Goal: Task Accomplishment & Management: Manage account settings

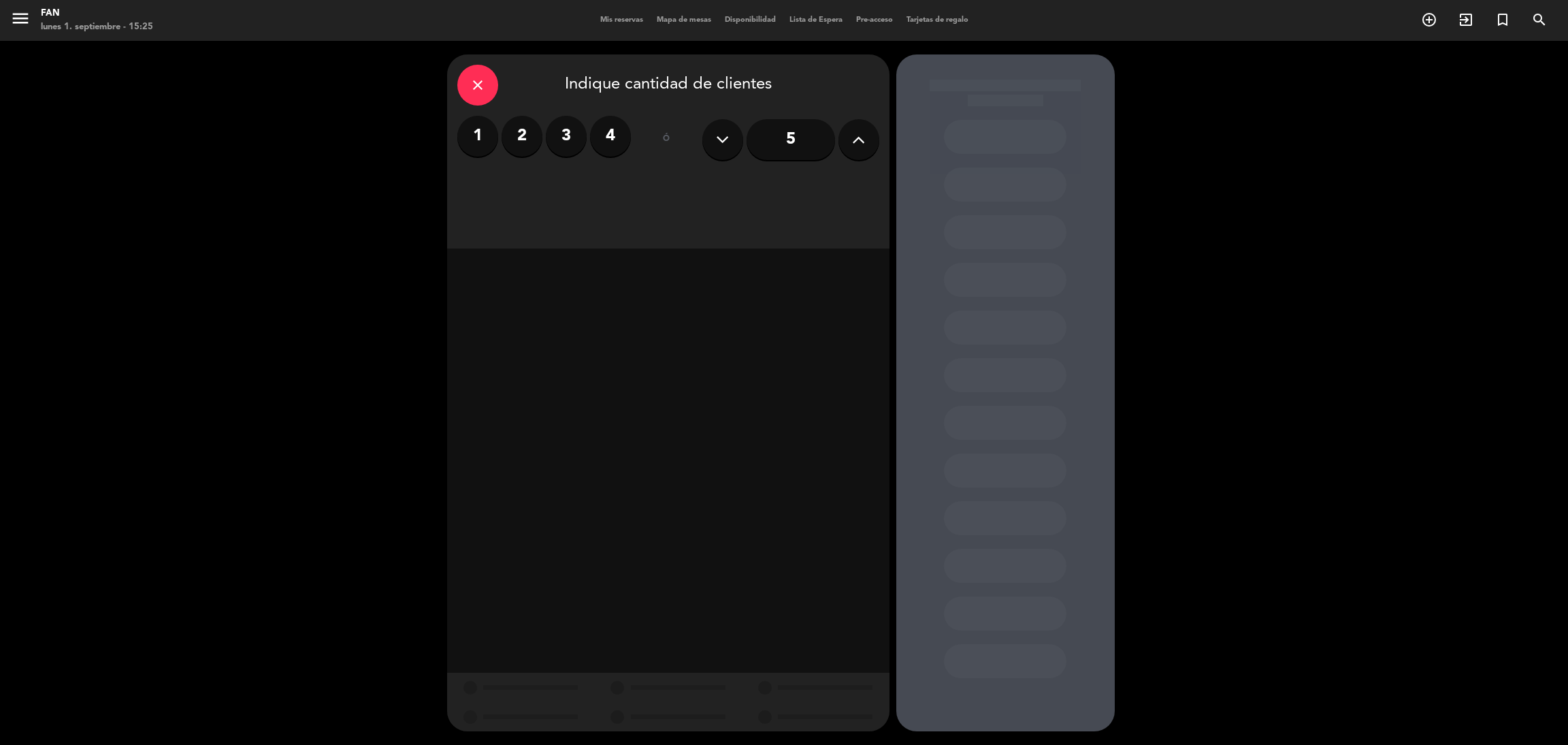
click at [621, 22] on span "Mis reservas" at bounding box center [621, 19] width 56 height 8
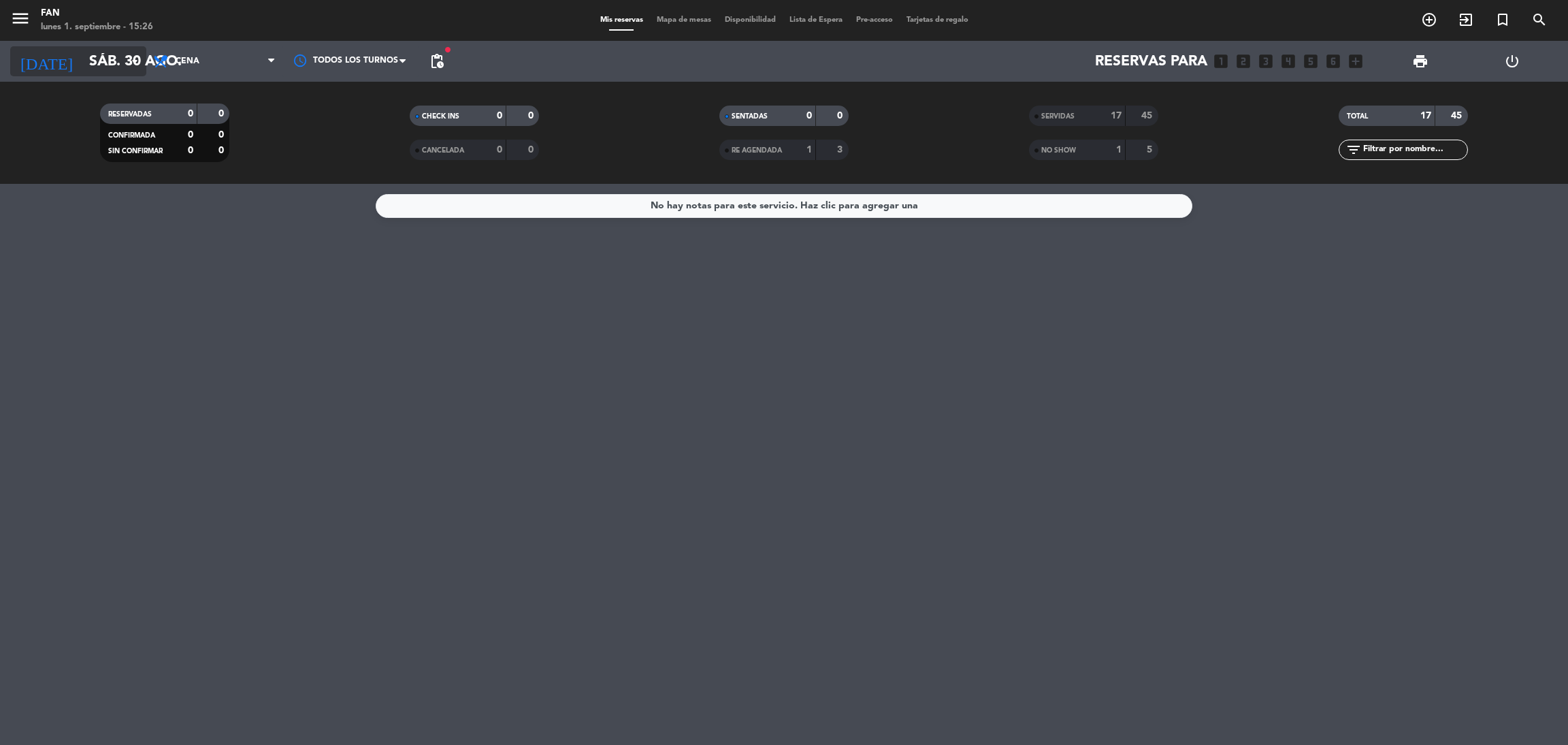
click at [129, 54] on icon "arrow_drop_down" at bounding box center [134, 60] width 16 height 16
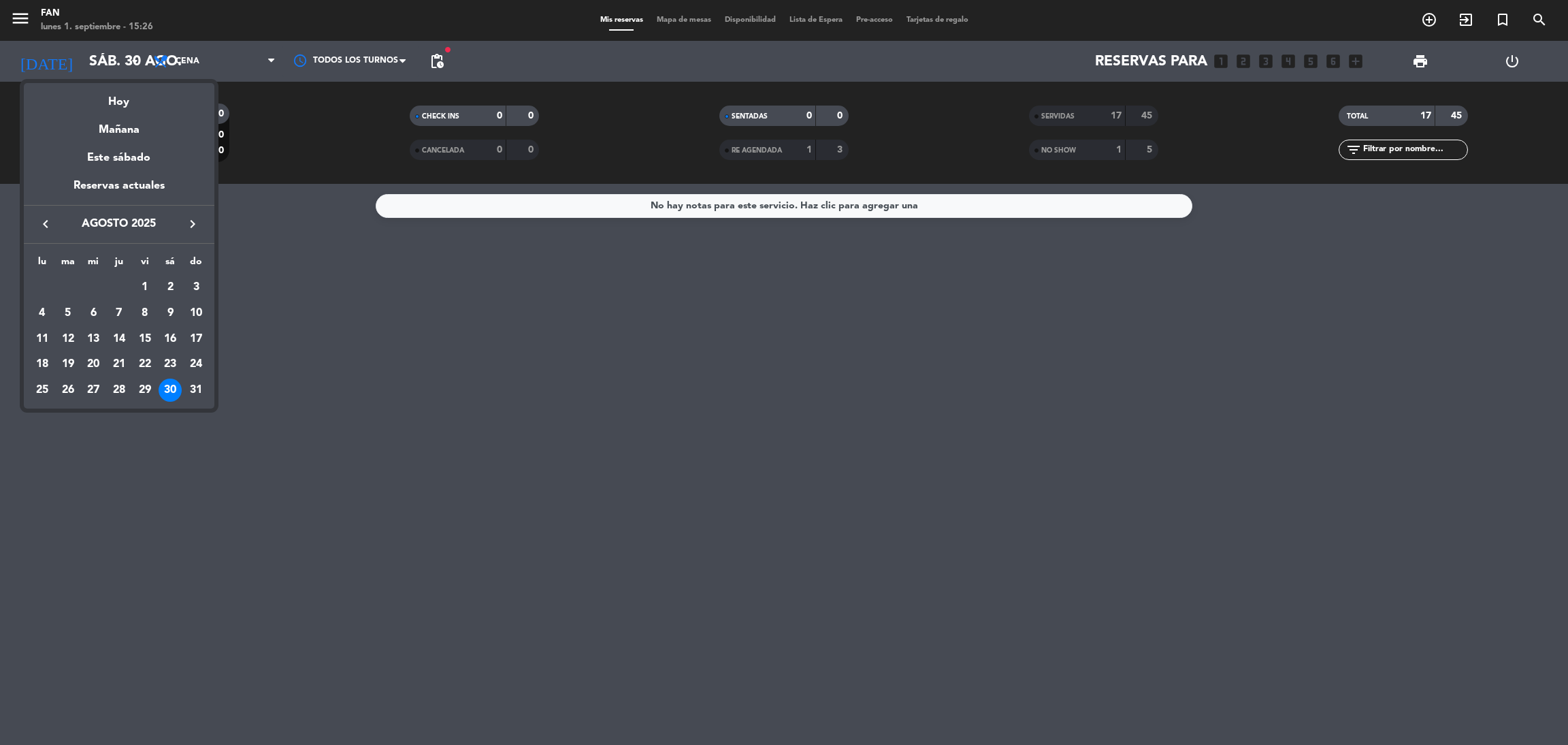
click at [193, 222] on icon "keyboard_arrow_right" at bounding box center [192, 223] width 16 height 16
click at [39, 312] on div "1" at bounding box center [43, 313] width 23 height 23
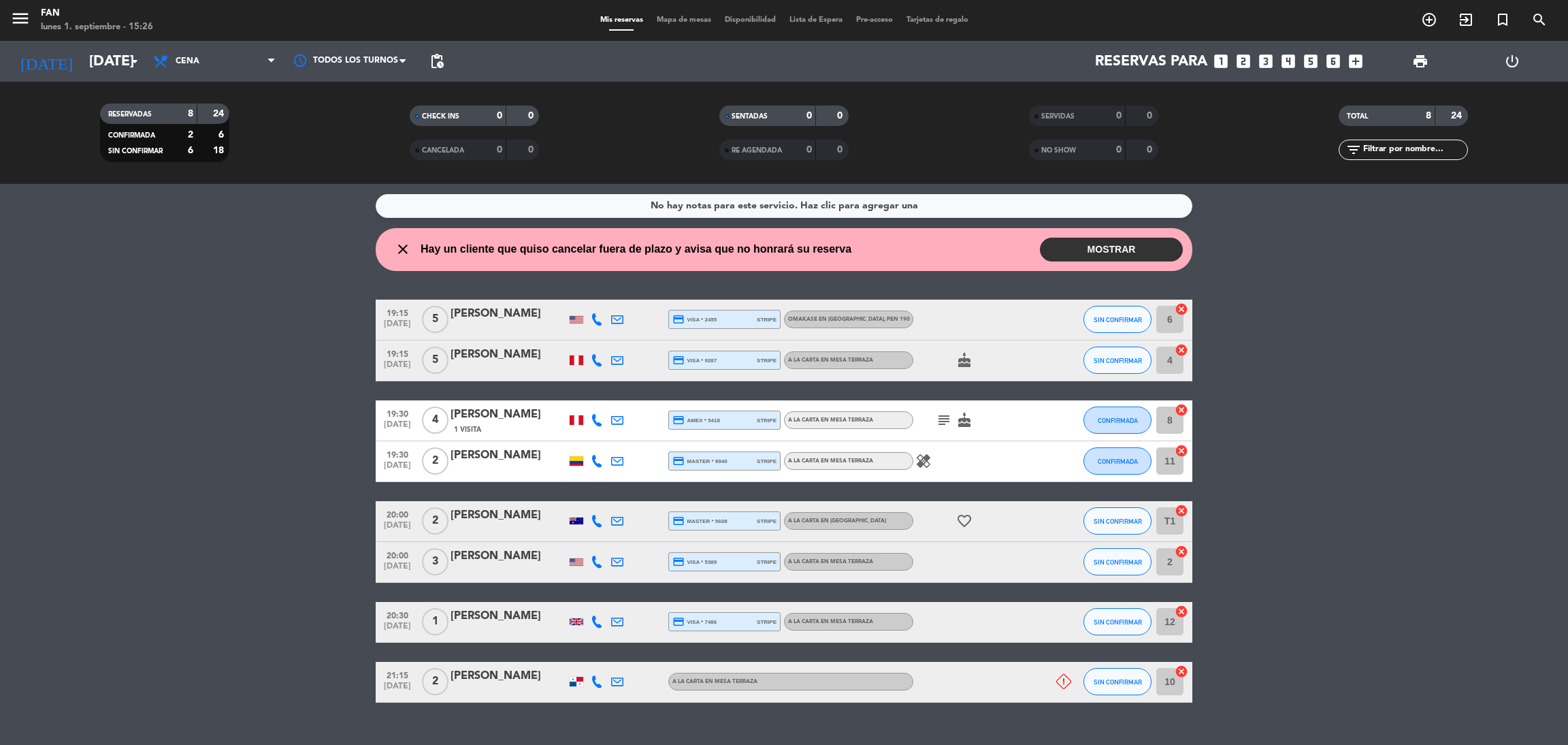
click at [1063, 242] on button "MOSTRAR" at bounding box center [1111, 249] width 143 height 23
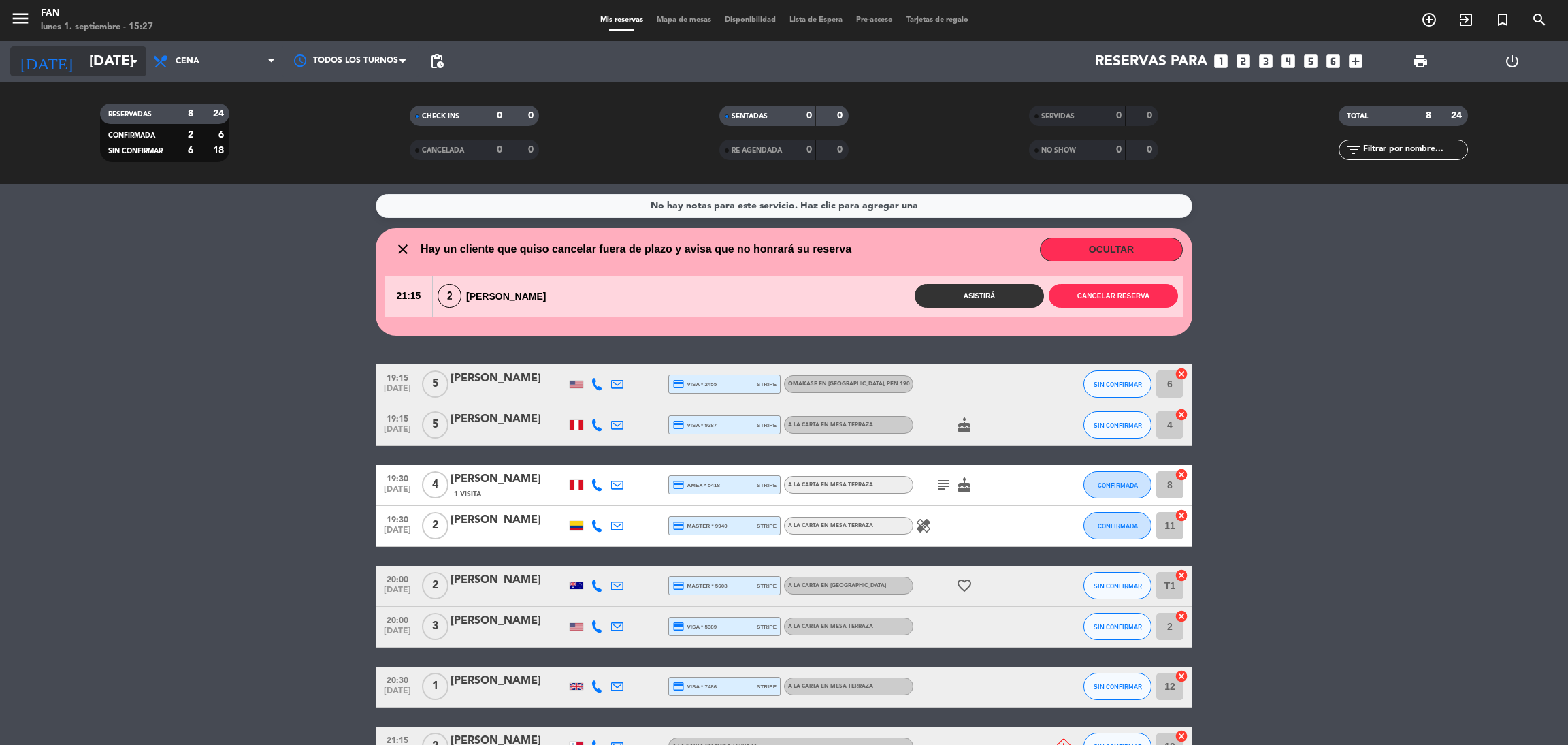
click at [107, 74] on input "[DATE]" at bounding box center [175, 61] width 187 height 31
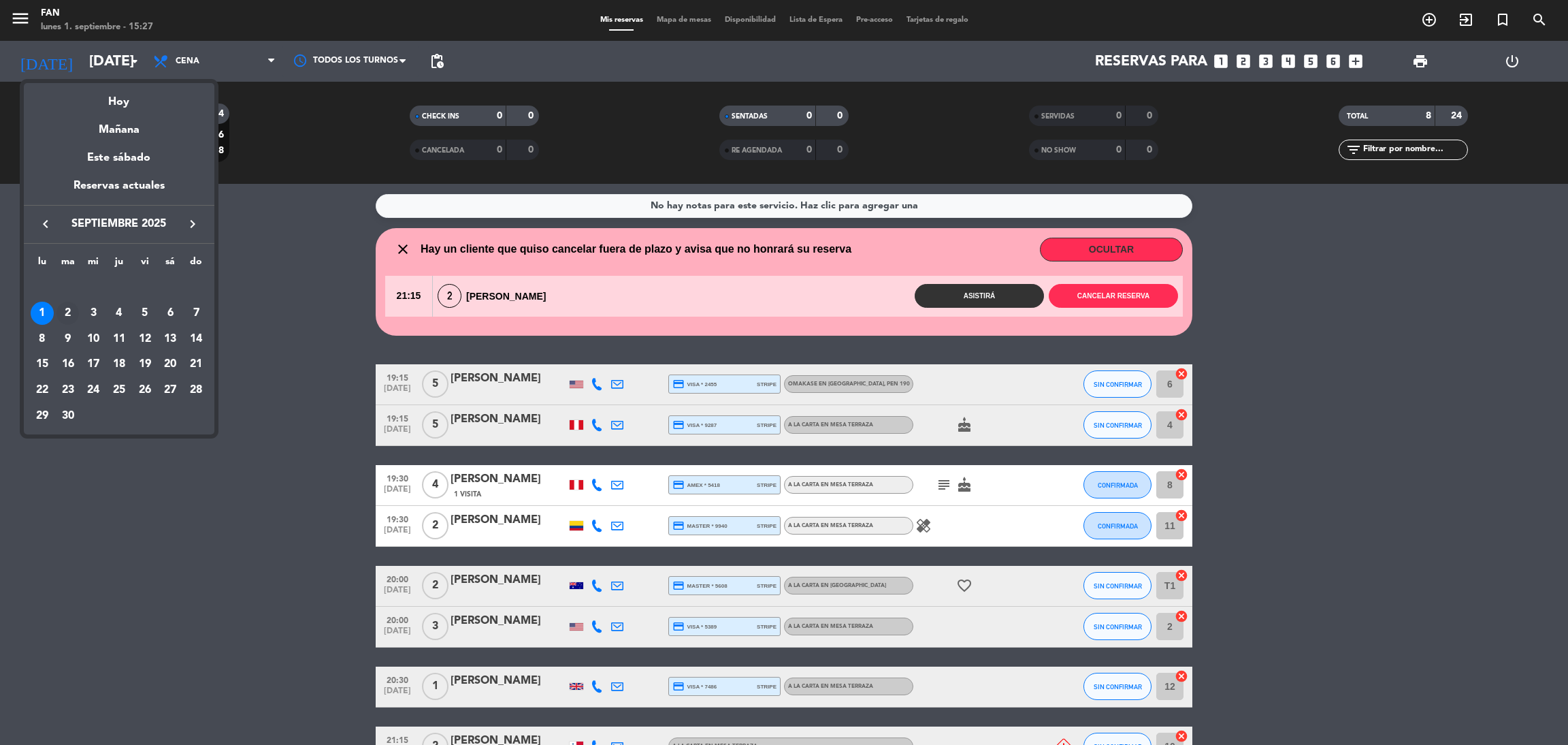
click at [64, 308] on div "2" at bounding box center [68, 313] width 23 height 23
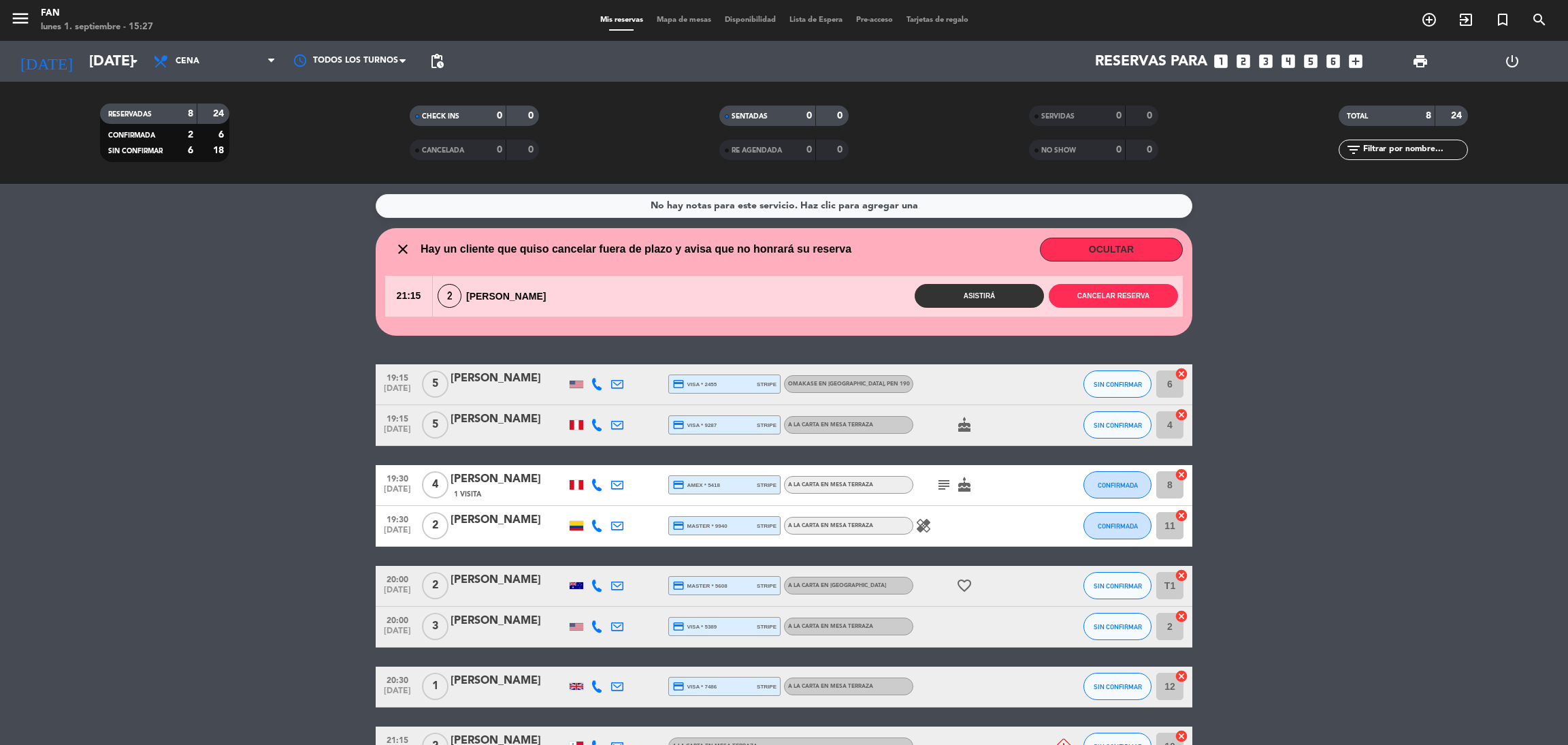
type input "[DATE]"
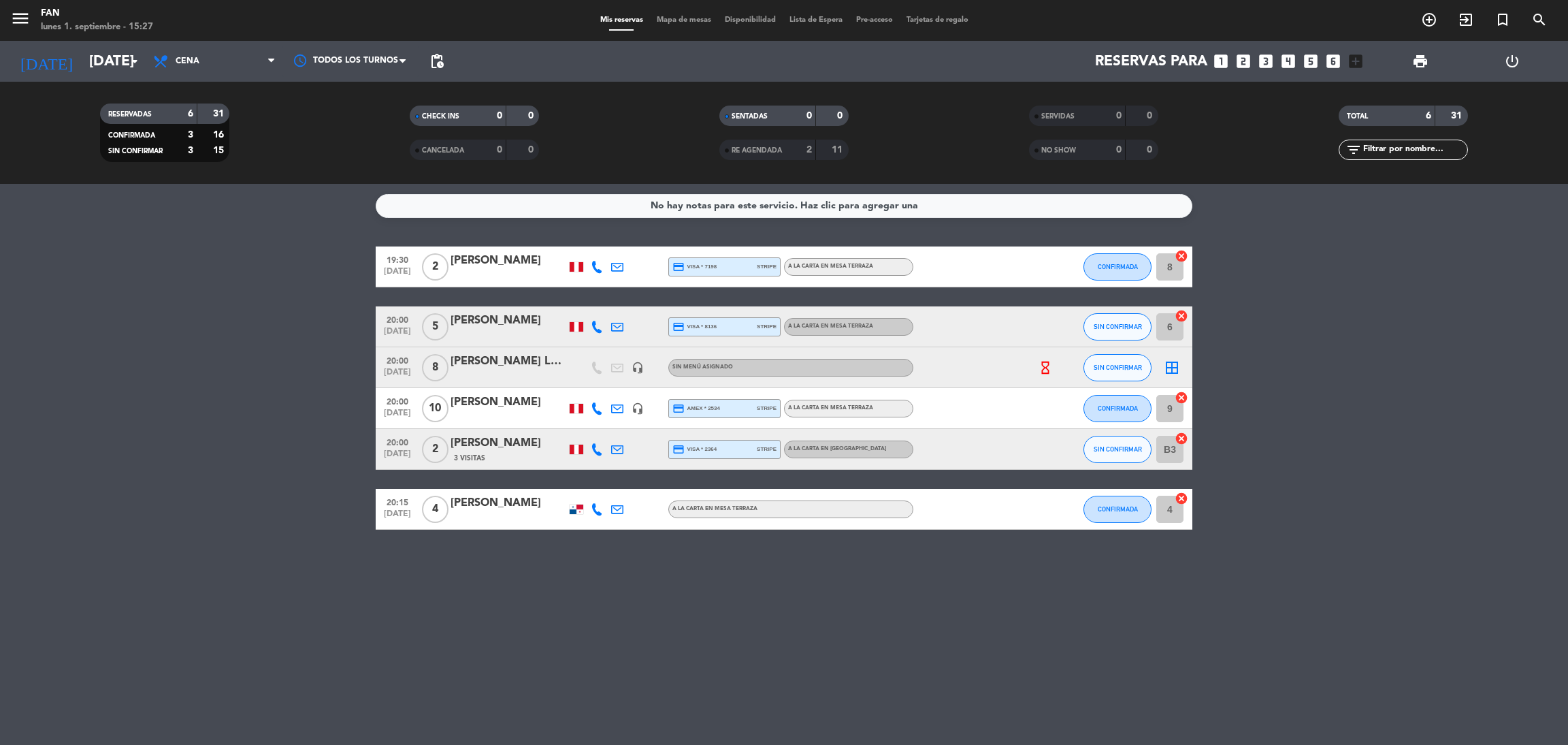
click at [688, 17] on span "Mapa de mesas" at bounding box center [683, 19] width 68 height 8
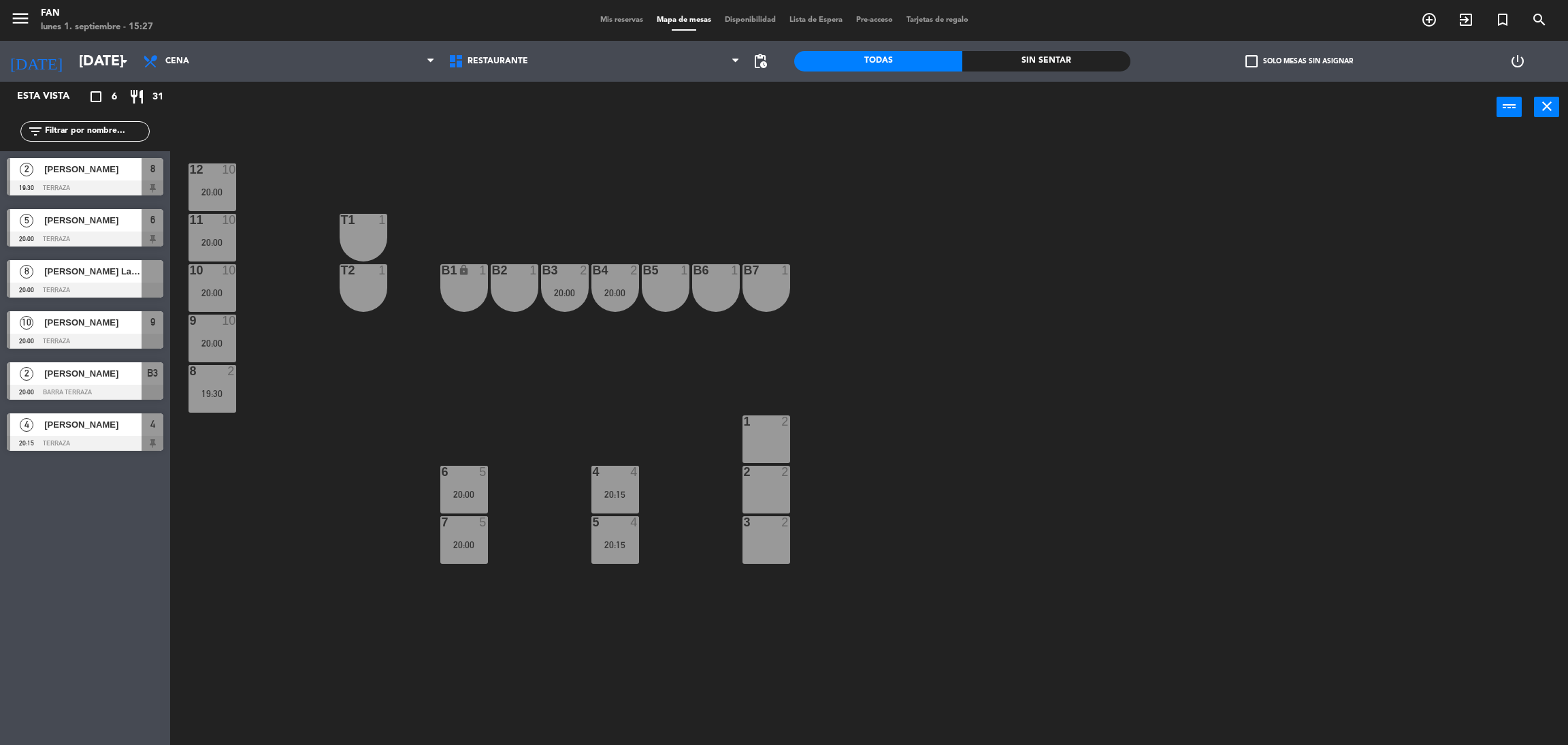
click at [134, 284] on div at bounding box center [85, 290] width 157 height 15
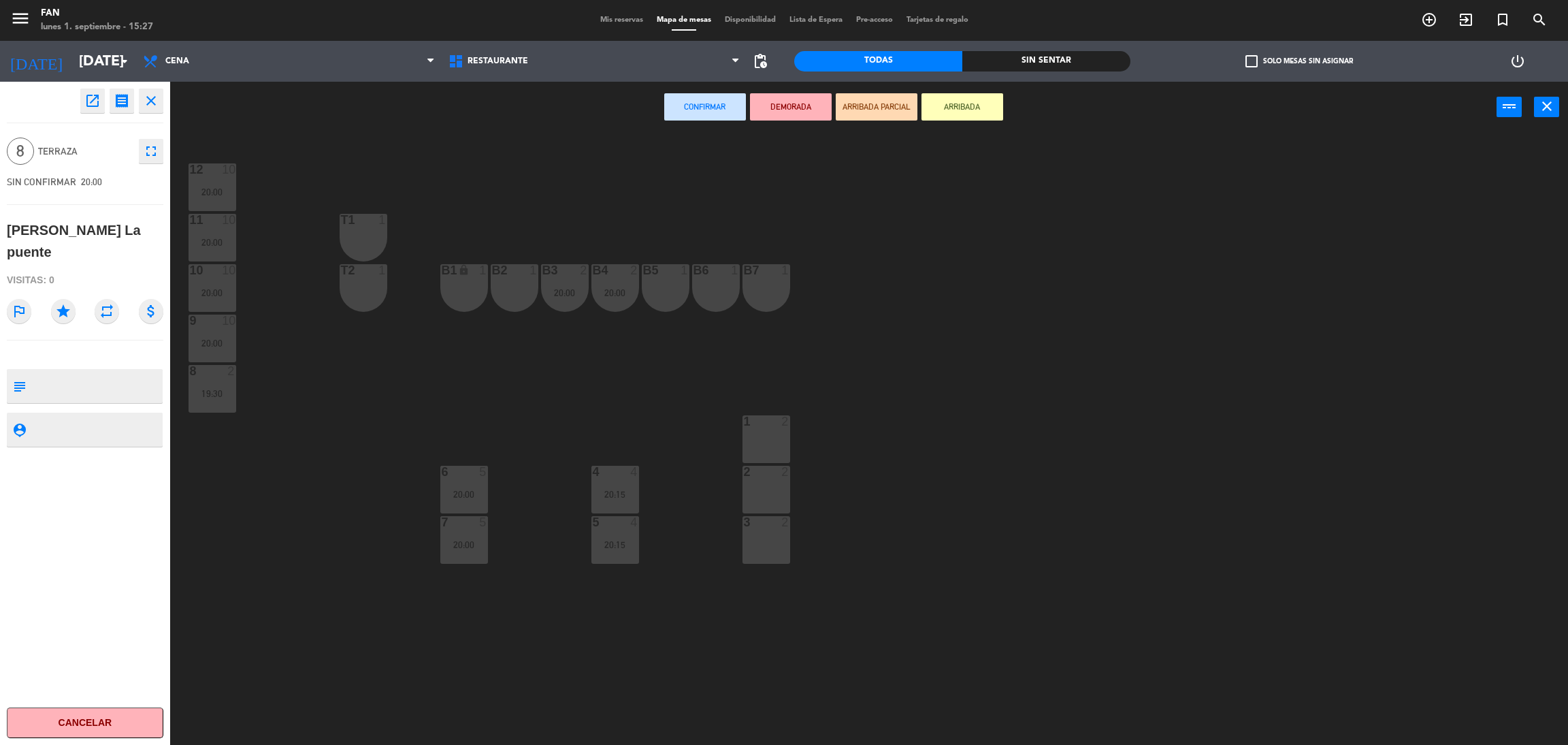
click at [772, 435] on div "1 2" at bounding box center [766, 439] width 48 height 48
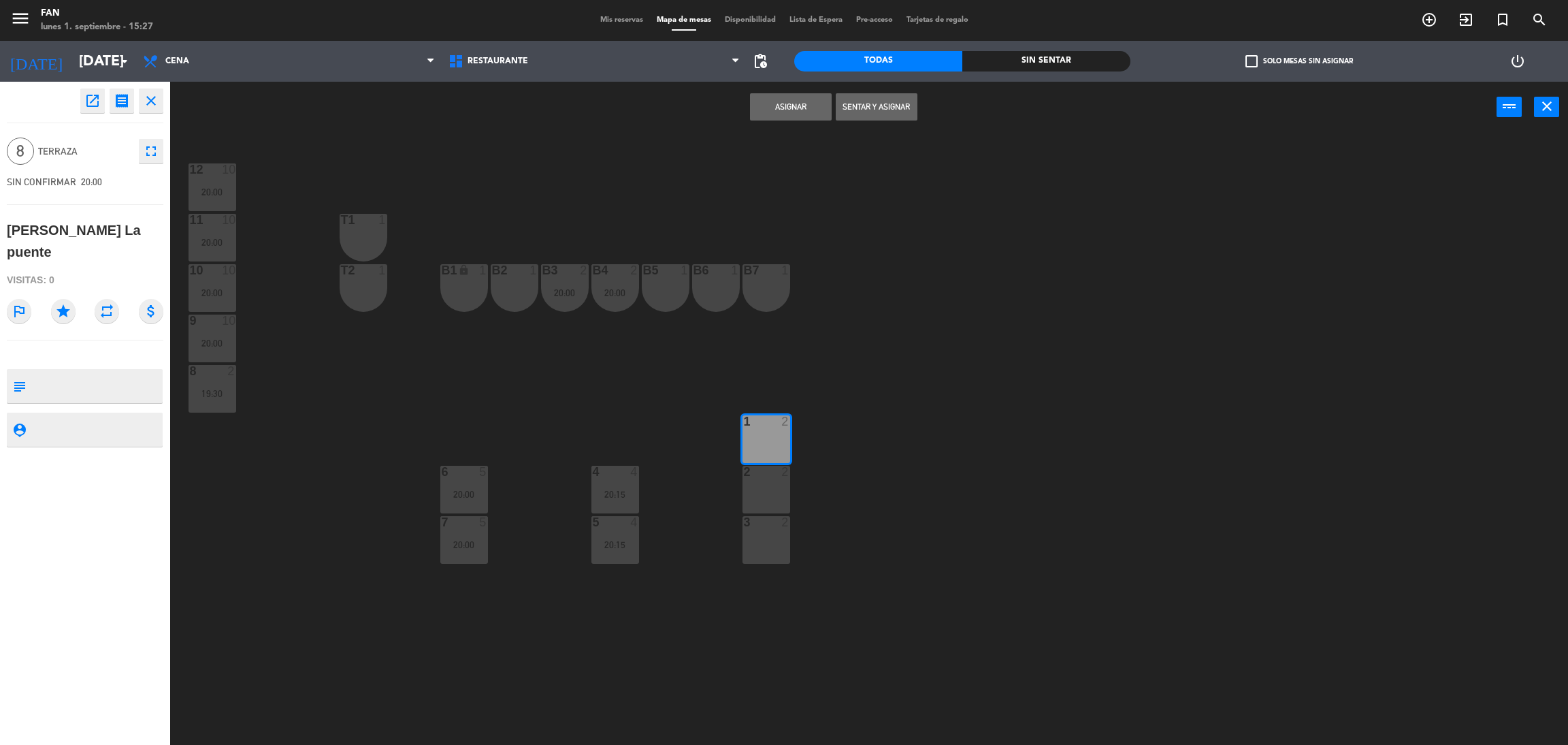
click at [764, 504] on div "2 2" at bounding box center [766, 489] width 48 height 48
click at [766, 539] on div "3 2" at bounding box center [766, 539] width 48 height 48
click at [788, 96] on button "Asignar" at bounding box center [790, 107] width 81 height 27
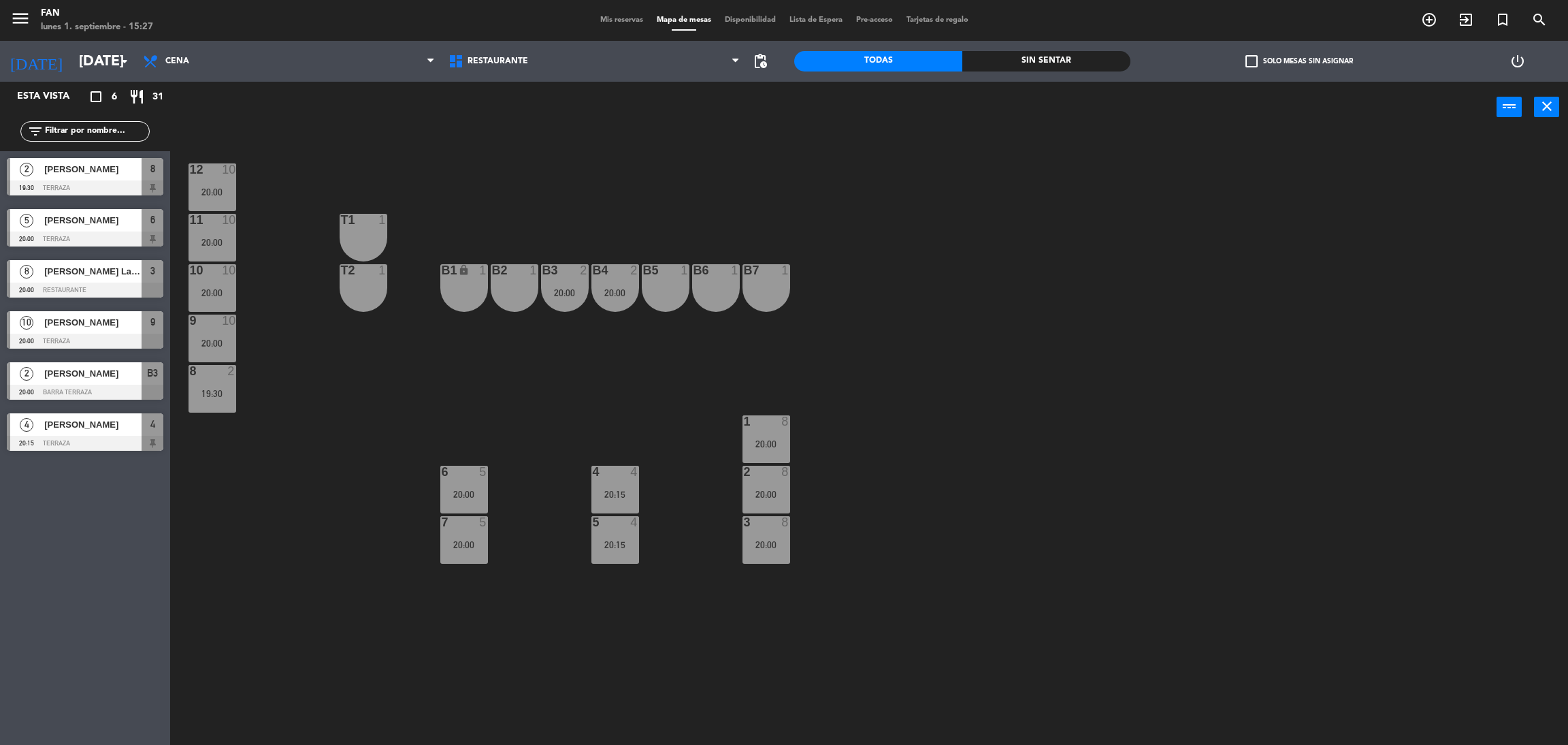
click at [839, 163] on div "12 10 20:00 11 10 20:00 T1 1 10 10 20:00 T2 1 B1 lock 1 B2 1 B3 2 20:00 B4 2 20…" at bounding box center [877, 445] width 1382 height 612
click at [766, 60] on span "pending_actions" at bounding box center [760, 60] width 16 height 16
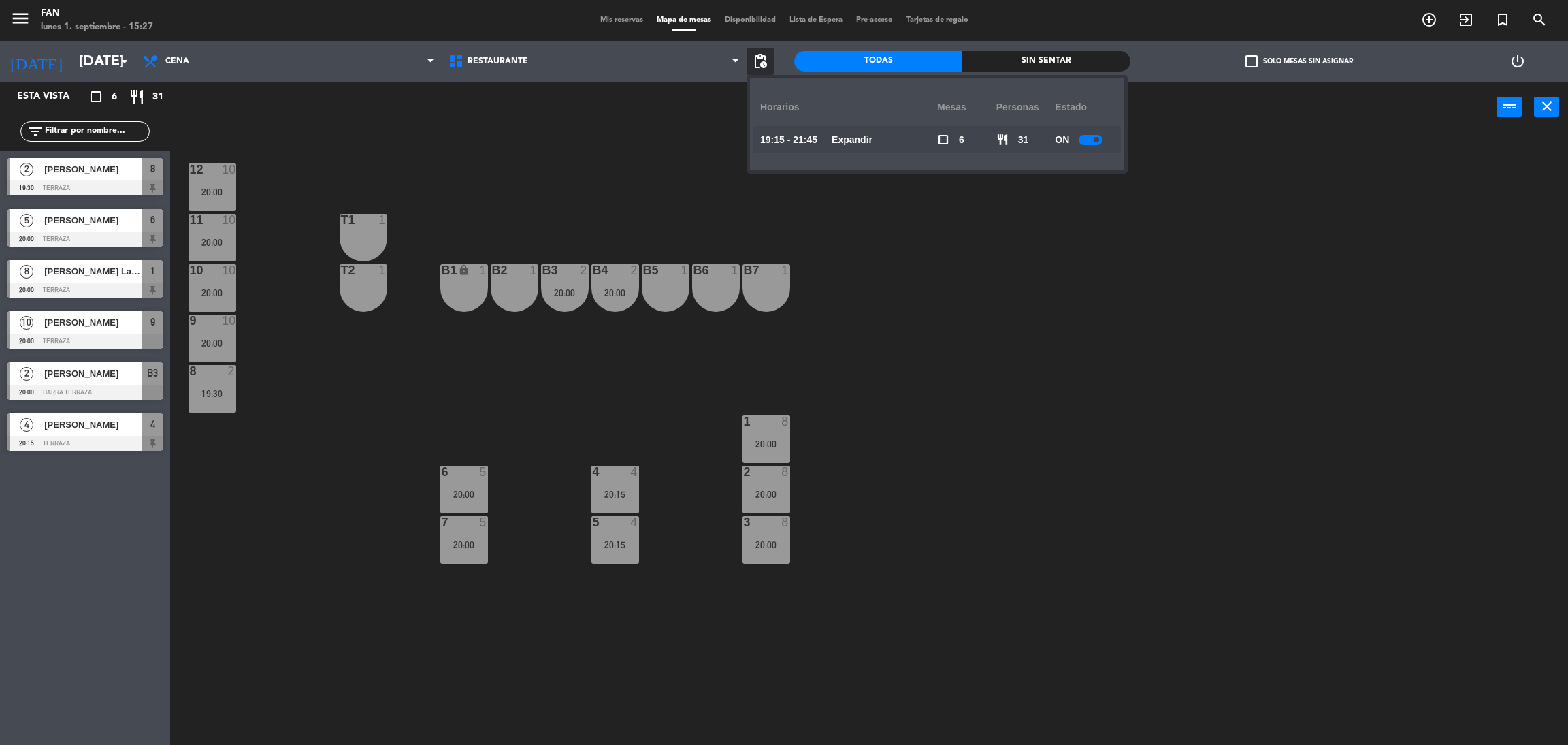
click at [852, 141] on u "Expandir" at bounding box center [852, 139] width 41 height 11
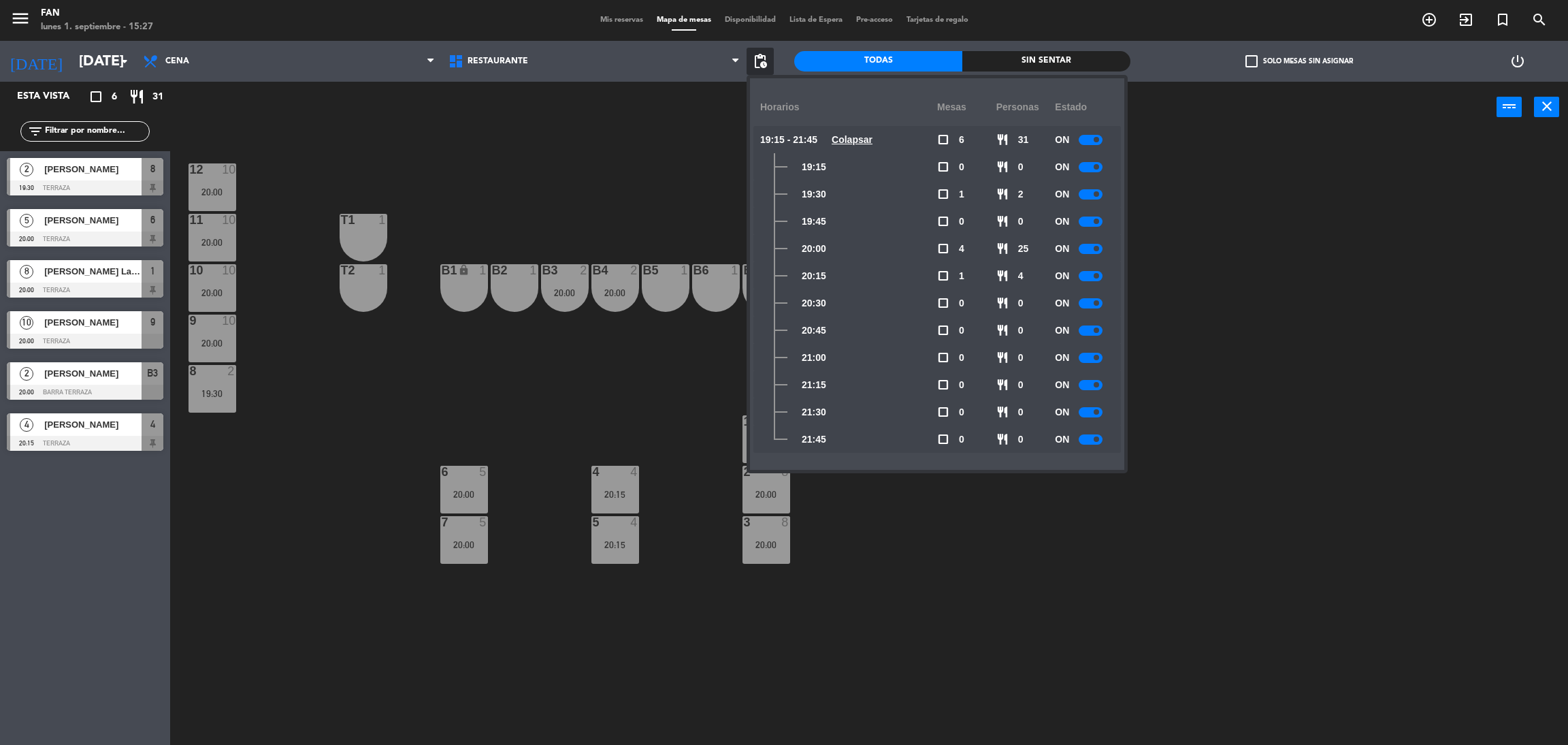
click at [1093, 221] on div at bounding box center [1090, 221] width 23 height 10
click at [1097, 249] on span at bounding box center [1096, 248] width 5 height 5
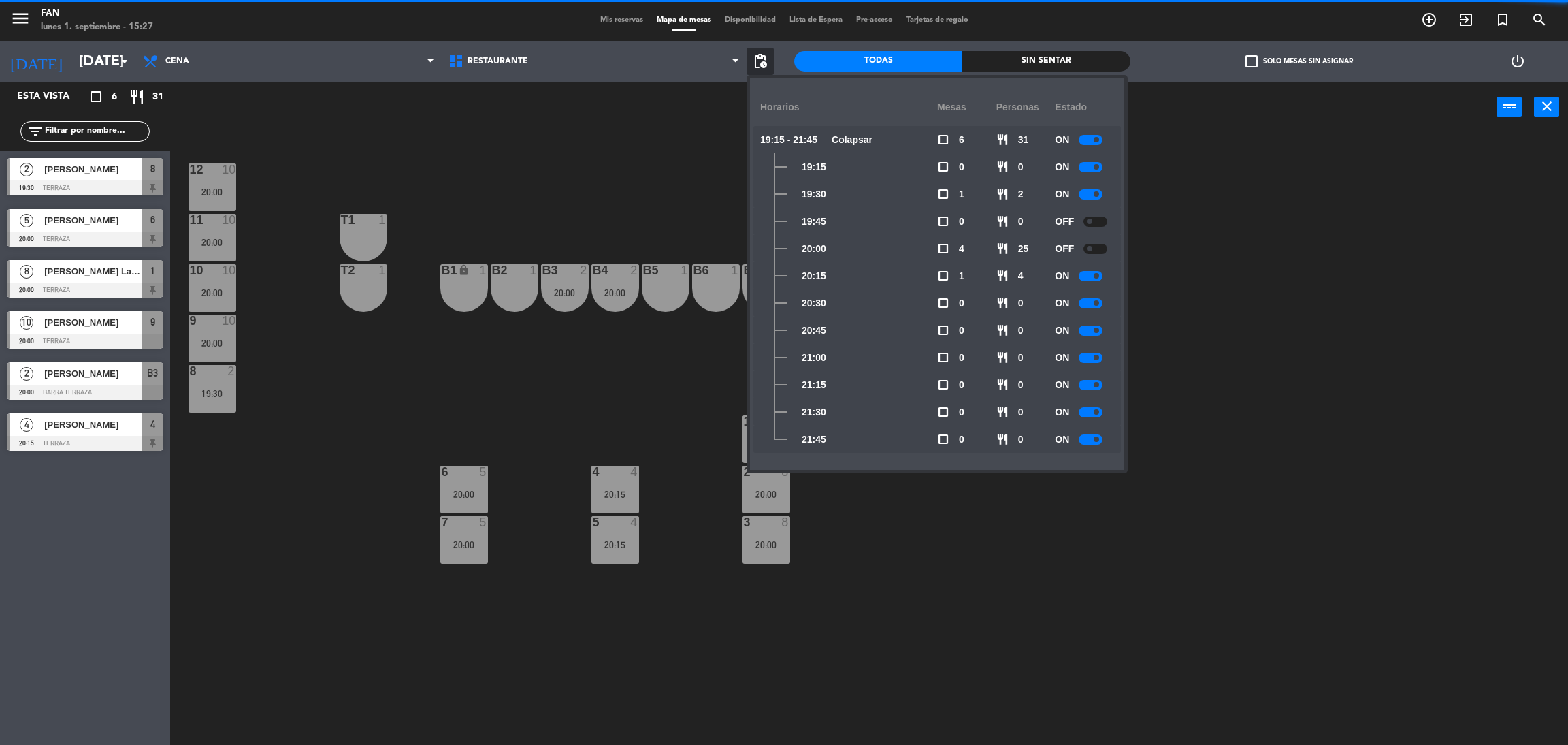
click at [1095, 271] on div at bounding box center [1090, 276] width 23 height 10
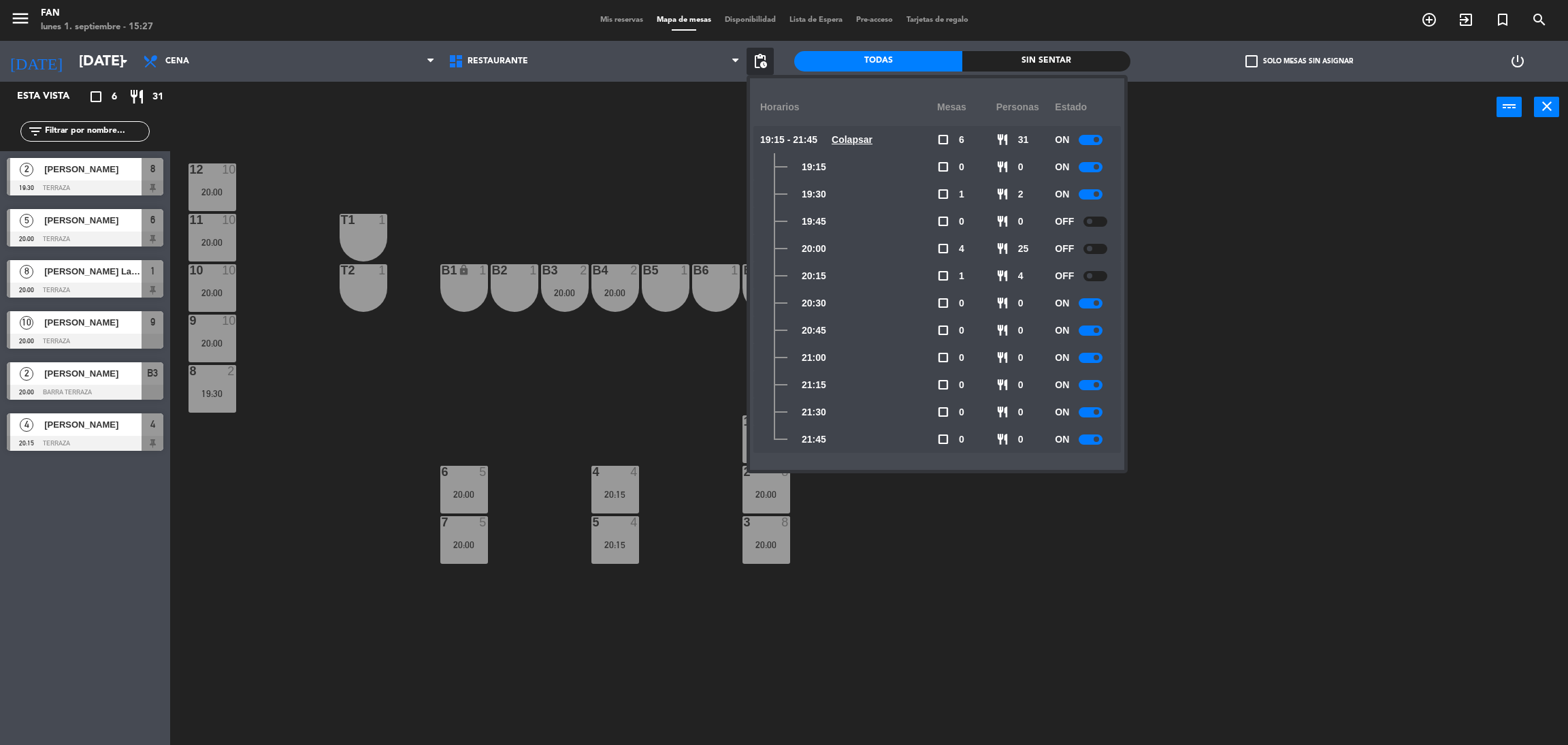
click at [1095, 302] on span at bounding box center [1096, 303] width 5 height 5
click at [1093, 331] on div at bounding box center [1090, 331] width 23 height 10
click at [1095, 357] on span at bounding box center [1096, 357] width 5 height 5
click at [1150, 312] on div "12 10 20:00 11 10 20:00 T1 1 10 10 20:00 T2 1 B1 lock 1 B2 1 B3 2 20:00 B4 2 20…" at bounding box center [877, 445] width 1382 height 612
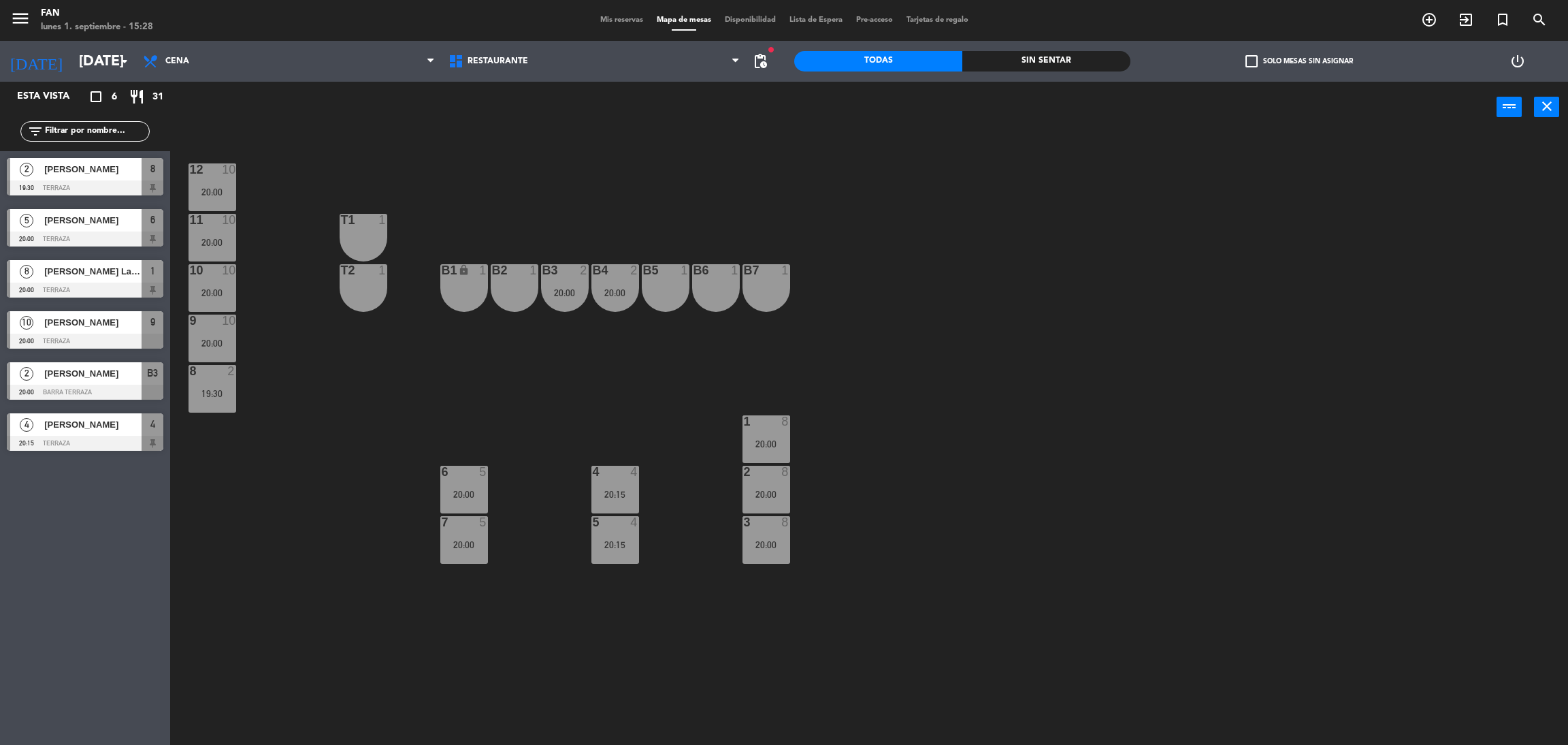
click at [572, 288] on div "20:00" at bounding box center [564, 292] width 48 height 9
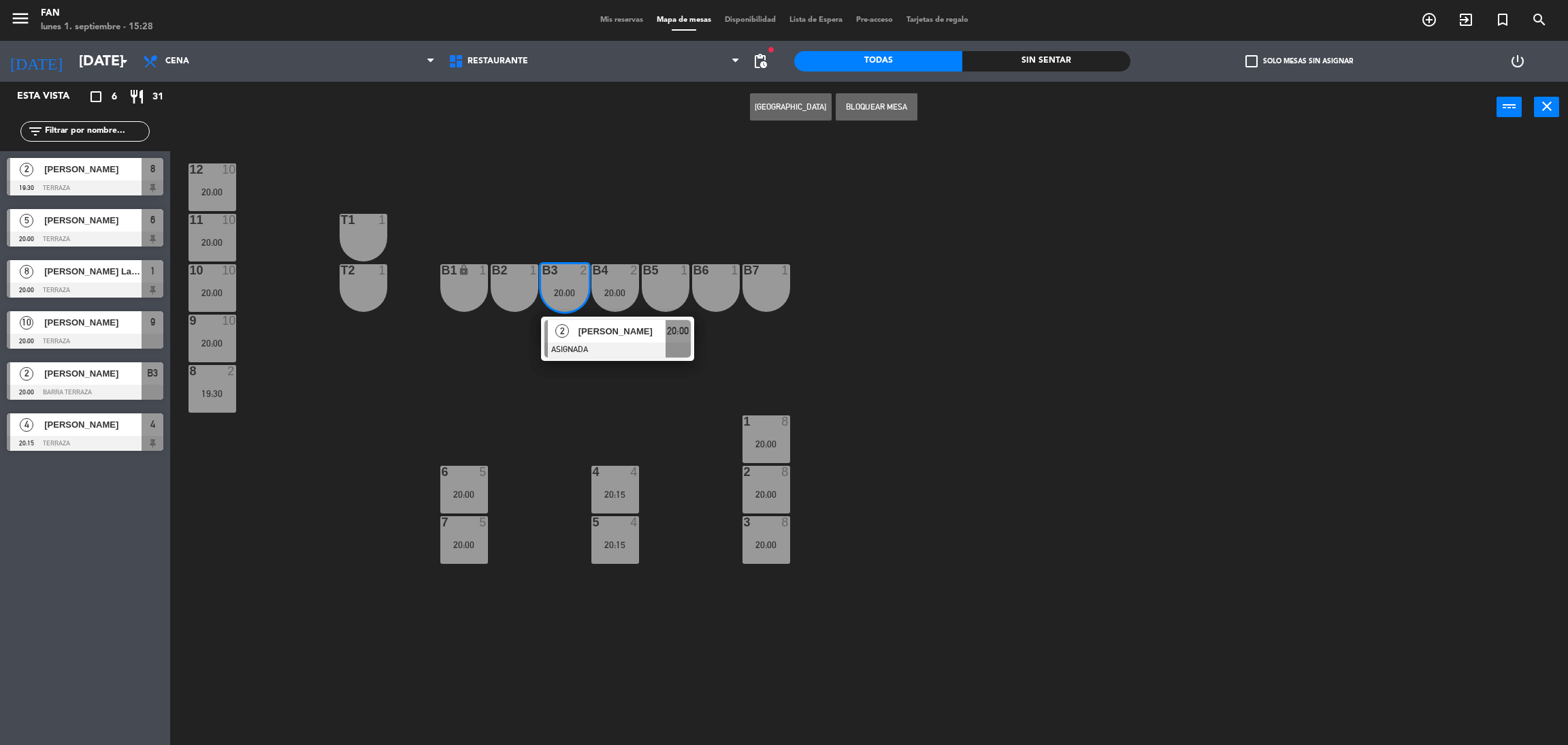
click at [361, 232] on div "T1 1" at bounding box center [363, 237] width 48 height 48
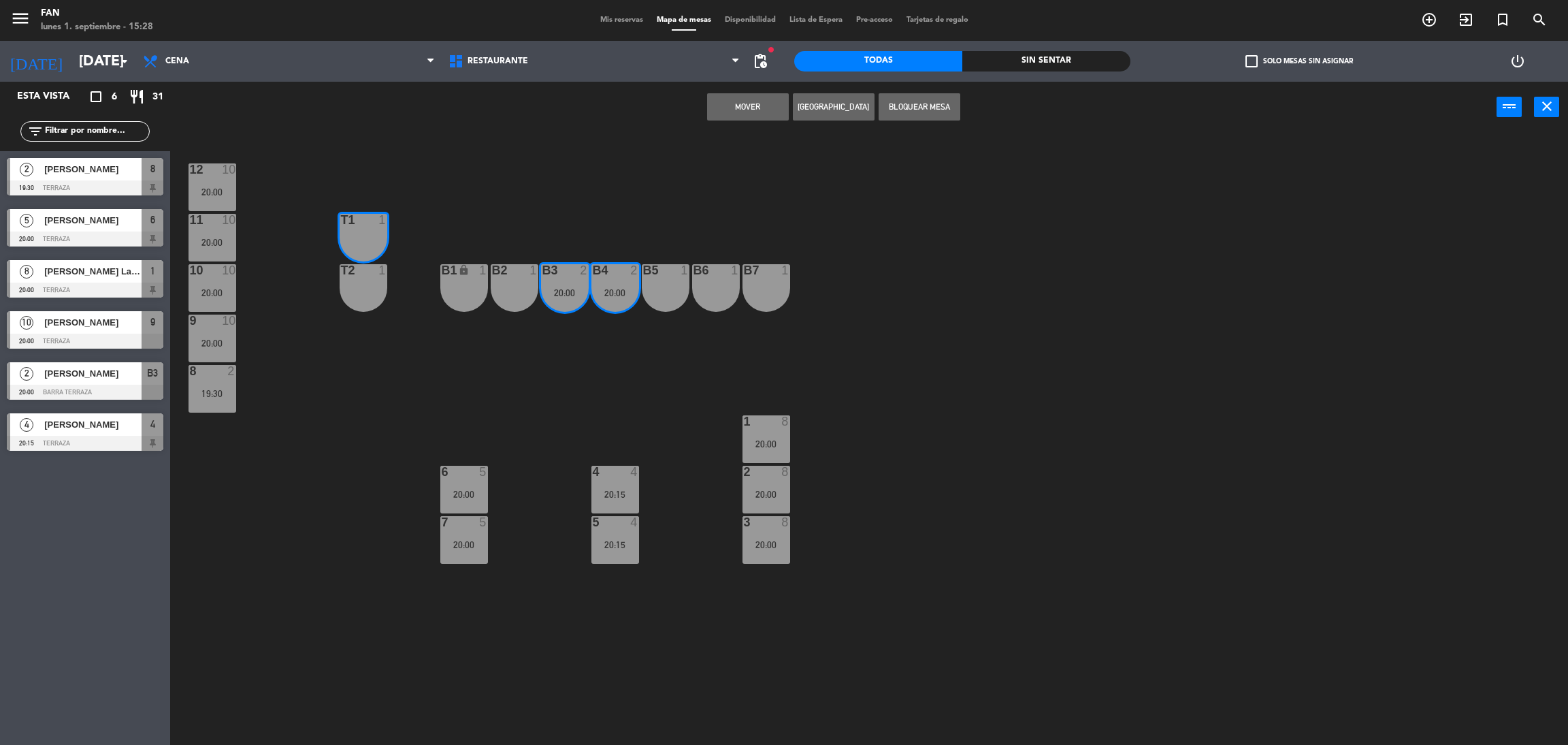
click at [363, 274] on div at bounding box center [363, 270] width 23 height 13
click at [763, 107] on button "Mover y Unir" at bounding box center [747, 107] width 81 height 27
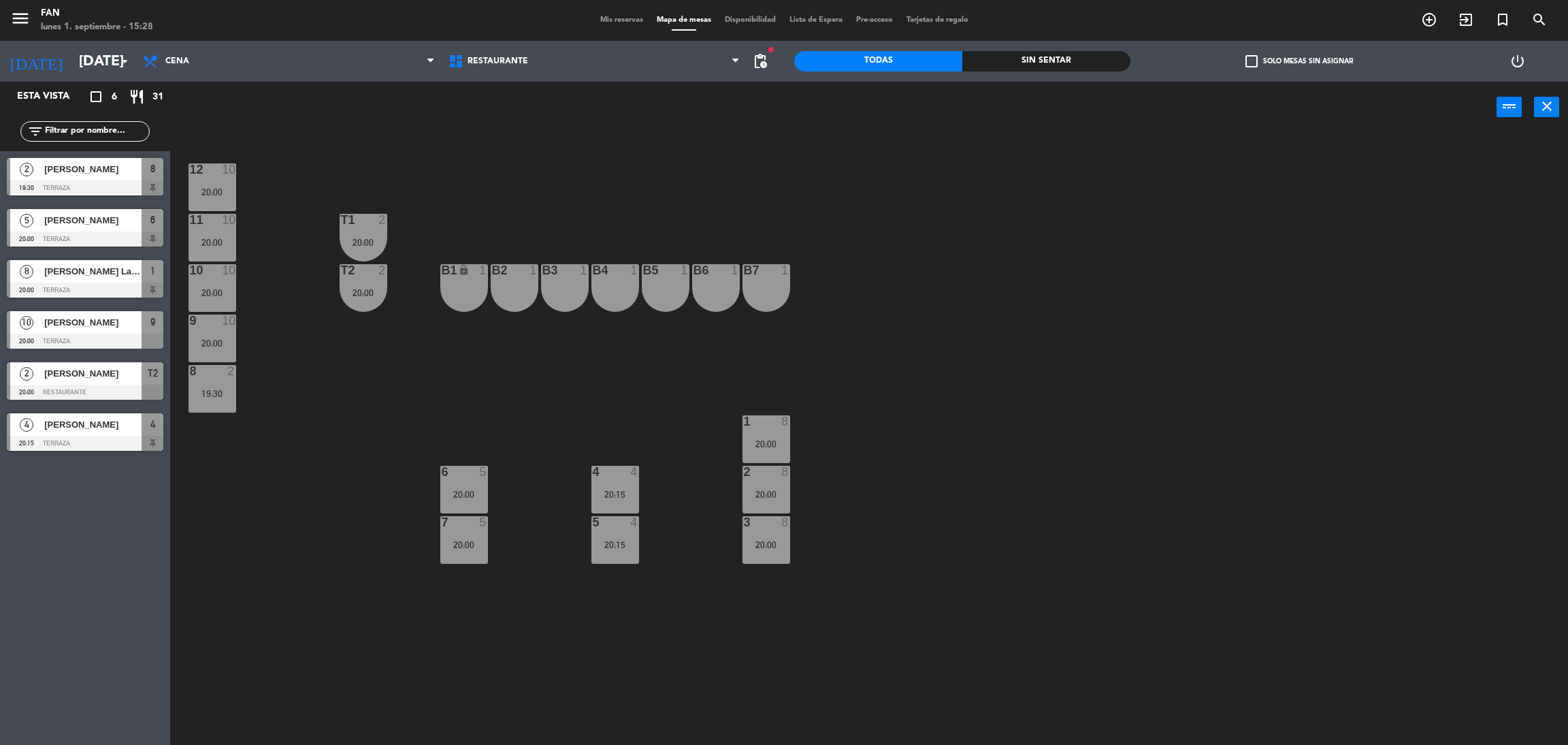
click at [589, 150] on div "12 10 20:00 11 10 20:00 T1 2 20:00 10 10 20:00 T2 2 20:00 B1 lock 1 B2 1 B3 1 B…" at bounding box center [877, 445] width 1382 height 612
click at [72, 66] on input "[DATE]" at bounding box center [165, 61] width 187 height 31
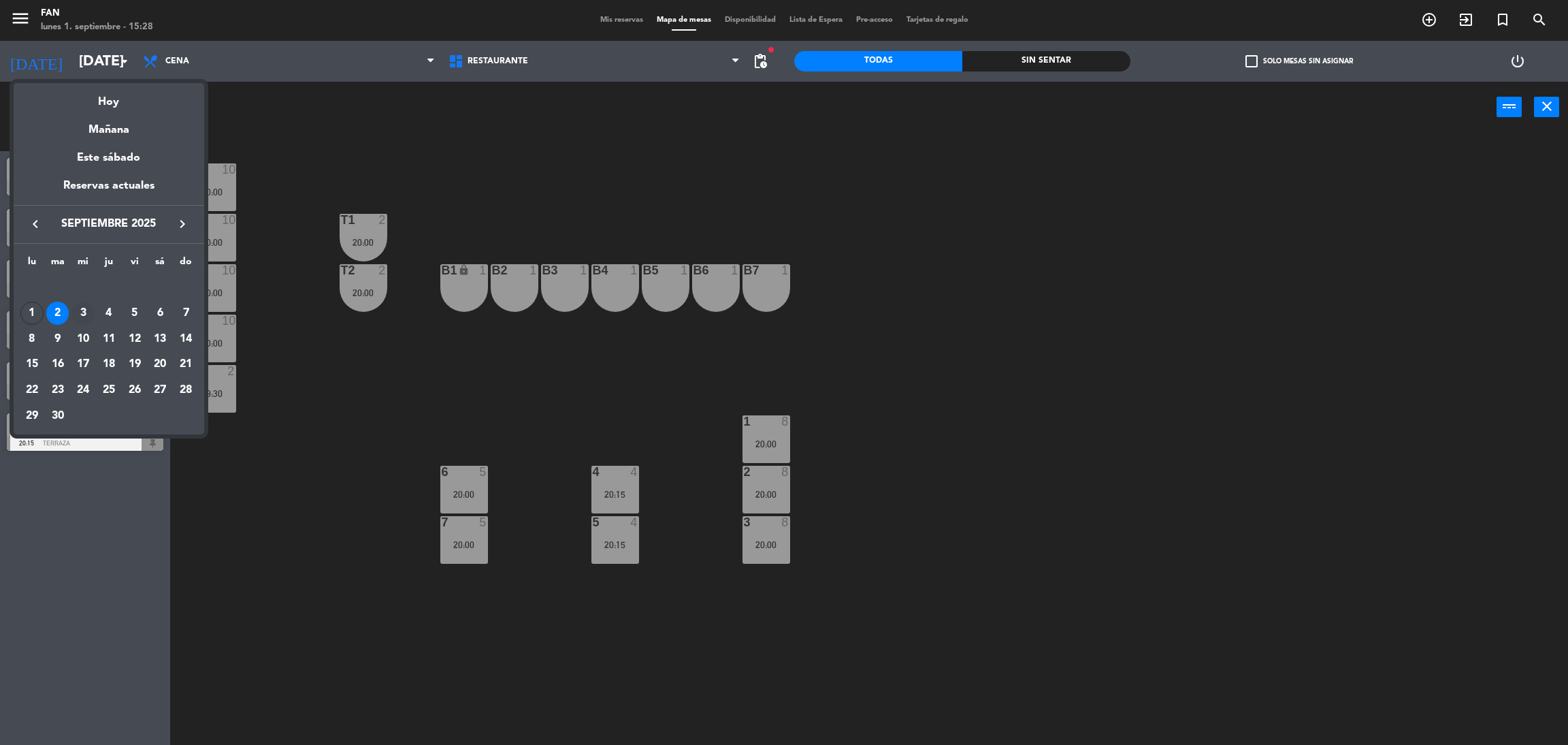
click at [85, 318] on div "3" at bounding box center [83, 313] width 23 height 23
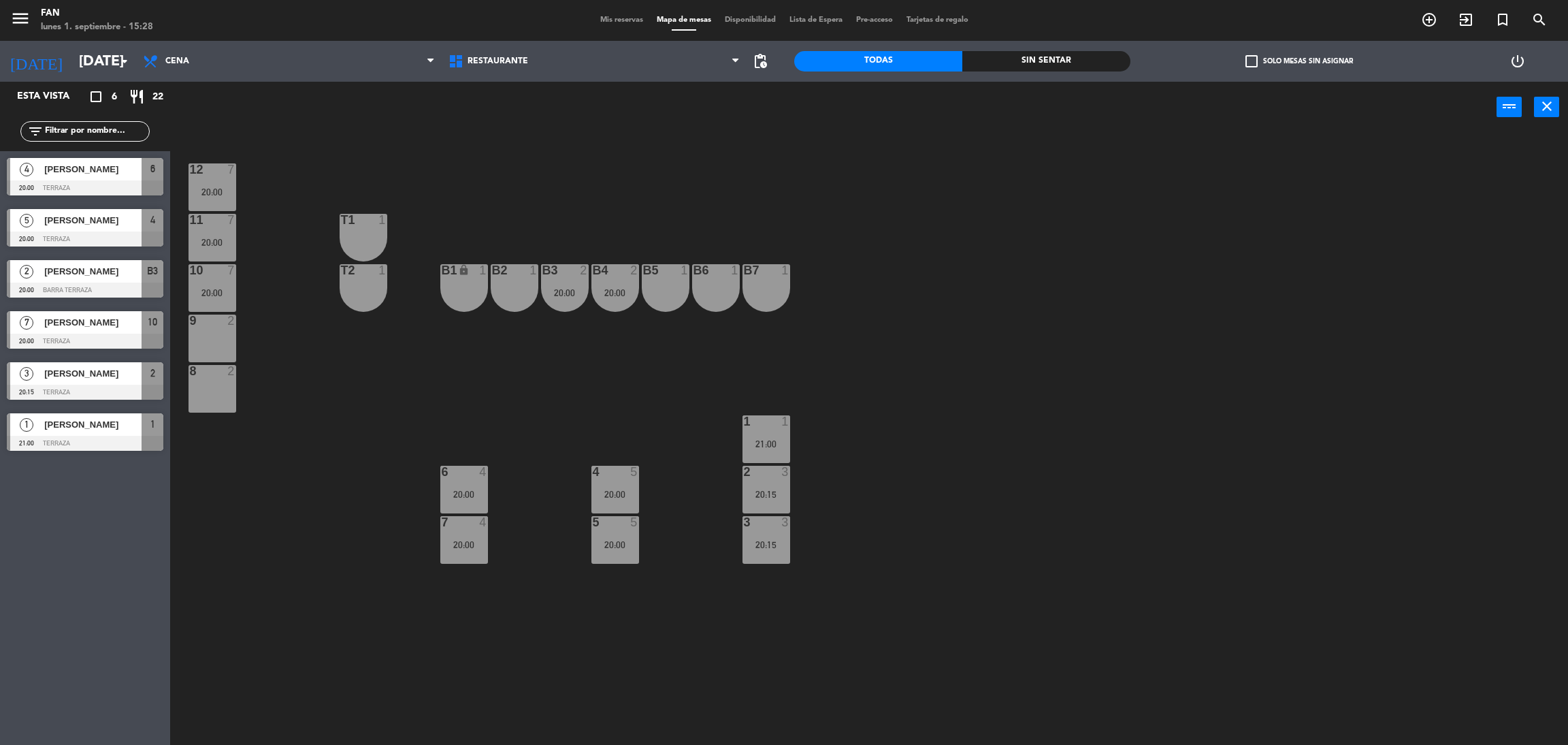
click at [748, 48] on span "pending_actions" at bounding box center [760, 61] width 27 height 27
click at [756, 60] on span "pending_actions" at bounding box center [760, 60] width 16 height 16
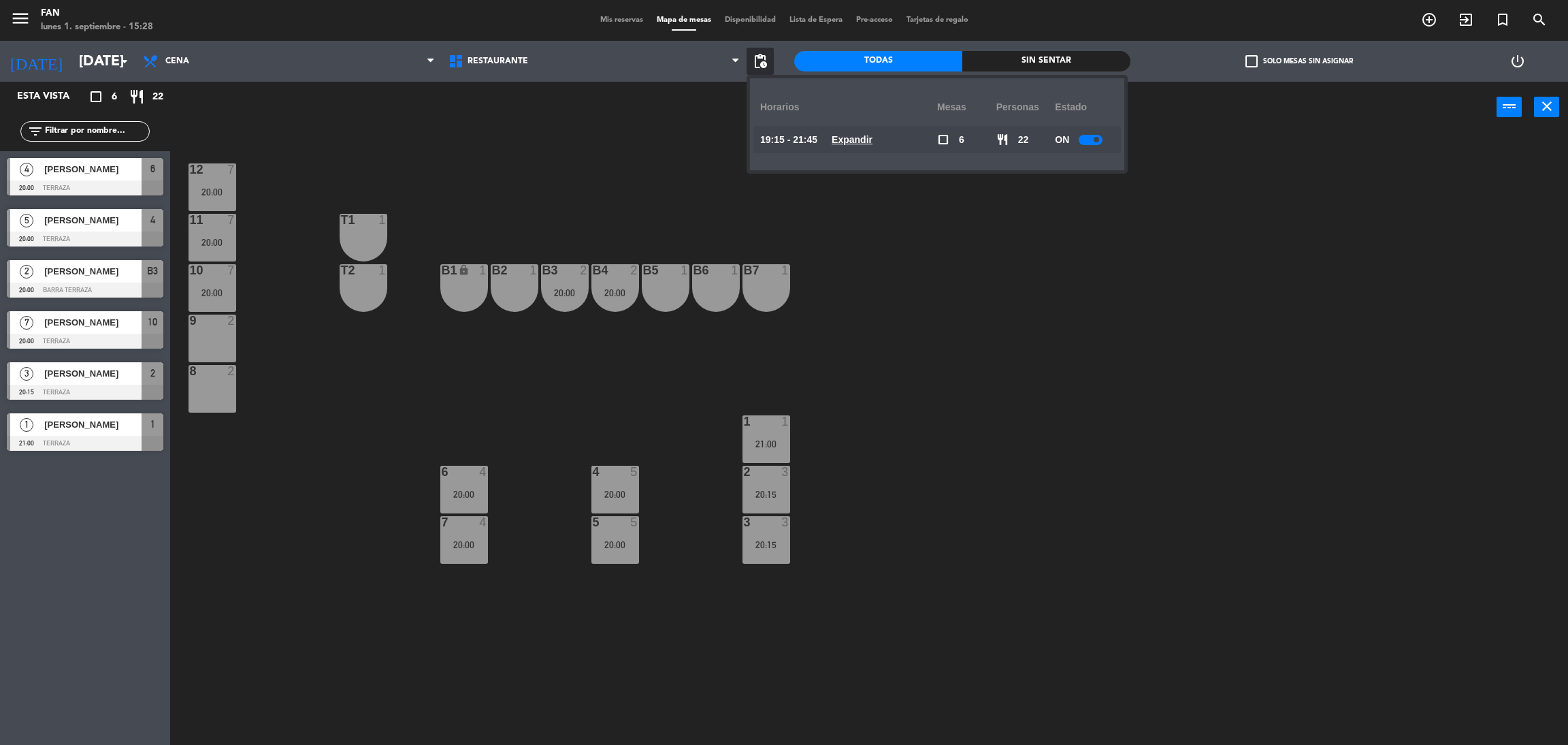
click at [872, 144] on u "Expandir" at bounding box center [852, 139] width 41 height 11
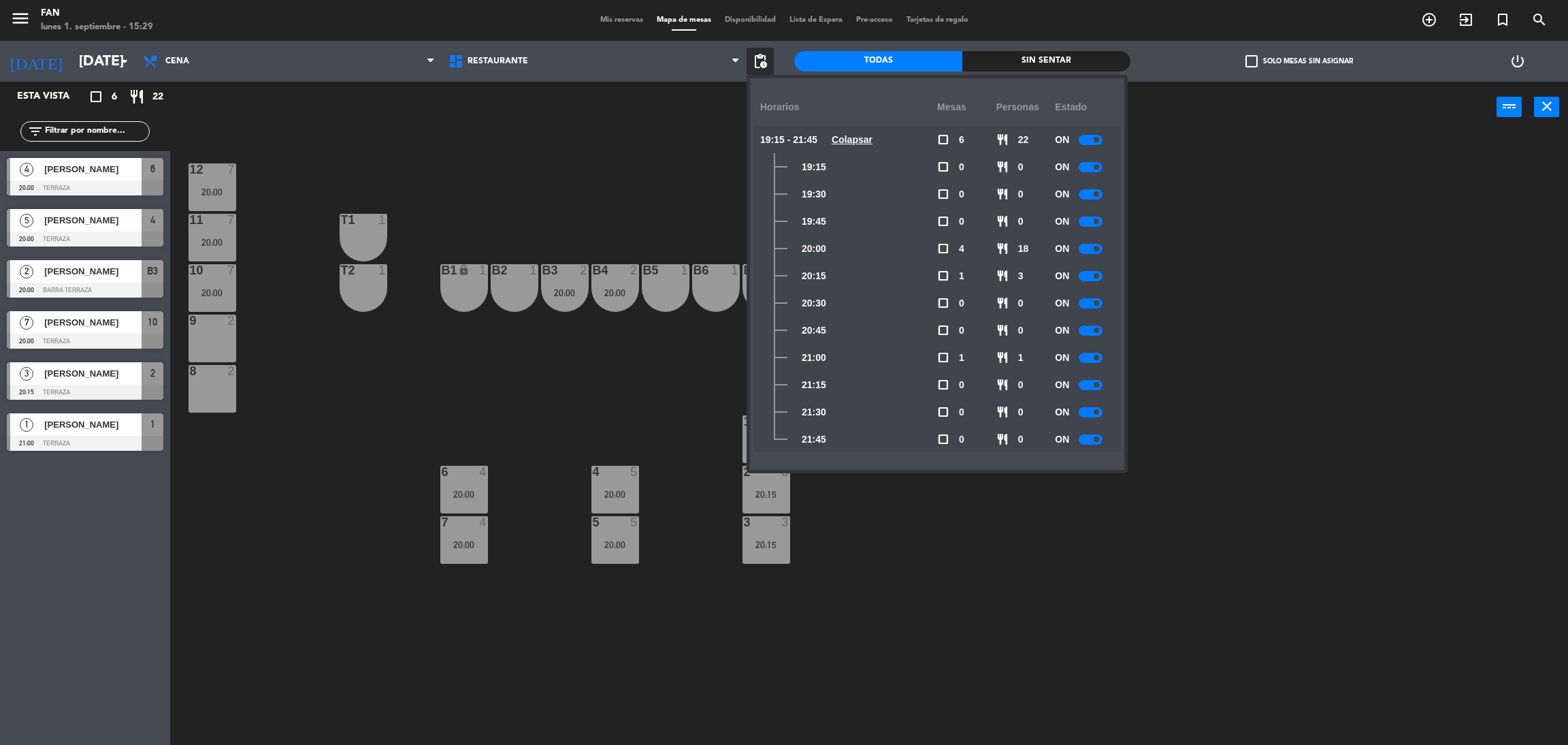
click at [1092, 225] on div at bounding box center [1090, 221] width 23 height 10
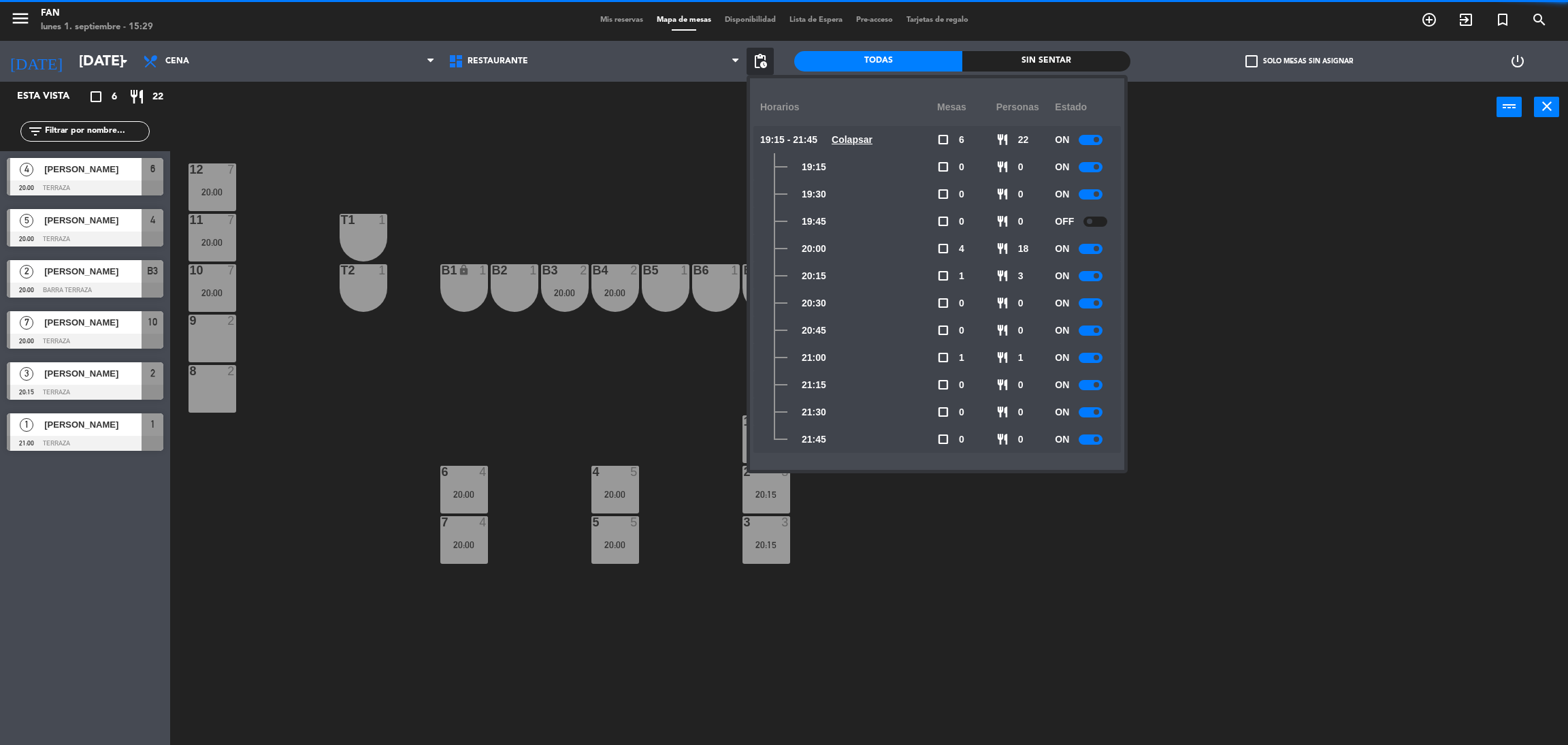
click at [1092, 250] on div at bounding box center [1090, 248] width 23 height 10
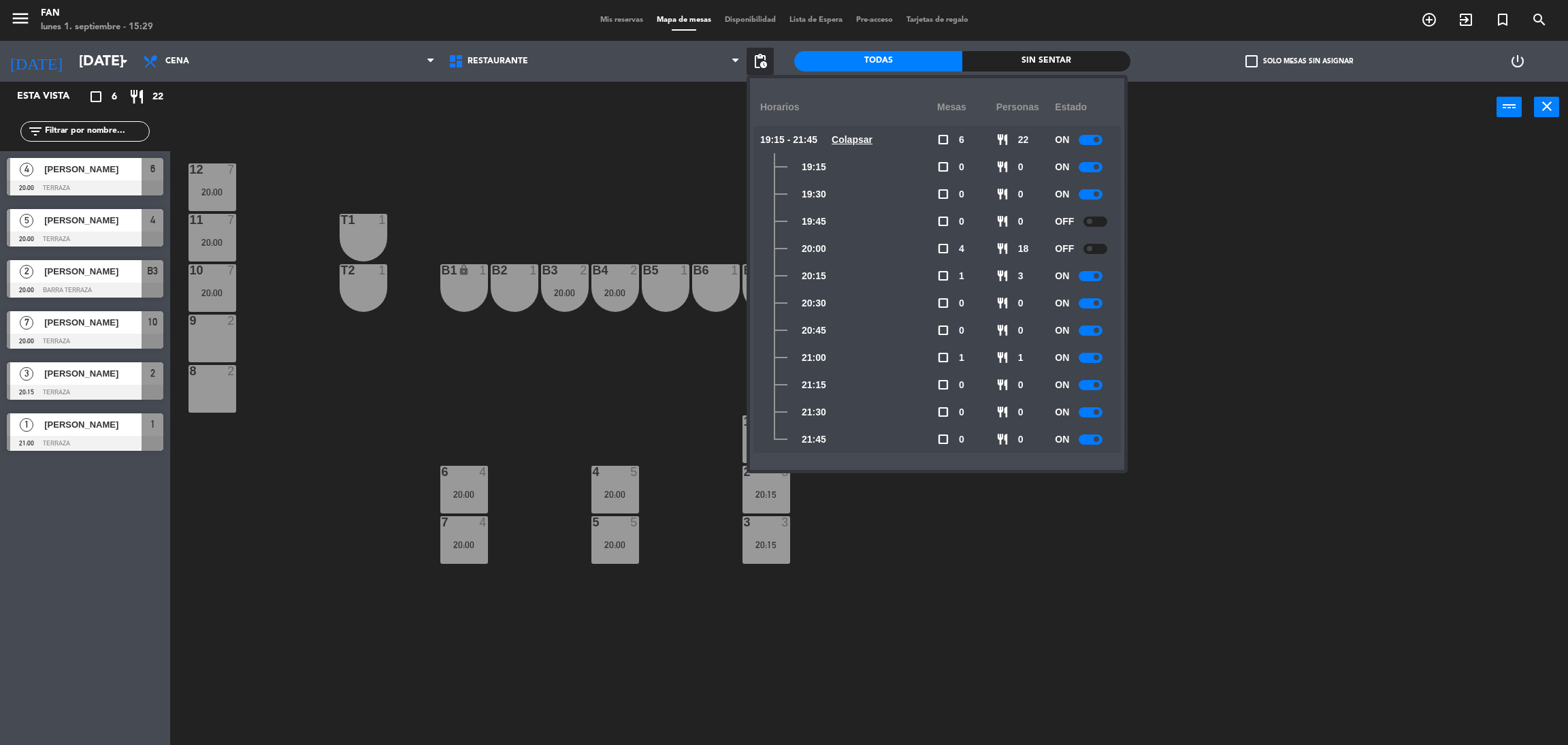
click at [1095, 279] on div at bounding box center [1090, 276] width 23 height 10
click at [1091, 312] on div "ON" at bounding box center [1084, 303] width 60 height 27
click at [1088, 307] on div at bounding box center [1090, 303] width 23 height 10
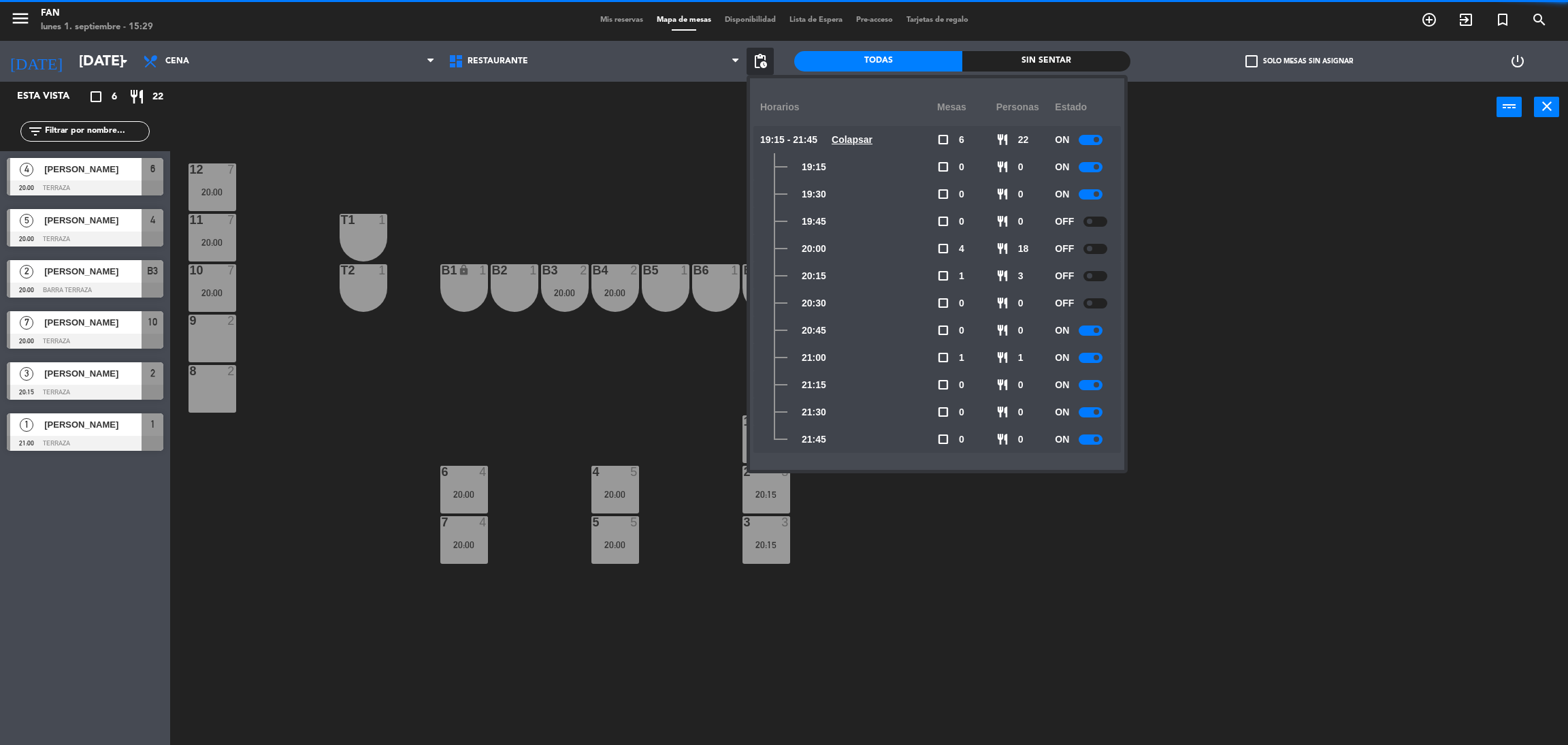
click at [1088, 328] on div at bounding box center [1090, 331] width 23 height 10
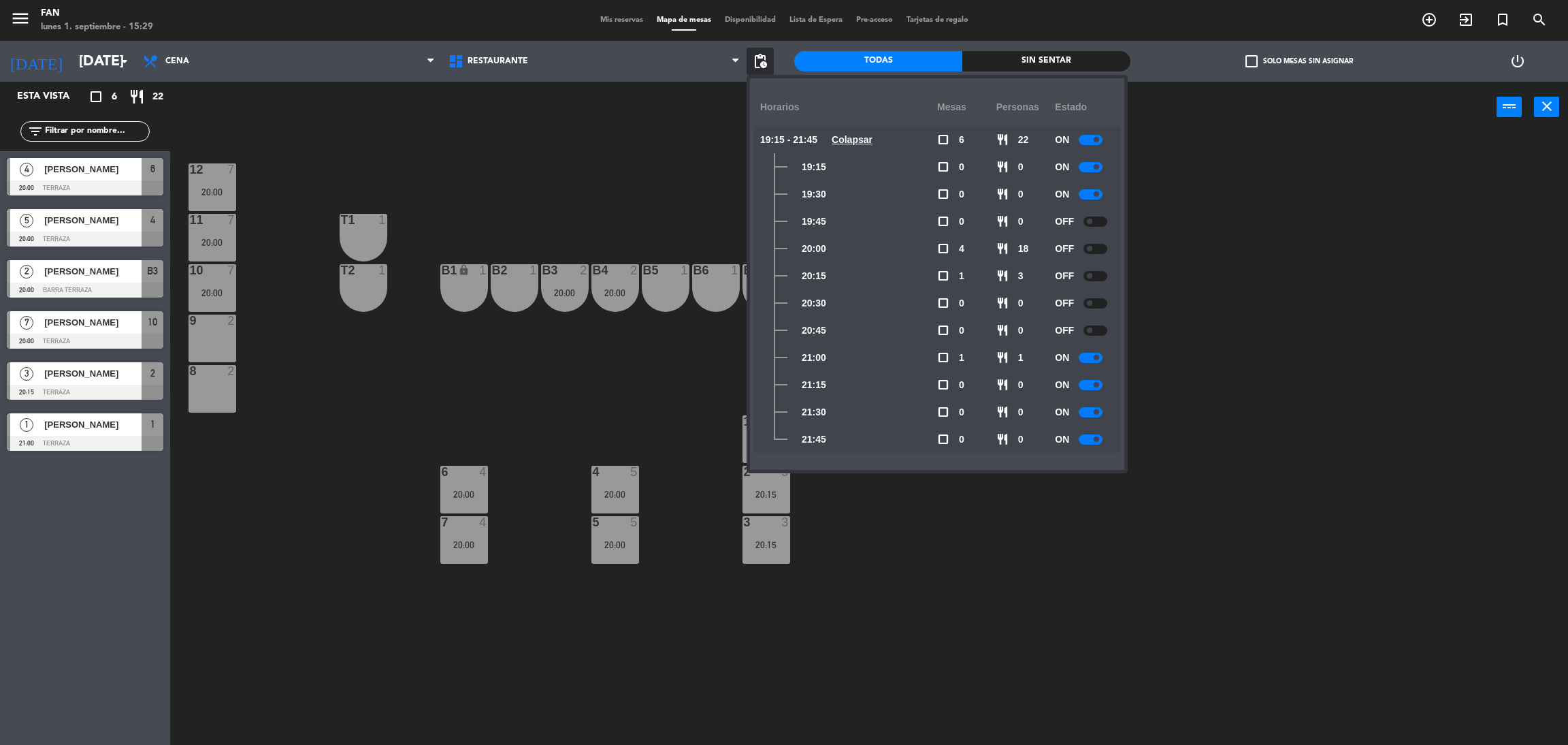
click at [1091, 363] on div "ON" at bounding box center [1084, 357] width 60 height 27
click at [1091, 361] on div at bounding box center [1090, 357] width 23 height 10
click at [1198, 352] on div "12 7 20:00 11 7 20:00 T1 1 10 7 20:00 T2 1 B1 lock 1 B2 1 B3 2 20:00 B4 2 20:00…" at bounding box center [877, 445] width 1382 height 612
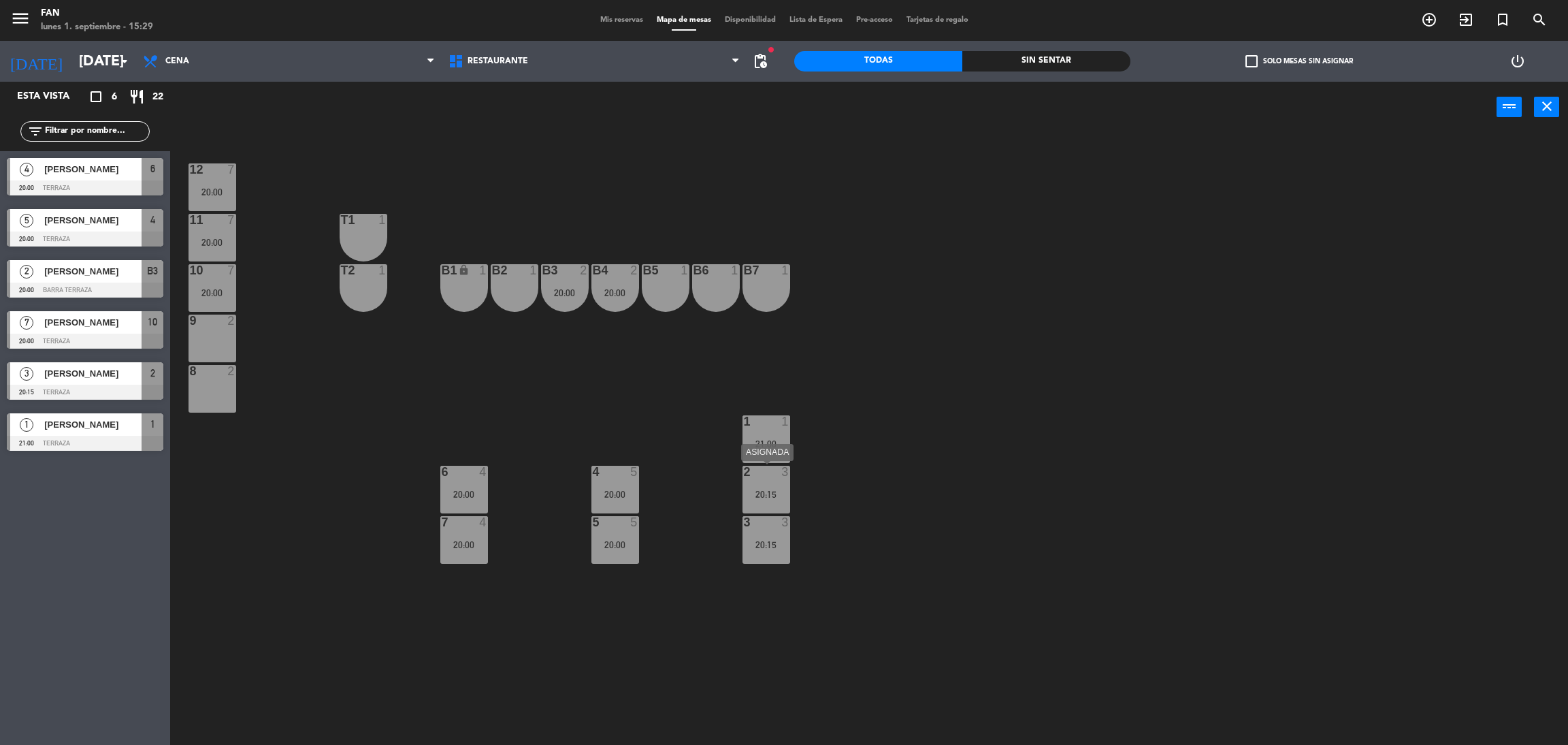
click at [788, 503] on div "2 3 20:15" at bounding box center [766, 489] width 48 height 48
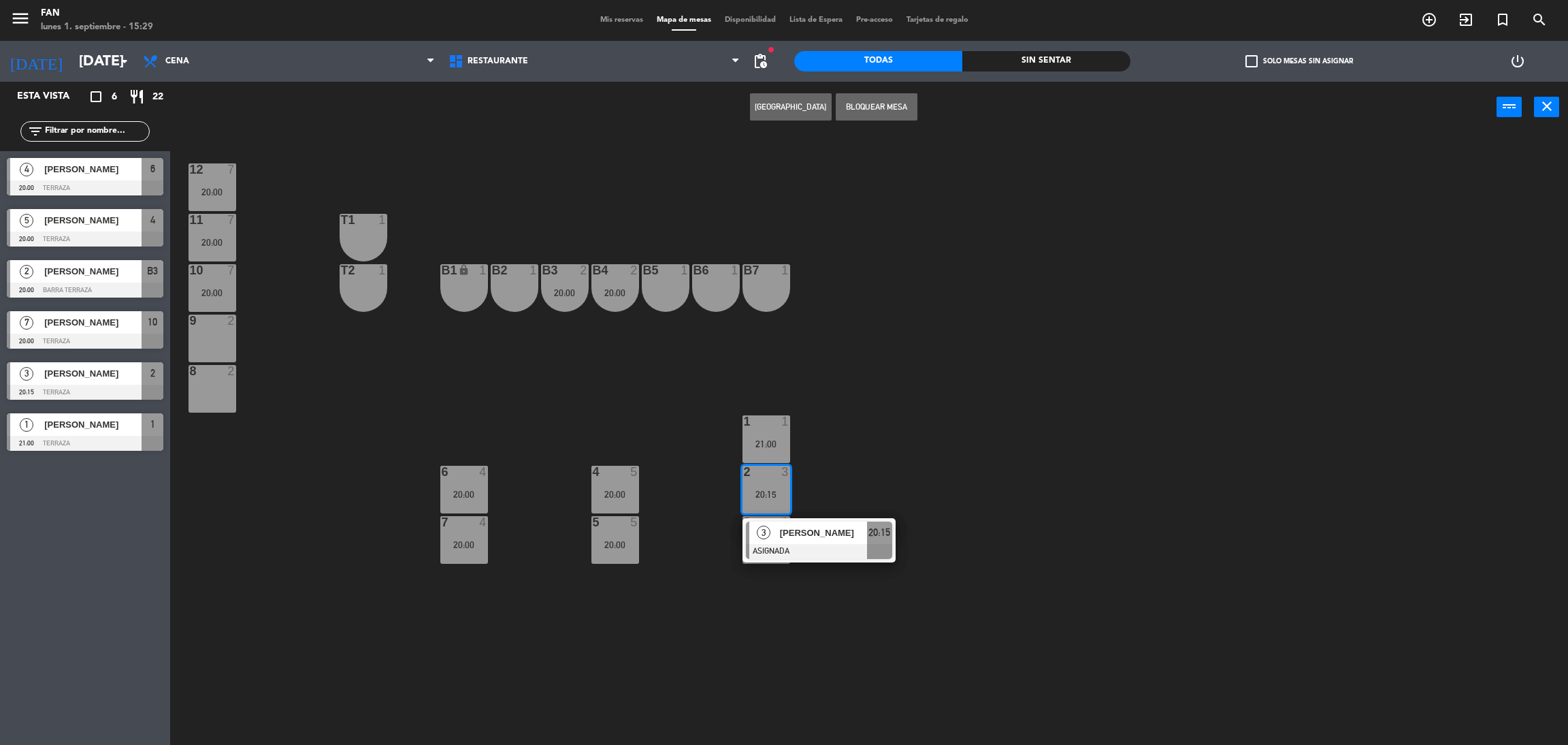
click at [215, 389] on div "8 2" at bounding box center [212, 388] width 48 height 48
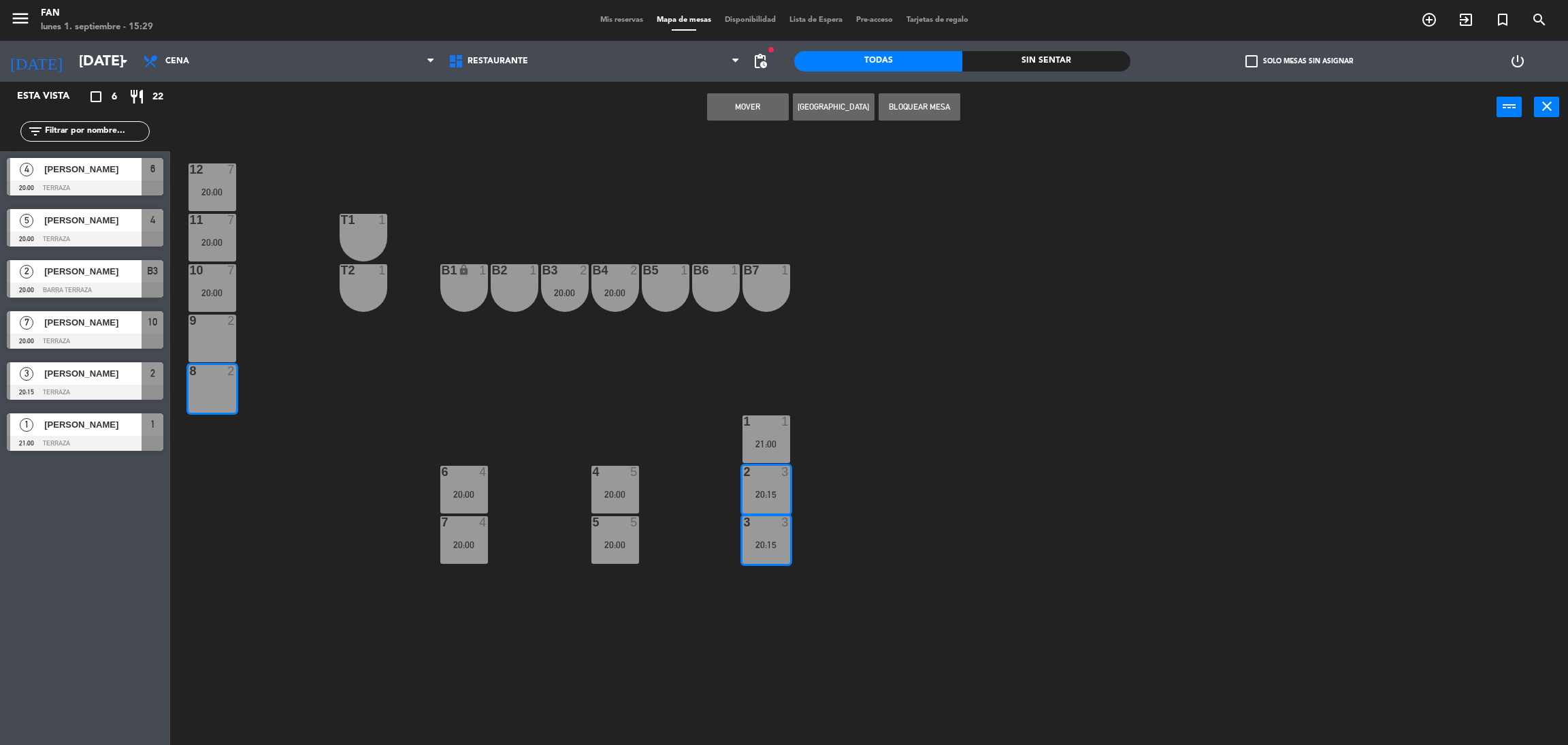
click at [749, 107] on button "Mover" at bounding box center [747, 107] width 81 height 27
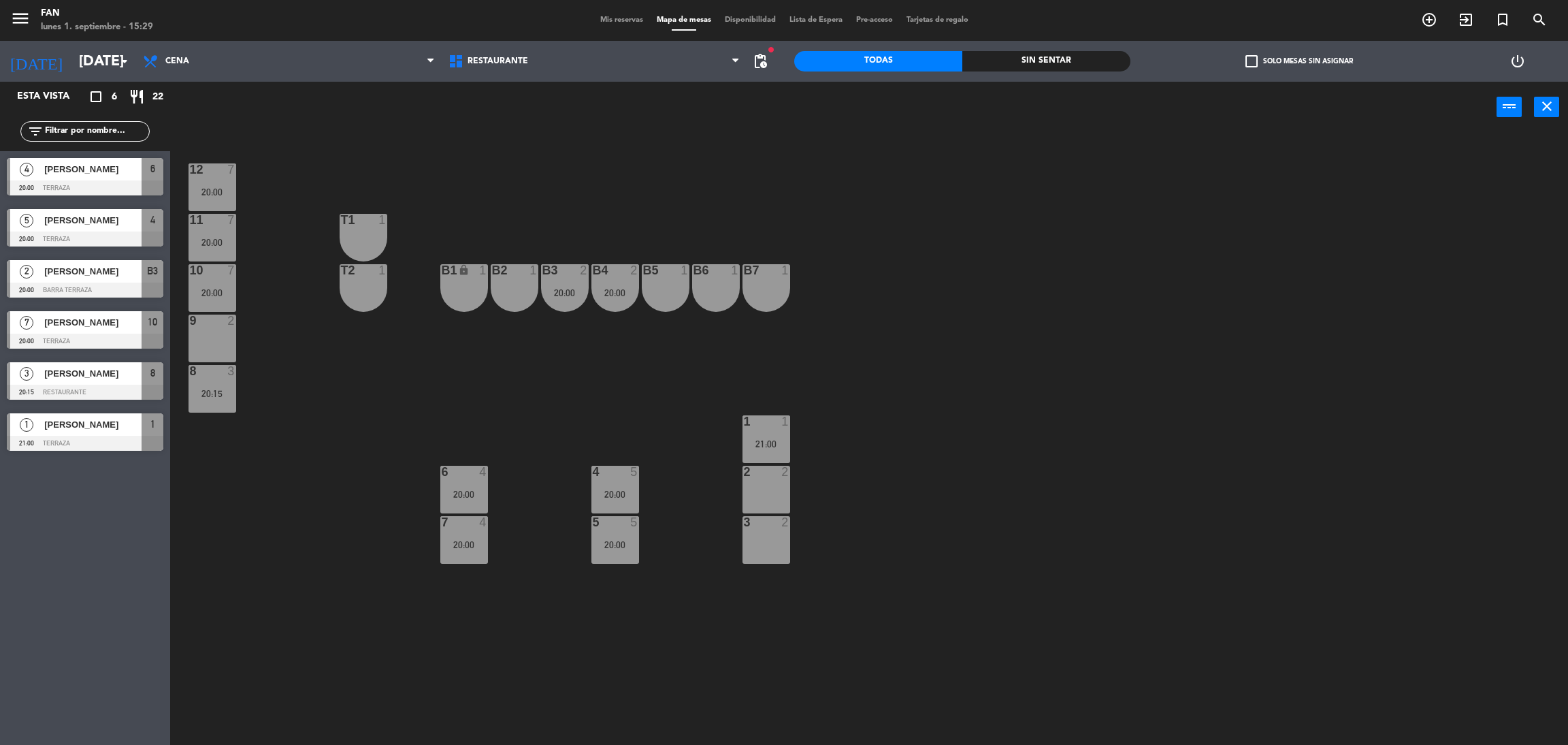
click at [209, 196] on div "20:00" at bounding box center [212, 191] width 48 height 9
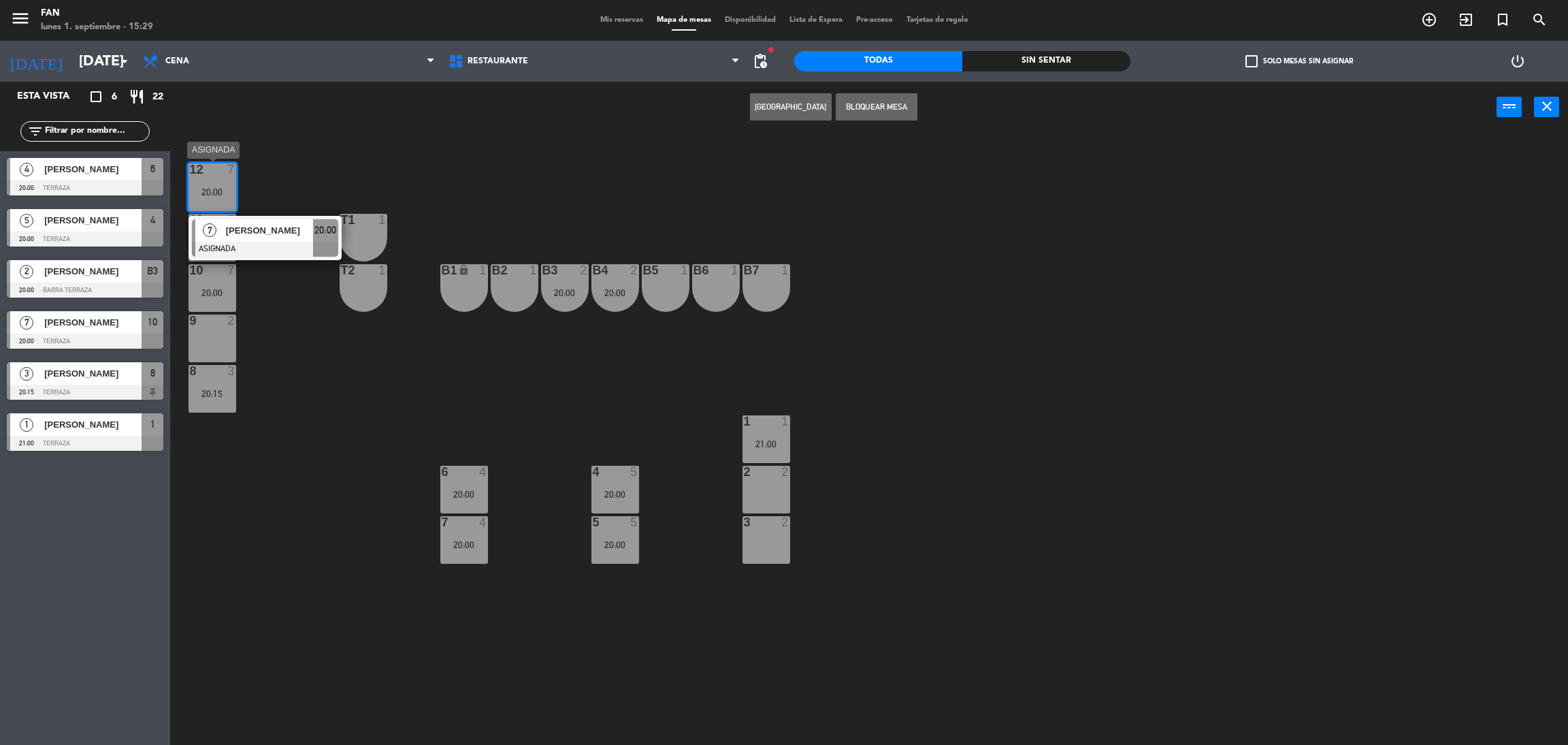
click at [235, 239] on div "[PERSON_NAME]" at bounding box center [268, 230] width 88 height 23
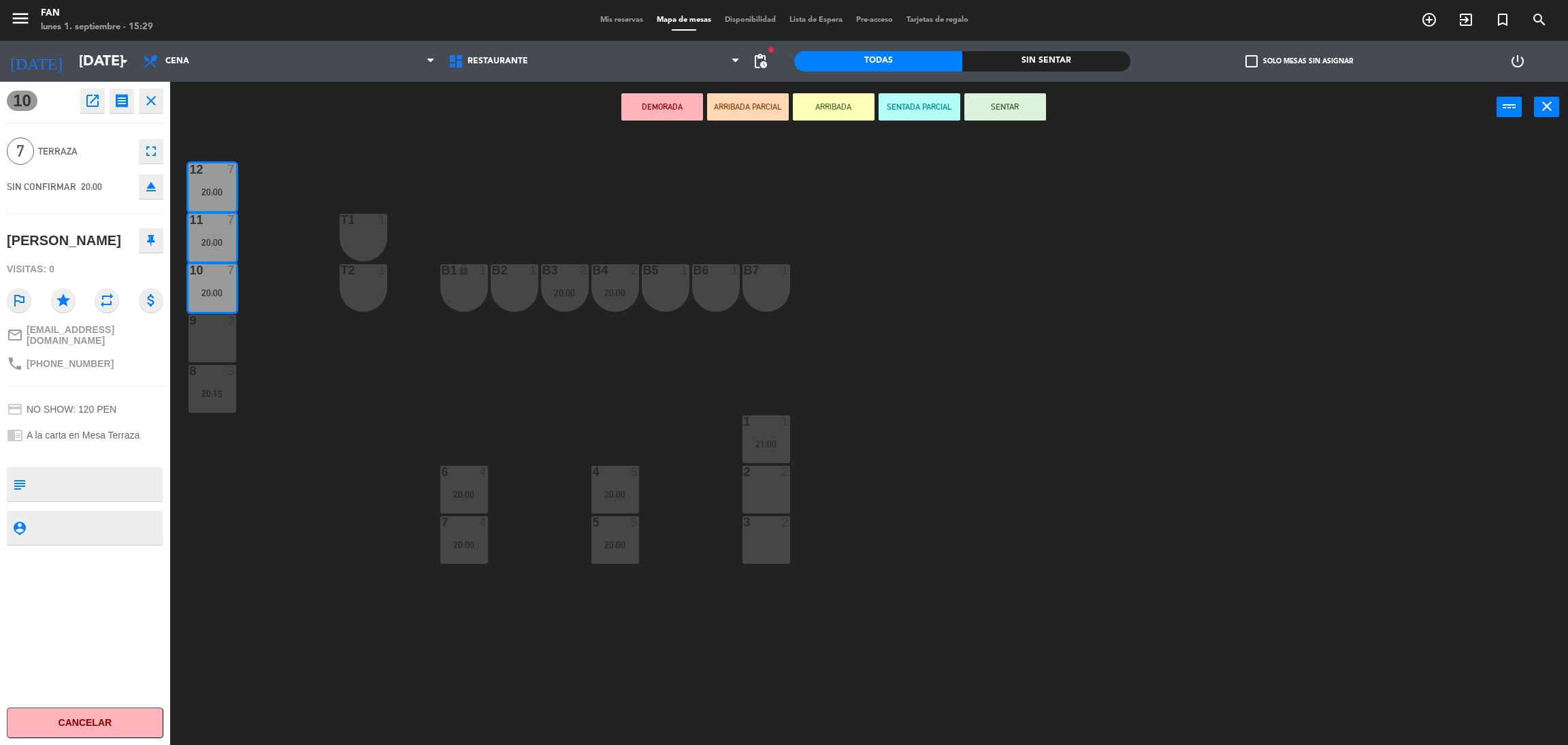
click at [580, 418] on div "12 7 20:00 11 7 20:00 T1 1 10 7 20:00 T2 1 B1 lock 1 B2 1 B3 2 20:00 B4 2 20:00…" at bounding box center [877, 445] width 1382 height 612
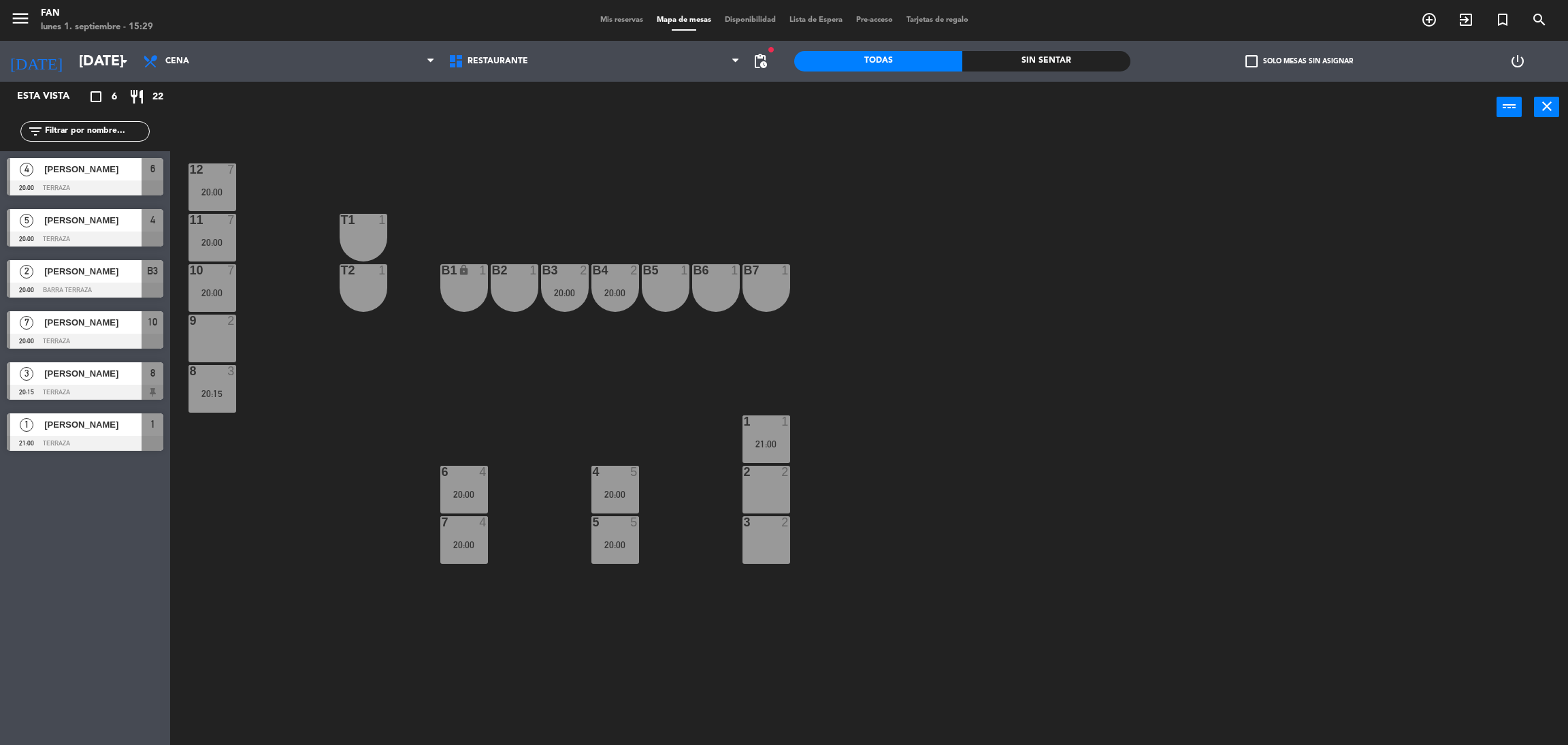
click at [774, 439] on div "21:00" at bounding box center [766, 443] width 48 height 9
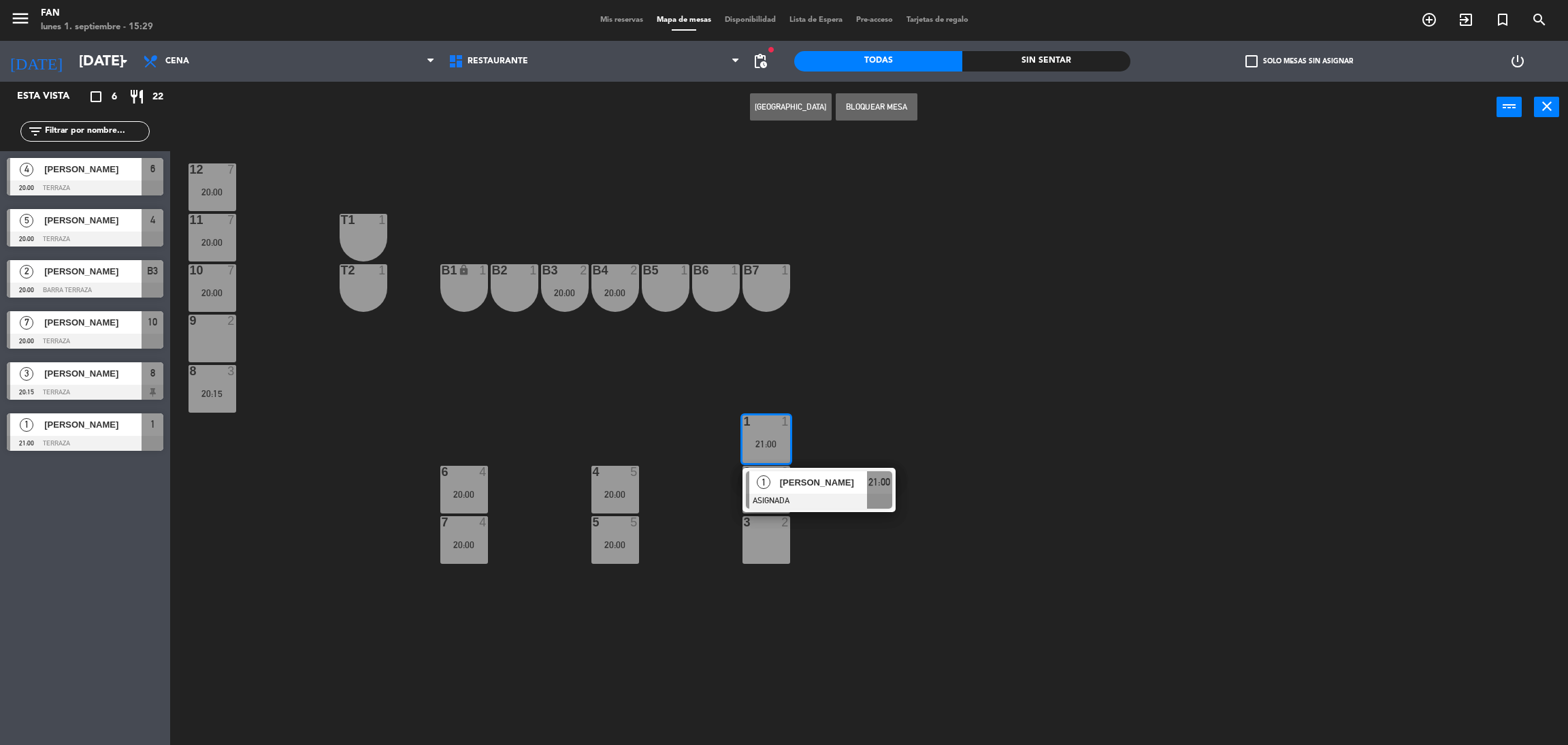
click at [226, 343] on div "9 2" at bounding box center [212, 338] width 48 height 48
click at [761, 102] on button "Mover" at bounding box center [747, 107] width 81 height 27
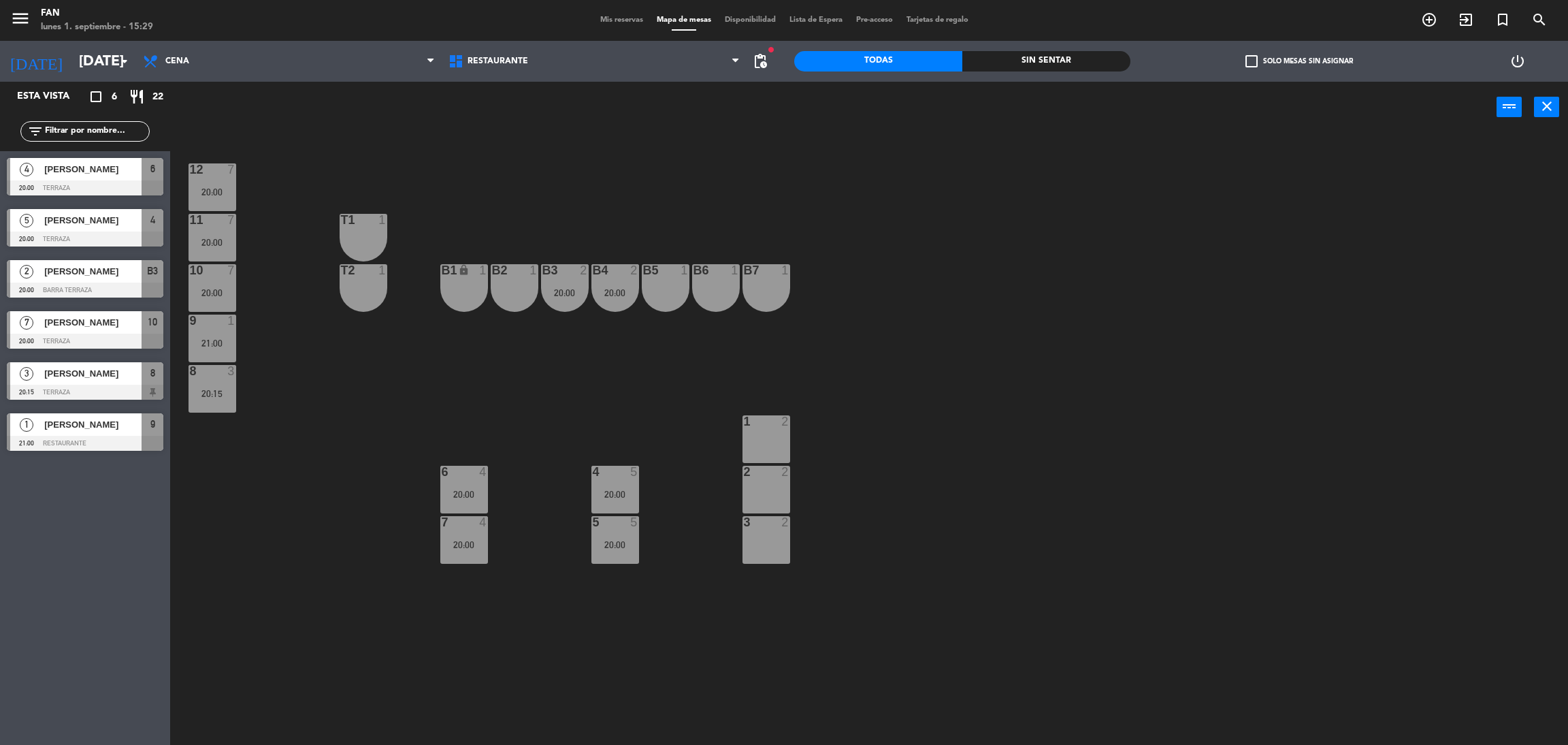
click at [214, 197] on div "12 7 20:00" at bounding box center [212, 187] width 48 height 48
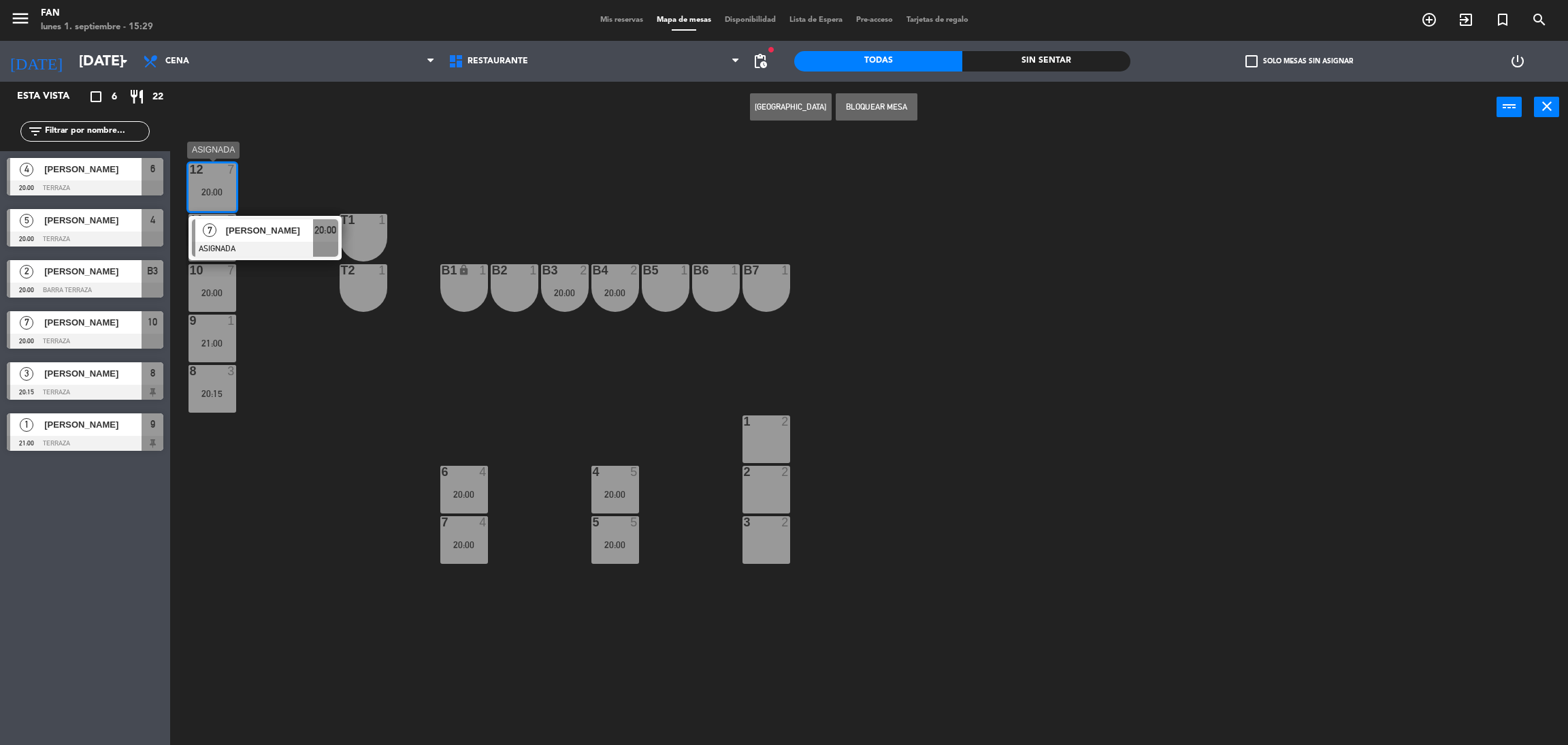
click at [250, 233] on span "[PERSON_NAME]" at bounding box center [269, 230] width 87 height 14
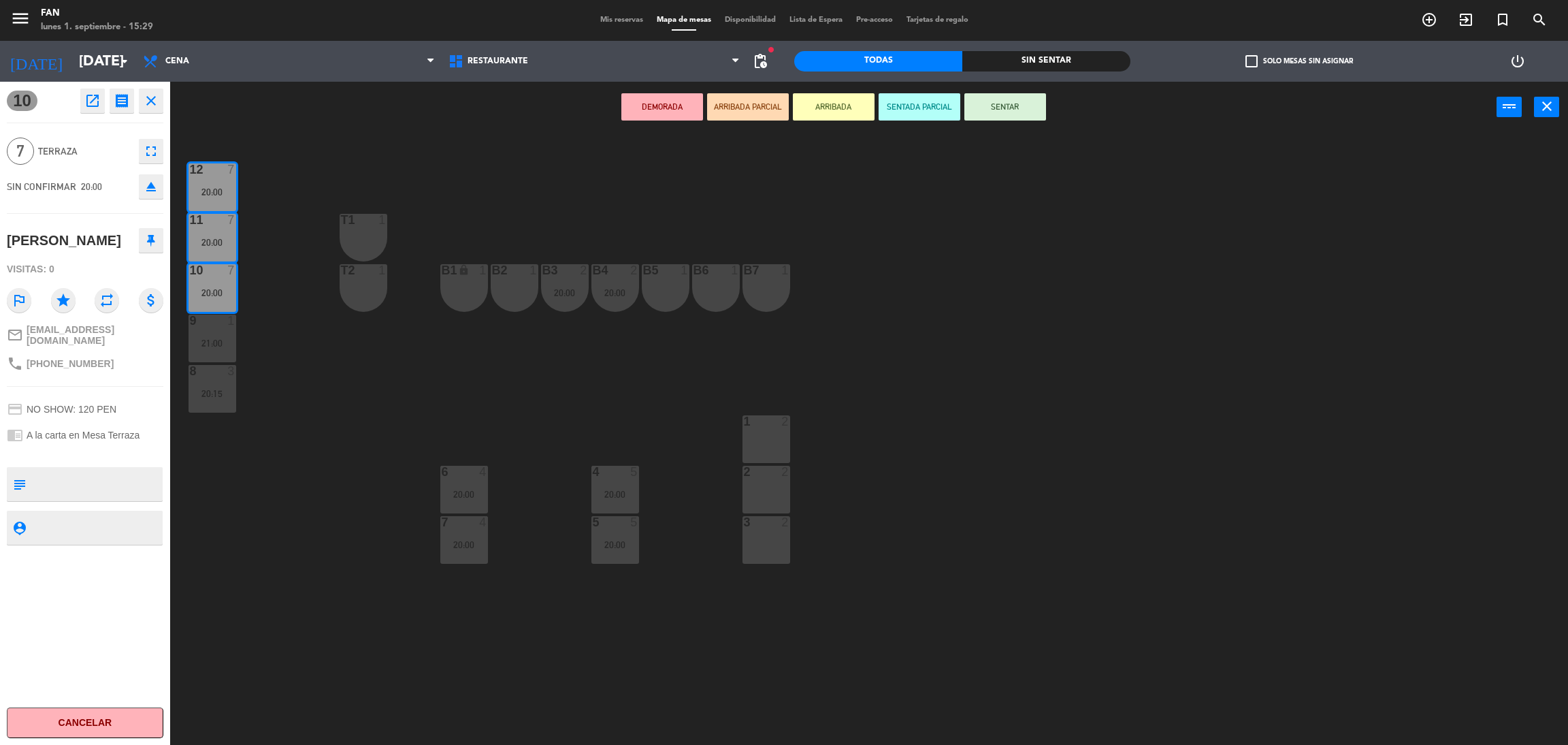
click at [756, 450] on div "1 2" at bounding box center [766, 439] width 48 height 48
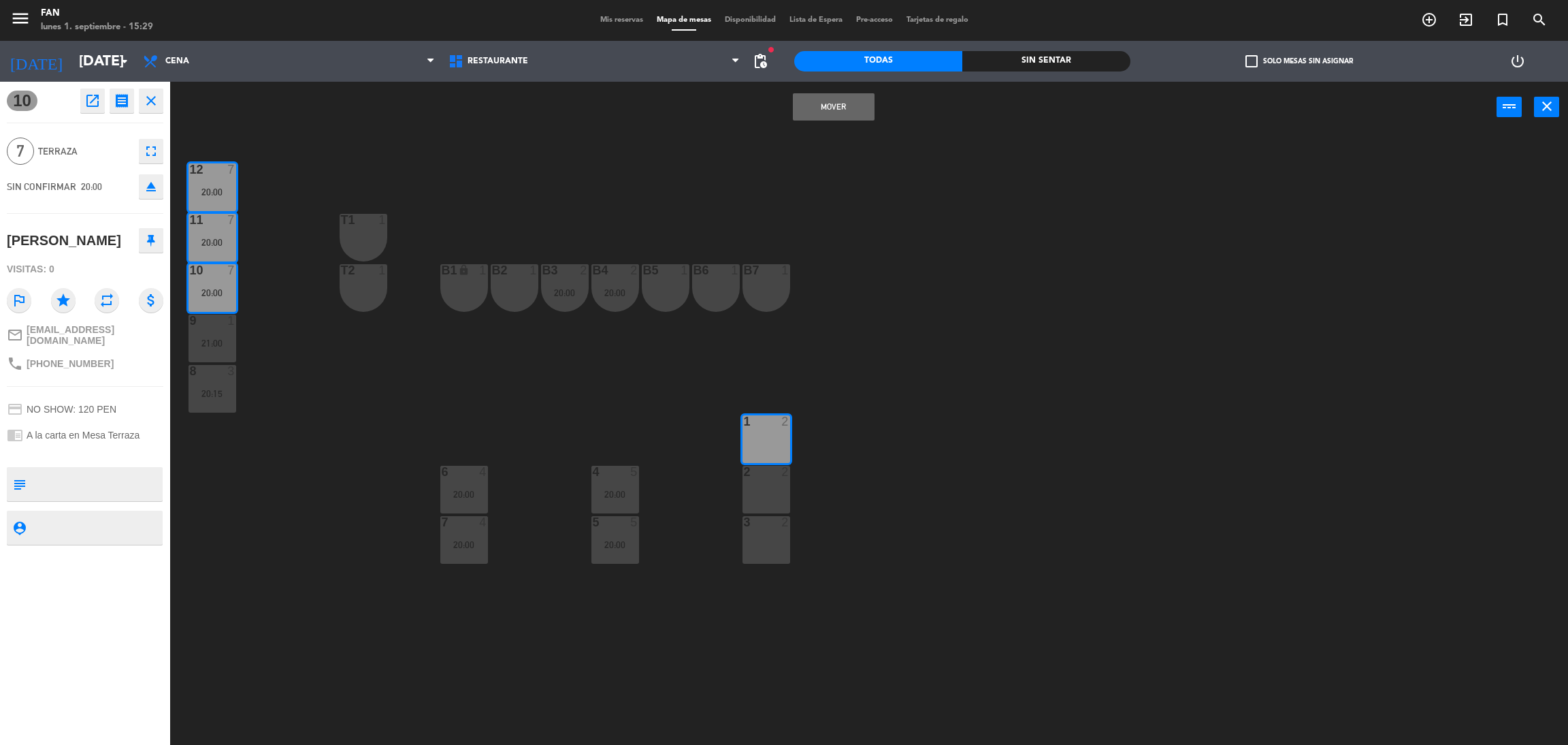
click at [766, 478] on div "2 2" at bounding box center [766, 489] width 48 height 48
click at [760, 533] on div "3 2" at bounding box center [766, 539] width 48 height 48
click at [832, 106] on button "Mover y Unir" at bounding box center [833, 107] width 81 height 27
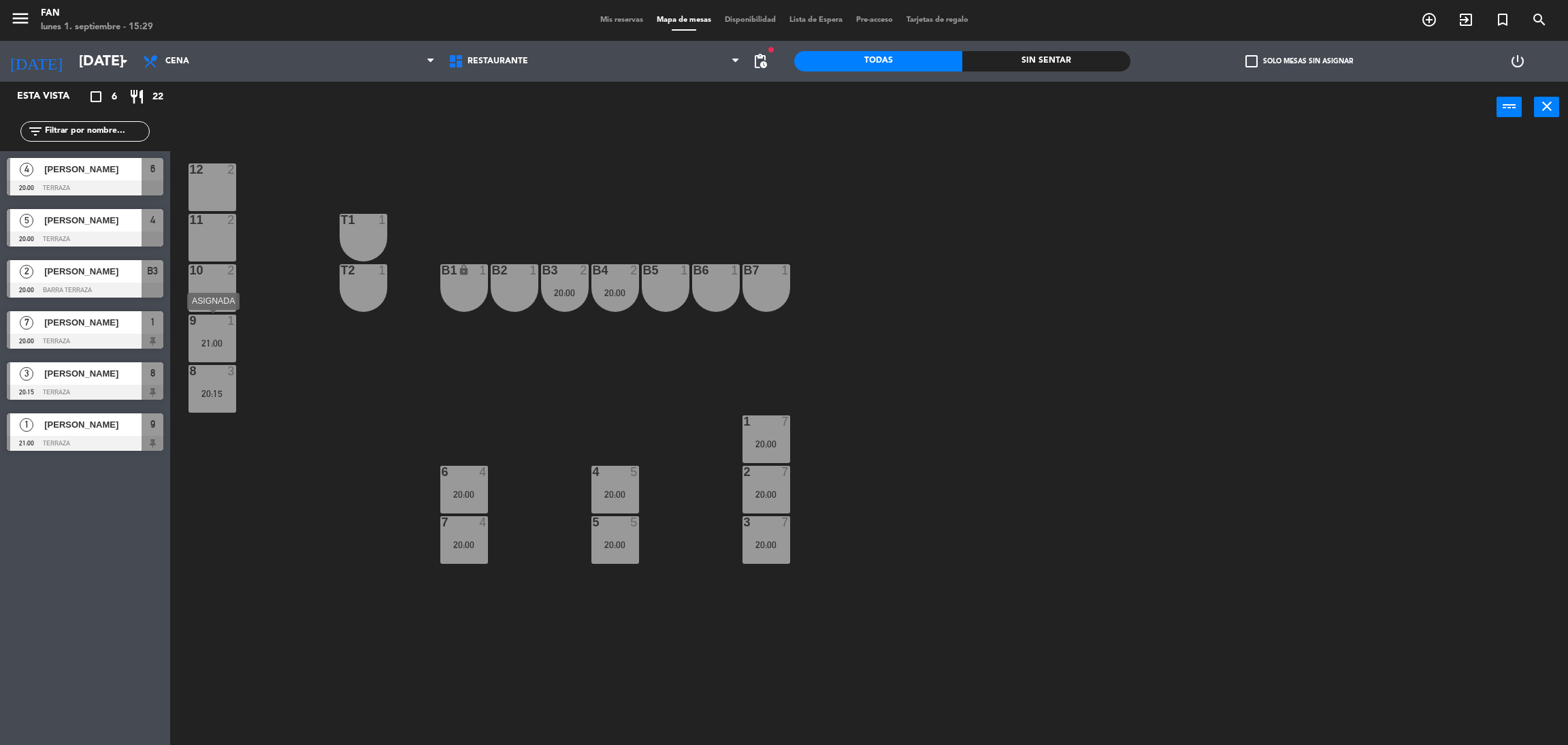
click at [213, 339] on div "21:00" at bounding box center [212, 342] width 48 height 9
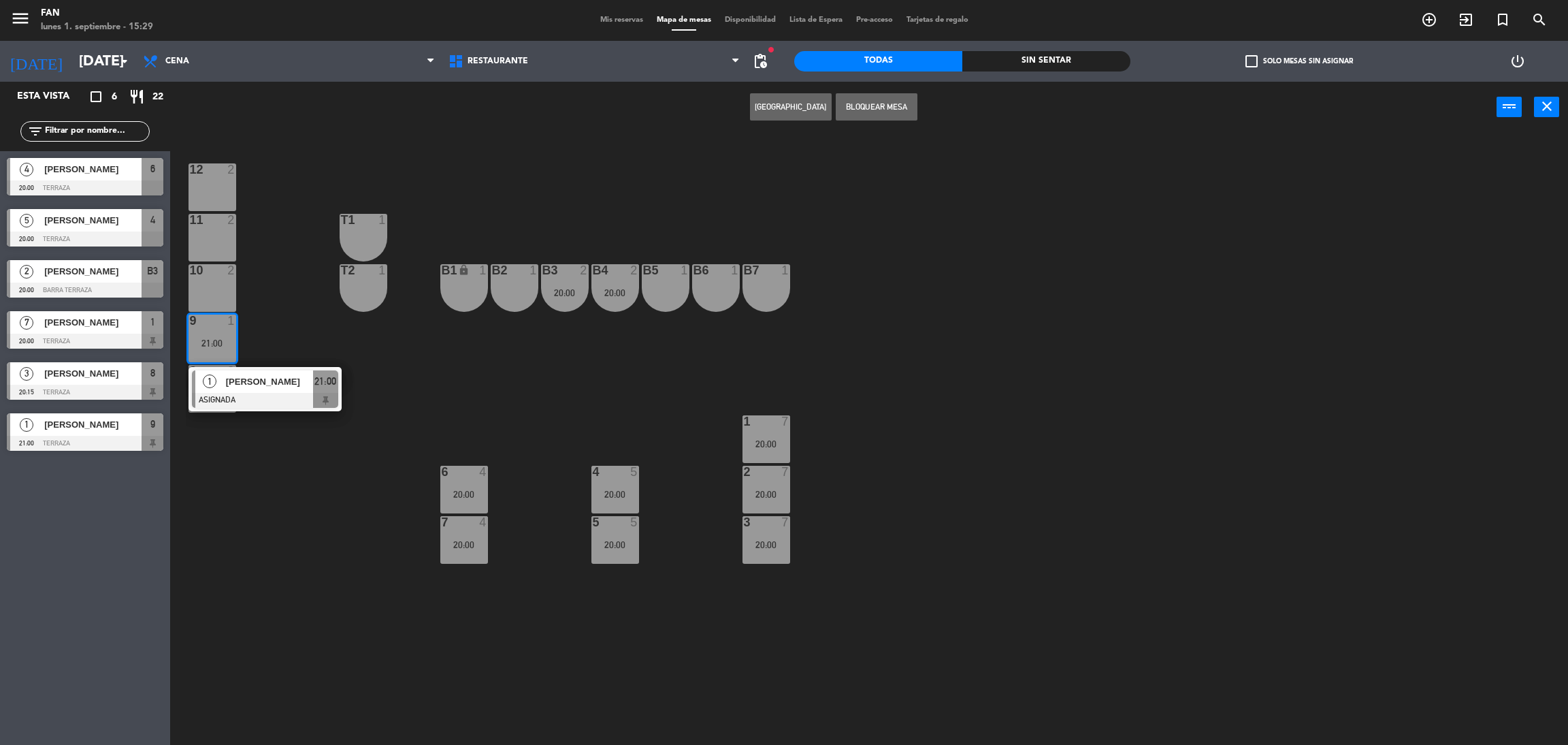
click at [218, 169] on div at bounding box center [211, 169] width 23 height 13
click at [745, 99] on button "Mover" at bounding box center [747, 107] width 81 height 27
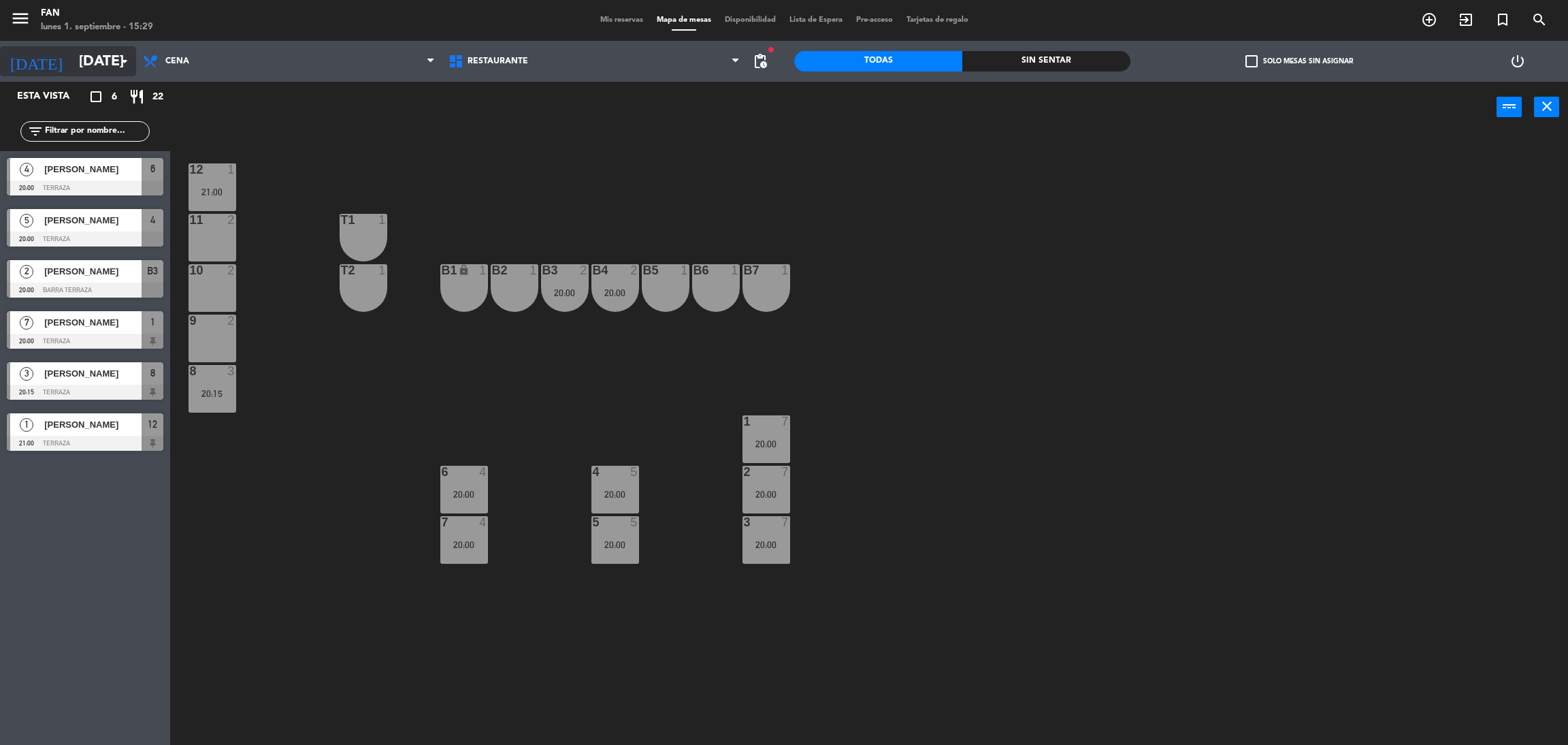
click at [84, 56] on input "[DATE]" at bounding box center [165, 61] width 187 height 31
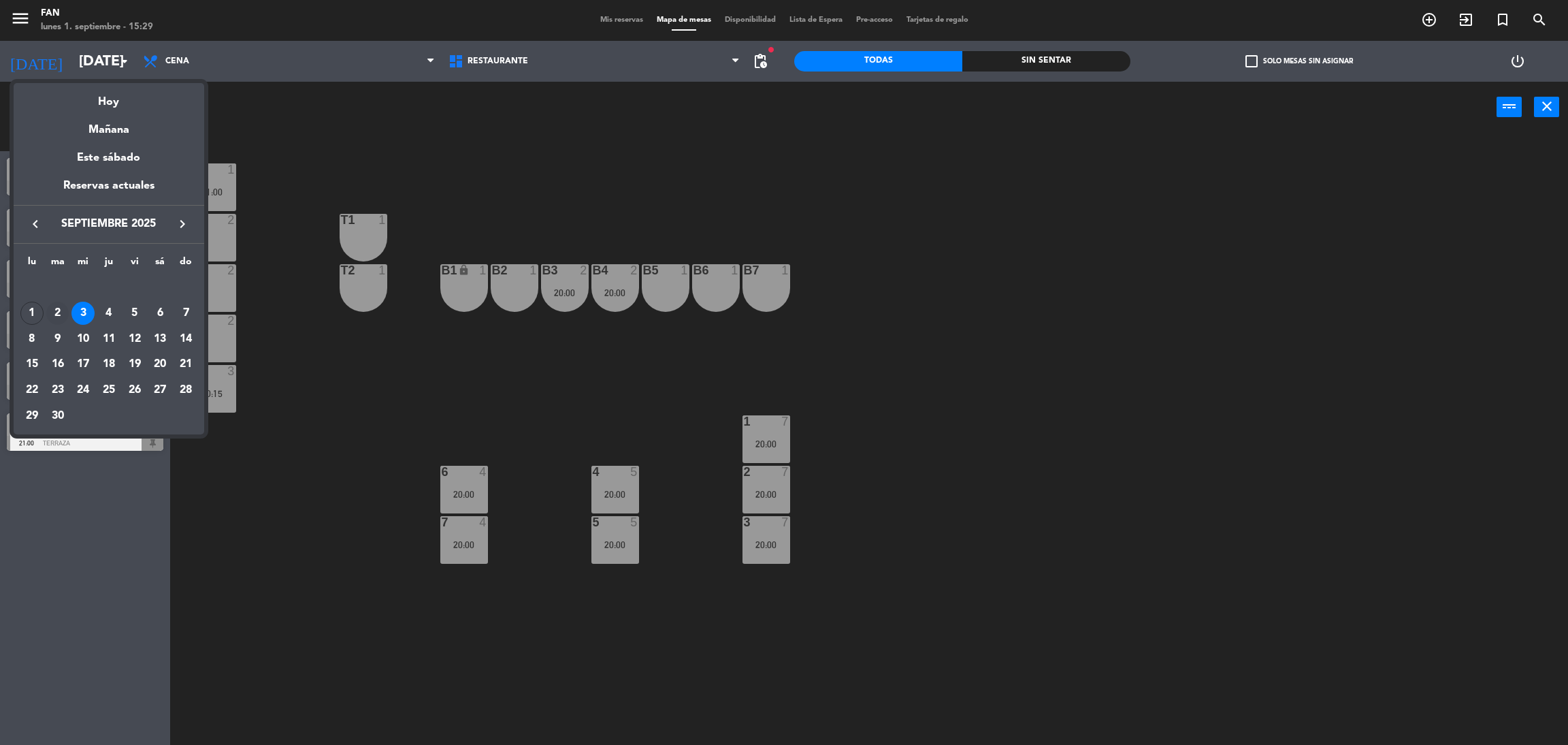
click at [56, 311] on div "2" at bounding box center [58, 313] width 23 height 23
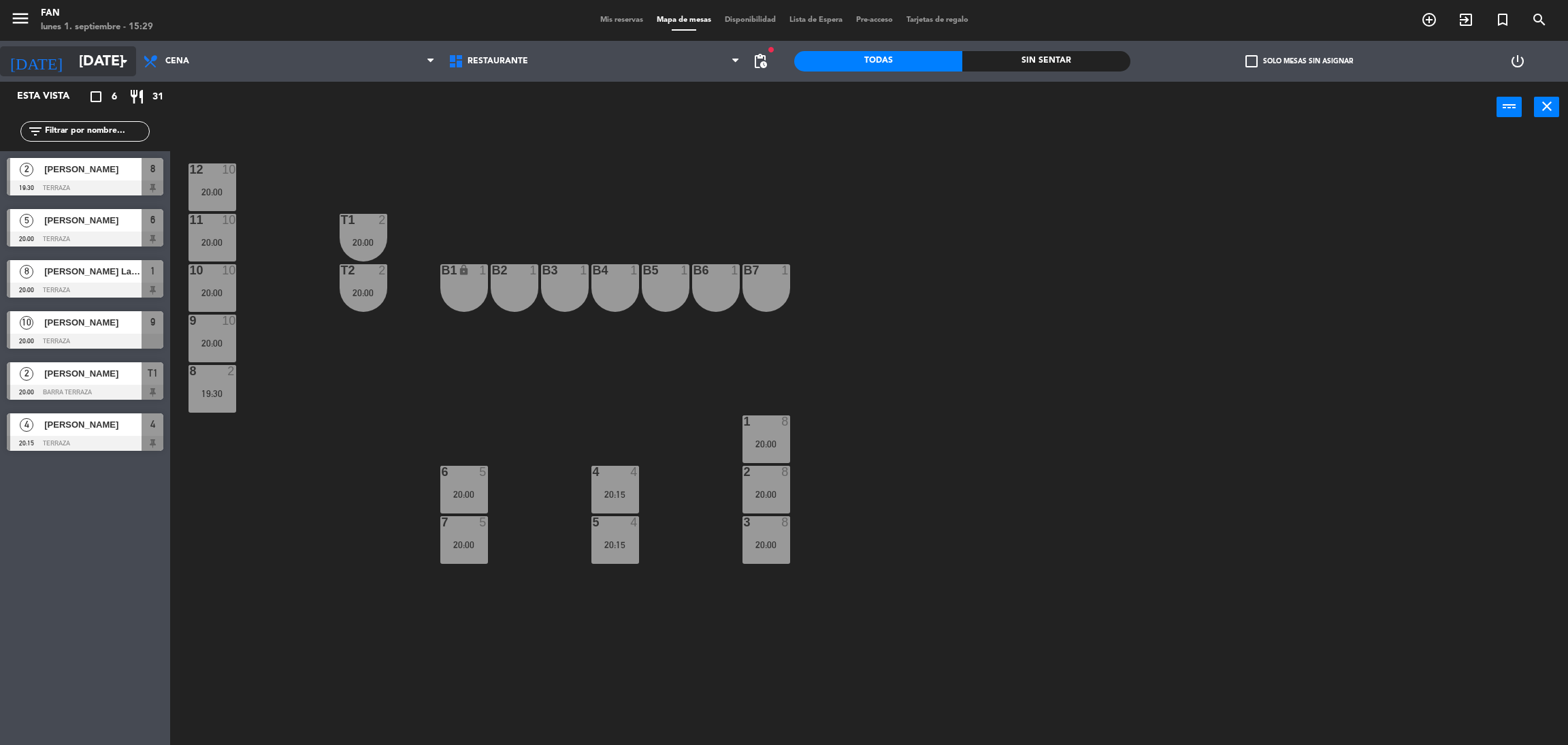
click at [103, 56] on input "[DATE]" at bounding box center [165, 61] width 187 height 31
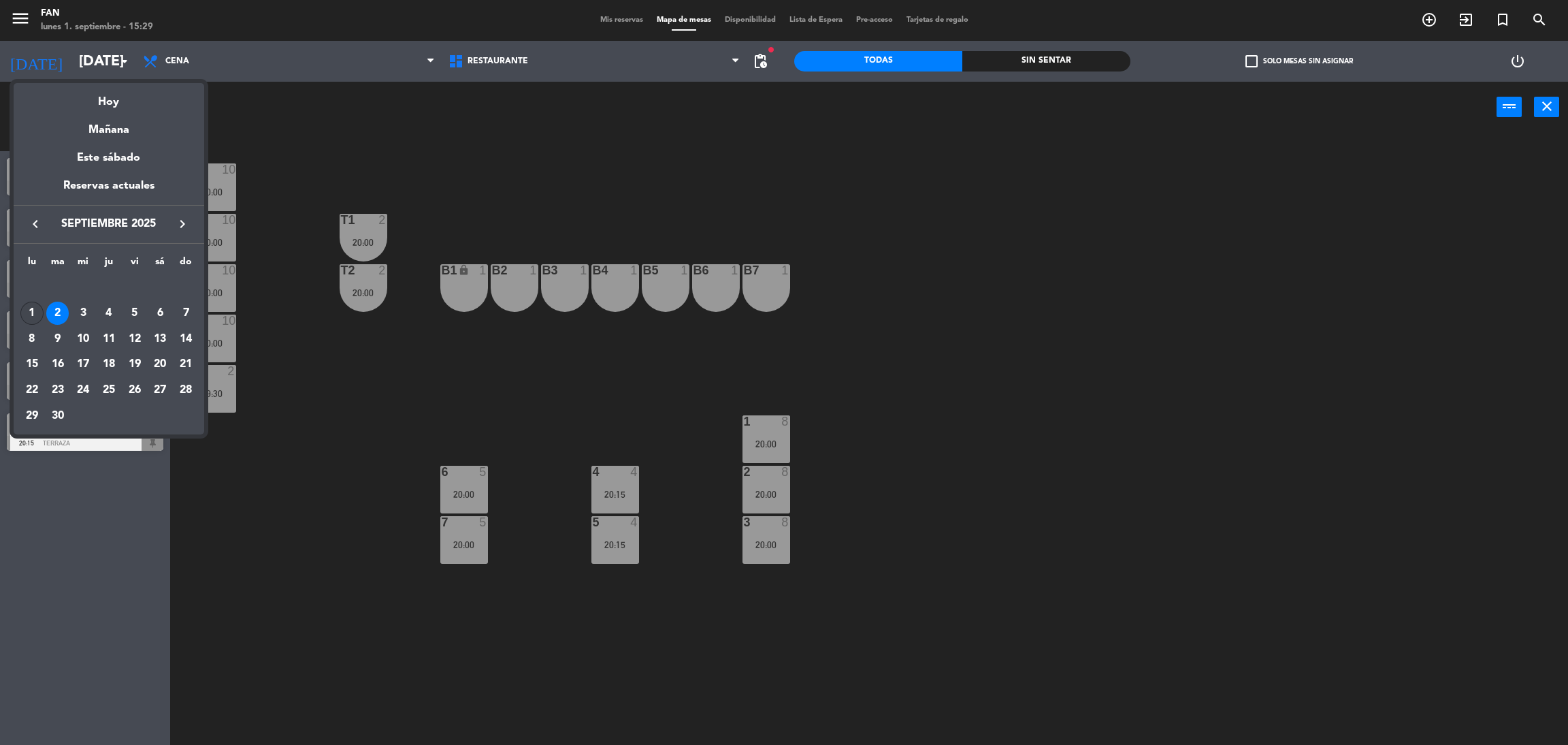
click at [31, 312] on div "1" at bounding box center [32, 313] width 23 height 23
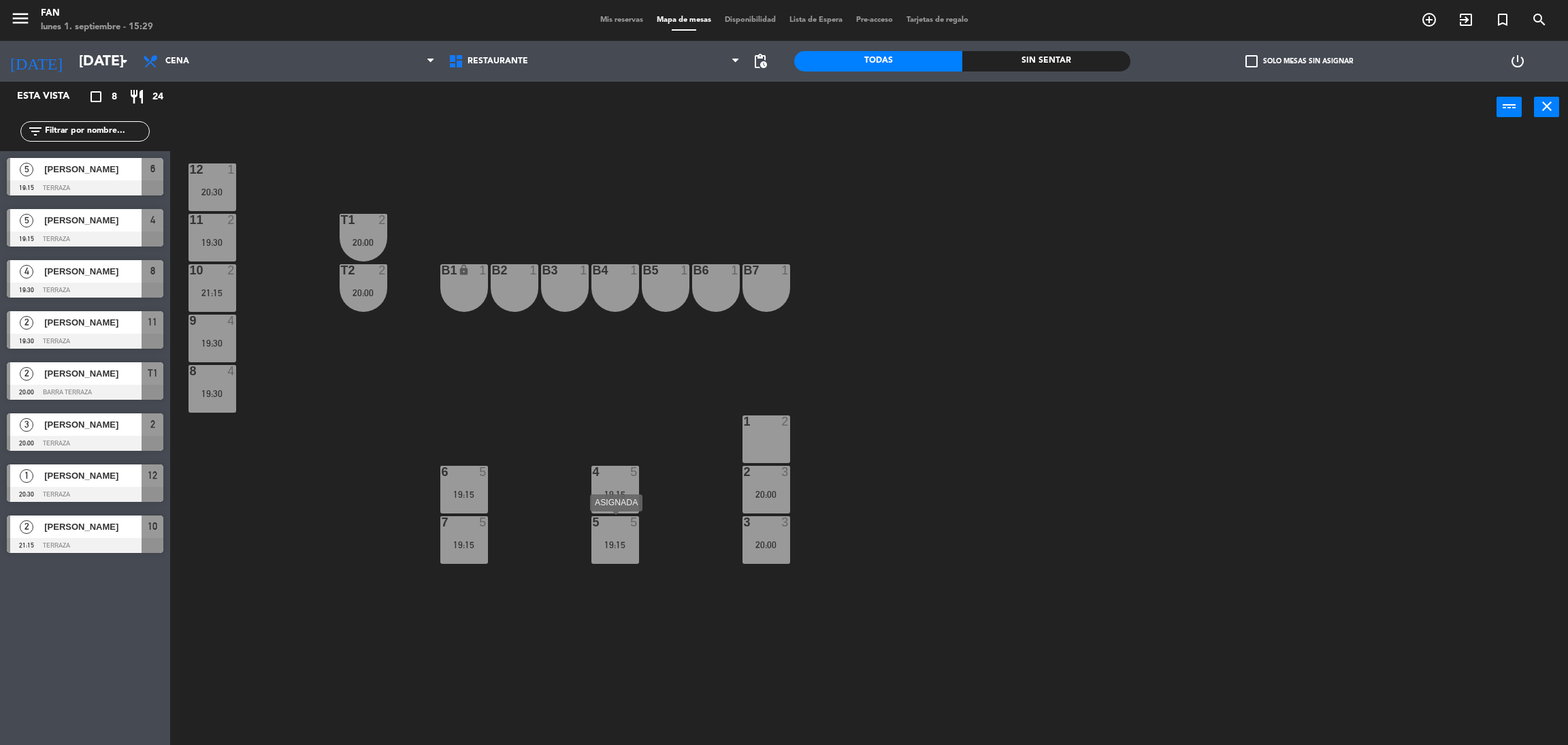
click at [626, 530] on div "5 5 19:15" at bounding box center [615, 539] width 48 height 48
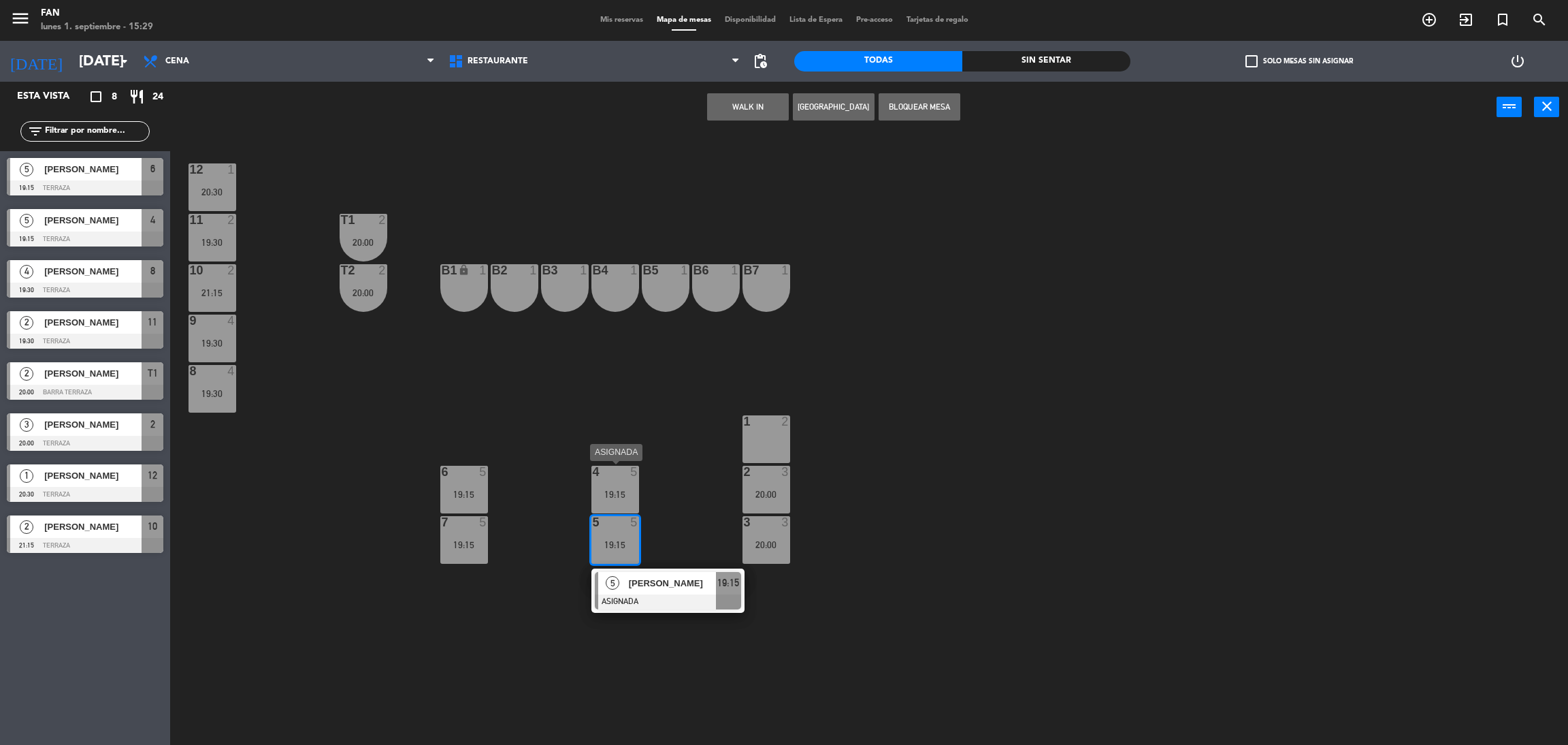
click at [626, 508] on div "4 5 19:15" at bounding box center [615, 489] width 48 height 48
click at [936, 112] on button "Bloquear Mesa" at bounding box center [919, 107] width 81 height 27
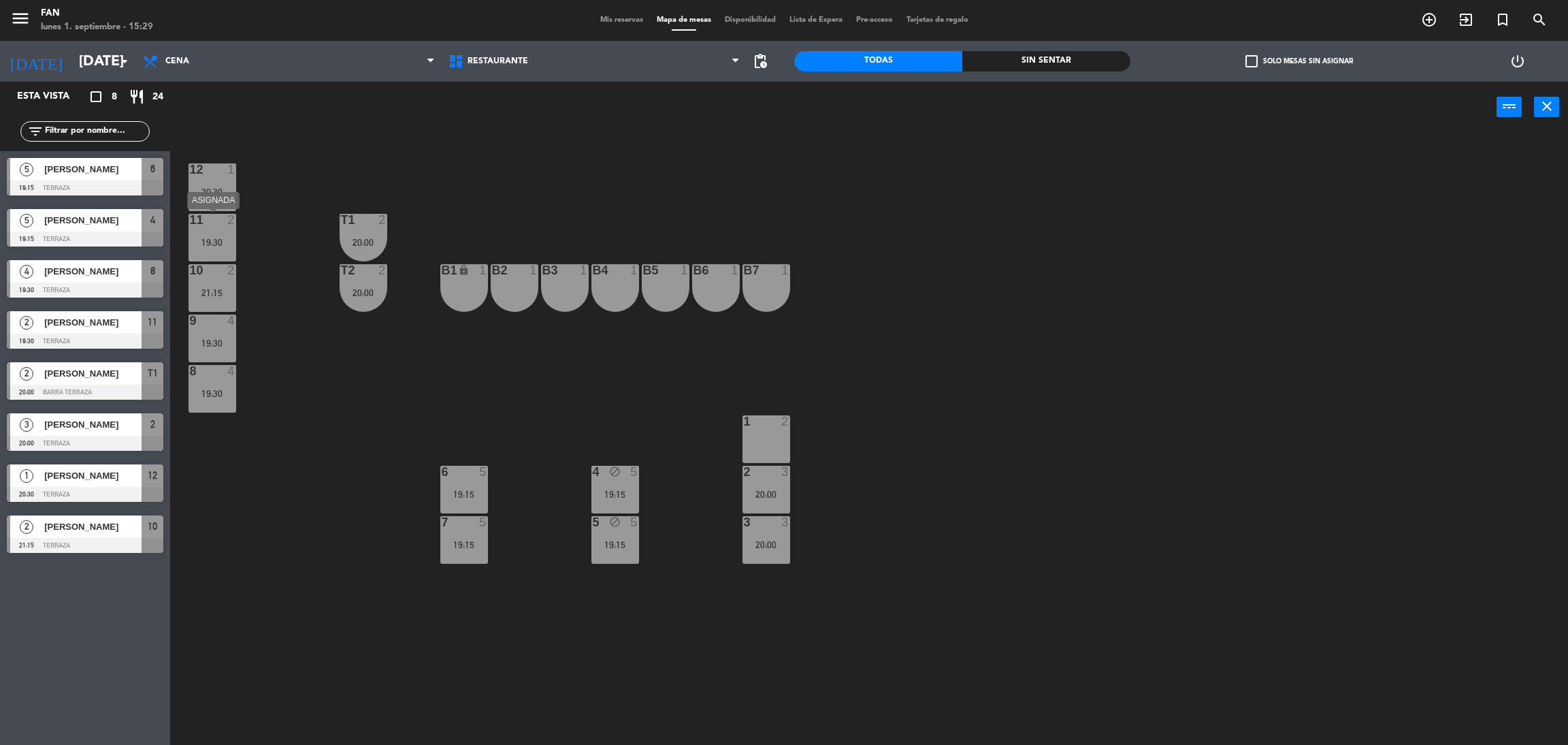
click at [228, 245] on div "19:30" at bounding box center [212, 242] width 48 height 9
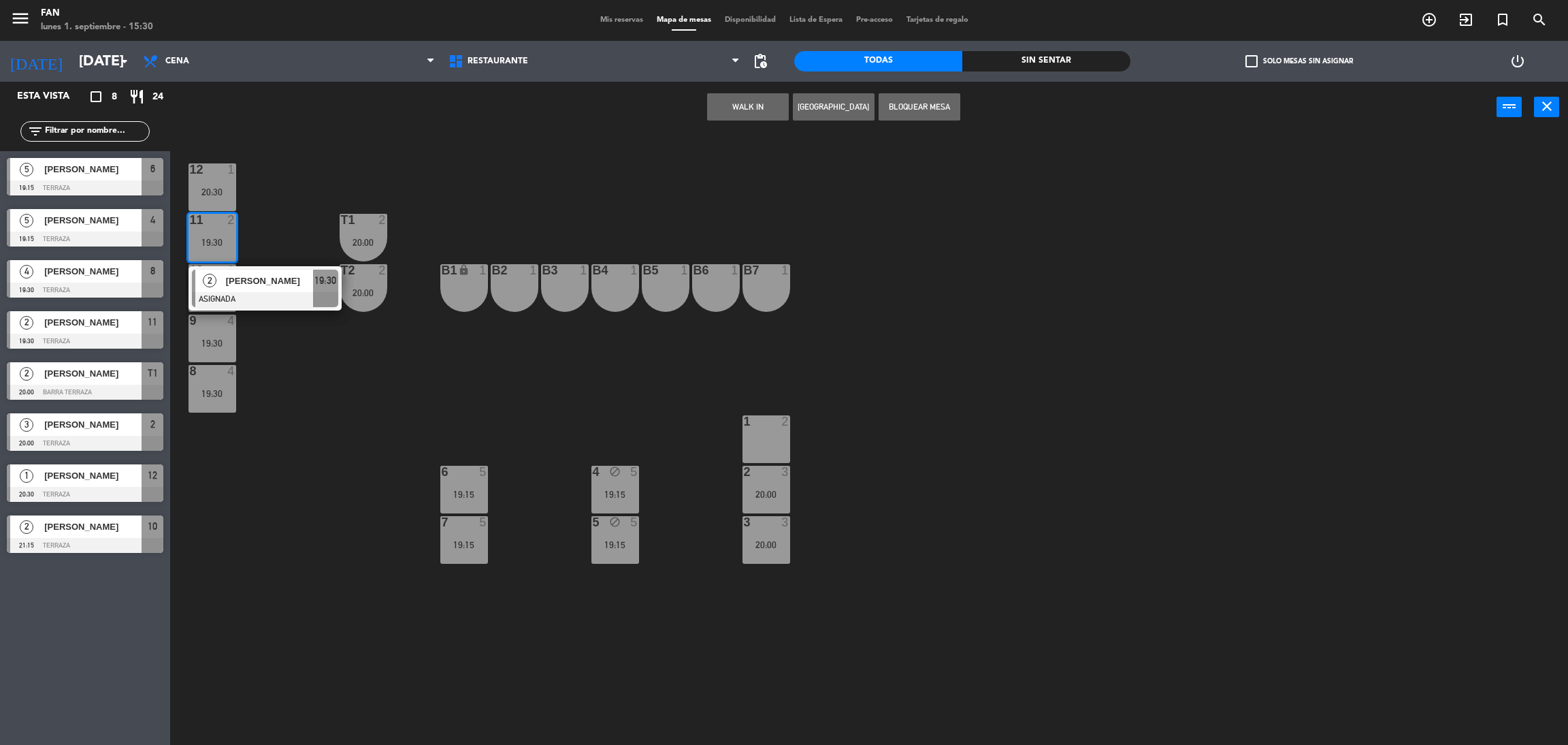
click at [774, 430] on div "1 2" at bounding box center [766, 439] width 48 height 48
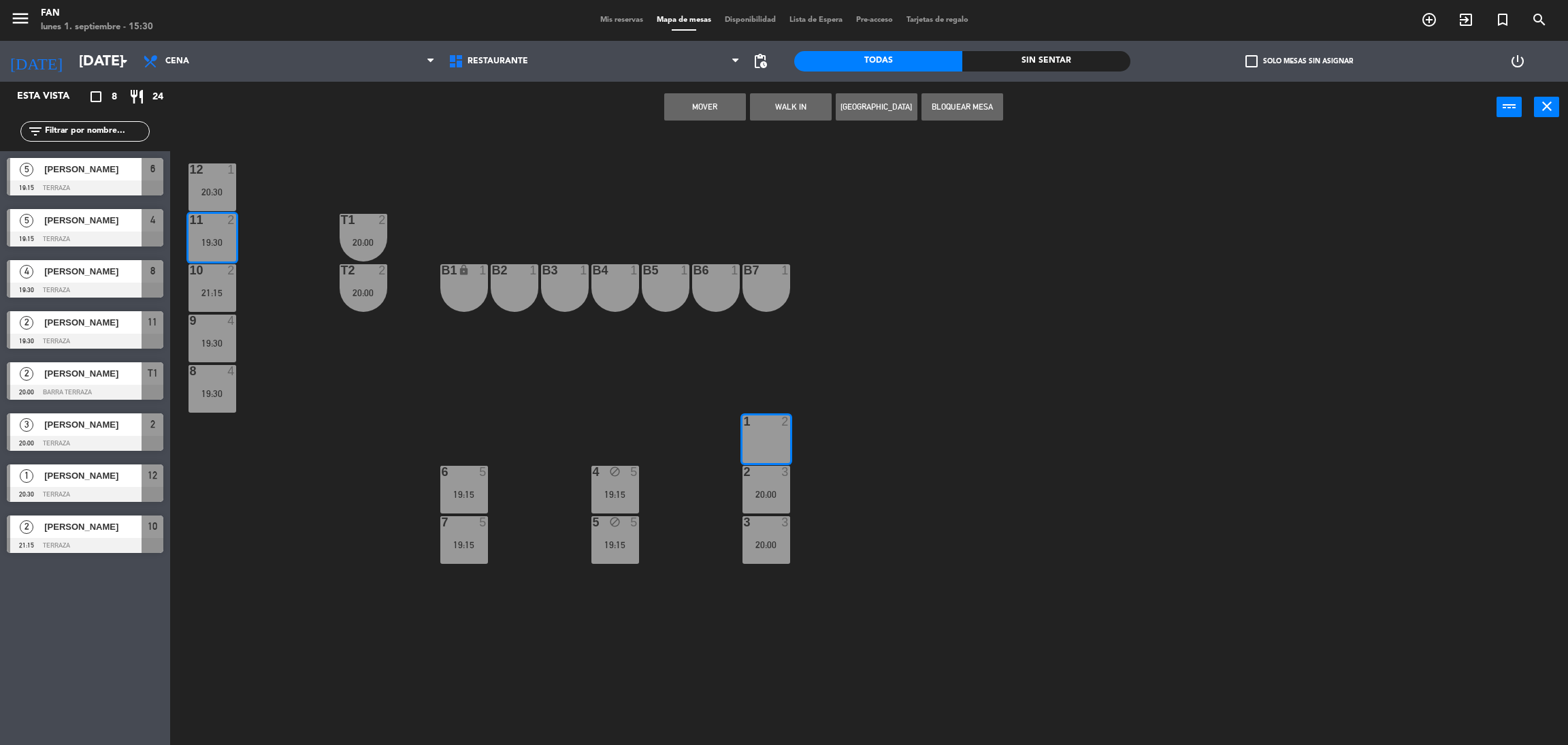
click at [724, 103] on button "Mover" at bounding box center [704, 107] width 81 height 27
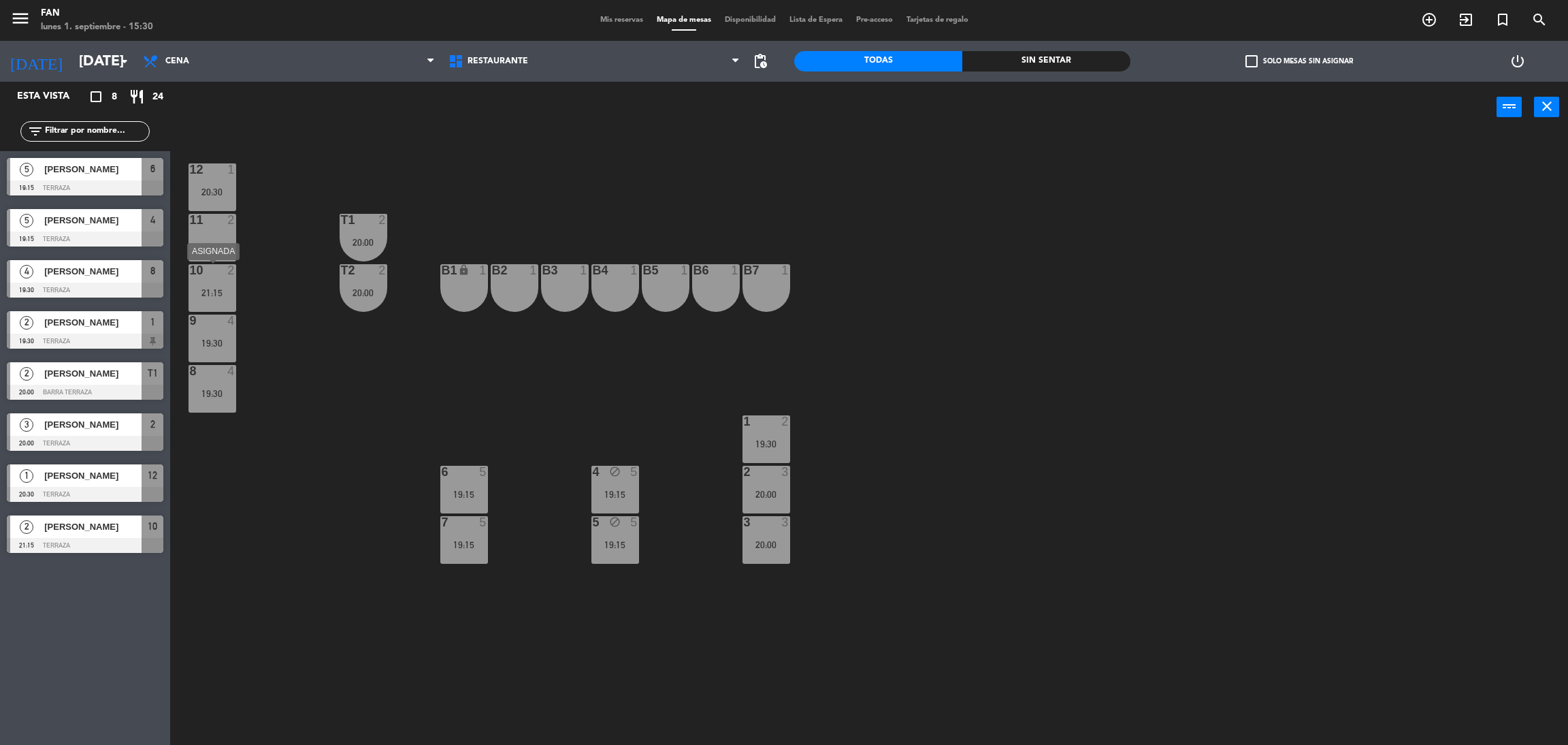
click at [215, 284] on div "10 2 21:15" at bounding box center [212, 288] width 48 height 48
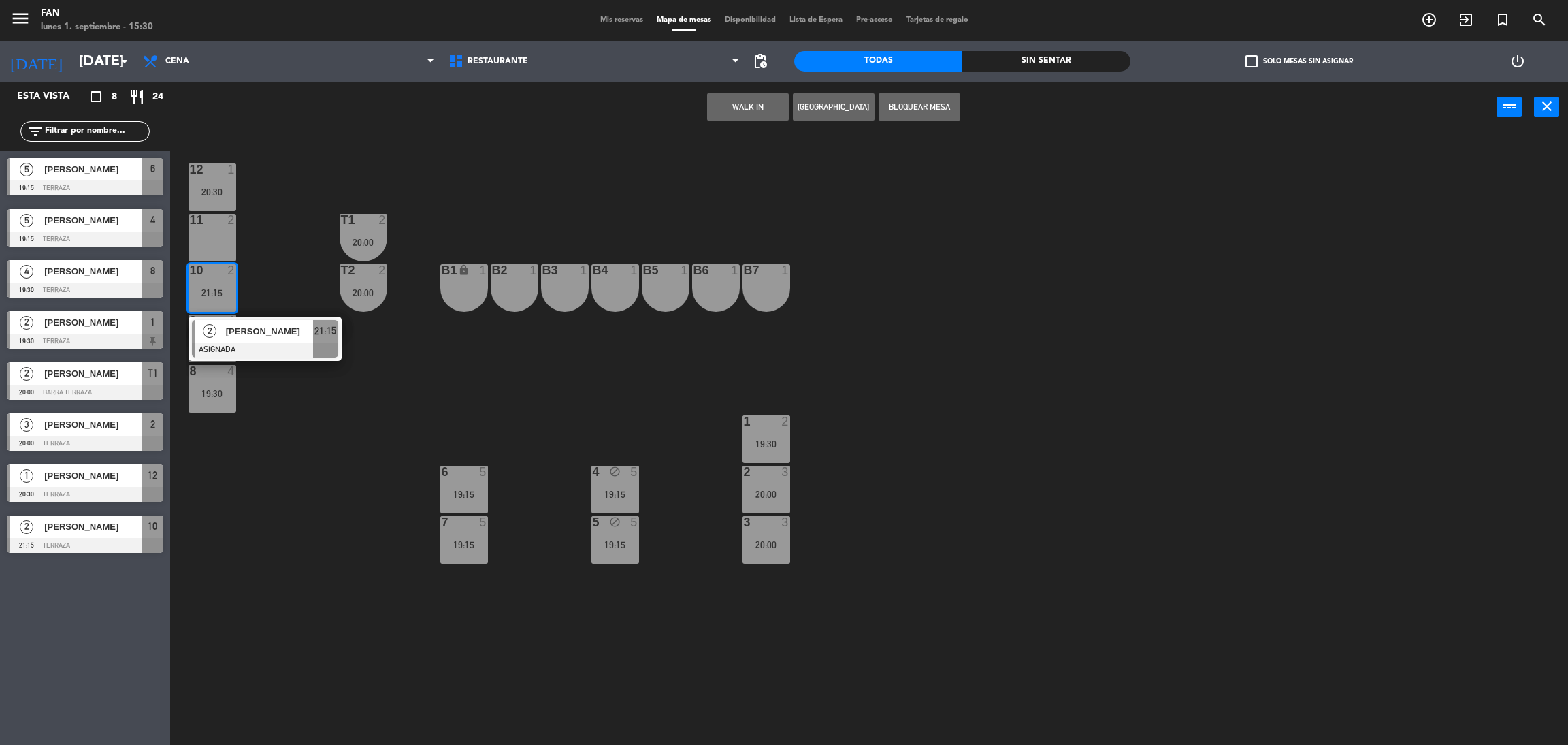
click at [210, 240] on div "11 2" at bounding box center [212, 237] width 48 height 48
click at [691, 104] on button "Mover" at bounding box center [704, 107] width 81 height 27
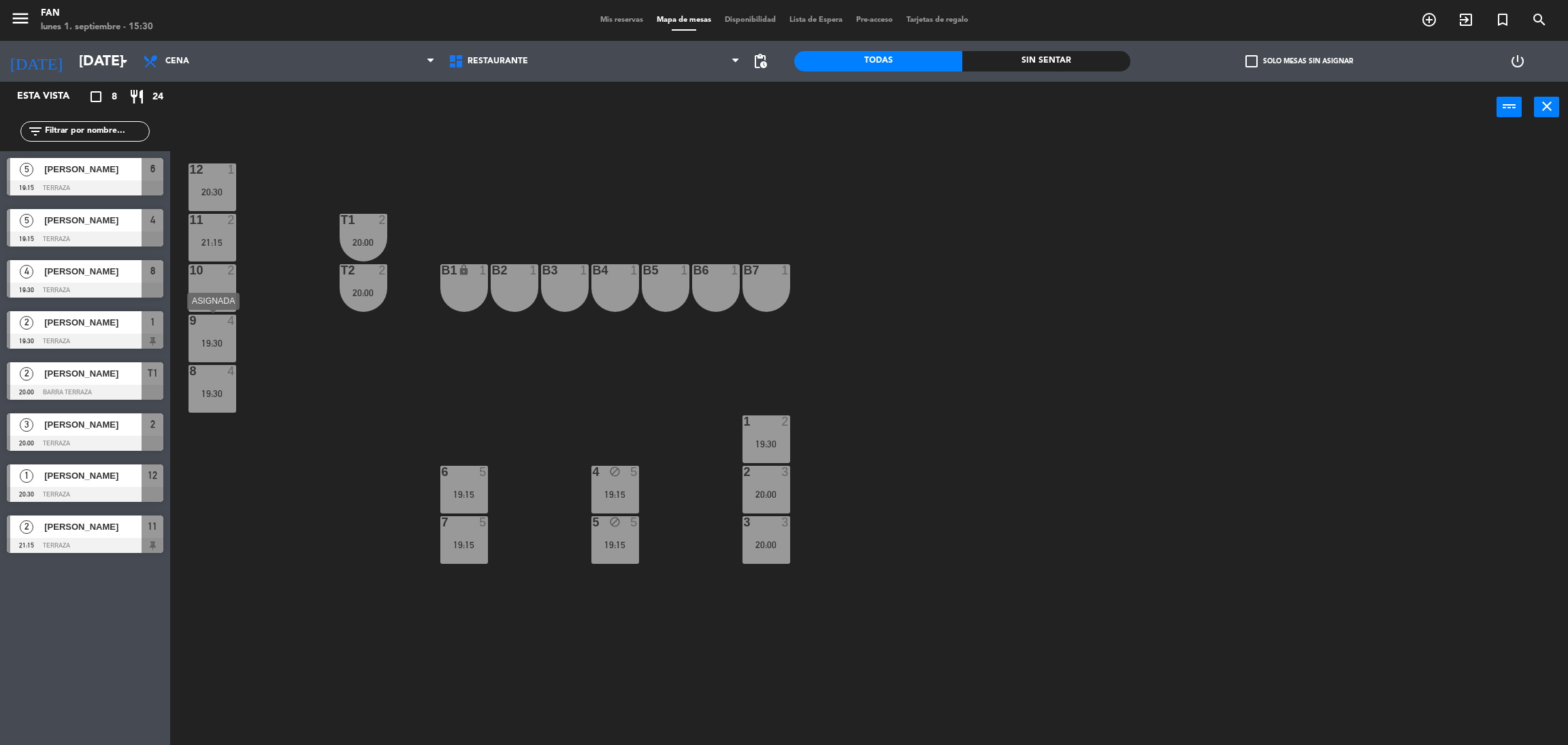
click at [215, 338] on div "19:30" at bounding box center [212, 342] width 48 height 9
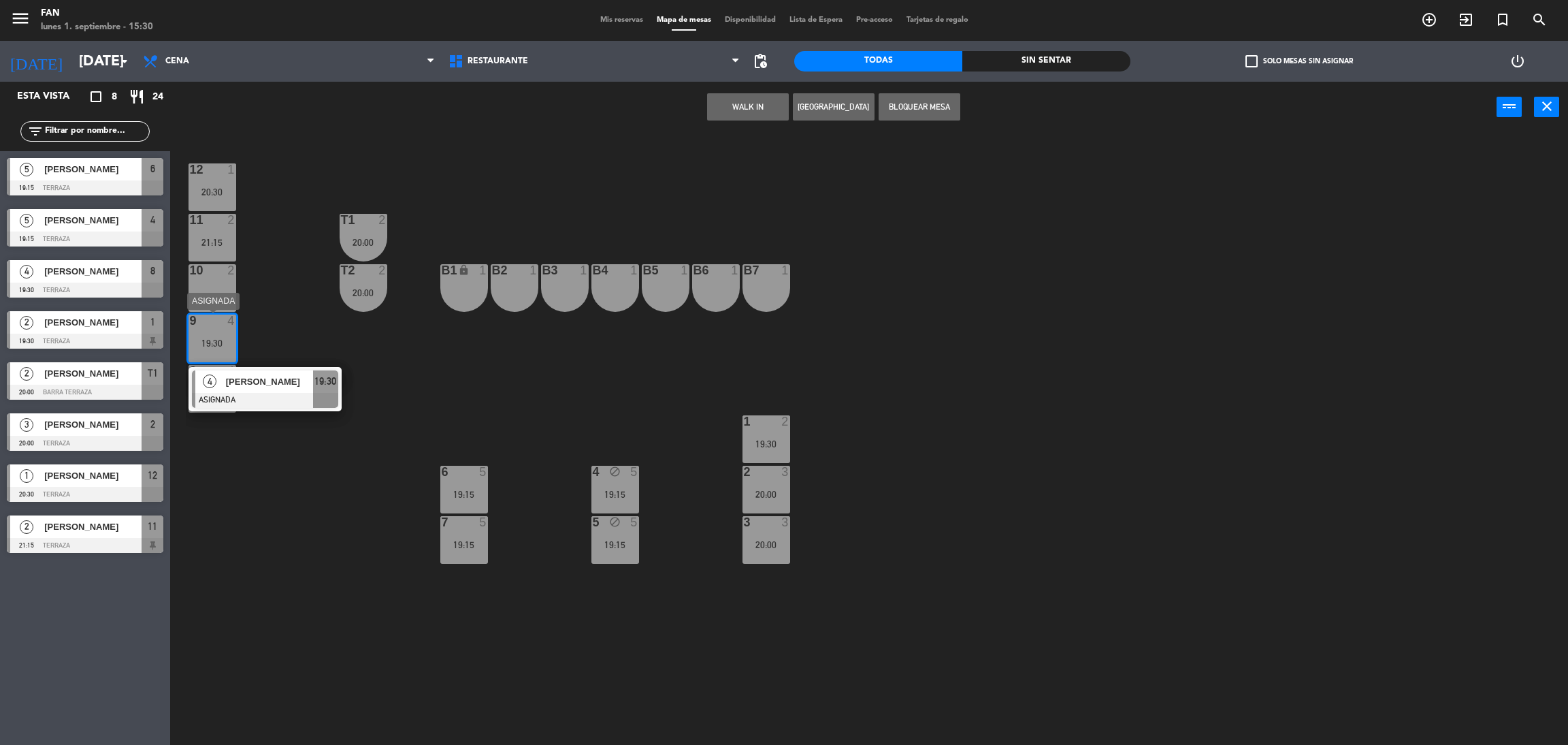
click at [233, 372] on div "[PERSON_NAME]" at bounding box center [268, 381] width 88 height 23
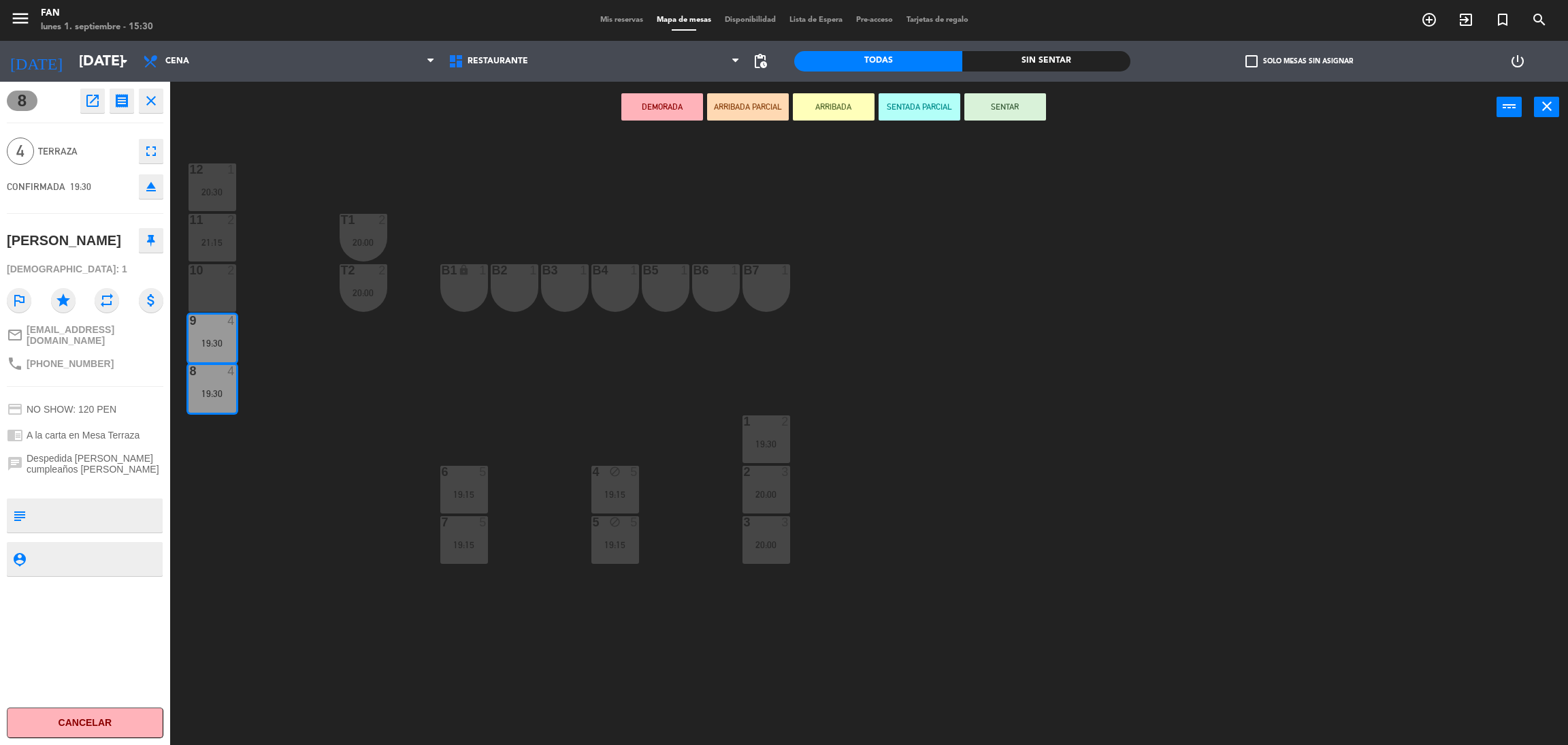
click at [211, 271] on div at bounding box center [211, 270] width 23 height 13
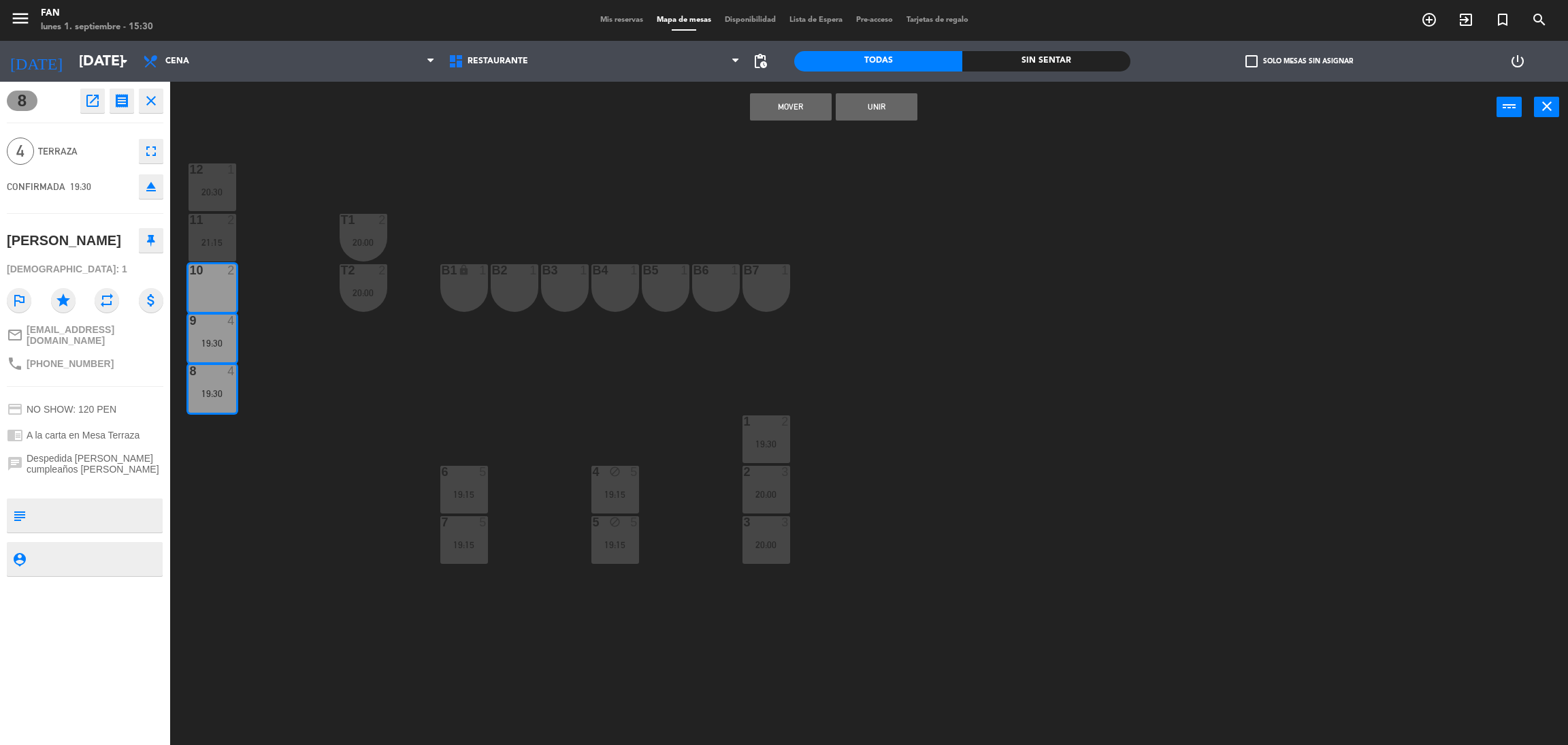
click at [778, 107] on button "Mover" at bounding box center [790, 107] width 81 height 27
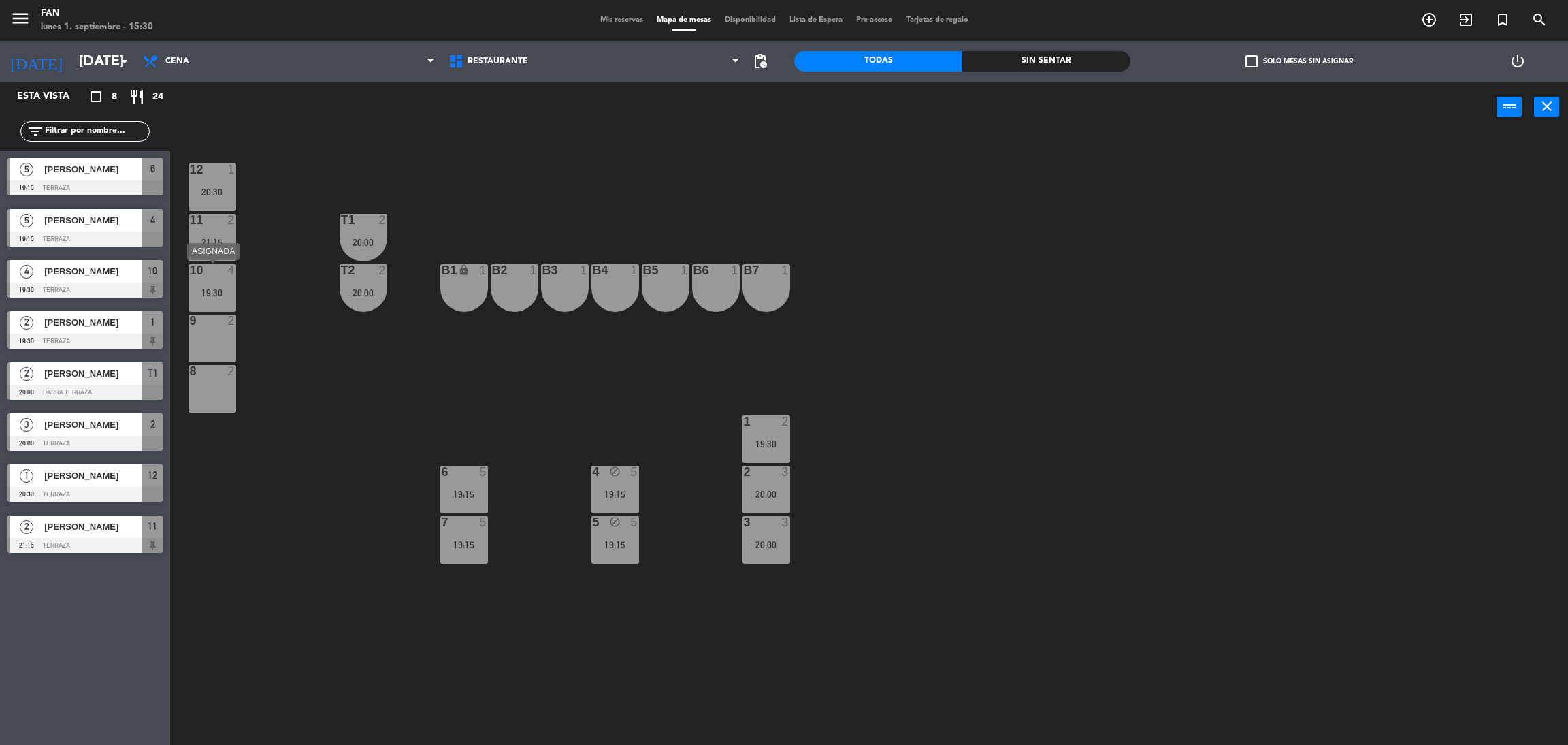
click at [222, 294] on div "19:30" at bounding box center [212, 292] width 48 height 9
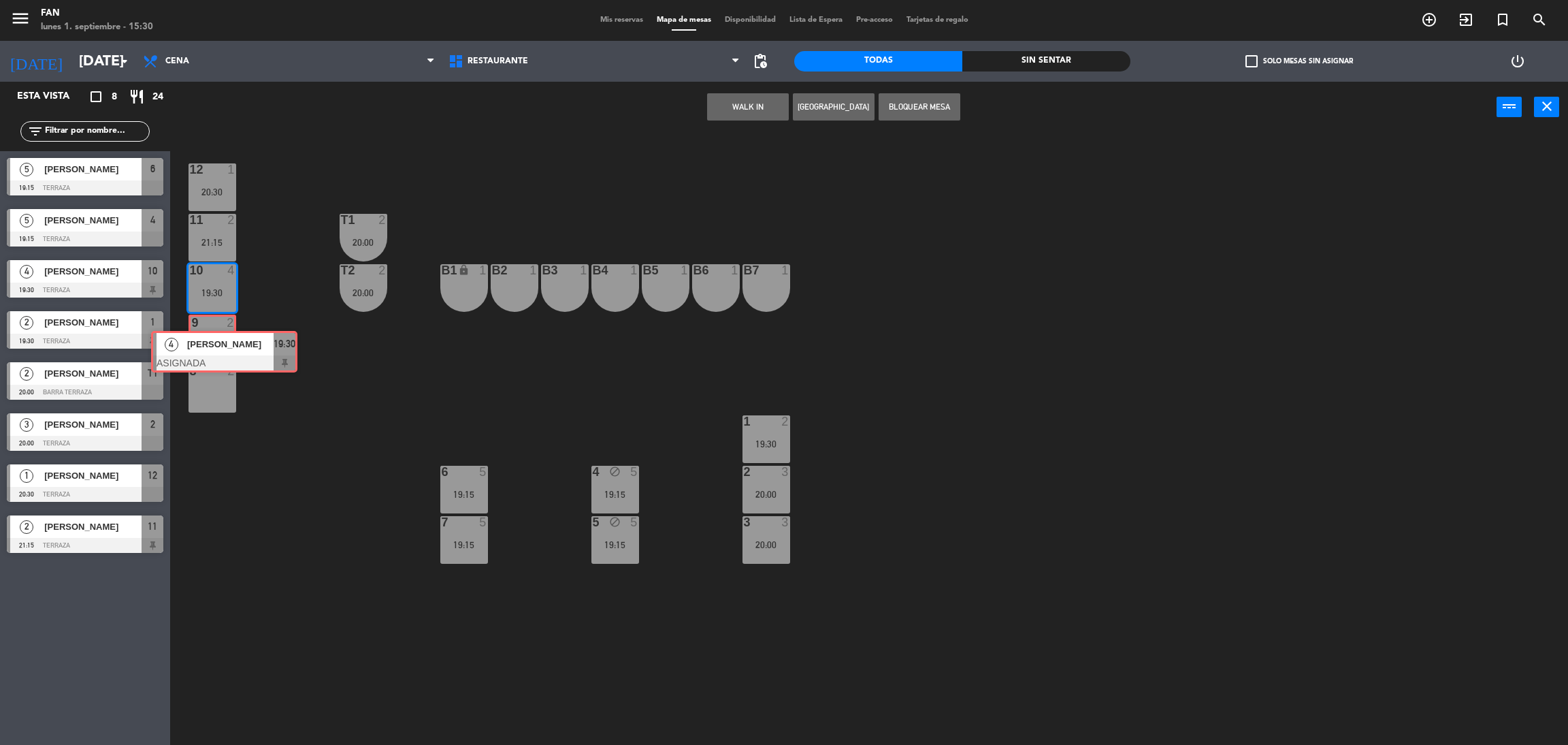
drag, startPoint x: 251, startPoint y: 327, endPoint x: 214, endPoint y: 339, distance: 38.9
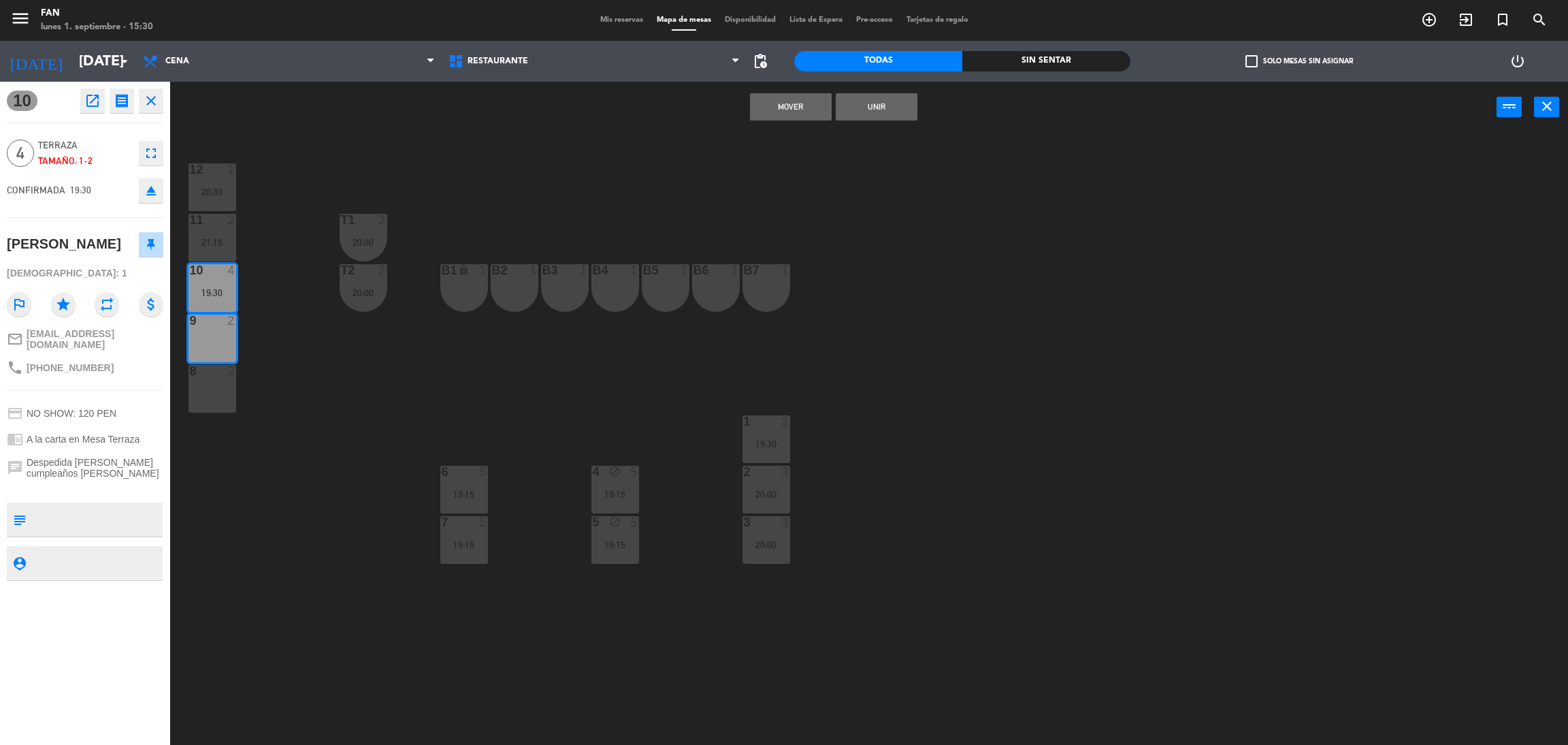
click at [887, 107] on button "Unir" at bounding box center [875, 107] width 81 height 27
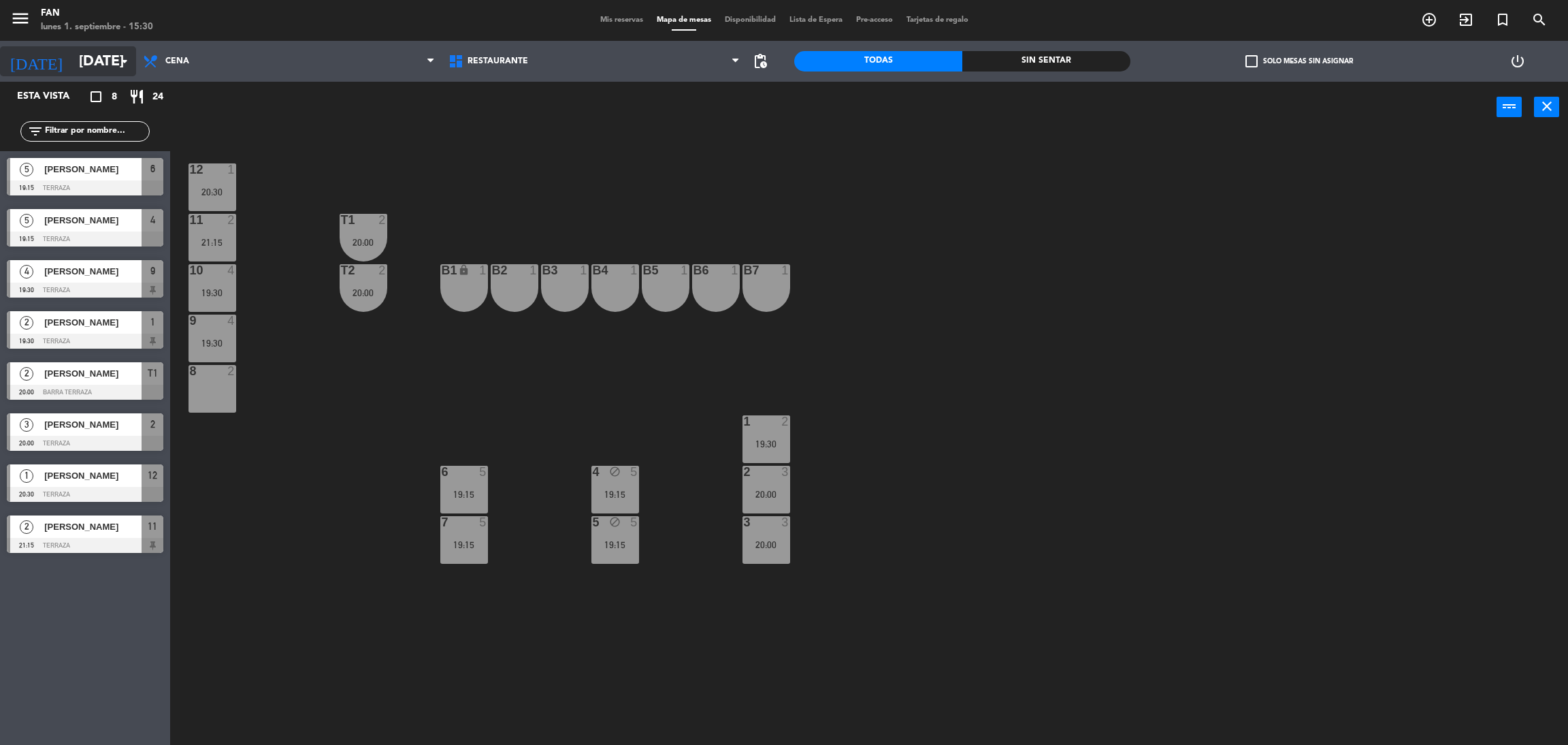
click at [97, 70] on input "[DATE]" at bounding box center [165, 61] width 187 height 31
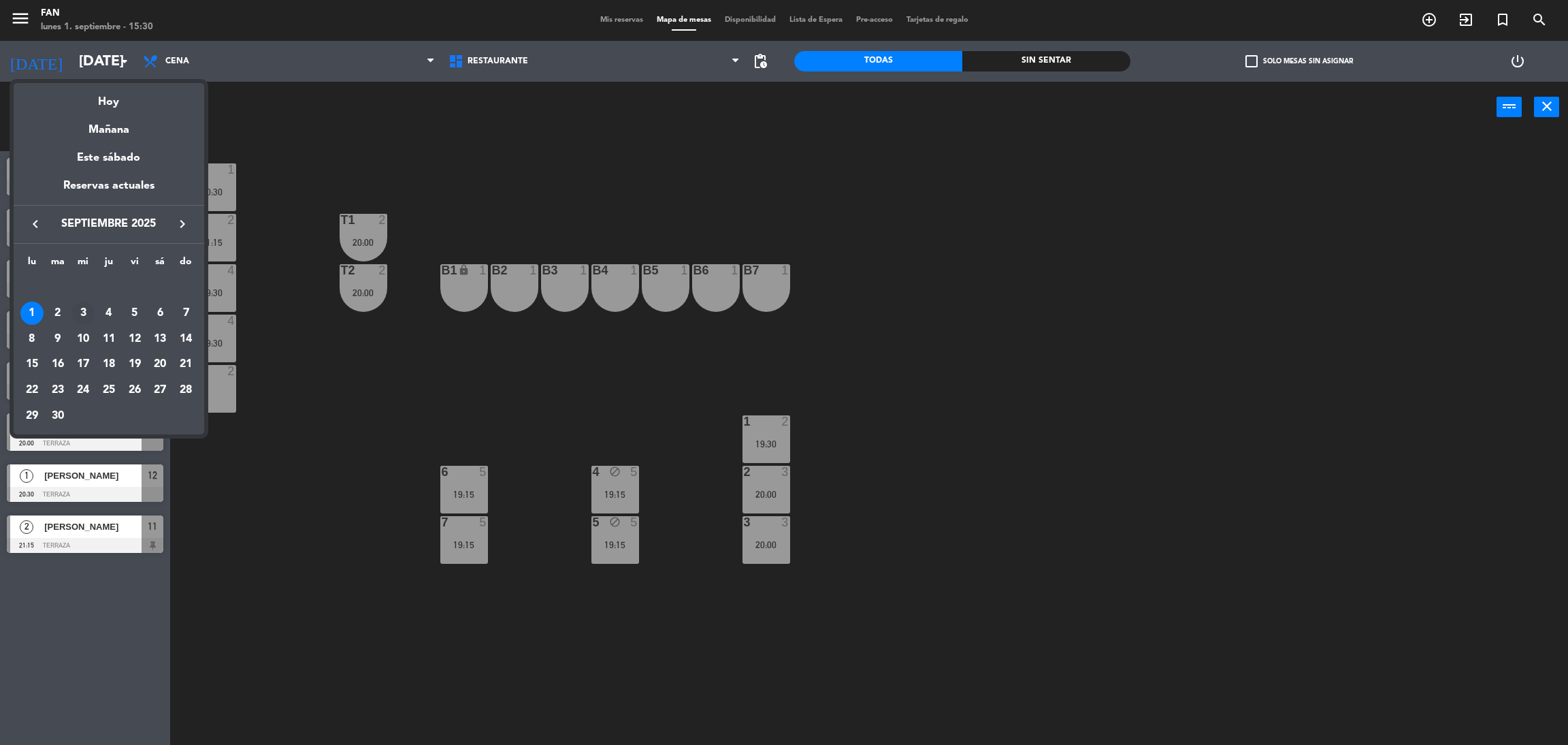
click at [79, 309] on div "3" at bounding box center [83, 313] width 23 height 23
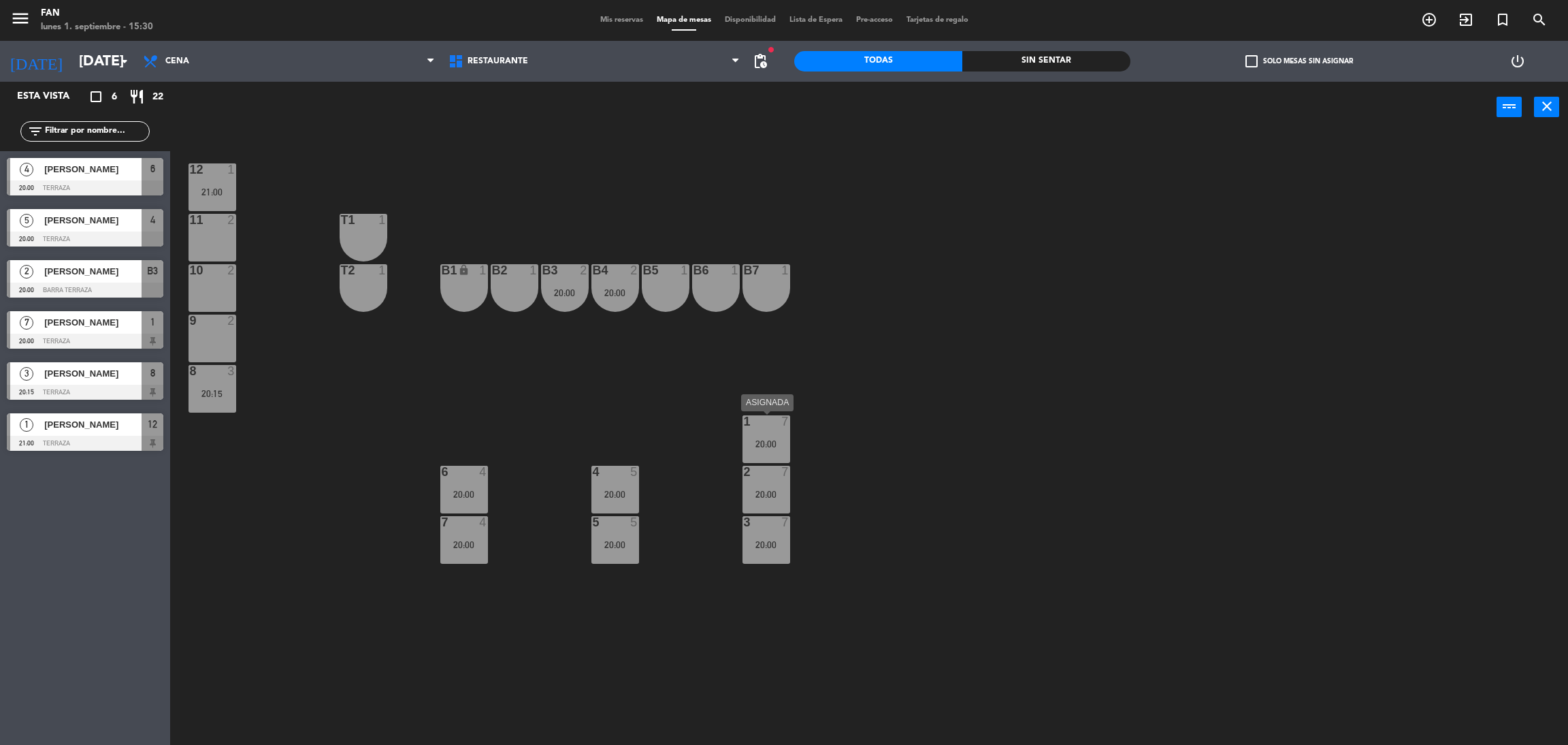
click at [769, 439] on div "20:00" at bounding box center [766, 443] width 48 height 9
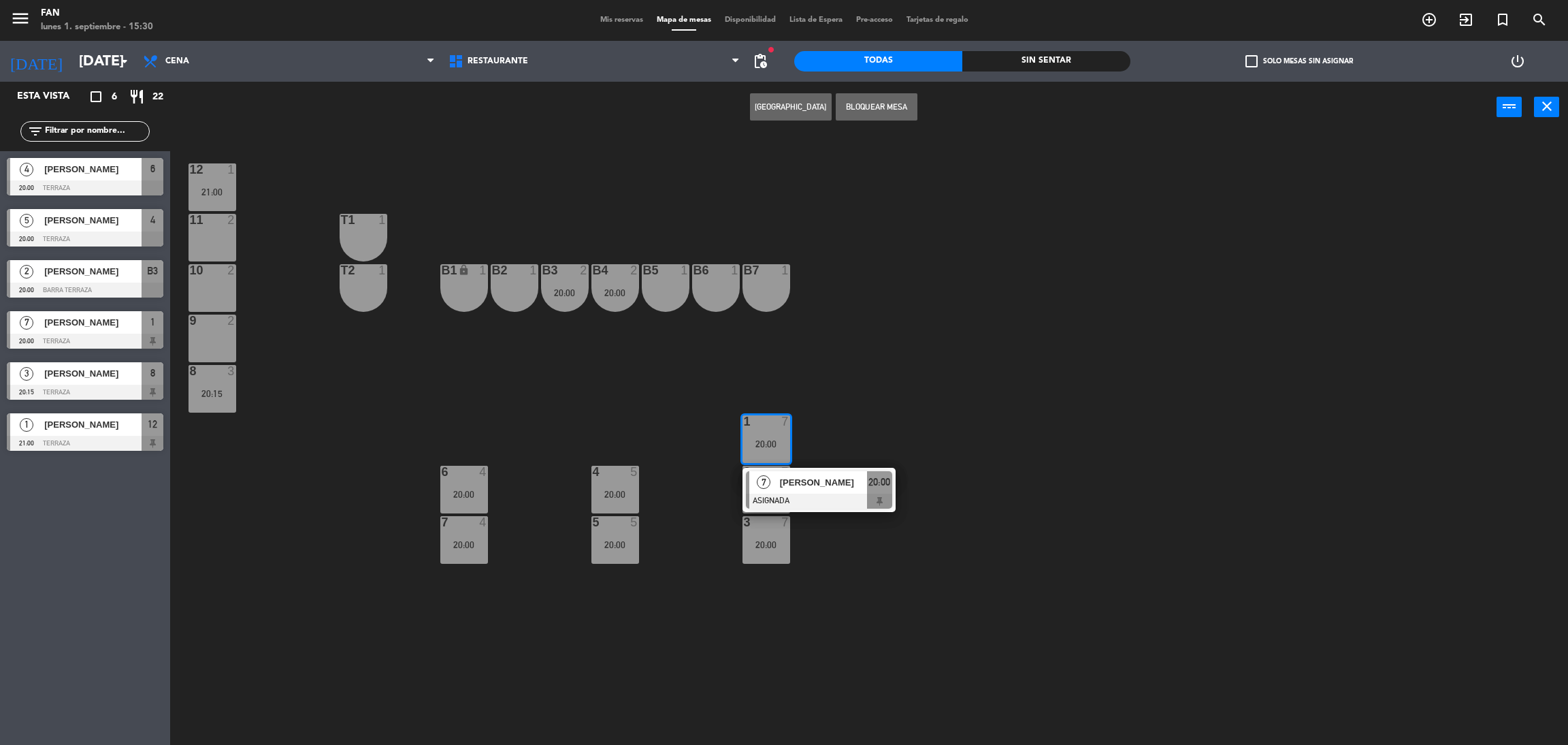
click at [304, 308] on div "12 1 21:00 11 2 T1 1 10 2 T2 1 B1 lock 1 B2 1 B3 2 20:00 B4 2 20:00 B5 1 B6 1 B…" at bounding box center [877, 445] width 1382 height 612
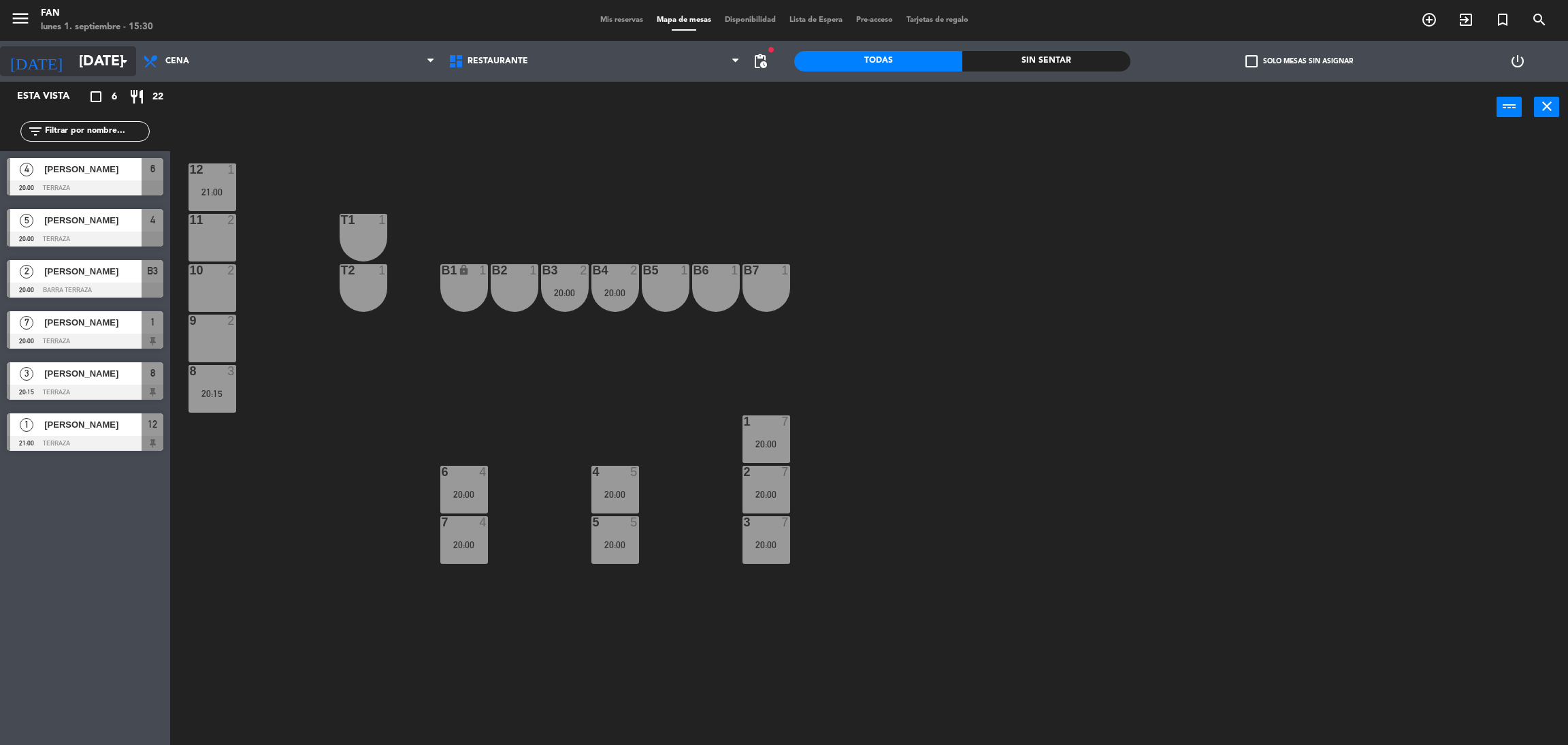
click at [95, 70] on input "[DATE]" at bounding box center [165, 61] width 187 height 31
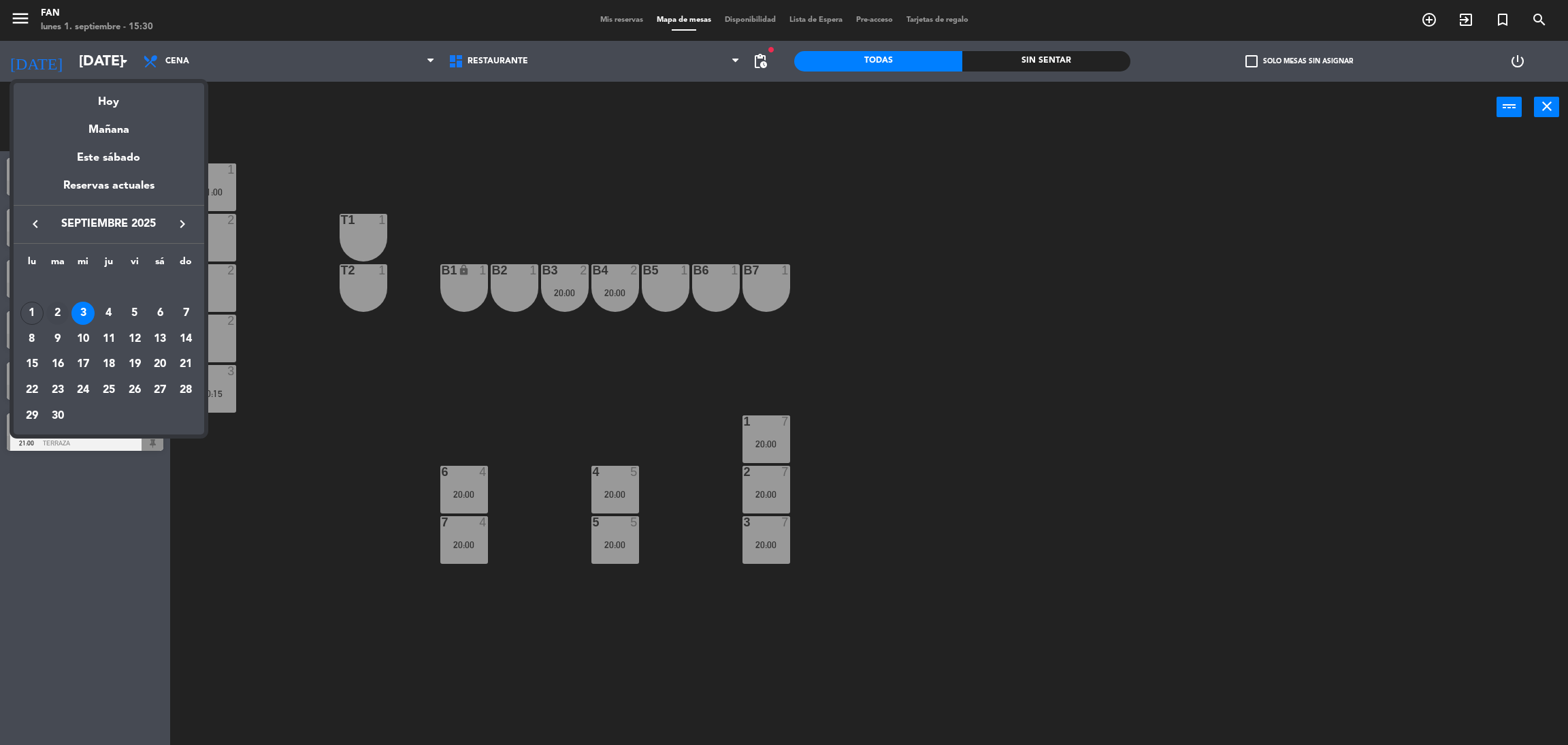
click at [55, 316] on div "2" at bounding box center [58, 313] width 23 height 23
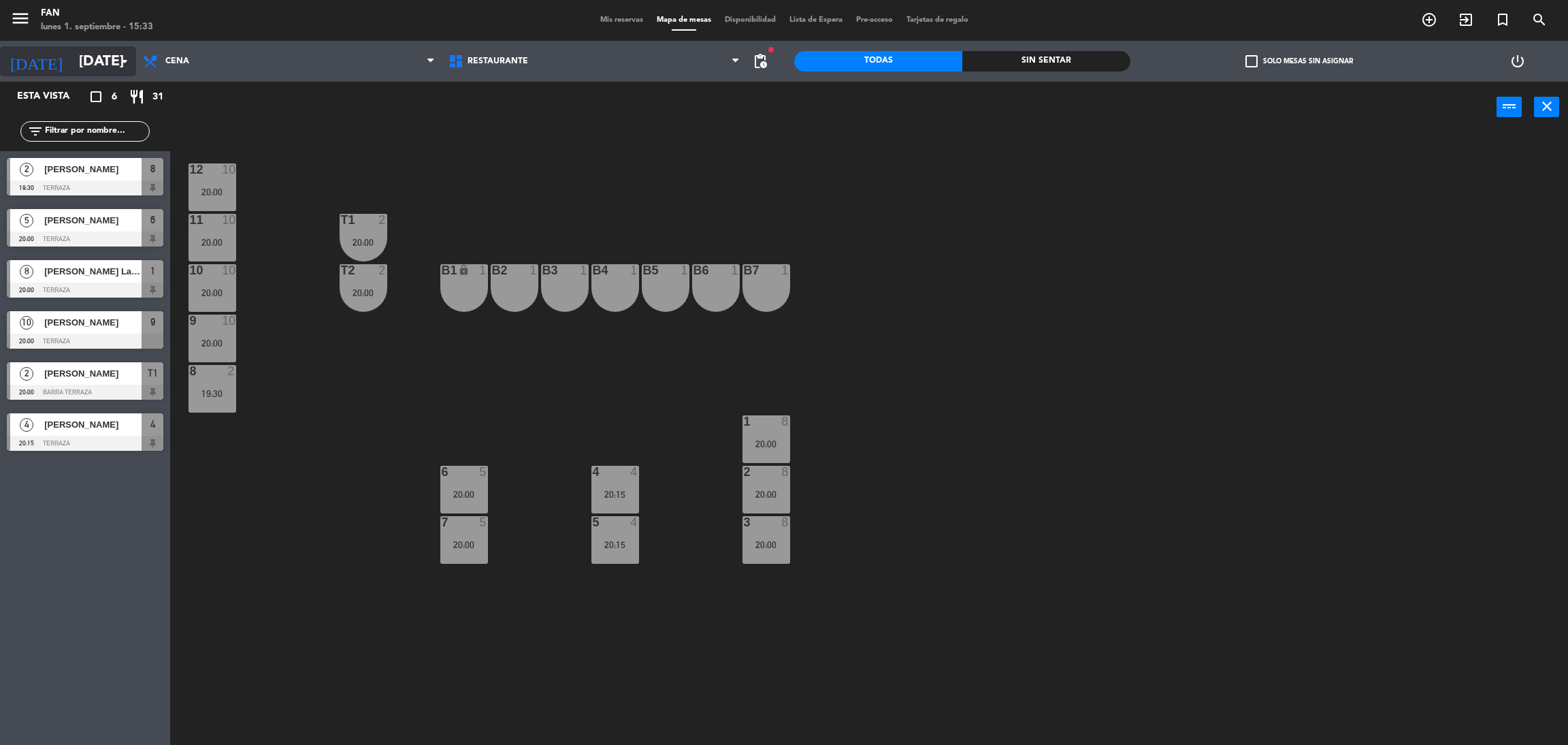
click at [96, 67] on input "[DATE]" at bounding box center [165, 61] width 187 height 31
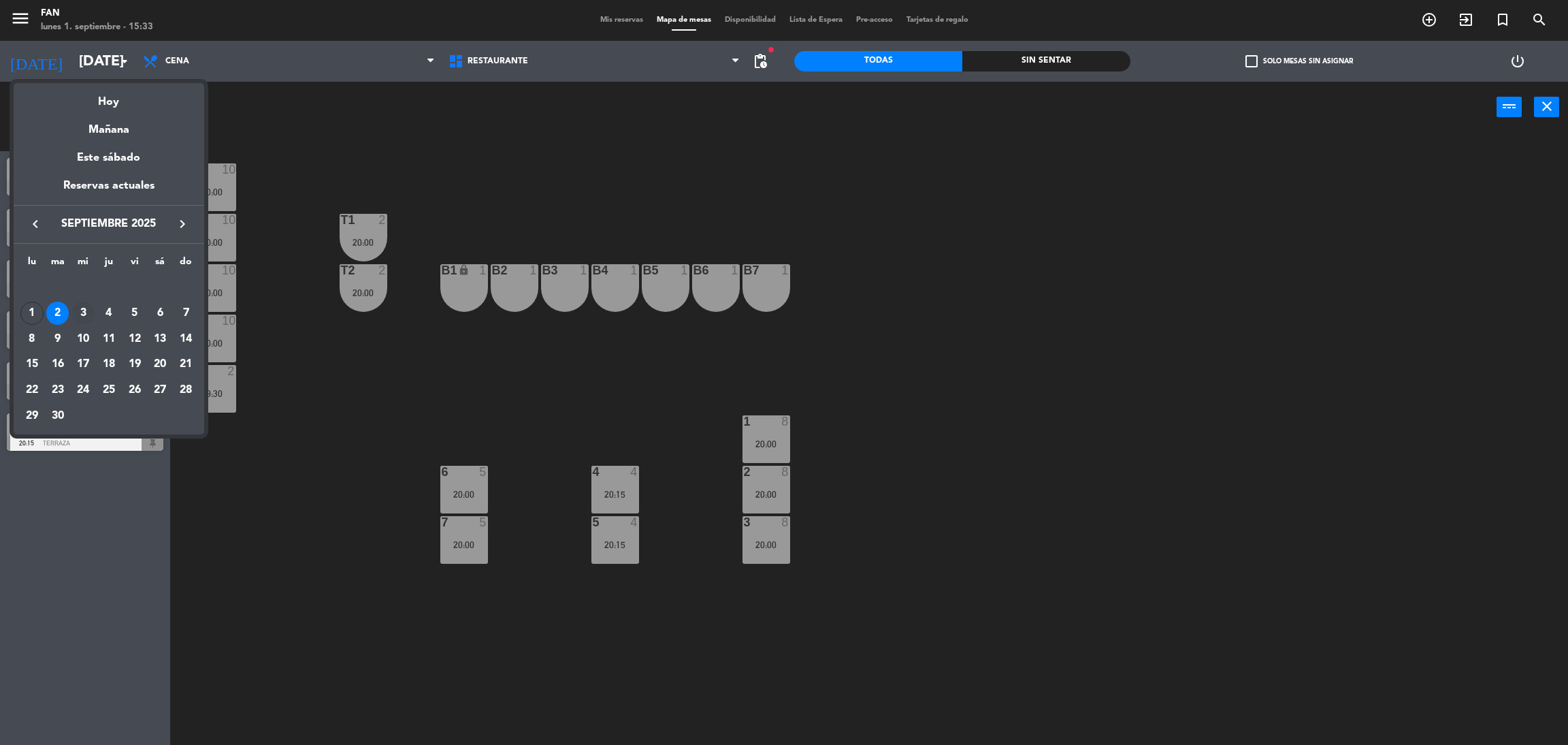
click at [79, 312] on div "3" at bounding box center [83, 313] width 23 height 23
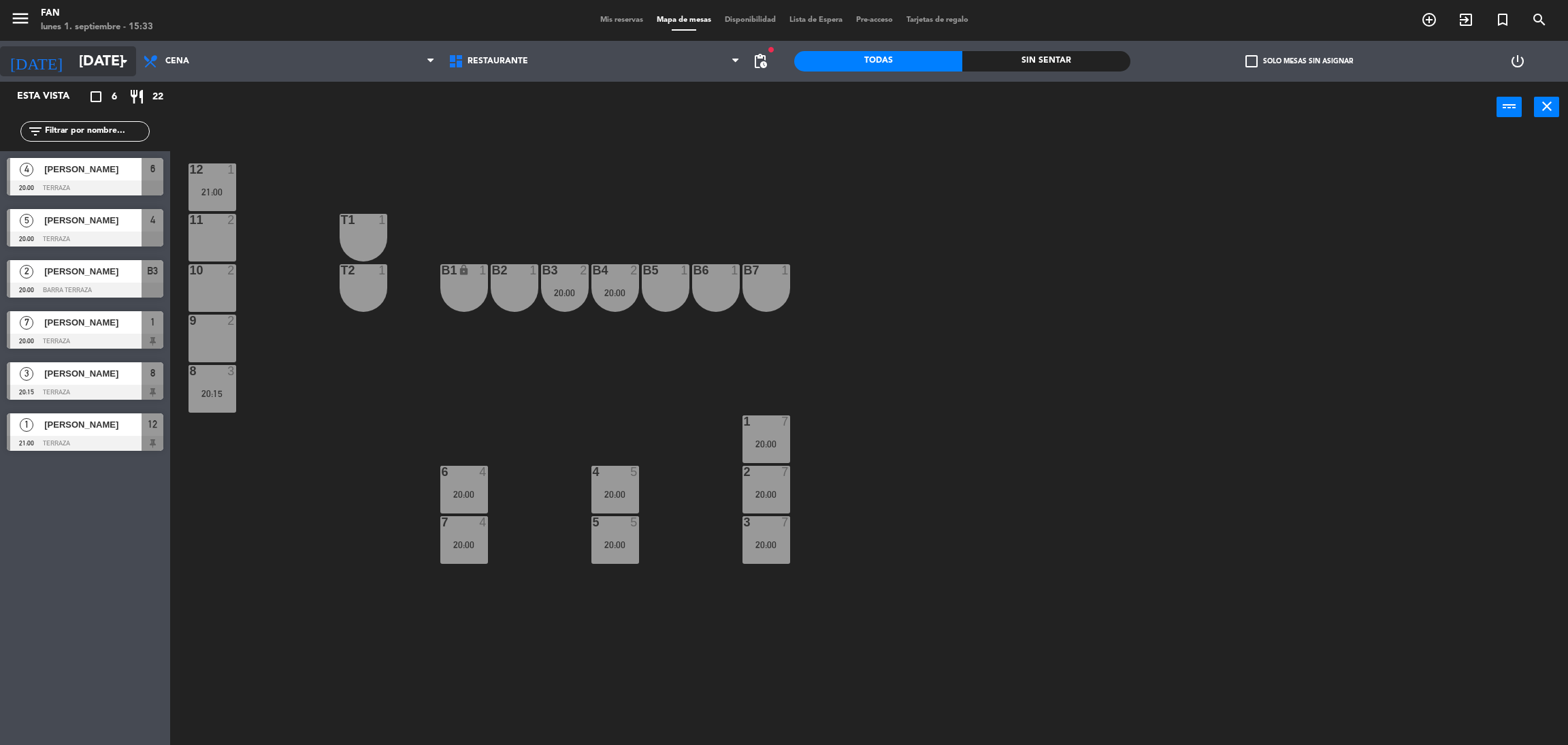
click at [73, 49] on input "[DATE]" at bounding box center [165, 61] width 187 height 31
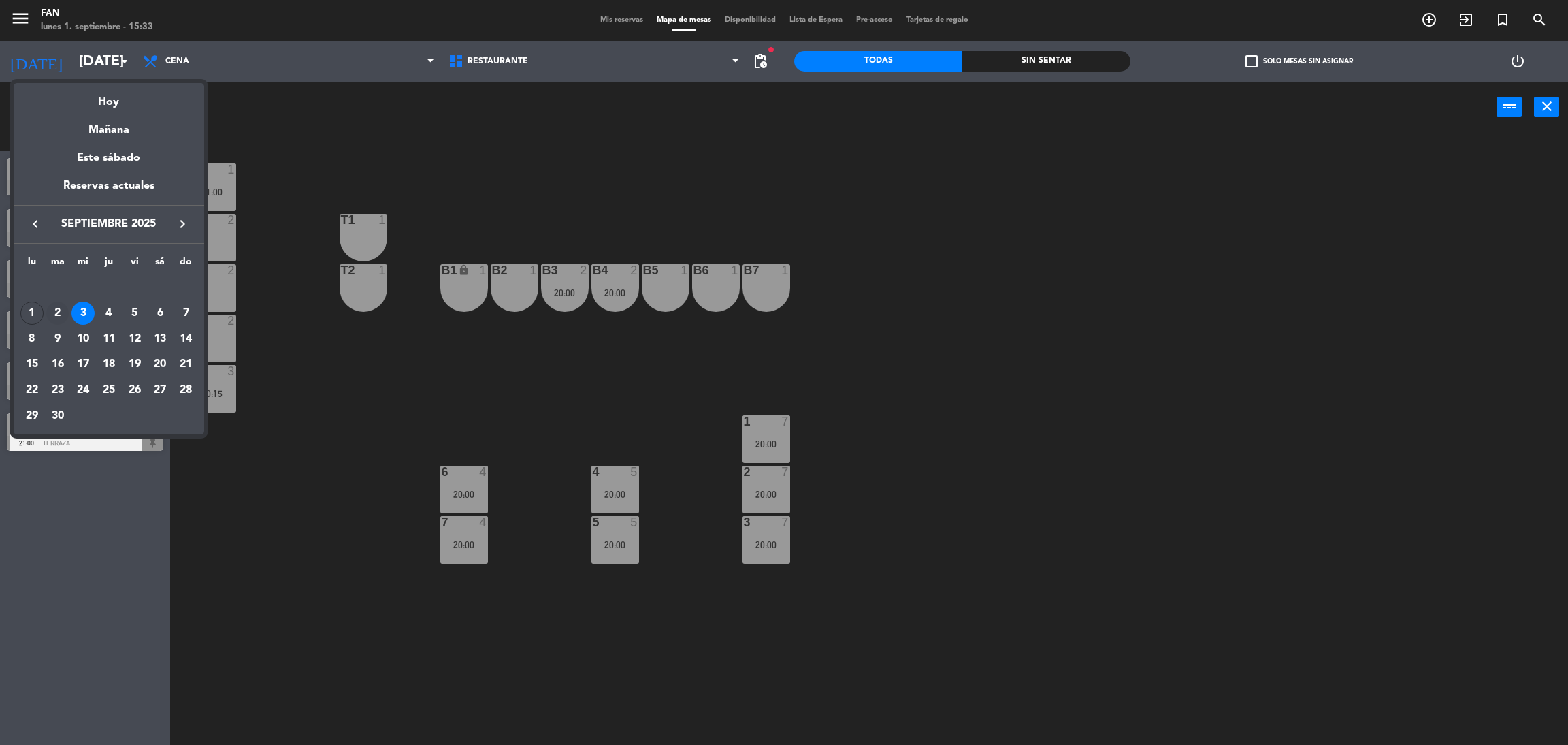
click at [65, 312] on div "2" at bounding box center [58, 313] width 23 height 23
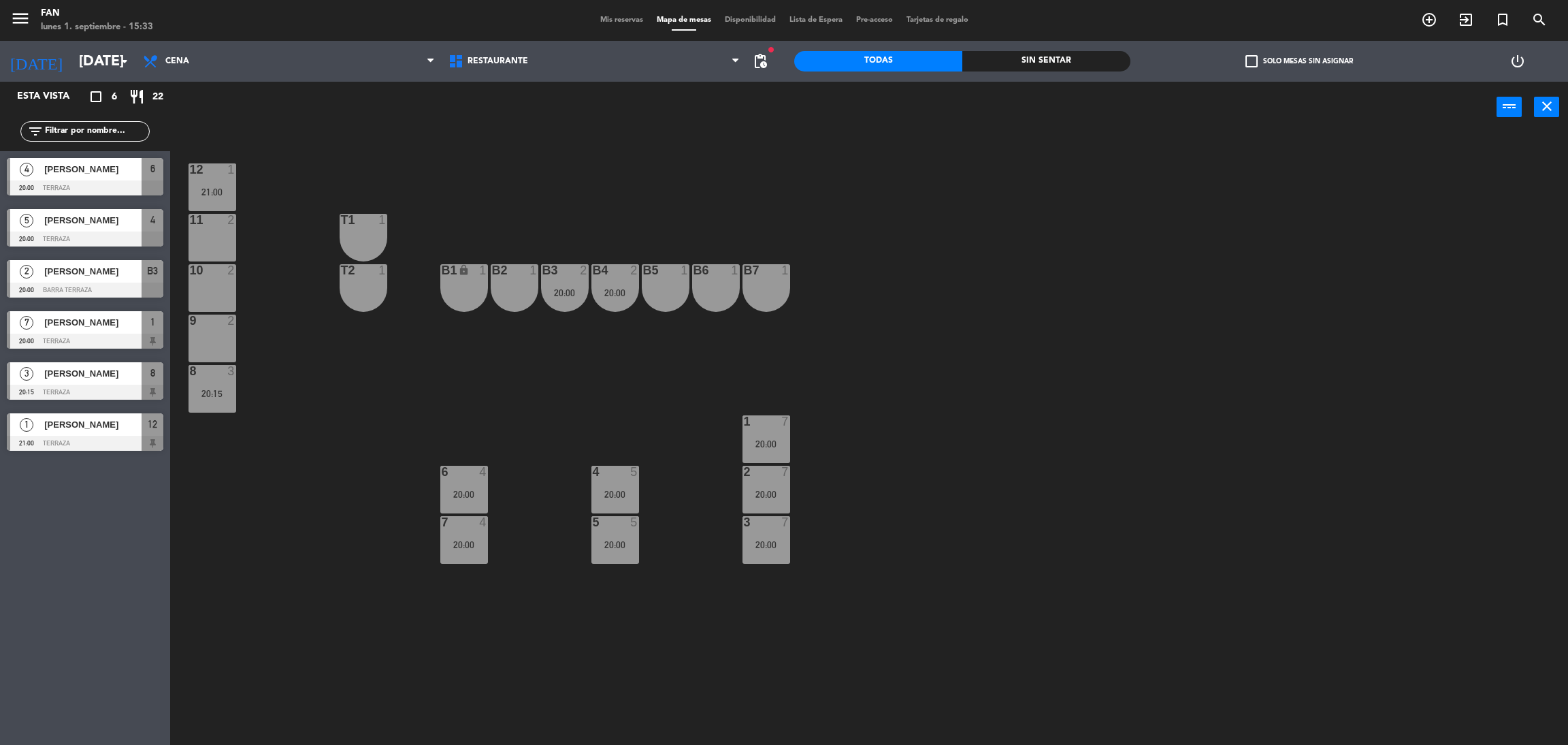
type input "[DATE]"
click at [611, 24] on div "Mis reservas Mapa de mesas Disponibilidad Lista de Espera Pre-acceso Tarjetas d…" at bounding box center [784, 20] width 382 height 13
click at [607, 18] on span "Mis reservas" at bounding box center [621, 19] width 56 height 8
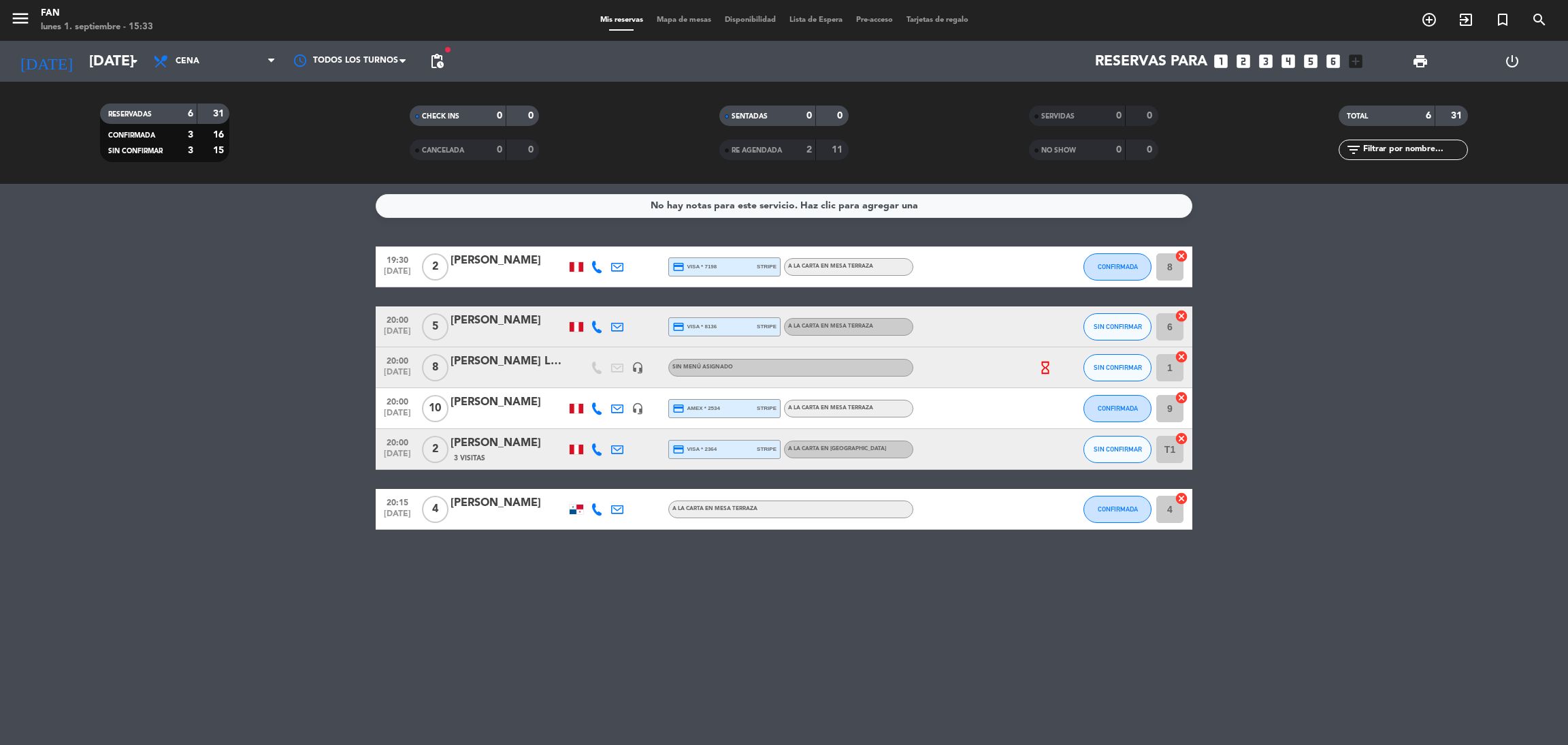
click at [1044, 370] on icon "hourglass_empty" at bounding box center [1045, 367] width 15 height 15
click at [688, 16] on span "Mapa de mesas" at bounding box center [683, 19] width 68 height 8
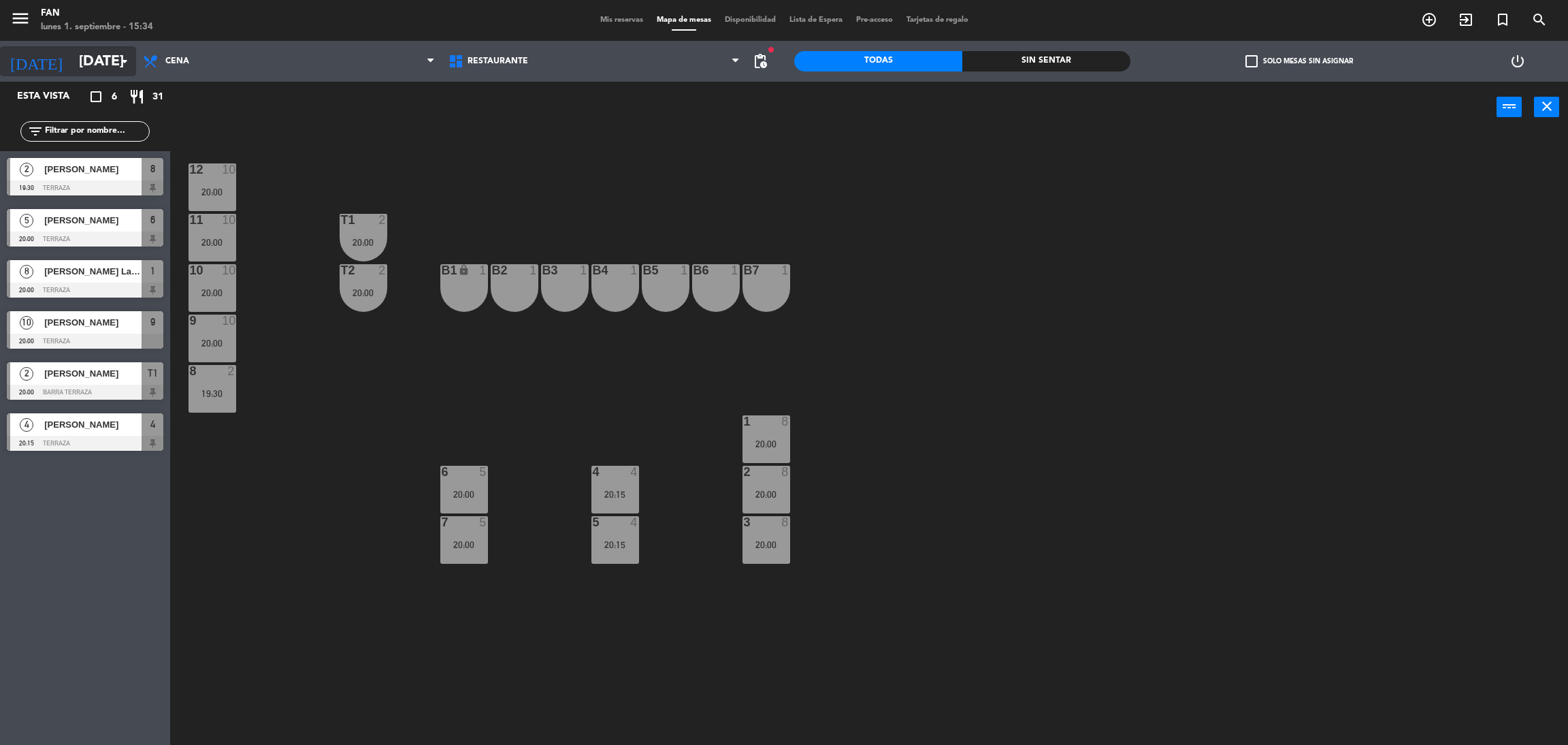
click at [72, 57] on input "[DATE]" at bounding box center [165, 61] width 187 height 31
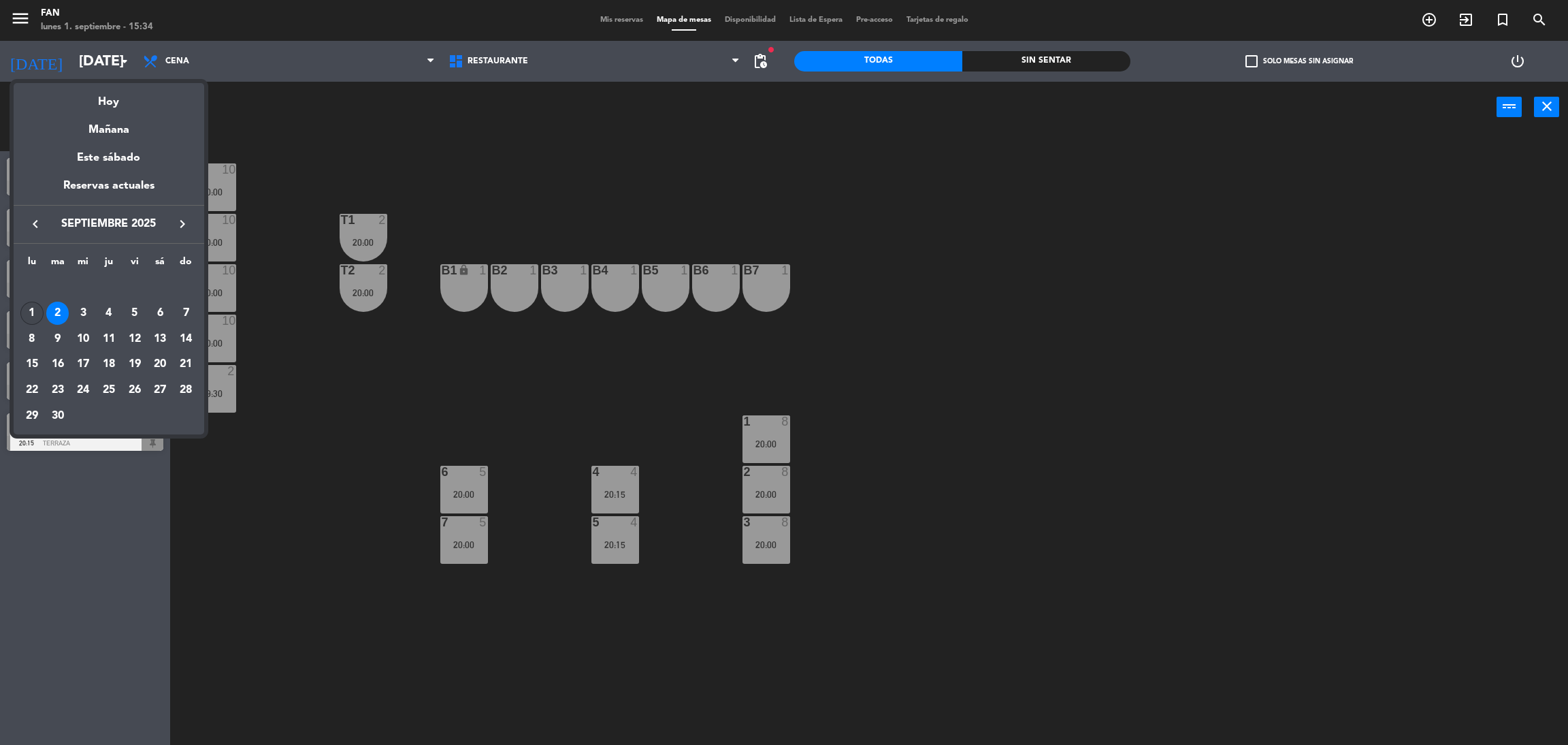
click at [32, 302] on div "1" at bounding box center [32, 313] width 23 height 23
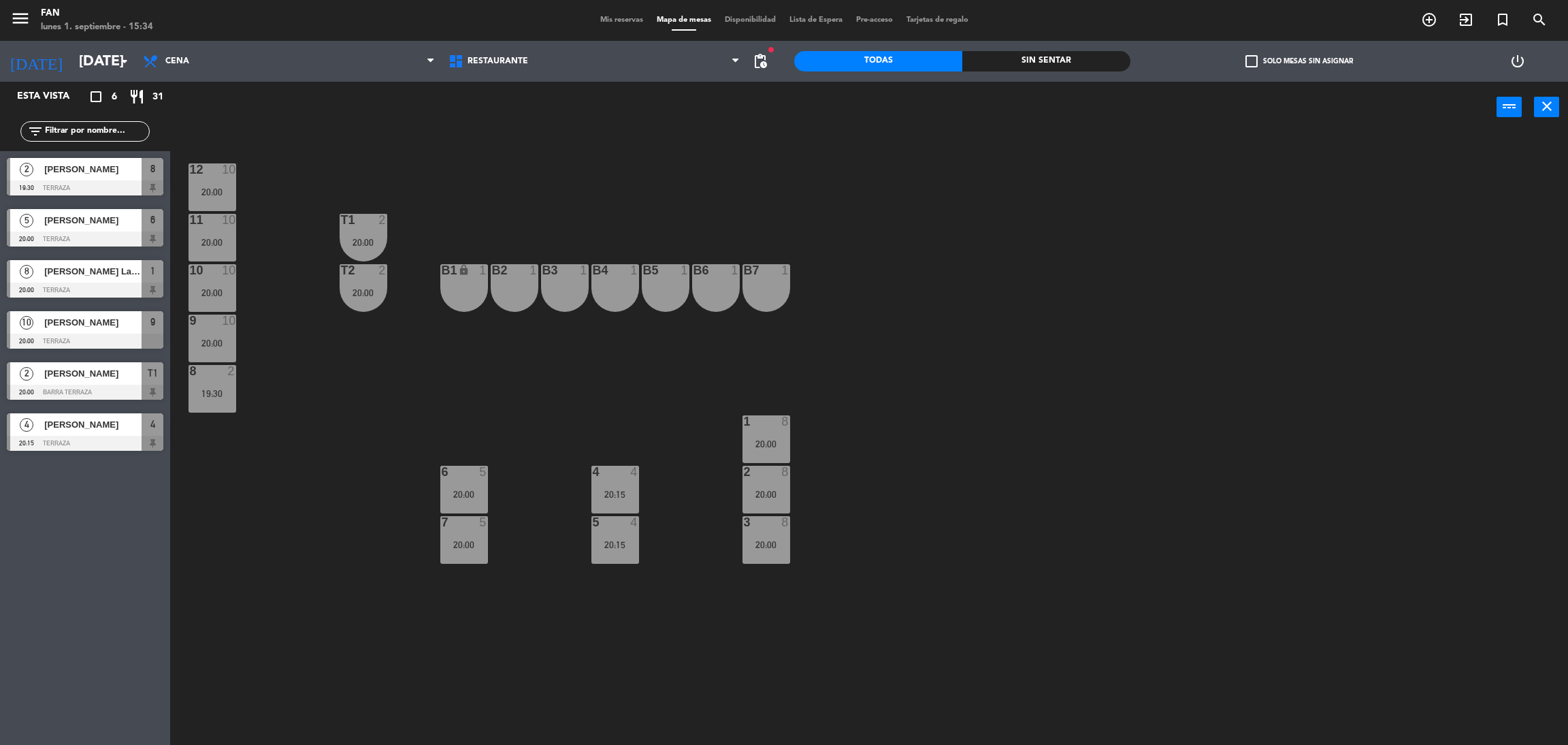
type input "[DATE]"
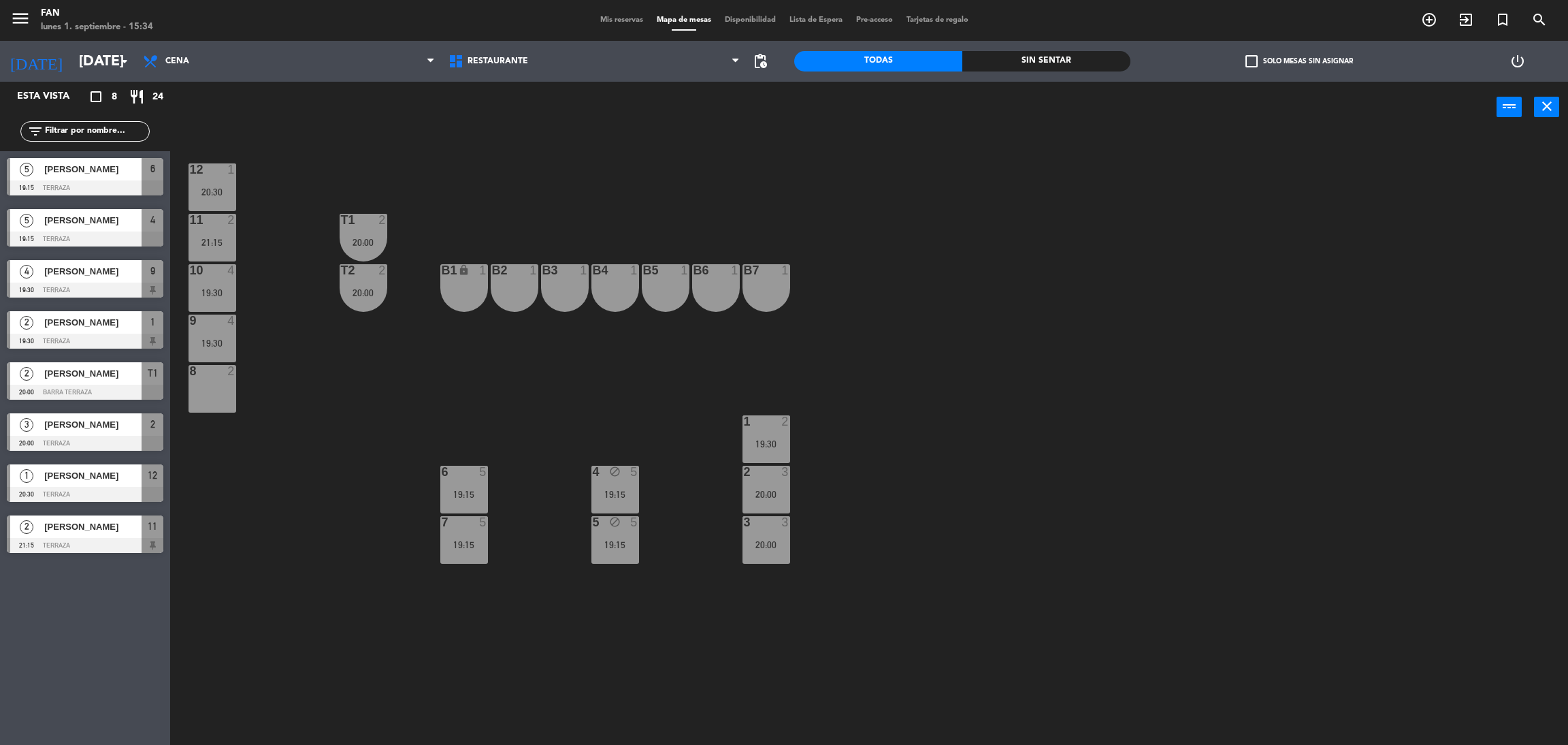
click at [617, 13] on div "menu Fan [DATE] 1. septiembre - 15:34 Mis reservas Mapa de mesas Disponibilidad…" at bounding box center [784, 20] width 1568 height 41
click at [615, 14] on div "Mis reservas Mapa de mesas Disponibilidad Lista de Espera Pre-acceso Tarjetas d…" at bounding box center [784, 20] width 382 height 13
click at [619, 28] on div "menu Fan [DATE] 1. septiembre - 15:34 Mis reservas Mapa de mesas Disponibilidad…" at bounding box center [784, 20] width 1568 height 41
click at [607, 18] on span "Mis reservas" at bounding box center [621, 19] width 56 height 8
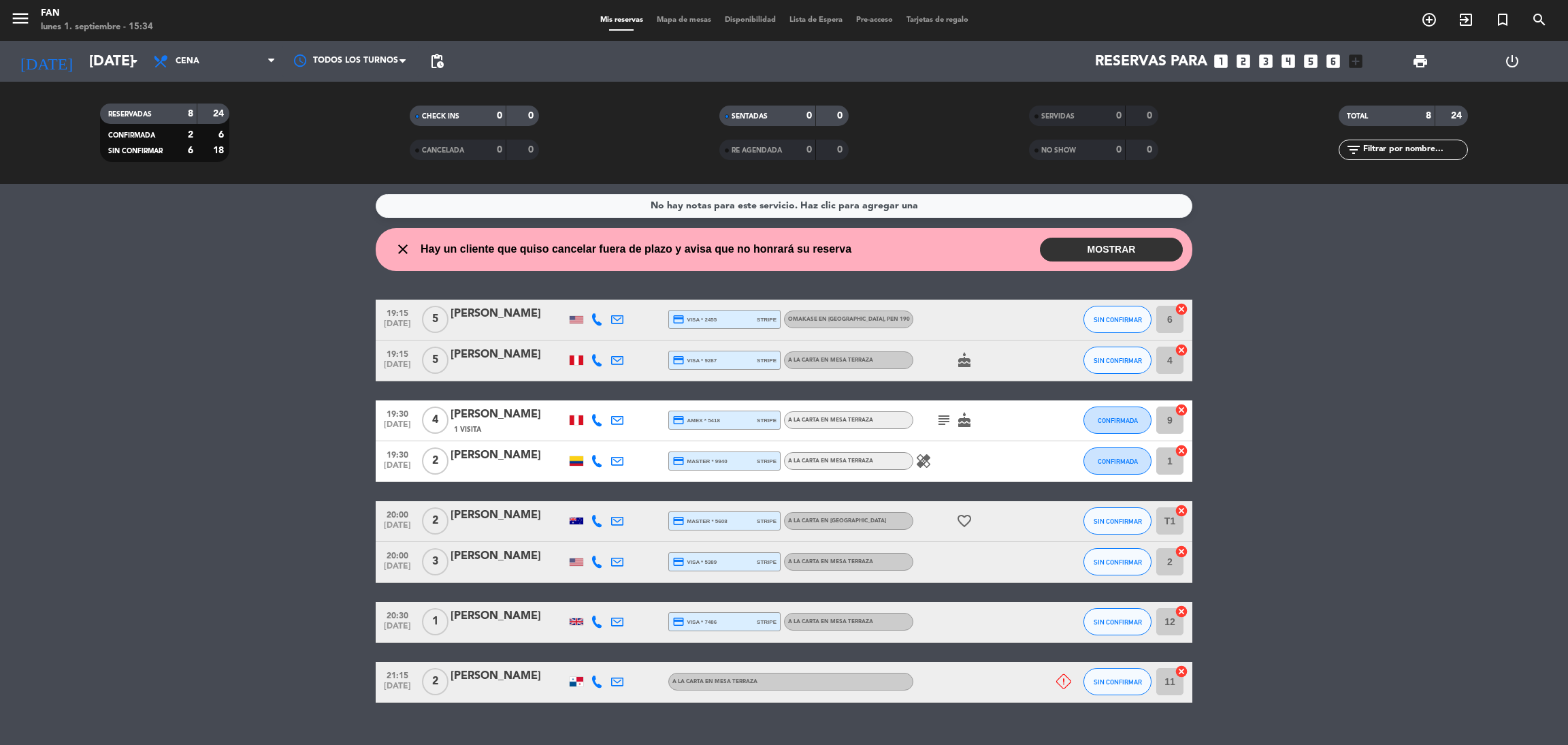
click at [1064, 240] on button "MOSTRAR" at bounding box center [1111, 249] width 143 height 23
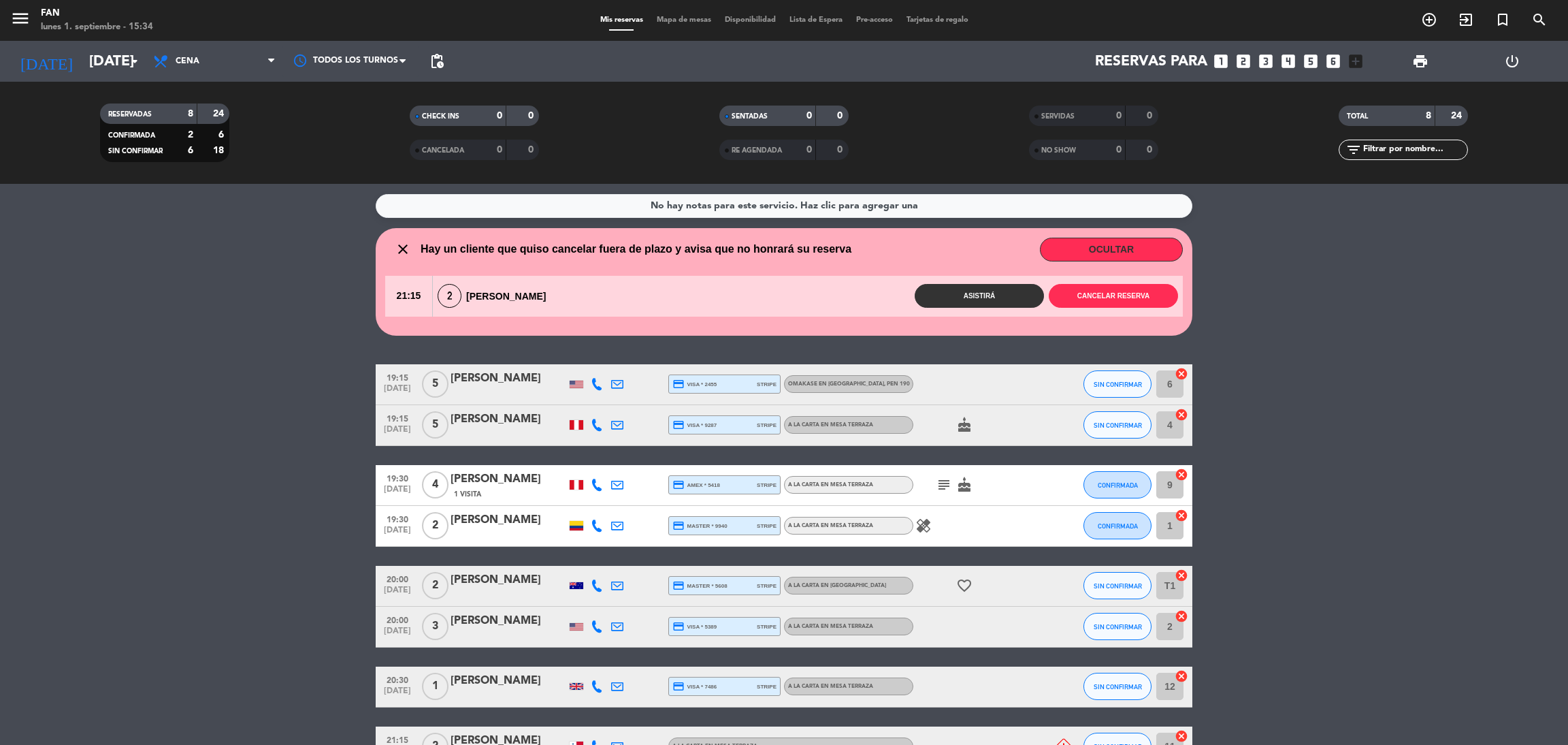
click at [532, 288] on div "2 [PERSON_NAME]" at bounding box center [495, 295] width 125 height 23
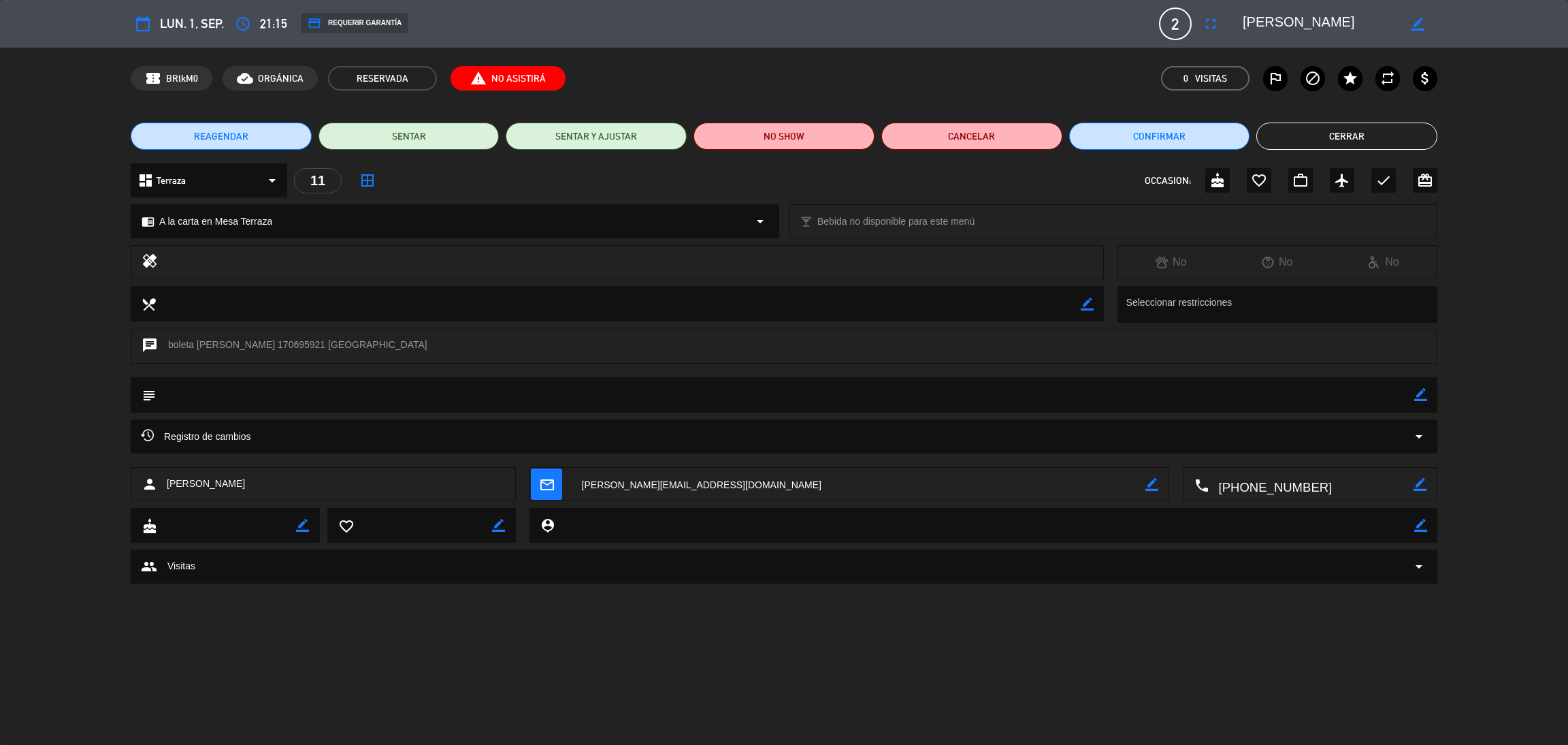
click at [1342, 149] on li "Cerrar" at bounding box center [1347, 136] width 181 height 27
click at [1309, 137] on button "Cerrar" at bounding box center [1347, 136] width 181 height 27
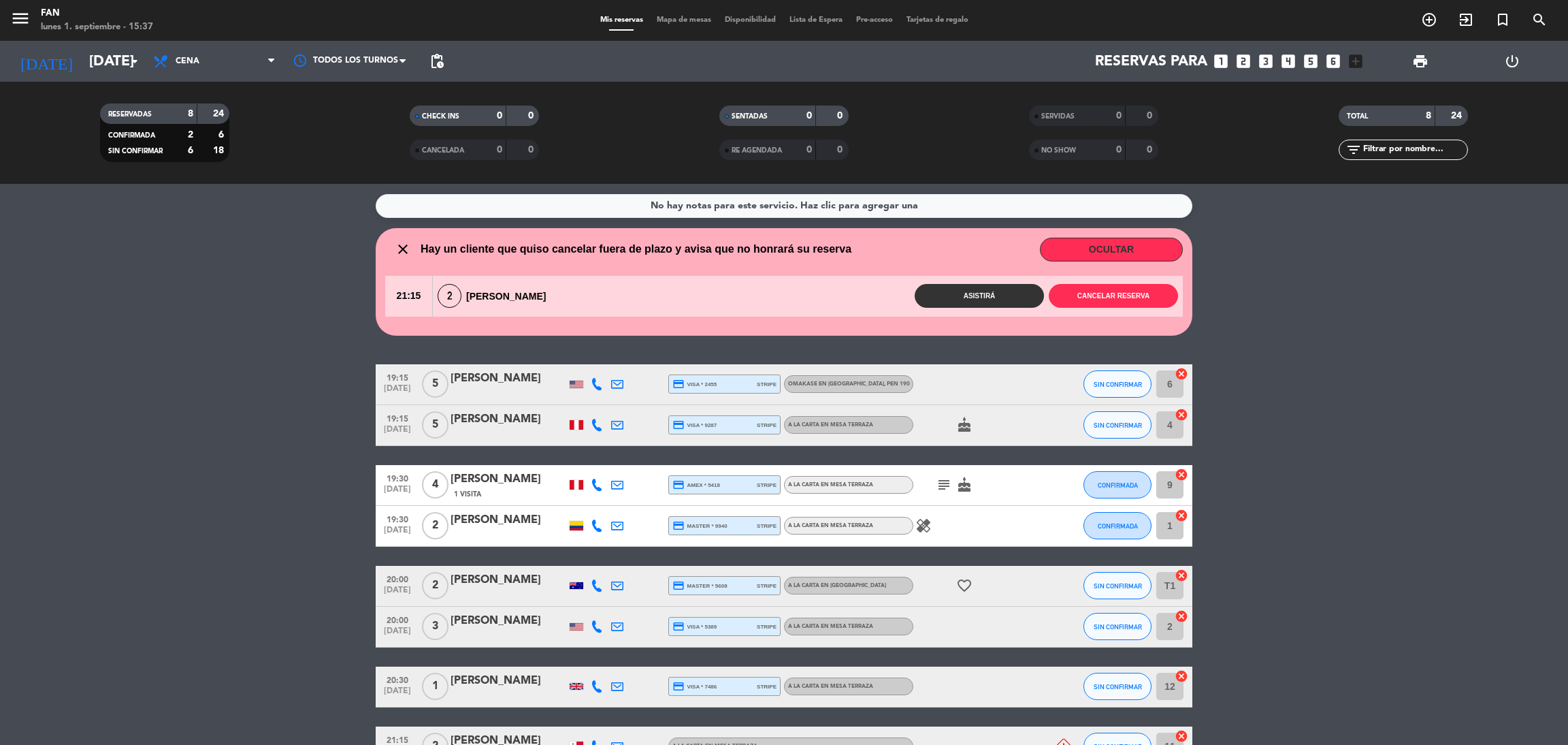
click at [530, 289] on div "2 [PERSON_NAME]" at bounding box center [495, 295] width 125 height 23
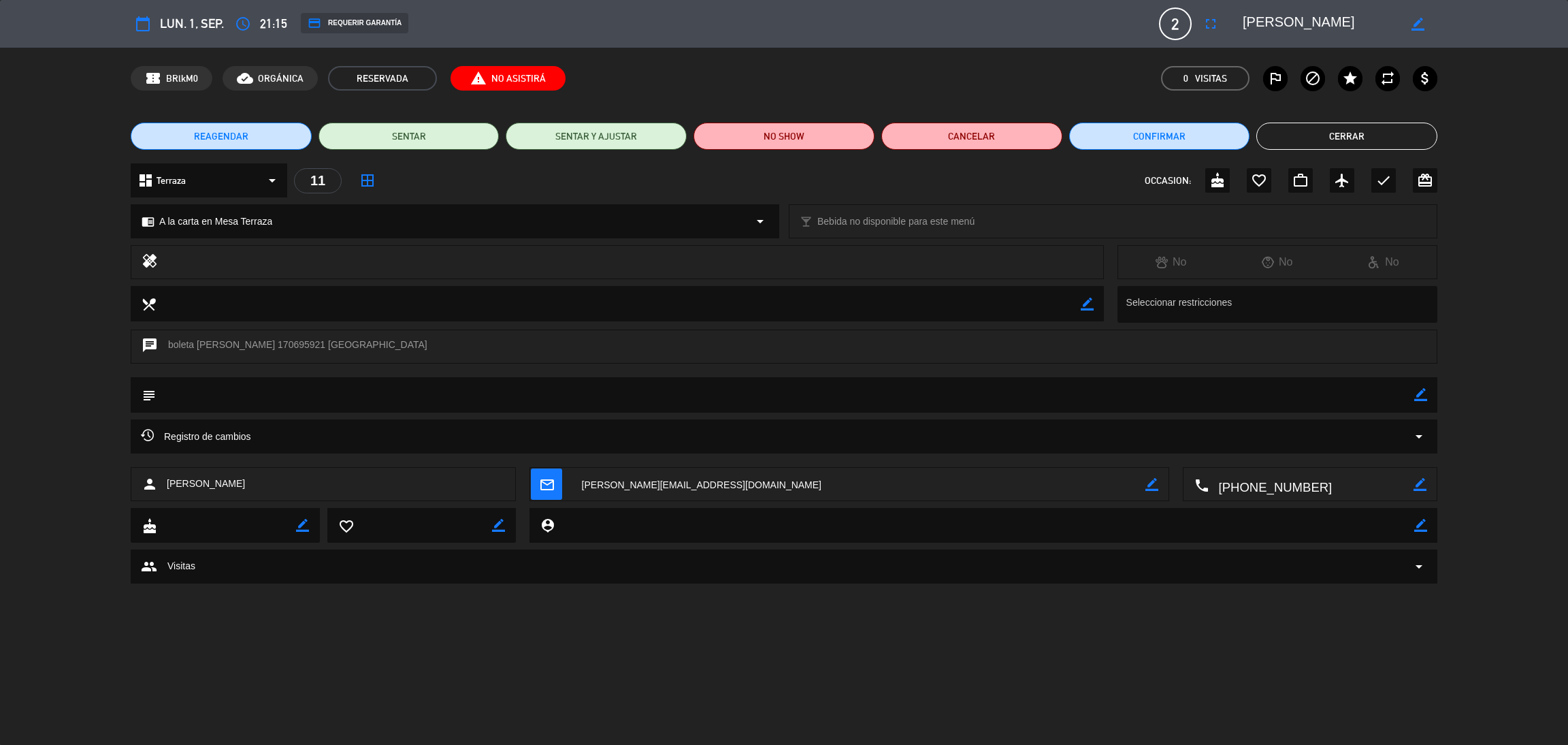
click at [1291, 486] on textarea at bounding box center [1311, 484] width 205 height 34
click at [1337, 445] on span "content_paste" at bounding box center [1336, 451] width 10 height 10
click at [1272, 139] on button "Cerrar" at bounding box center [1347, 136] width 181 height 27
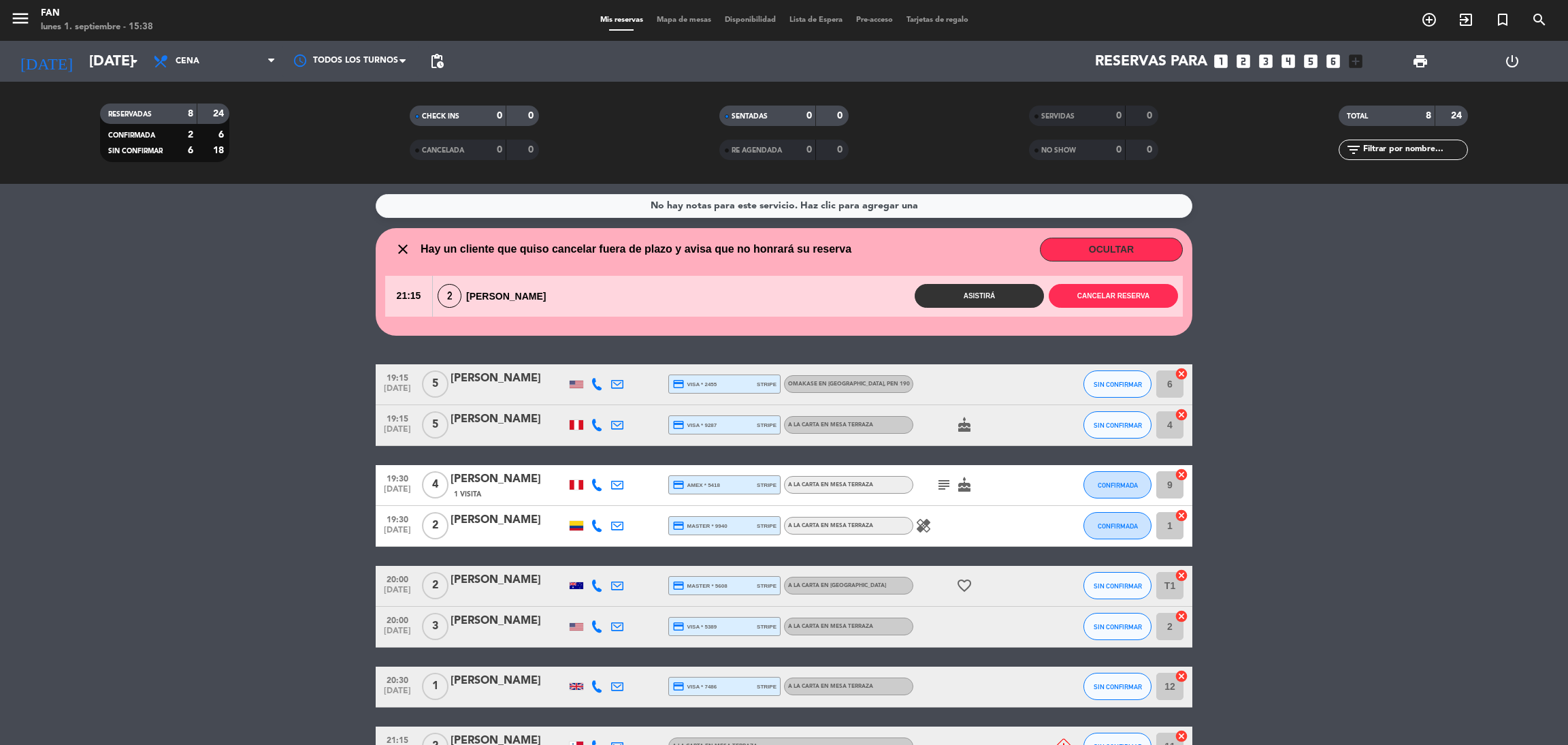
click at [698, 23] on span "Mapa de mesas" at bounding box center [683, 19] width 68 height 8
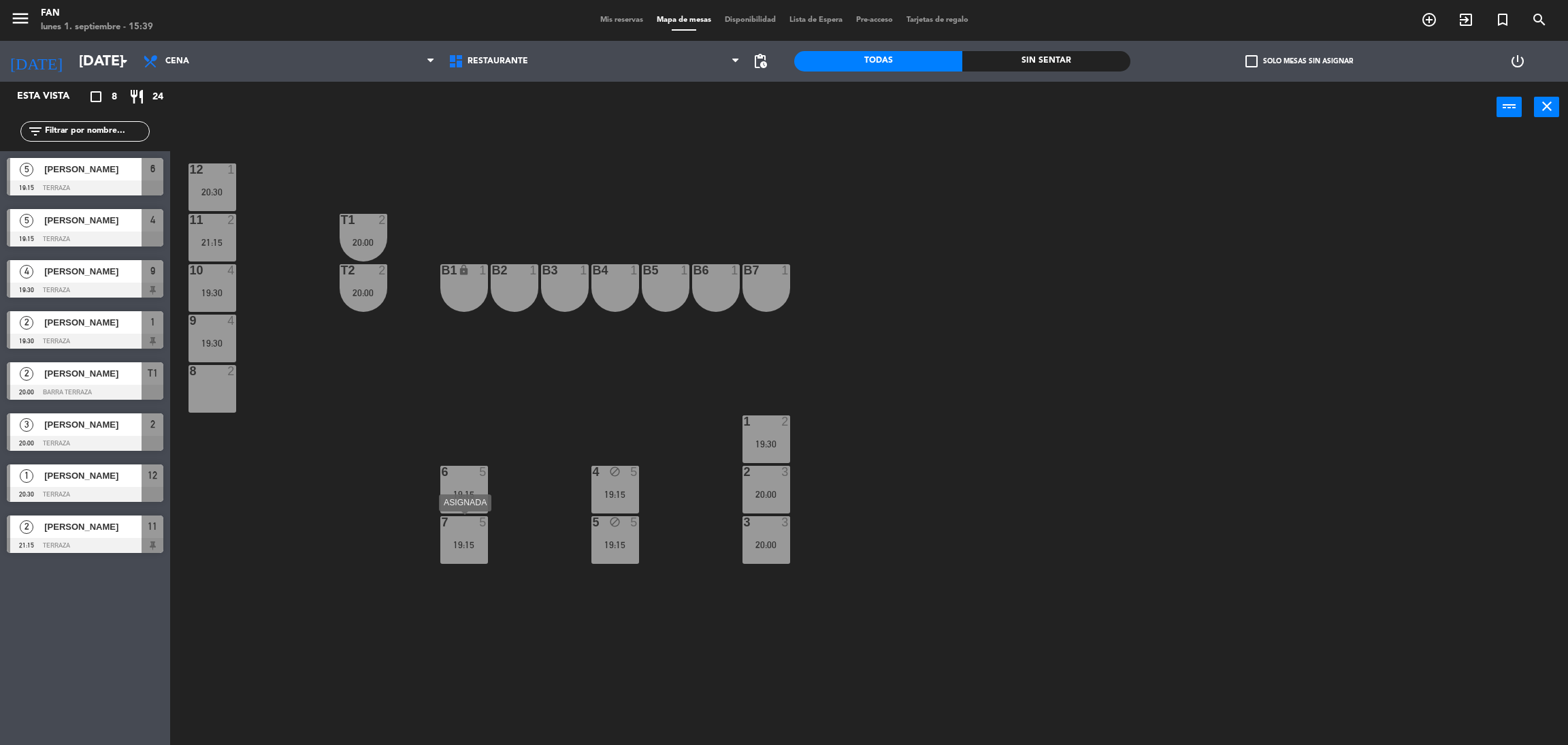
click at [464, 539] on div "19:15" at bounding box center [464, 544] width 48 height 9
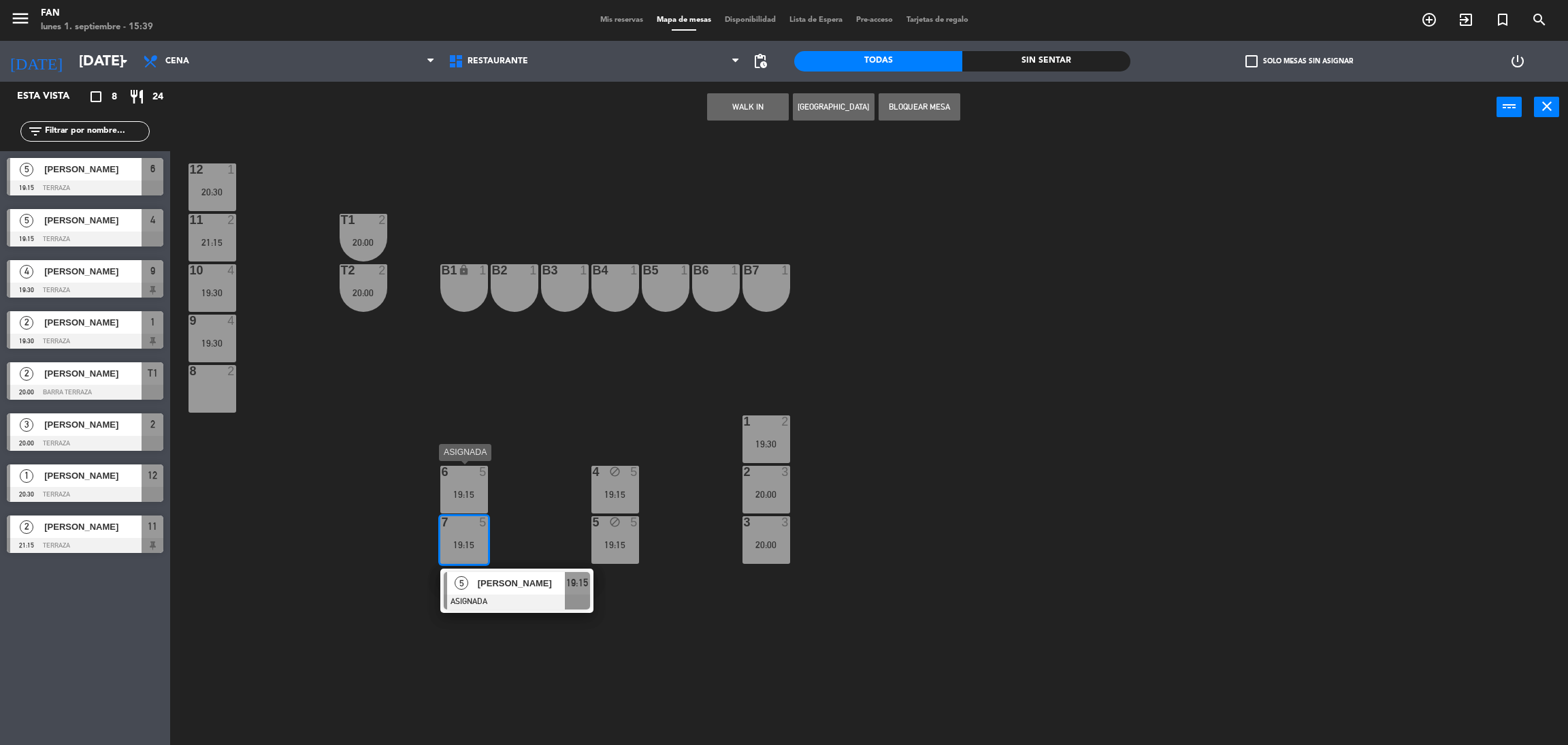
click at [464, 477] on div at bounding box center [464, 471] width 23 height 13
click at [920, 112] on button "Bloquear Mesa" at bounding box center [919, 107] width 81 height 27
click at [932, 139] on div "12 1 20:30 11 2 21:15 T1 2 20:00 10 4 19:30 T2 2 20:00 B1 lock 1 B2 1 B3 1 B4 1…" at bounding box center [877, 445] width 1382 height 612
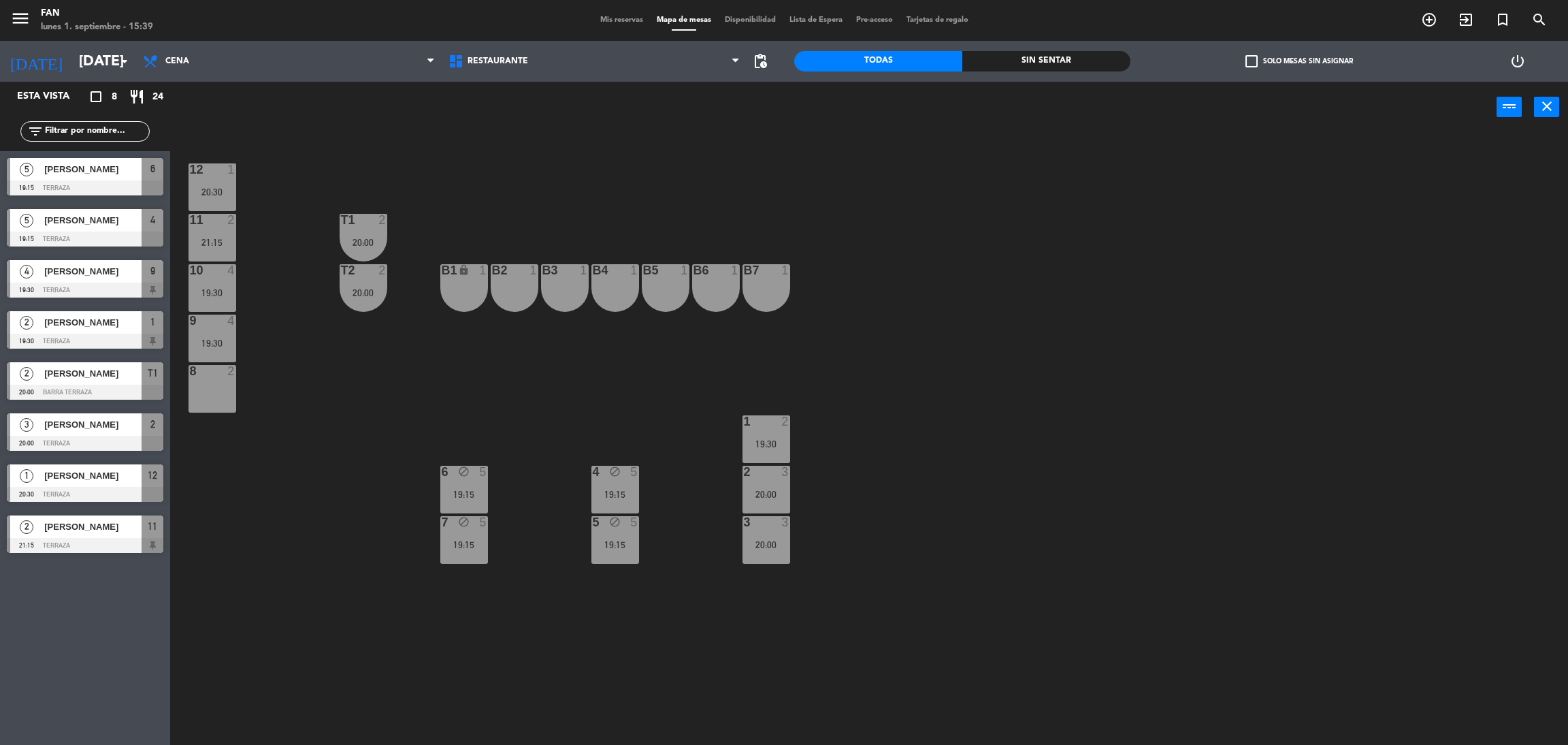
click at [244, 274] on div "4" at bounding box center [234, 270] width 23 height 13
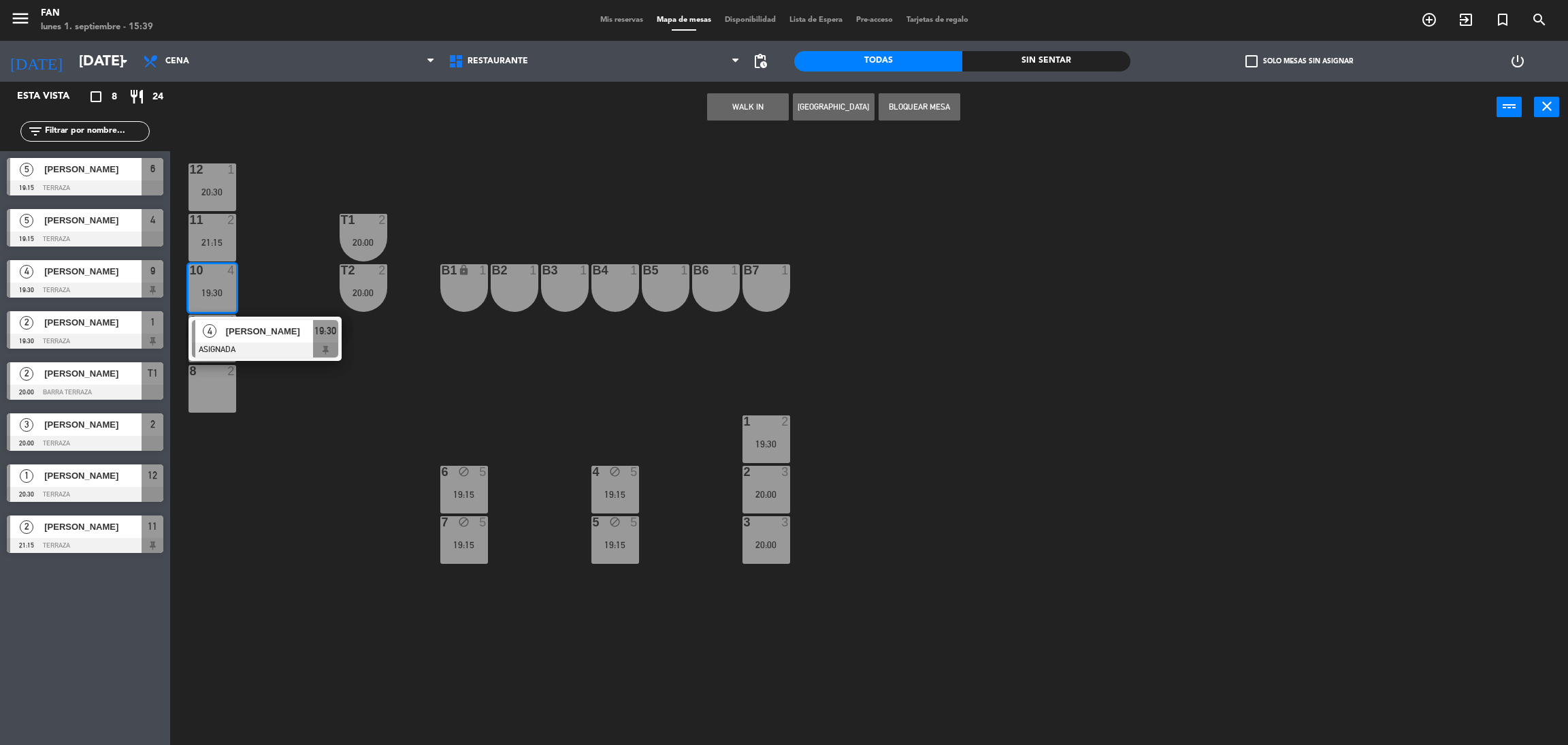
click at [236, 274] on div "4" at bounding box center [234, 270] width 23 height 13
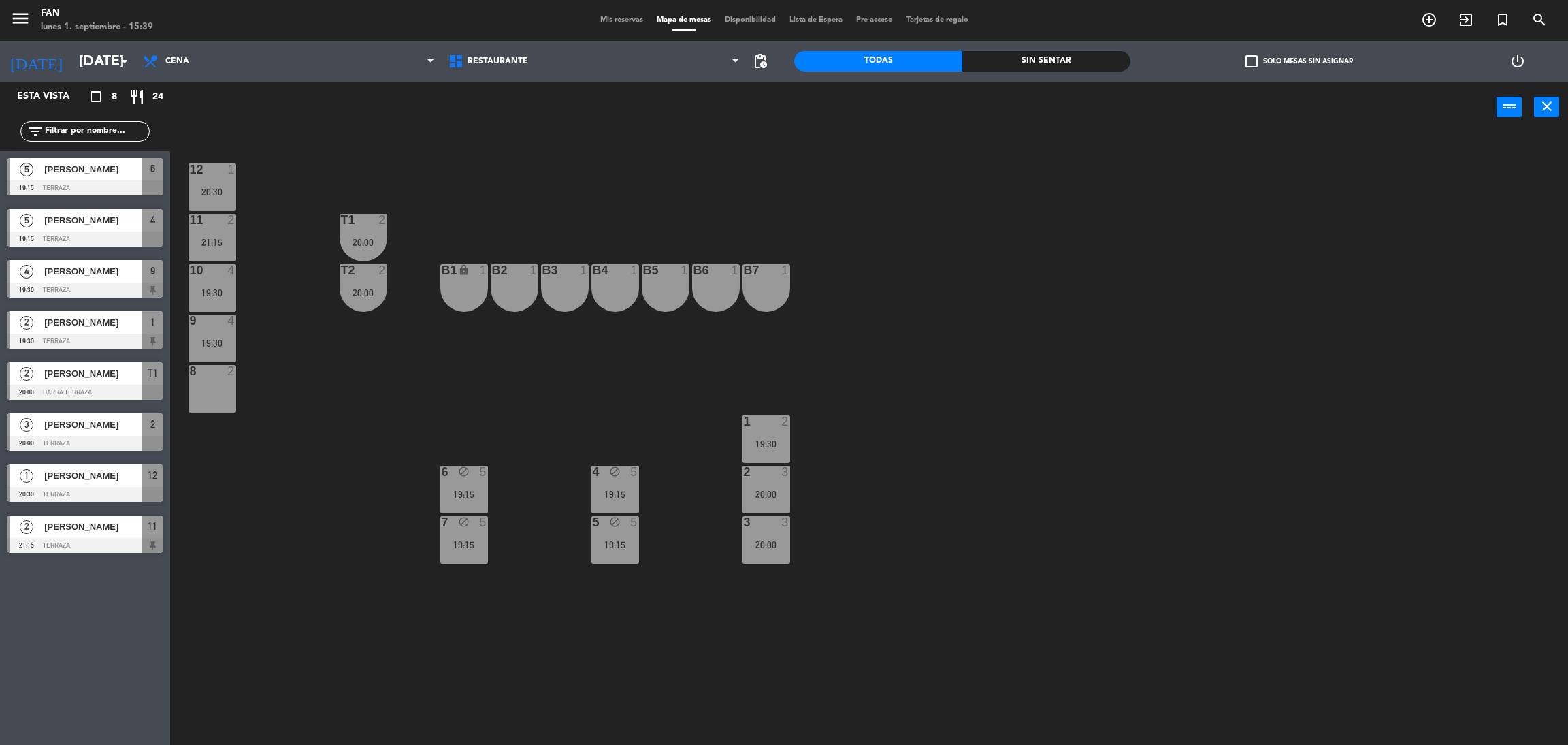
click at [609, 17] on span "Mis reservas" at bounding box center [621, 19] width 56 height 8
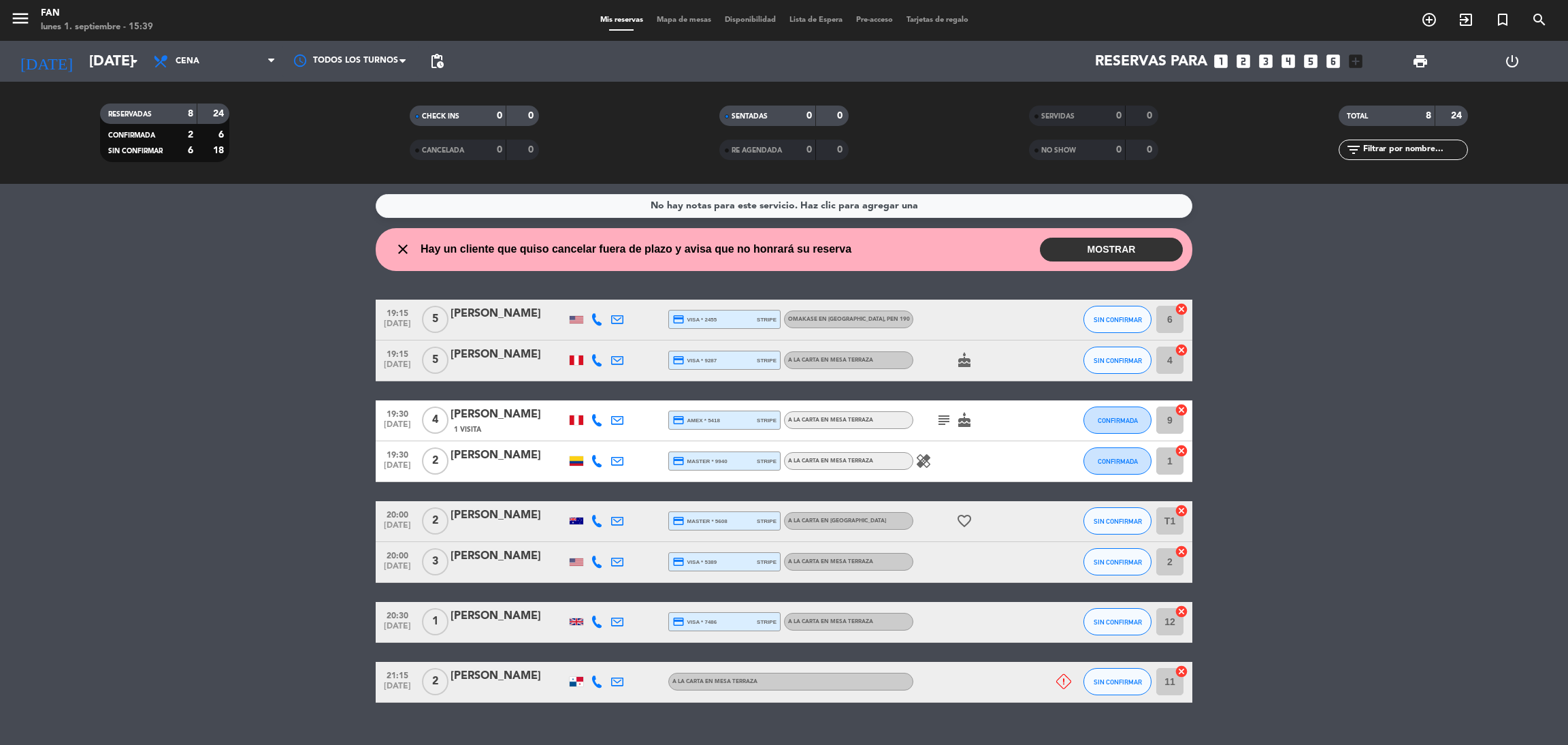
click at [1069, 683] on icon at bounding box center [1063, 681] width 15 height 15
click at [1333, 557] on bookings-row "19:15 [DATE] 5 Tap [PERSON_NAME] credit_card visa * 2455 stripe Omakase en [GEO…" at bounding box center [784, 501] width 1568 height 403
click at [676, 16] on span "Mapa de mesas" at bounding box center [683, 19] width 68 height 8
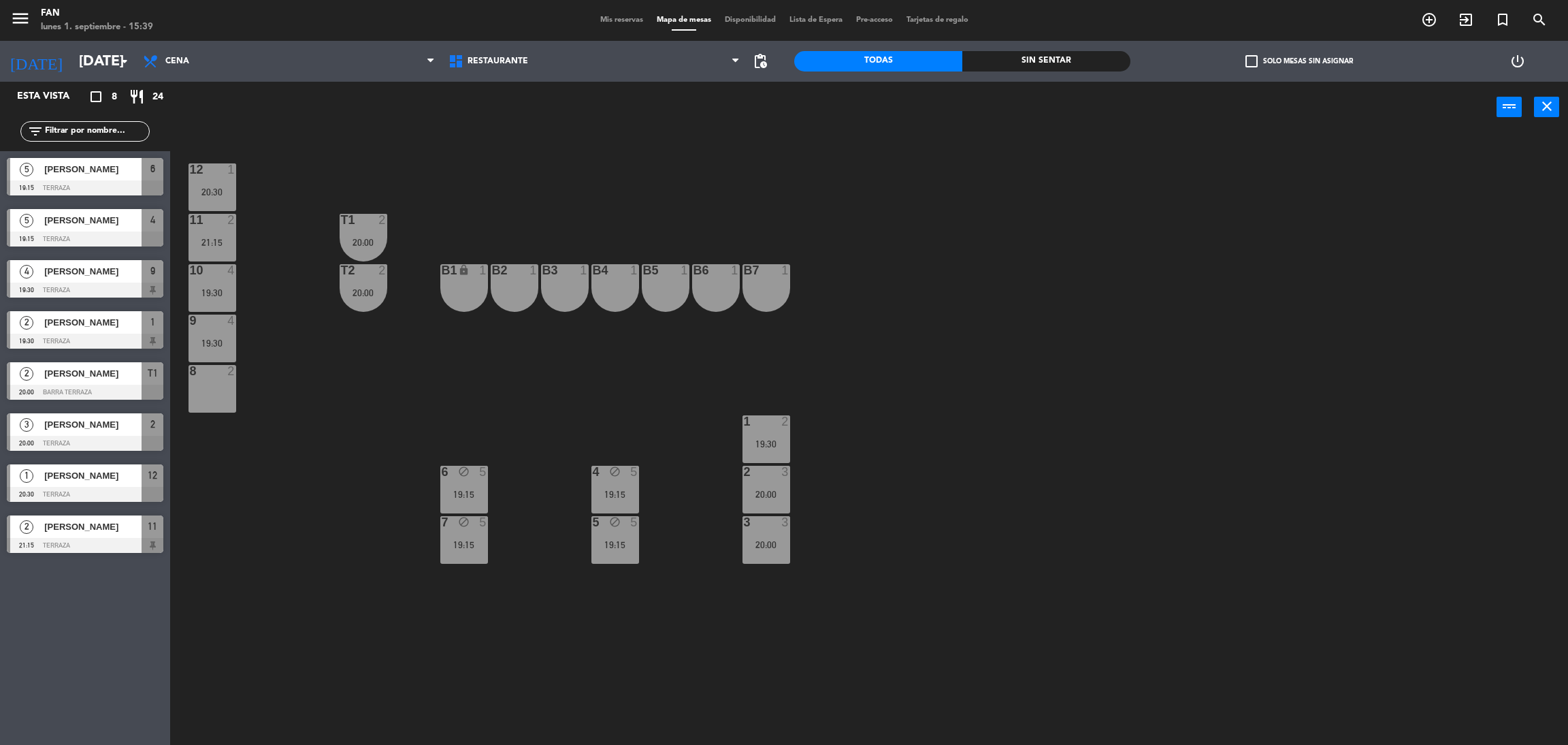
click at [578, 171] on div "12 1 20:30 11 2 21:15 T1 2 20:00 10 4 19:30 T2 2 20:00 B1 lock 1 B2 1 B3 1 B4 1…" at bounding box center [877, 445] width 1382 height 612
click at [215, 201] on div "12 1 20:30" at bounding box center [212, 187] width 48 height 48
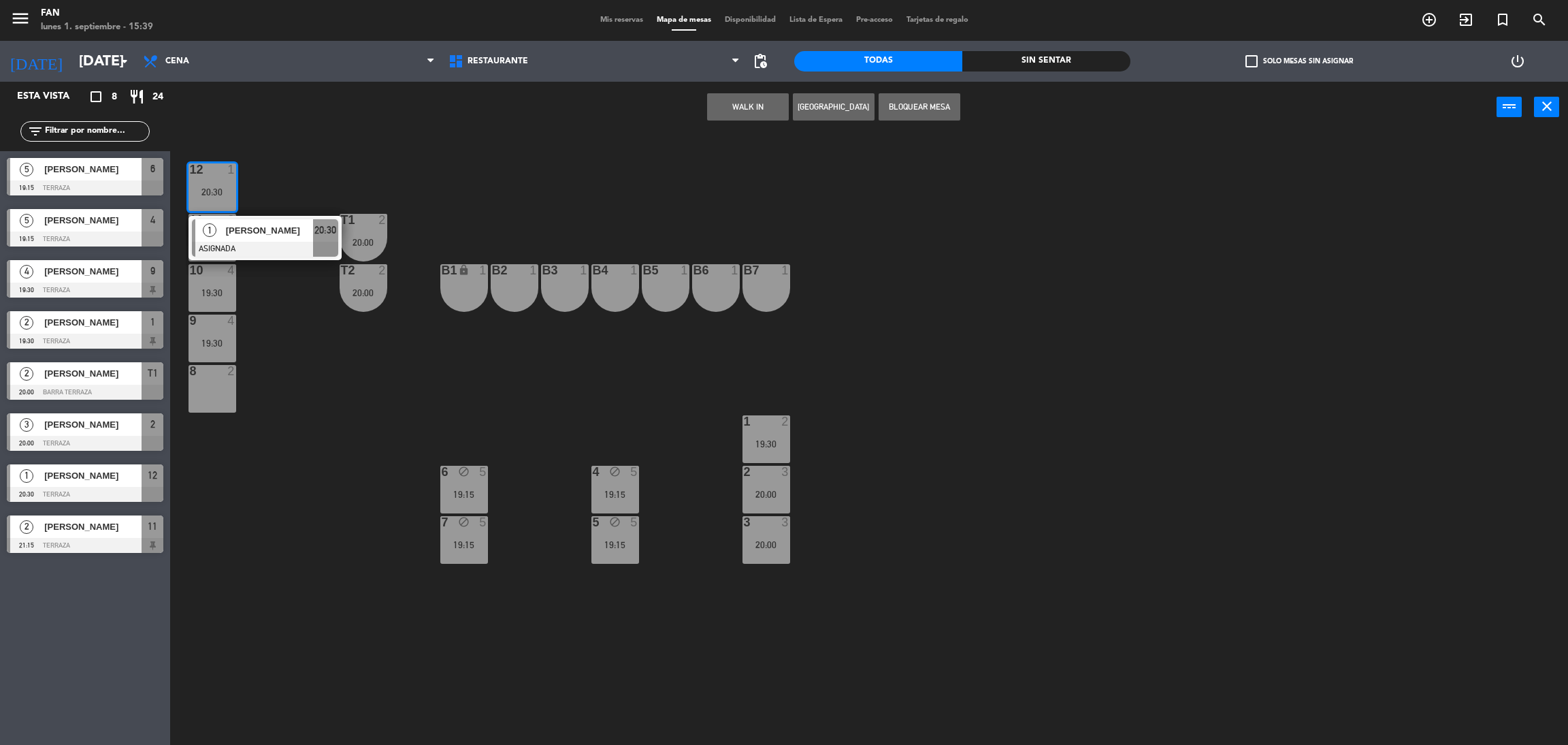
click at [256, 198] on div "12 1 20:30 1 [PERSON_NAME] ASIGNADA 20:30 11 2 21:15 T1 2 20:00 10 4 19:30 T2 2…" at bounding box center [877, 445] width 1382 height 612
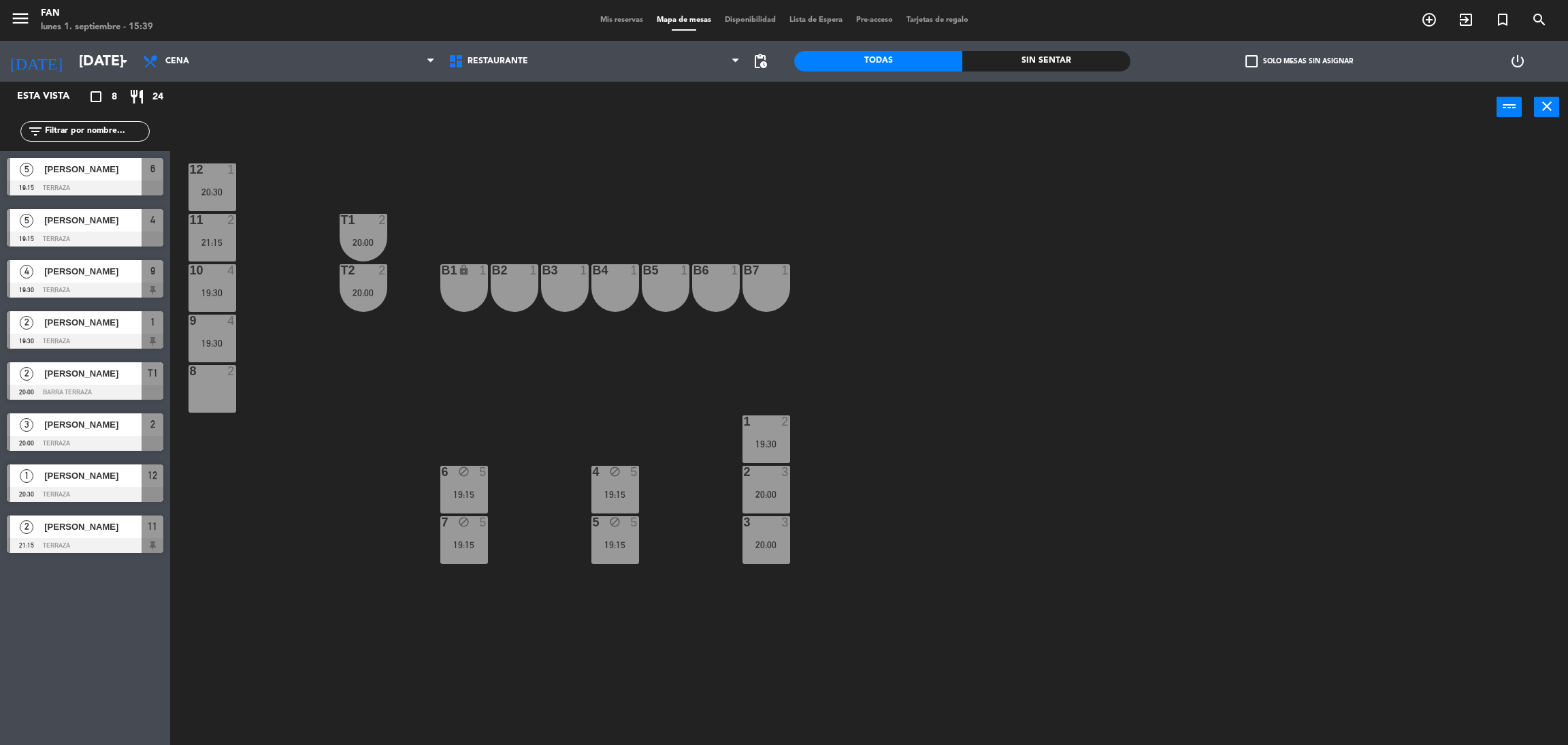
click at [219, 237] on div "21:15" at bounding box center [212, 242] width 48 height 9
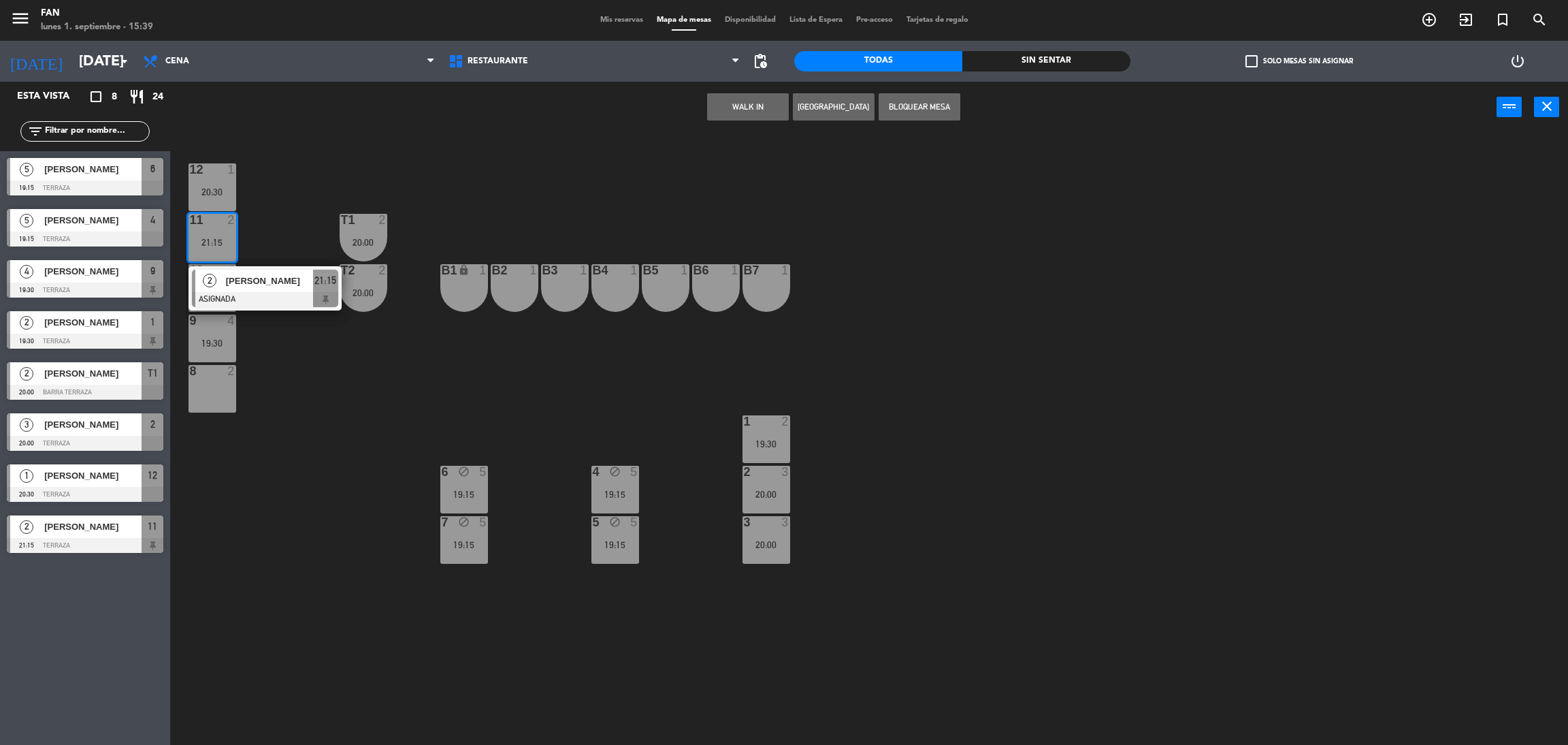
click at [464, 164] on div "12 1 20:30 11 2 21:15 2 [PERSON_NAME] ASIGNADA 21:15 T1 2 20:00 10 4 19:30 T2 2…" at bounding box center [877, 445] width 1382 height 612
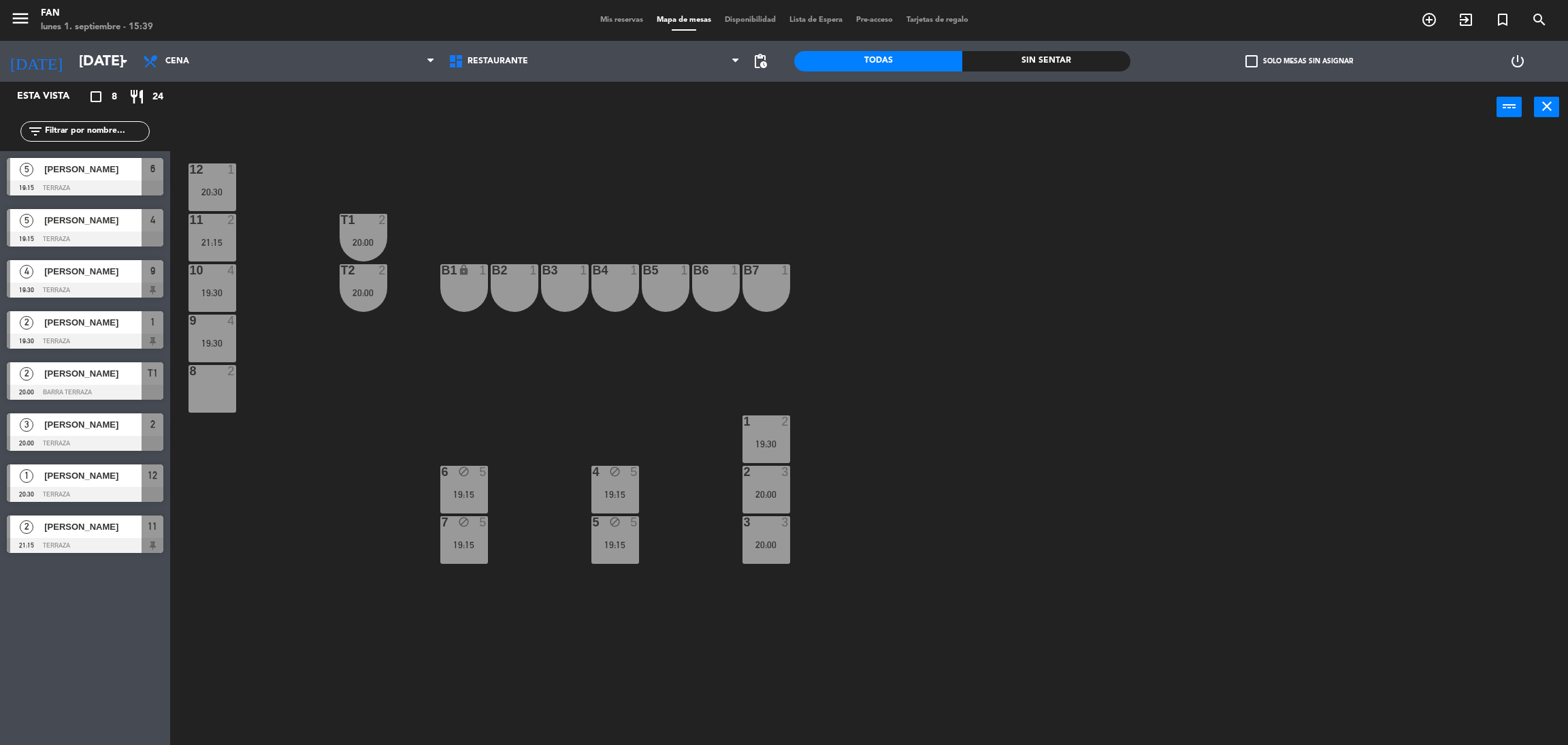
click at [213, 245] on div "21:15" at bounding box center [212, 242] width 48 height 9
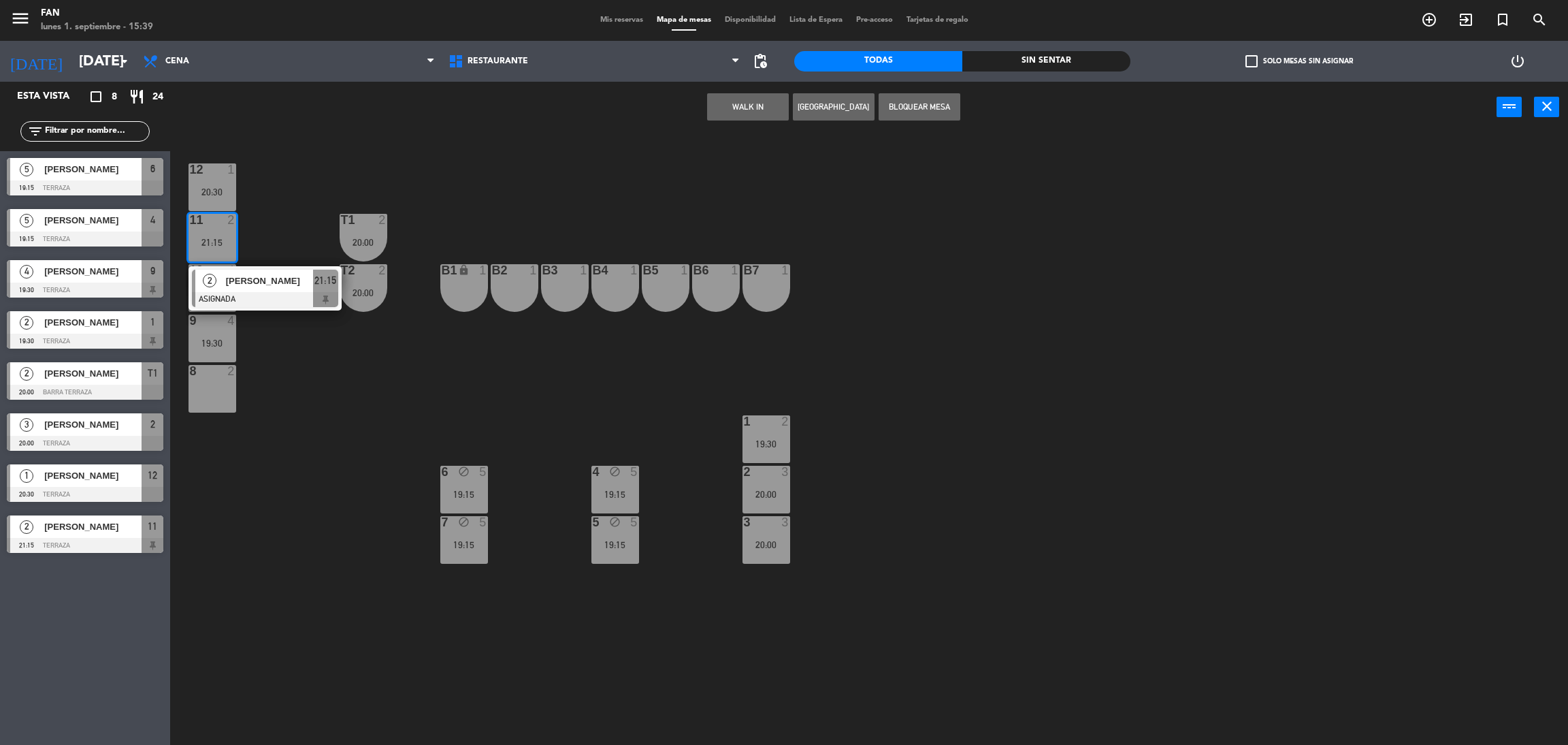
click at [511, 295] on div "B2 1" at bounding box center [514, 288] width 48 height 48
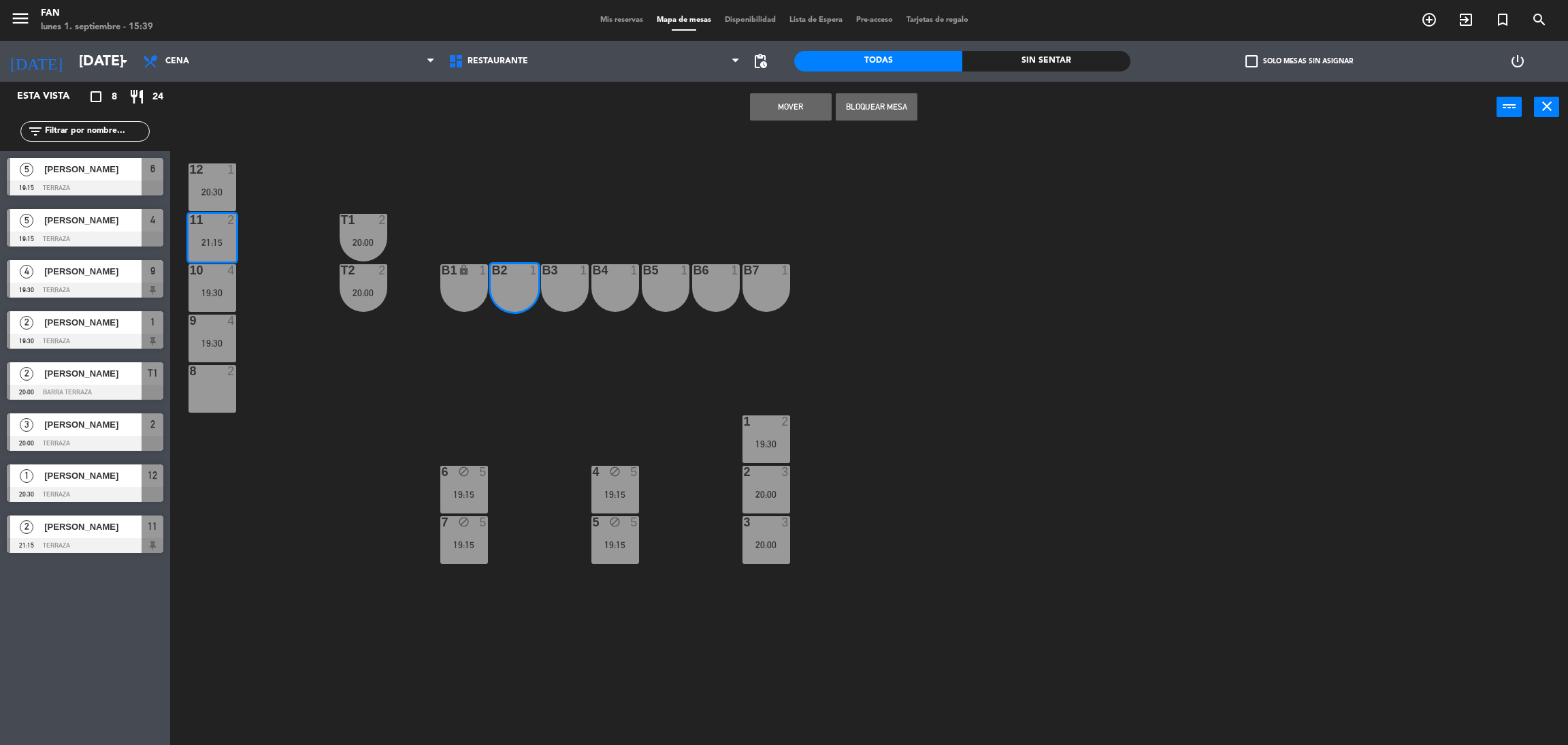
click at [792, 103] on button "Mover" at bounding box center [790, 107] width 81 height 27
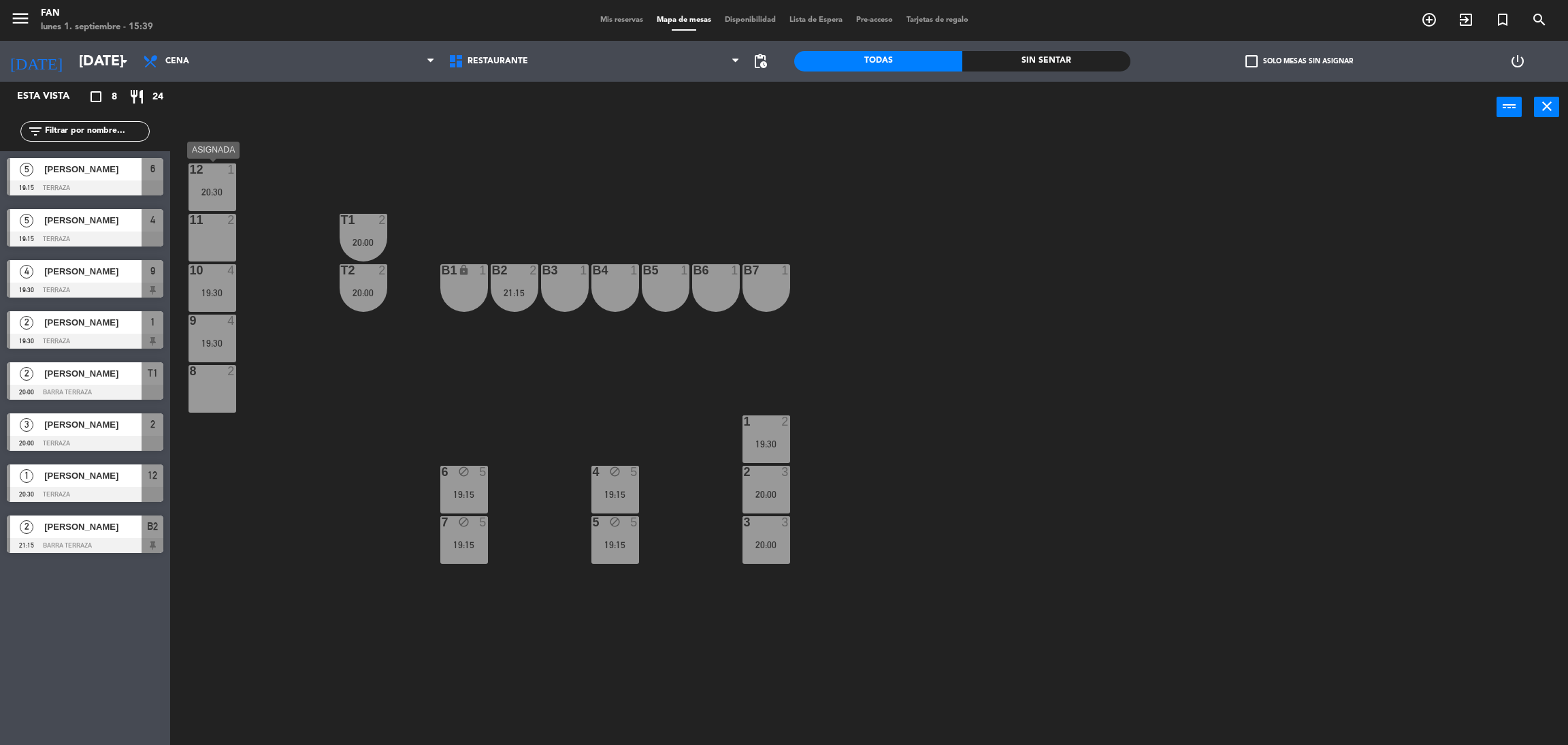
click at [218, 187] on div "20:30" at bounding box center [212, 191] width 48 height 9
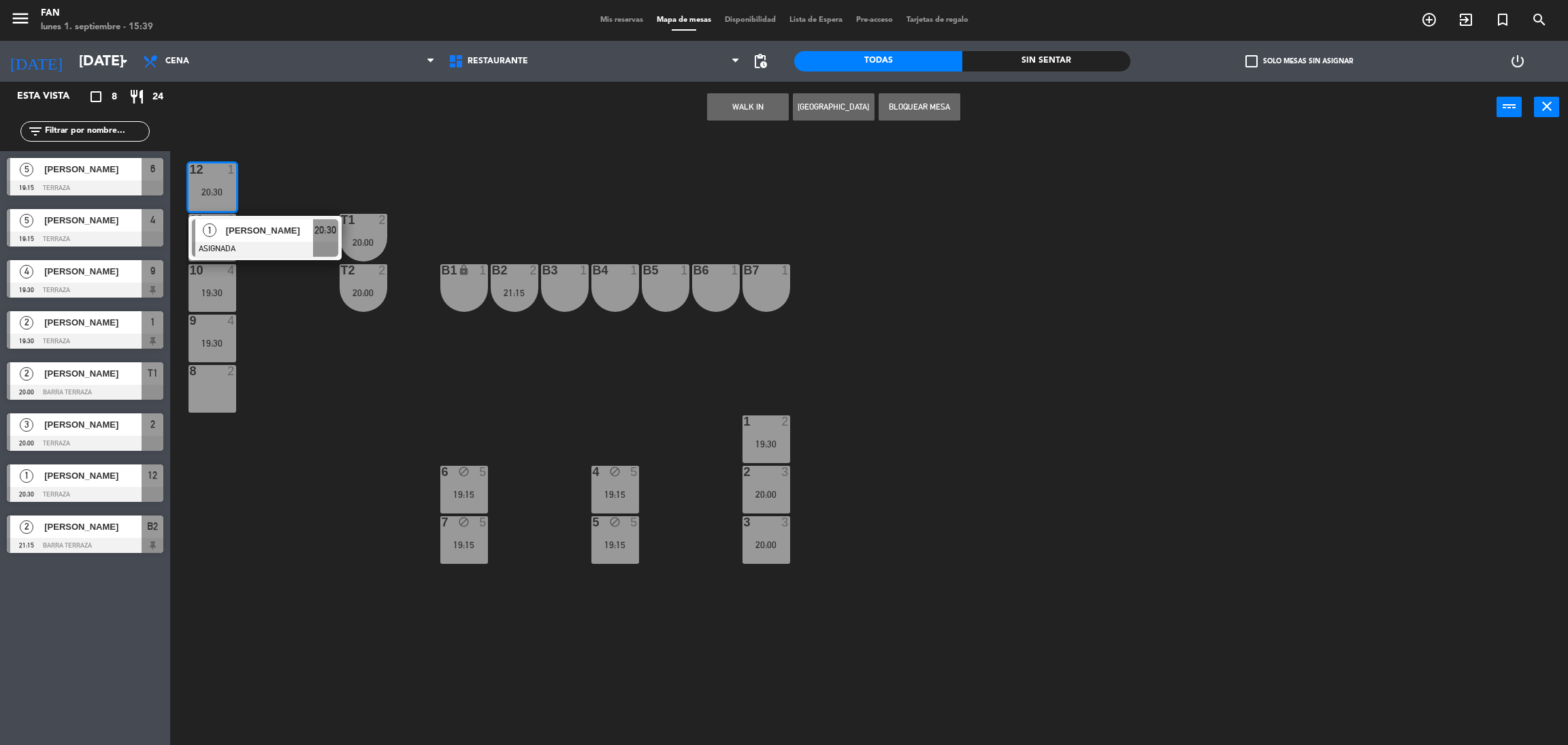
click at [213, 388] on div "8 2" at bounding box center [212, 388] width 48 height 48
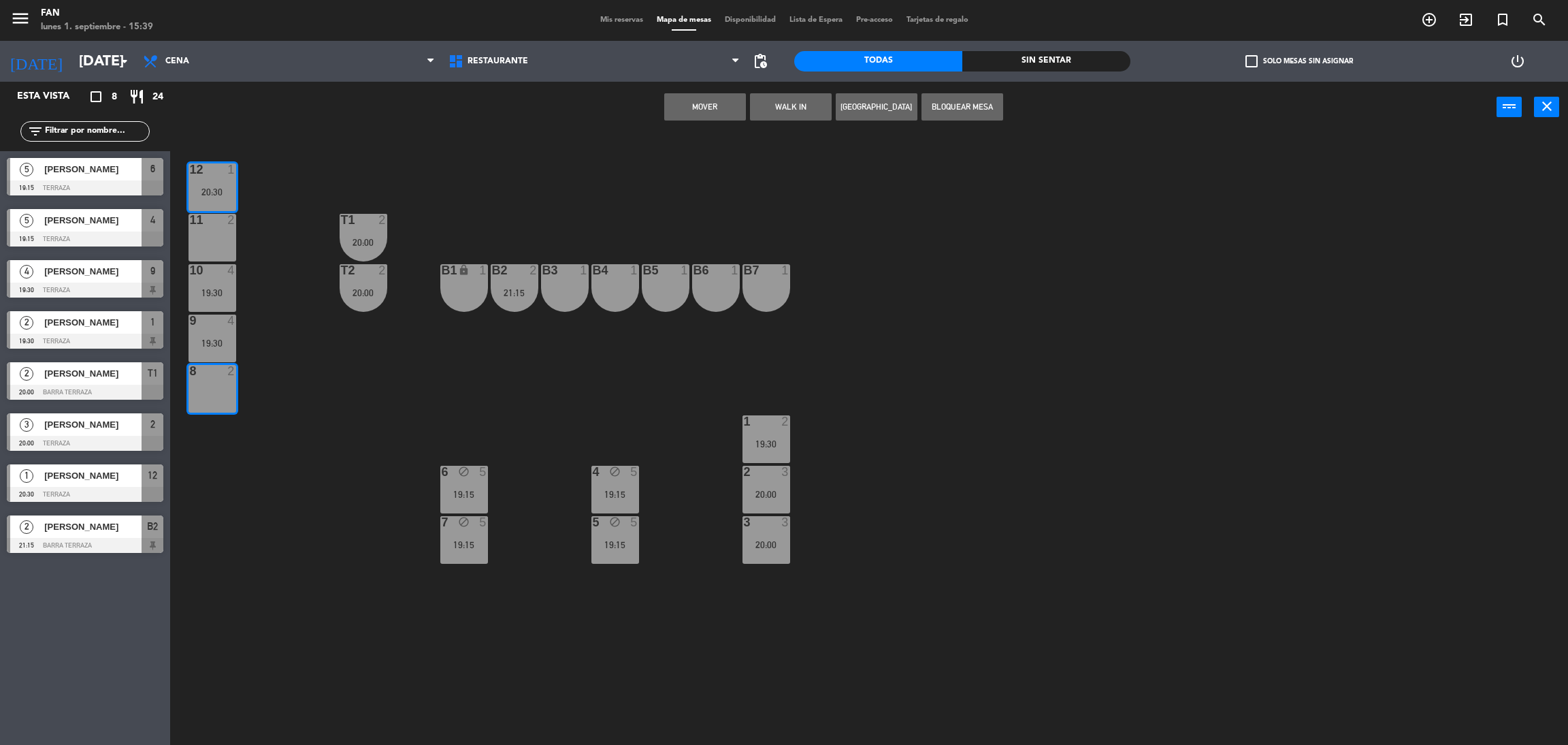
click at [713, 106] on button "Mover" at bounding box center [704, 107] width 81 height 27
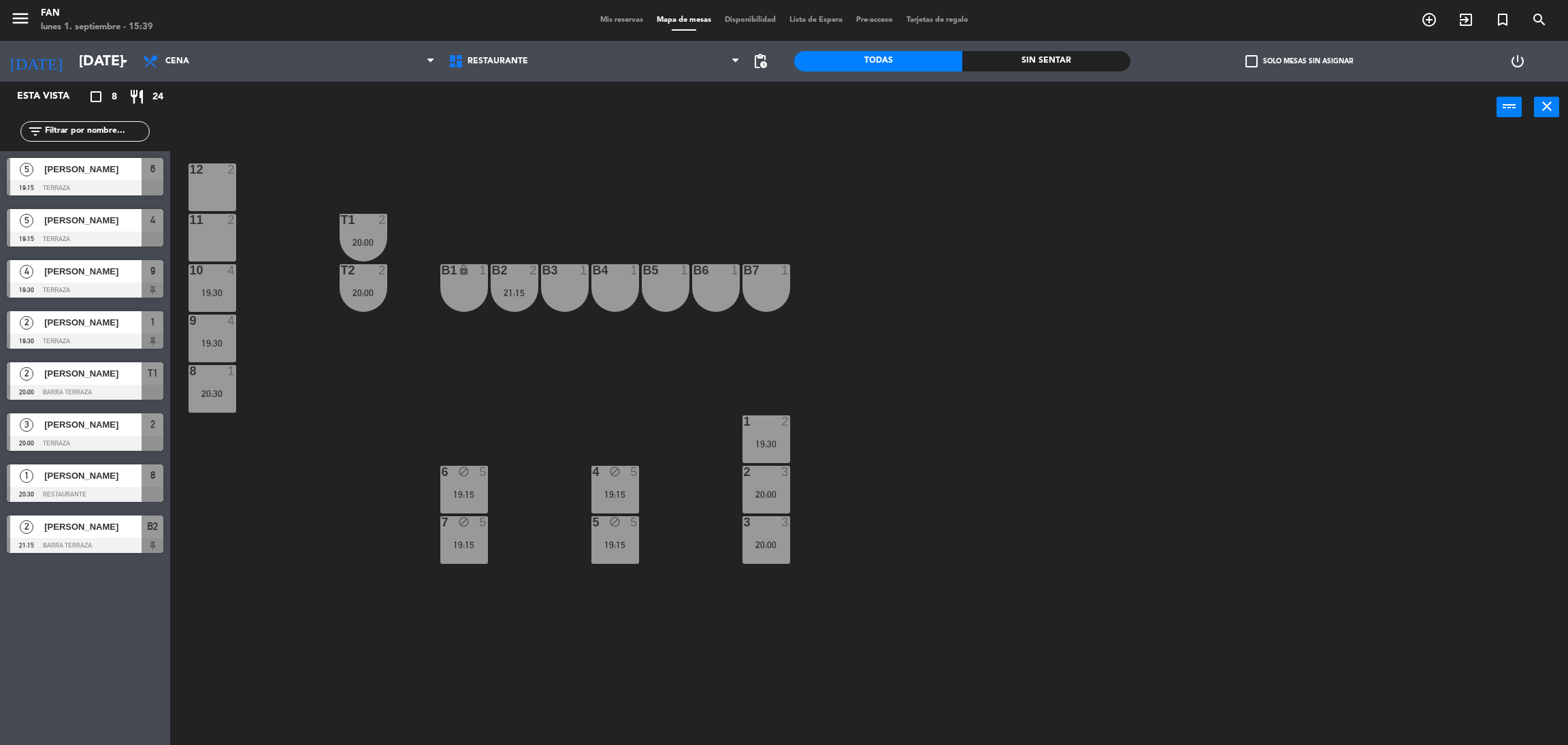
click at [224, 218] on div "2" at bounding box center [234, 220] width 23 height 13
click at [215, 193] on div "12 2" at bounding box center [212, 187] width 48 height 48
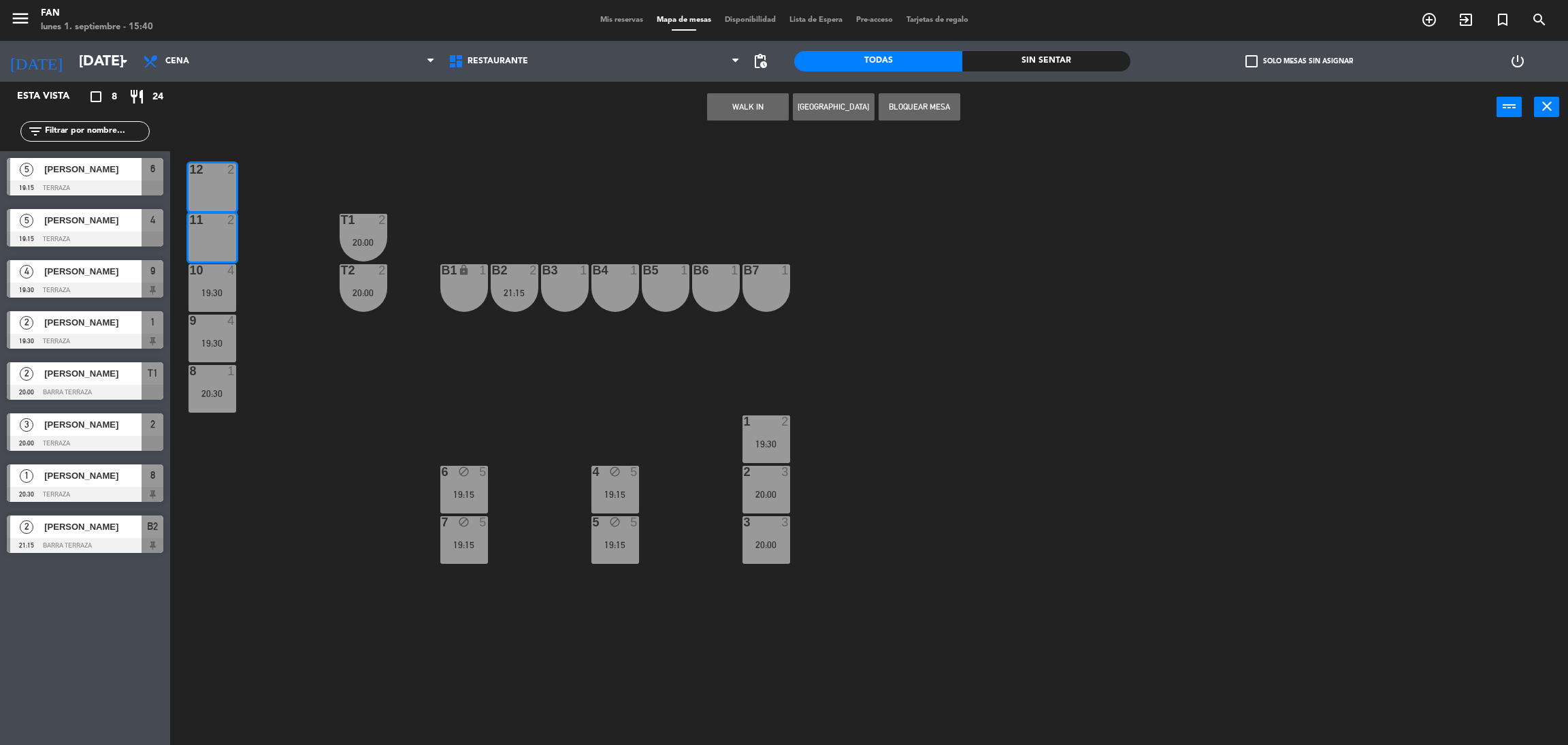
click at [908, 102] on button "Bloquear Mesa" at bounding box center [919, 107] width 81 height 27
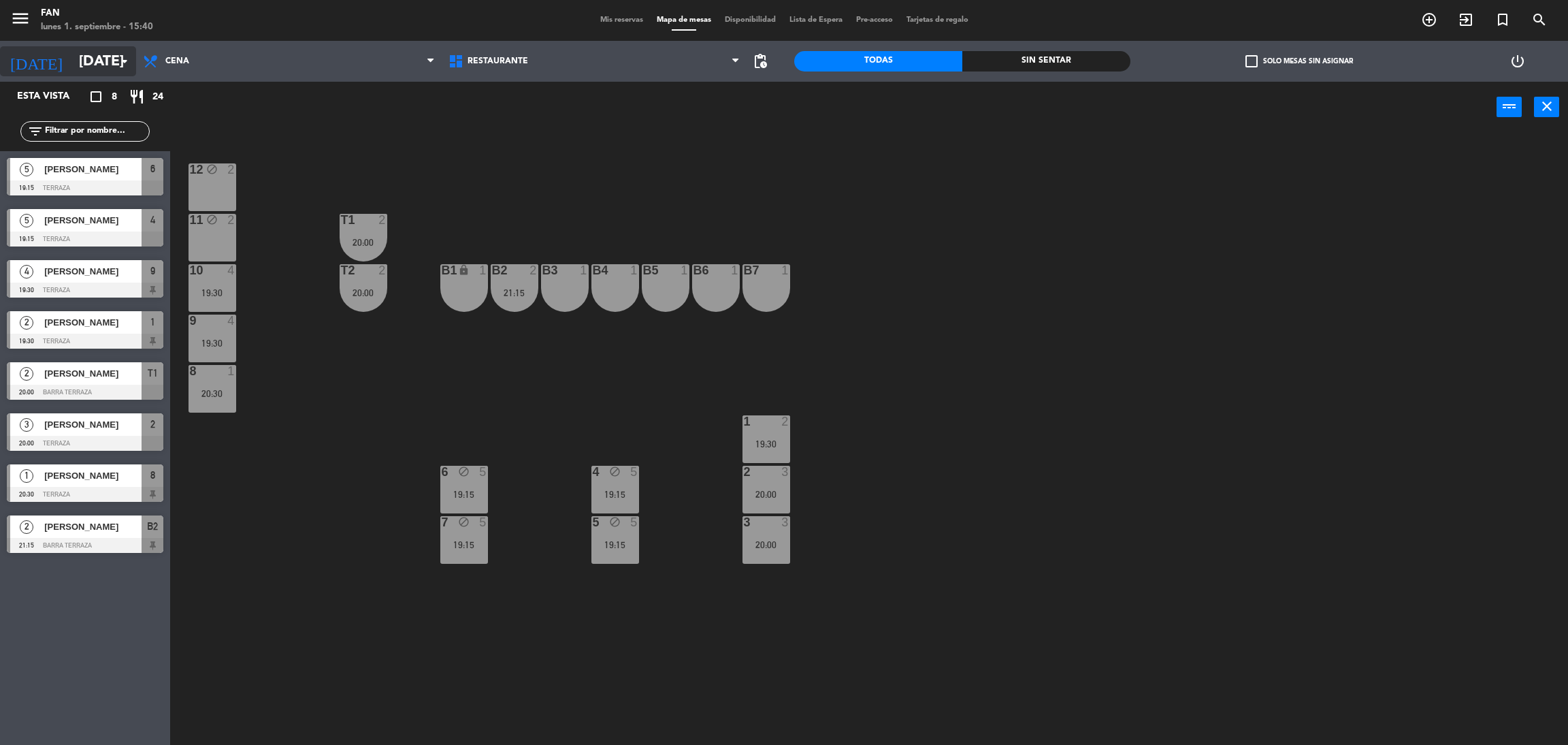
click at [96, 75] on input "[DATE]" at bounding box center [165, 61] width 187 height 31
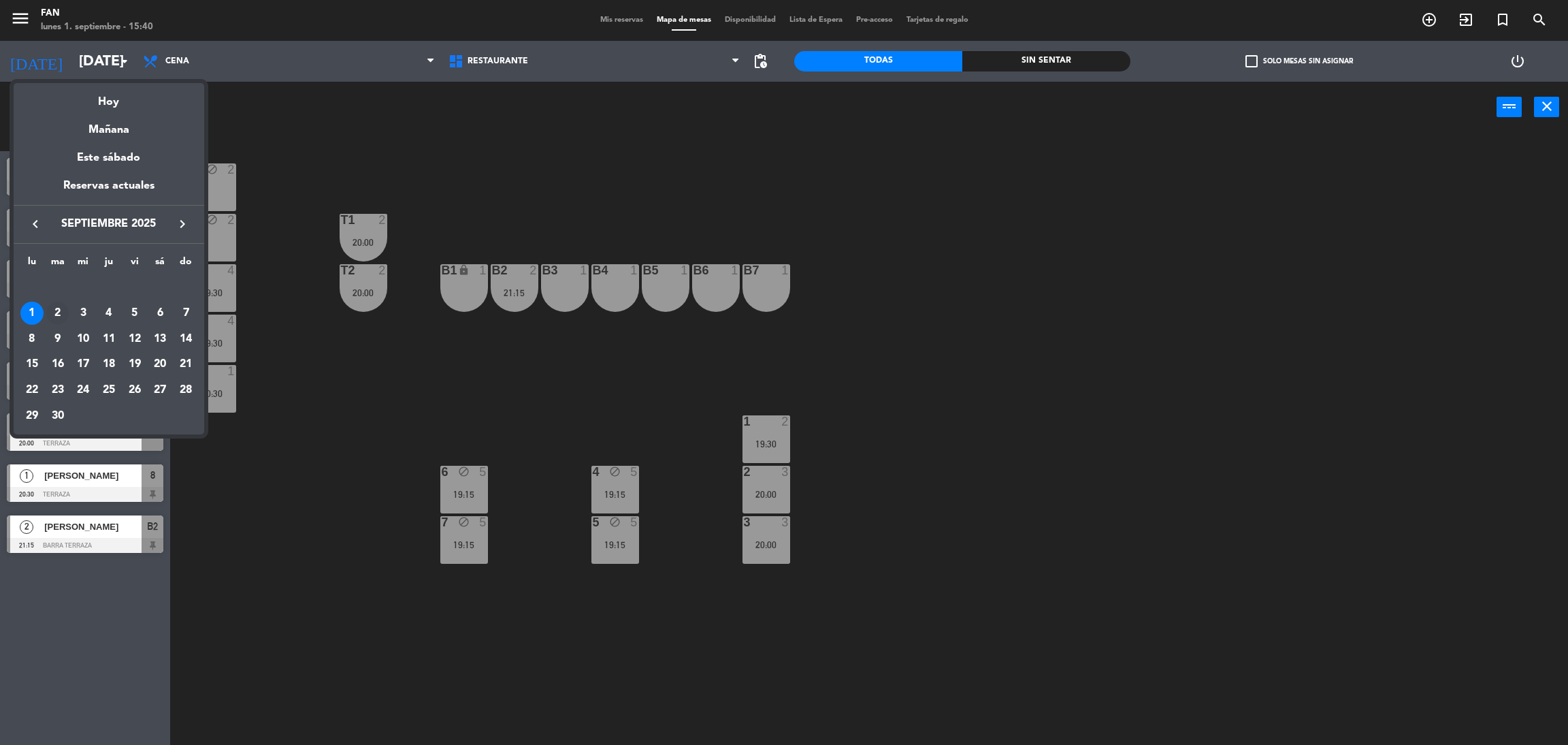
click at [48, 305] on div "2" at bounding box center [58, 313] width 23 height 23
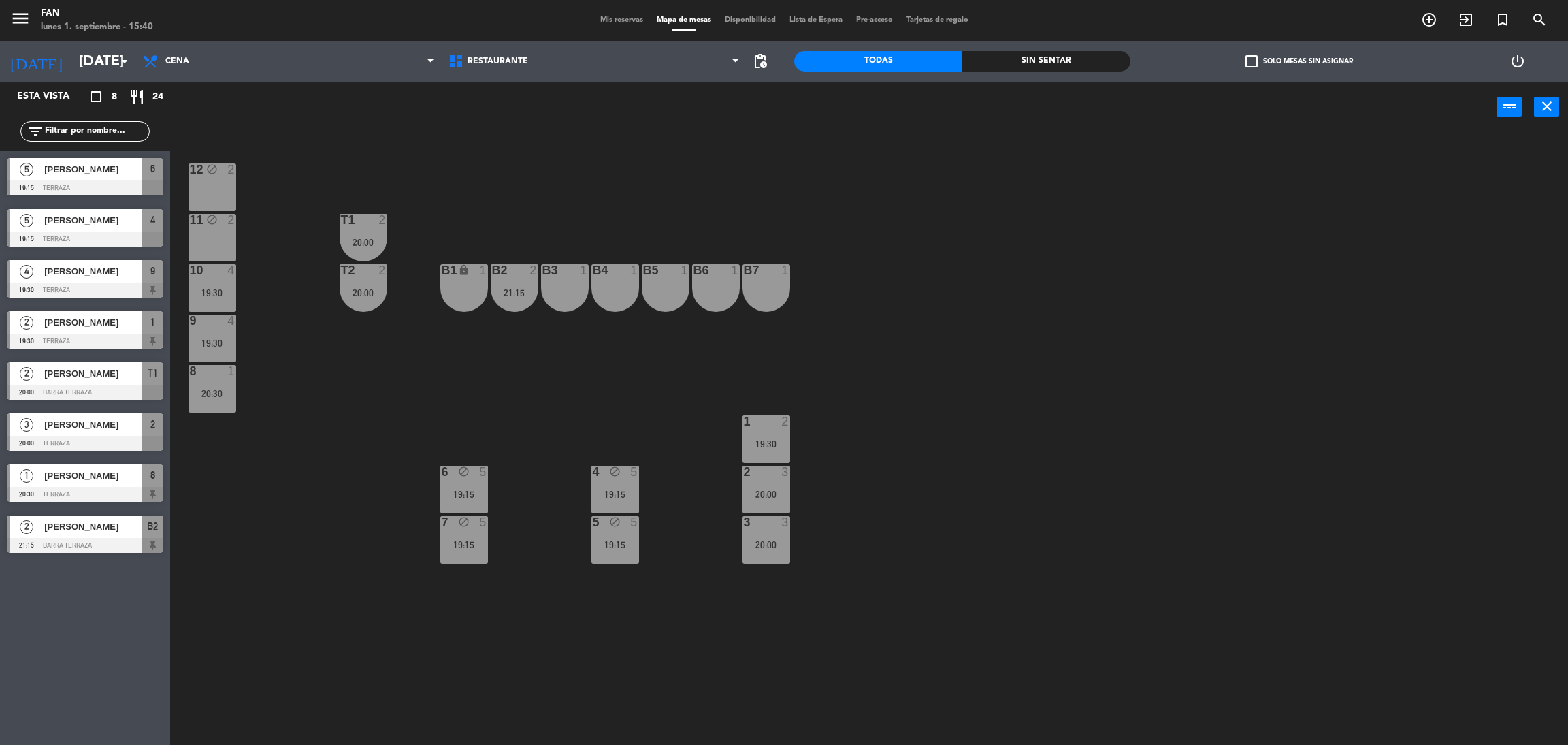
type input "[DATE]"
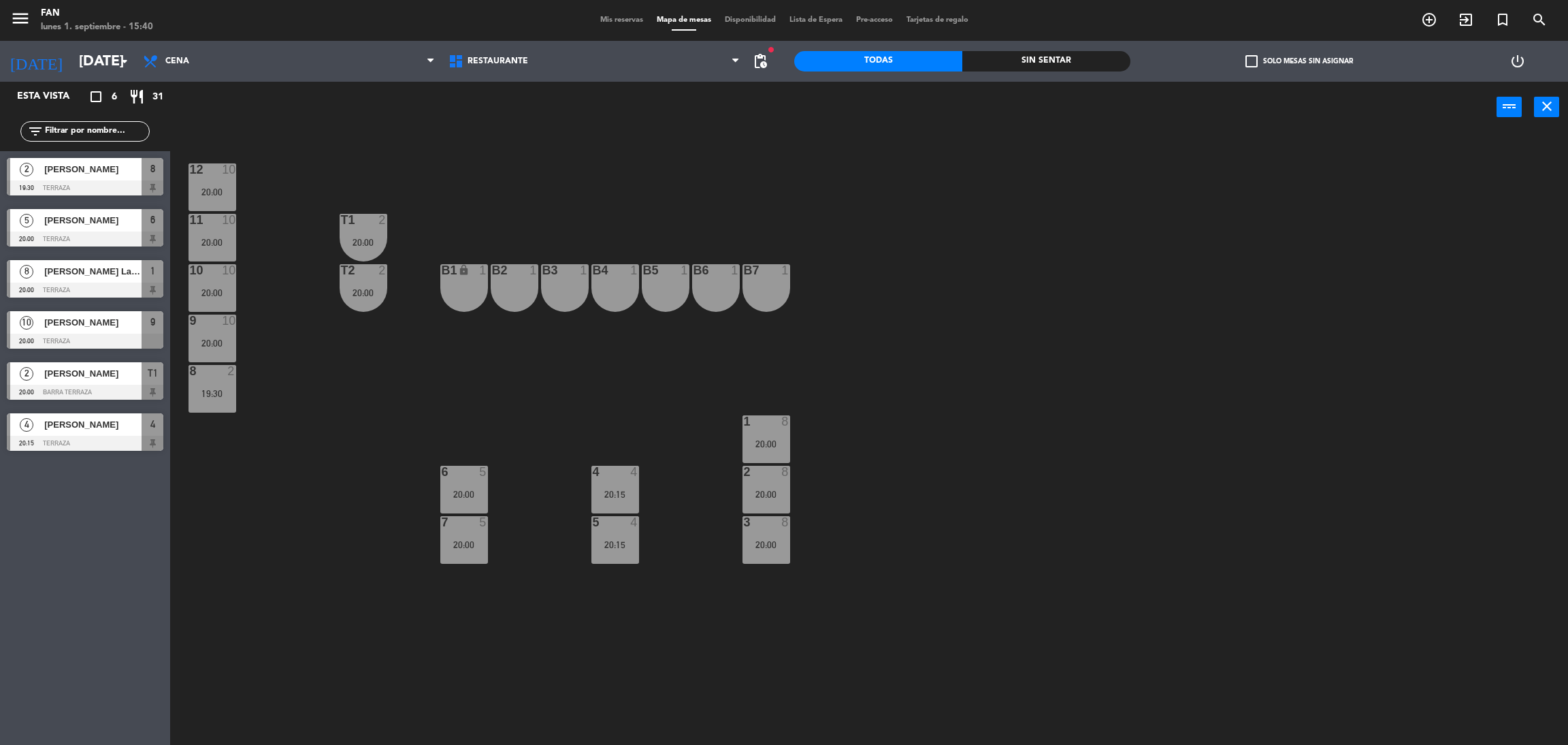
click at [85, 425] on span "[PERSON_NAME]" at bounding box center [93, 424] width 97 height 14
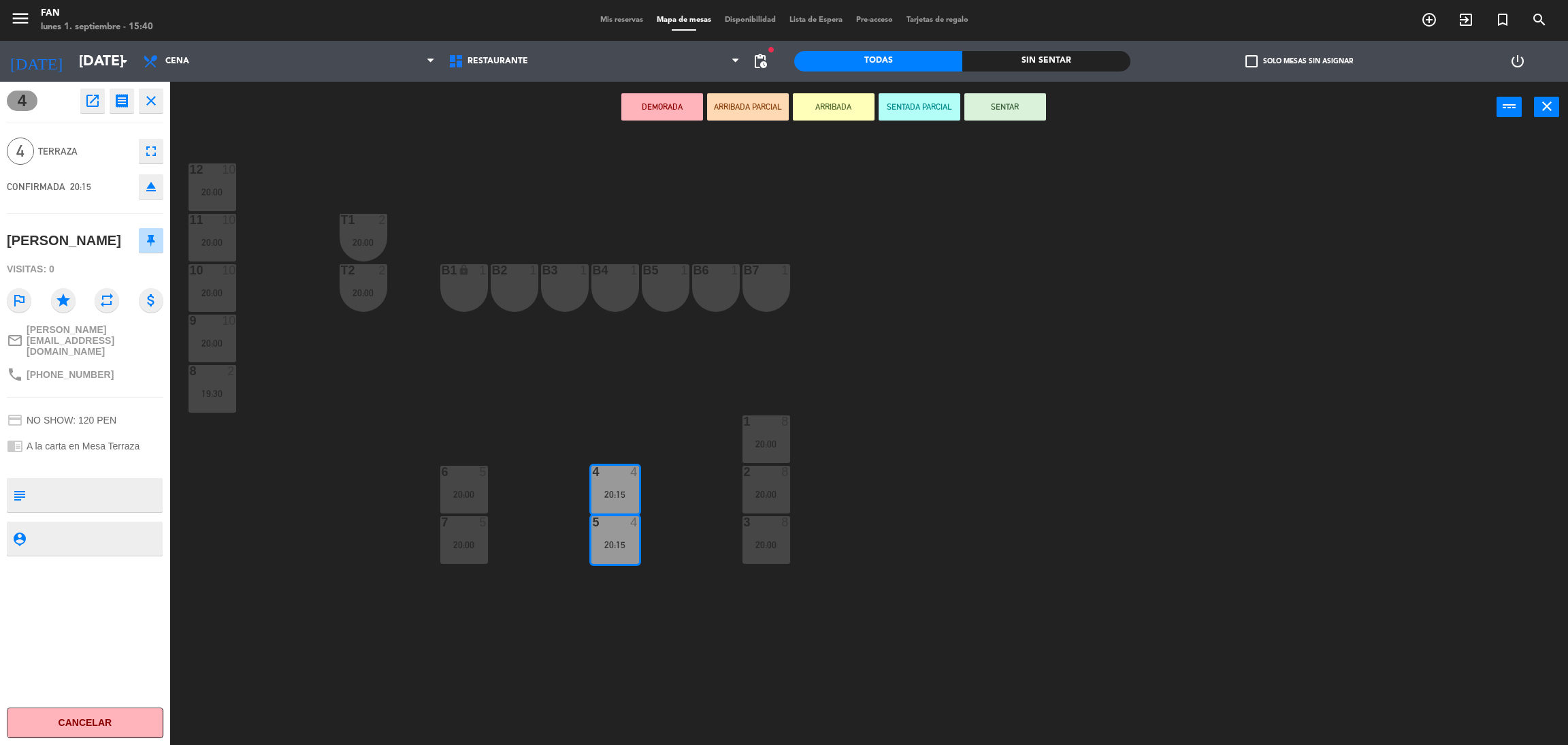
click at [434, 377] on div "12 10 20:00 11 10 20:00 T1 2 20:00 10 10 20:00 T2 2 20:00 B1 lock 1 B2 1 B3 1 B…" at bounding box center [877, 445] width 1382 height 612
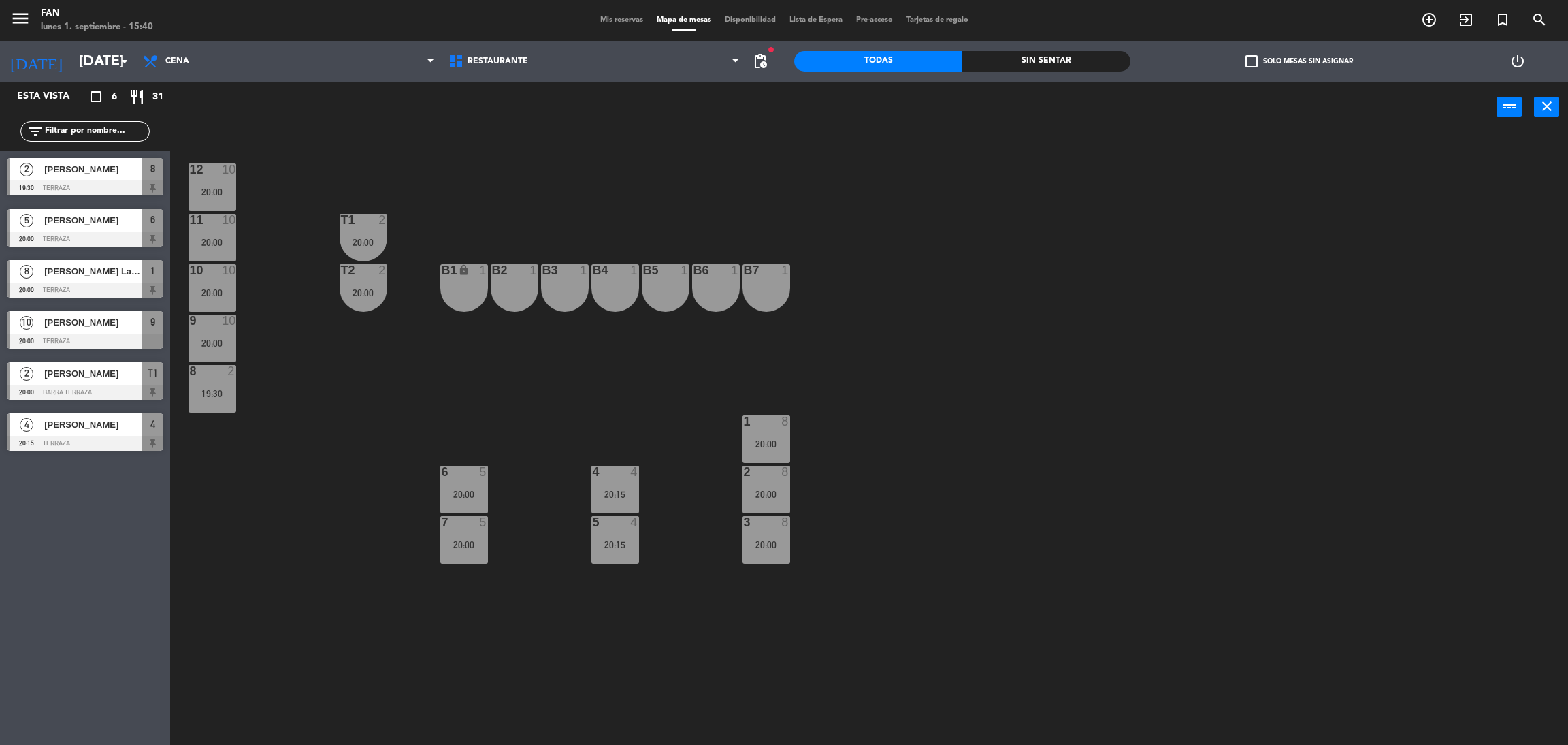
click at [589, 107] on div "power_input close" at bounding box center [833, 107] width 1327 height 52
click at [355, 269] on div at bounding box center [363, 270] width 23 height 13
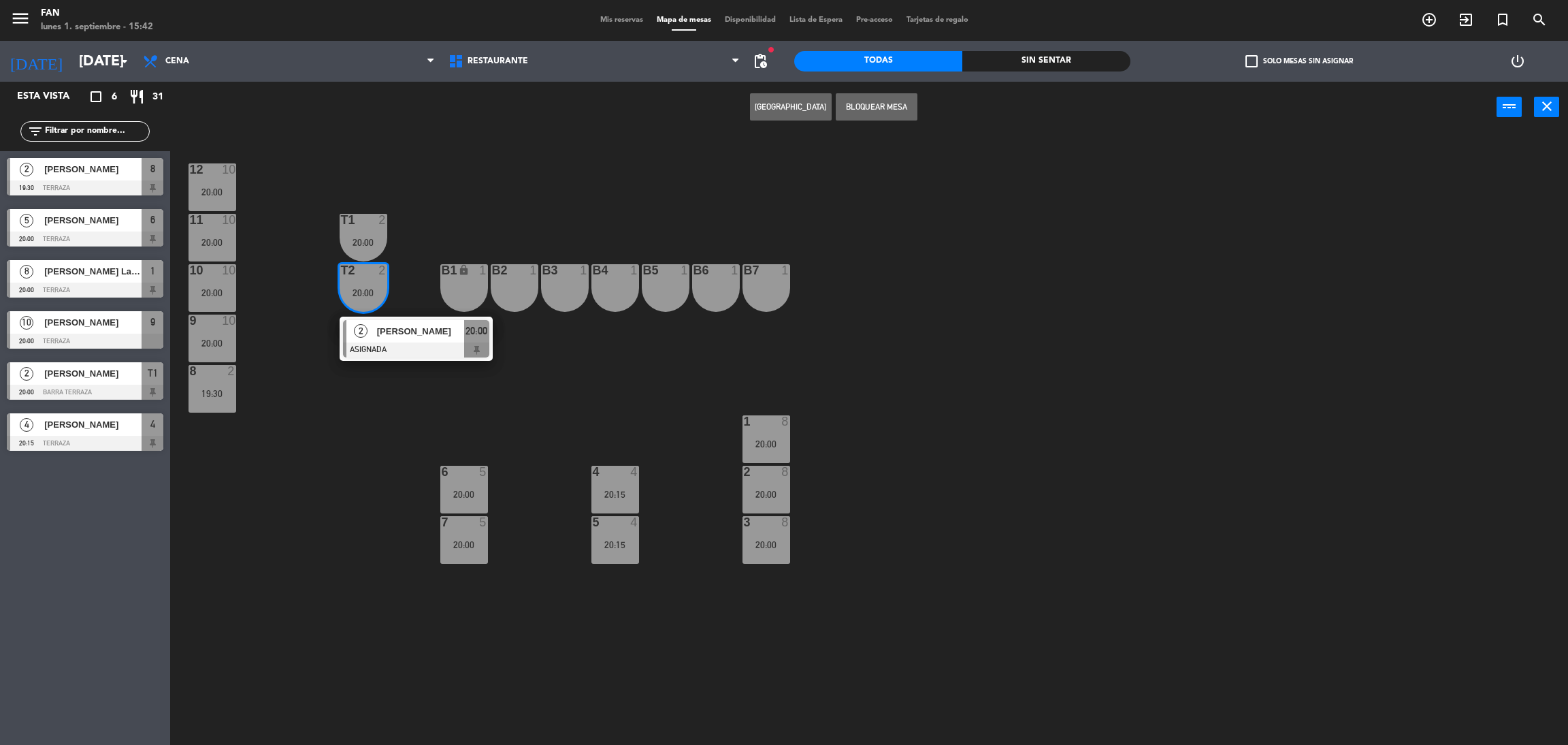
click at [523, 282] on div "B2 1" at bounding box center [514, 288] width 48 height 48
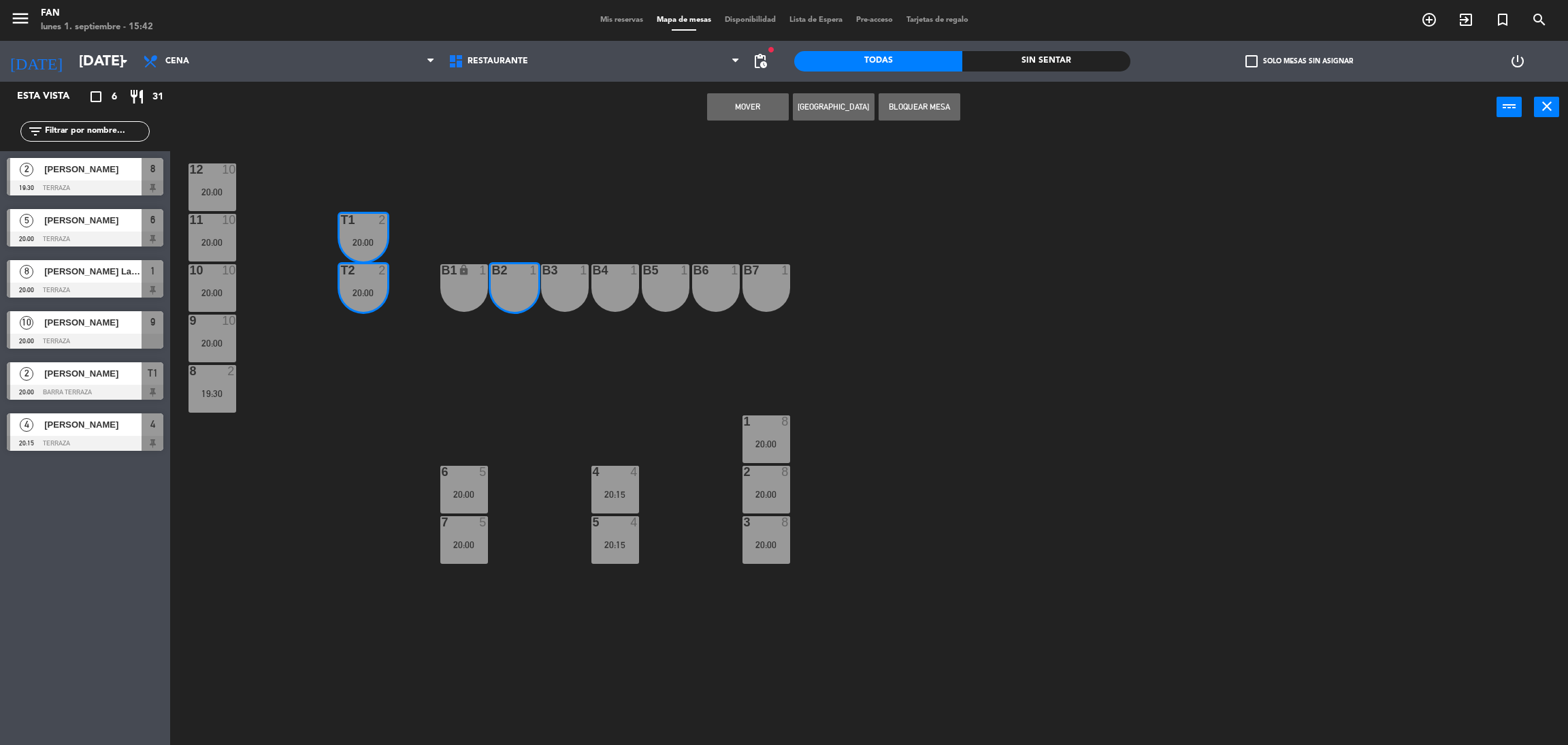
click at [565, 282] on div "B3 1" at bounding box center [564, 288] width 48 height 48
click at [741, 116] on button "Mover y Unir" at bounding box center [747, 107] width 81 height 27
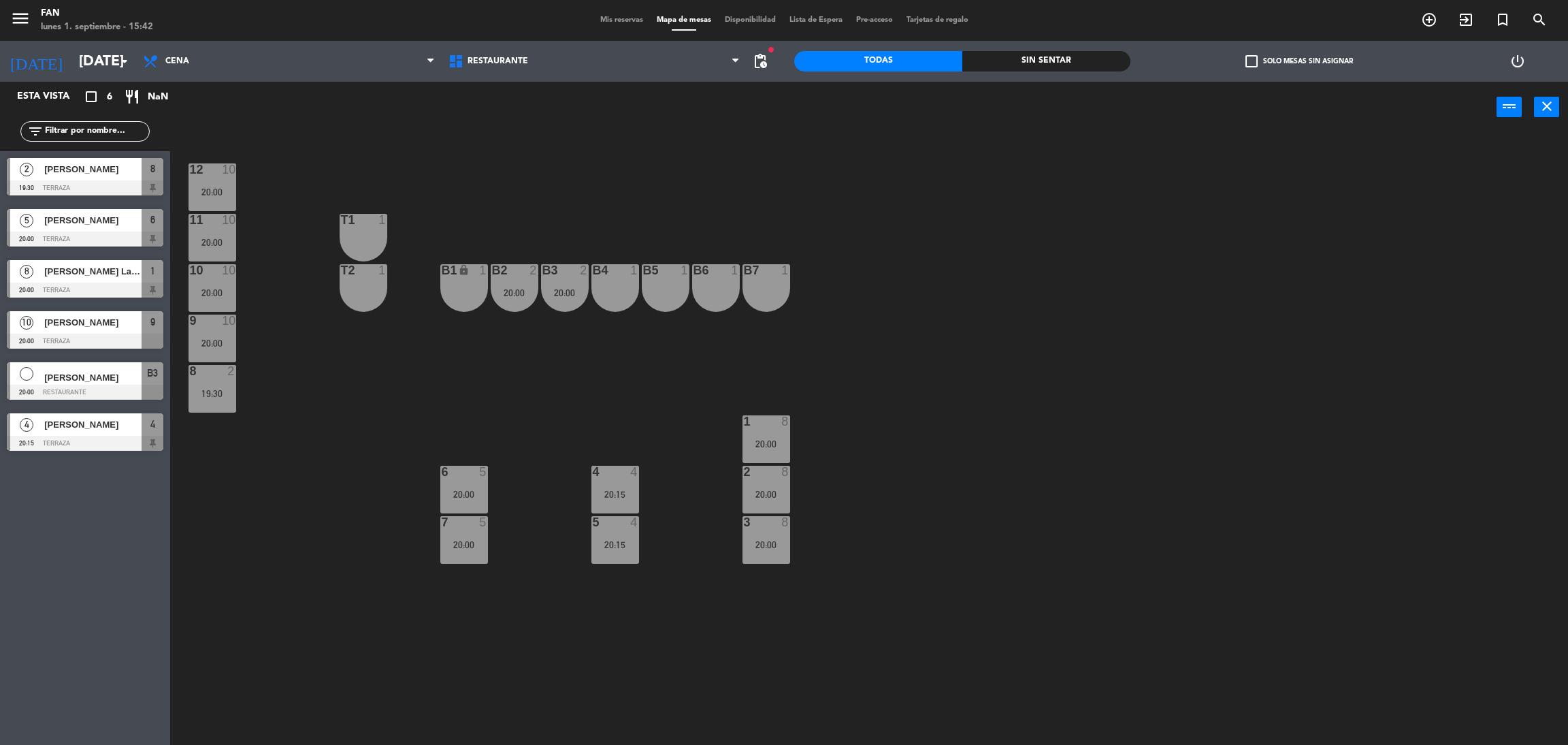
click at [368, 274] on div at bounding box center [363, 270] width 23 height 13
click at [444, 218] on div "12 10 20:00 11 10 20:00 T1 1 10 10 20:00 T2 1 B1 lock 1 B2 2 20:00 B3 2 20:00 B…" at bounding box center [877, 445] width 1382 height 612
click at [356, 275] on div at bounding box center [363, 270] width 23 height 13
click at [356, 247] on div "T1 1" at bounding box center [363, 237] width 48 height 48
click at [879, 100] on button "Bloquear Mesa" at bounding box center [875, 107] width 81 height 27
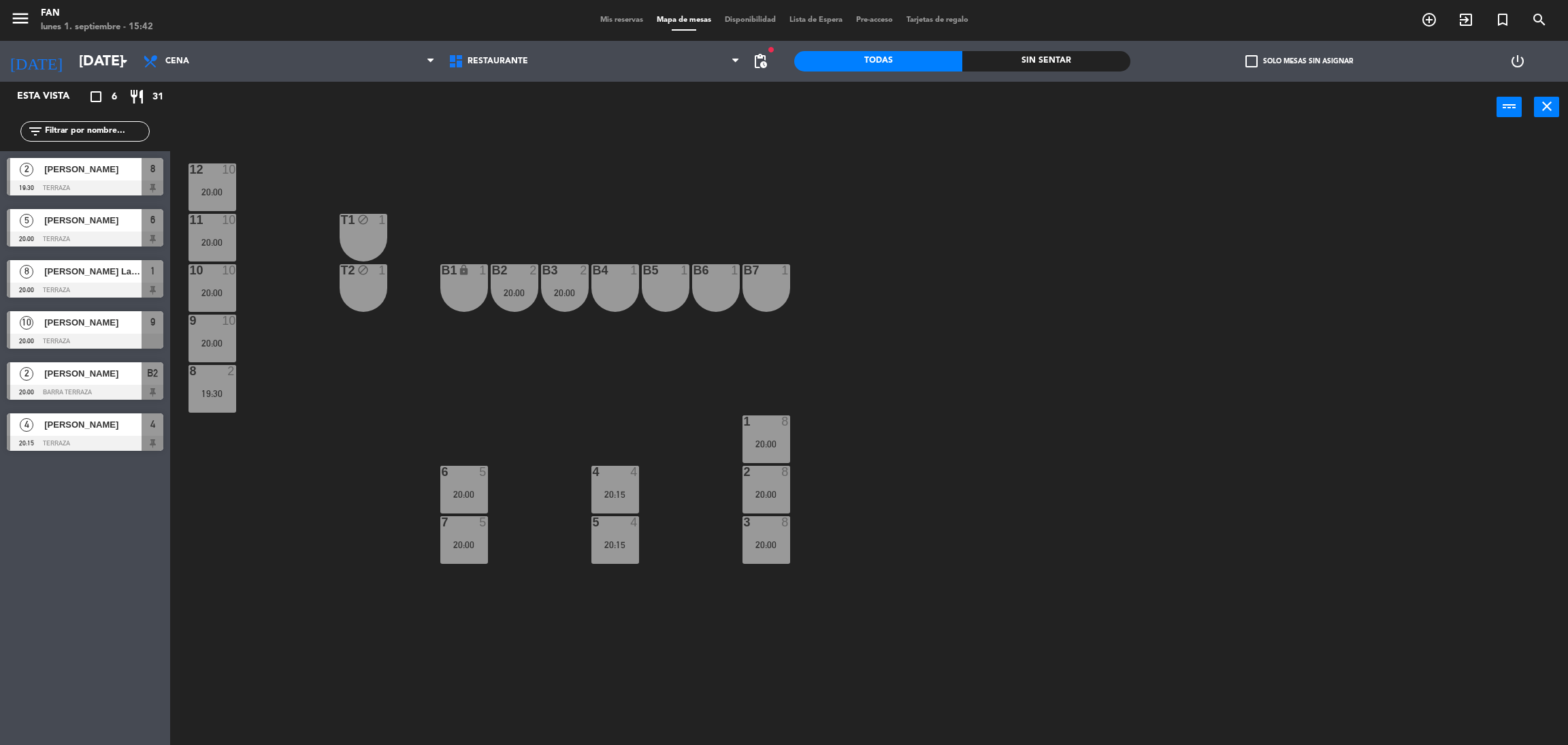
click at [630, 18] on span "Mis reservas" at bounding box center [621, 19] width 56 height 8
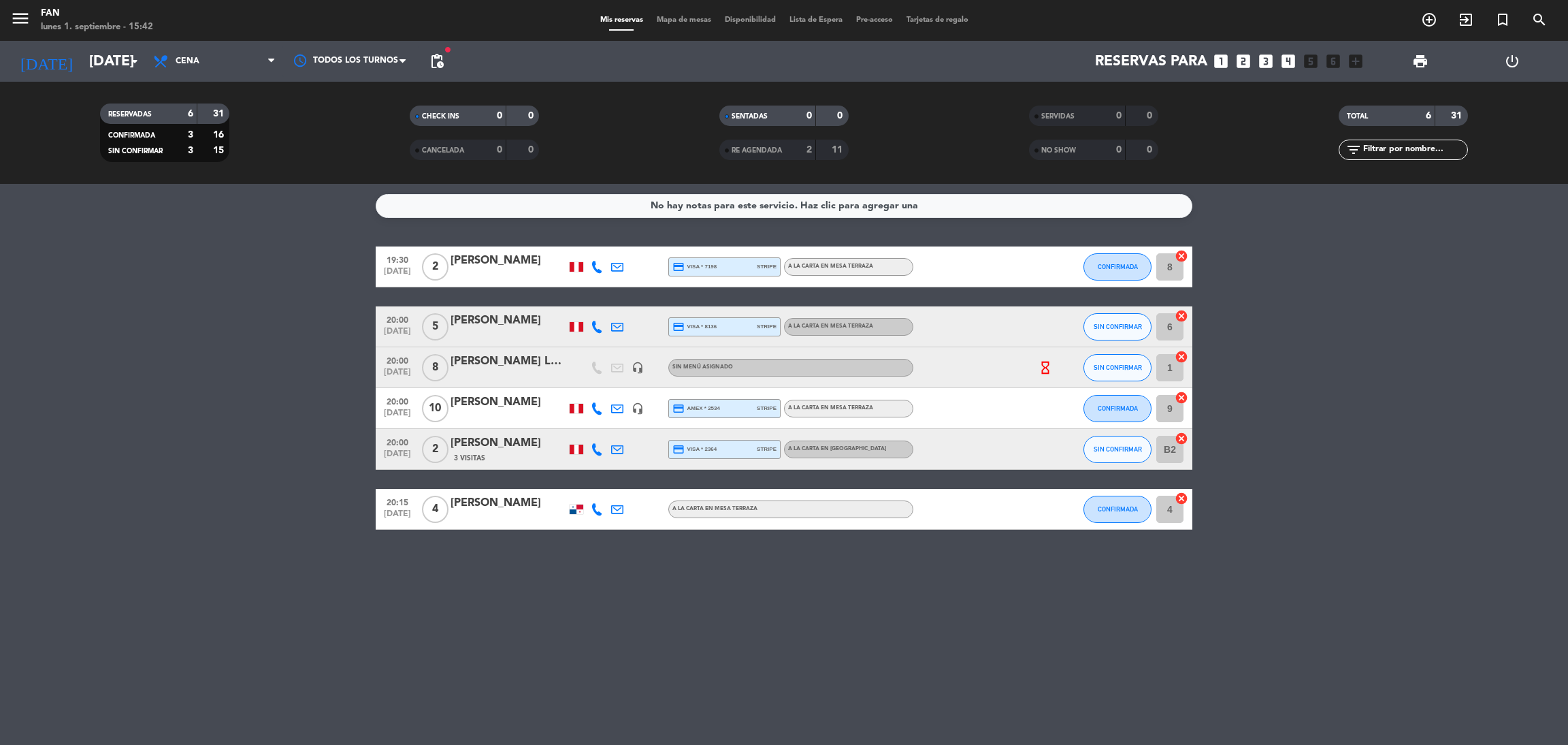
click at [511, 362] on div "[PERSON_NAME] La puente" at bounding box center [508, 361] width 116 height 18
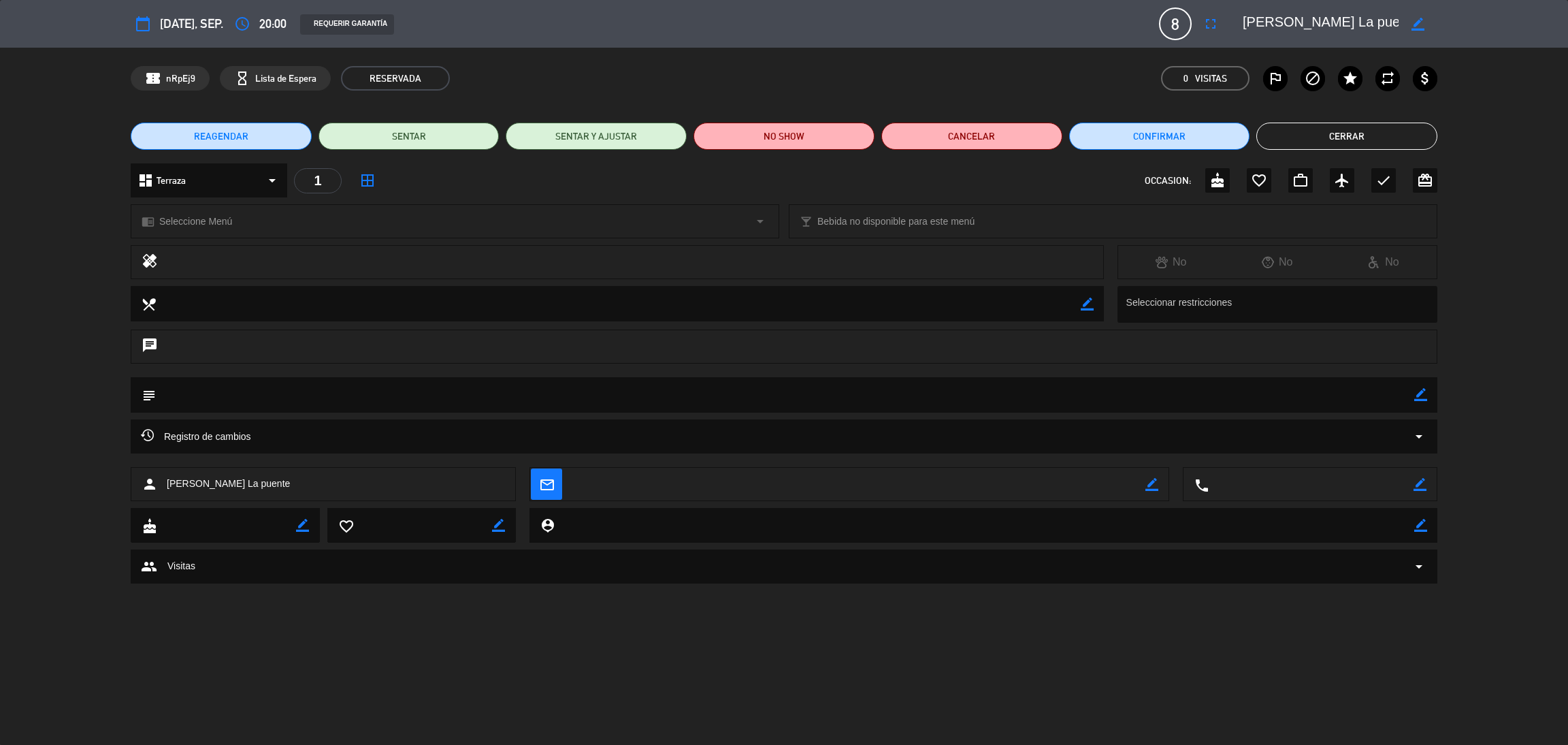
click at [435, 211] on div "chrome_reader_mode Seleccione Menú arrow_drop_down" at bounding box center [455, 221] width 647 height 33
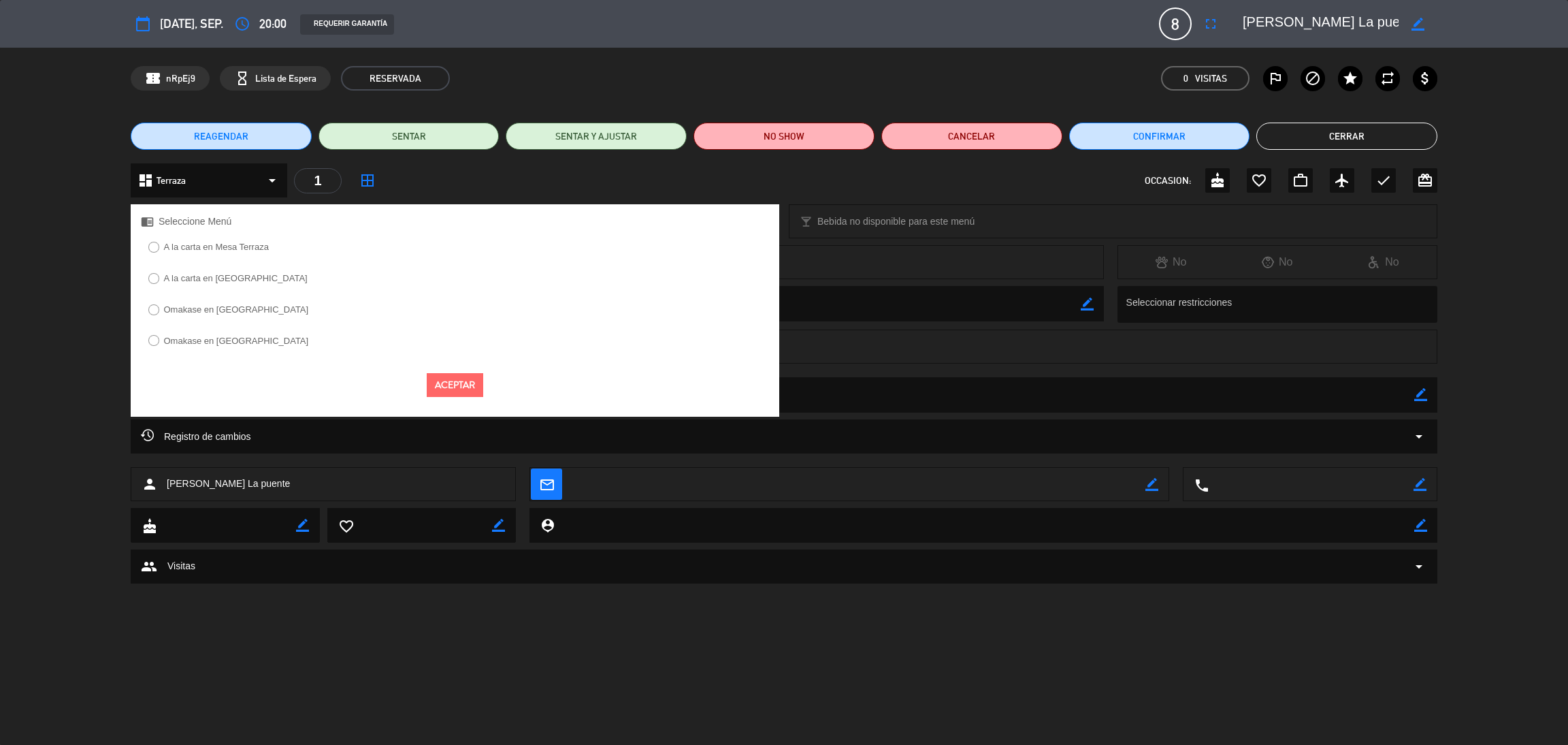
click at [195, 251] on label "A la carta en Mesa Terraza" at bounding box center [216, 247] width 105 height 9
click at [436, 378] on button "Aceptar" at bounding box center [454, 385] width 56 height 23
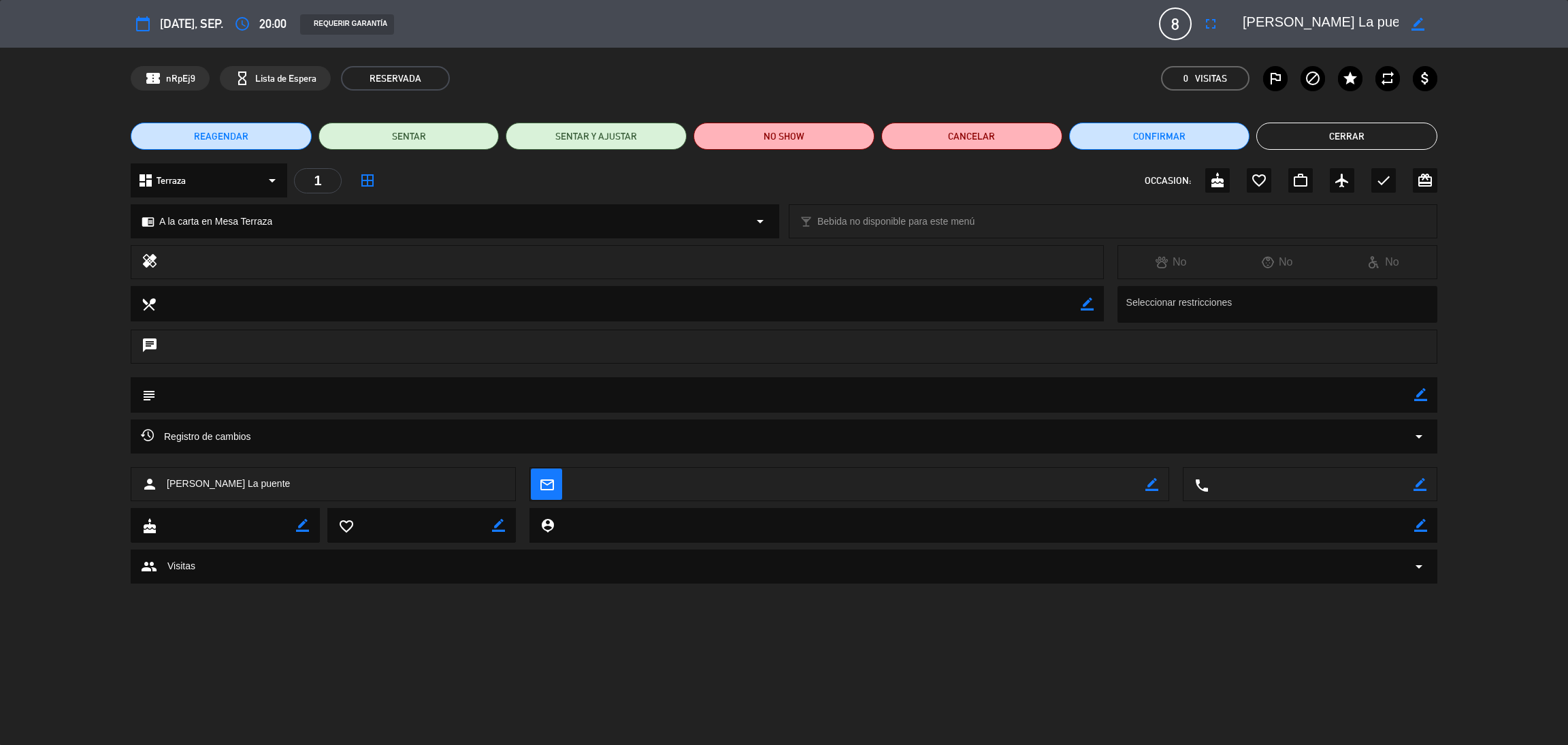
click at [1296, 136] on button "Cerrar" at bounding box center [1347, 136] width 181 height 27
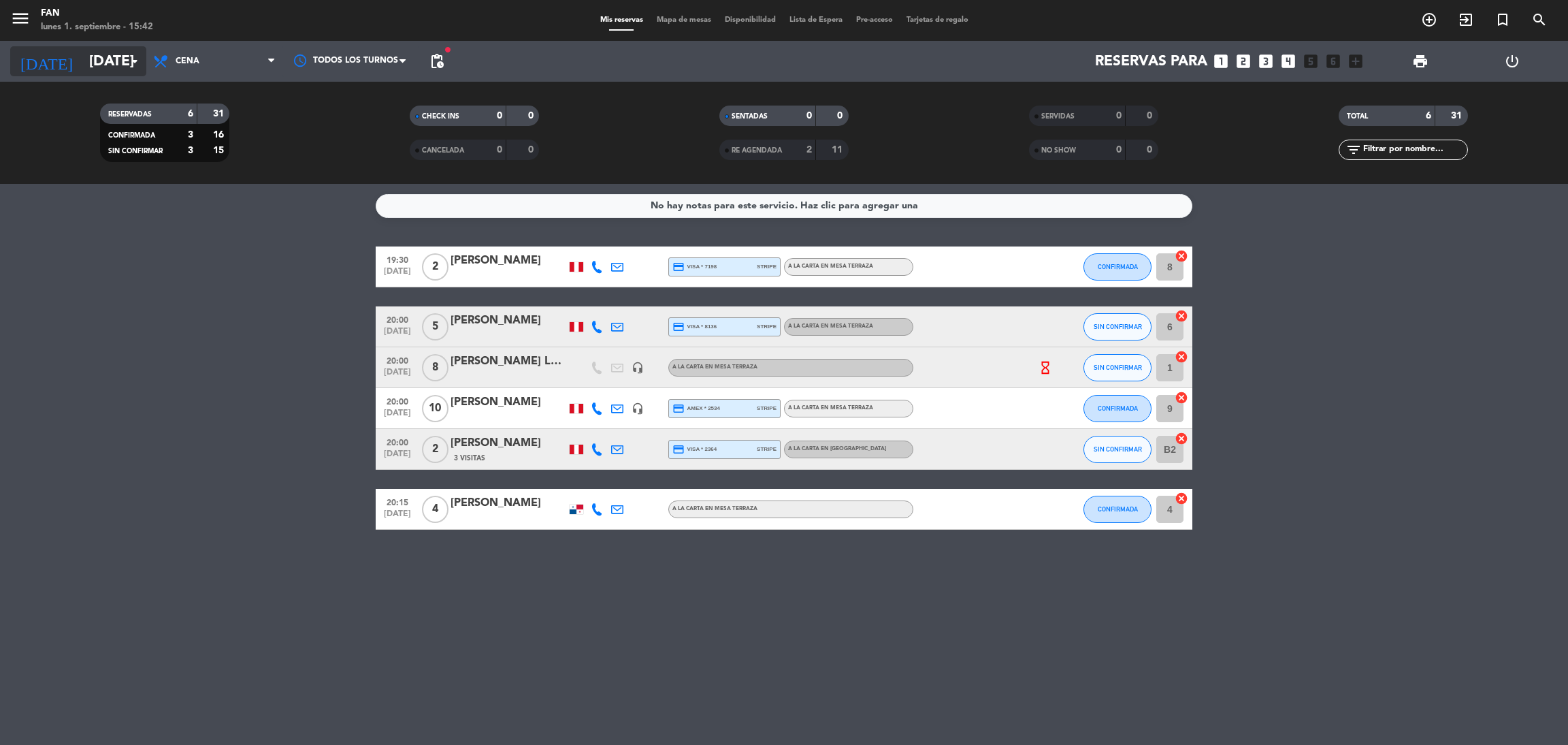
click at [103, 56] on input "[DATE]" at bounding box center [175, 61] width 187 height 31
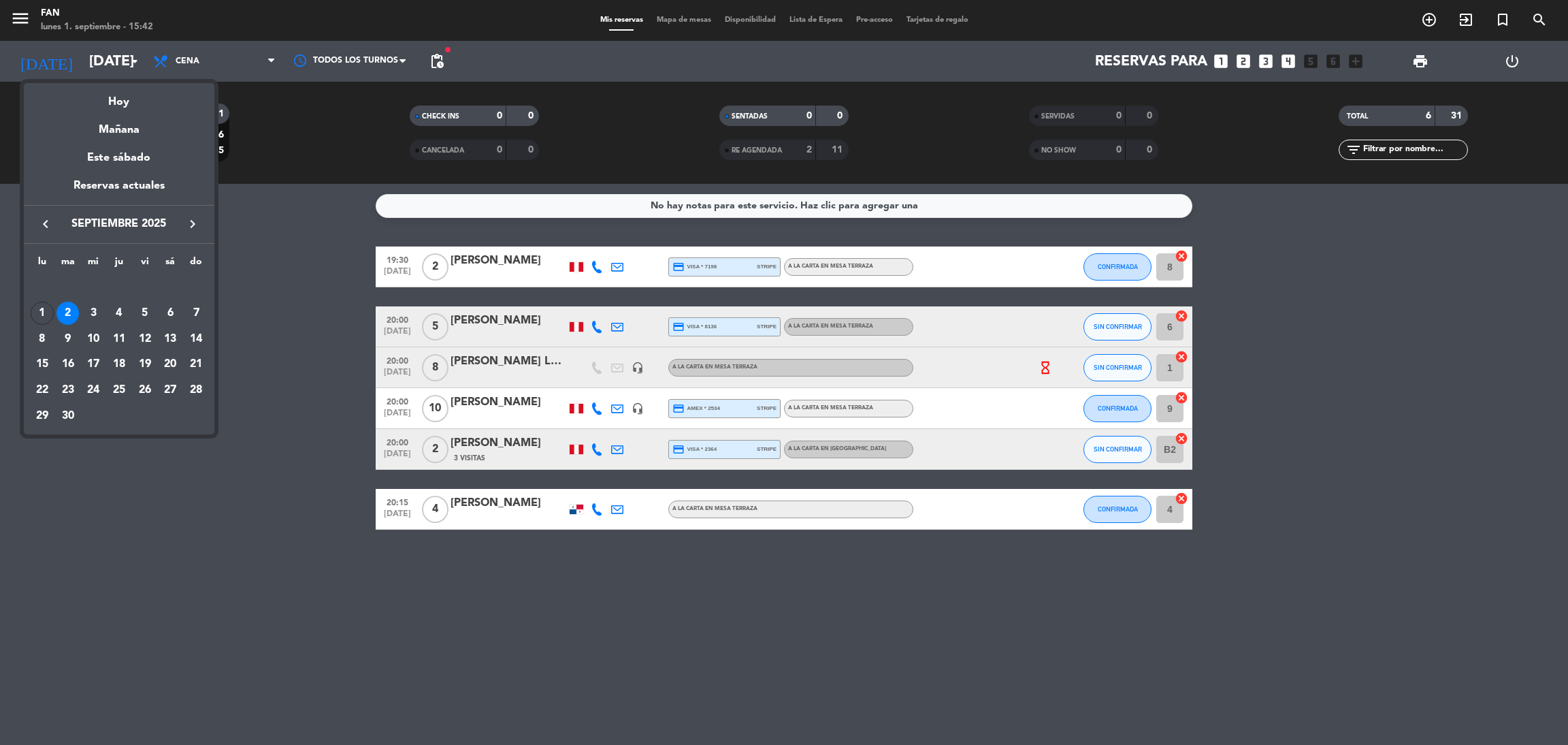
click at [316, 333] on div at bounding box center [784, 372] width 1568 height 745
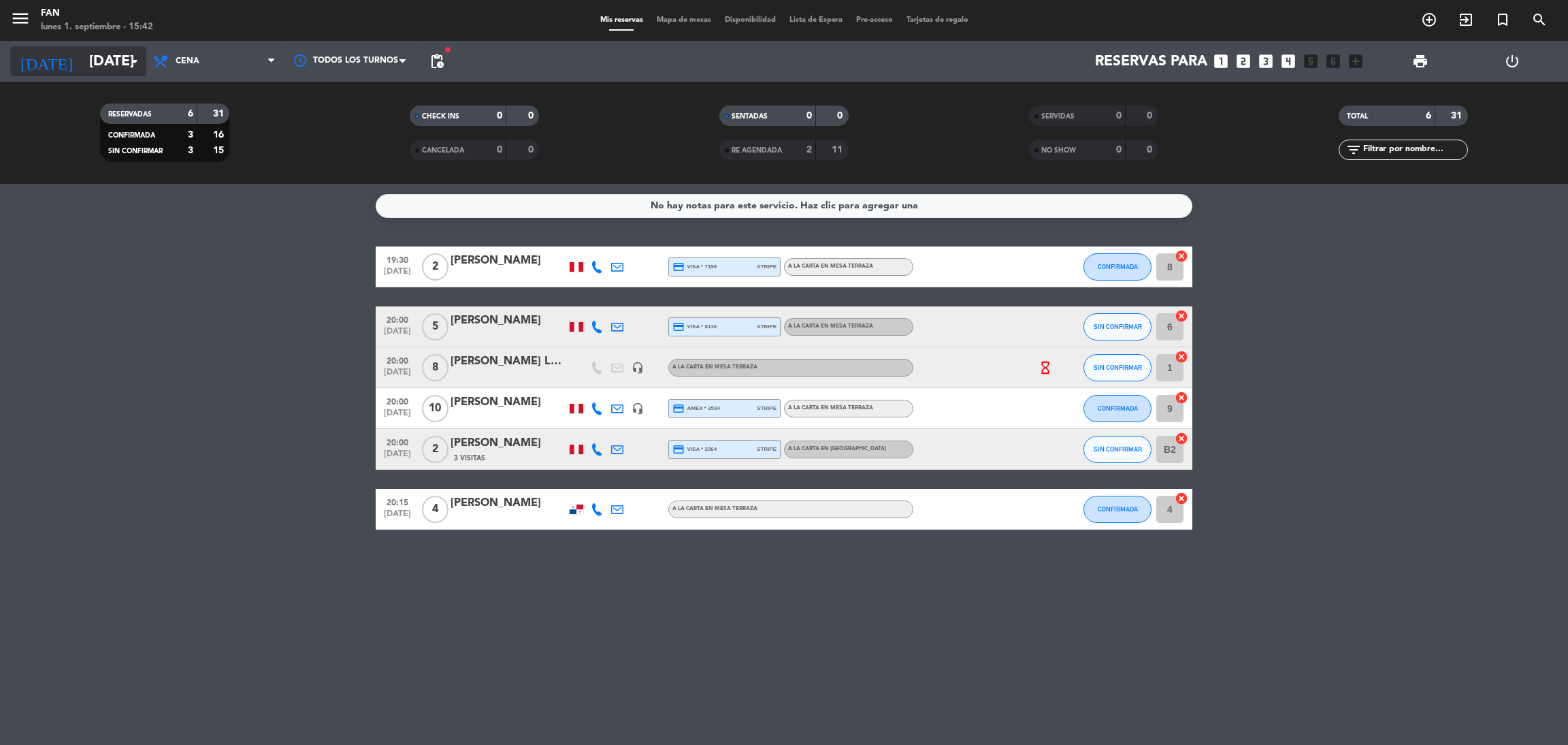
click at [99, 51] on input "[DATE]" at bounding box center [175, 61] width 187 height 31
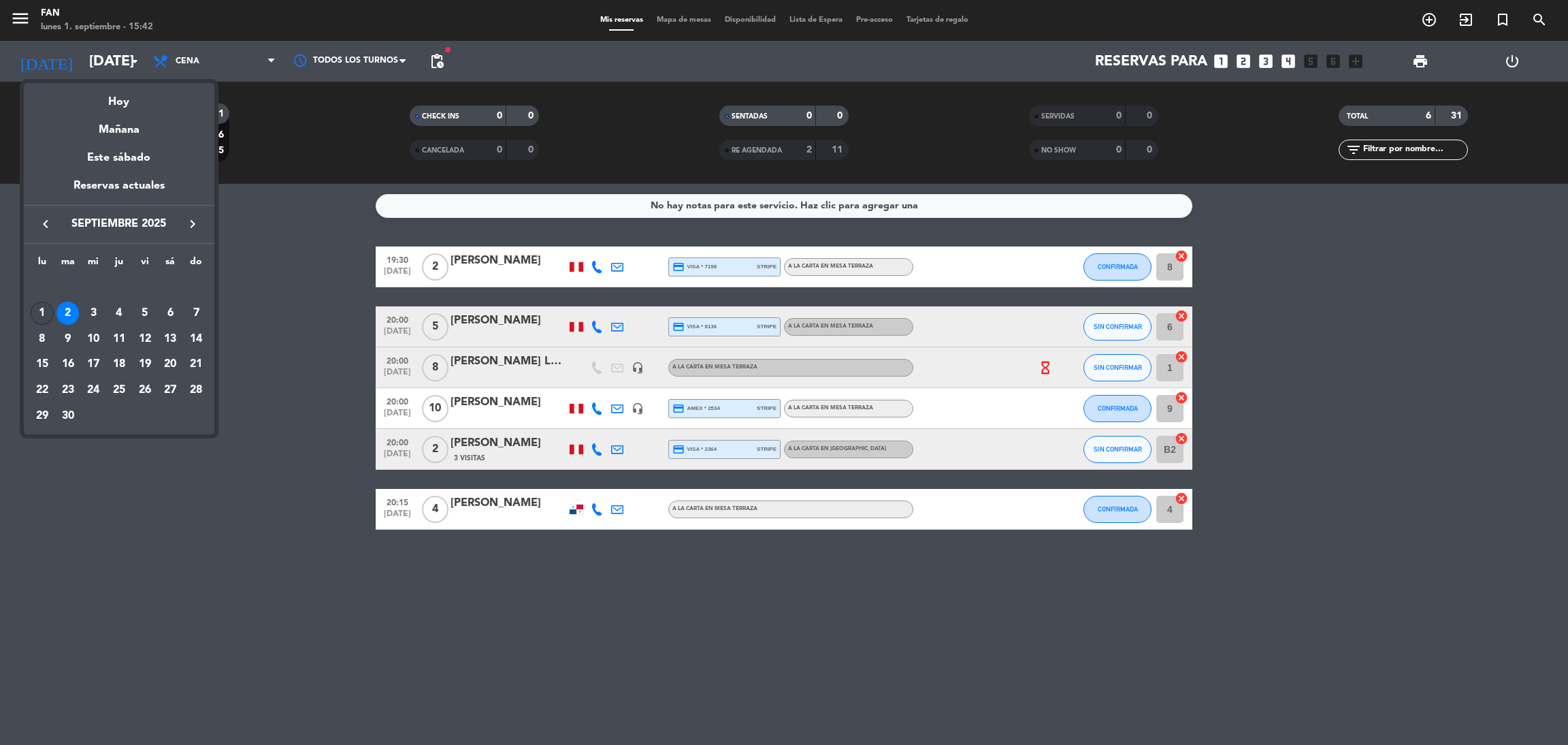
click at [41, 312] on div "1" at bounding box center [43, 313] width 23 height 23
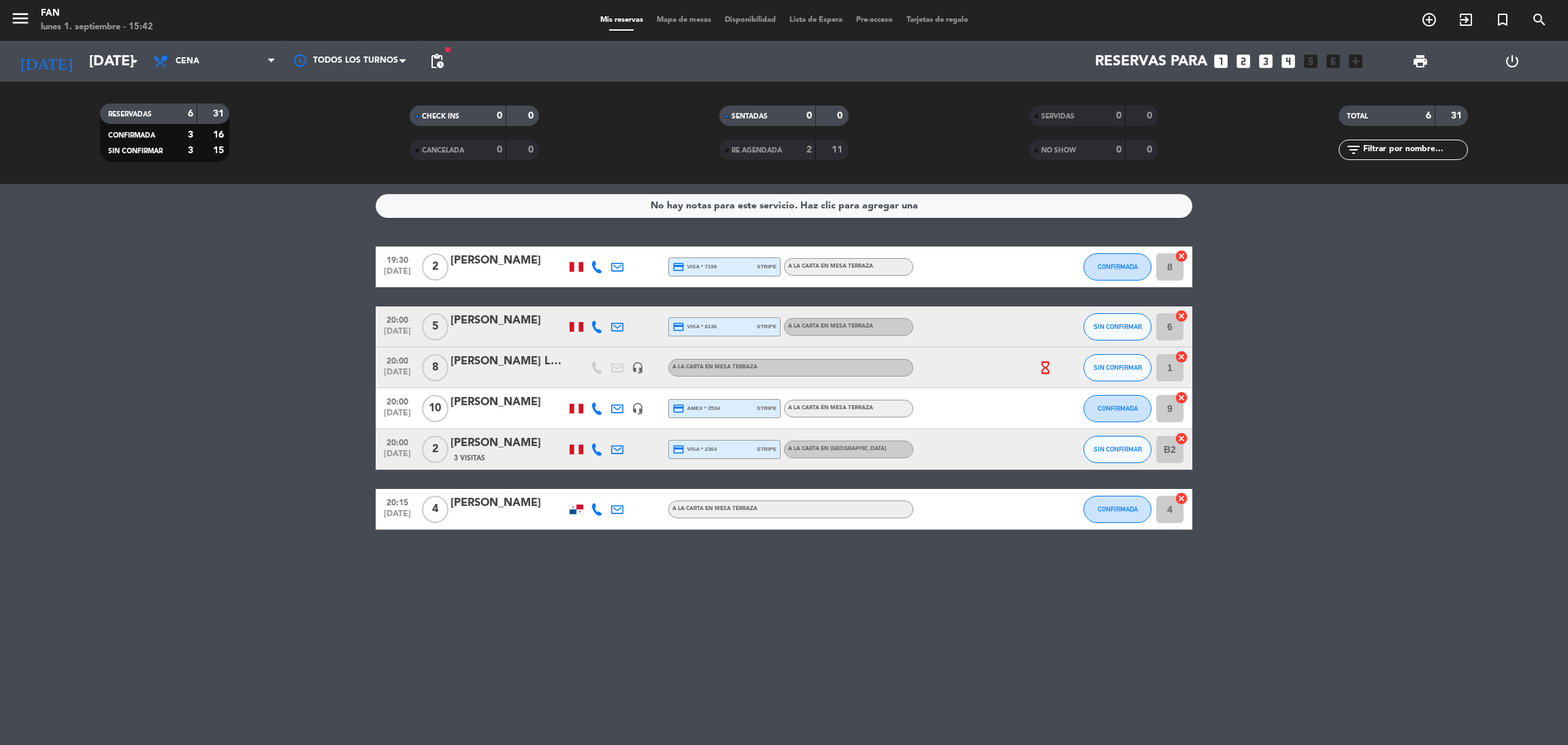
type input "[DATE]"
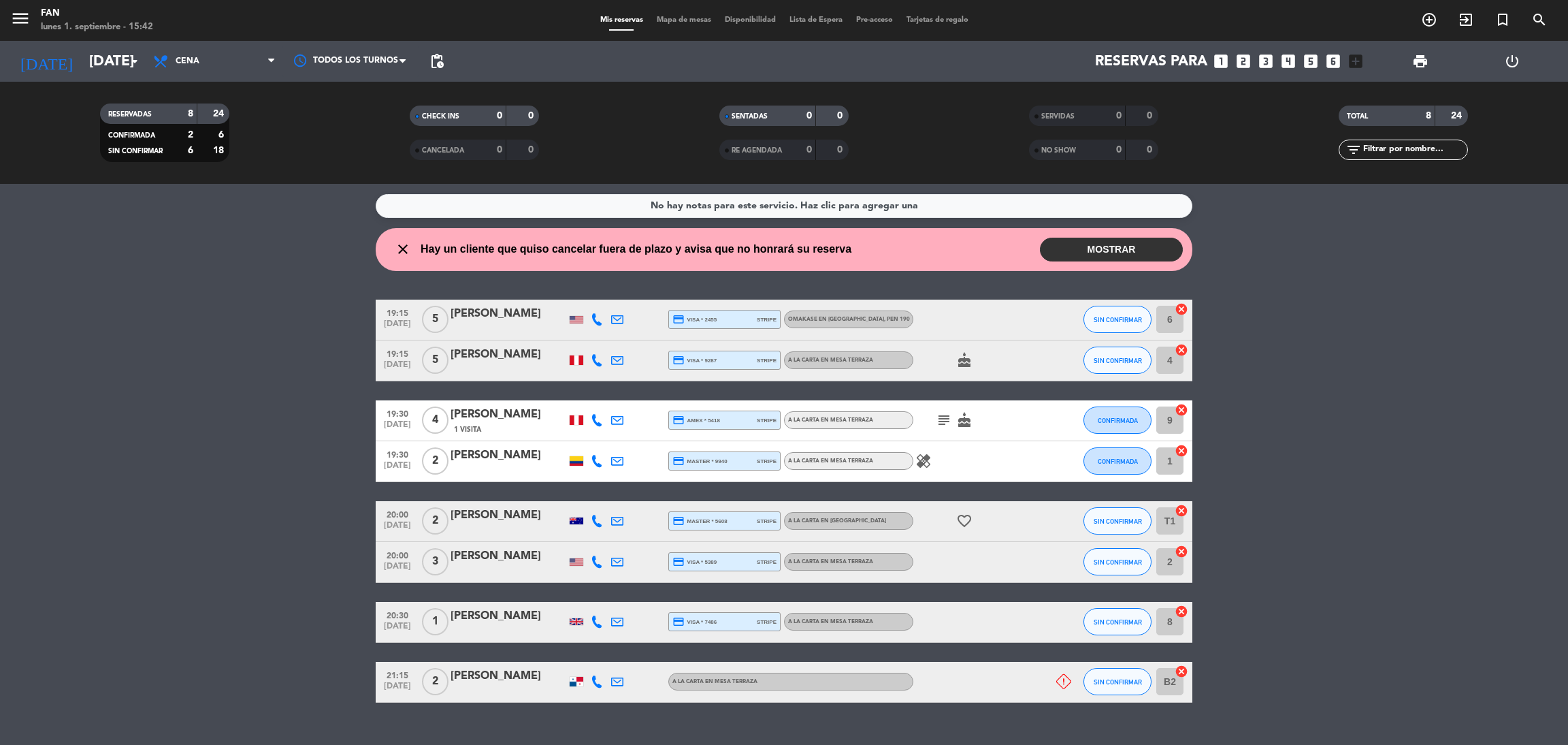
click at [1104, 245] on button "MOSTRAR" at bounding box center [1111, 249] width 143 height 23
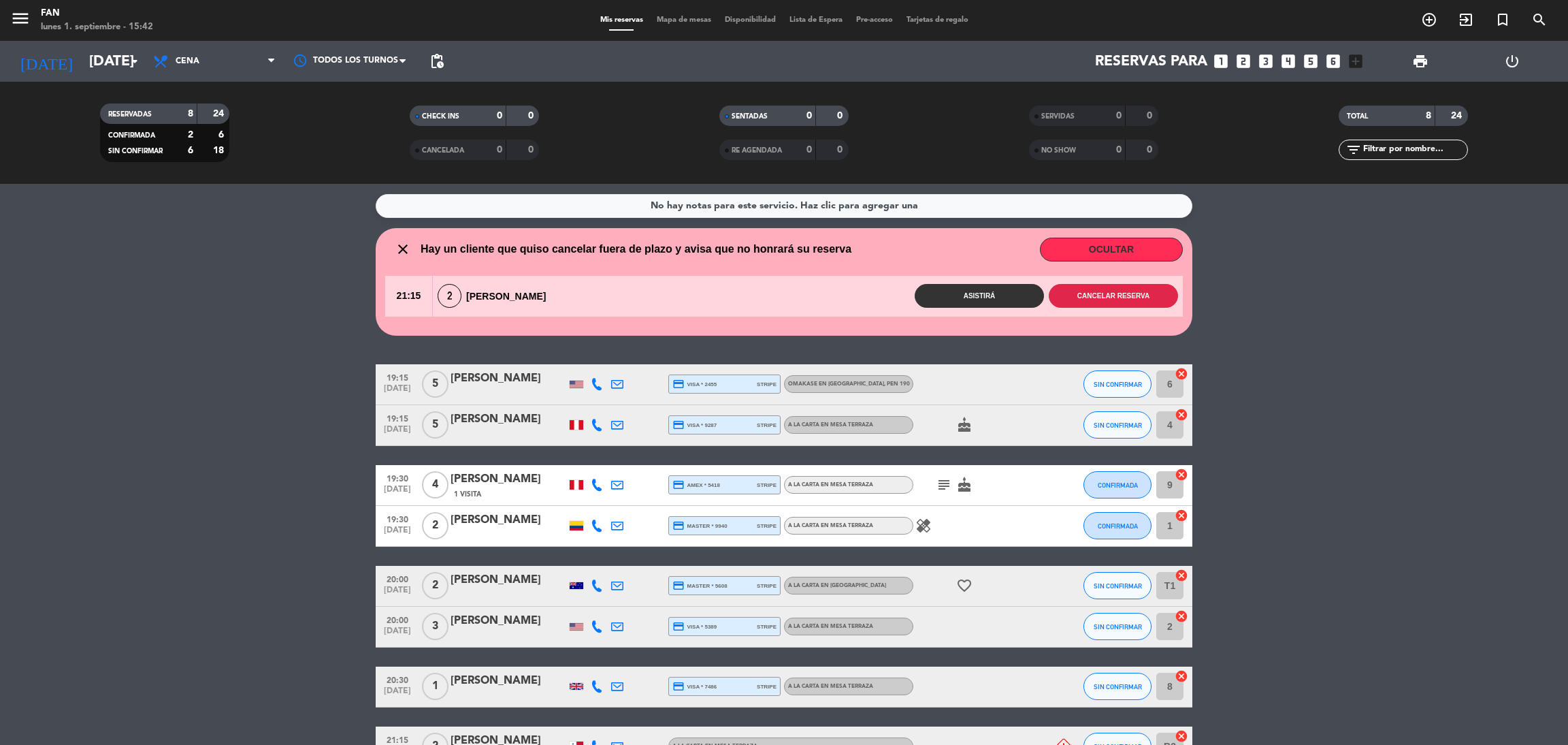
click at [1100, 294] on button "Cancelar reserva" at bounding box center [1113, 295] width 129 height 23
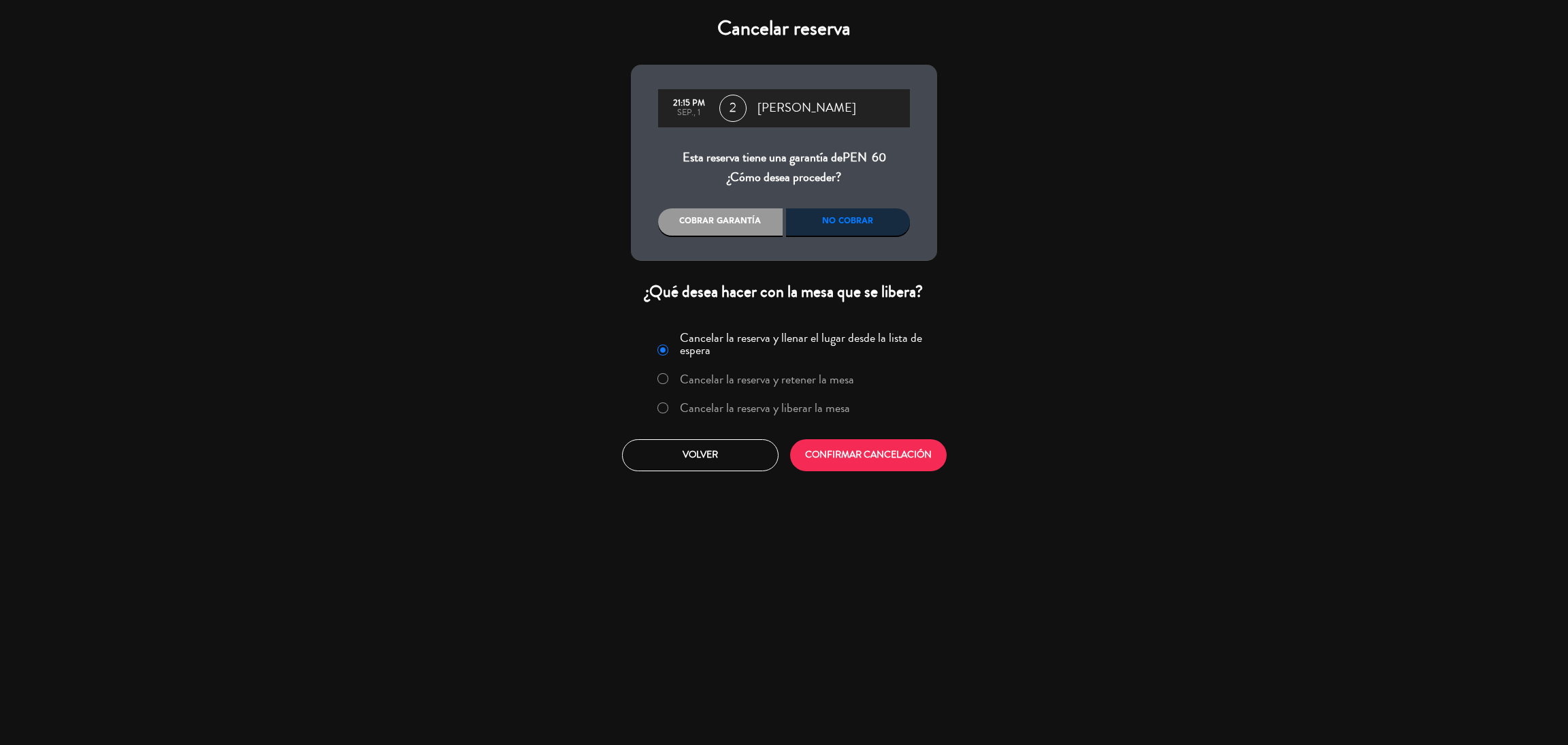
click at [877, 226] on div "No cobrar" at bounding box center [848, 221] width 124 height 27
click at [781, 409] on label "Cancelar la reserva y liberar la mesa" at bounding box center [765, 408] width 170 height 13
click at [853, 450] on button "CONFIRMAR CANCELACIÓN" at bounding box center [868, 455] width 157 height 32
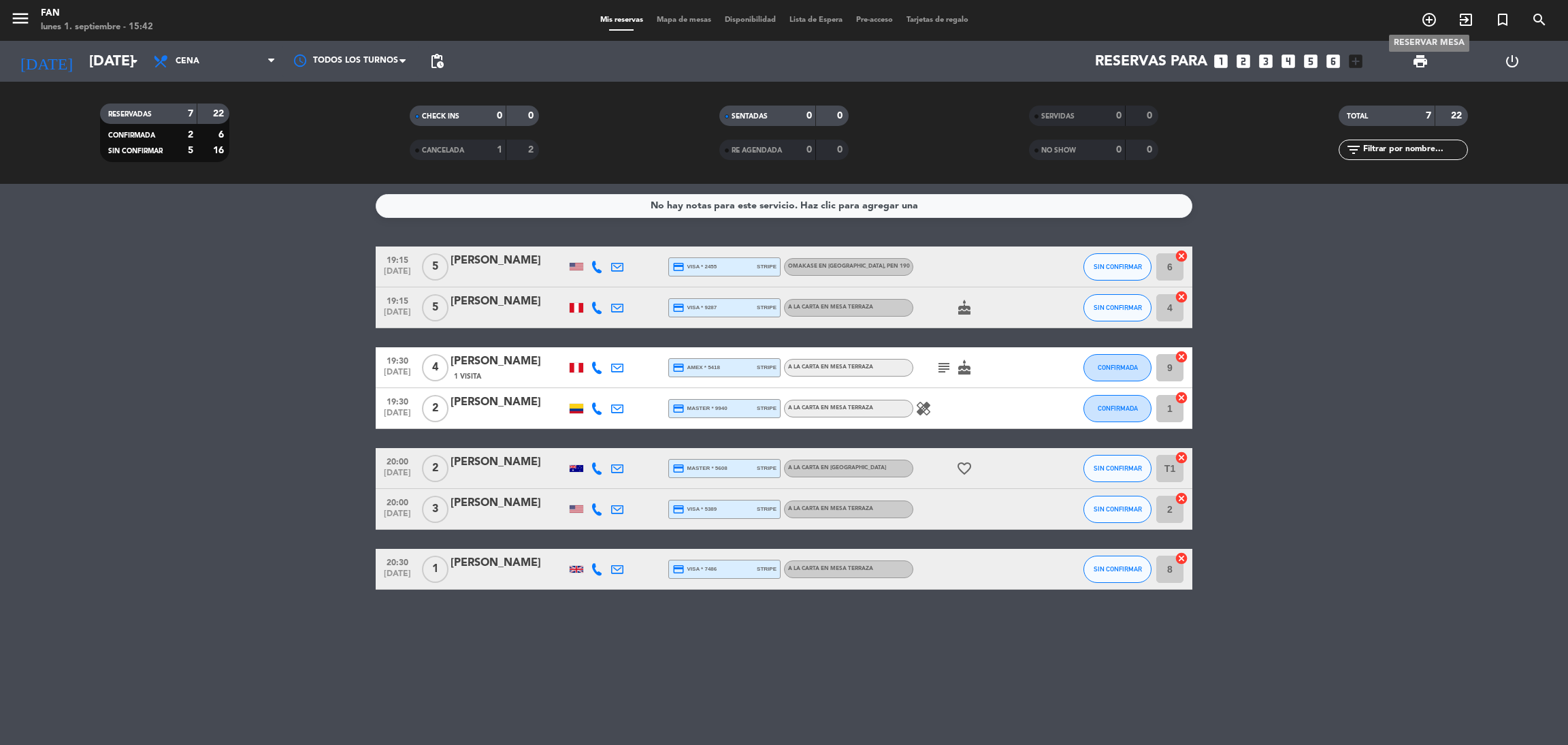
click at [1423, 18] on icon "add_circle_outline" at bounding box center [1428, 19] width 16 height 16
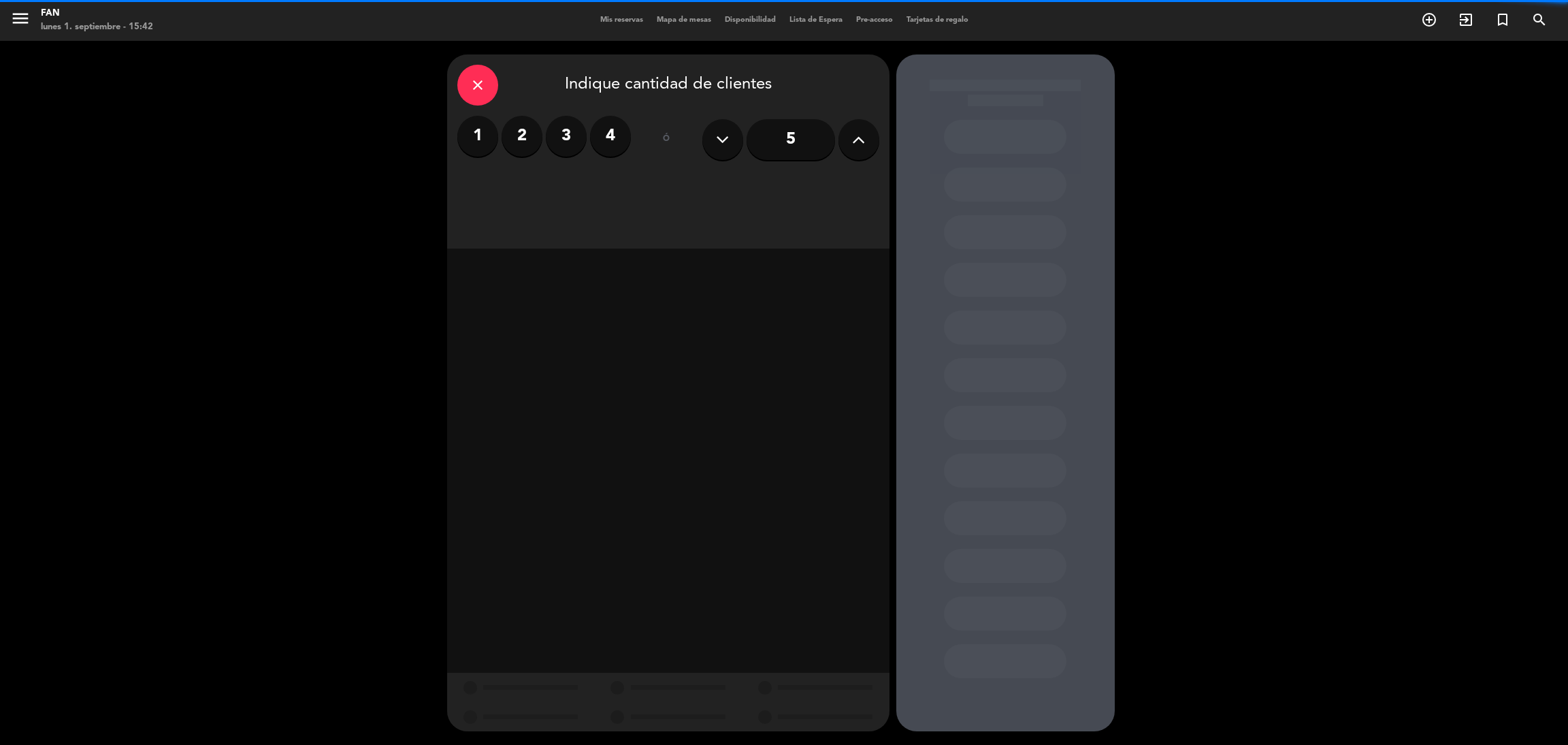
click at [807, 144] on input "5" at bounding box center [790, 139] width 88 height 41
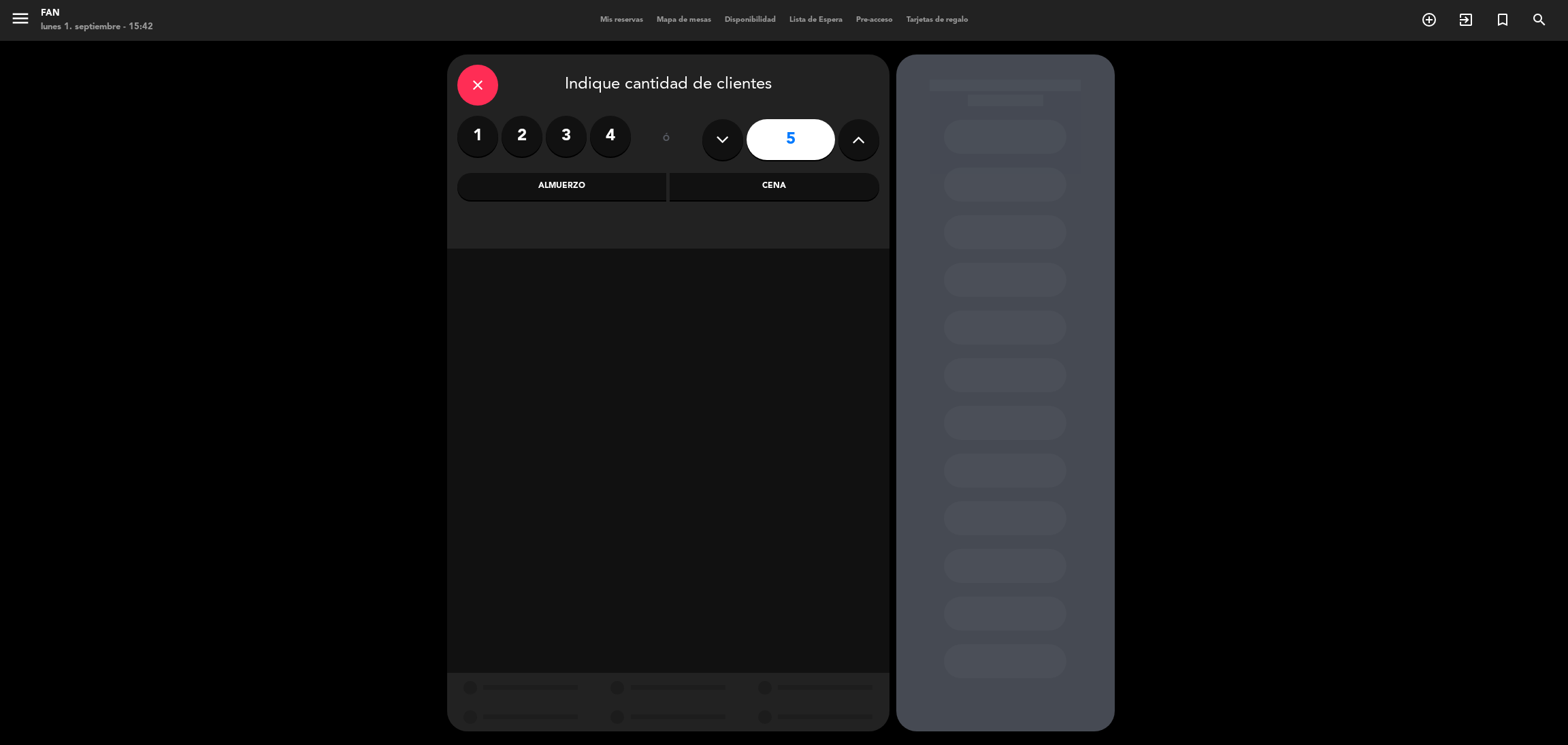
click at [807, 174] on div "Cena" at bounding box center [774, 186] width 210 height 27
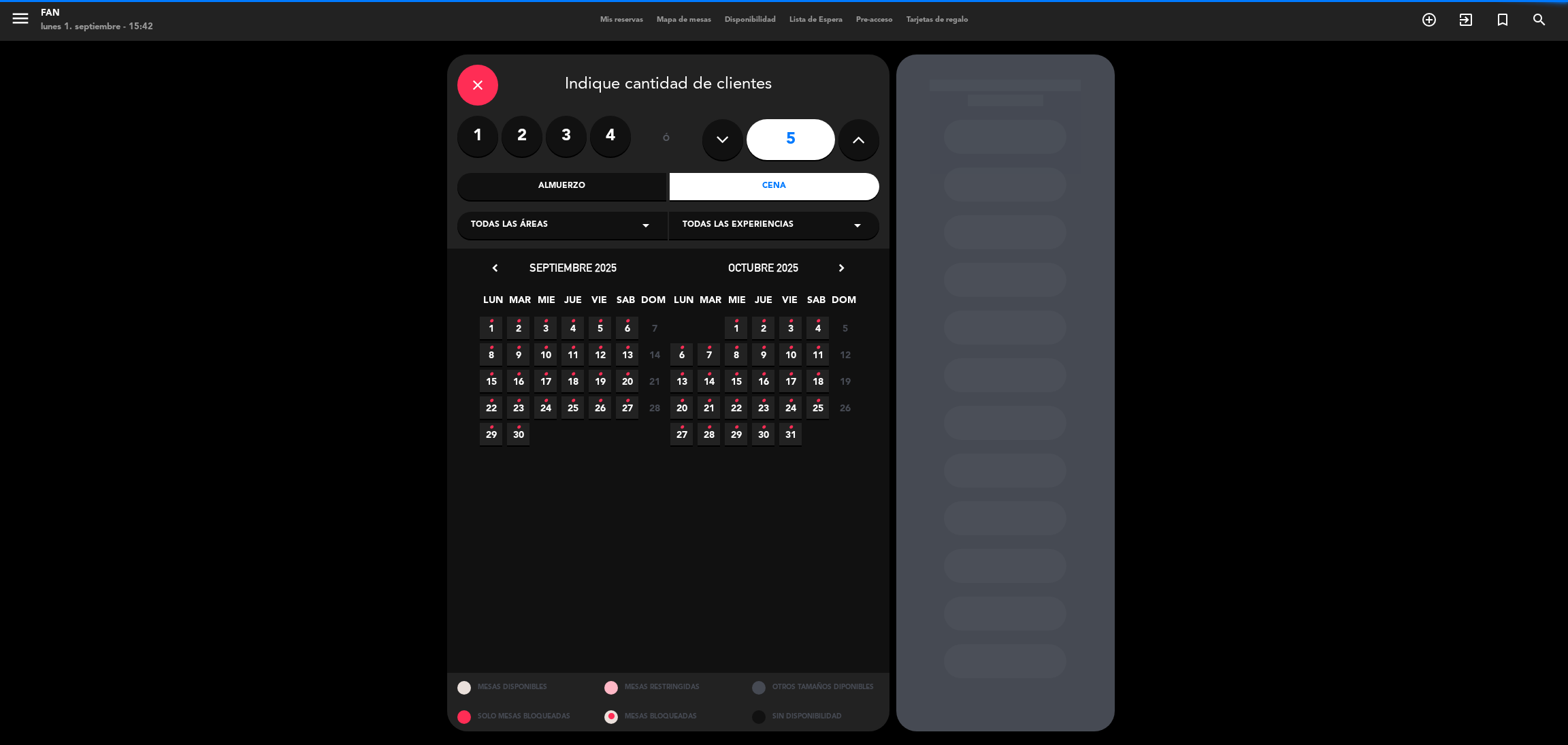
click at [819, 227] on div "Todas las experiencias arrow_drop_down" at bounding box center [774, 225] width 210 height 27
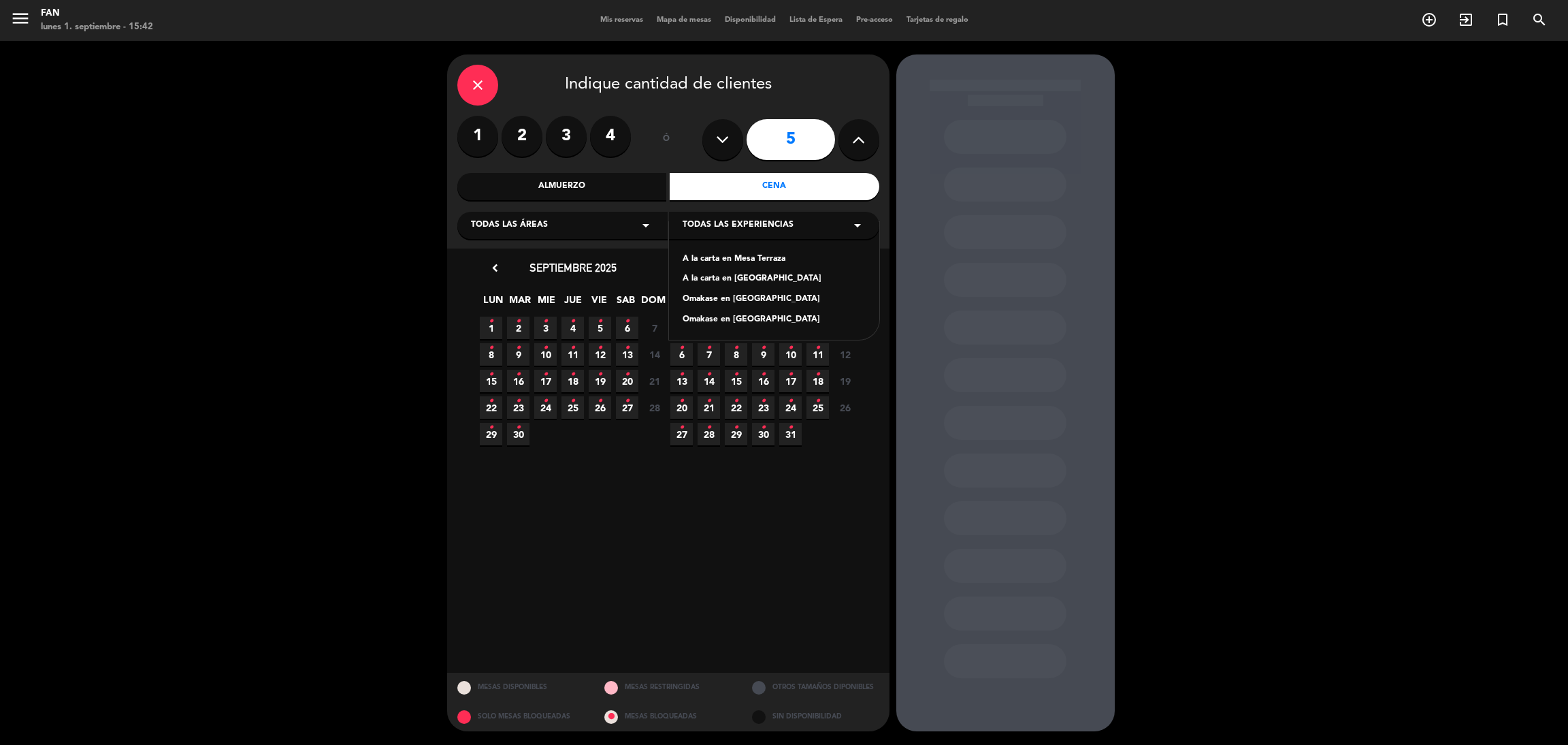
click at [755, 258] on div "A la carta en Mesa Terraza" at bounding box center [774, 259] width 183 height 13
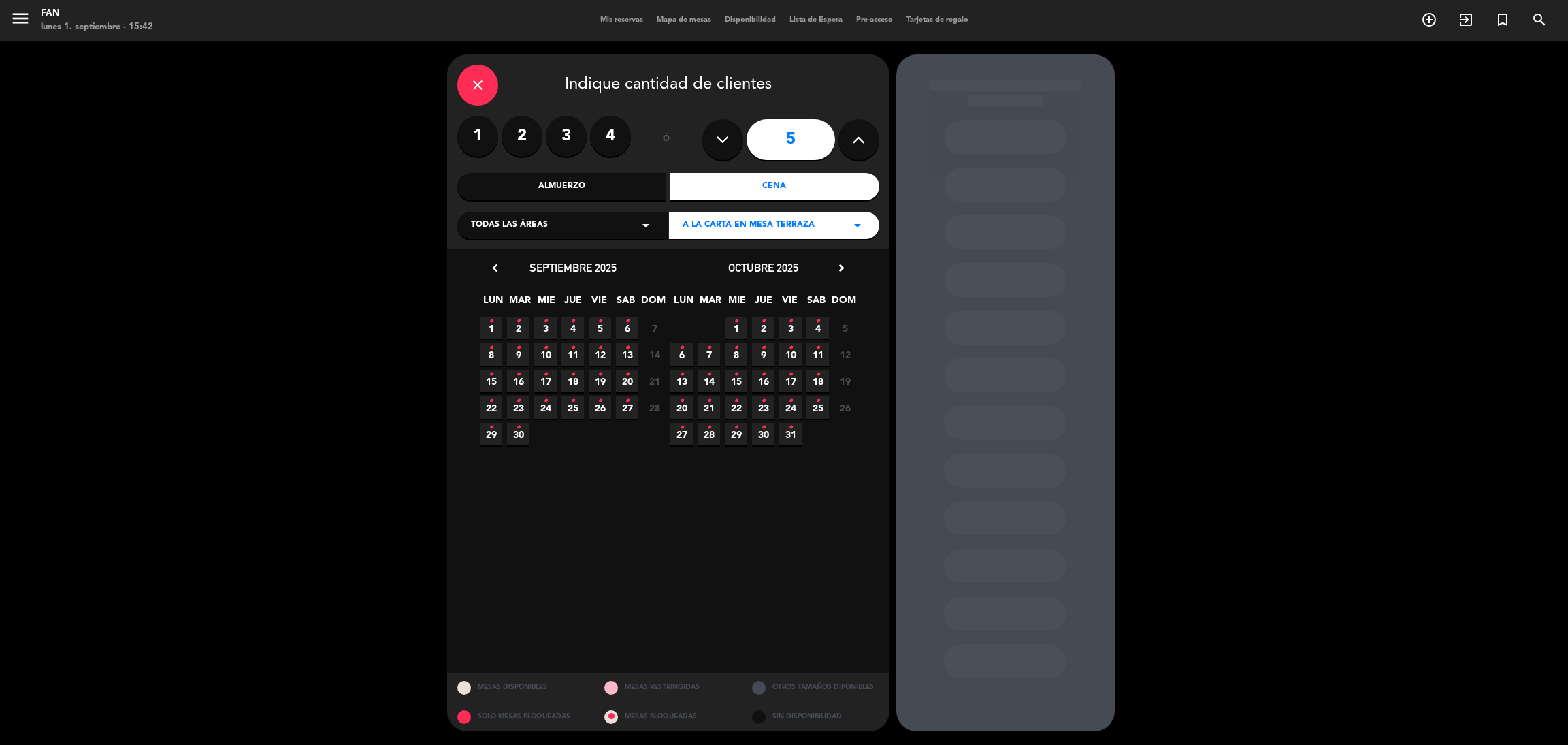
click at [493, 329] on span "1 •" at bounding box center [491, 327] width 23 height 23
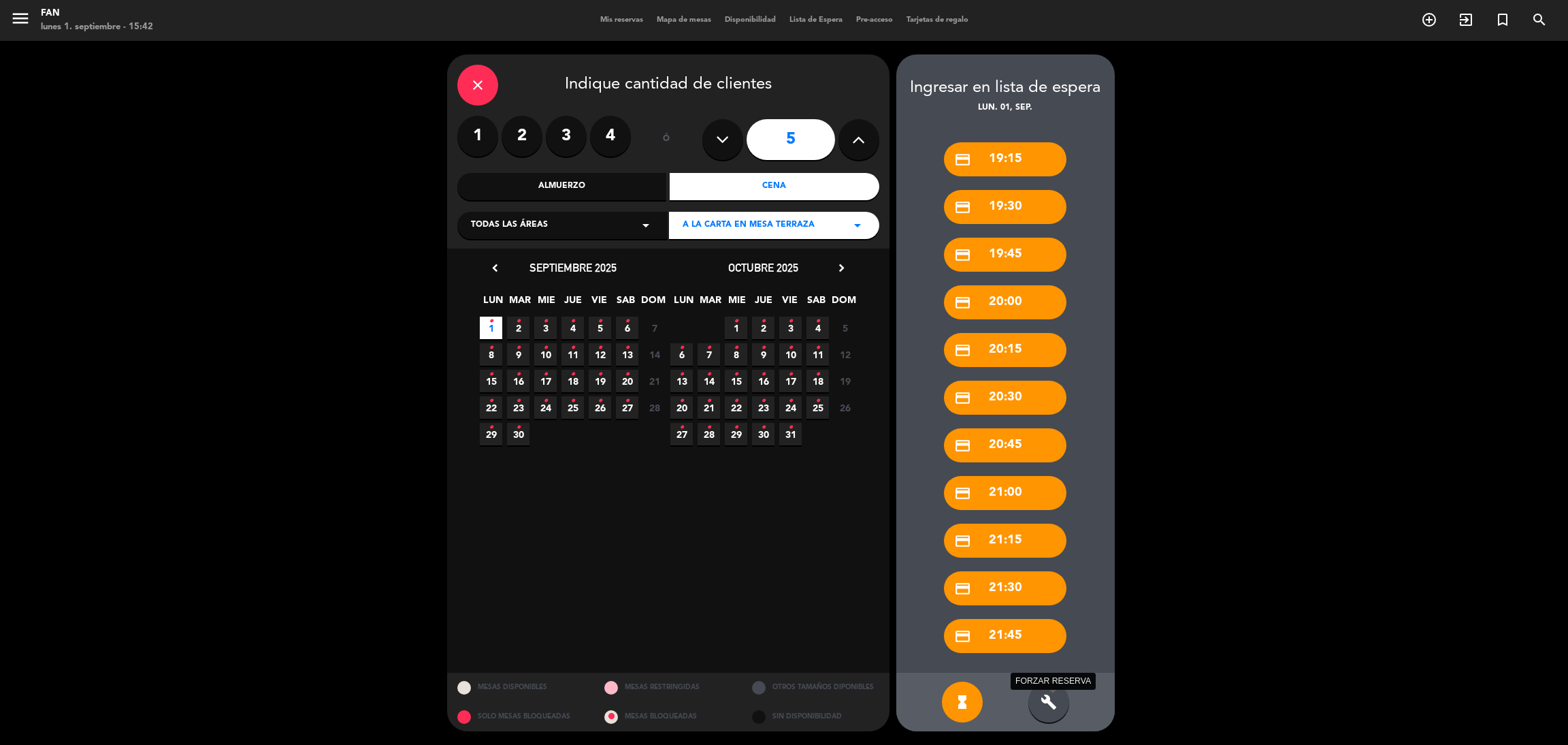
click at [1038, 702] on div "build FORZAR RESERVA" at bounding box center [1048, 701] width 41 height 41
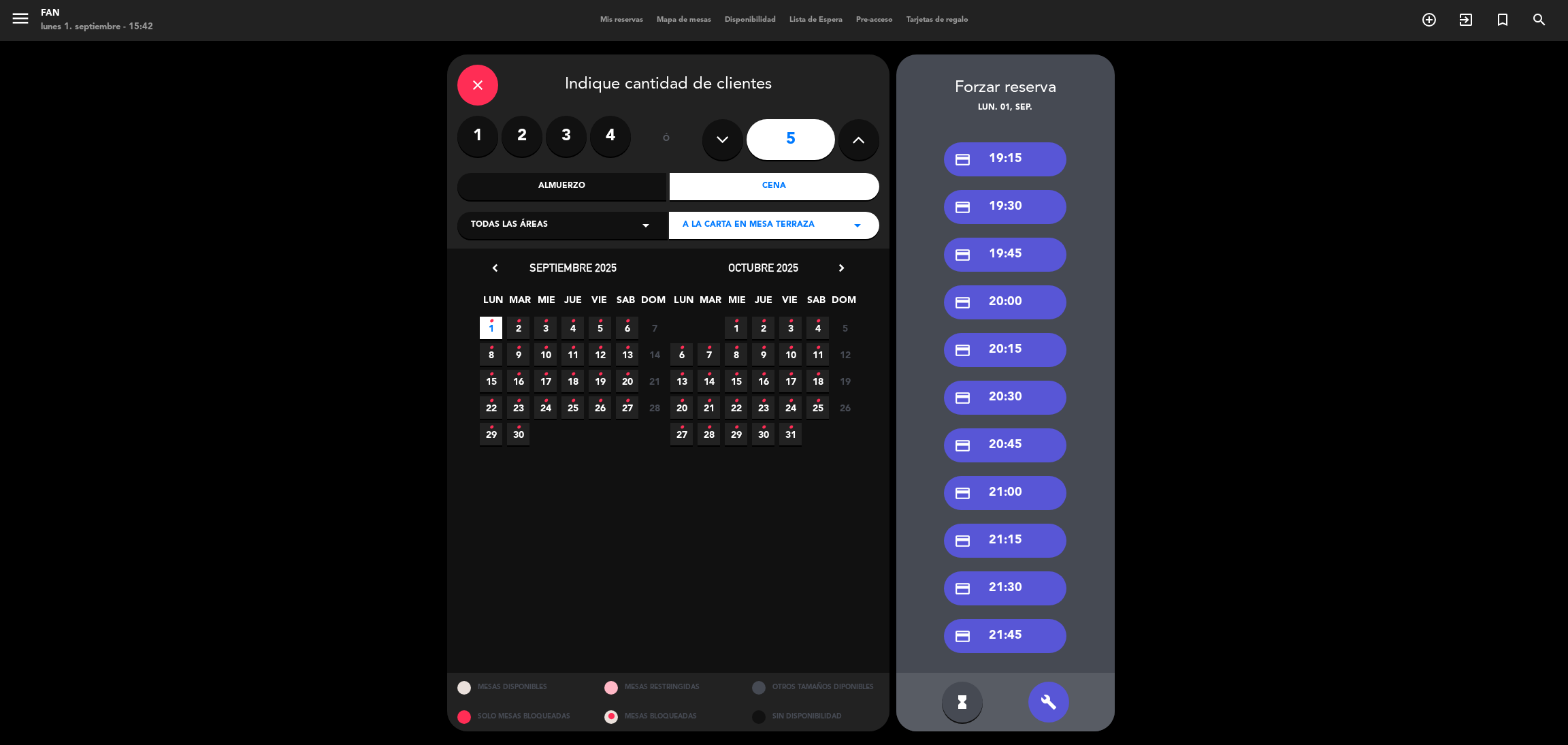
click at [1020, 206] on div "credit_card 19:30" at bounding box center [1005, 206] width 122 height 34
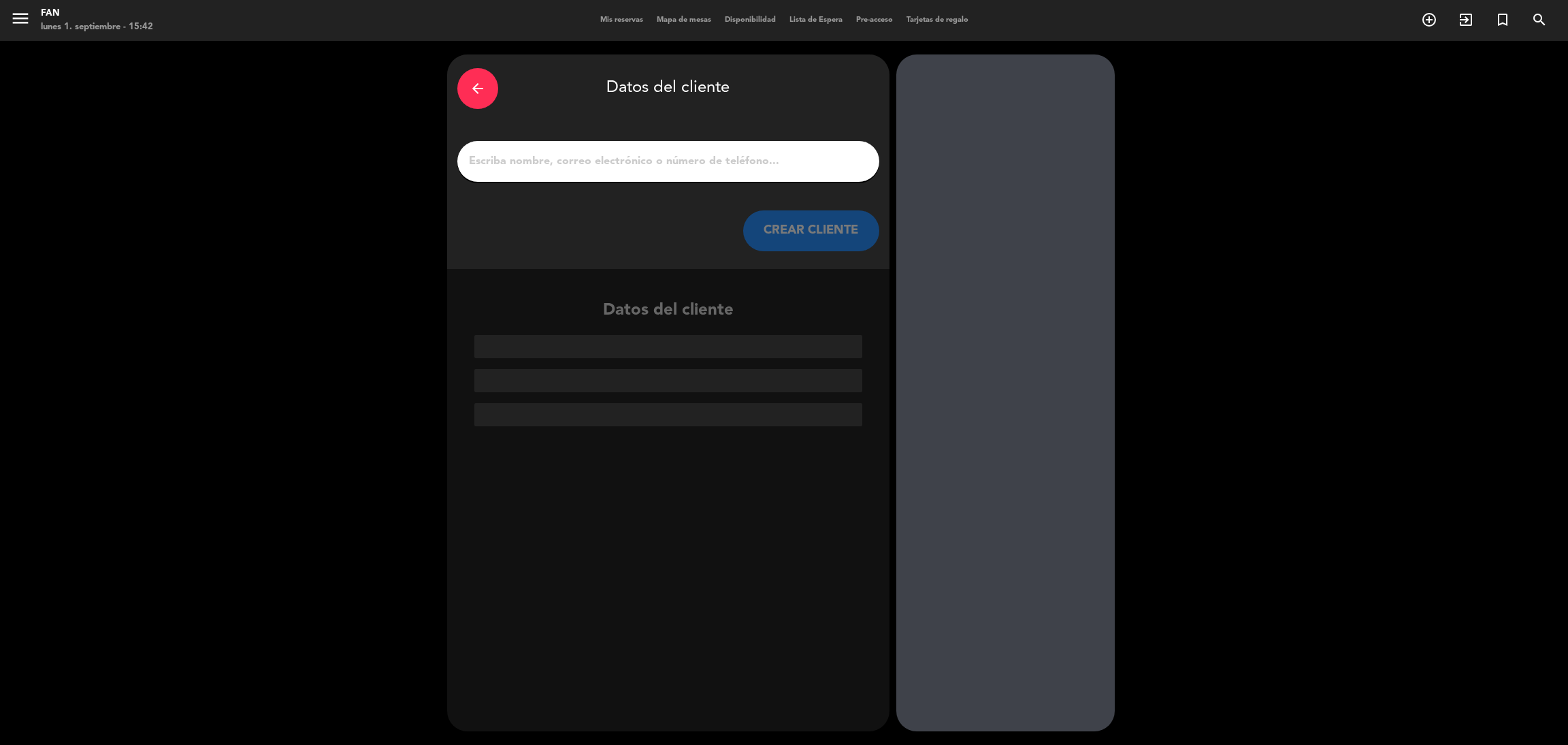
click at [709, 152] on input "1" at bounding box center [667, 161] width 402 height 19
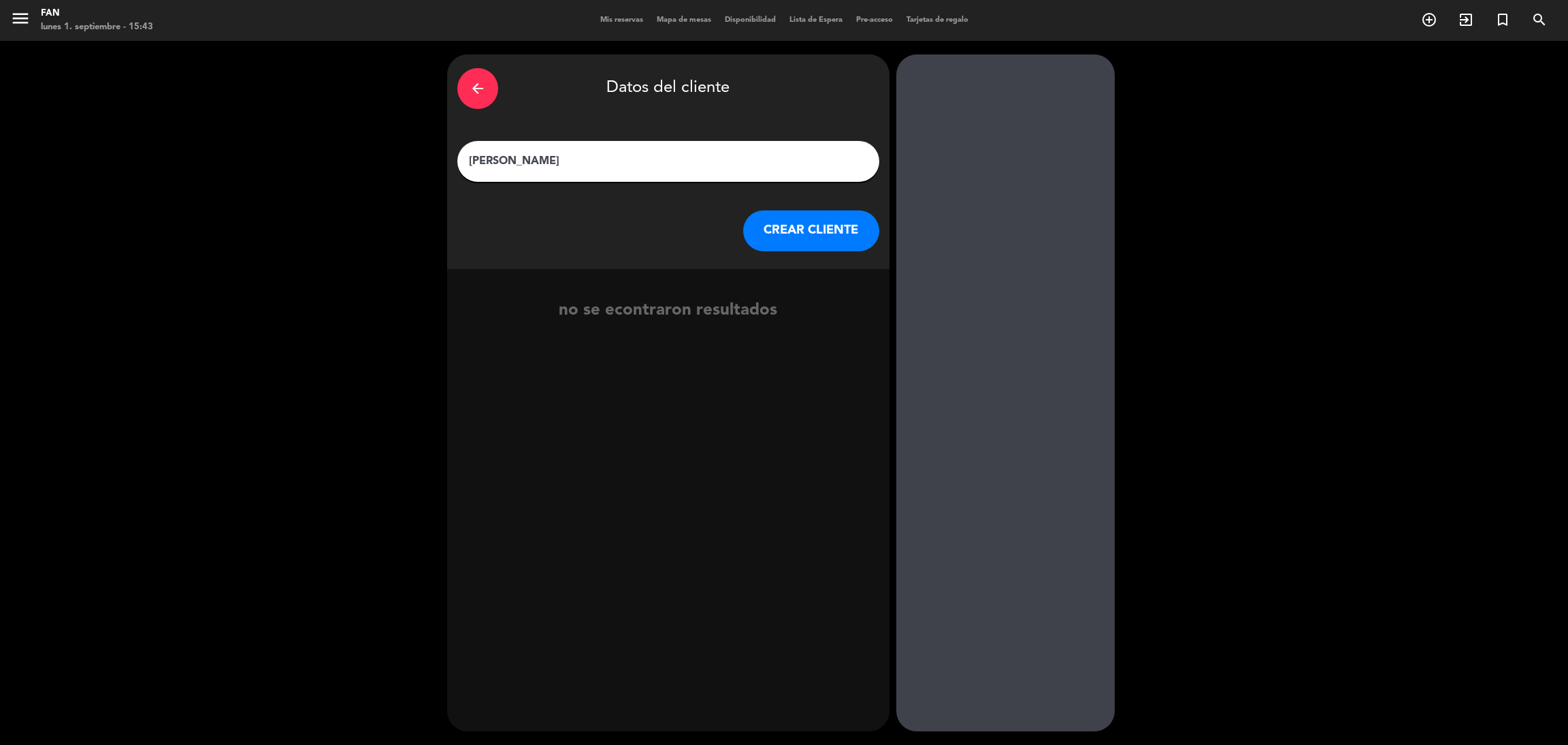
type input "[PERSON_NAME]"
click at [803, 237] on button "CREAR CLIENTE" at bounding box center [811, 231] width 136 height 41
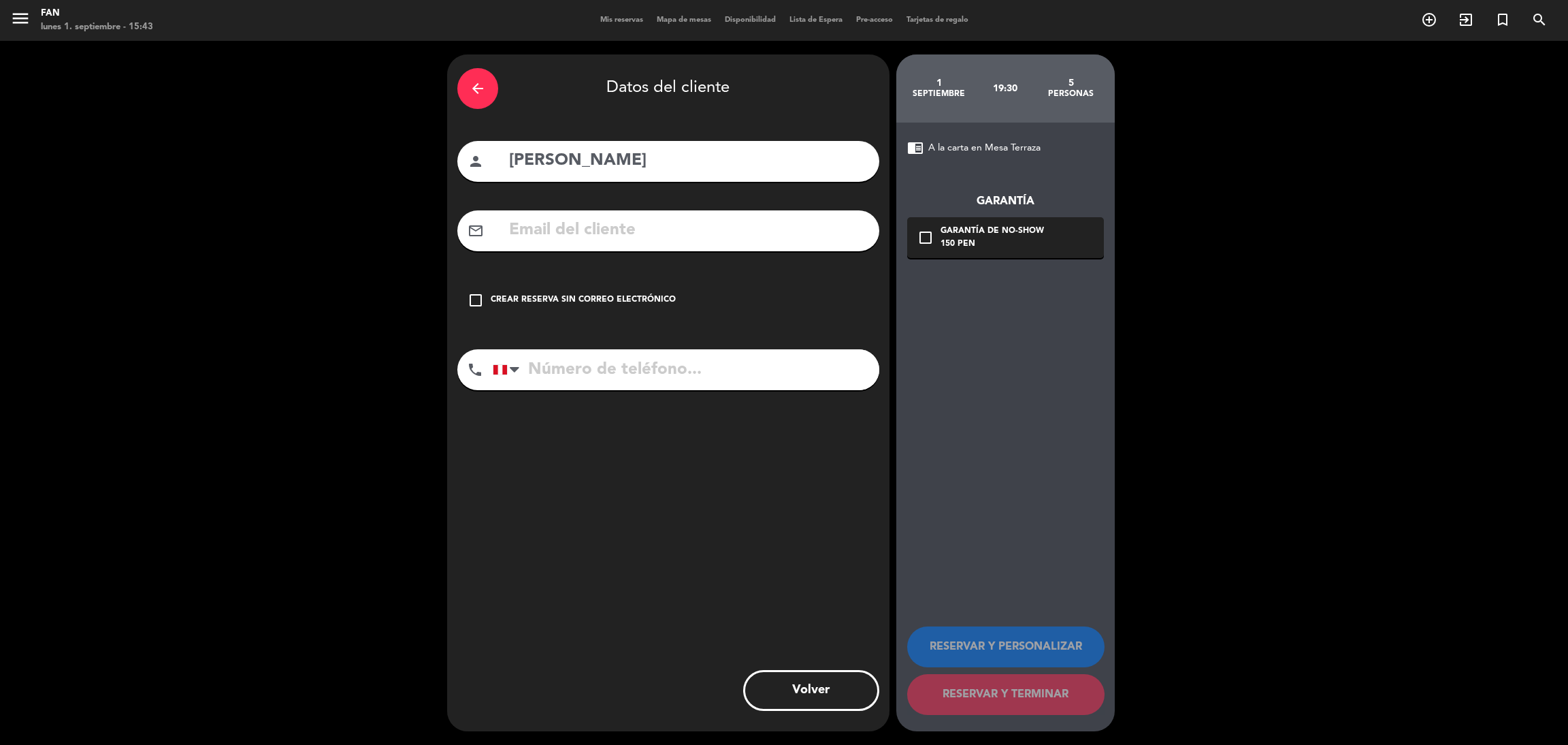
drag, startPoint x: 630, startPoint y: 243, endPoint x: 580, endPoint y: 361, distance: 128.2
click at [580, 361] on input "tel" at bounding box center [685, 369] width 387 height 41
type input "987963245"
click at [586, 302] on div "Crear reserva sin correo electrónico" at bounding box center [583, 300] width 185 height 13
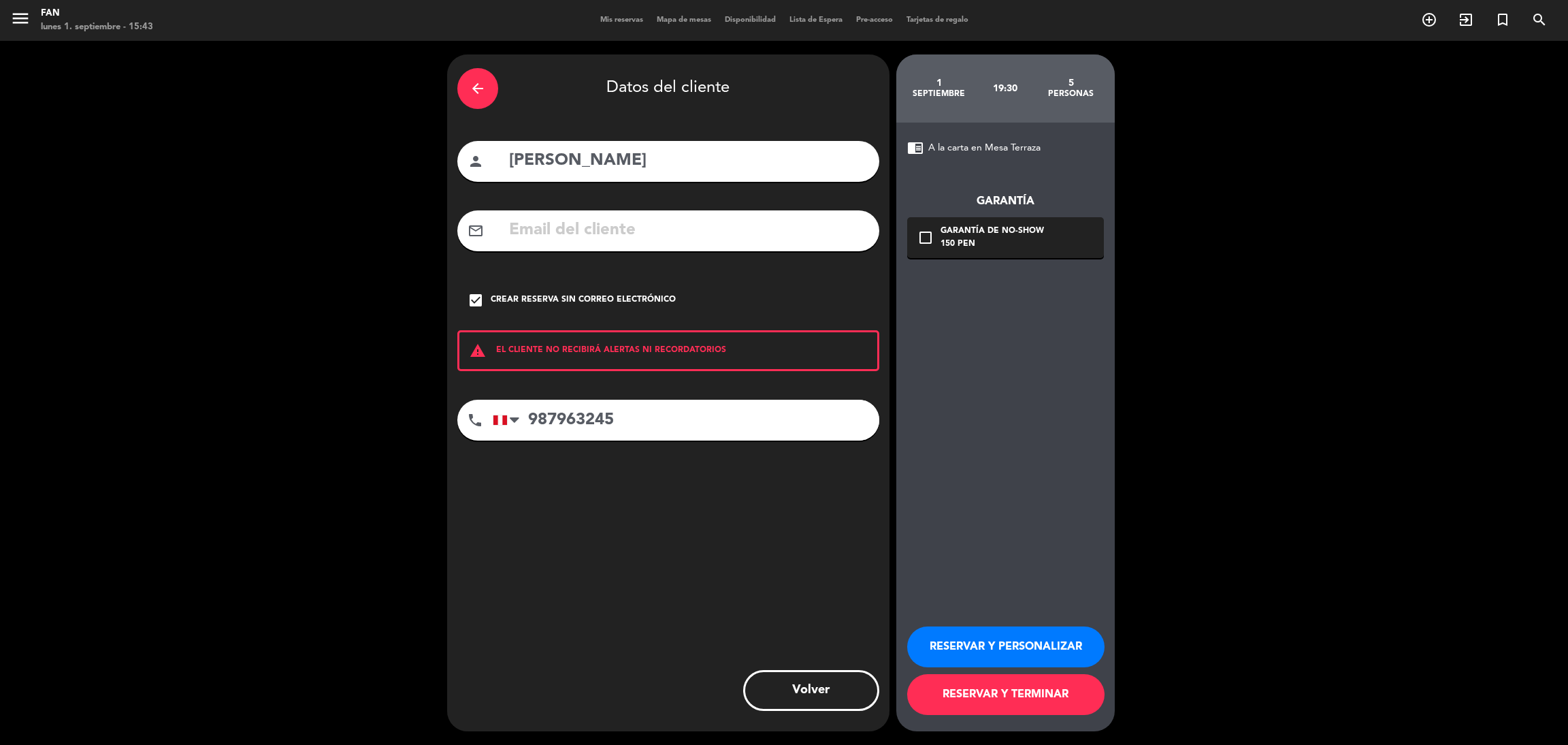
click at [948, 700] on button "RESERVAR Y TERMINAR" at bounding box center [1005, 694] width 197 height 41
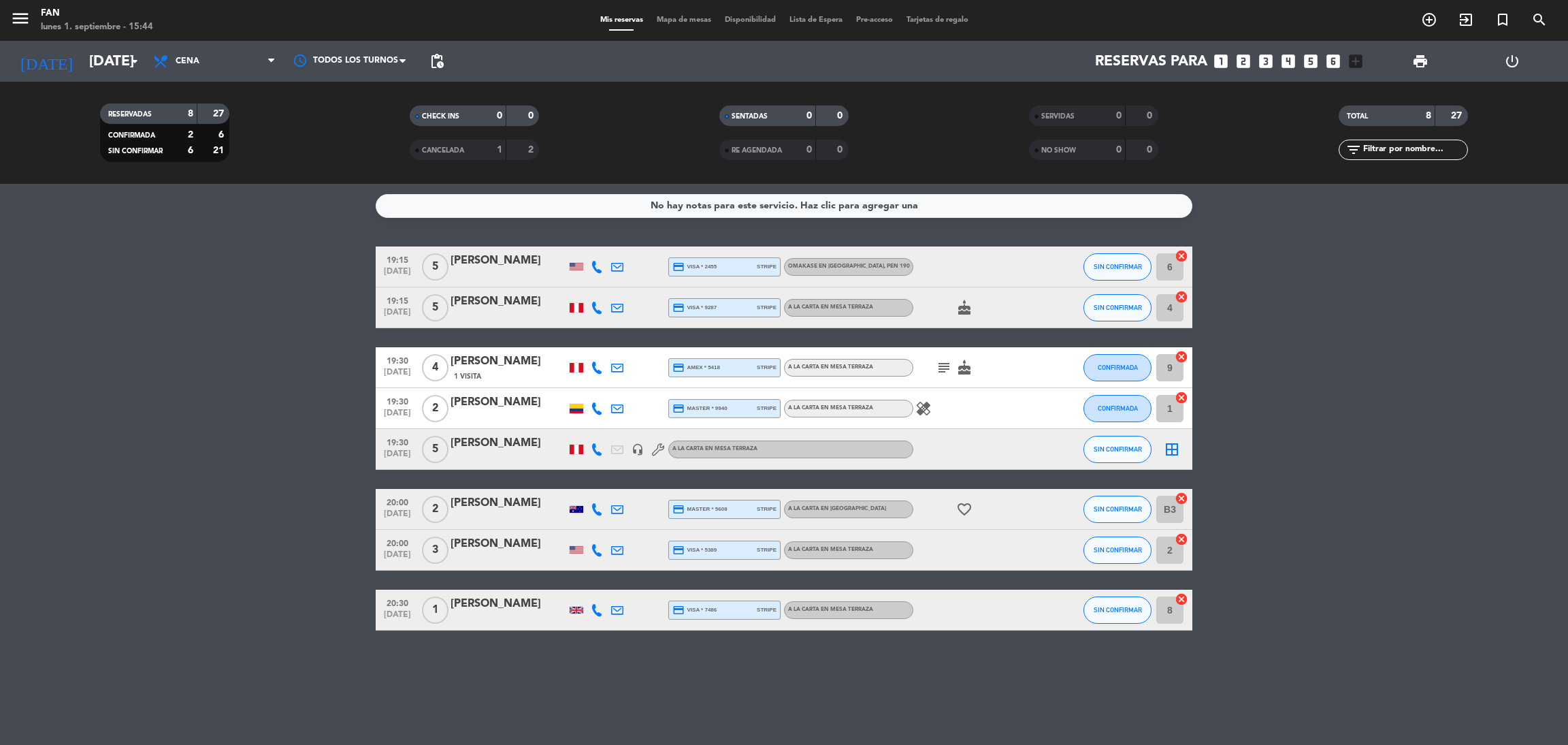
click at [1178, 450] on icon "border_all" at bounding box center [1171, 449] width 16 height 16
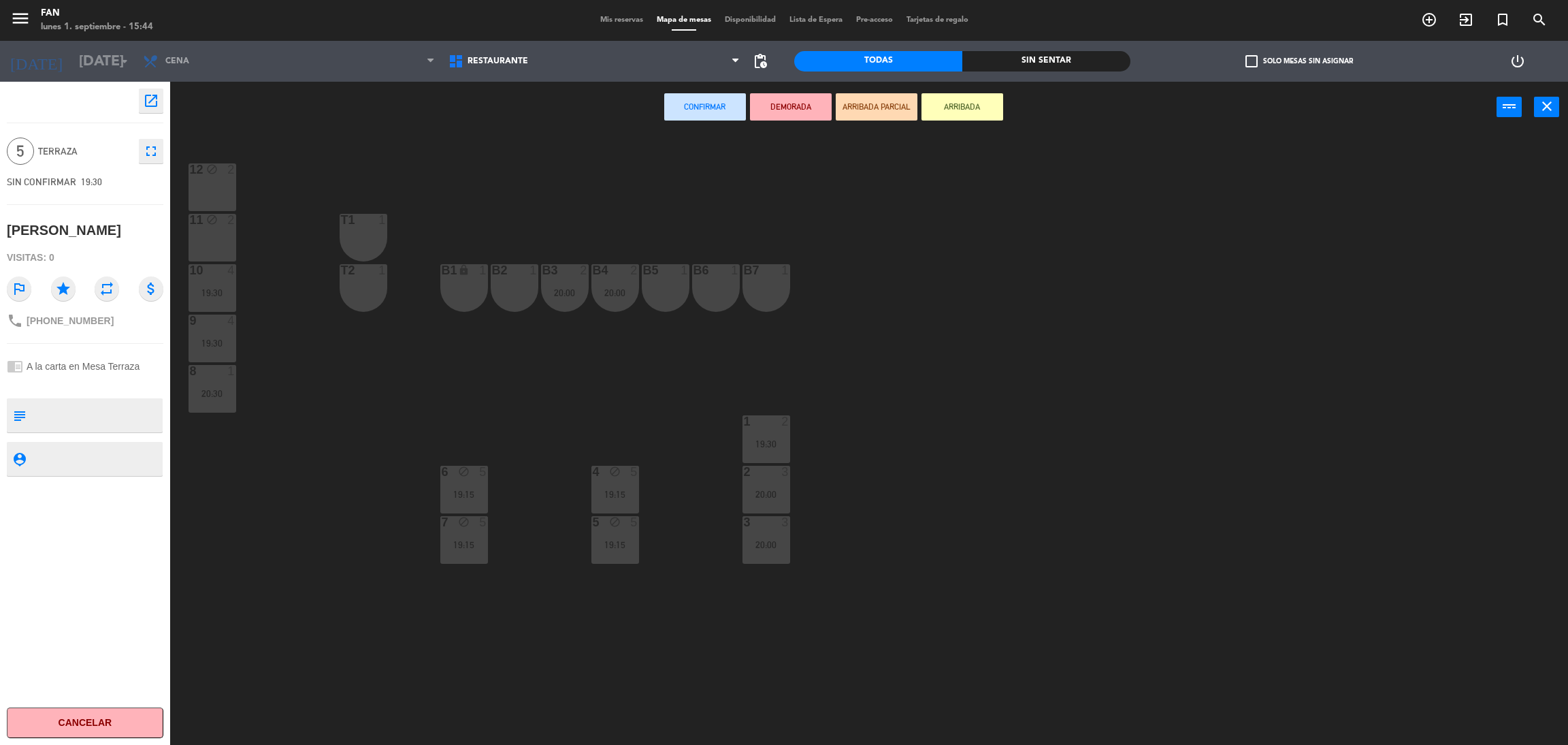
click at [214, 188] on div "12 block 2" at bounding box center [212, 187] width 48 height 48
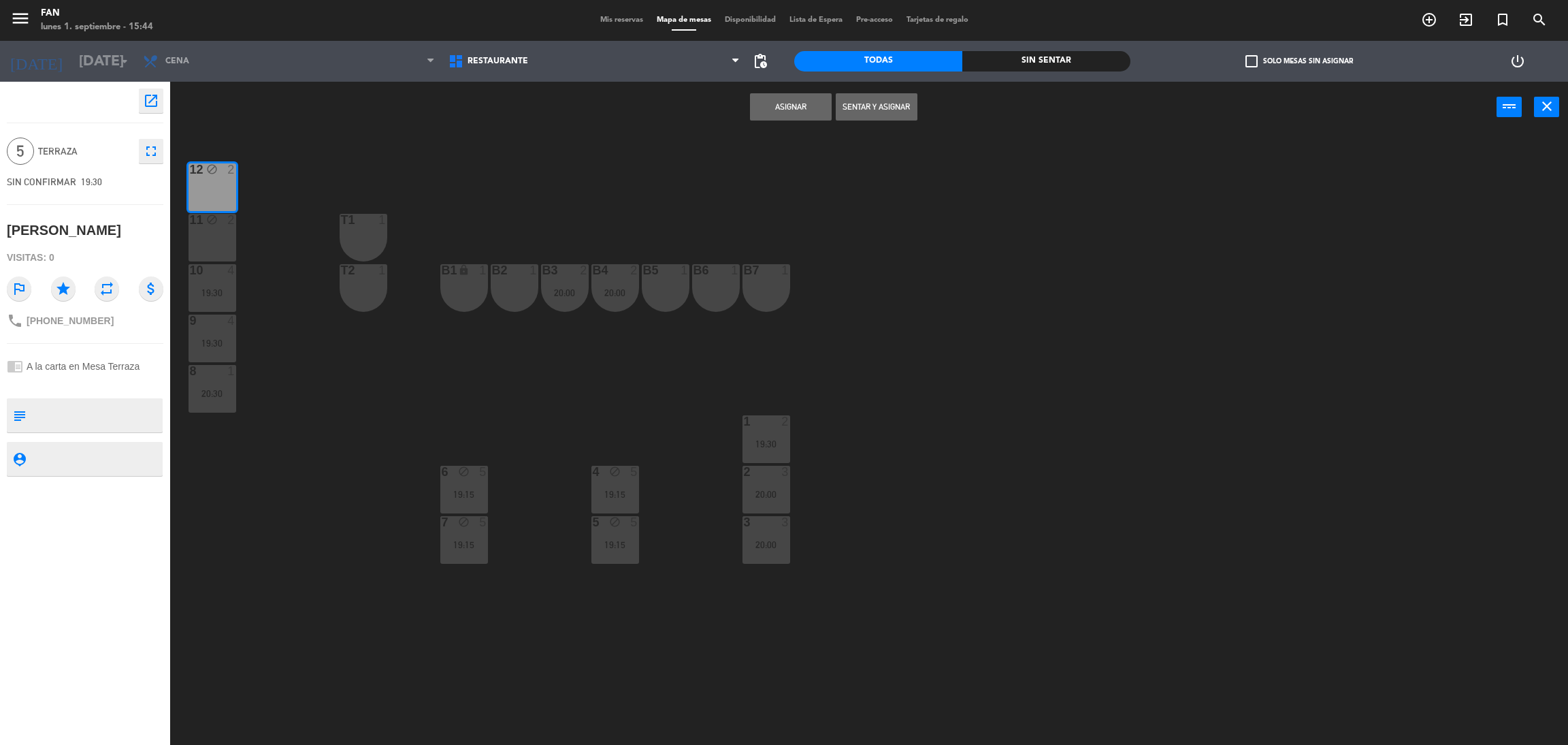
click at [213, 225] on icon "block" at bounding box center [212, 220] width 12 height 12
click at [796, 106] on button "Asignar" at bounding box center [790, 107] width 81 height 27
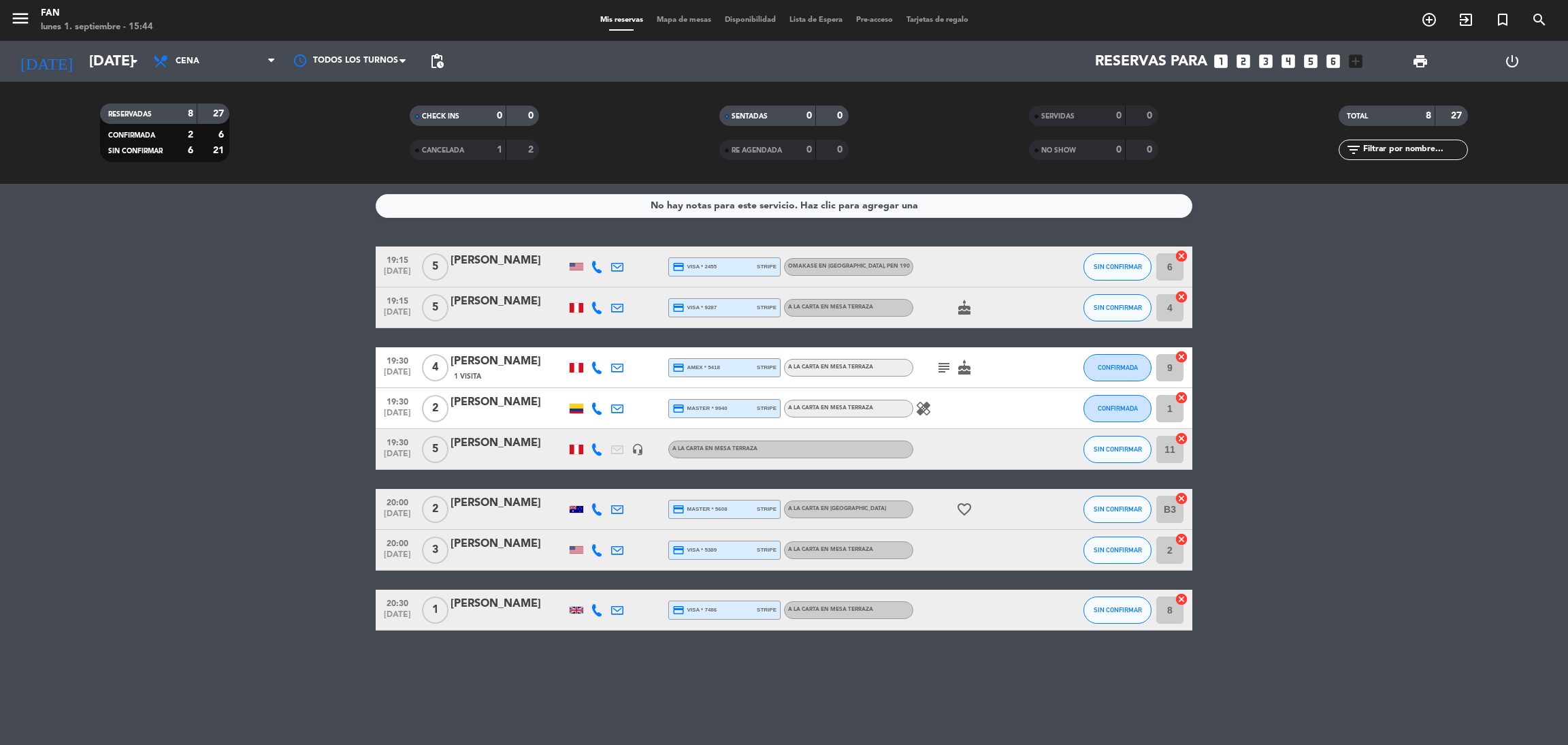
click at [677, 14] on div "Mis reservas Mapa de mesas Disponibilidad Lista de Espera Pre-acceso Tarjetas d…" at bounding box center [784, 20] width 382 height 13
click at [679, 16] on span "Mapa de mesas" at bounding box center [683, 19] width 68 height 8
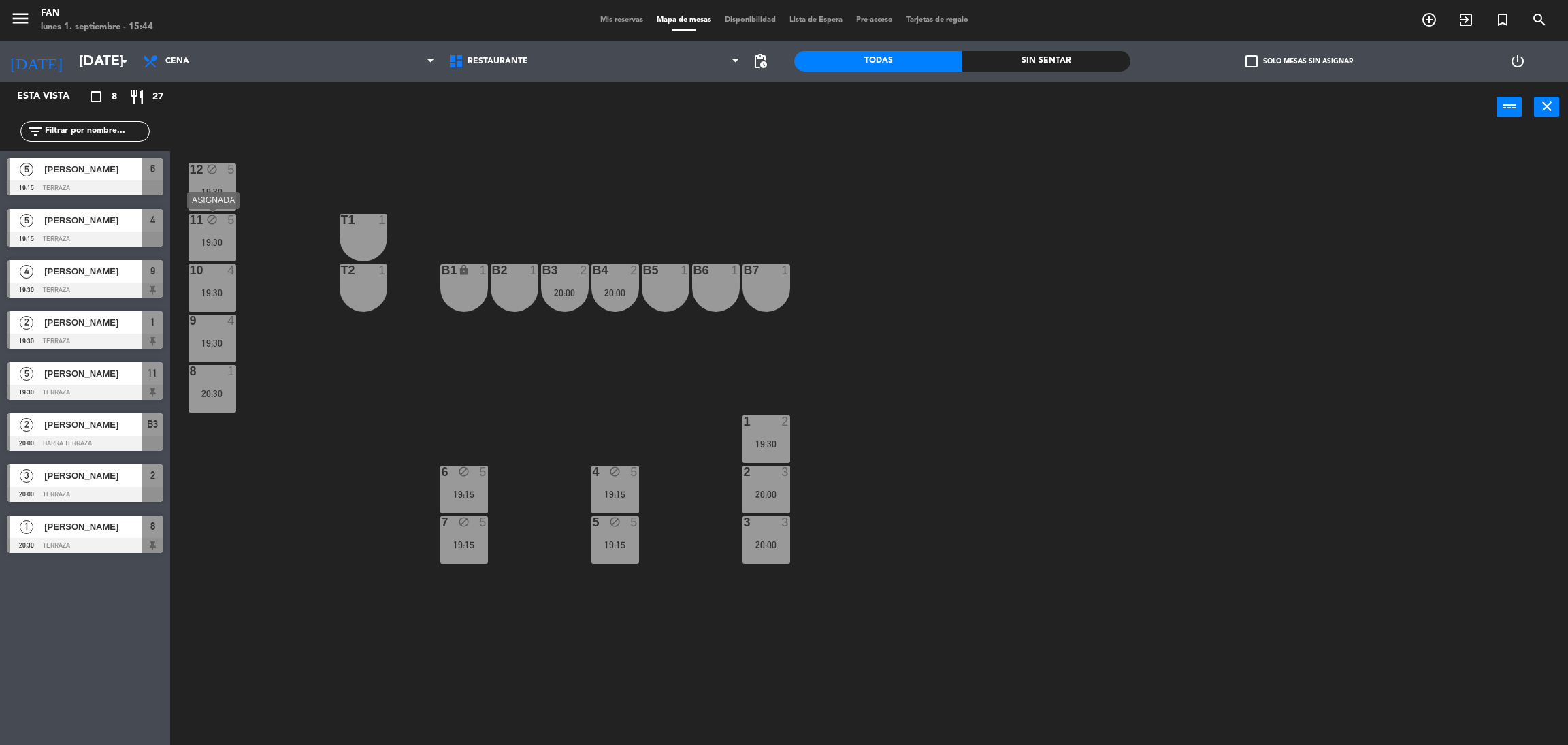
click at [207, 233] on div "11 block 5 19:30" at bounding box center [212, 237] width 48 height 48
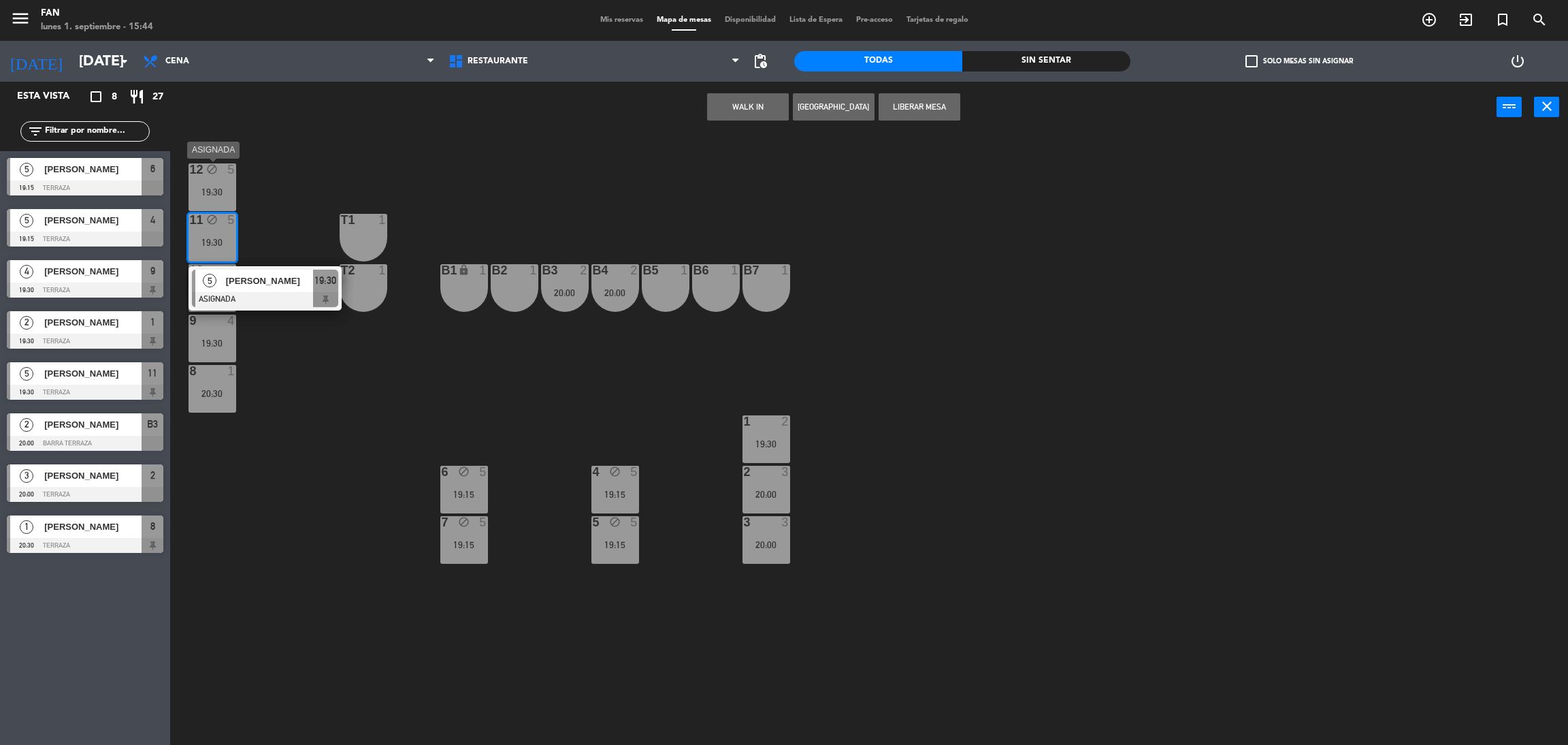
click at [206, 204] on div "12 block 5 19:30" at bounding box center [212, 187] width 48 height 48
click at [922, 100] on button "Liberar Mesa" at bounding box center [919, 107] width 81 height 27
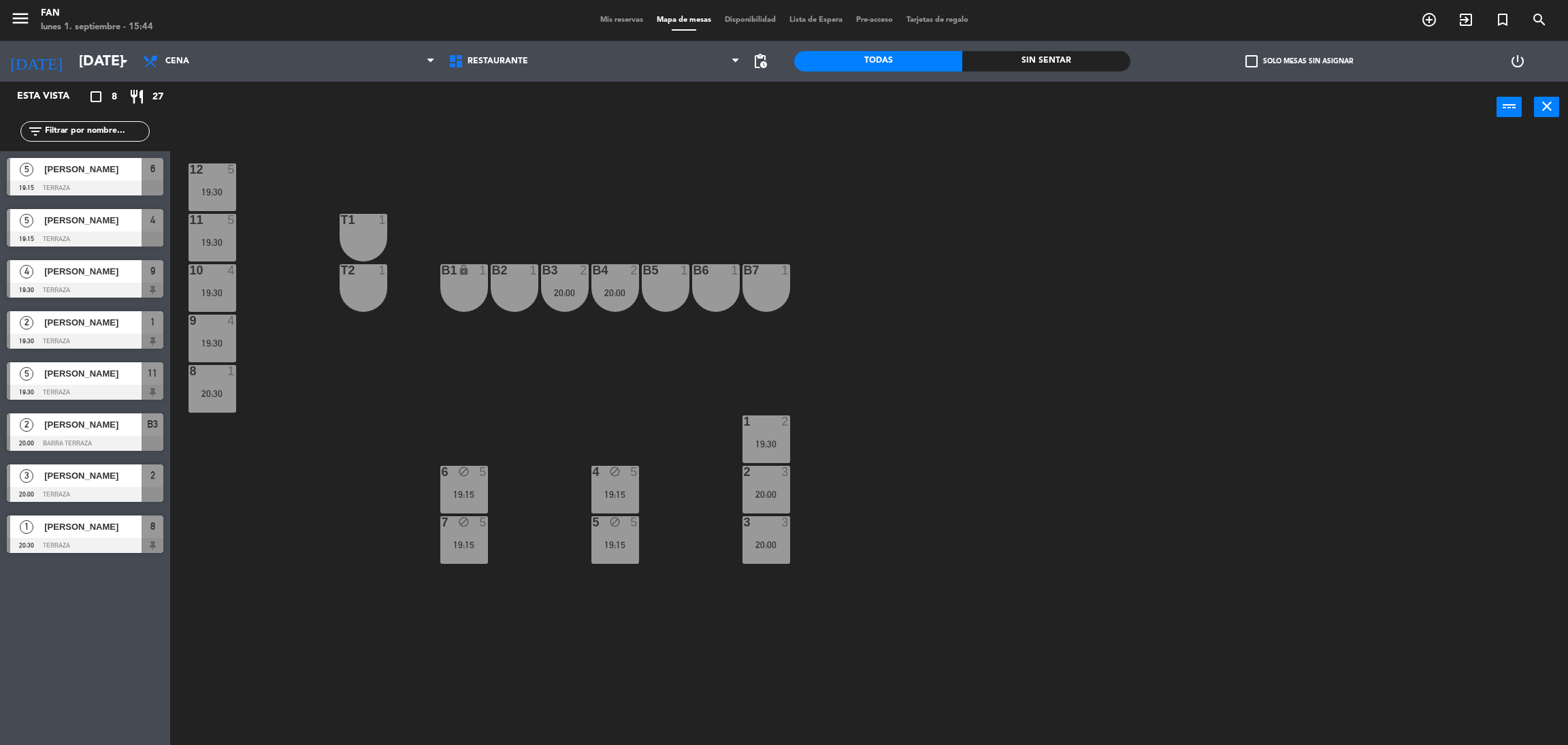
click at [602, 16] on span "Mis reservas" at bounding box center [621, 19] width 56 height 8
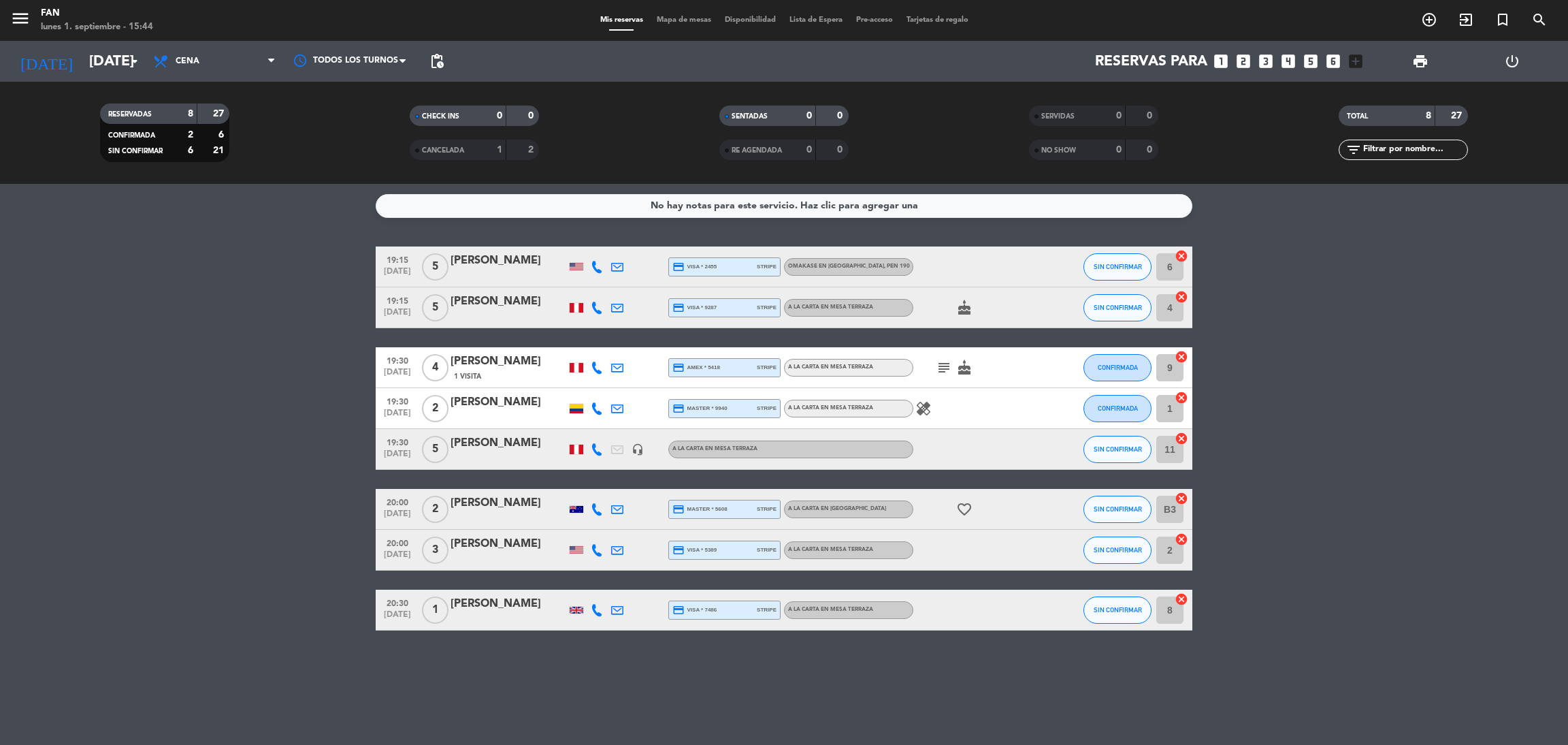
click at [952, 371] on span "subject" at bounding box center [943, 367] width 20 height 16
click at [938, 367] on icon "subject" at bounding box center [943, 367] width 16 height 16
click at [594, 367] on icon at bounding box center [596, 367] width 13 height 13
click at [628, 343] on span at bounding box center [633, 344] width 11 height 11
click at [301, 346] on bookings-row "19:15 [DATE] 5 Tap [PERSON_NAME] credit_card visa * 2455 stripe Omakase en [GEO…" at bounding box center [784, 439] width 1568 height 384
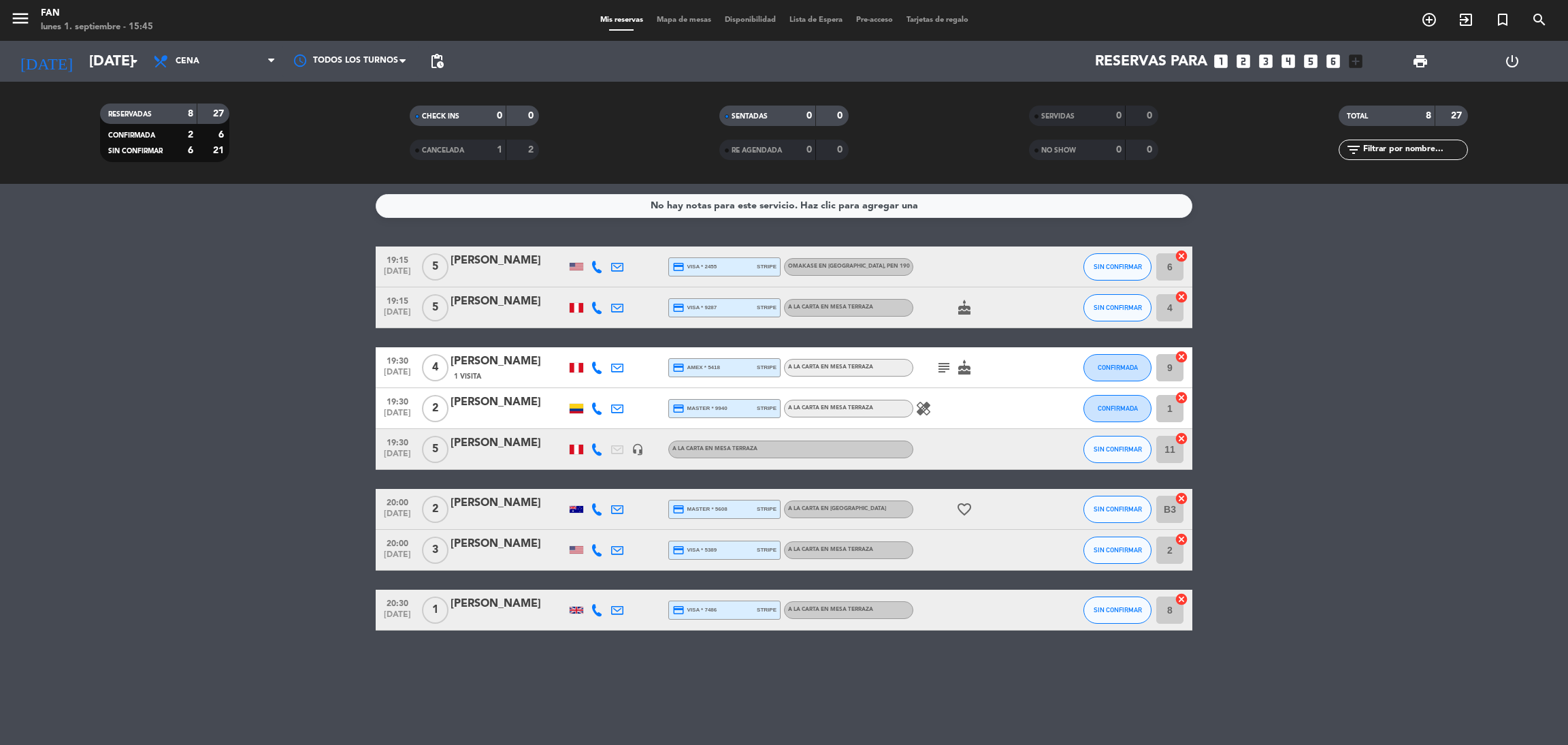
click at [599, 307] on icon at bounding box center [596, 307] width 13 height 13
click at [631, 284] on div "[PHONE_NUMBER] Copiar content_paste |" at bounding box center [606, 277] width 103 height 38
click at [628, 284] on span at bounding box center [633, 284] width 11 height 11
click at [593, 365] on icon at bounding box center [596, 367] width 13 height 13
click at [205, 336] on bookings-row "19:15 [DATE] 5 Tap [PERSON_NAME] credit_card visa * 2455 stripe Omakase en [GEO…" at bounding box center [784, 439] width 1568 height 384
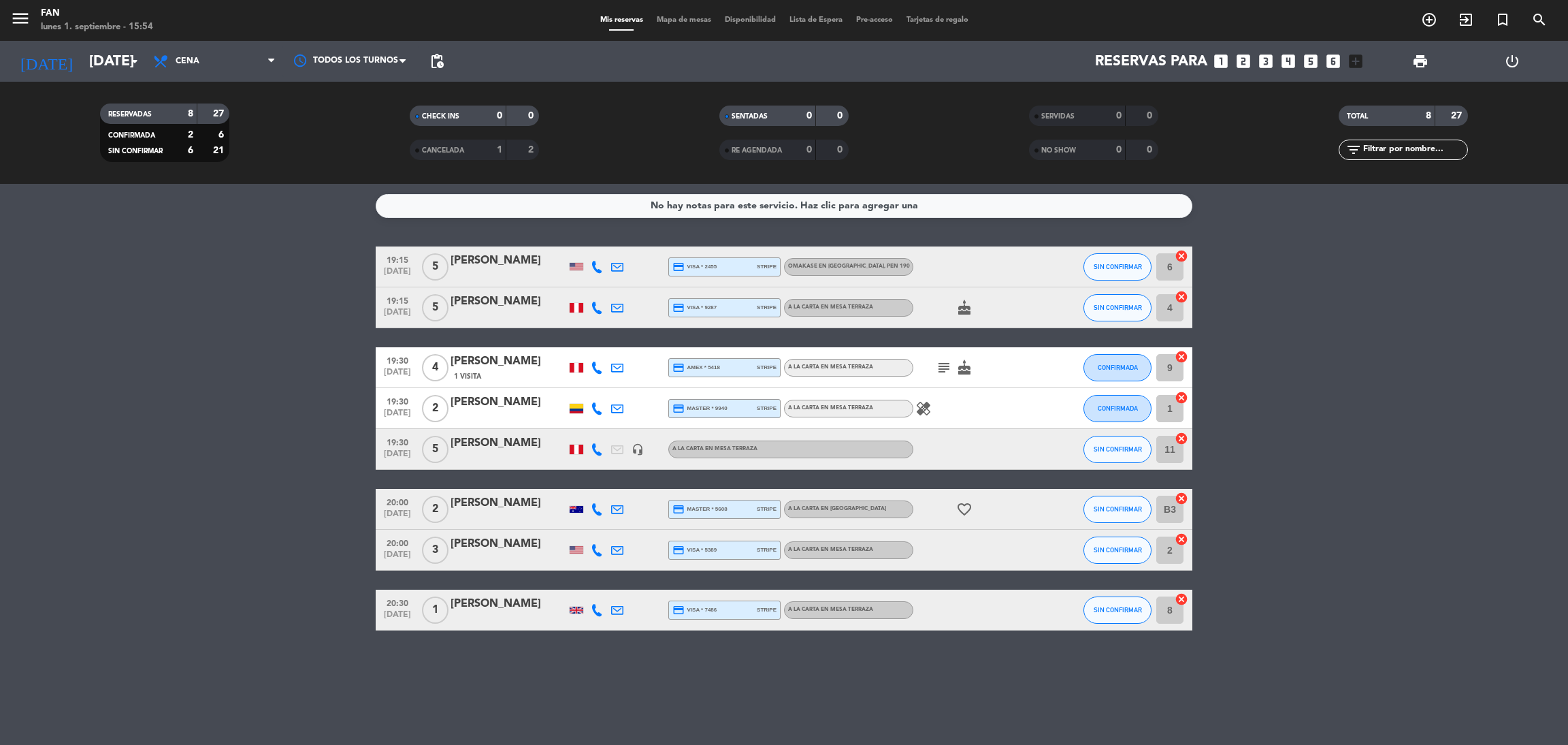
click at [947, 371] on icon "subject" at bounding box center [943, 367] width 16 height 16
click at [1384, 315] on bookings-row "19:15 [DATE] 5 Tap [PERSON_NAME] credit_card visa * 2455 stripe Omakase en [GEO…" at bounding box center [784, 439] width 1568 height 384
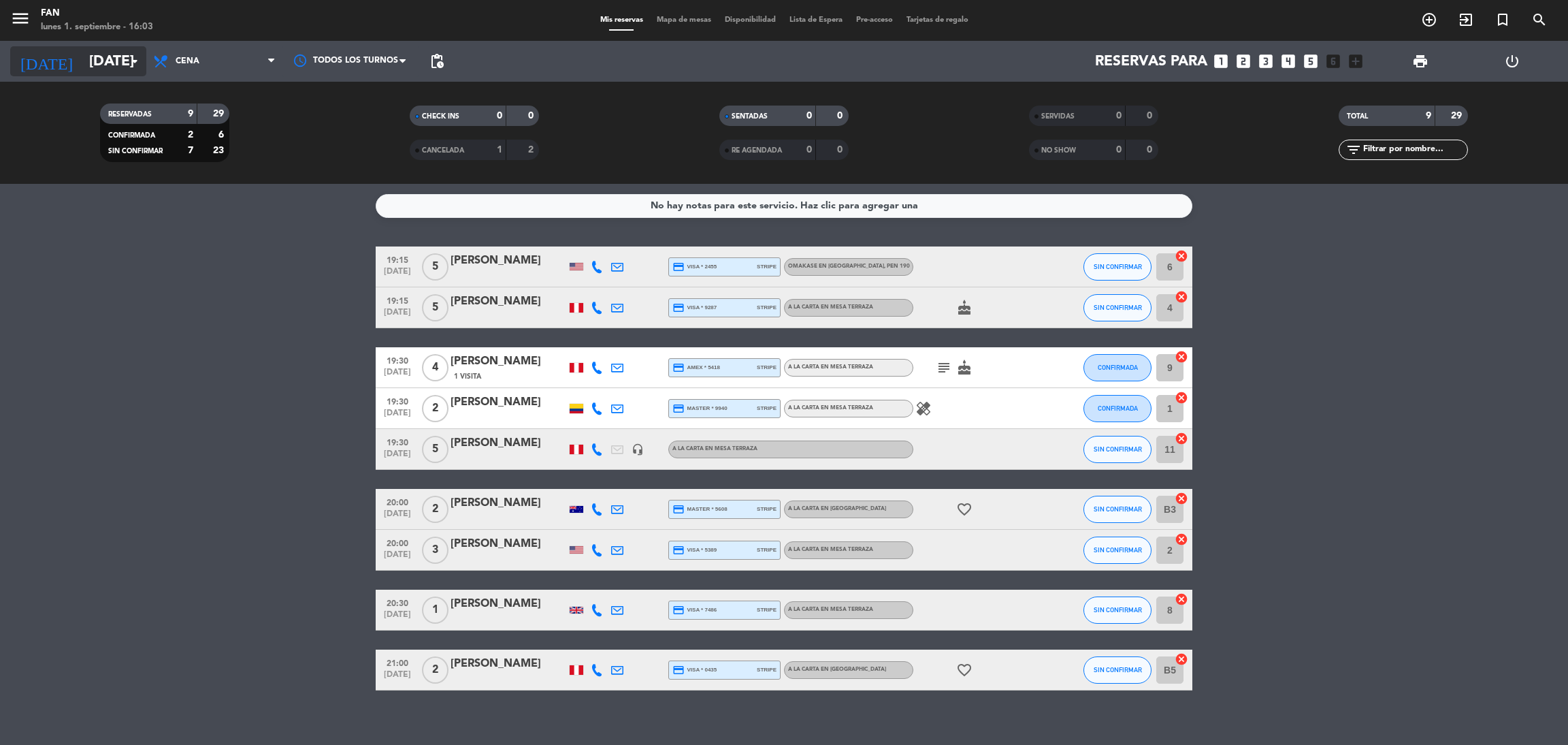
click at [82, 69] on input "[DATE]" at bounding box center [175, 61] width 187 height 31
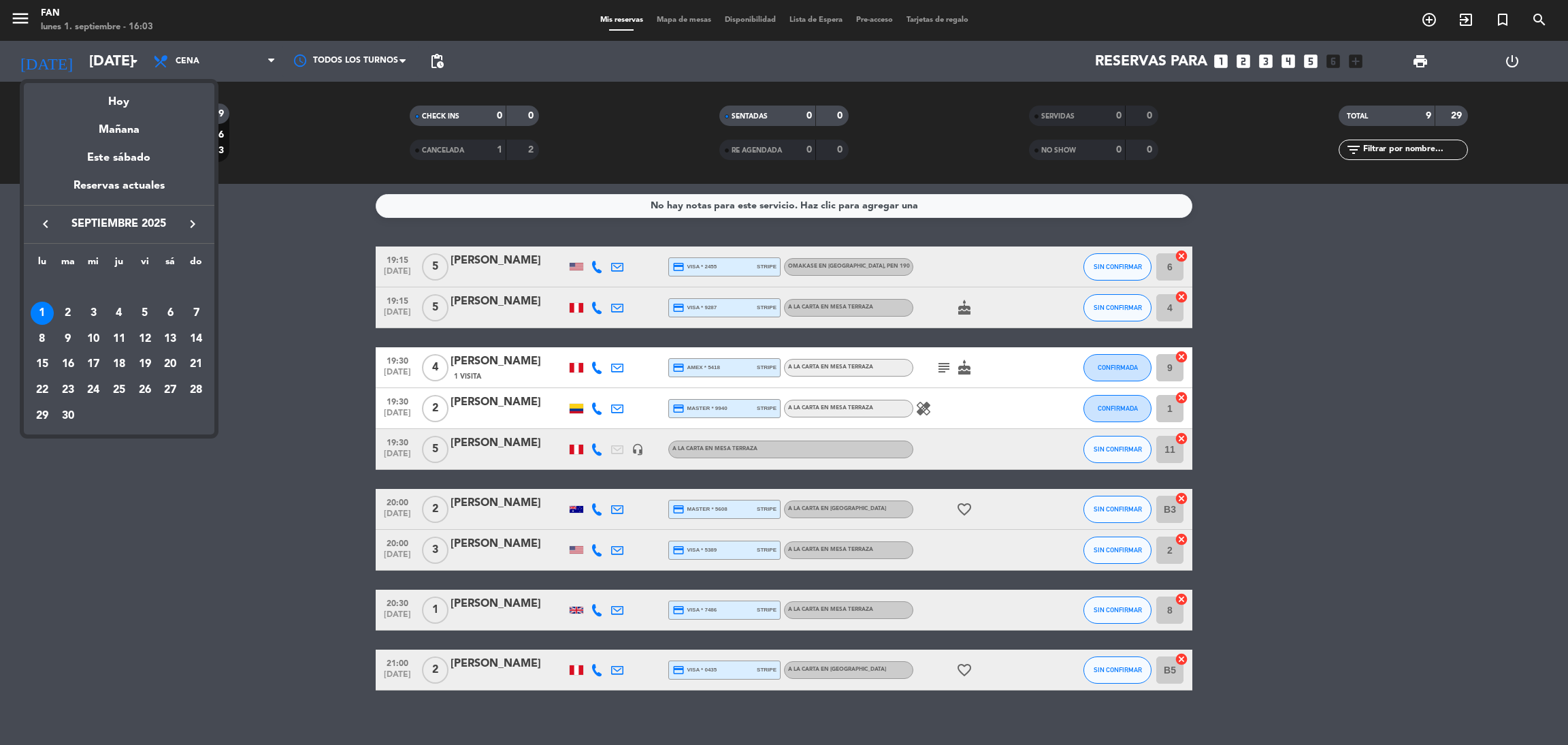
click at [18, 16] on div at bounding box center [784, 372] width 1568 height 745
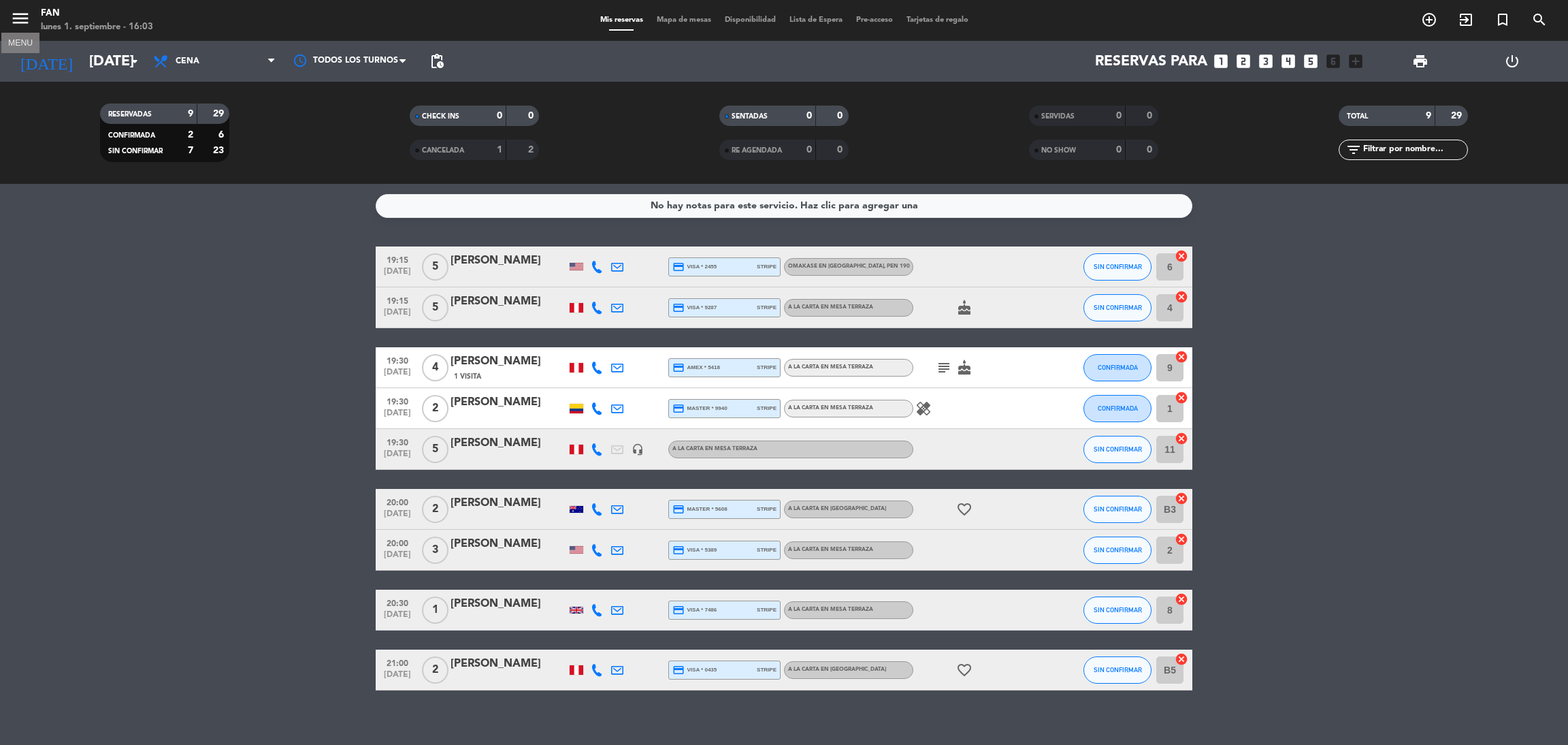
click at [18, 16] on icon "menu" at bounding box center [20, 18] width 20 height 20
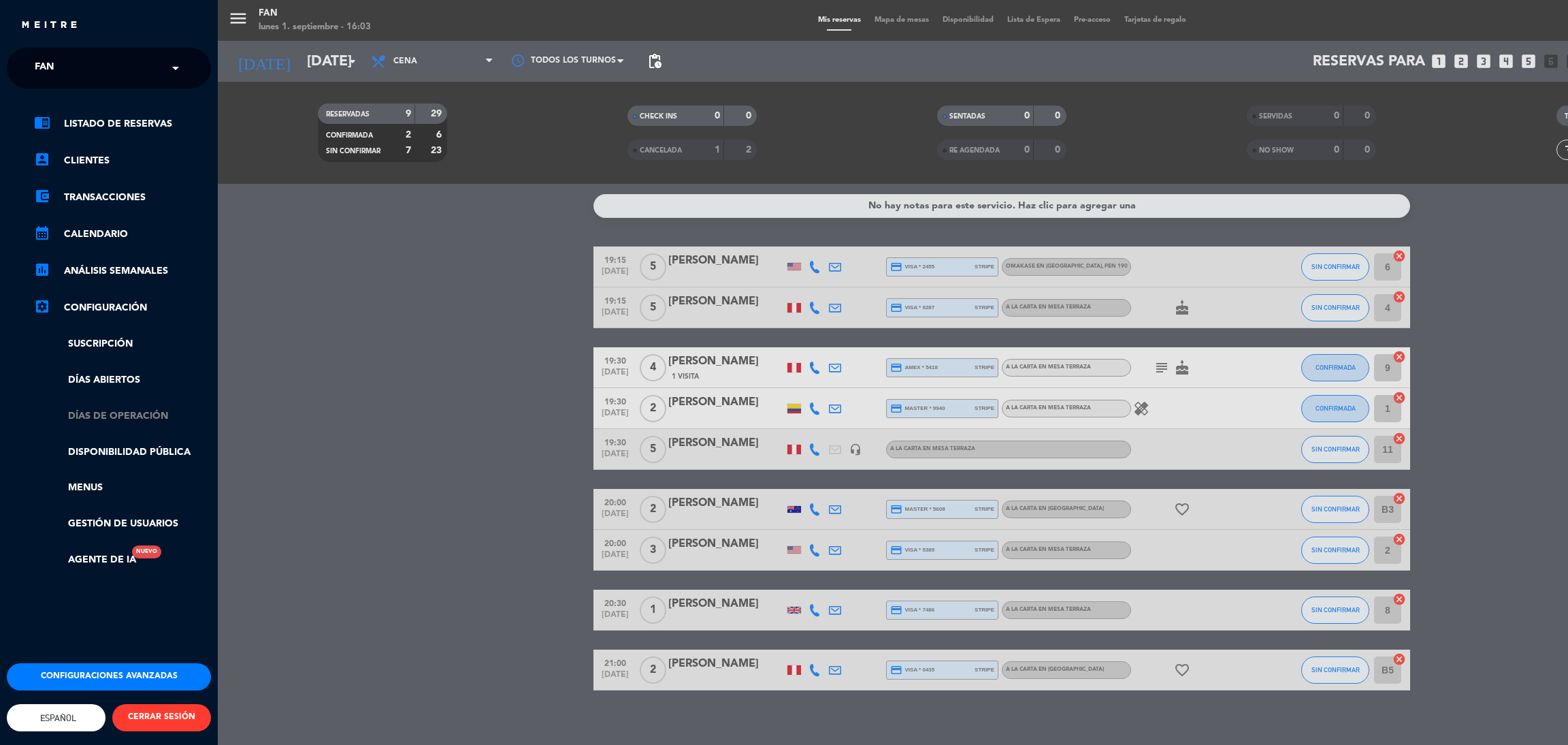
click at [137, 418] on link "Días de Operación" at bounding box center [122, 416] width 177 height 16
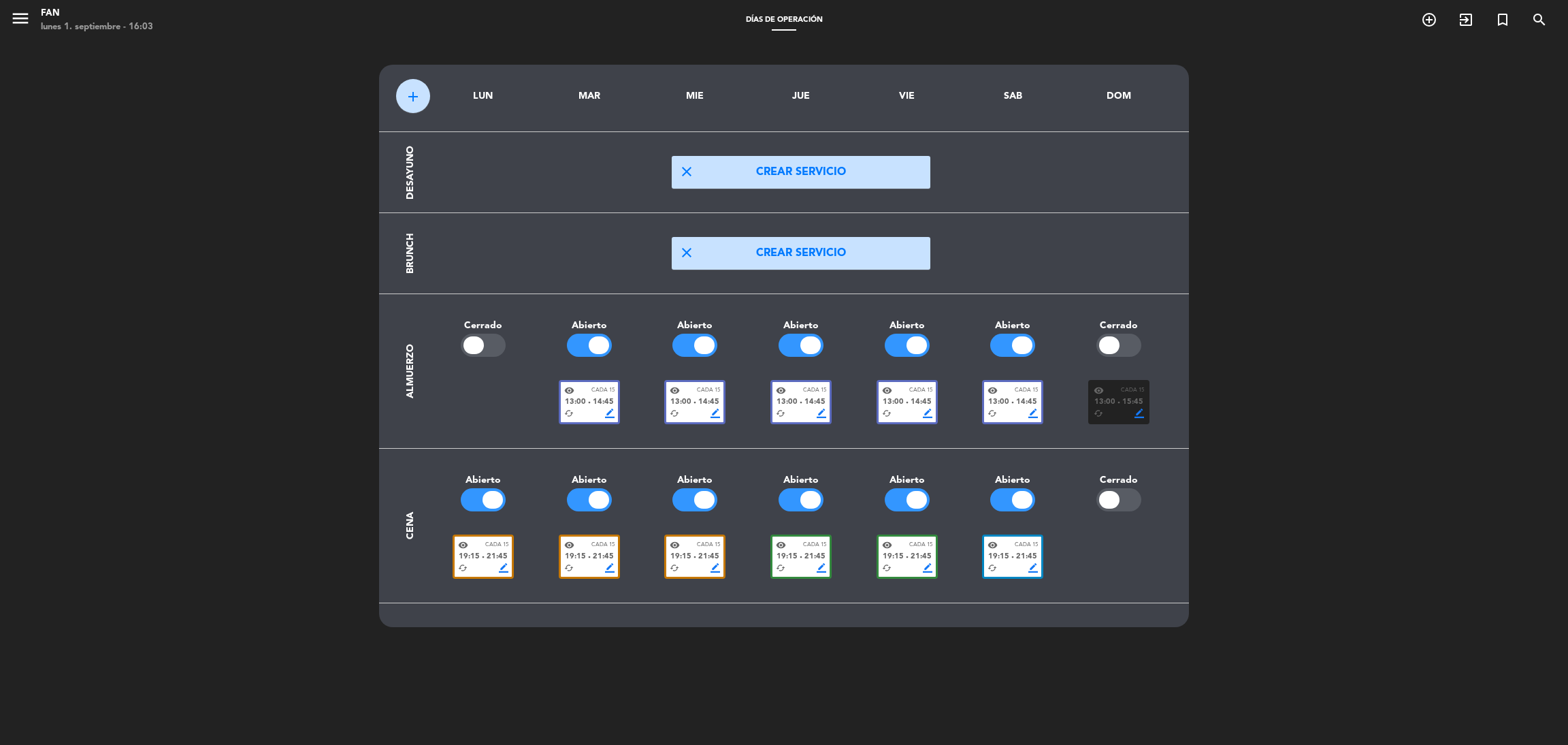
click at [38, 38] on div "menu Fan [DATE] 1. septiembre - 16:03 Días de Operación add_circle_outline exit…" at bounding box center [784, 20] width 1568 height 41
click at [13, 20] on icon "menu" at bounding box center [20, 18] width 20 height 20
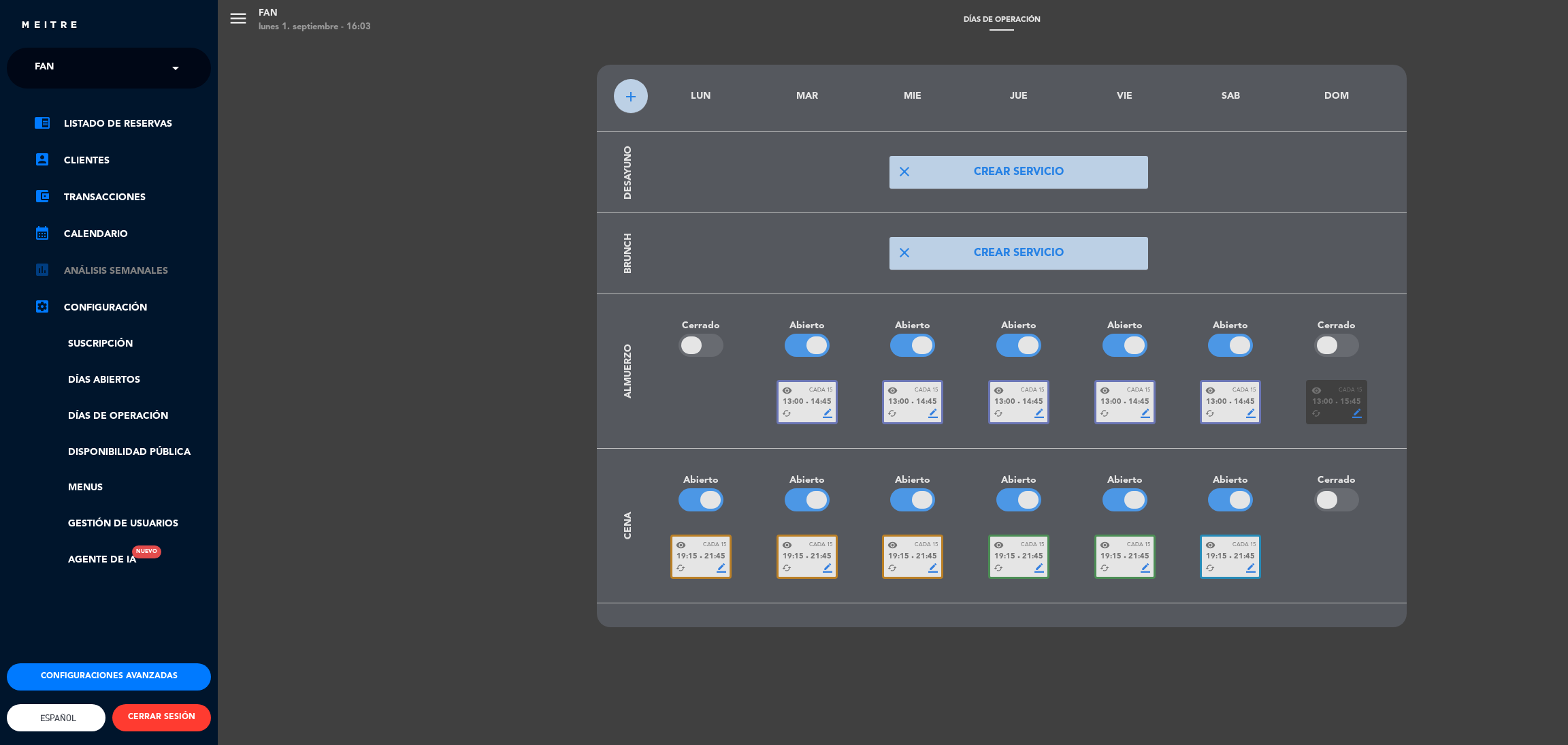
click at [117, 265] on link "assessment ANÁLISIS SEMANALES" at bounding box center [122, 270] width 177 height 16
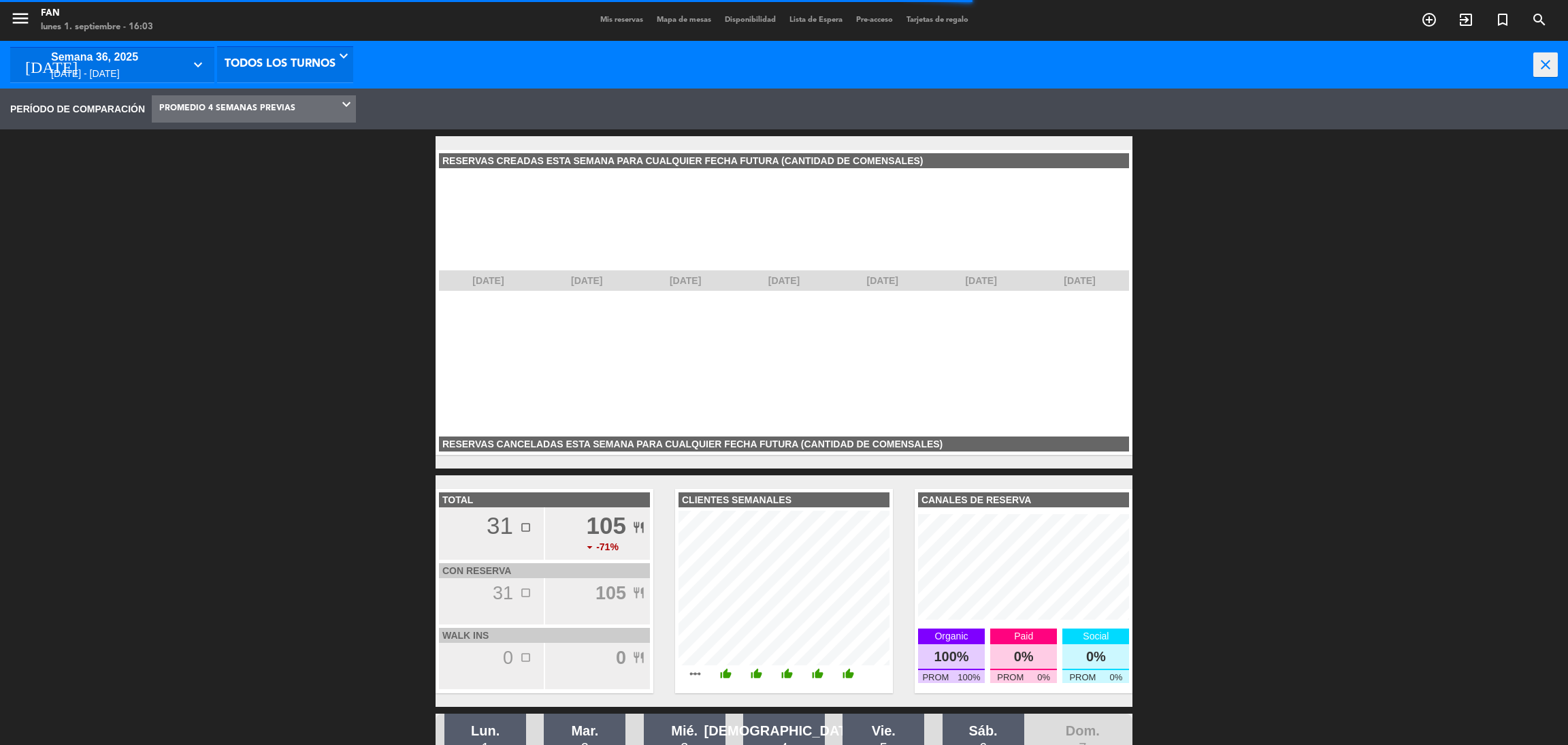
scroll to position [204, 217]
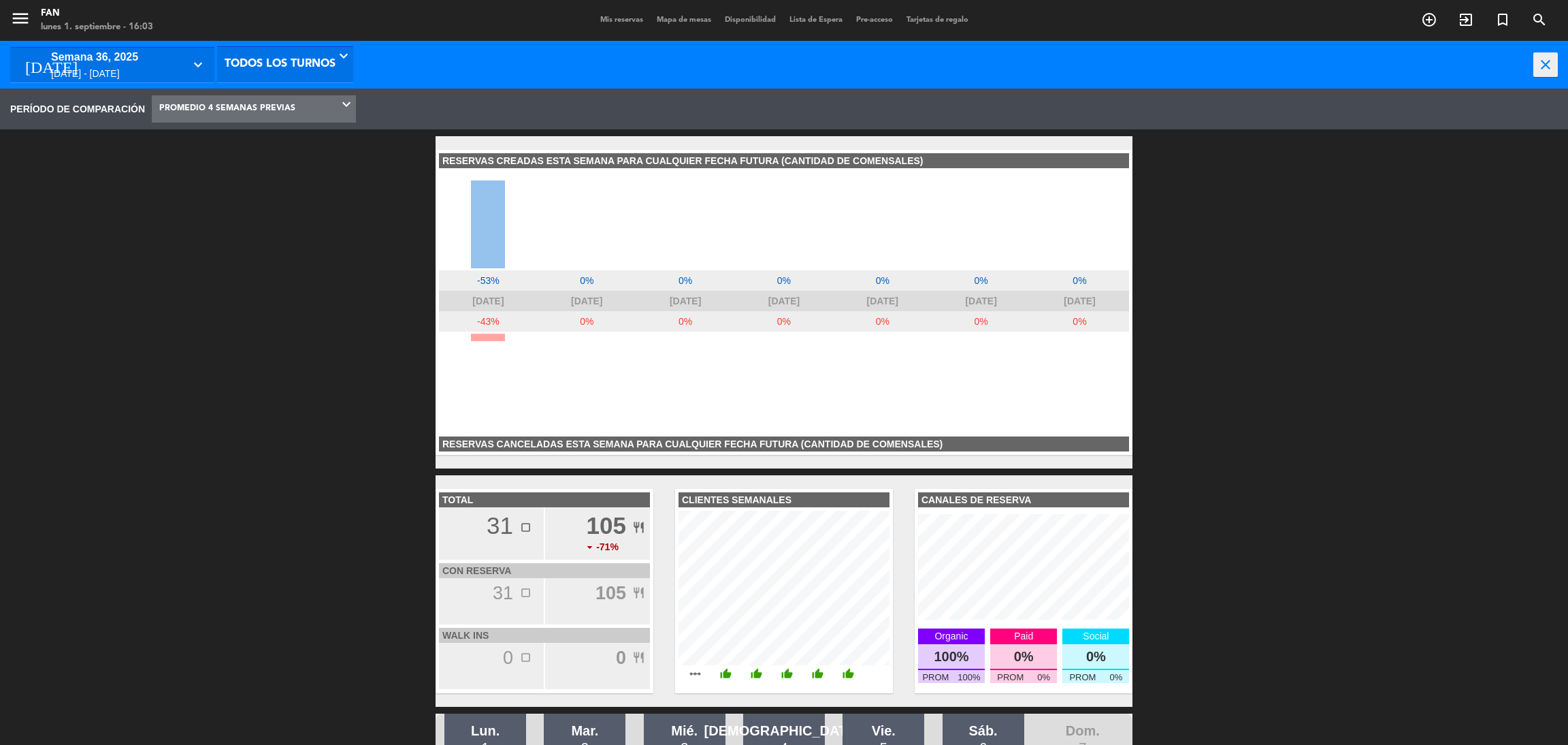
click at [452, 422] on div "RESERVAS CREADAS ESTA SEMANA PARA CUALQUIER FECHA FUTURA (CANTIDAD DE COMENSALE…" at bounding box center [783, 303] width 697 height 305
click at [246, 107] on span "PROMEDIO 4 SEMANAS PREVIAS" at bounding box center [227, 108] width 136 height 25
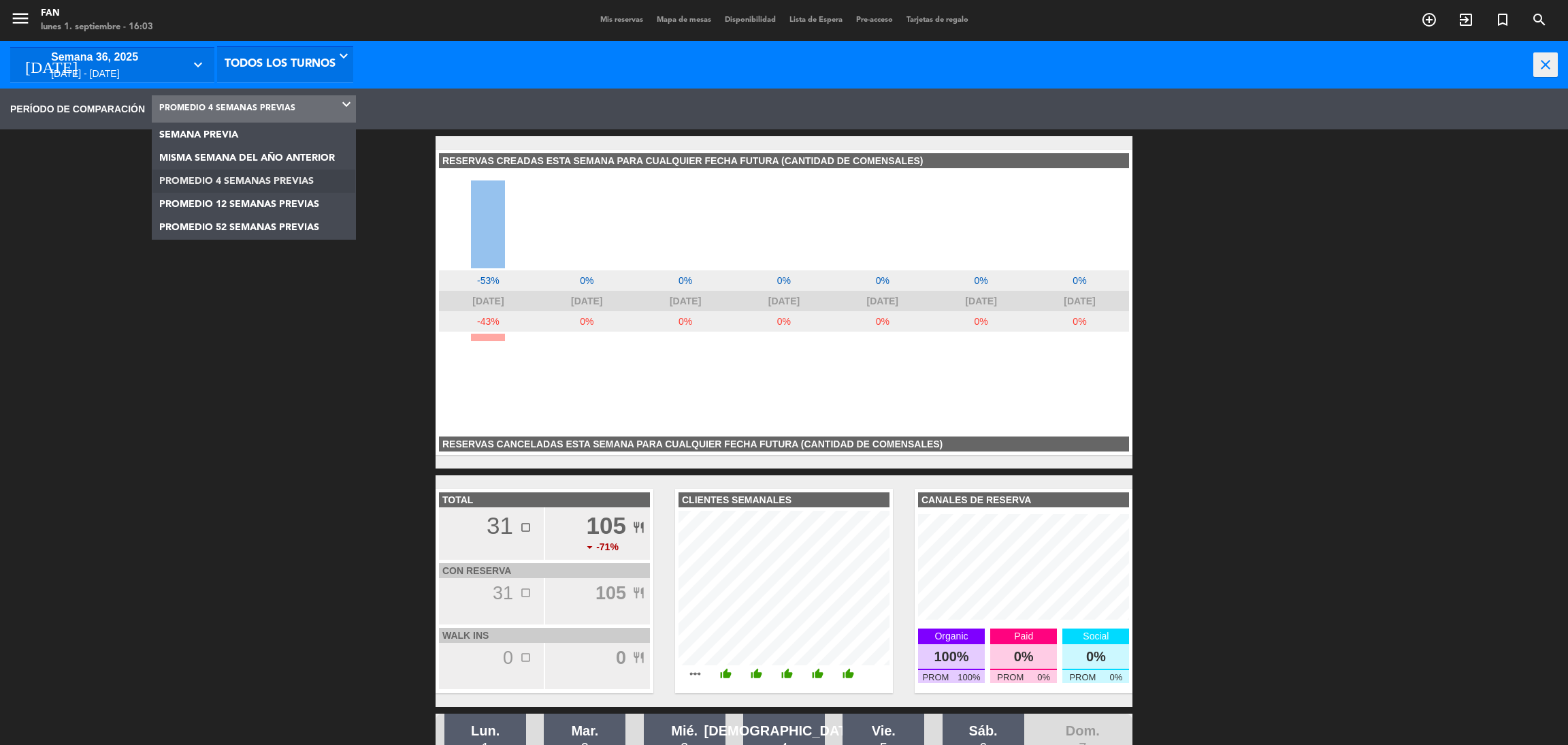
click at [288, 62] on span "Todos los turnos" at bounding box center [280, 65] width 111 height 34
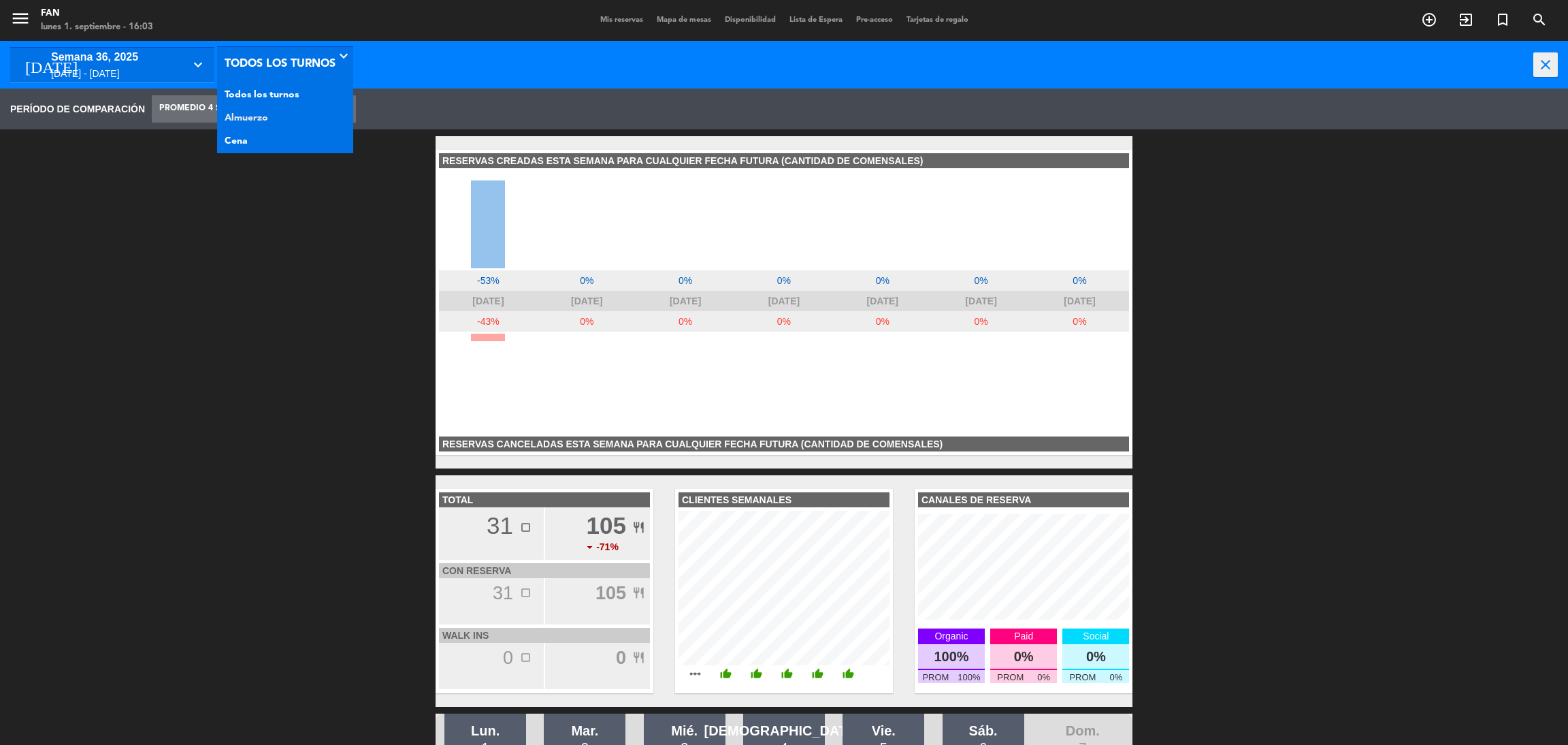
click at [273, 123] on main "menu Fan [DATE] 1. septiembre - 16:03 Mis reservas Mapa de mesas Disponibilidad…" at bounding box center [784, 560] width 1568 height 1122
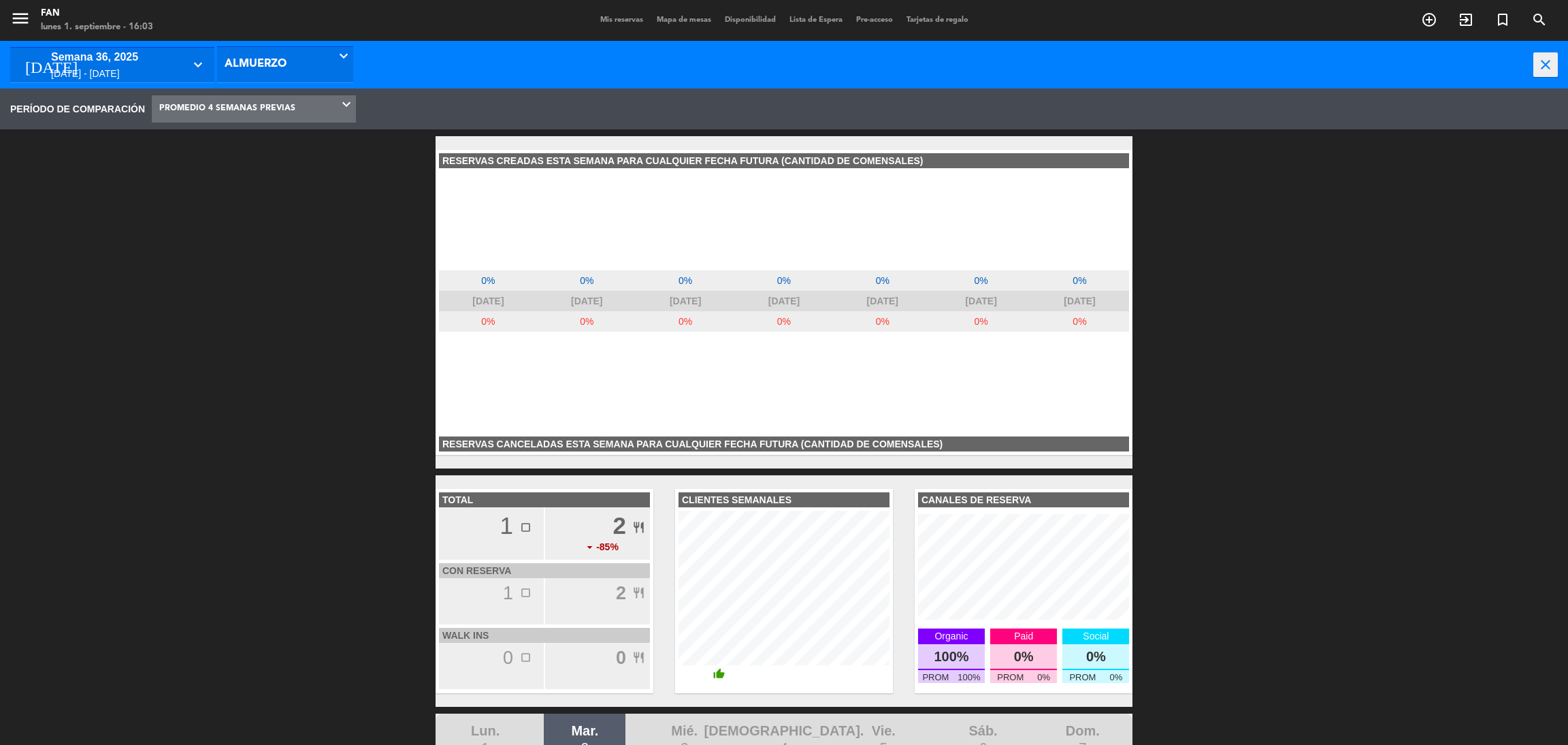
click at [271, 111] on span "PROMEDIO 4 SEMANAS PREVIAS" at bounding box center [227, 108] width 136 height 25
click at [269, 202] on div "PERÍODO DE COMPARACIÓN SEMANA PREVIA MISMA SEMANA DEL AÑO ANTERIOR PROMEDIO 4 S…" at bounding box center [784, 605] width 1568 height 1034
click at [579, 365] on div "RESERVAS CREADAS ESTA SEMANA PARA CUALQUIER FECHA FUTURA (CANTIDAD DE COMENSALE…" at bounding box center [783, 303] width 697 height 305
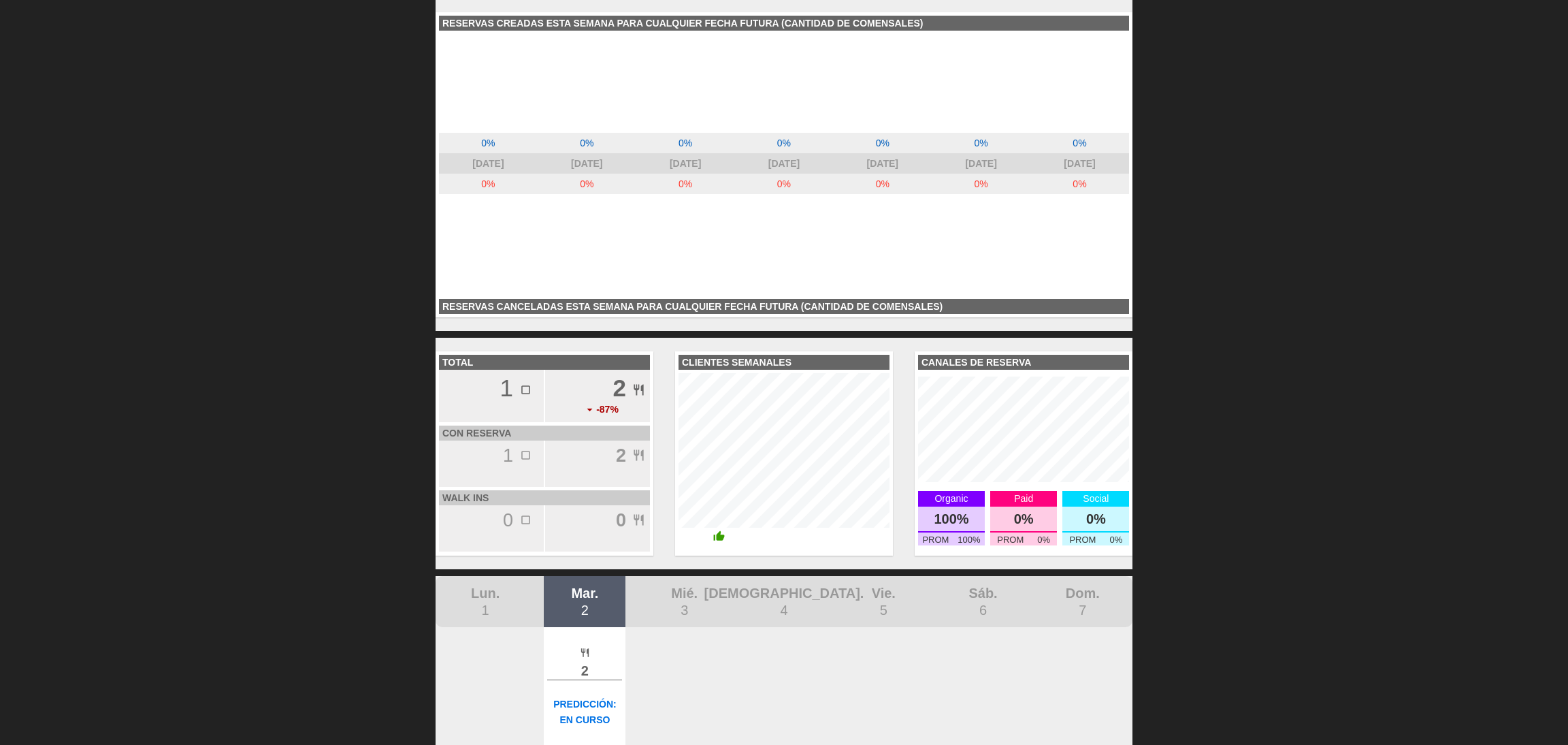
scroll to position [0, 0]
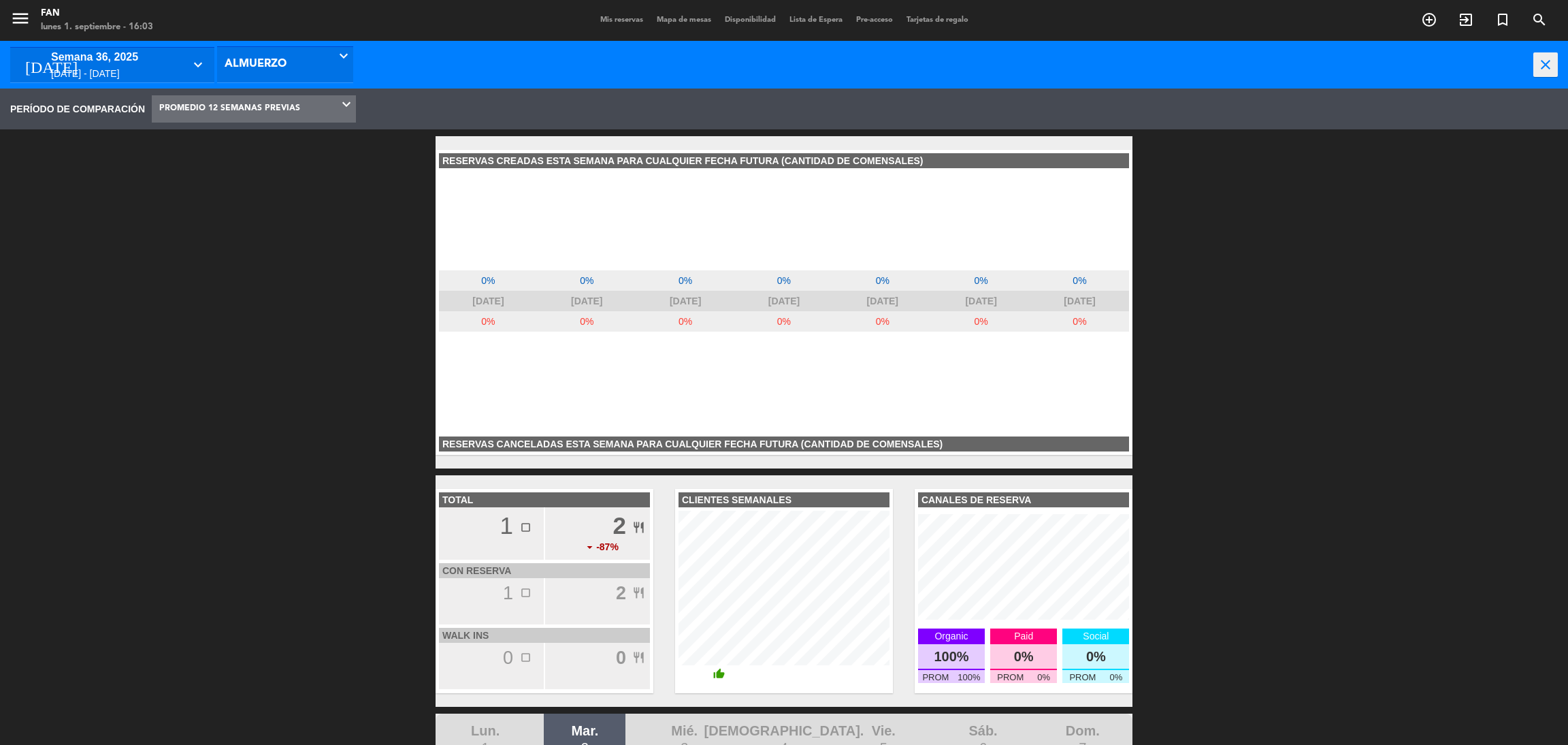
click at [144, 45] on div "[DATE] semana 36, 2025 [DATE] - [DATE] keyboard_arrow_down Todos los turnos Alm…" at bounding box center [190, 65] width 359 height 40
click at [112, 69] on div "[DATE] - [DATE]" at bounding box center [117, 74] width 132 height 16
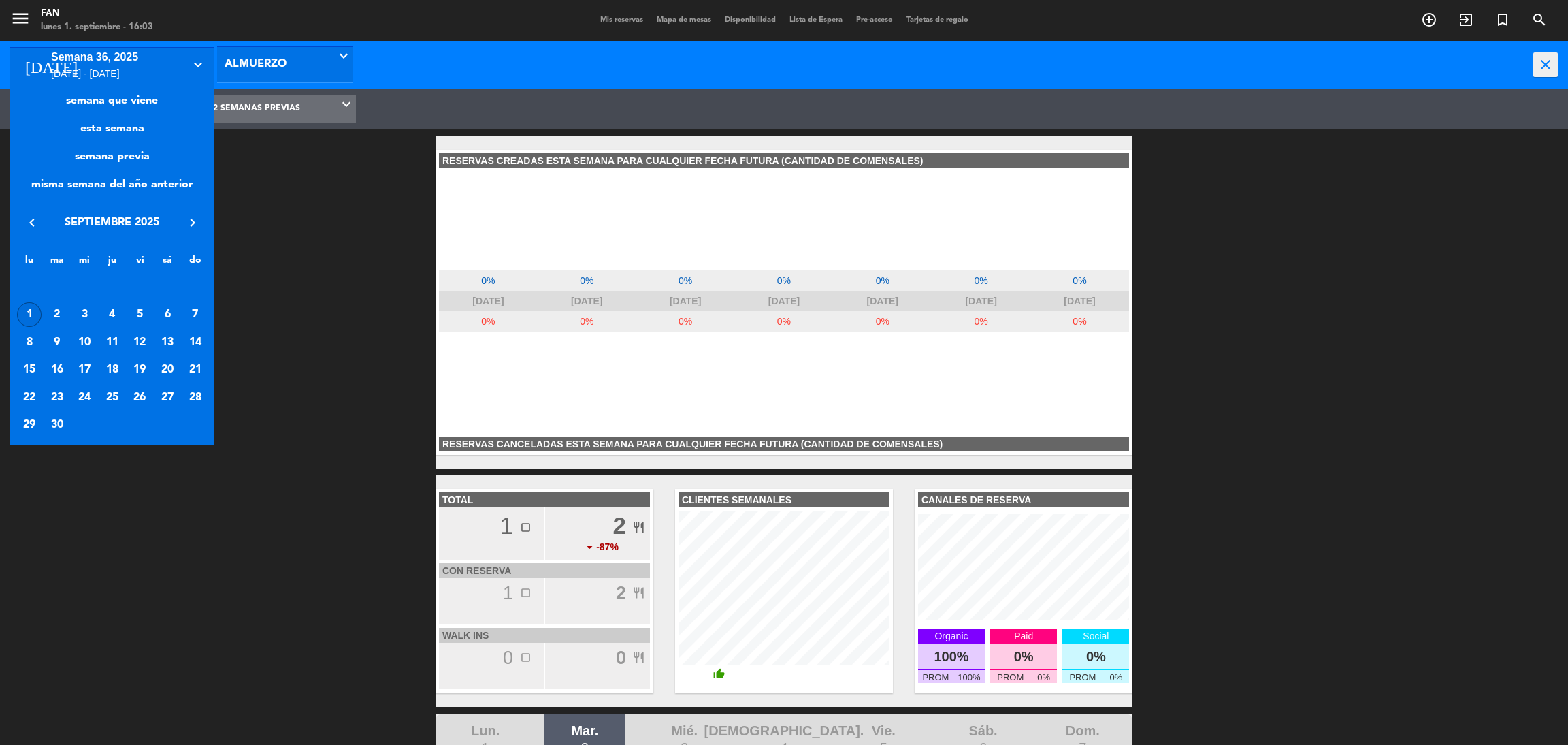
click at [29, 222] on icon "keyboard_arrow_left" at bounding box center [31, 222] width 16 height 16
click at [142, 282] on div "1" at bounding box center [140, 287] width 25 height 25
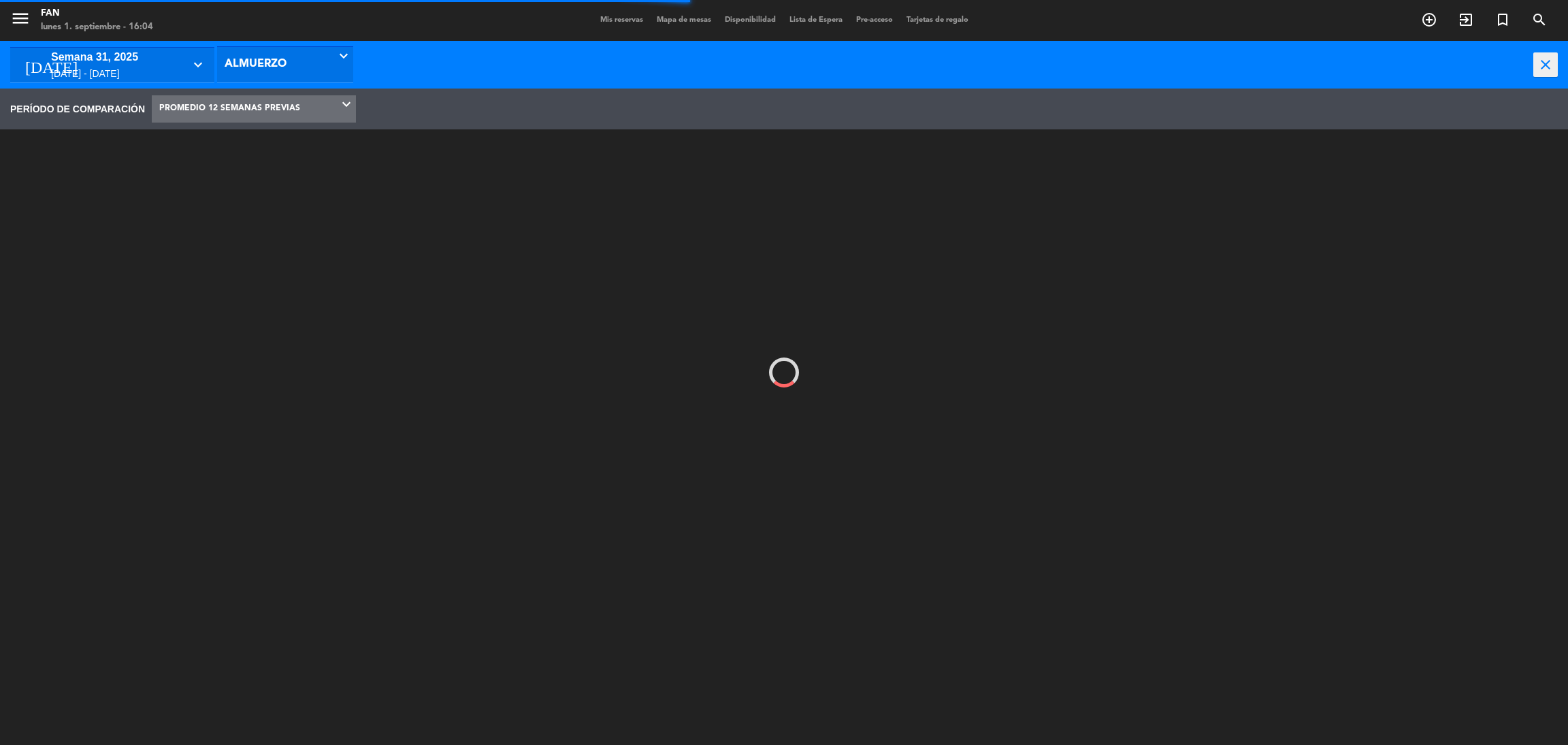
click at [85, 143] on main "menu Fan [DATE] 1. septiembre - 16:04 Mis reservas Mapa de mesas Disponibilidad…" at bounding box center [784, 372] width 1568 height 745
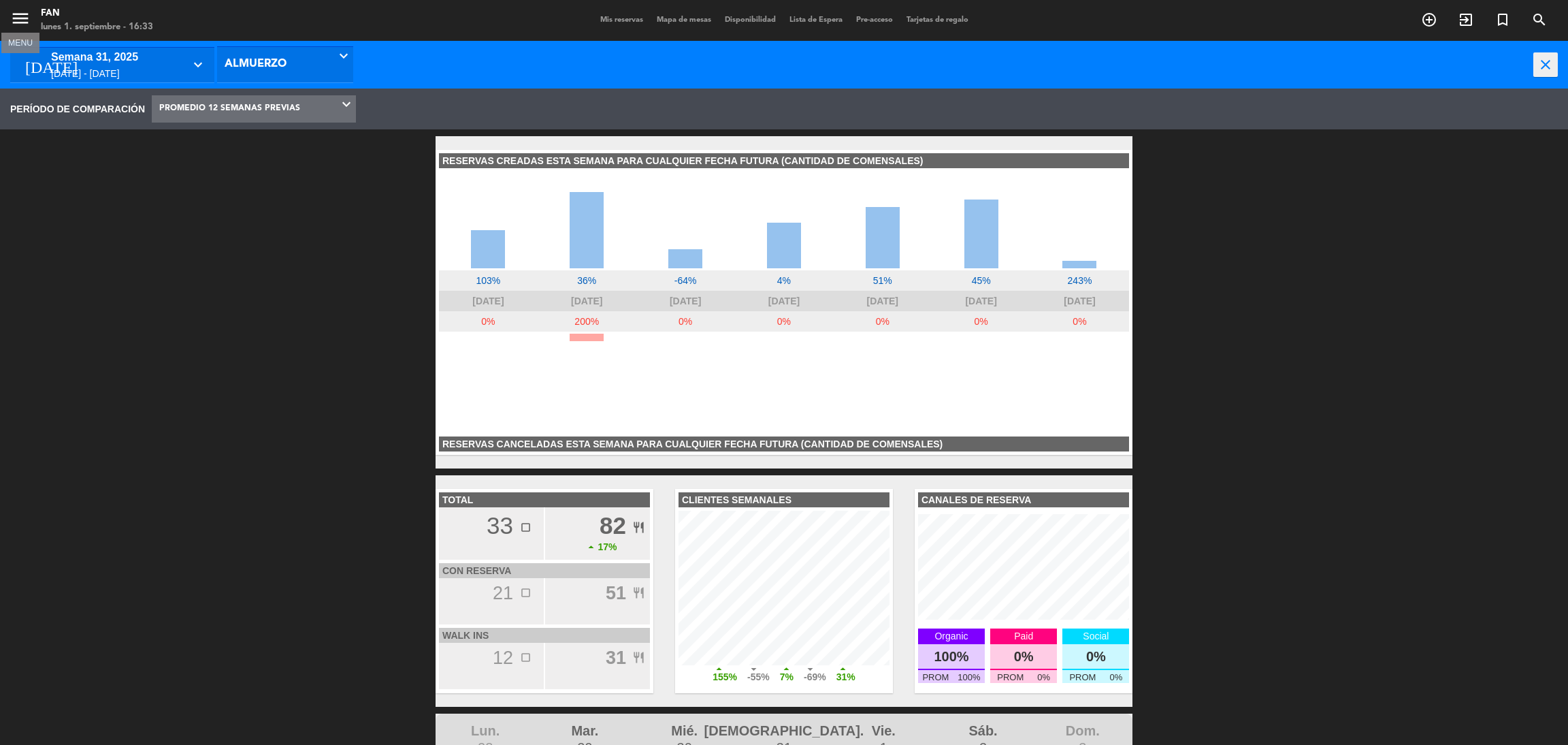
click at [23, 26] on icon "menu" at bounding box center [20, 18] width 20 height 20
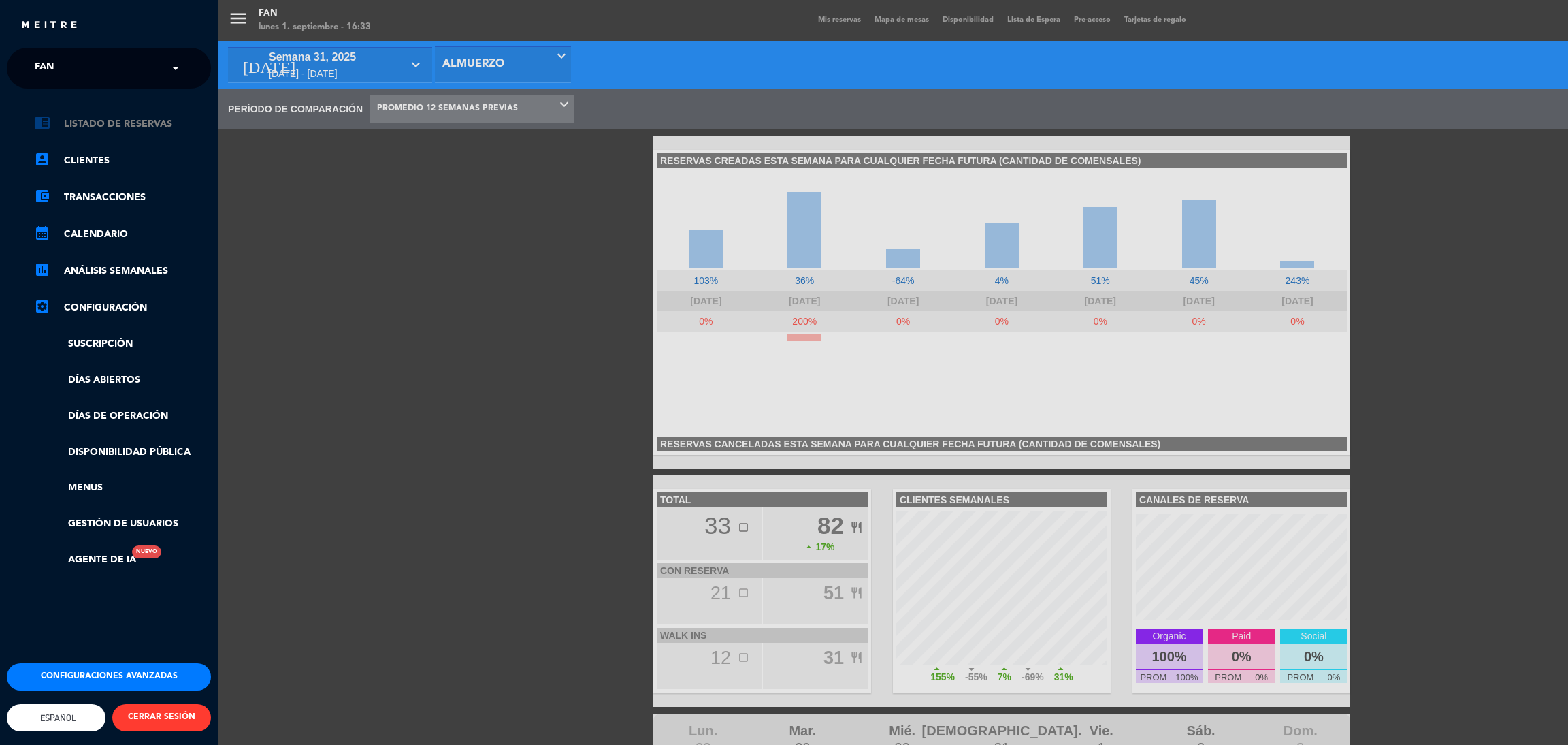
click at [117, 118] on link "chrome_reader_mode Listado de Reservas" at bounding box center [122, 123] width 177 height 16
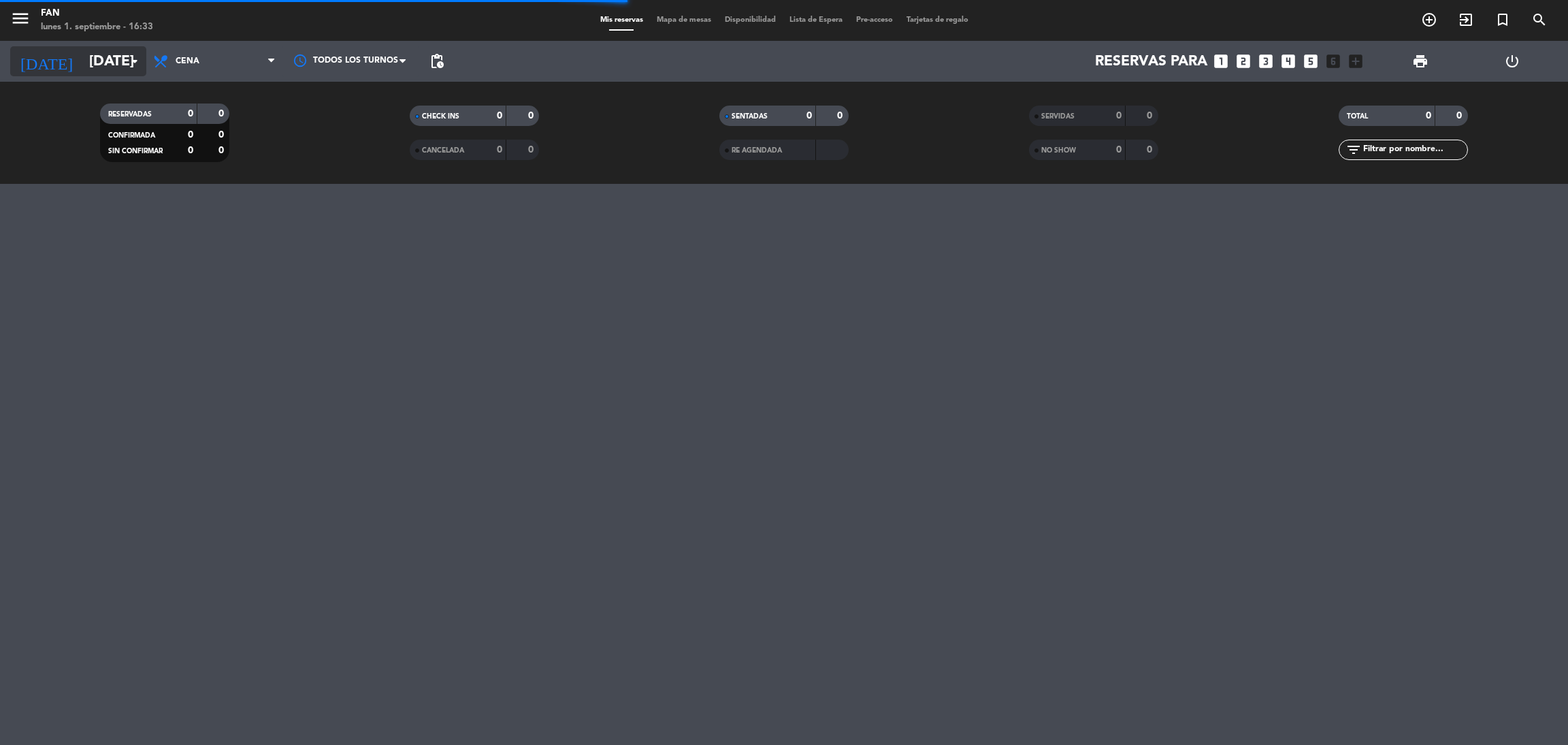
click at [82, 63] on input "[DATE]" at bounding box center [175, 61] width 187 height 31
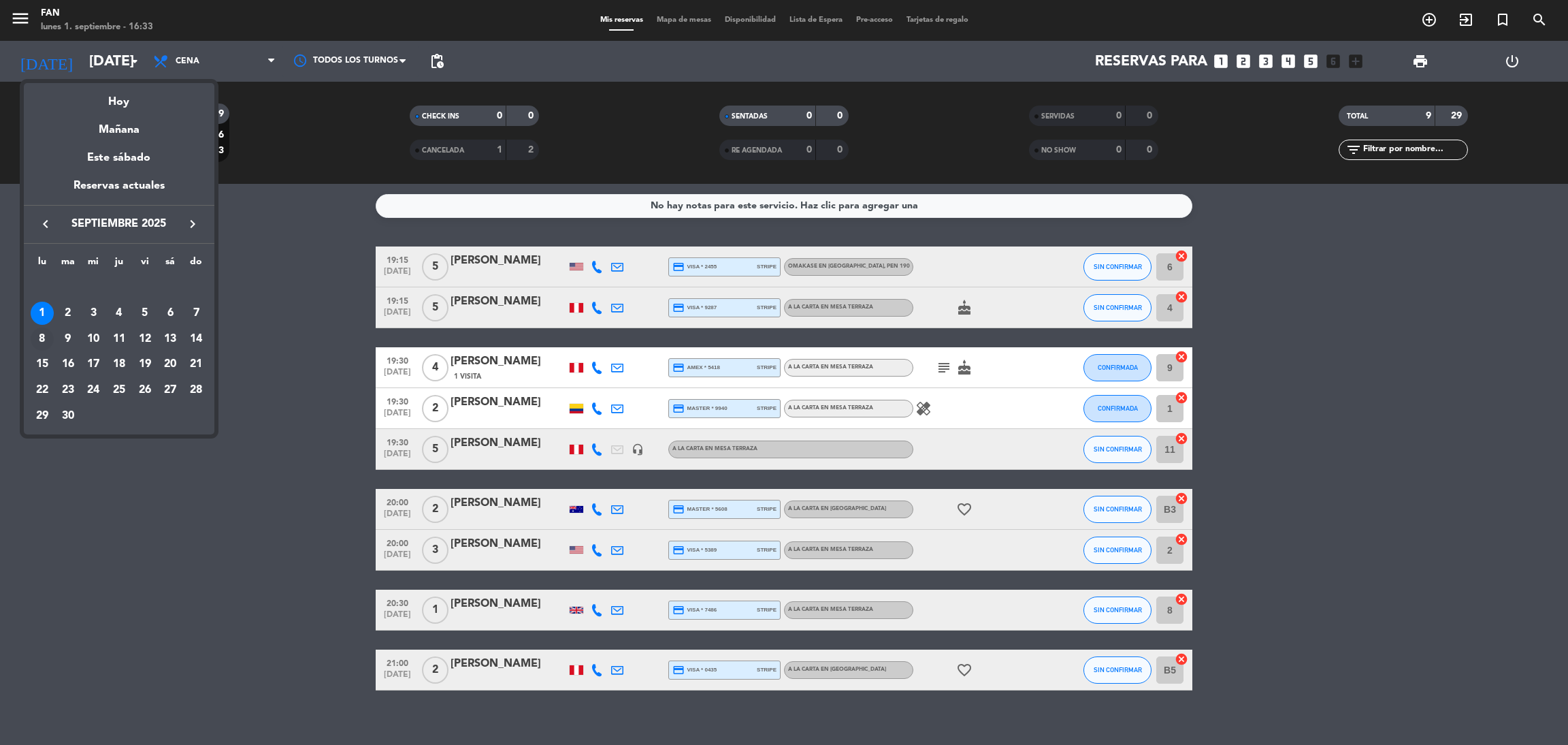
click at [35, 332] on div "8" at bounding box center [43, 339] width 23 height 23
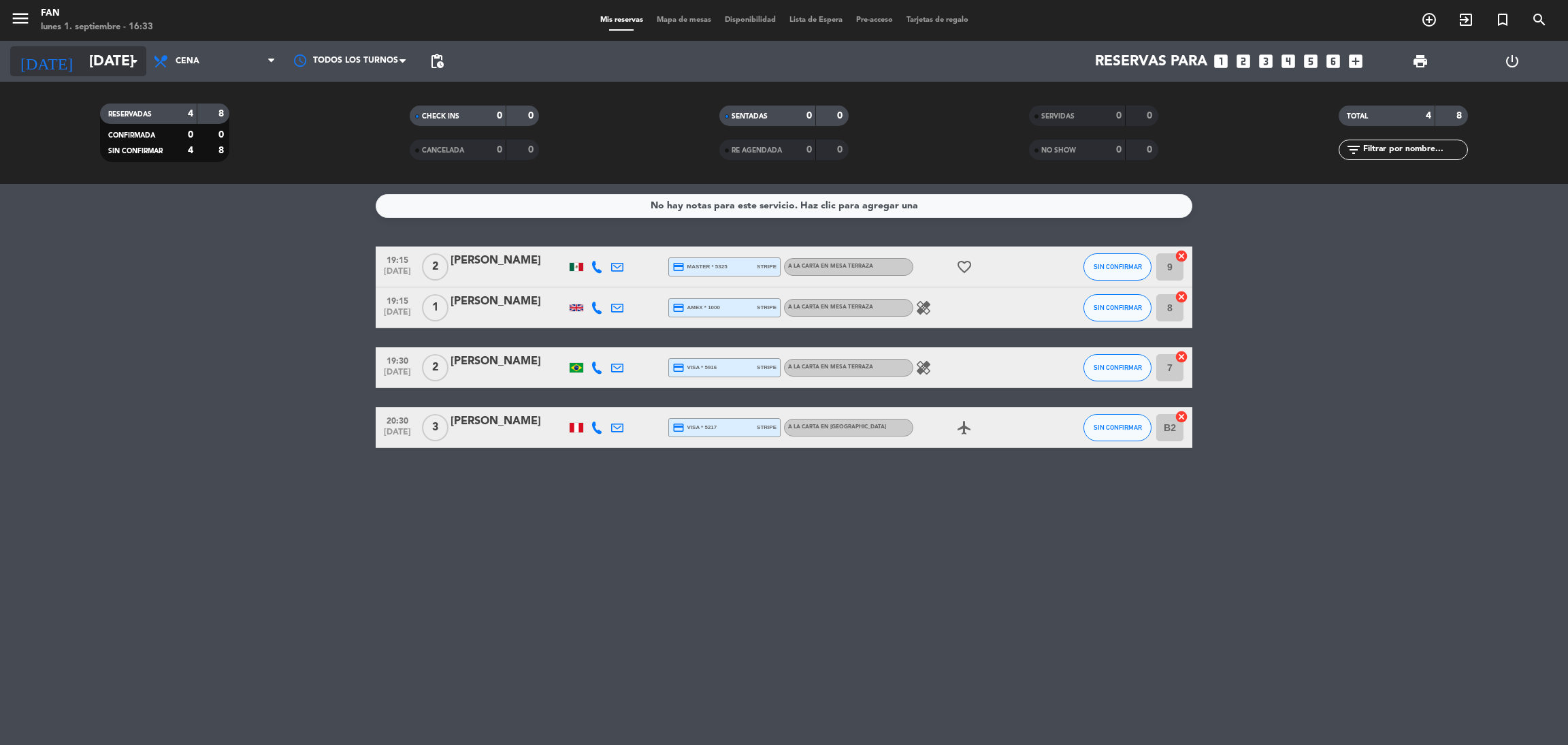
click at [120, 60] on input "[DATE]" at bounding box center [175, 61] width 187 height 31
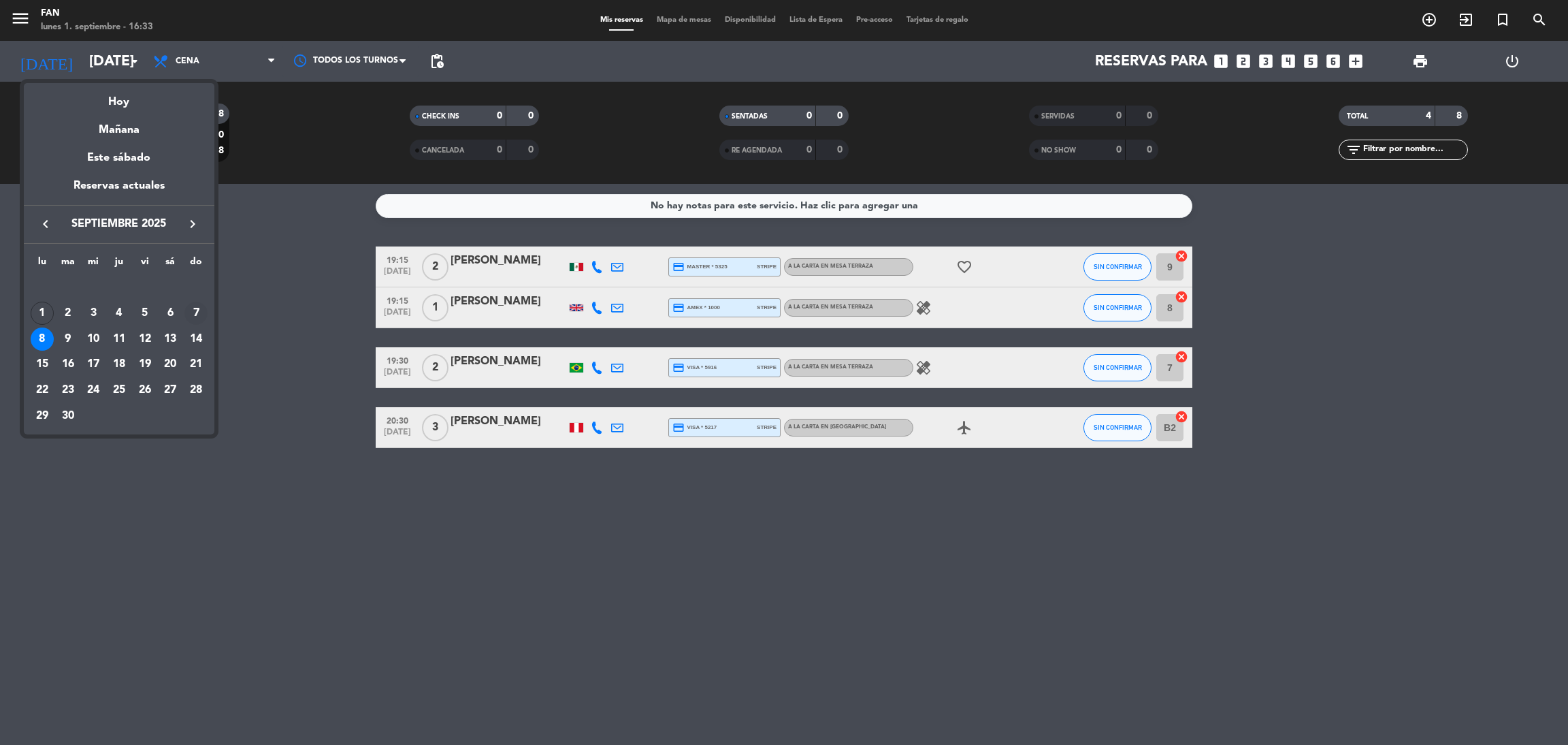
click at [197, 316] on div "7" at bounding box center [196, 313] width 23 height 23
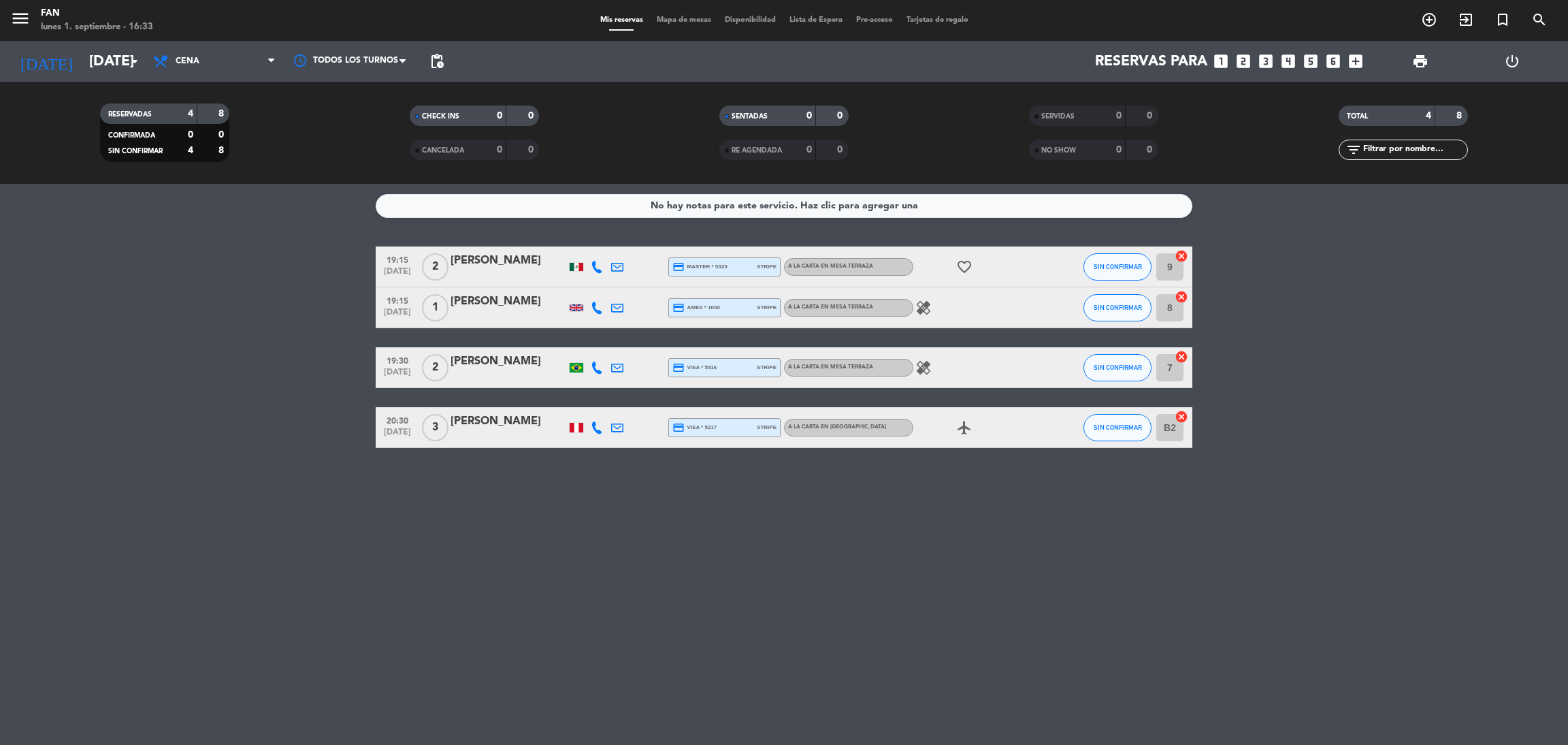
type input "[DATE]"
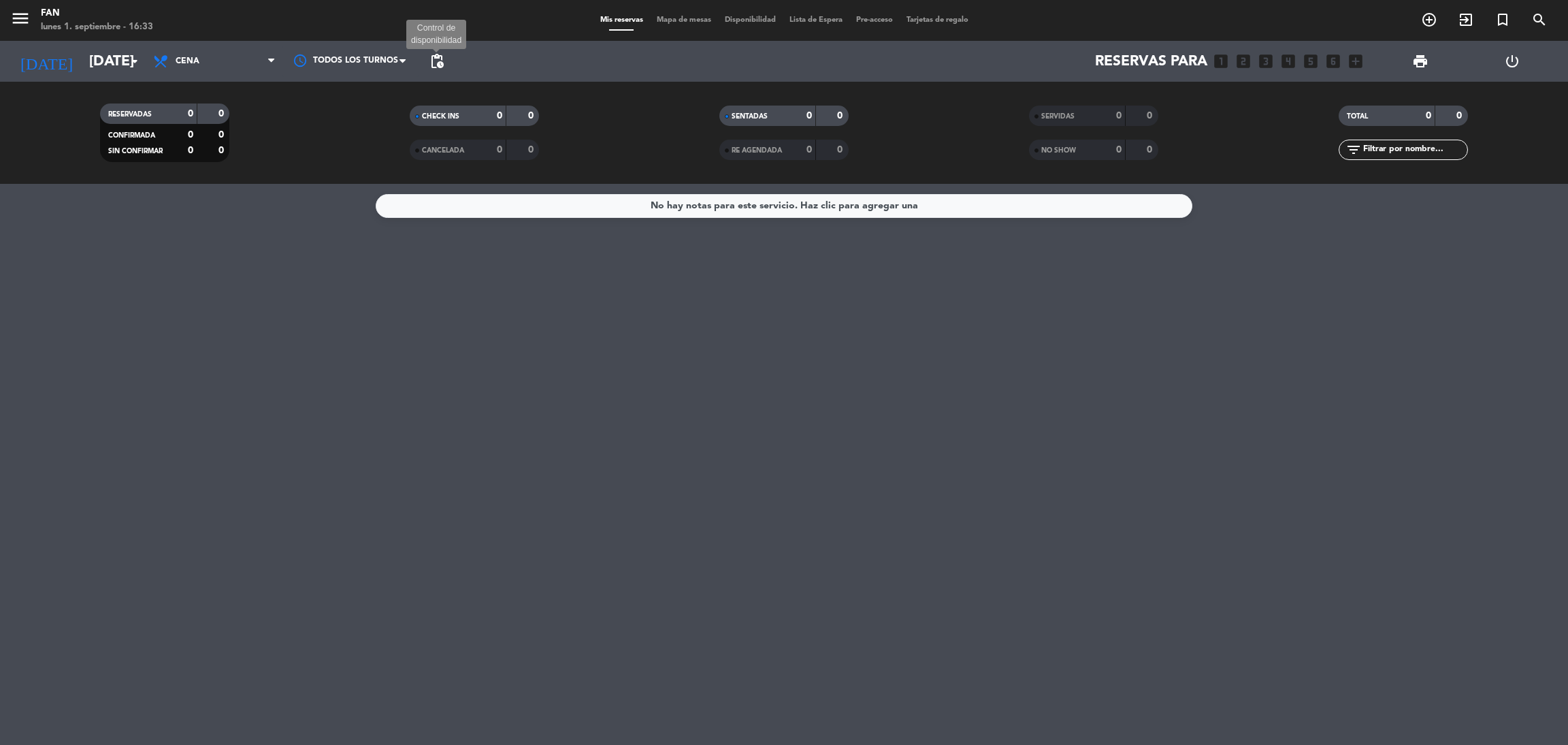
click at [436, 65] on span "pending_actions" at bounding box center [436, 60] width 16 height 16
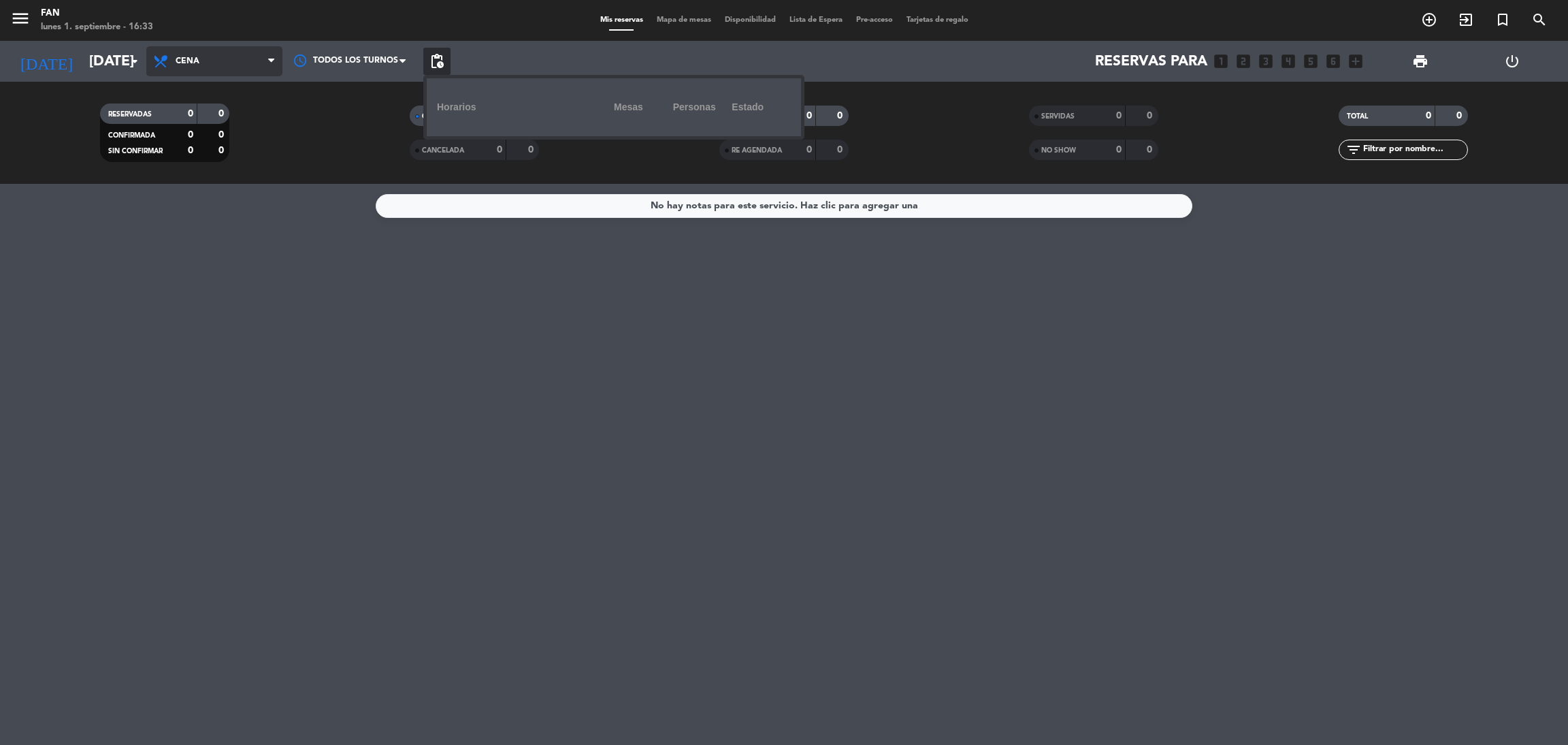
click at [254, 55] on span "Cena" at bounding box center [214, 61] width 136 height 30
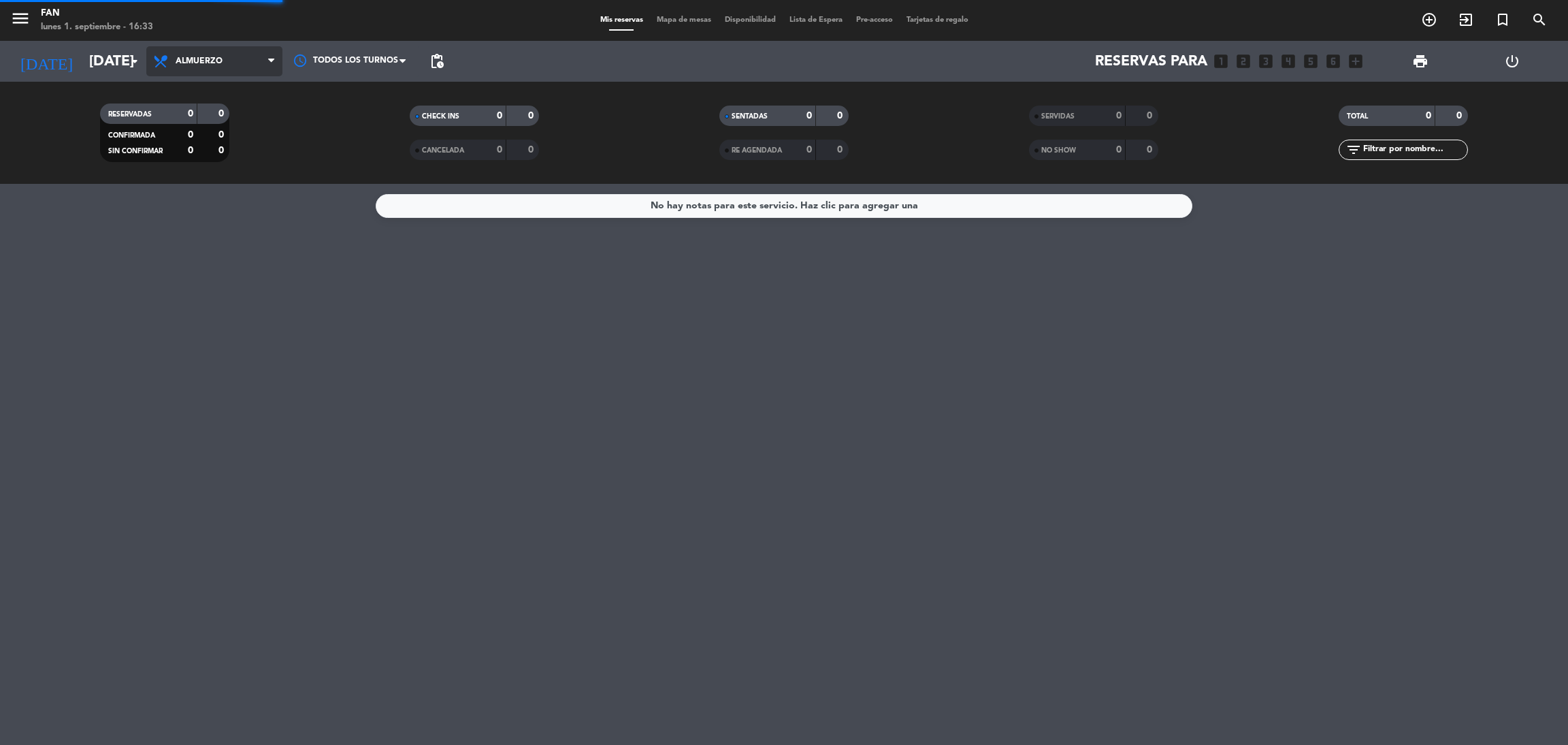
click at [236, 127] on div "menu Fan [DATE] 1. septiembre - 16:33 Mis reservas Mapa de mesas Disponibilidad…" at bounding box center [784, 91] width 1568 height 184
click at [15, 20] on icon "menu" at bounding box center [20, 18] width 20 height 20
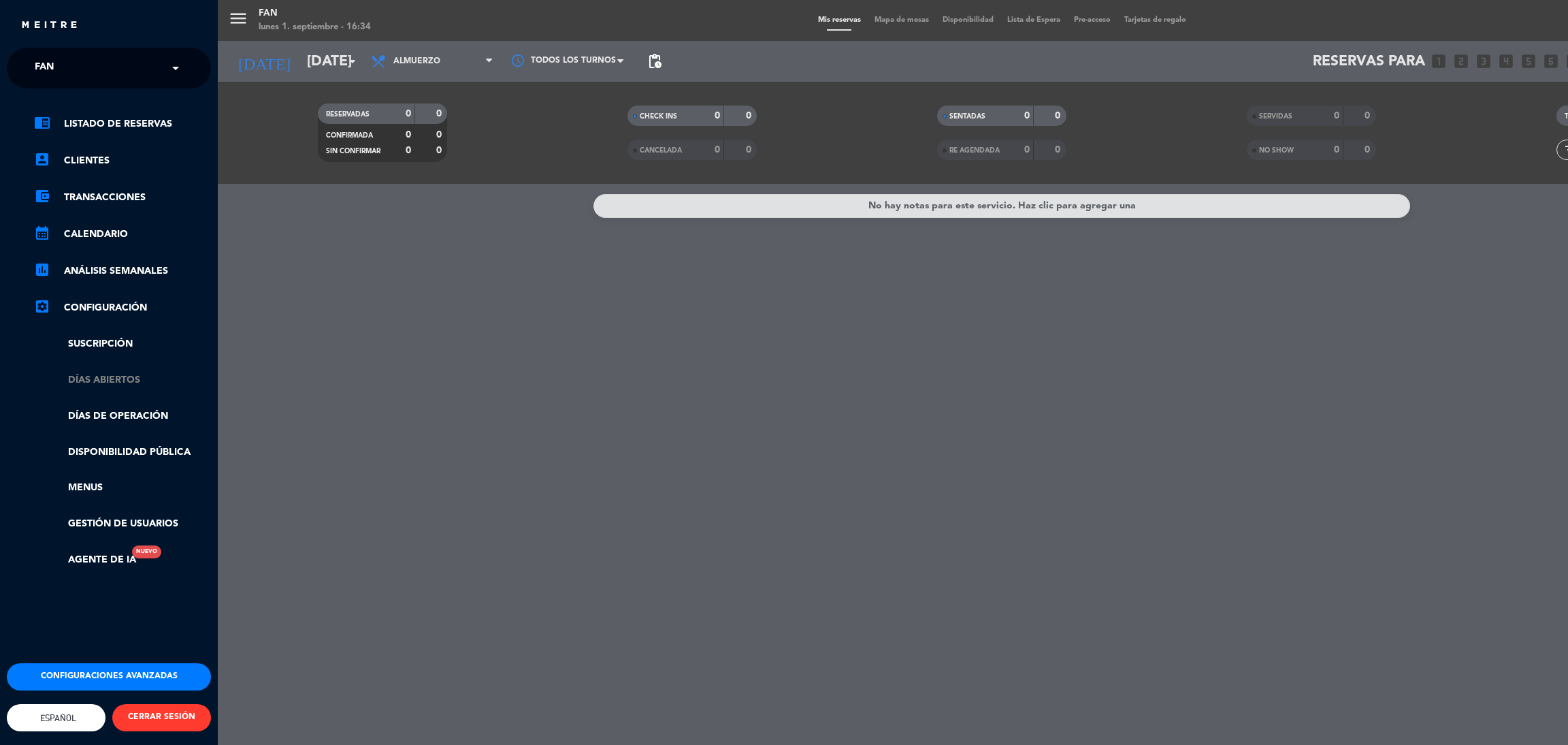
click at [122, 380] on link "Días abiertos" at bounding box center [122, 380] width 177 height 16
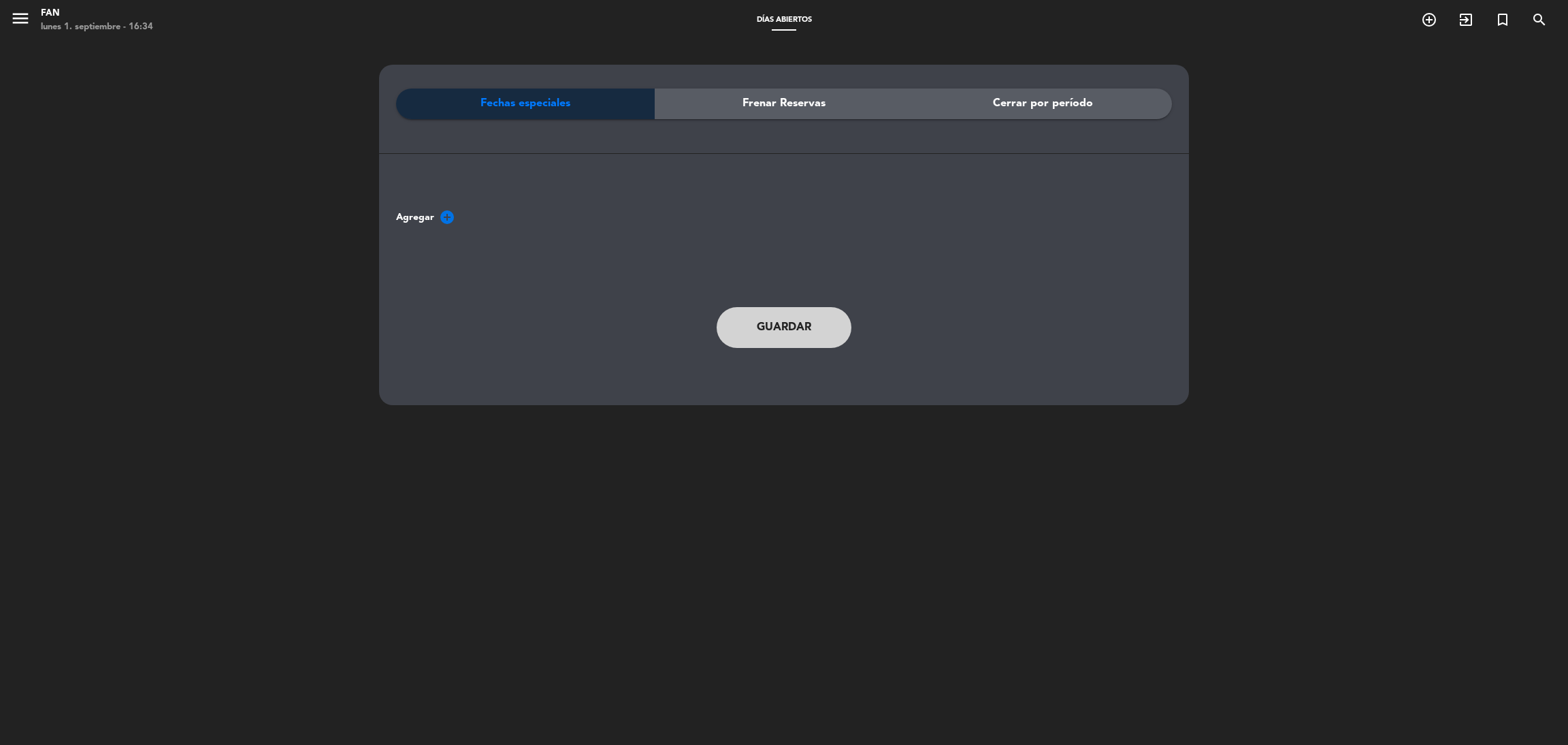
click at [309, 95] on div "Fechas especiales Frenar Reservas Cerrar por período Agregar add_circle Guardar" at bounding box center [784, 414] width 1568 height 745
click at [16, 21] on icon "menu" at bounding box center [20, 18] width 20 height 20
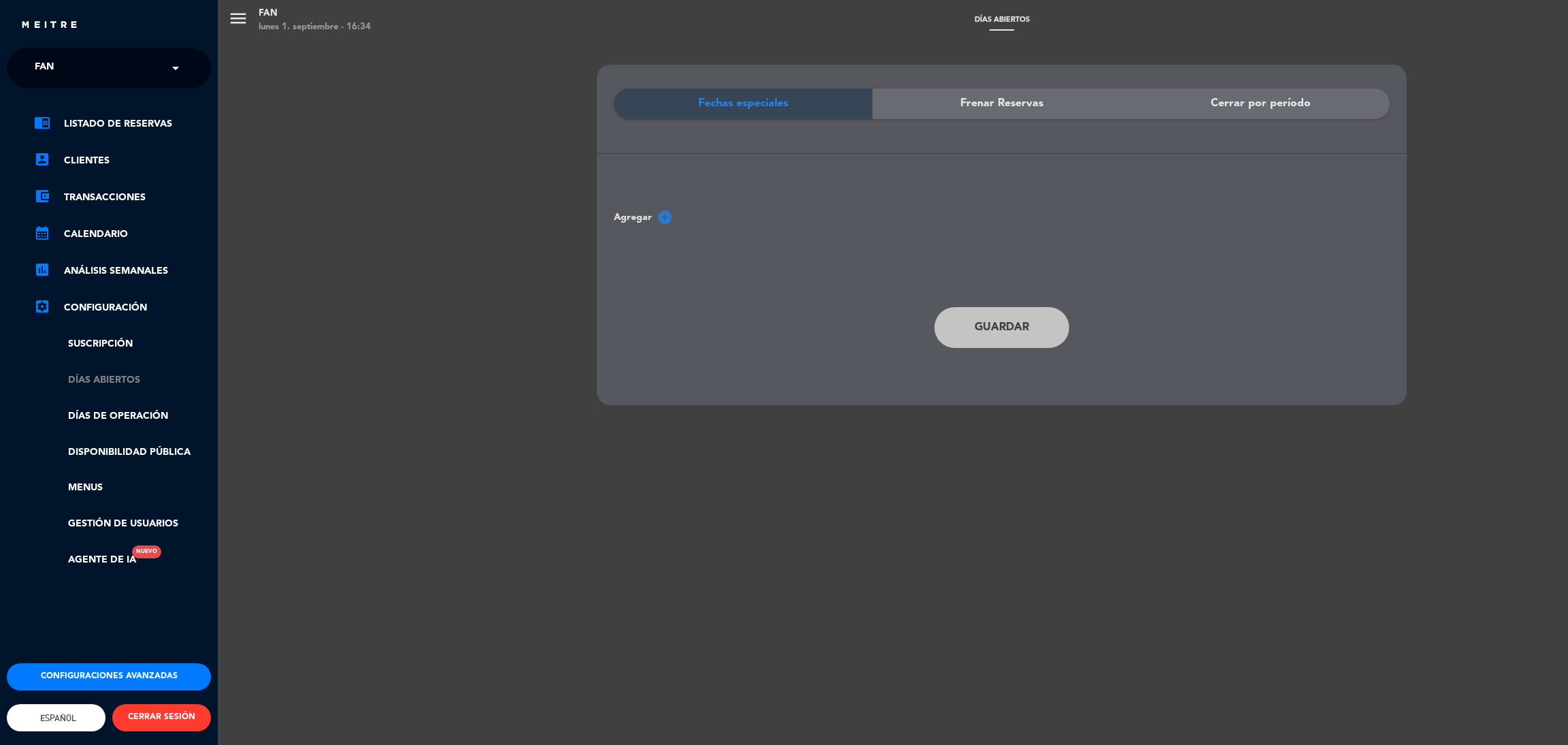
click at [99, 379] on link "Días abiertos" at bounding box center [122, 380] width 177 height 16
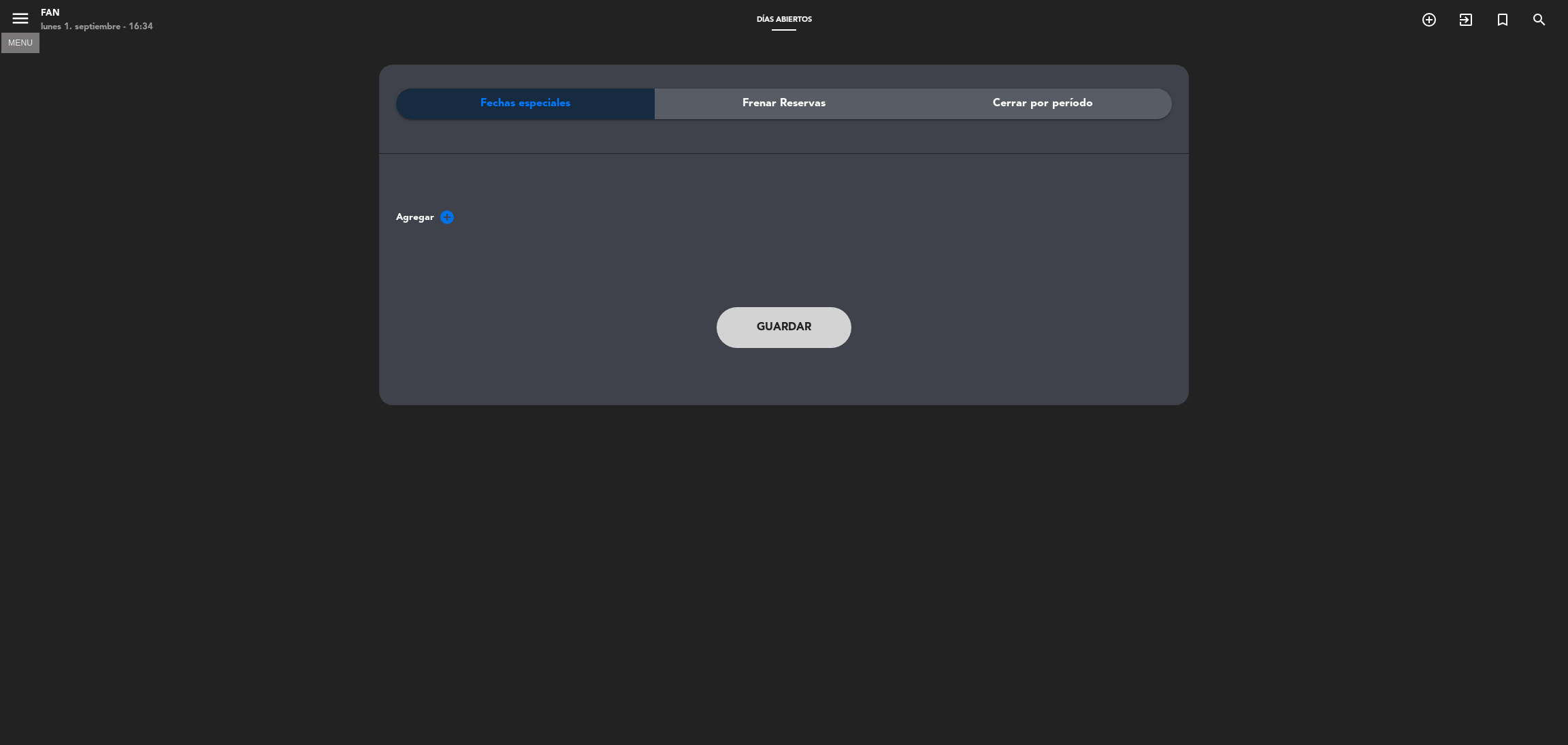
click at [25, 18] on icon "menu" at bounding box center [20, 18] width 20 height 20
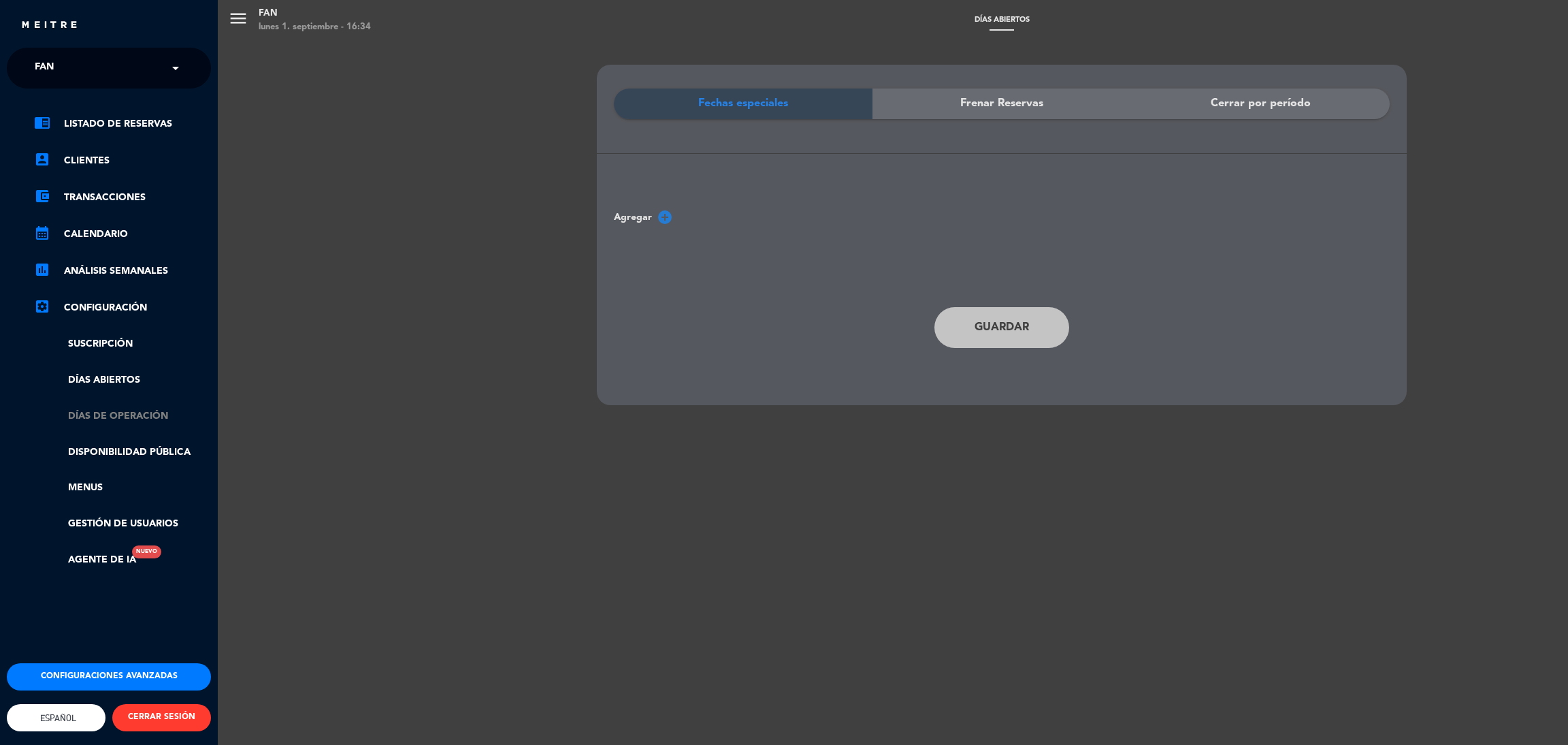
click at [138, 412] on link "Días de Operación" at bounding box center [122, 416] width 177 height 16
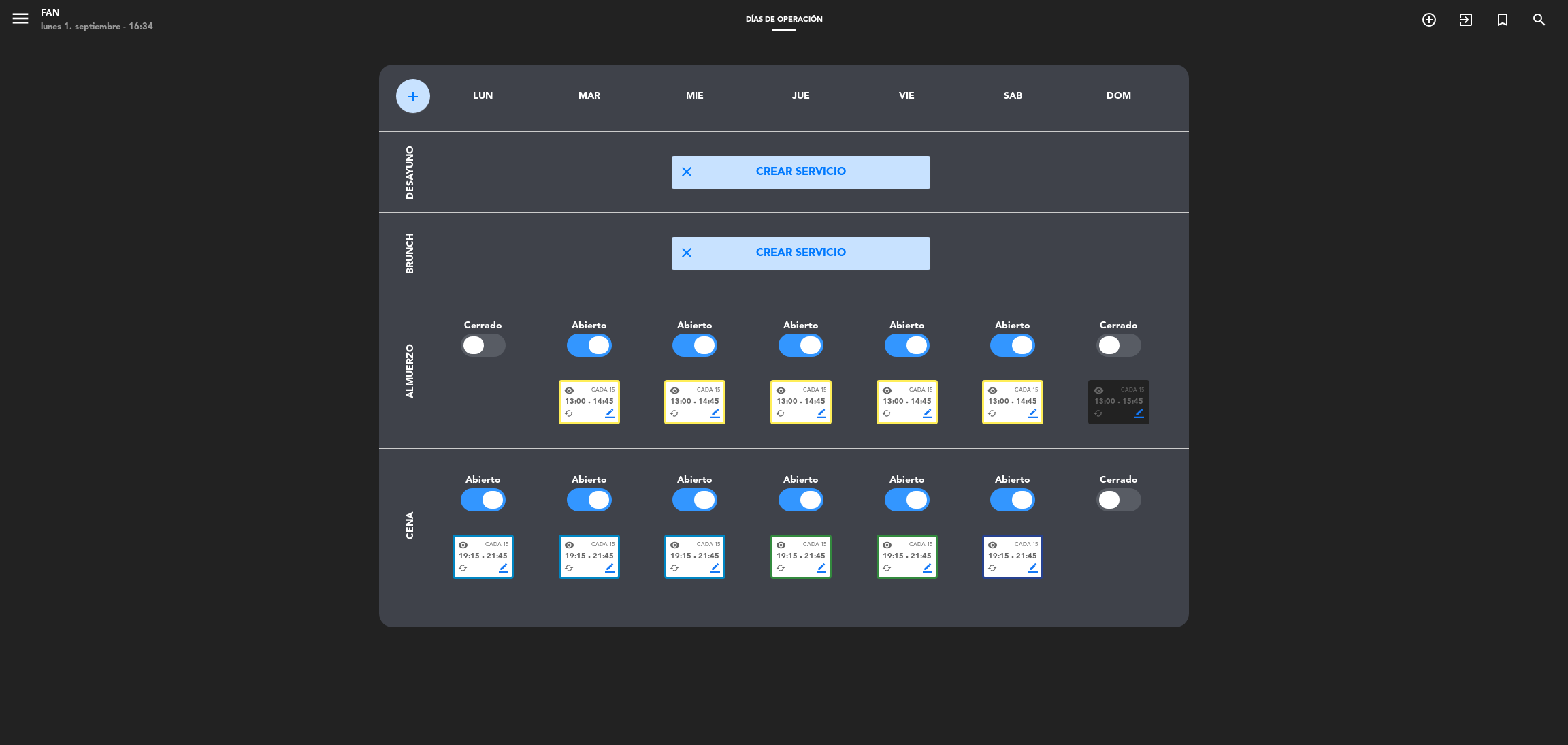
click at [1129, 341] on div at bounding box center [1119, 346] width 45 height 23
click at [31, 22] on span "menu" at bounding box center [25, 21] width 31 height 32
click at [14, 17] on icon "menu" at bounding box center [20, 18] width 20 height 20
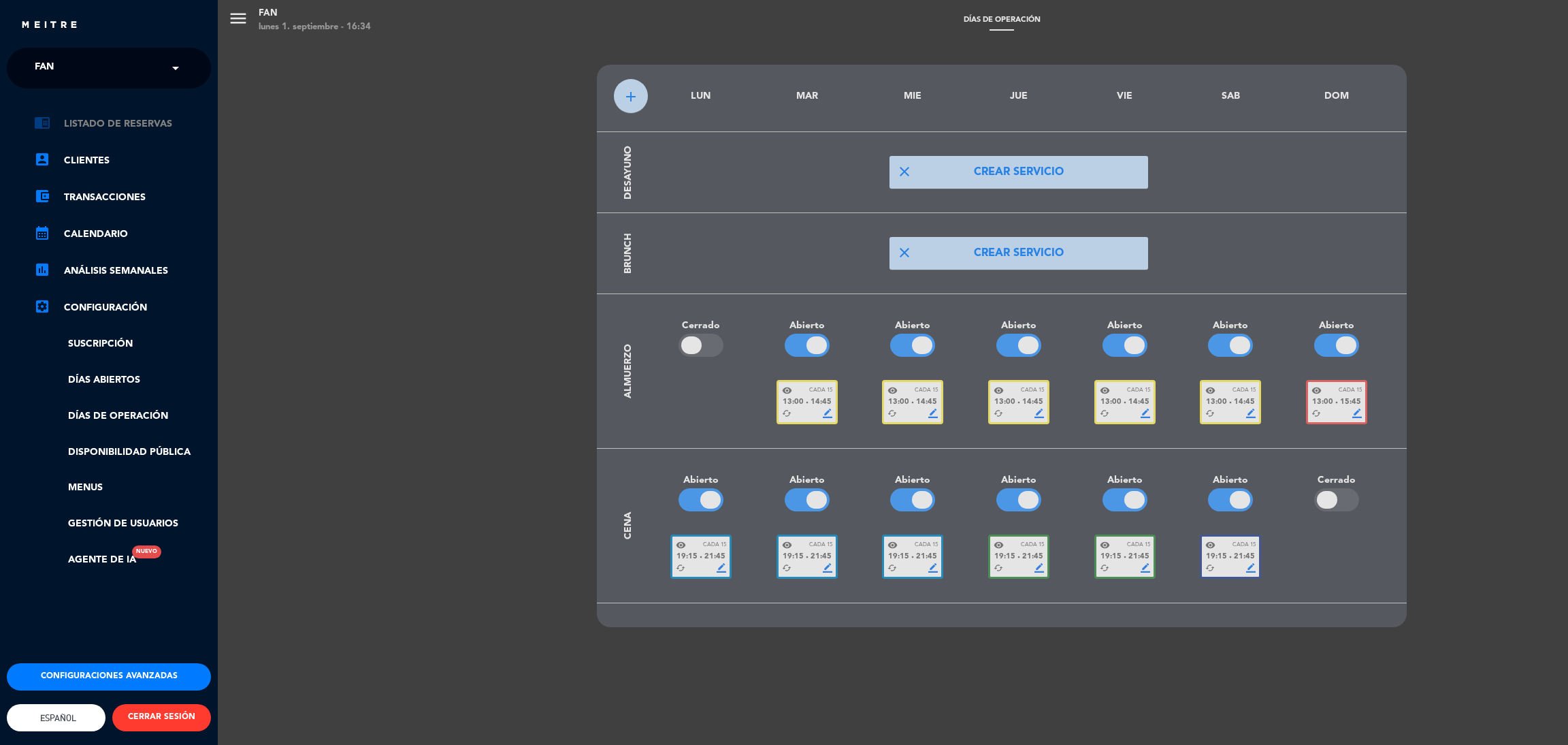
click at [128, 122] on link "chrome_reader_mode Listado de Reservas" at bounding box center [122, 123] width 177 height 16
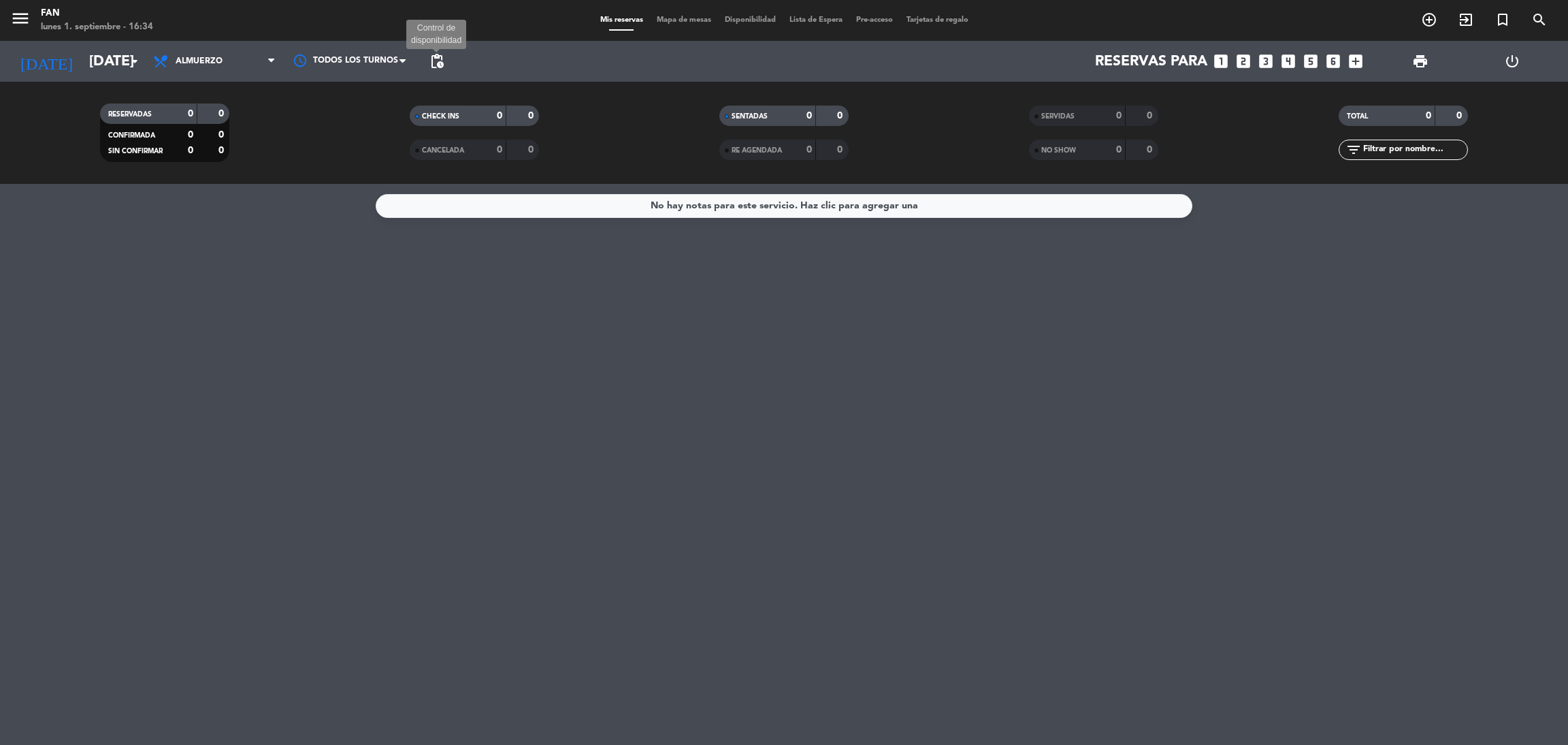
click at [443, 65] on span "pending_actions" at bounding box center [436, 60] width 16 height 16
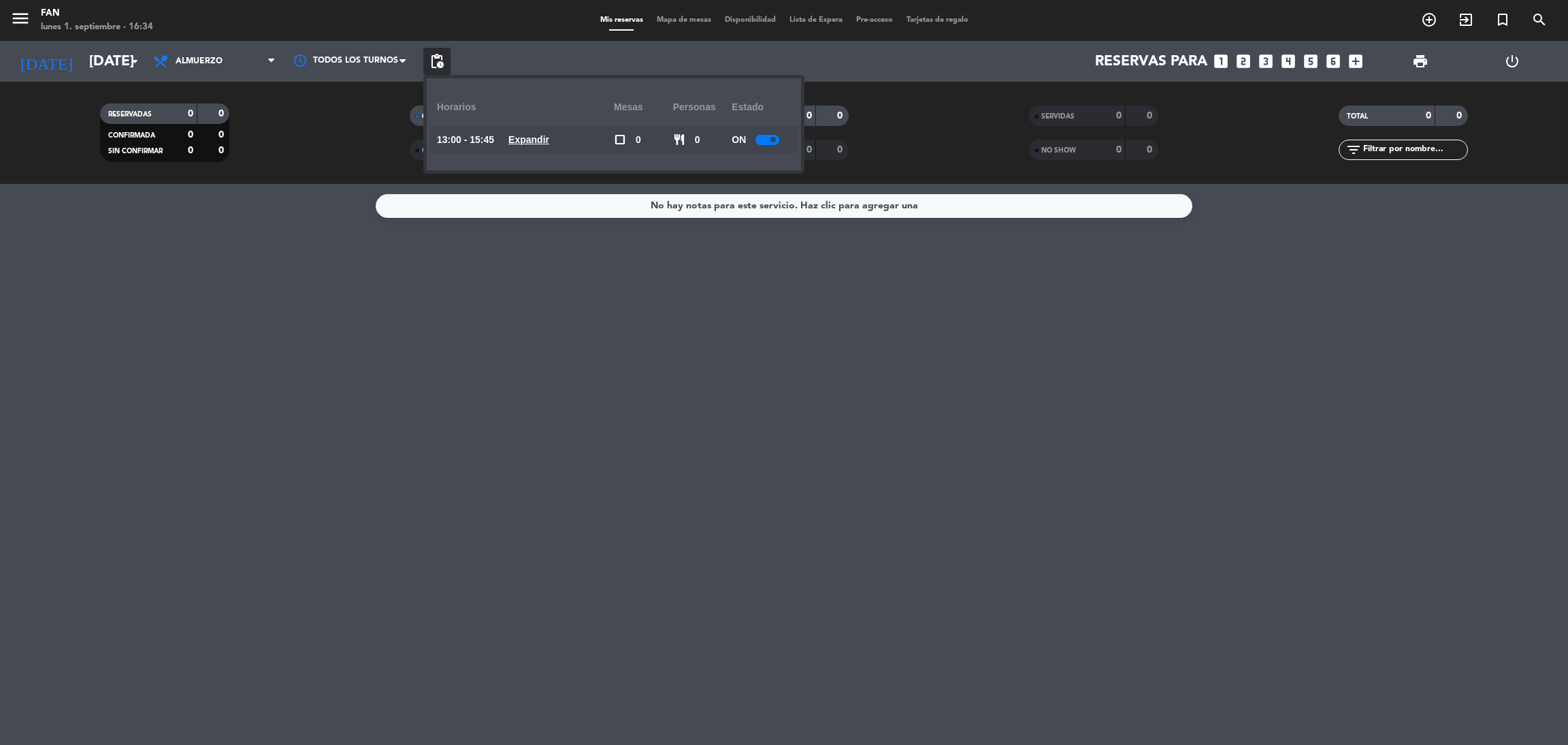
click at [525, 143] on u "Expandir" at bounding box center [528, 139] width 41 height 11
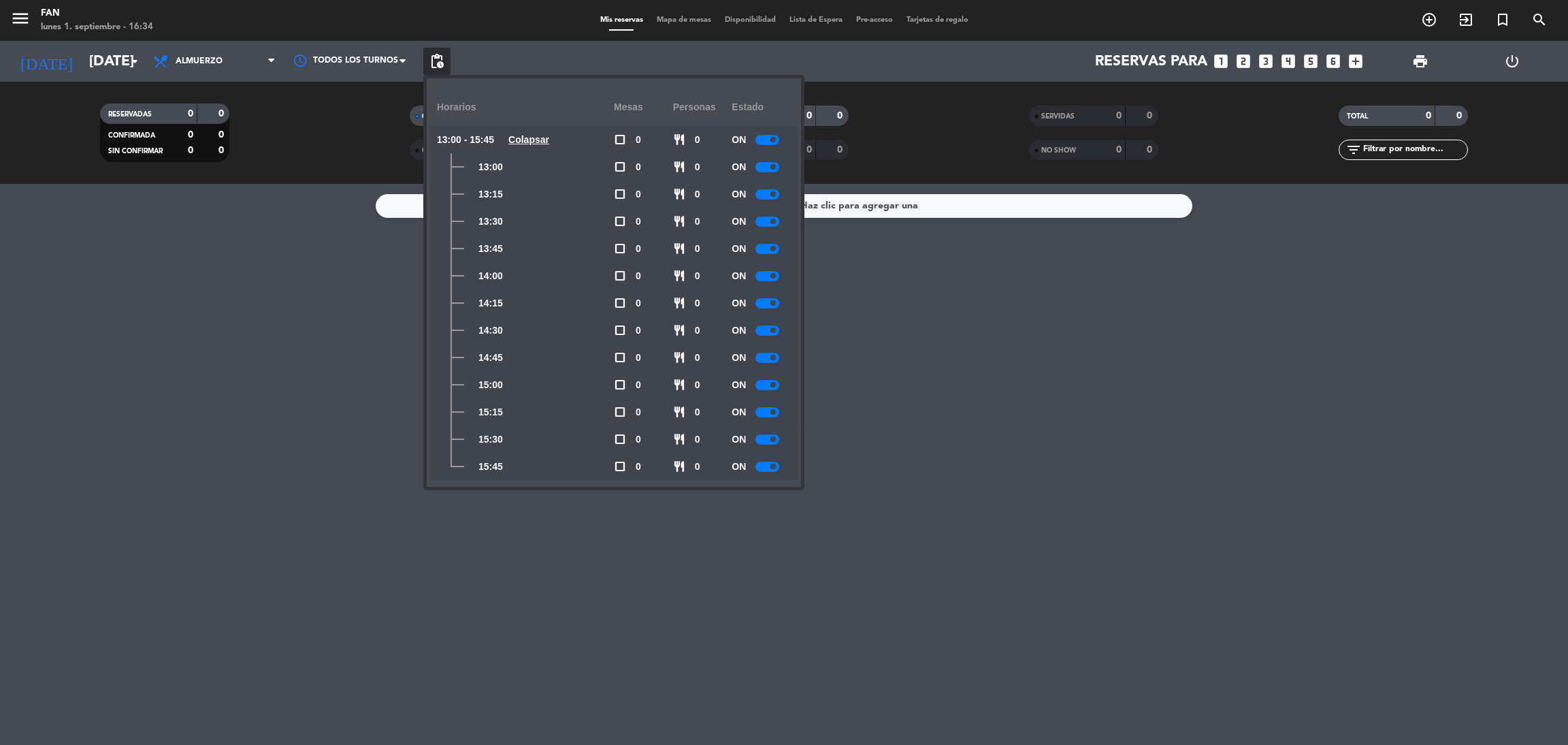
click at [281, 307] on div "No hay notas para este servicio. Haz clic para agregar una" at bounding box center [784, 464] width 1568 height 561
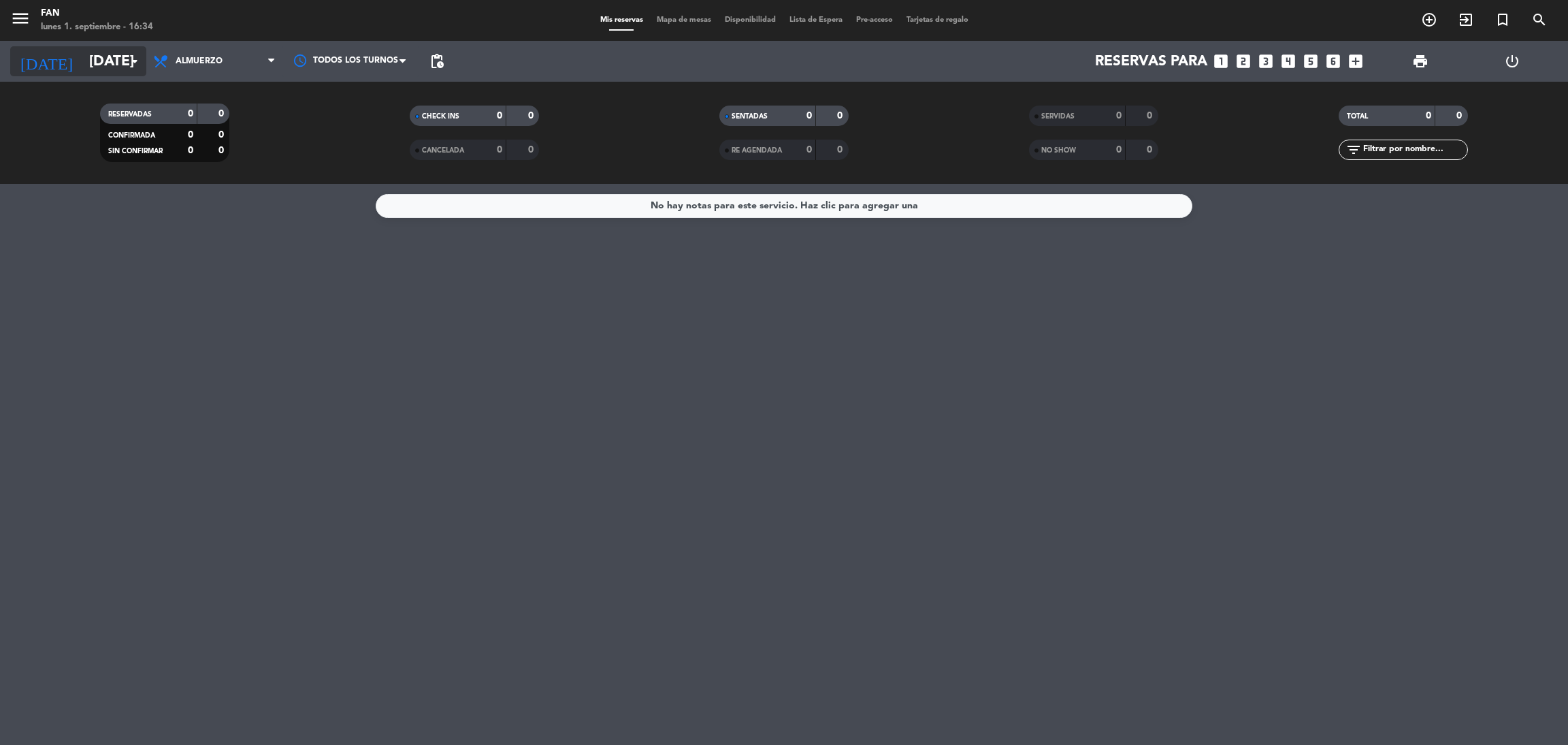
click at [127, 63] on icon "arrow_drop_down" at bounding box center [134, 60] width 16 height 16
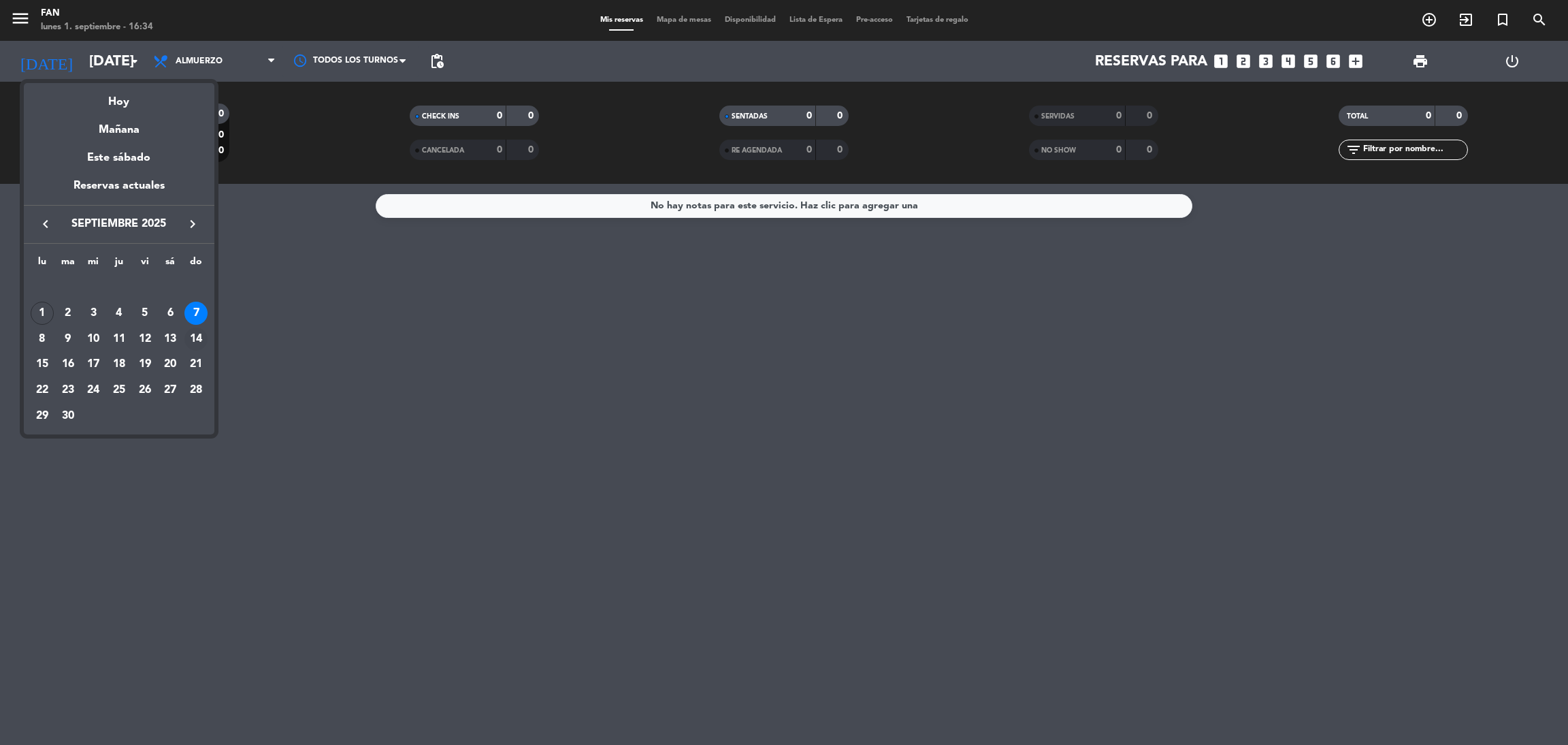
click at [200, 333] on div "14" at bounding box center [196, 339] width 23 height 23
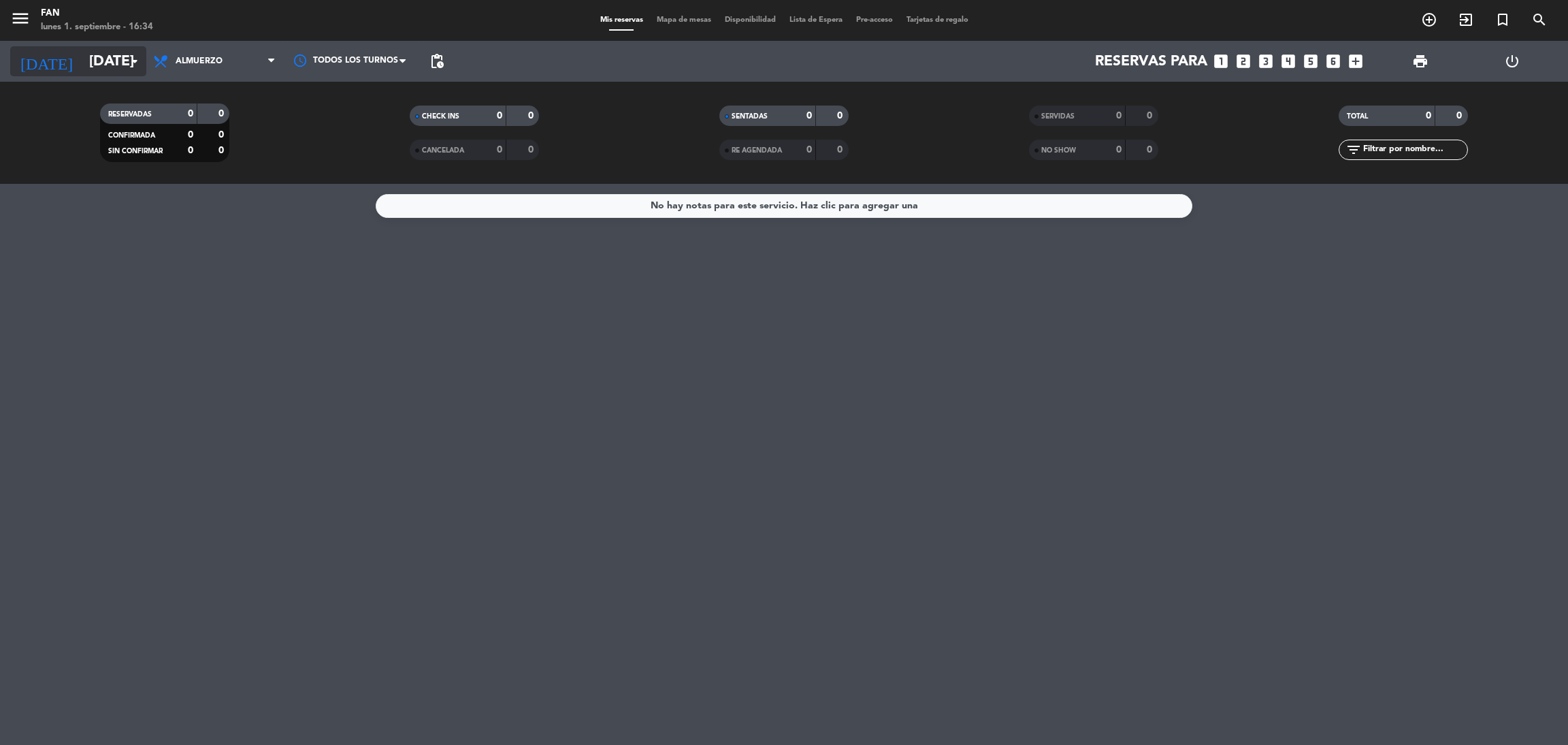
click at [115, 62] on input "[DATE]" at bounding box center [175, 61] width 187 height 31
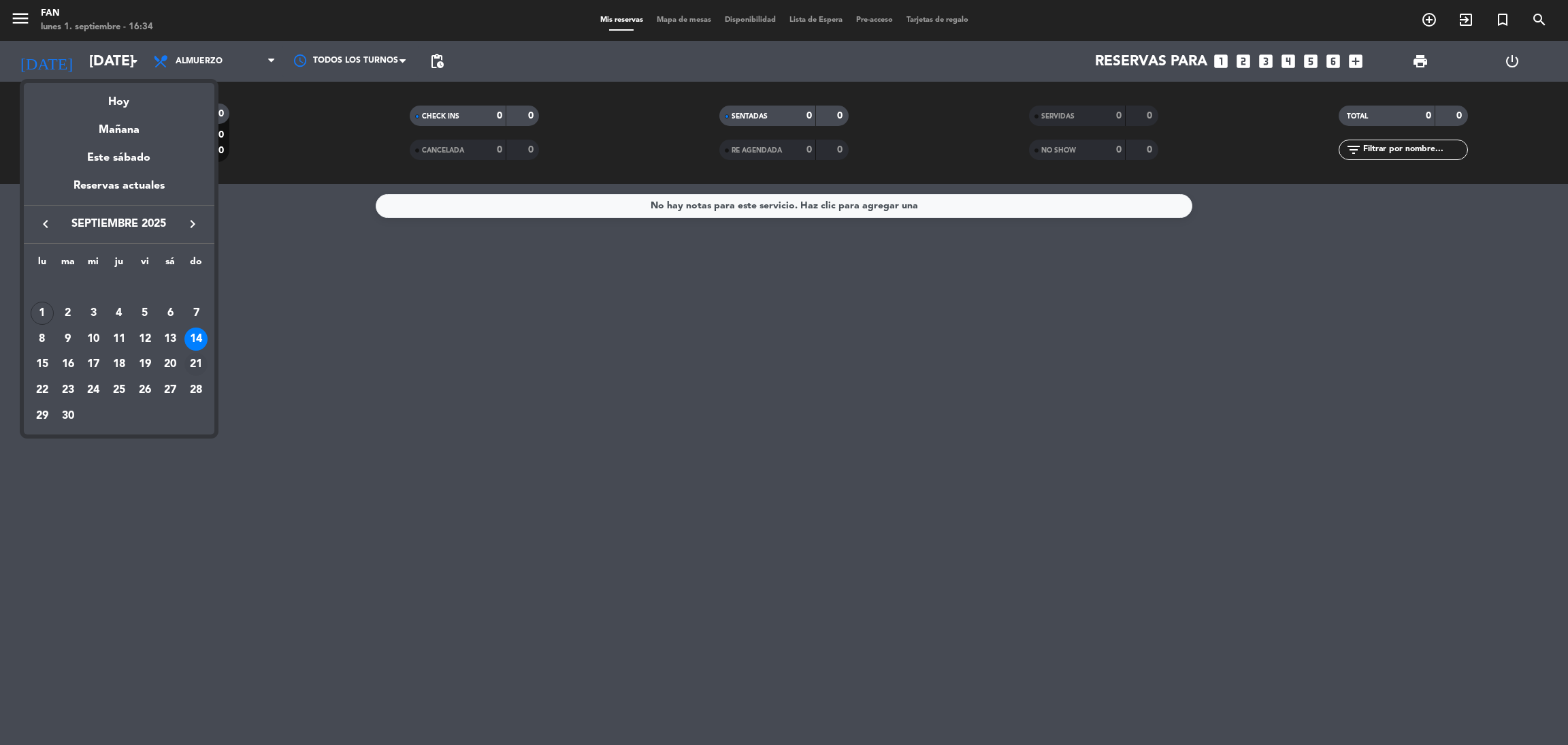
click at [190, 371] on div "21" at bounding box center [196, 364] width 23 height 23
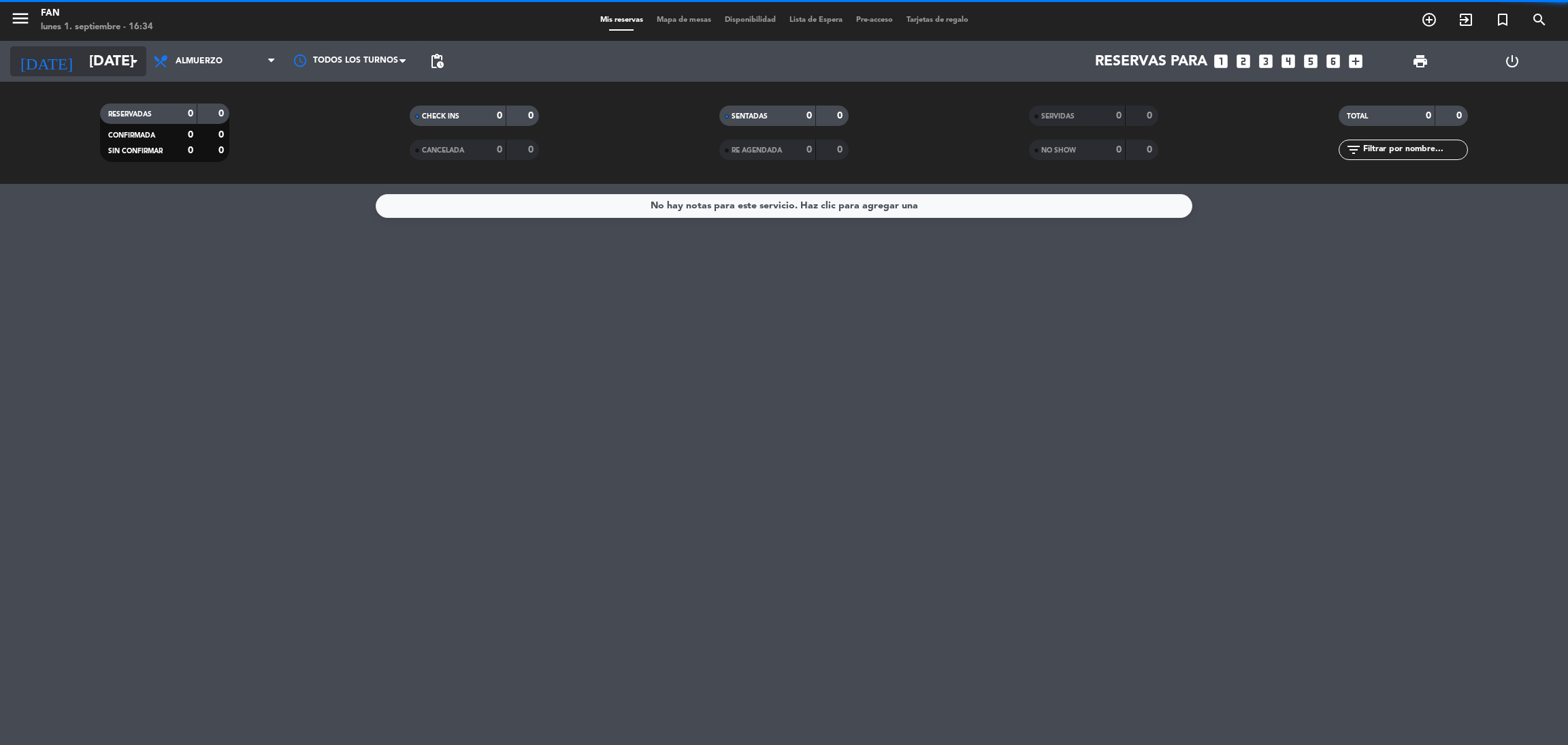
click at [82, 61] on input "[DATE]" at bounding box center [175, 61] width 187 height 31
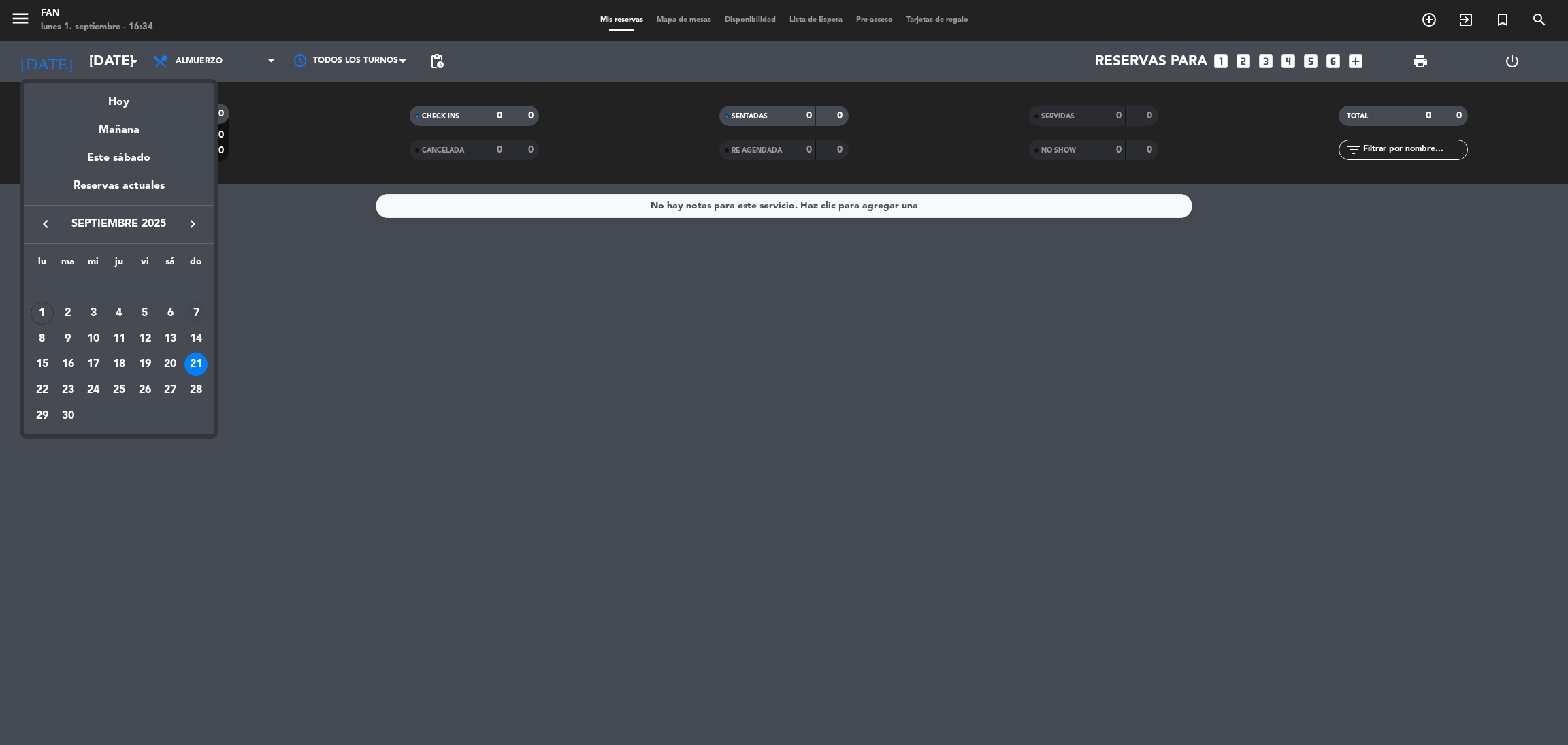
click at [191, 311] on div "7" at bounding box center [196, 313] width 23 height 23
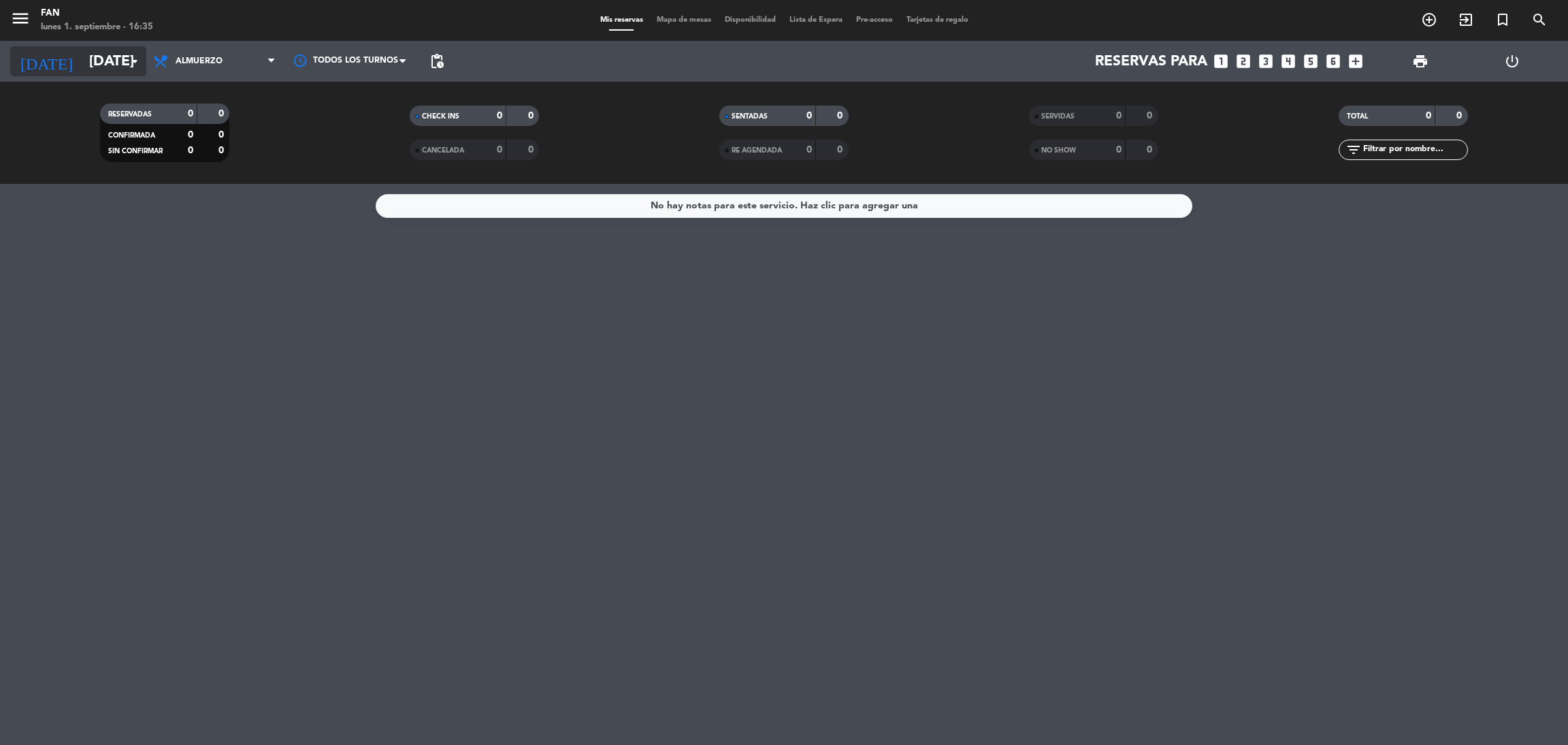
click at [104, 52] on input "[DATE]" at bounding box center [175, 61] width 187 height 31
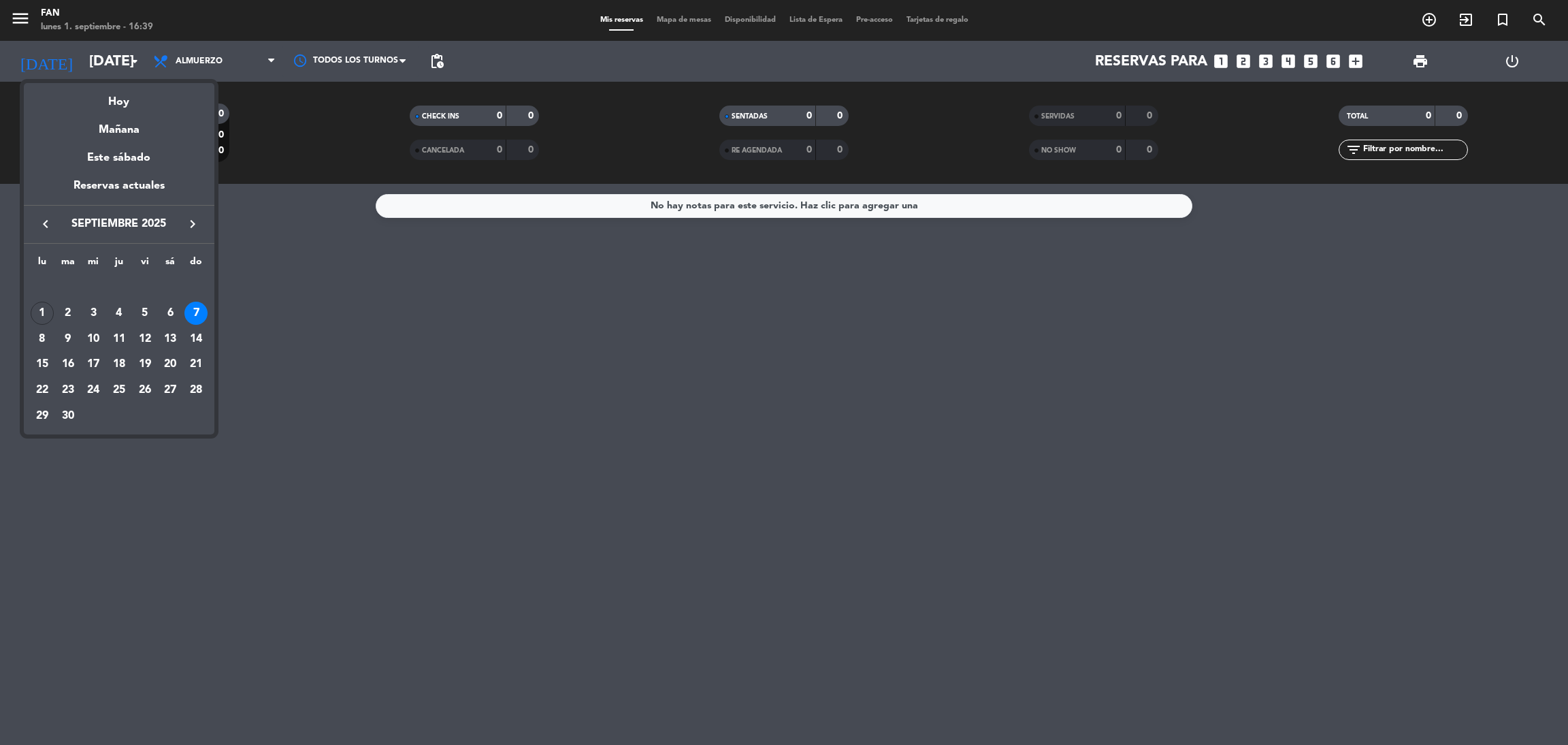
click at [439, 60] on div at bounding box center [784, 372] width 1568 height 745
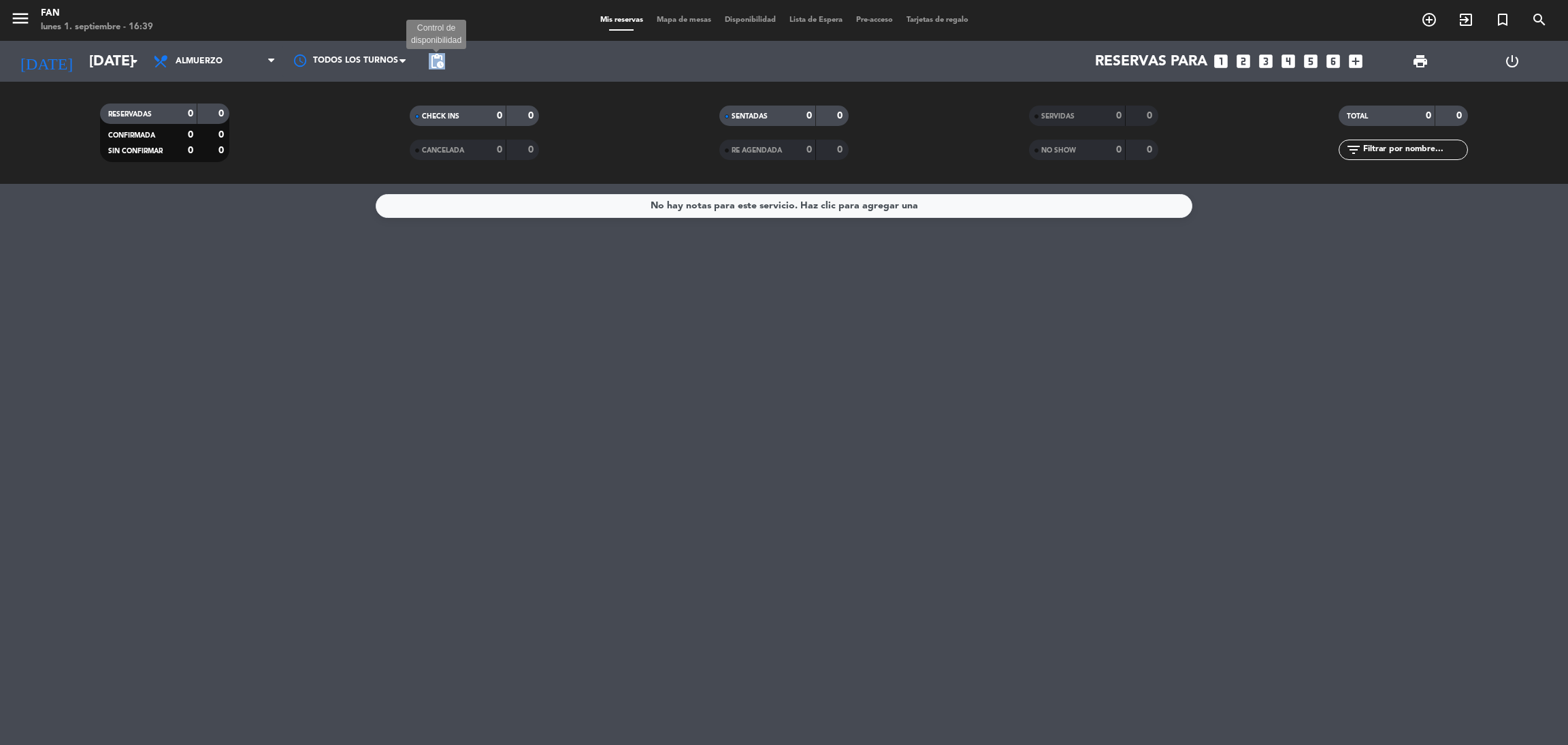
click at [439, 60] on span "pending_actions" at bounding box center [436, 60] width 16 height 16
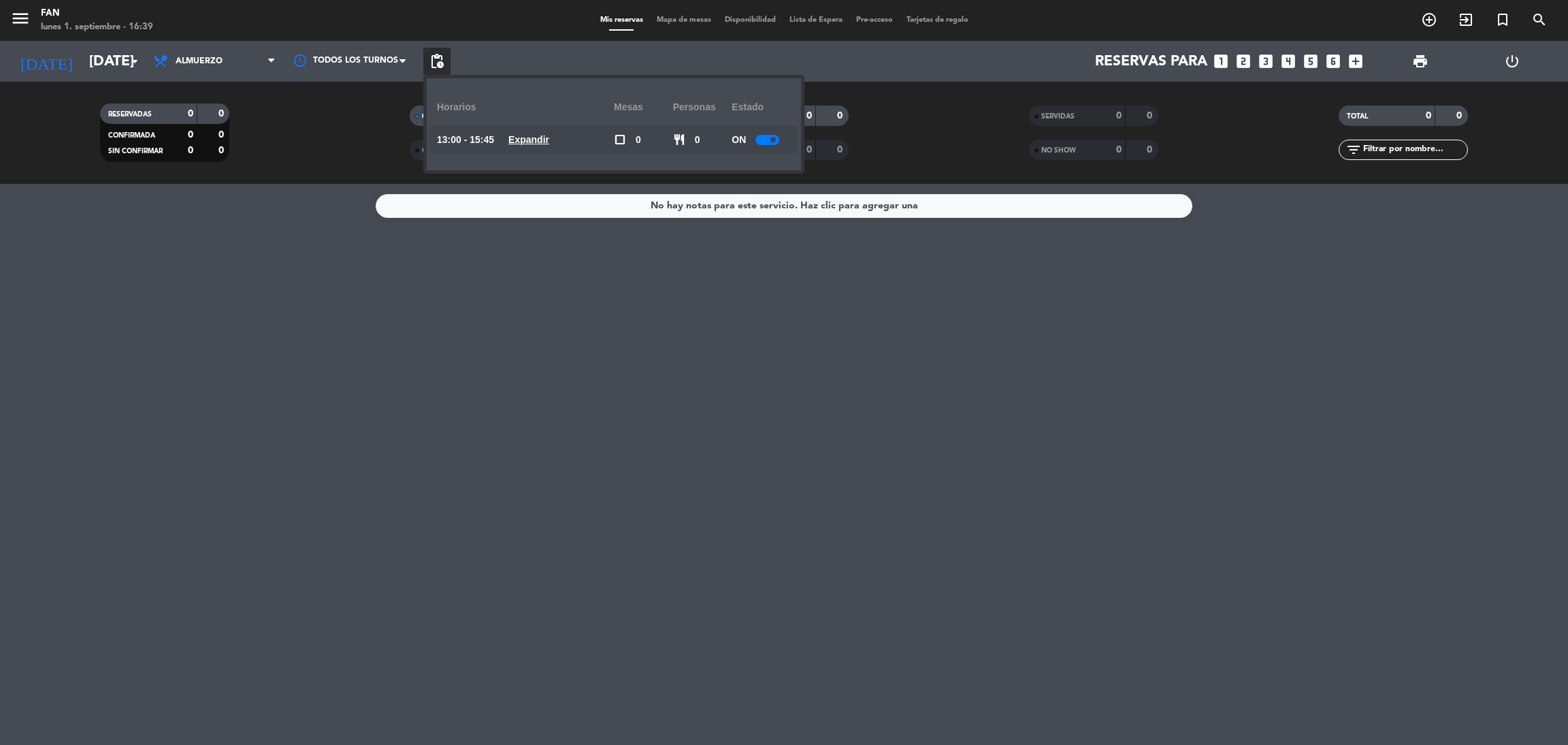
click at [532, 137] on u "Expandir" at bounding box center [528, 139] width 41 height 11
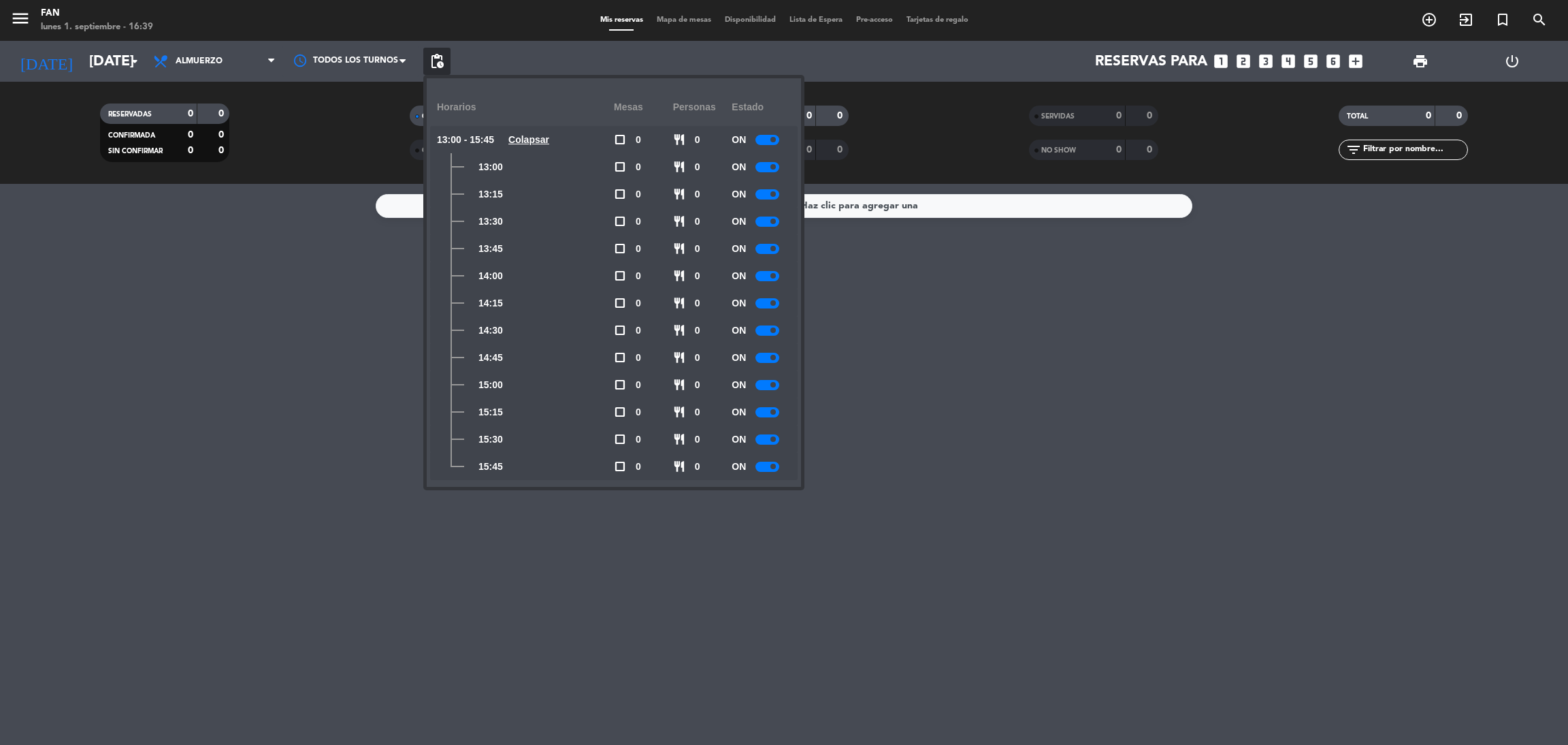
click at [768, 135] on div at bounding box center [767, 140] width 23 height 10
click at [873, 218] on div "No hay notas para este servicio. Haz clic para agregar una" at bounding box center [784, 464] width 1568 height 561
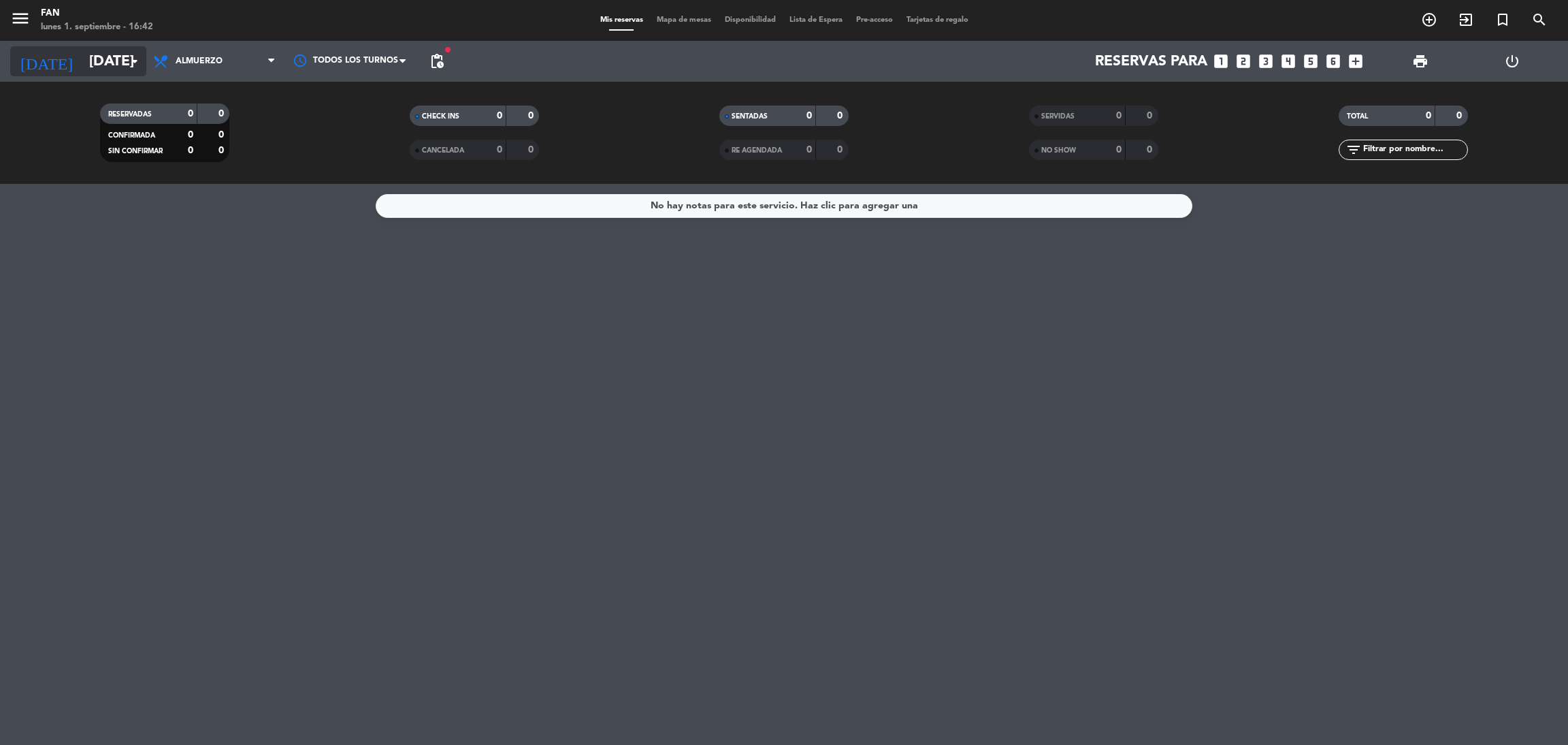
click at [101, 60] on input "[DATE]" at bounding box center [175, 61] width 187 height 31
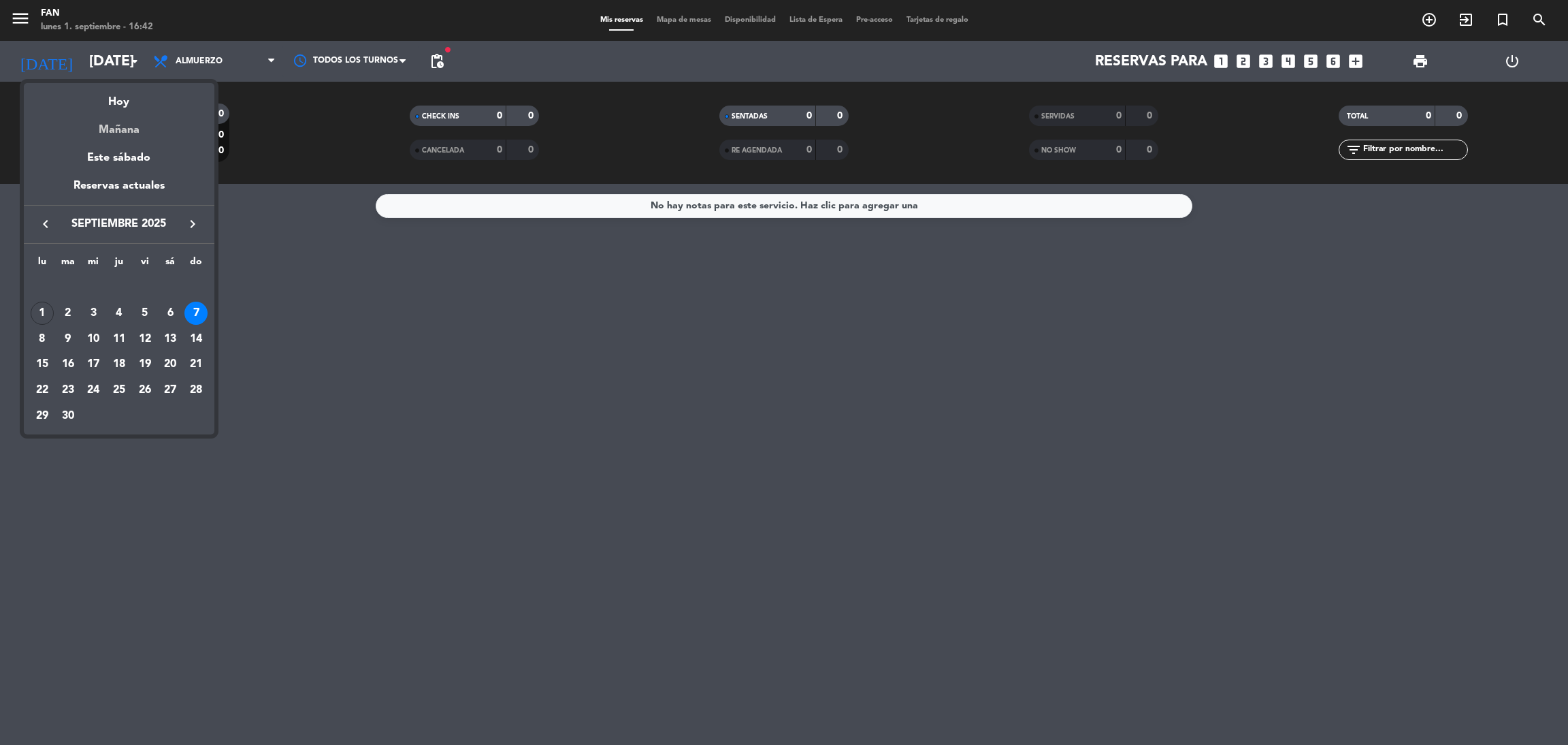
click at [117, 130] on div "Mañana" at bounding box center [118, 124] width 190 height 28
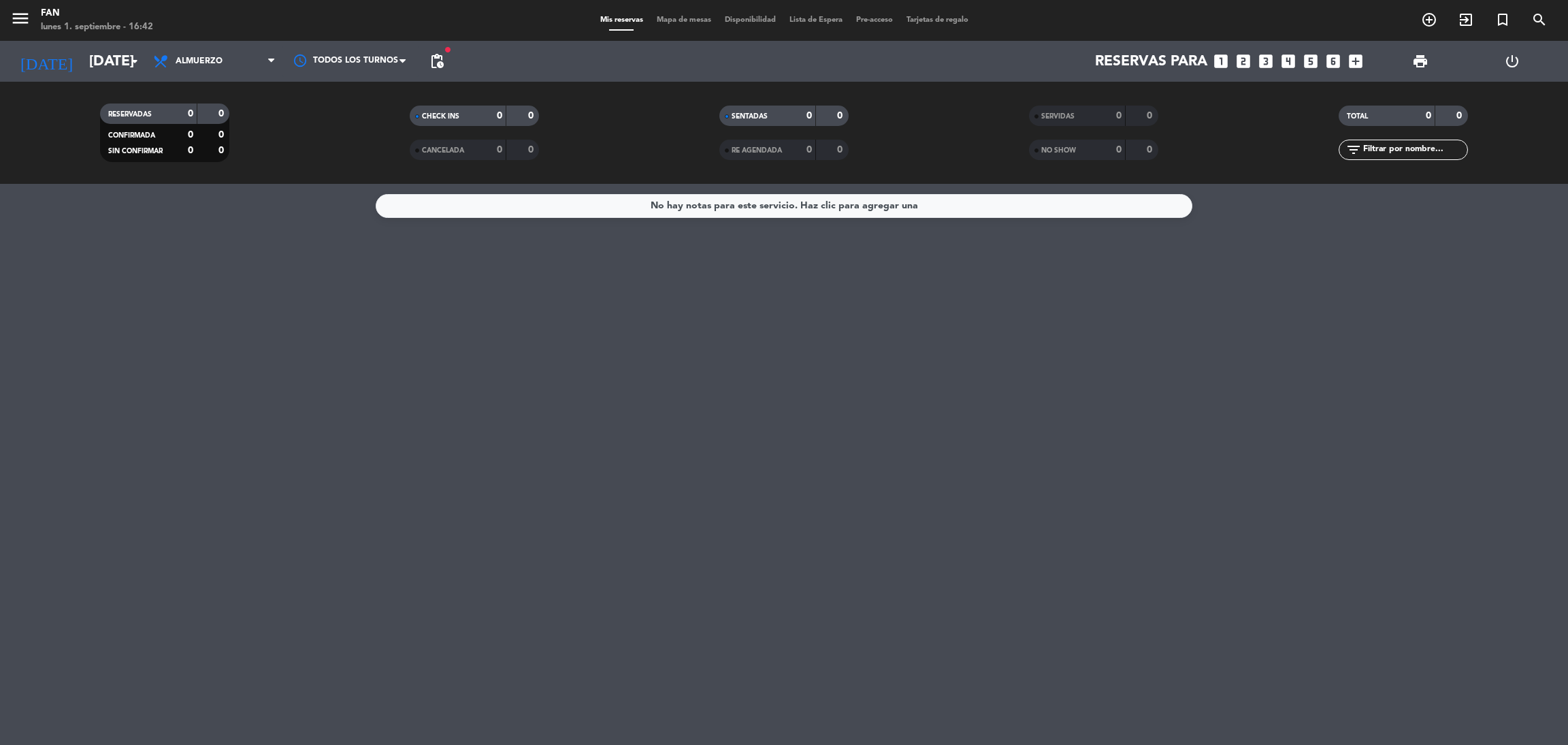
type input "[DATE]"
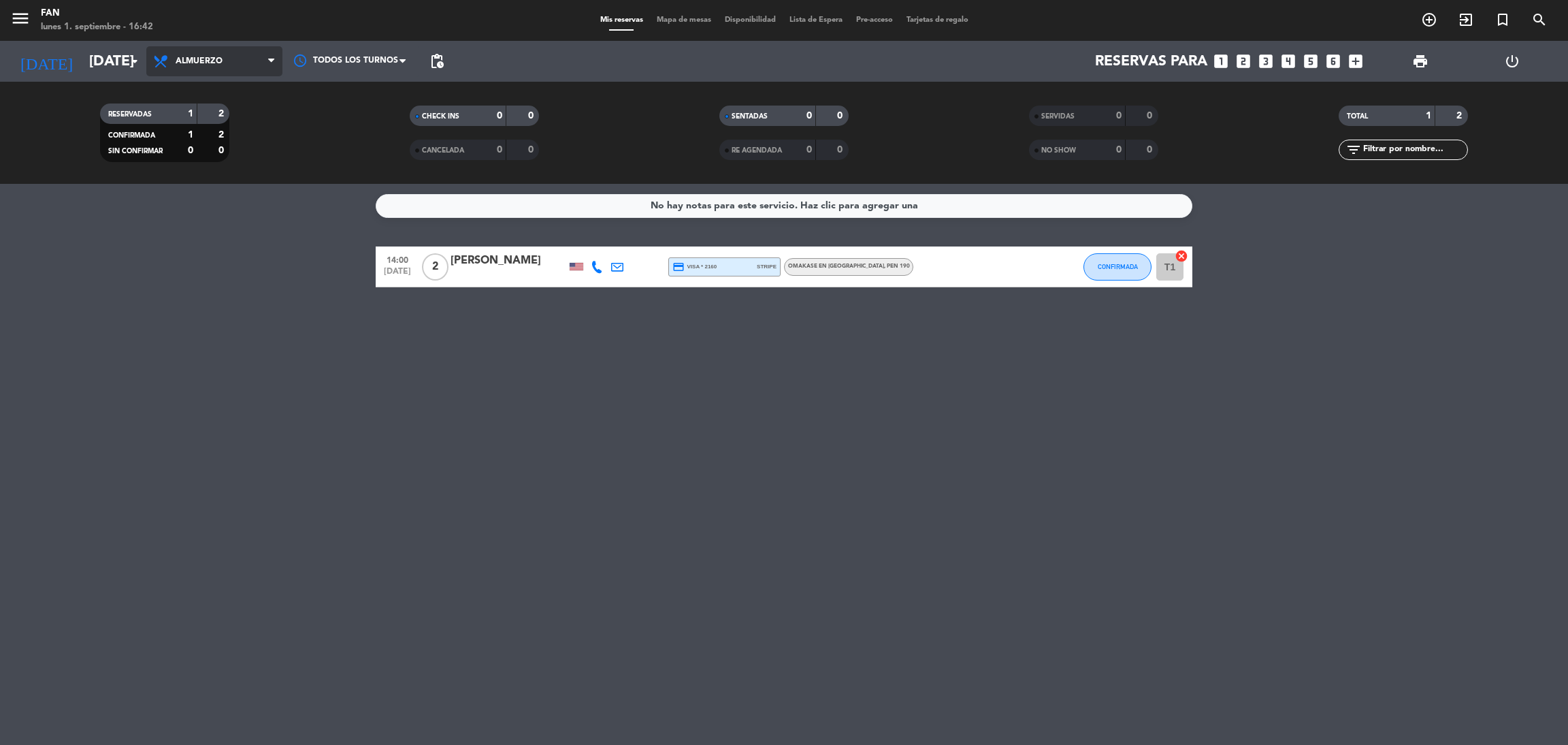
click at [207, 56] on span "Almuerzo" at bounding box center [199, 60] width 47 height 9
click at [189, 161] on div "menu Fan [DATE] 1. septiembre - 16:42 Mis reservas Mapa de mesas Disponibilidad…" at bounding box center [784, 91] width 1568 height 184
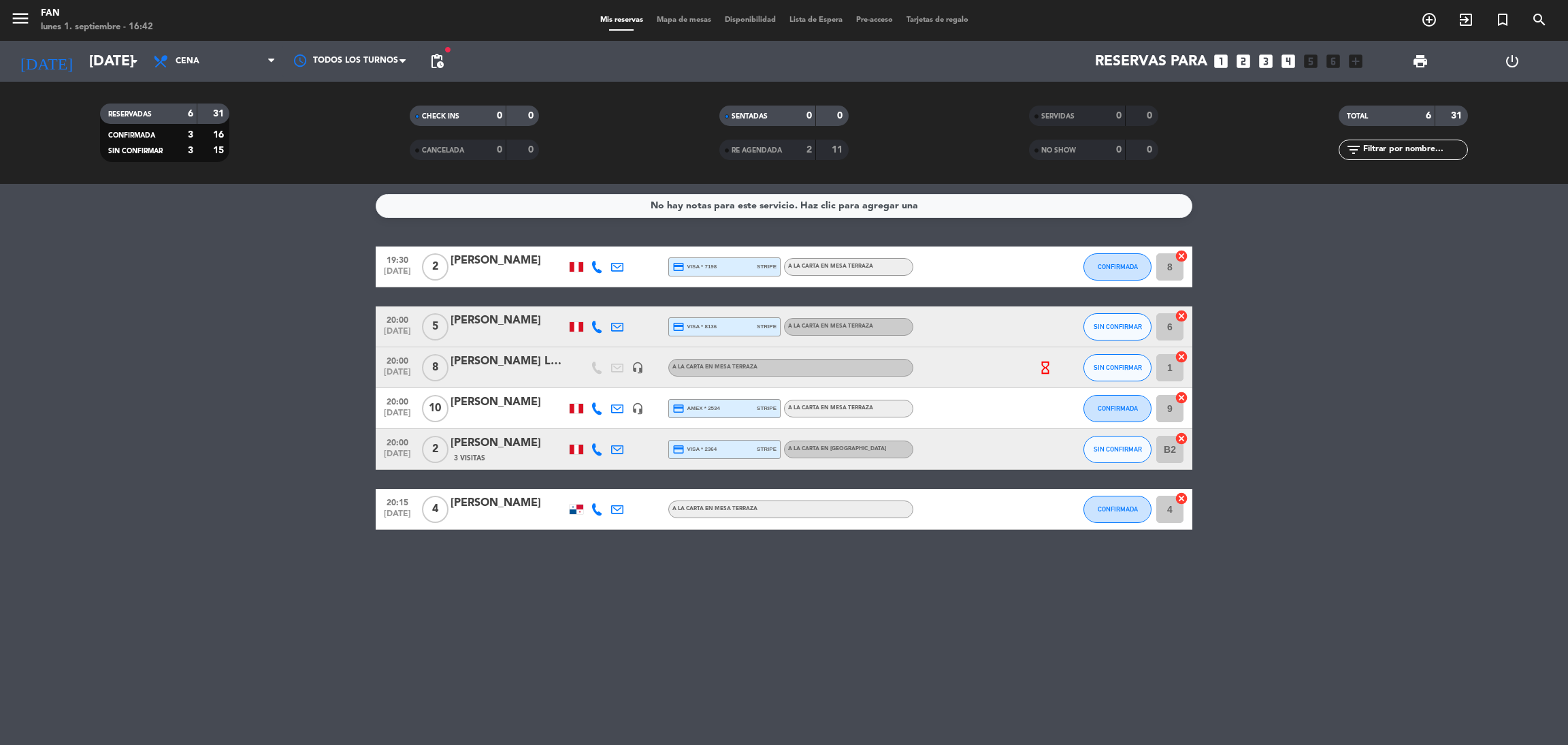
click at [688, 16] on span "Mapa de mesas" at bounding box center [683, 19] width 68 height 8
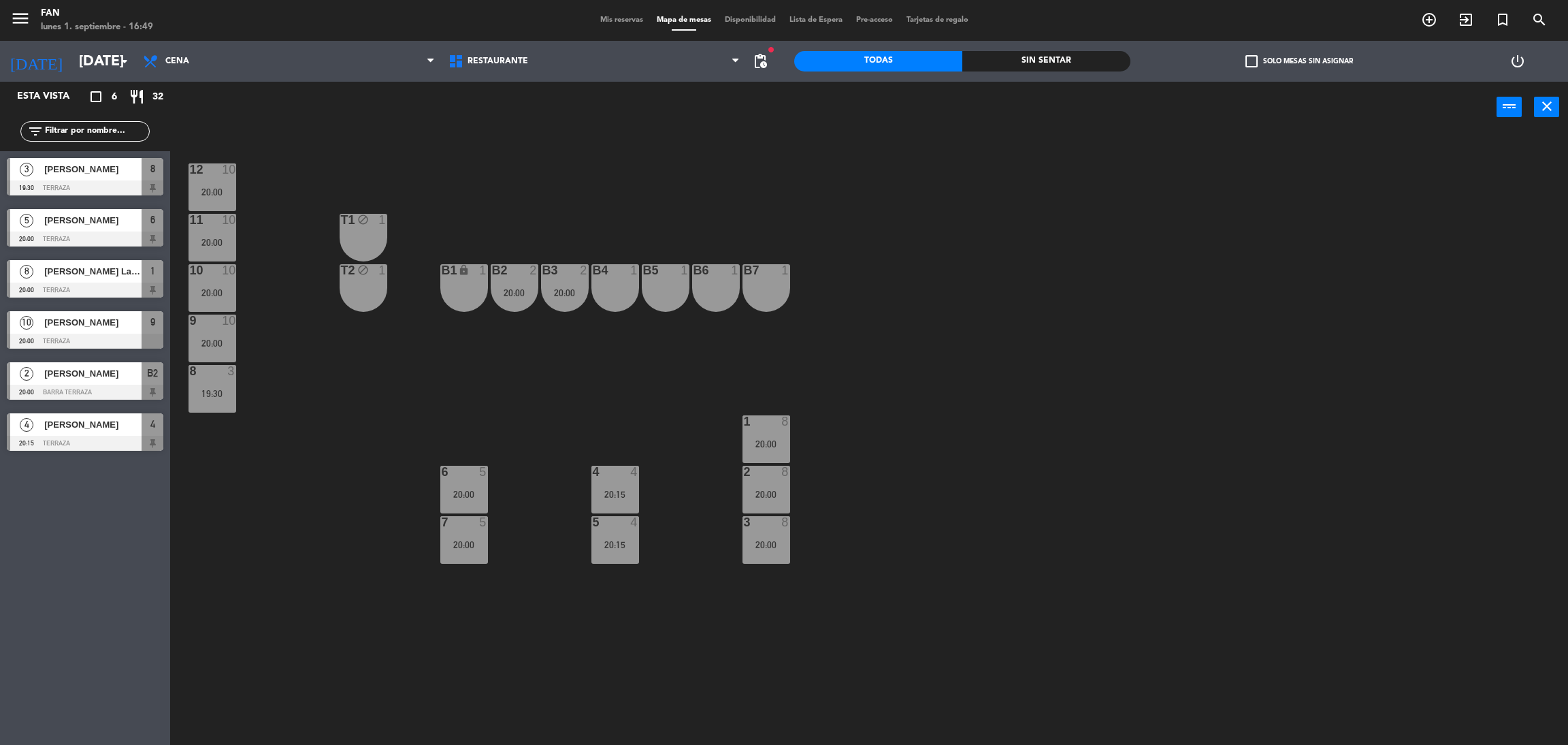
click at [850, 154] on div "12 10 20:00 11 10 20:00 T1 block 1 10 10 20:00 T2 block 1 B1 lock 1 B2 2 20:00 …" at bounding box center [877, 445] width 1382 height 612
click at [1280, 254] on div "12 10 20:00 11 10 20:00 T1 block 1 10 10 20:00 T2 block 1 B1 lock 1 B2 2 20:00 …" at bounding box center [877, 445] width 1382 height 612
click at [390, 140] on div "12 10 20:00 11 10 20:00 T1 block 1 10 10 20:00 T2 block 1 B1 lock 1 B2 2 20:00 …" at bounding box center [877, 445] width 1382 height 612
click at [96, 70] on input "[DATE]" at bounding box center [165, 61] width 187 height 31
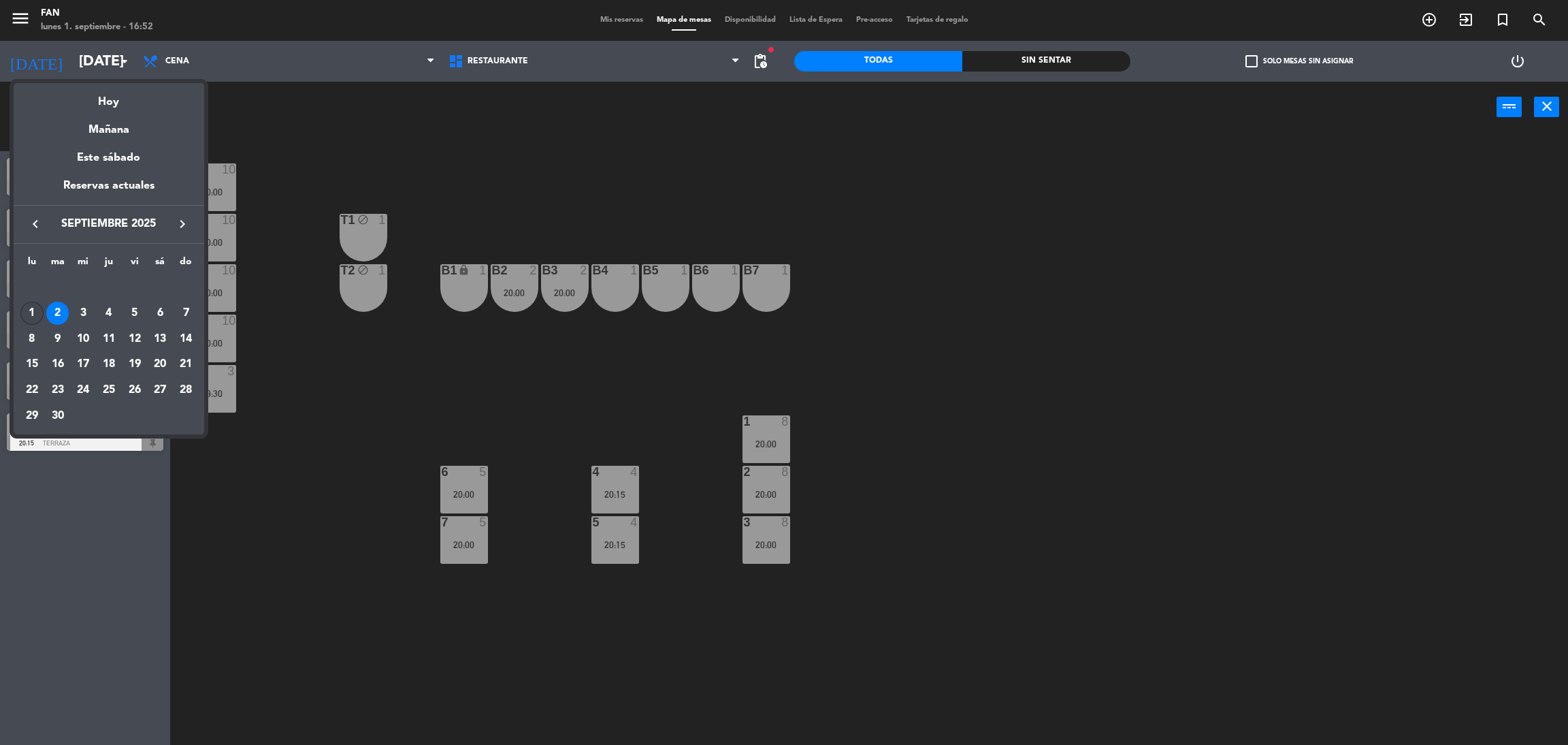
click at [28, 305] on div "1" at bounding box center [32, 313] width 23 height 23
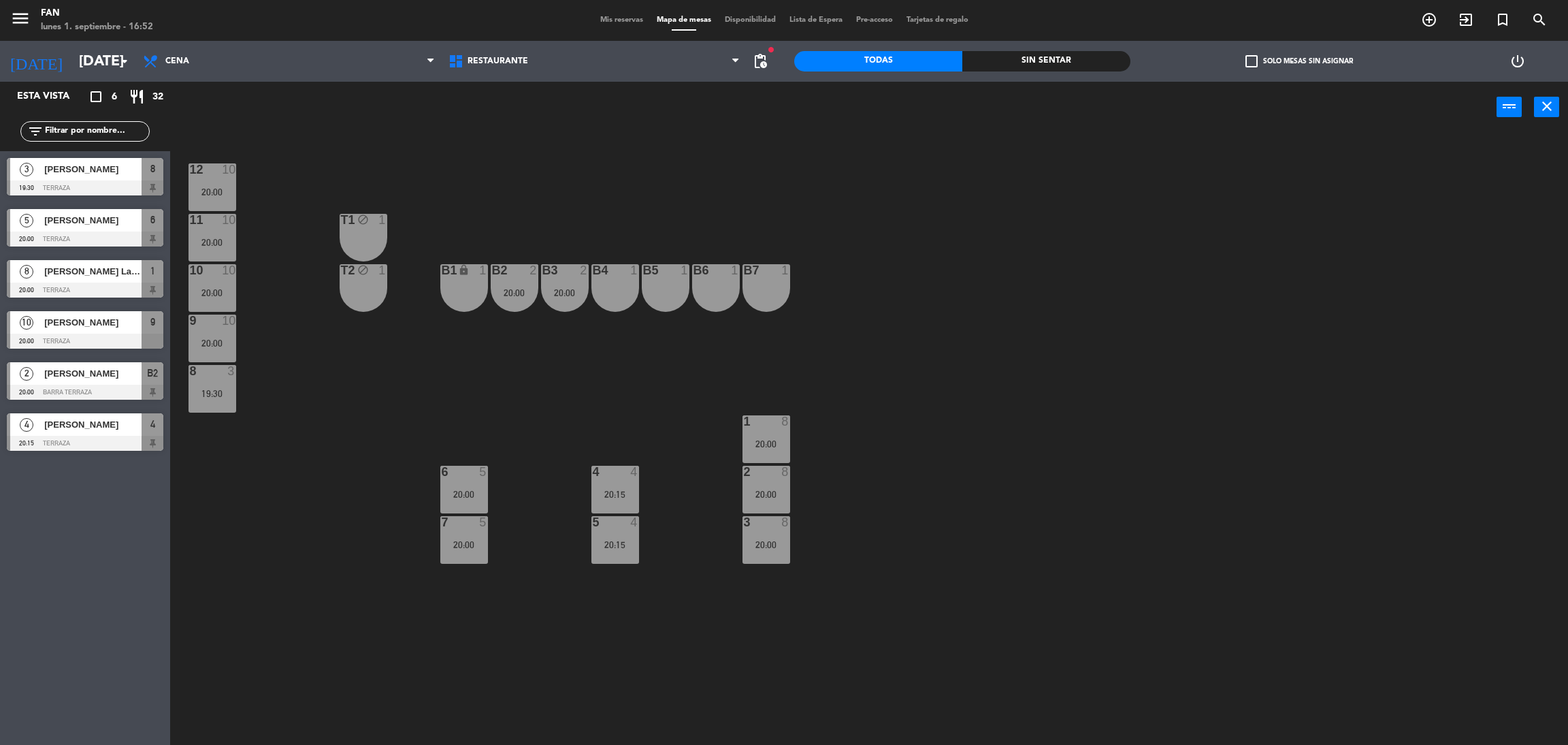
type input "[DATE]"
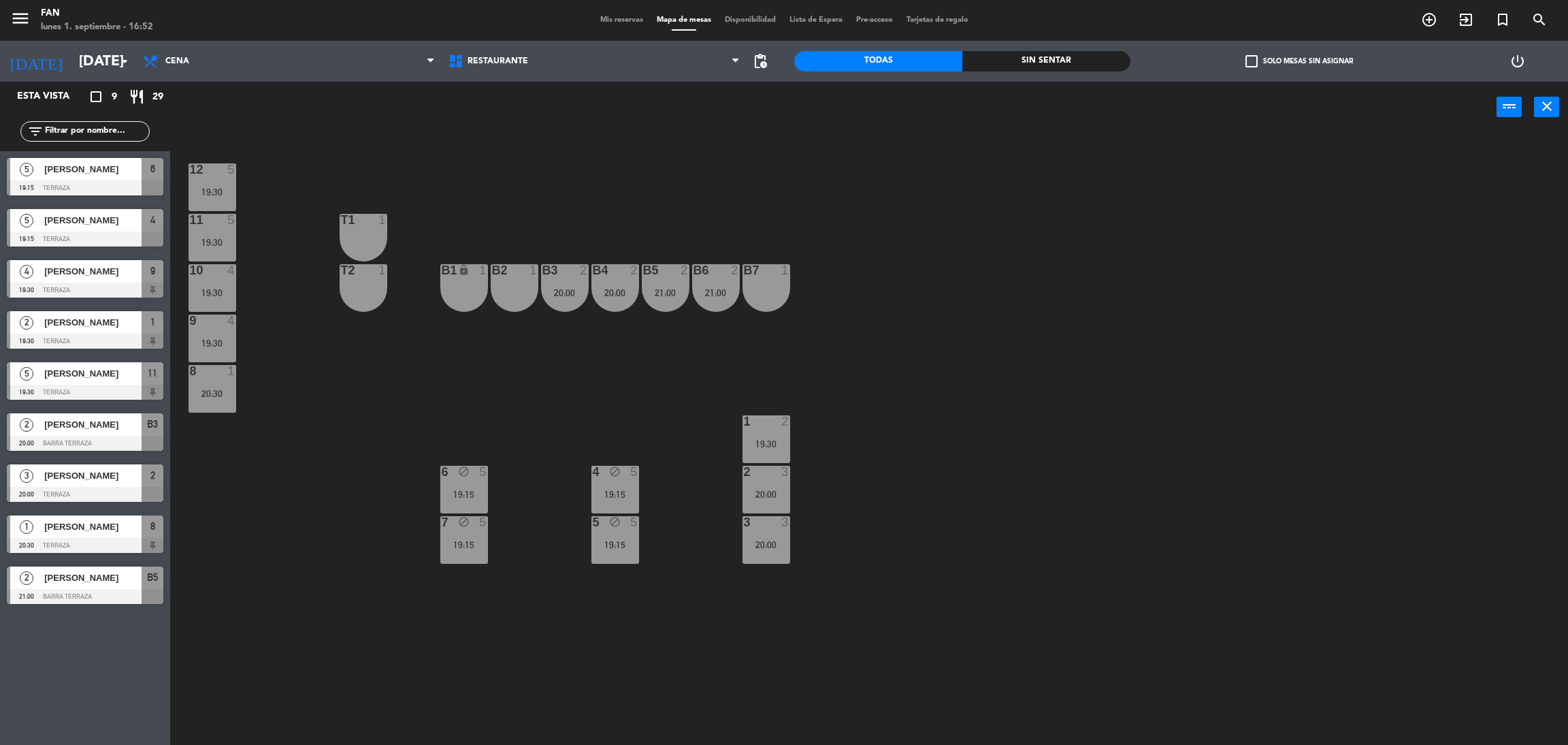
click at [879, 212] on div "12 5 19:30 11 5 19:30 T1 1 10 4 19:30 T2 1 B1 lock 1 B2 1 B3 2 20:00 B4 2 20:00…" at bounding box center [877, 445] width 1382 height 612
click at [621, 20] on span "Mis reservas" at bounding box center [621, 19] width 56 height 8
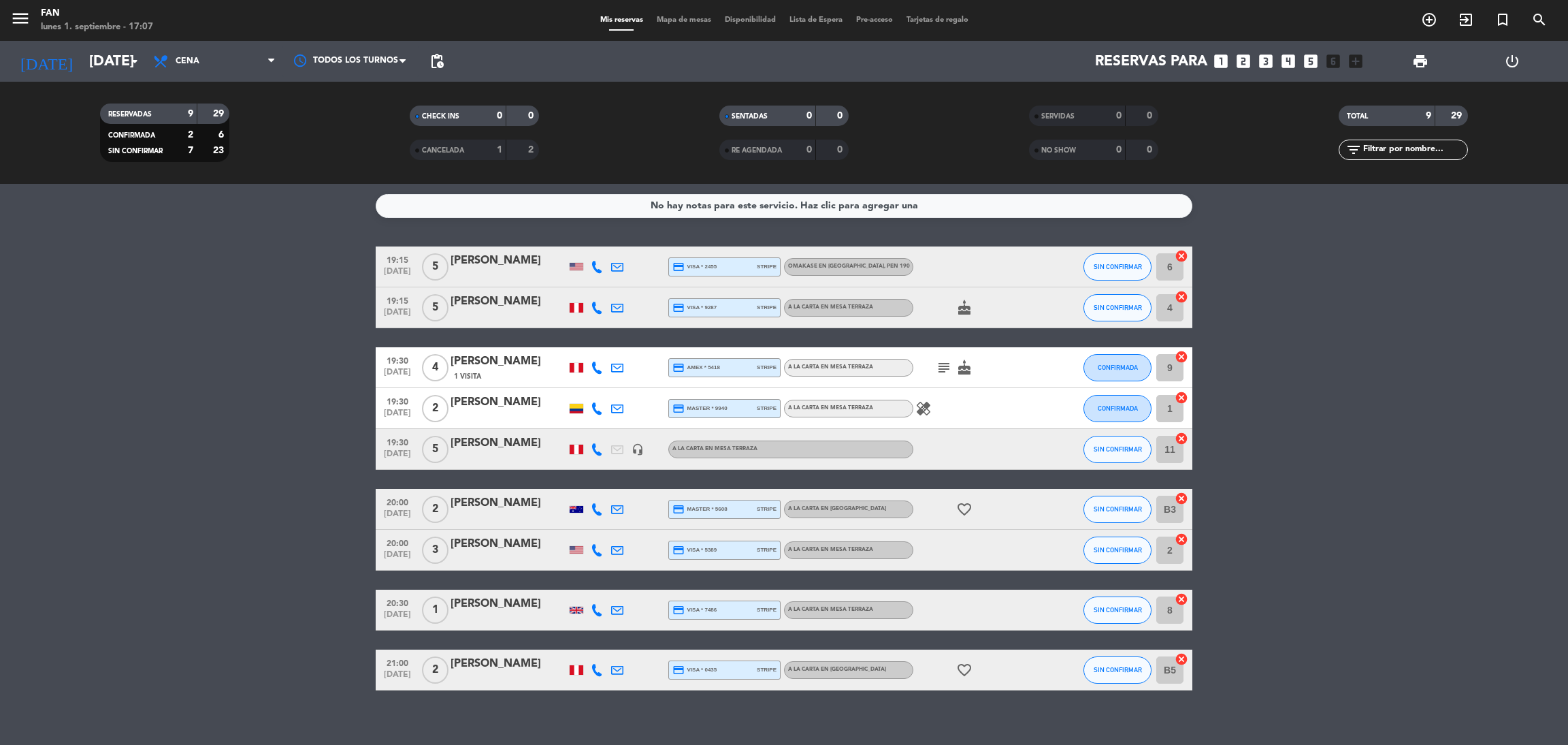
click at [594, 370] on icon at bounding box center [596, 367] width 13 height 13
click at [628, 348] on span at bounding box center [633, 344] width 11 height 11
click at [226, 380] on bookings-row "19:15 [DATE] 5 Tap [PERSON_NAME] credit_card visa * 2455 stripe Omakase en [GEO…" at bounding box center [784, 468] width 1568 height 444
click at [681, 21] on span "Mapa de mesas" at bounding box center [683, 19] width 68 height 8
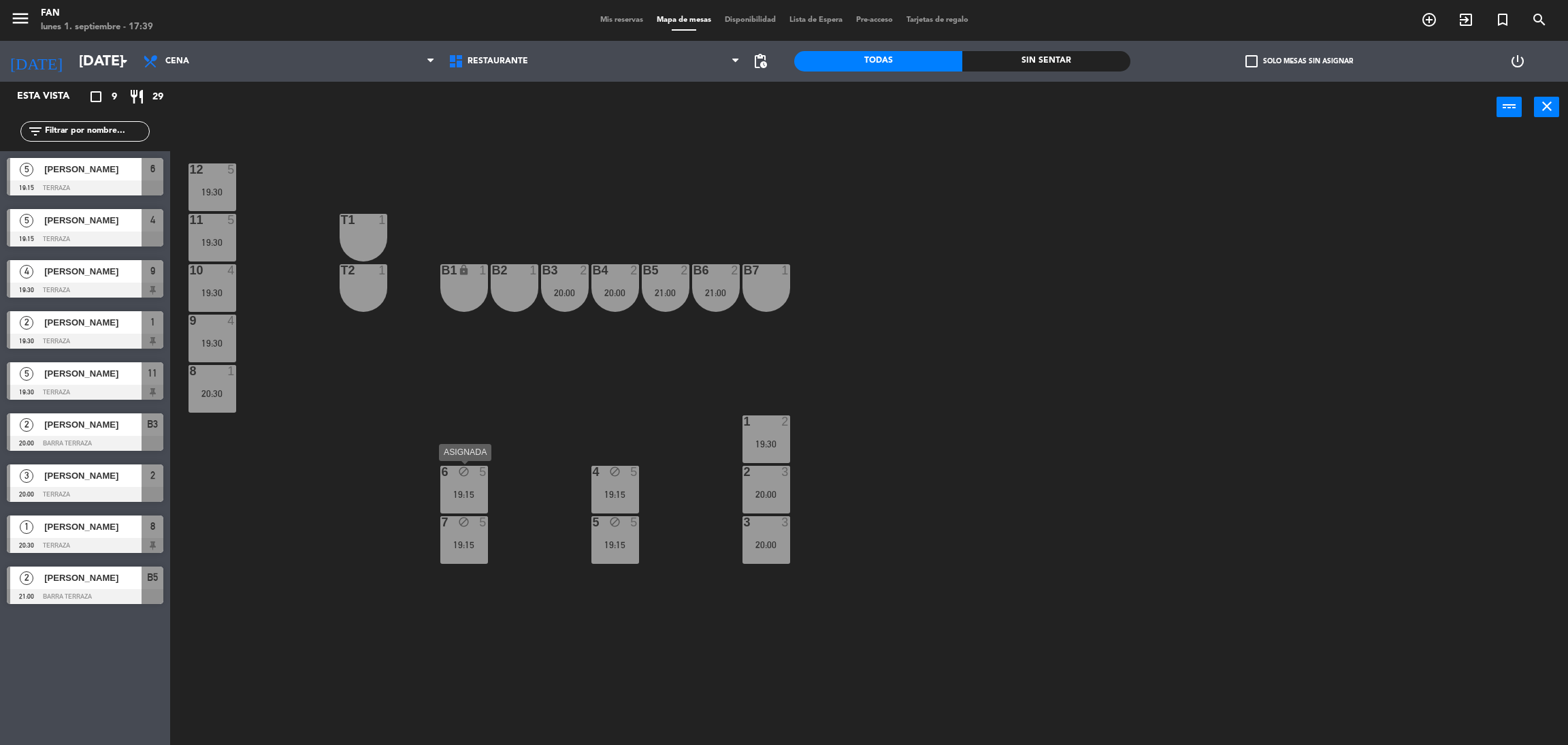
click at [467, 484] on div "6 block 5 19:15" at bounding box center [464, 489] width 48 height 48
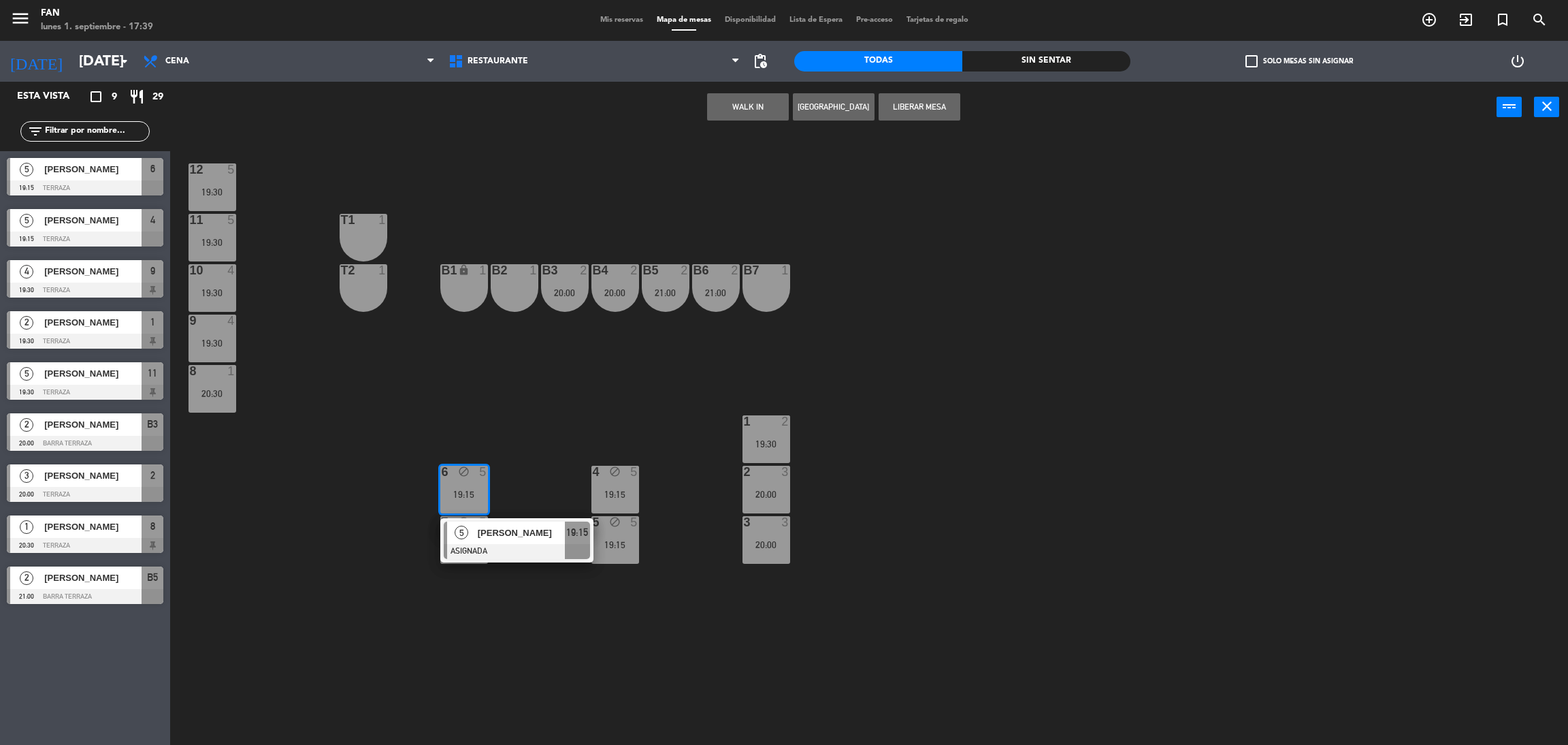
click at [527, 431] on div "12 5 19:30 11 5 19:30 T1 1 10 4 19:30 T2 1 B1 lock 1 B2 1 B3 2 20:00 B4 2 20:00…" at bounding box center [877, 445] width 1382 height 612
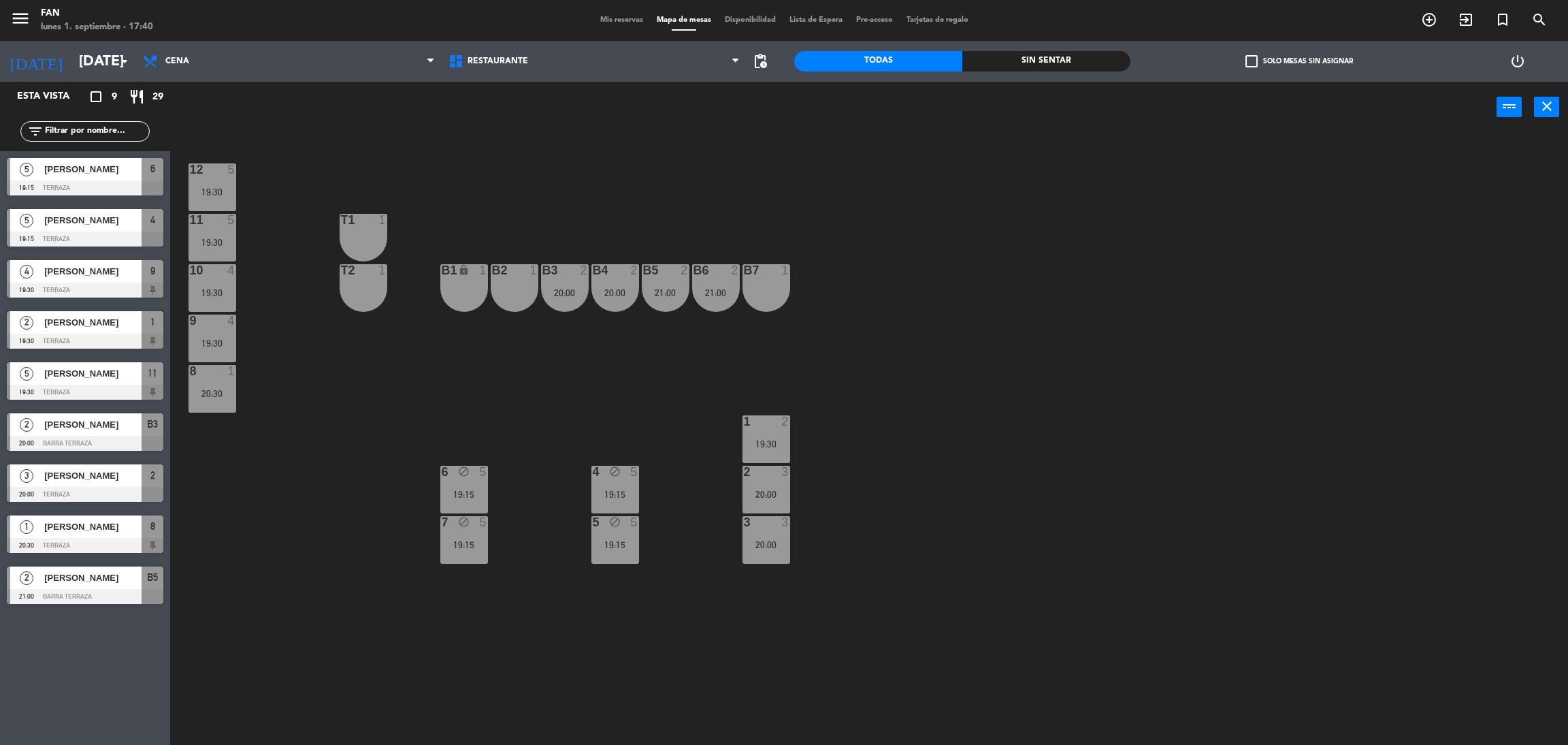
click at [594, 478] on div "4 block 5 19:15" at bounding box center [615, 489] width 48 height 48
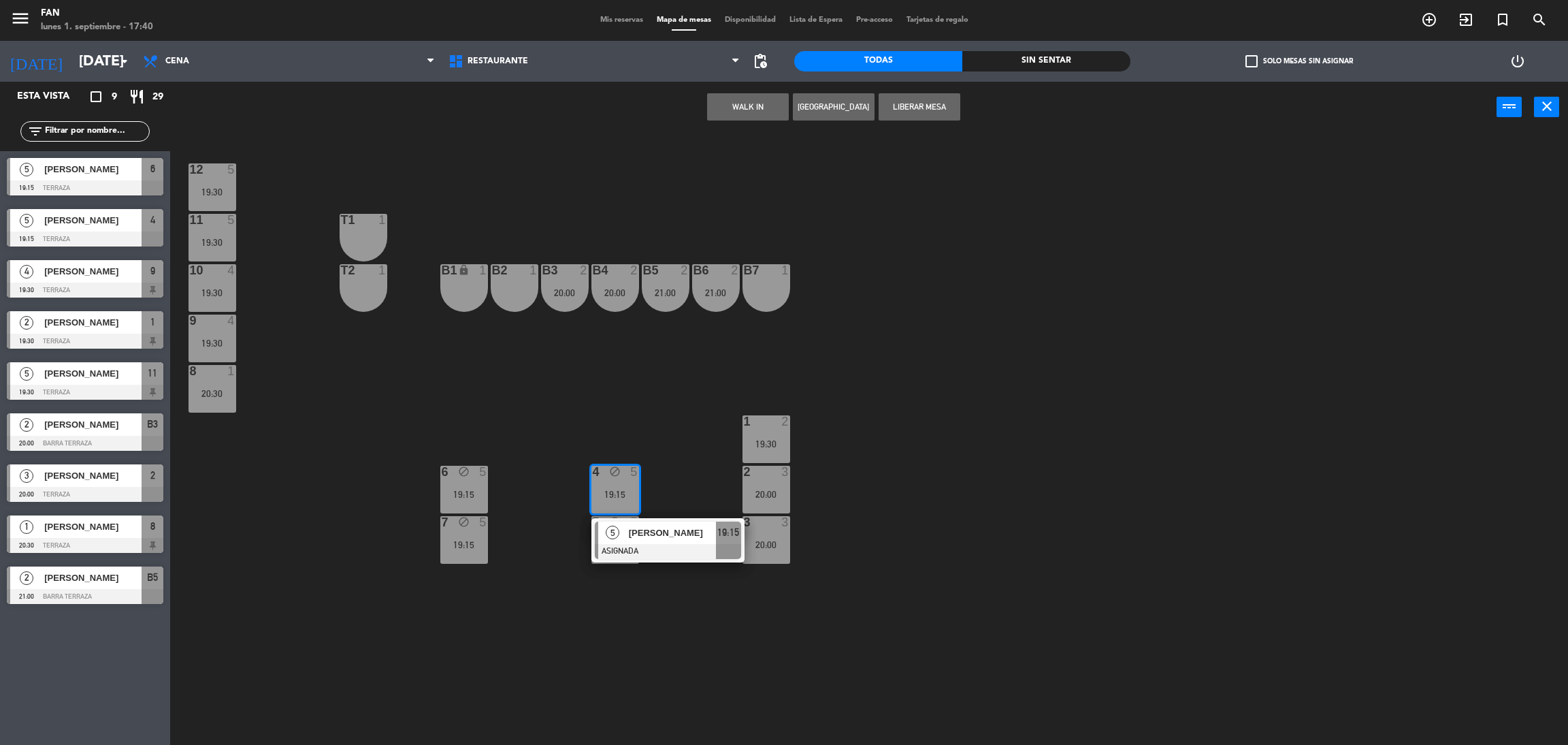
click at [673, 404] on div "12 5 19:30 11 5 19:30 T1 1 10 4 19:30 T2 1 B1 lock 1 B2 1 B3 2 20:00 B4 2 20:00…" at bounding box center [877, 445] width 1382 height 612
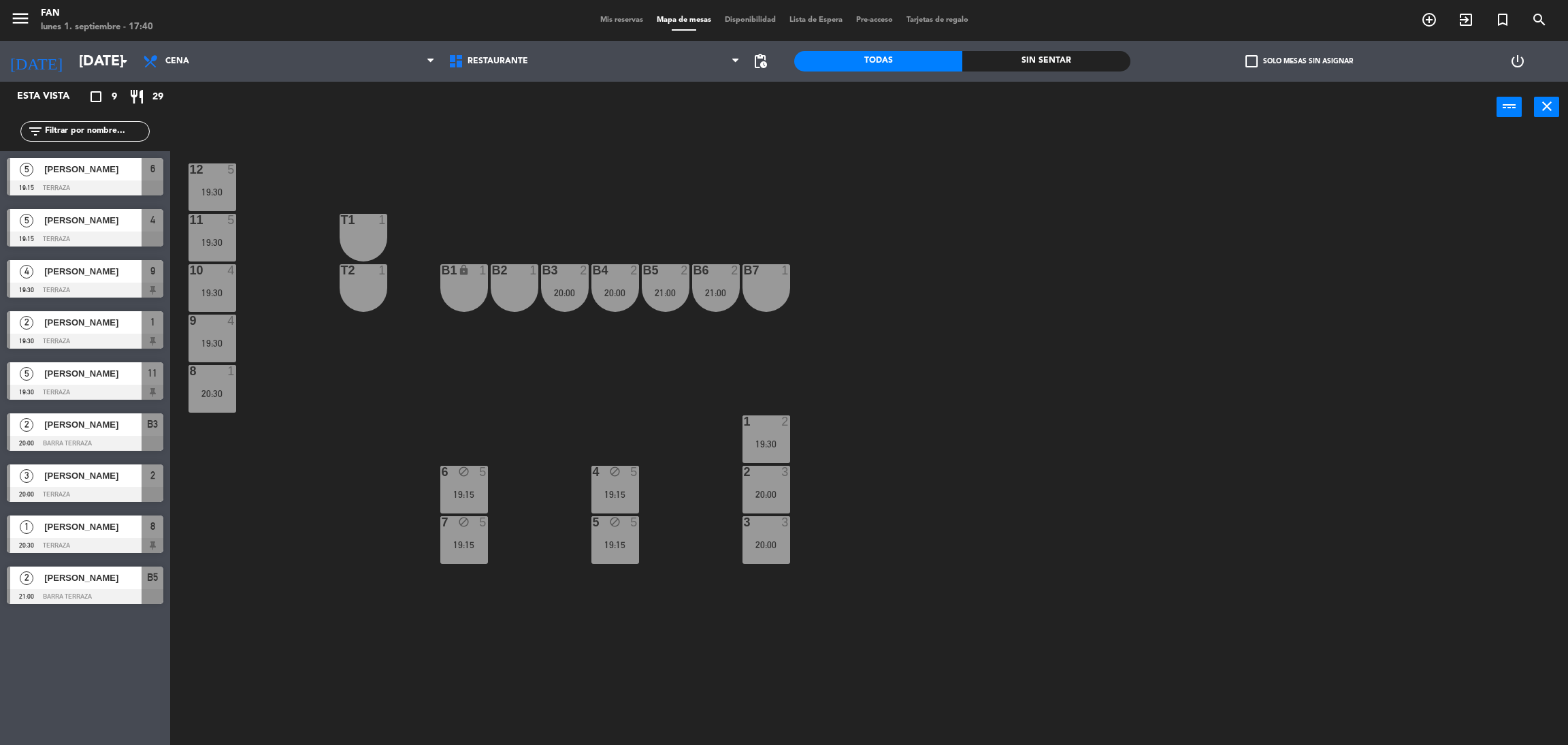
click at [777, 496] on div "20:00" at bounding box center [766, 493] width 48 height 9
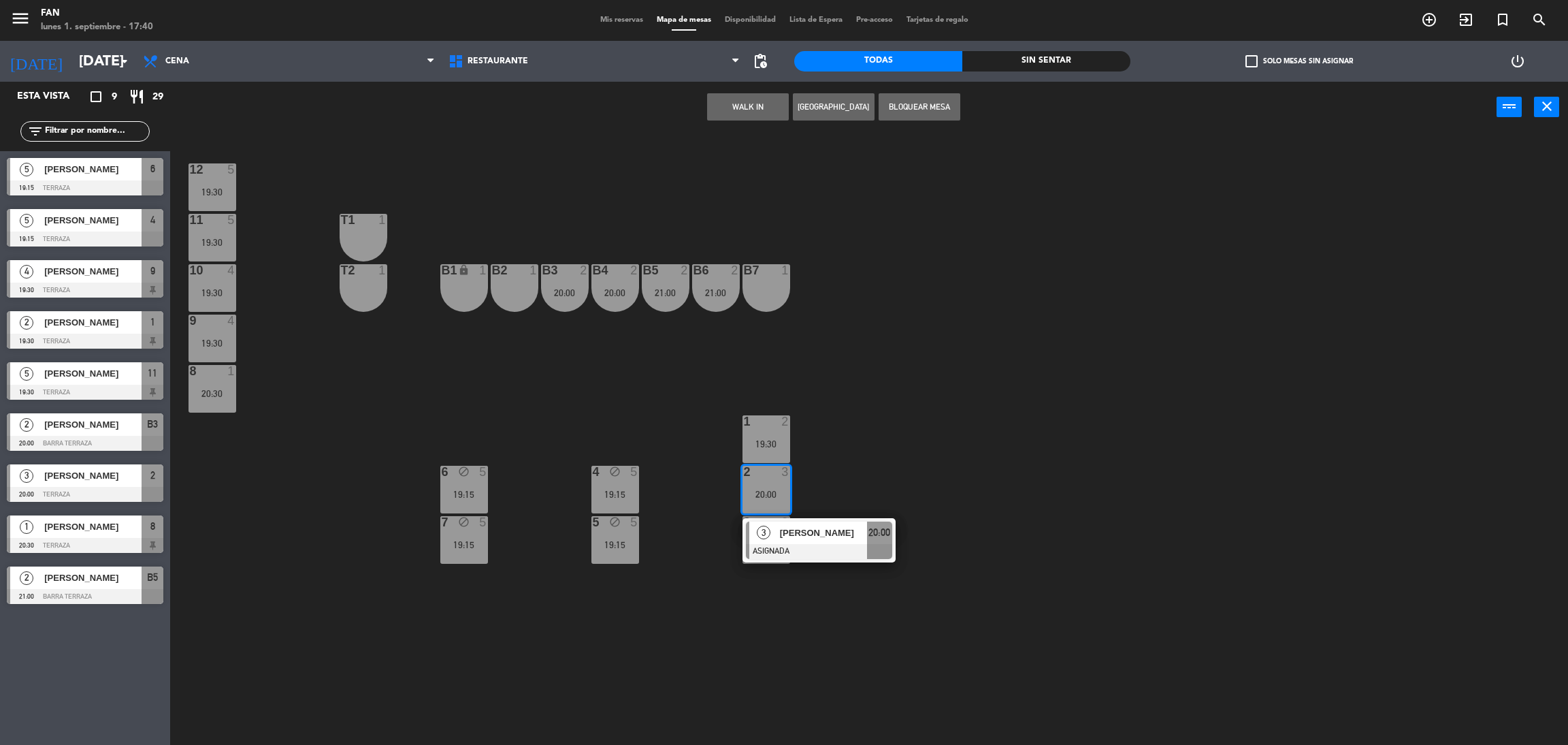
click at [832, 445] on div "12 5 19:30 11 5 19:30 T1 1 10 4 19:30 T2 1 B1 lock 1 B2 1 B3 2 20:00 B4 2 20:00…" at bounding box center [877, 445] width 1382 height 612
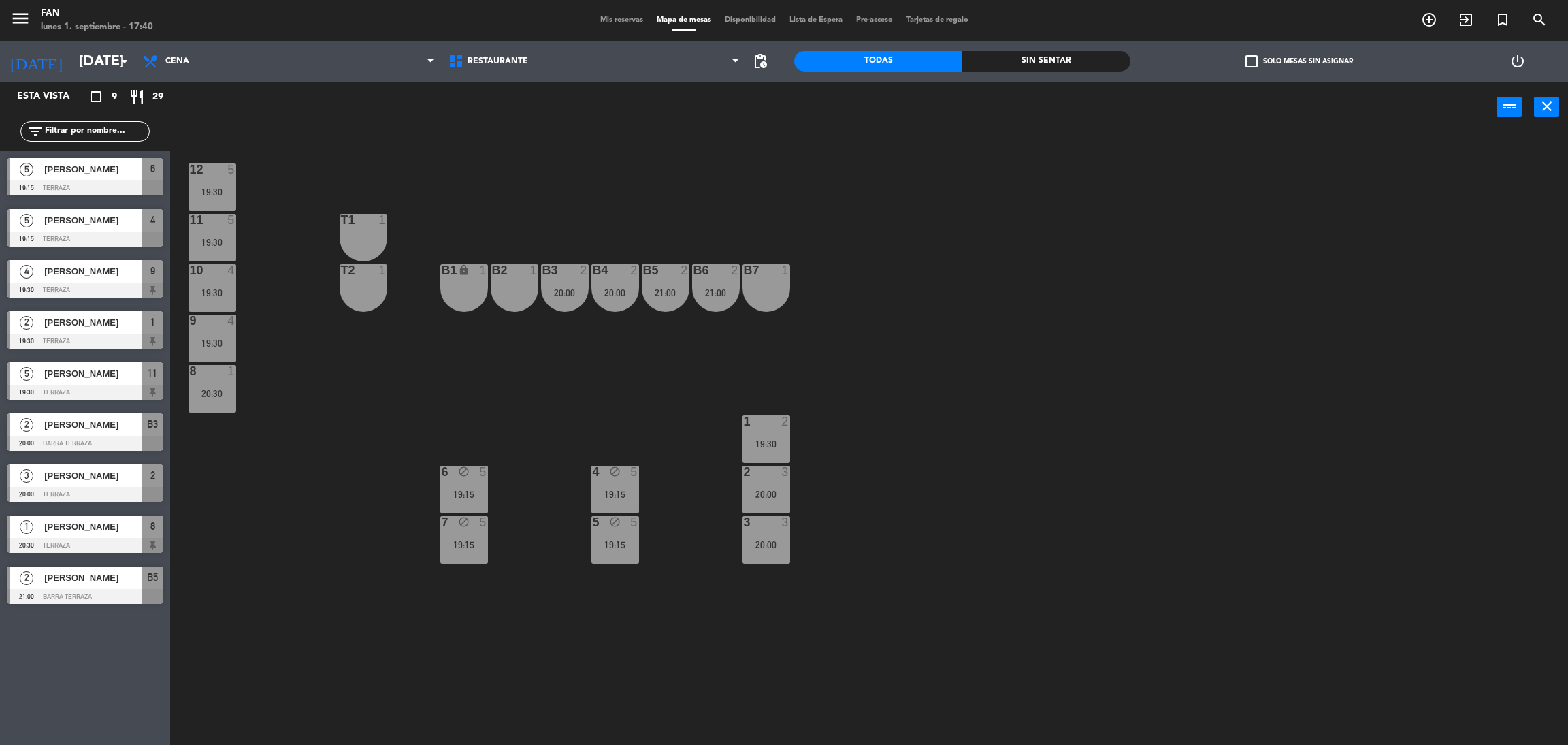
click at [215, 233] on div "11 5 19:30" at bounding box center [212, 237] width 48 height 48
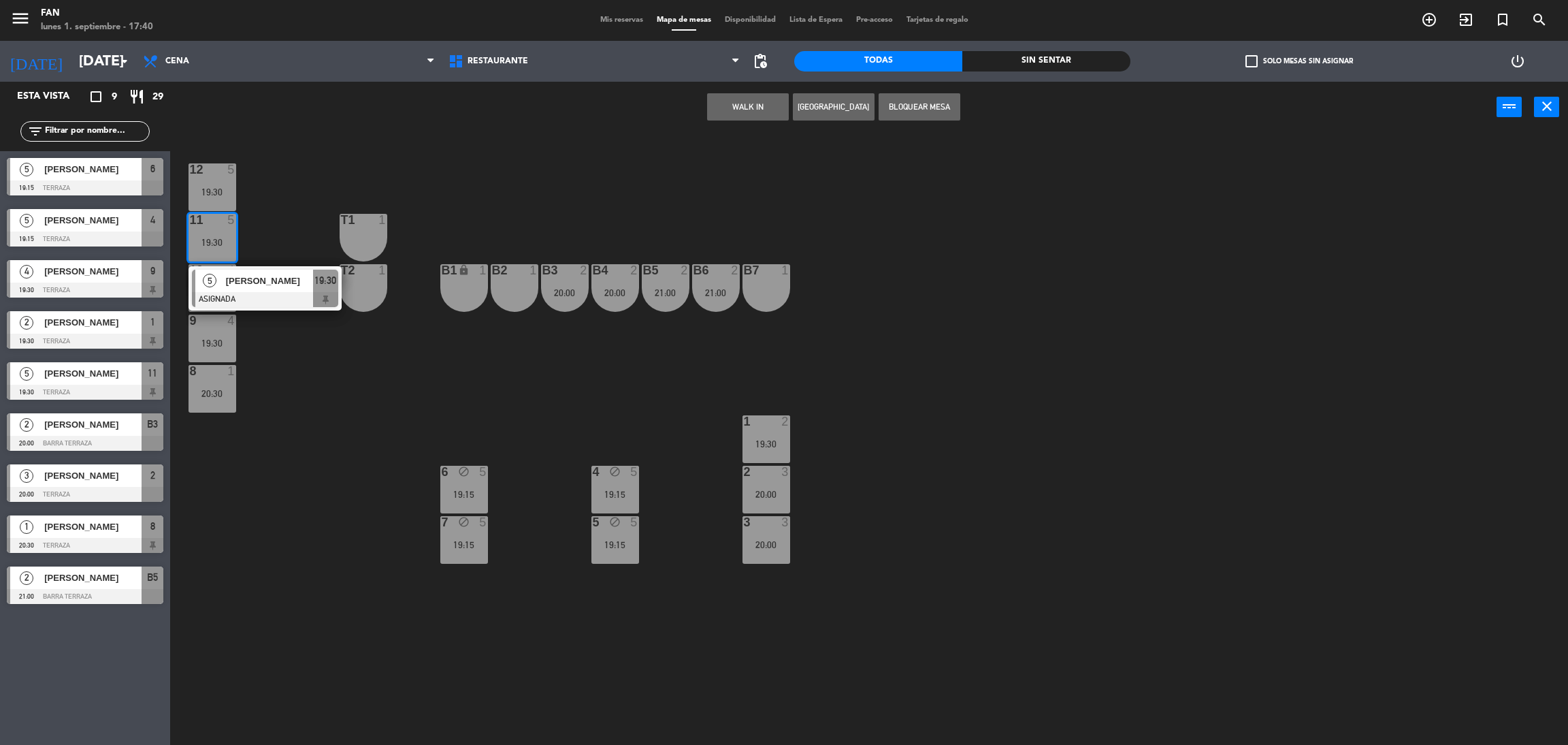
click at [292, 204] on div "12 5 19:30 11 5 19:30 5 [PERSON_NAME] ASIGNADA 19:30 T1 1 10 4 19:30 T2 1 B1 lo…" at bounding box center [877, 445] width 1382 height 612
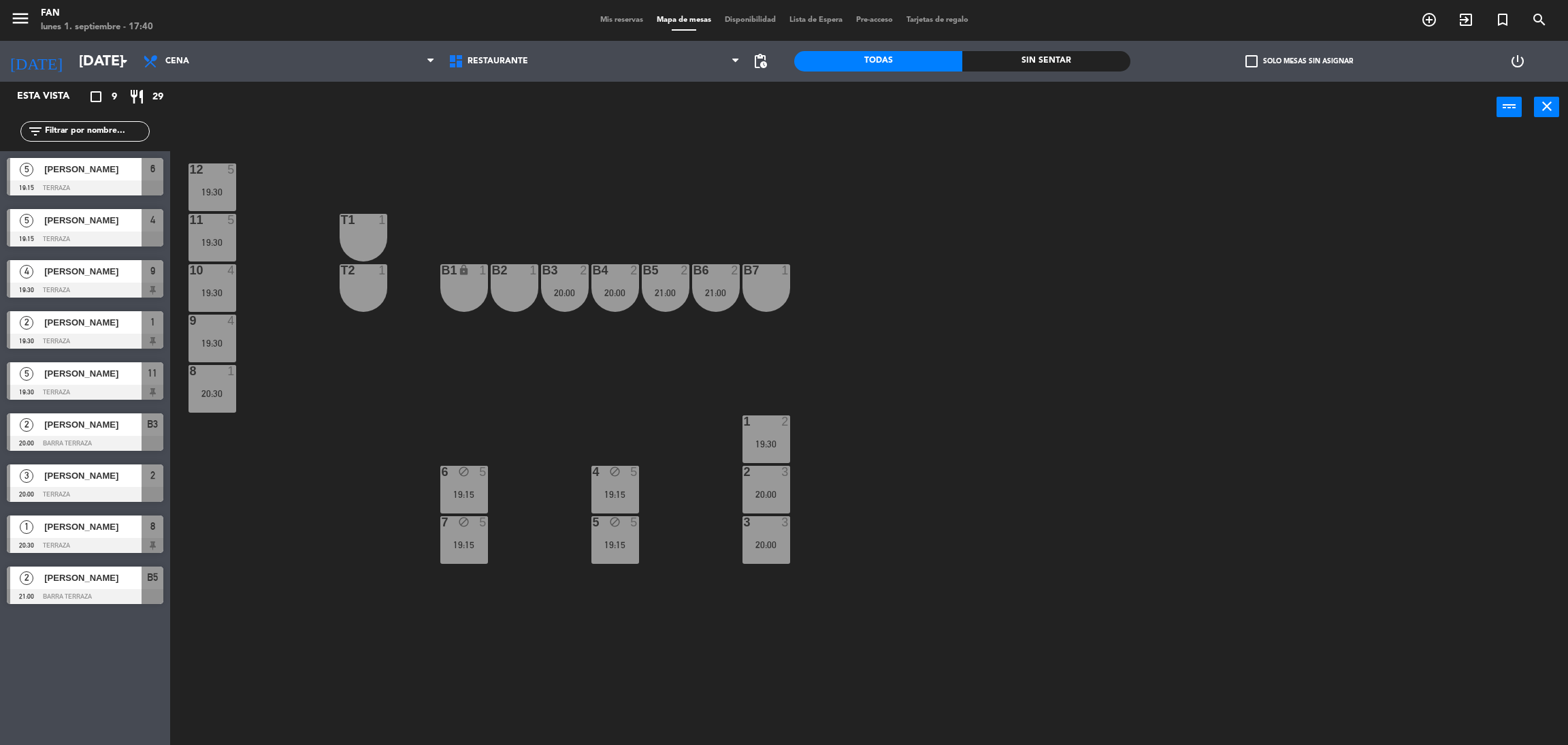
click at [607, 23] on span "Mis reservas" at bounding box center [621, 19] width 56 height 8
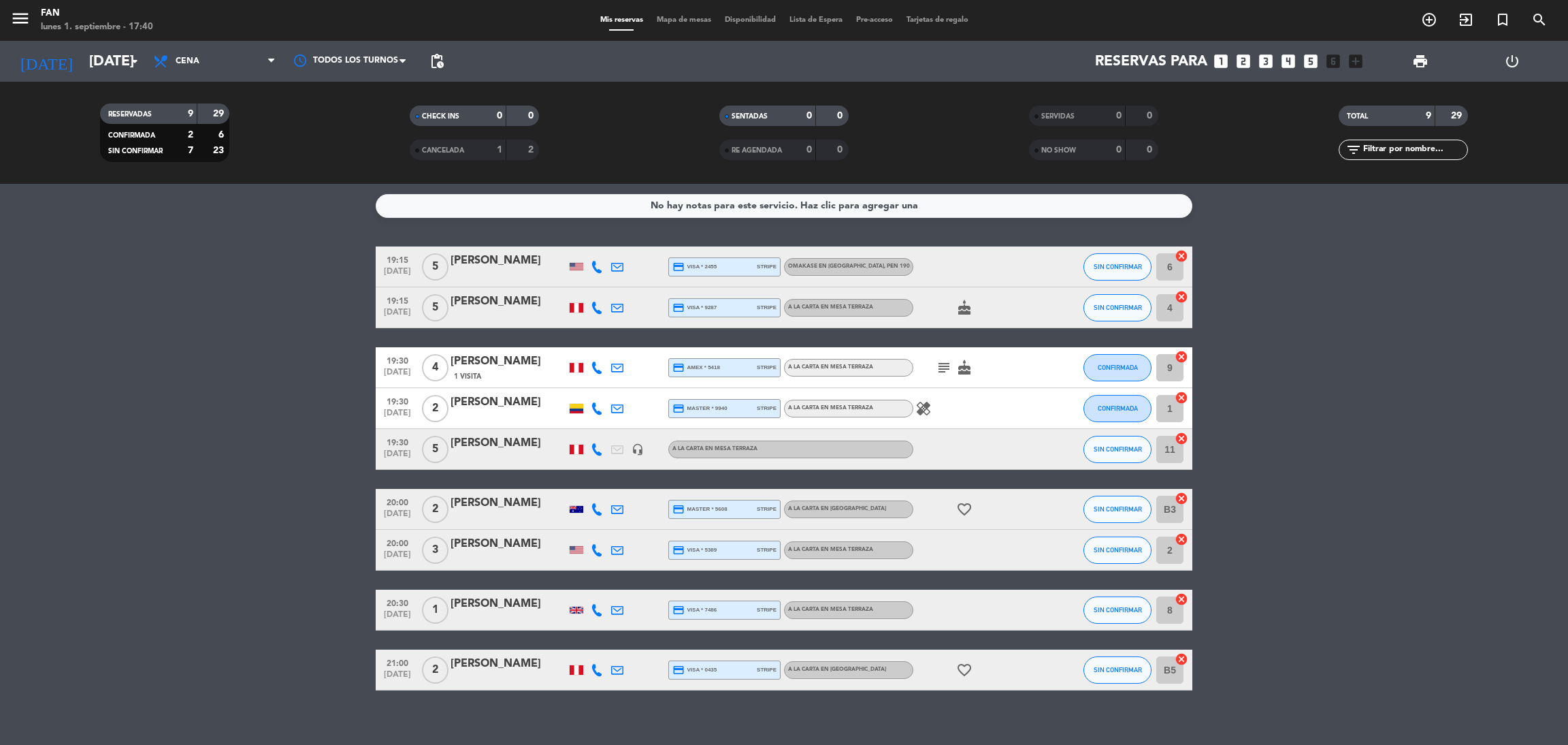
click at [602, 301] on icon at bounding box center [596, 307] width 13 height 13
click at [628, 287] on span at bounding box center [633, 284] width 11 height 11
click at [597, 370] on icon at bounding box center [596, 367] width 13 height 13
click at [628, 342] on span at bounding box center [633, 344] width 11 height 11
click at [597, 405] on icon at bounding box center [596, 409] width 13 height 13
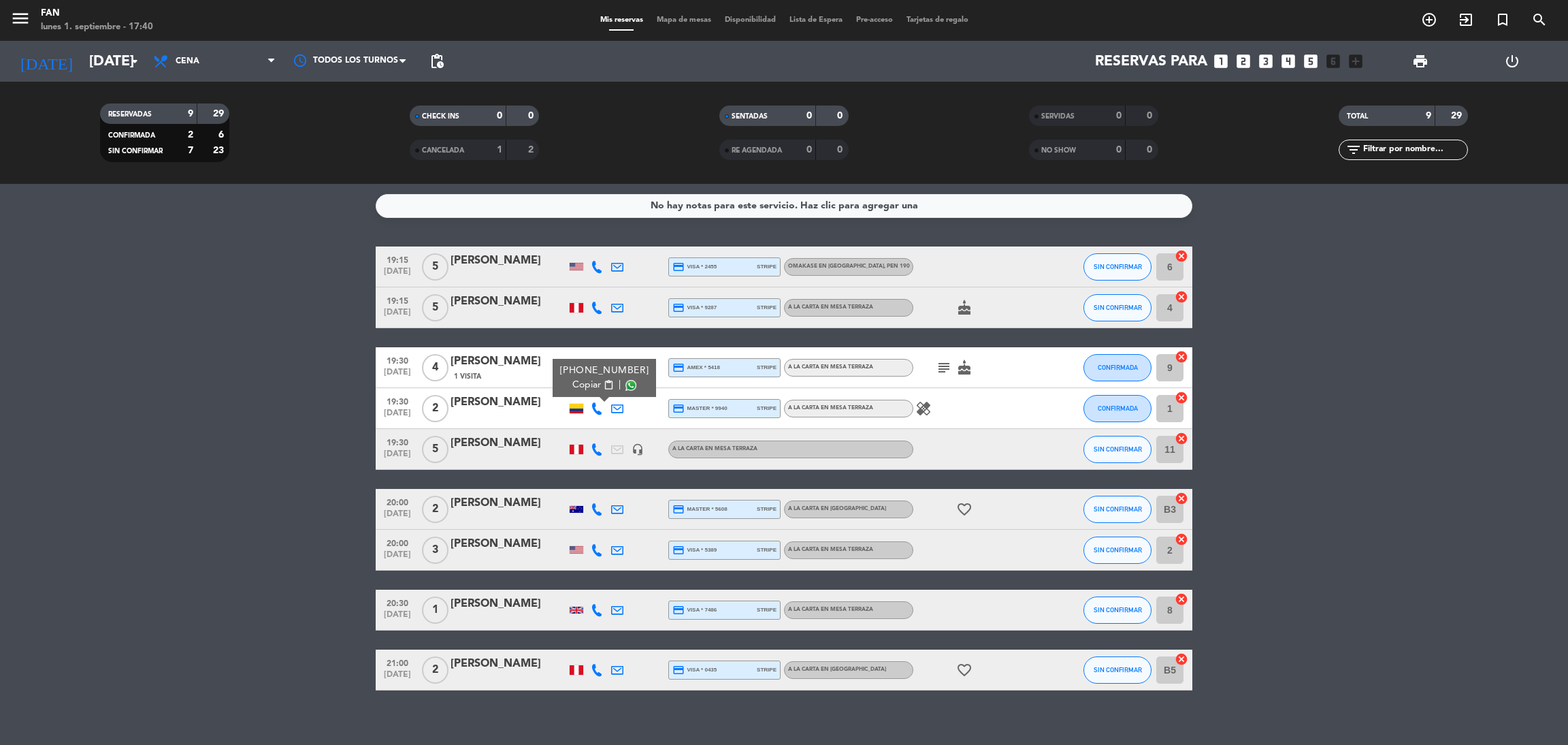
click at [626, 386] on span at bounding box center [631, 385] width 11 height 11
click at [626, 388] on span at bounding box center [631, 385] width 11 height 11
click at [595, 446] on icon at bounding box center [596, 449] width 13 height 13
click at [628, 423] on span at bounding box center [633, 425] width 11 height 11
click at [636, 446] on icon "headset_mic" at bounding box center [637, 449] width 13 height 13
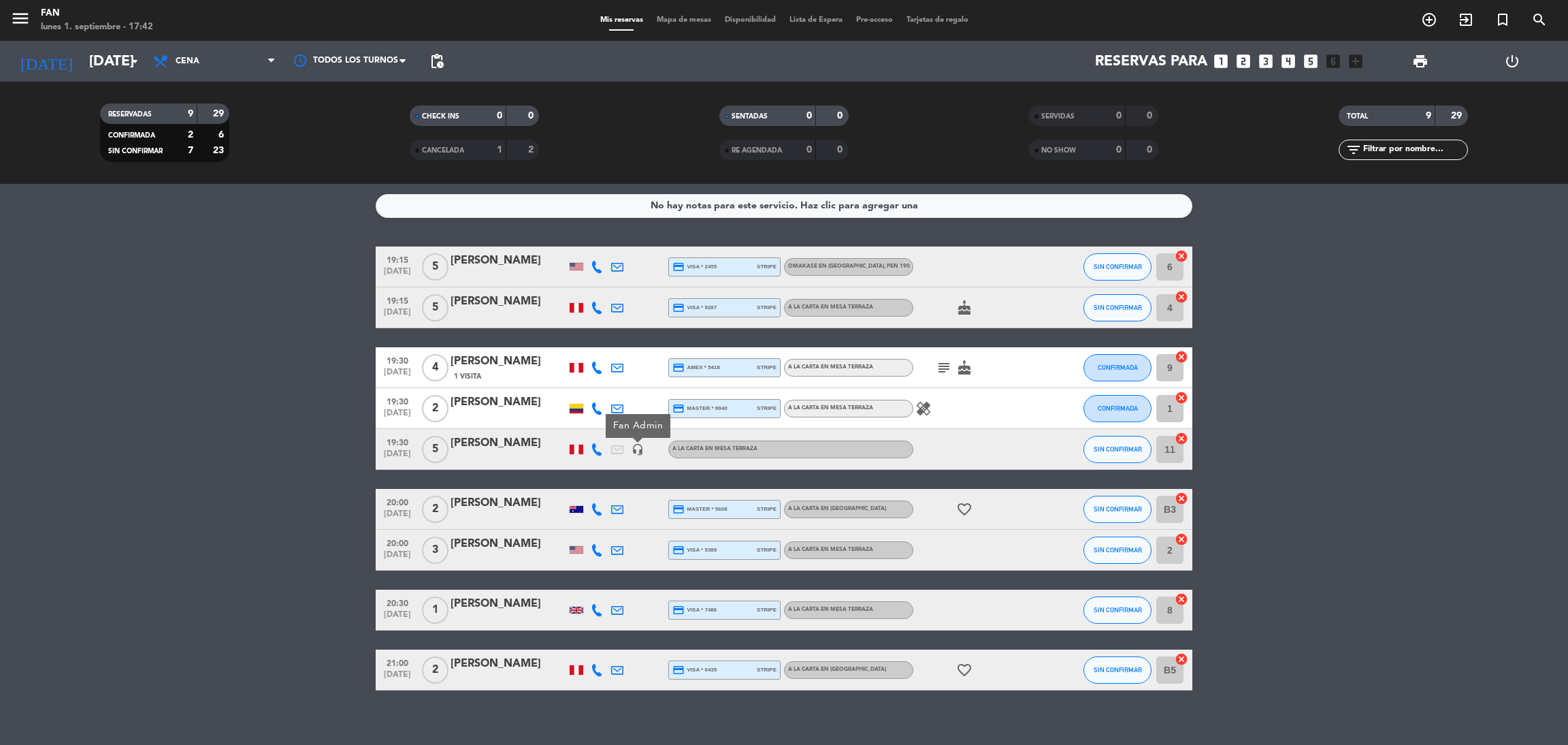
click at [602, 449] on icon at bounding box center [596, 449] width 13 height 13
click at [628, 426] on span at bounding box center [633, 425] width 11 height 11
click at [315, 446] on bookings-row "19:15 [DATE] 5 Tap [PERSON_NAME] credit_card visa * 2455 stripe Omakase en [GEO…" at bounding box center [784, 468] width 1568 height 444
click at [597, 447] on icon at bounding box center [596, 449] width 13 height 13
click at [647, 233] on div "No hay notas para este servicio. Haz clic para agregar una 19:15 [DATE] 5 Tap […" at bounding box center [784, 464] width 1568 height 561
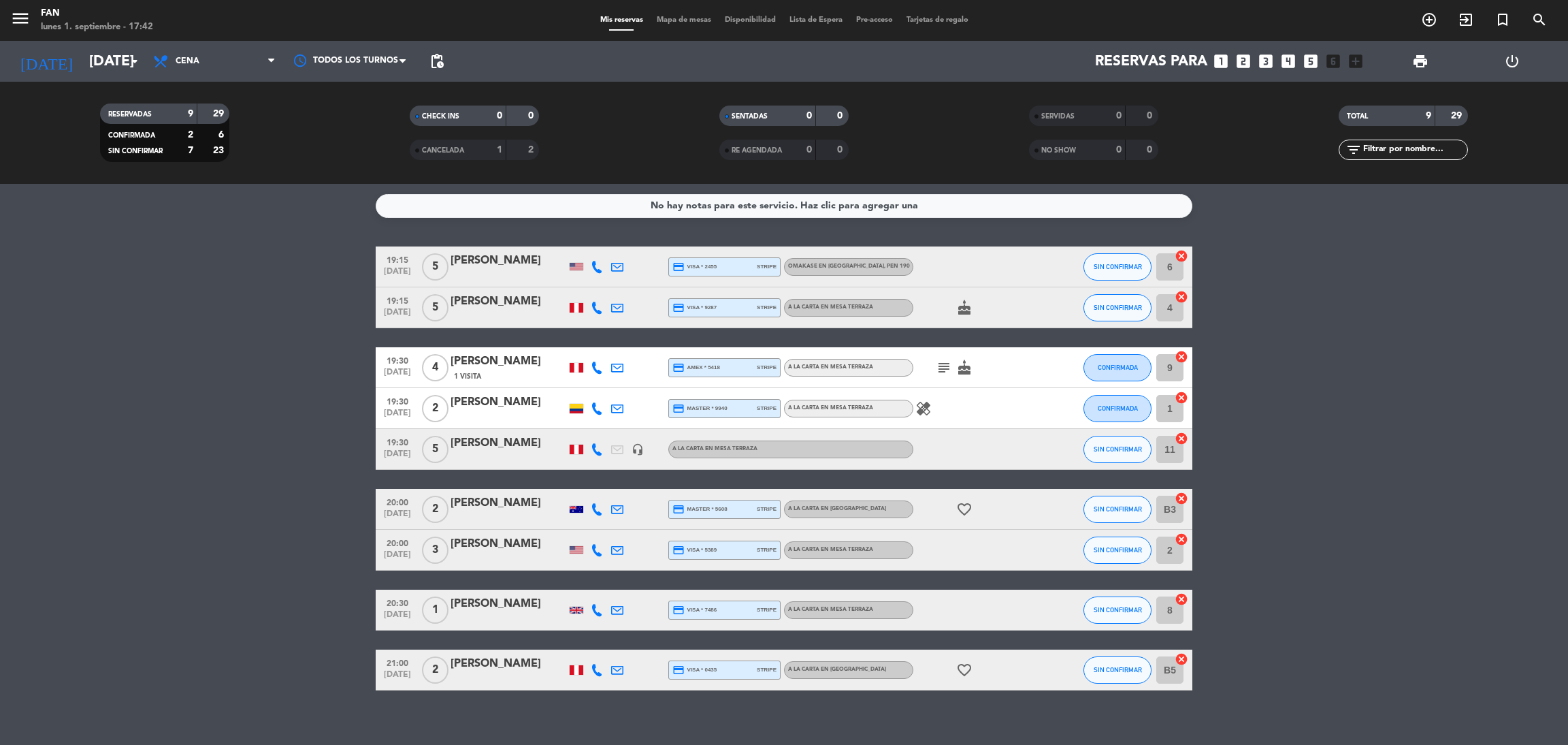
click at [676, 14] on div "Mis reservas Mapa de mesas Disponibilidad Lista de Espera Pre-acceso Tarjetas d…" at bounding box center [784, 20] width 382 height 13
click at [688, 21] on span "Mapa de mesas" at bounding box center [683, 19] width 68 height 8
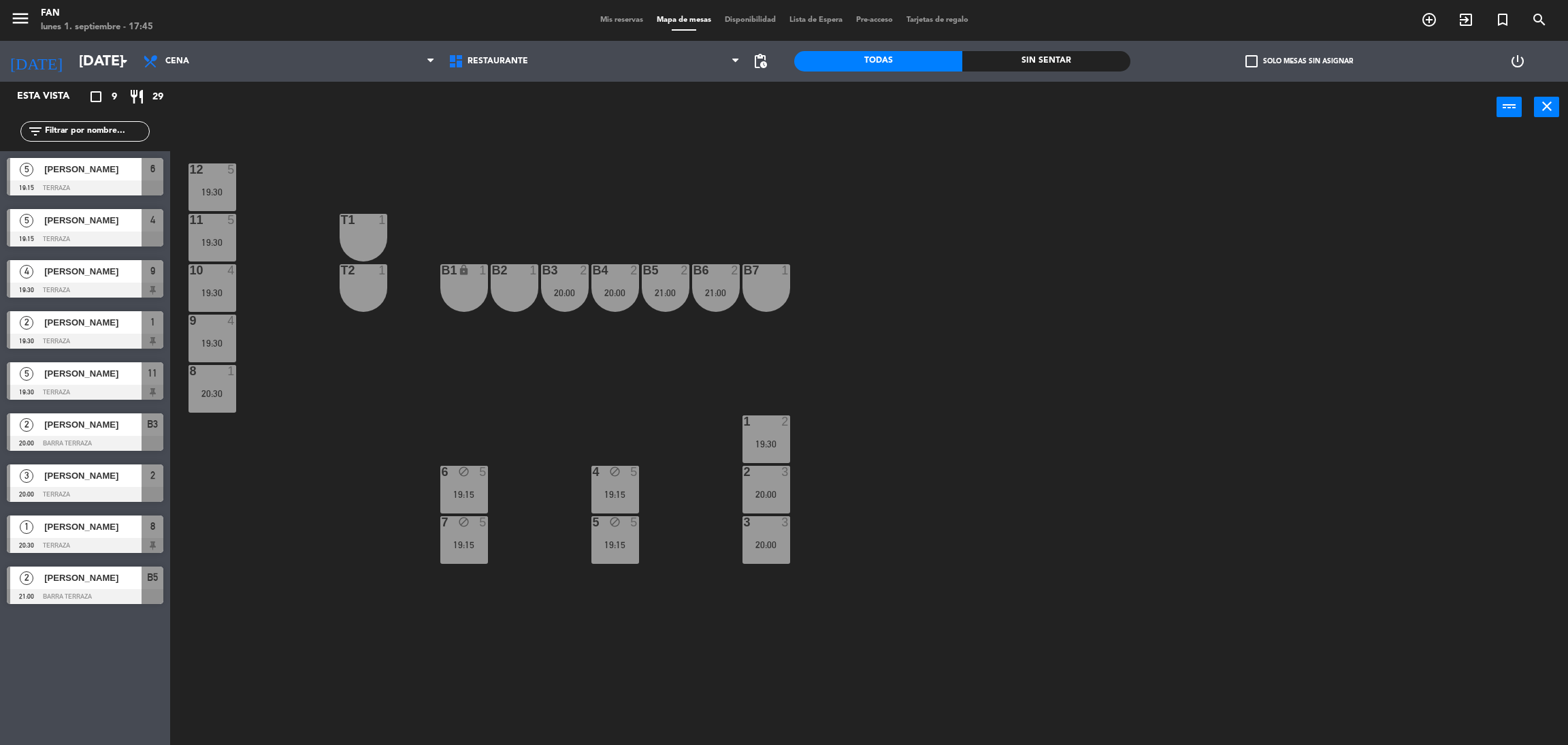
click at [608, 23] on span "Mis reservas" at bounding box center [621, 19] width 56 height 8
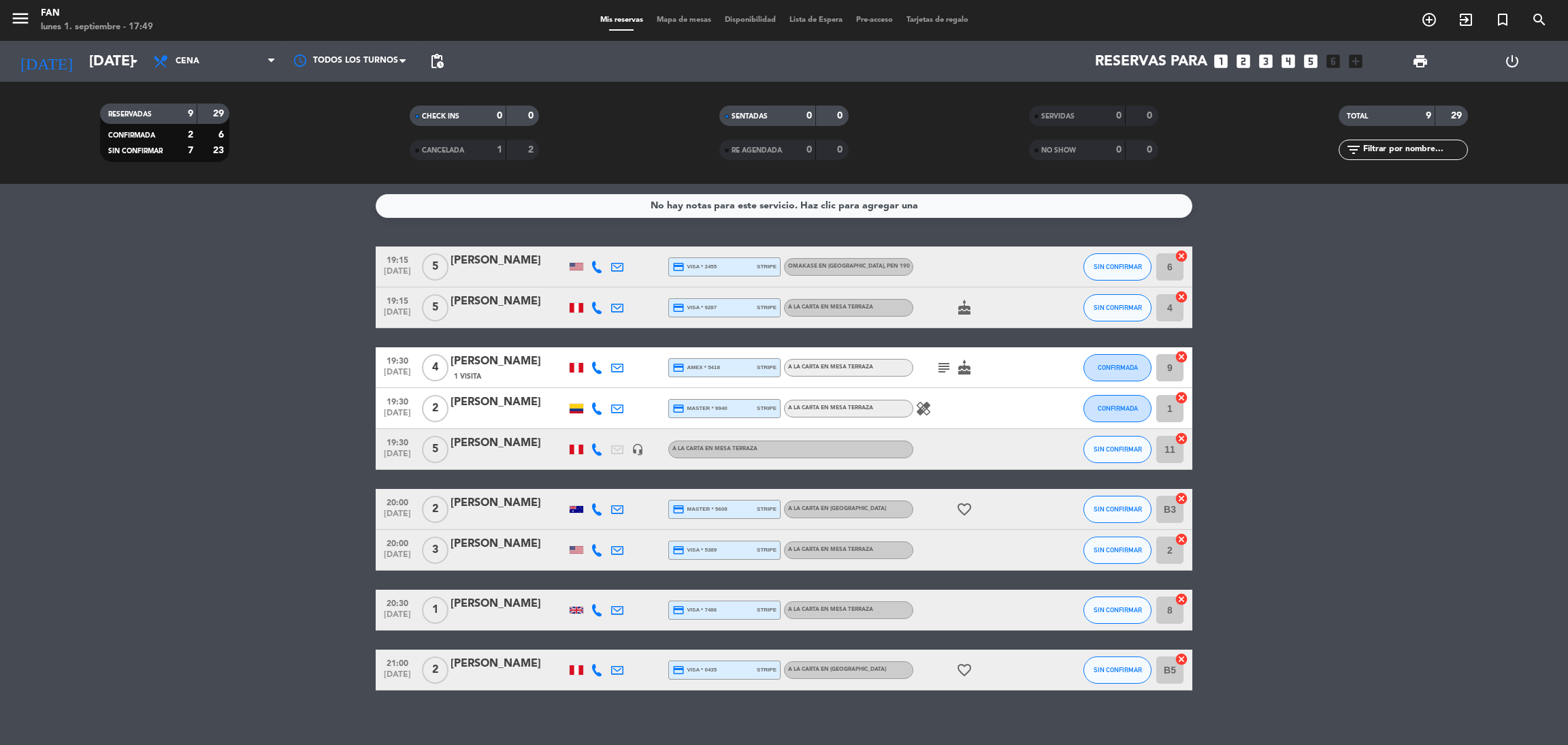
click at [683, 18] on span "Mapa de mesas" at bounding box center [683, 19] width 68 height 8
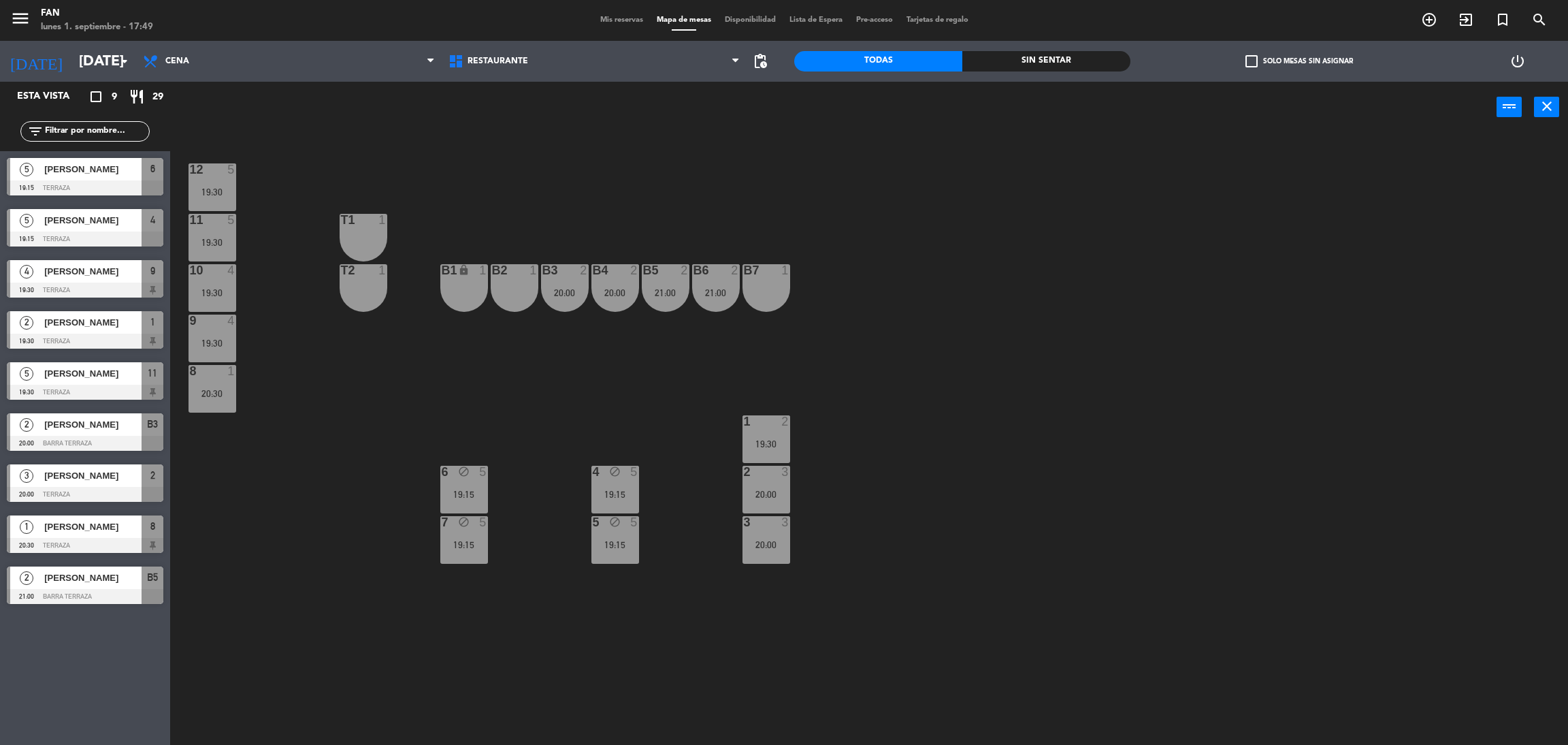
click at [630, 22] on span "Mis reservas" at bounding box center [621, 19] width 56 height 8
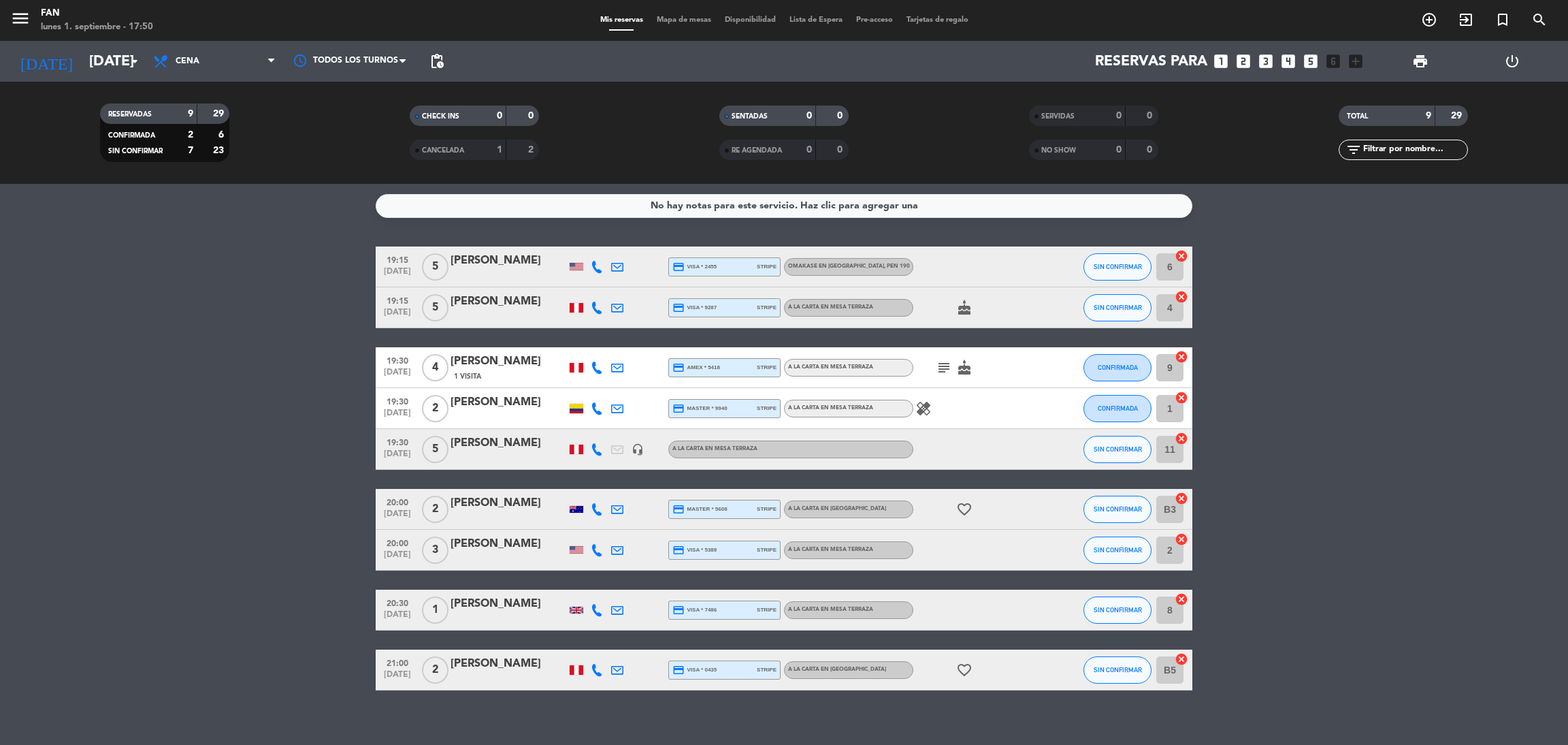
click at [689, 20] on span "Mapa de mesas" at bounding box center [683, 19] width 68 height 8
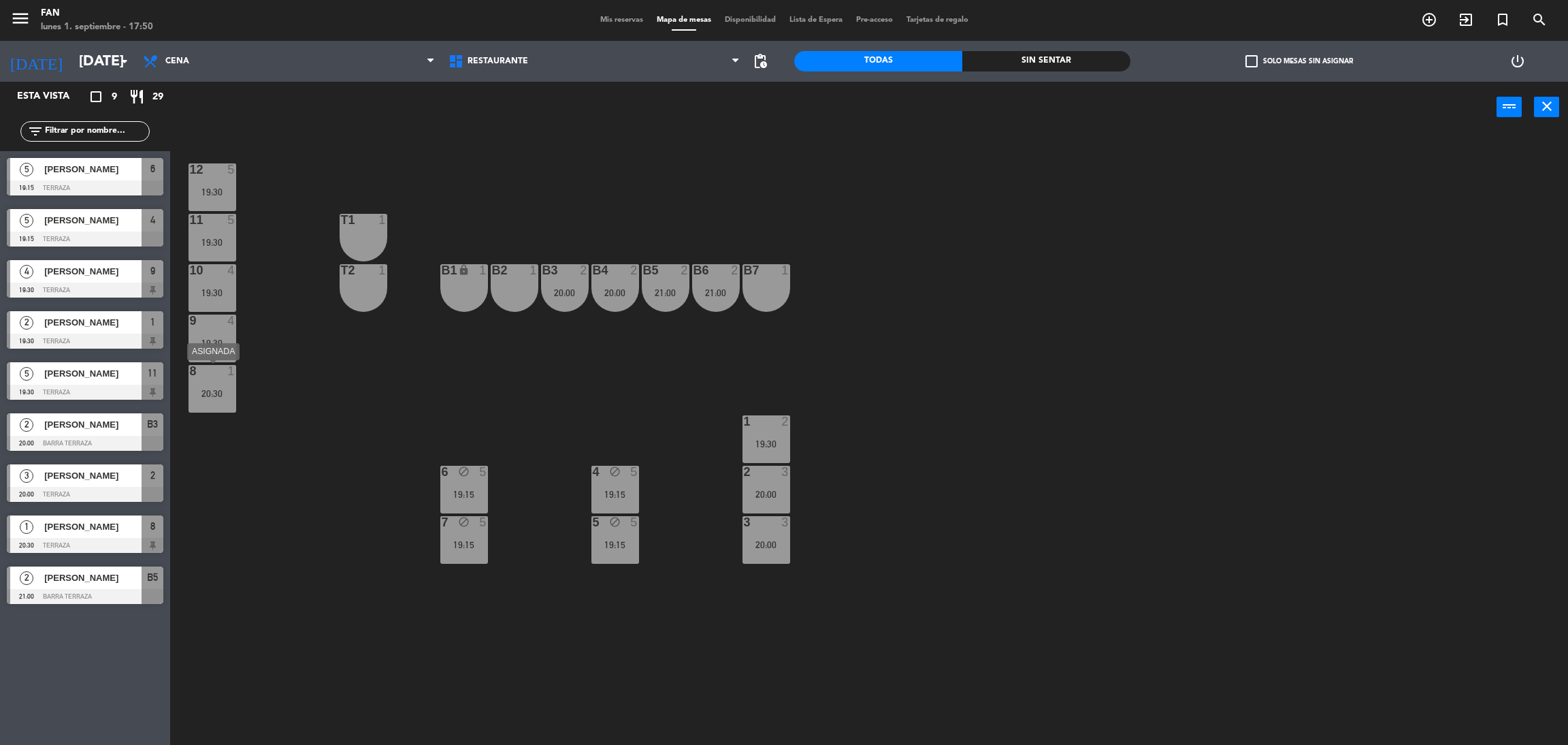
click at [221, 372] on div at bounding box center [211, 371] width 23 height 13
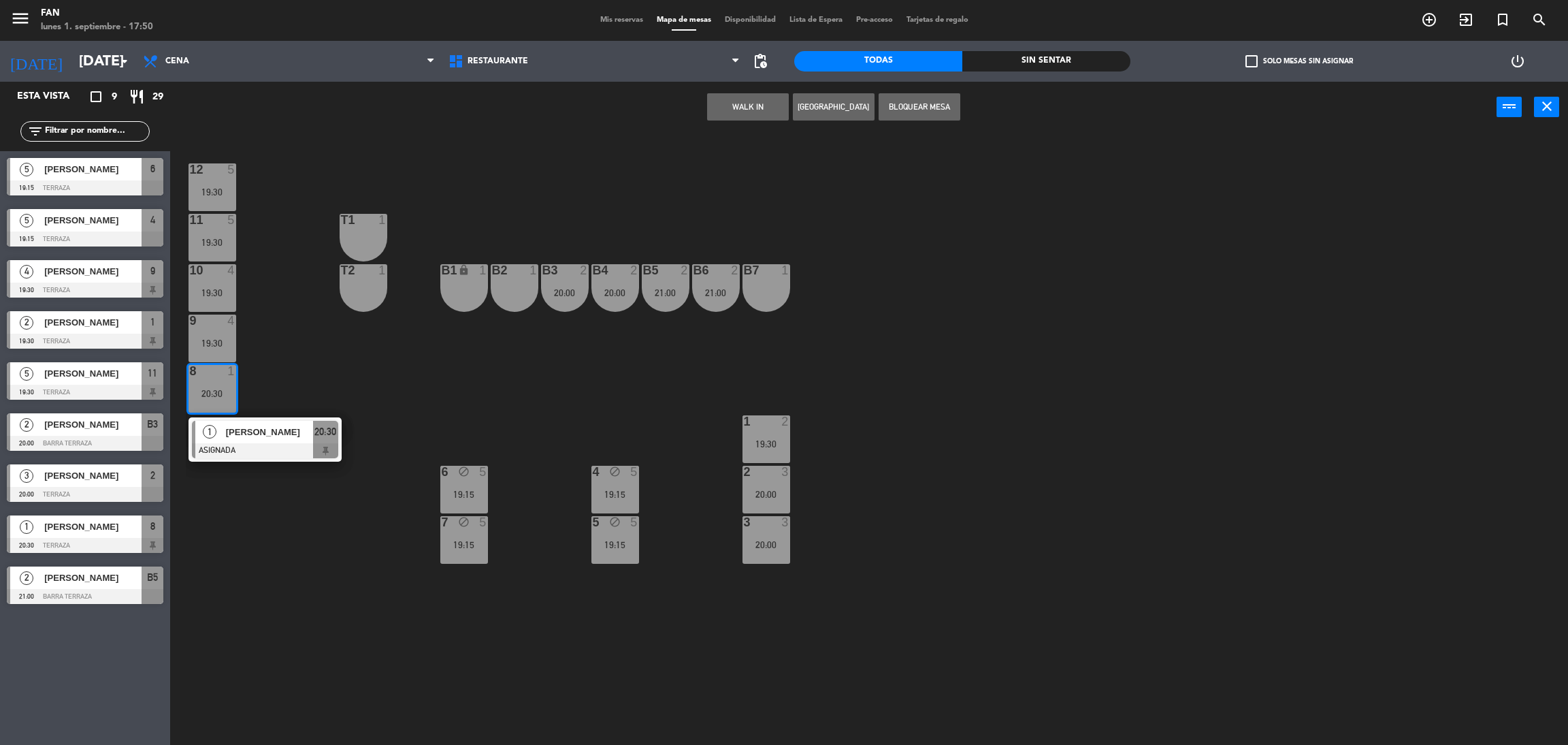
click at [267, 361] on div "12 5 19:30 11 5 19:30 T1 1 10 4 19:30 T2 1 B1 lock 1 B2 1 B3 2 20:00 B4 2 20:00…" at bounding box center [877, 445] width 1382 height 612
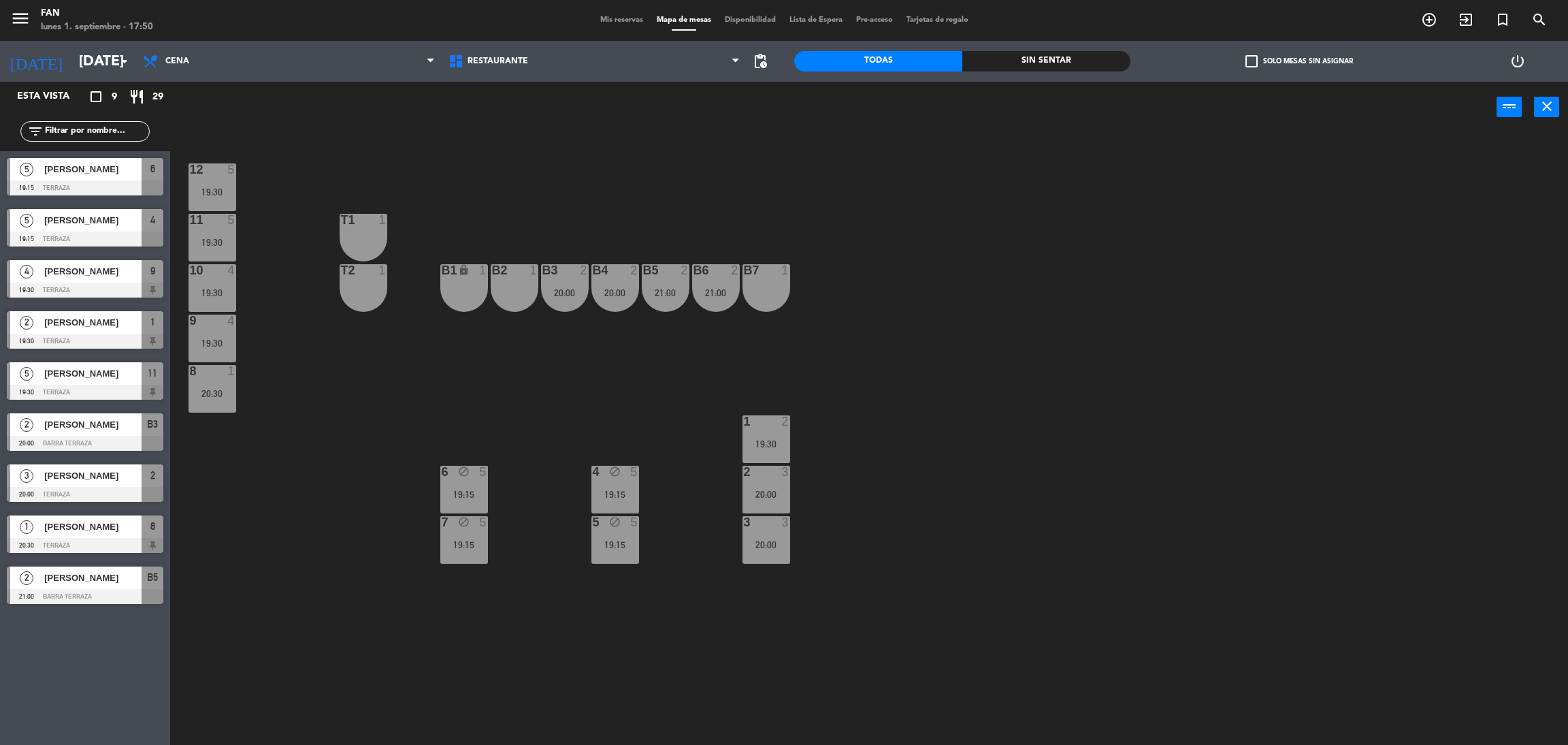
click at [246, 343] on div "12 5 19:30 11 5 19:30 T1 1 10 4 19:30 T2 1 B1 lock 1 B2 1 B3 2 20:00 B4 2 20:00…" at bounding box center [877, 445] width 1382 height 612
click at [227, 339] on div "19:30" at bounding box center [212, 342] width 48 height 9
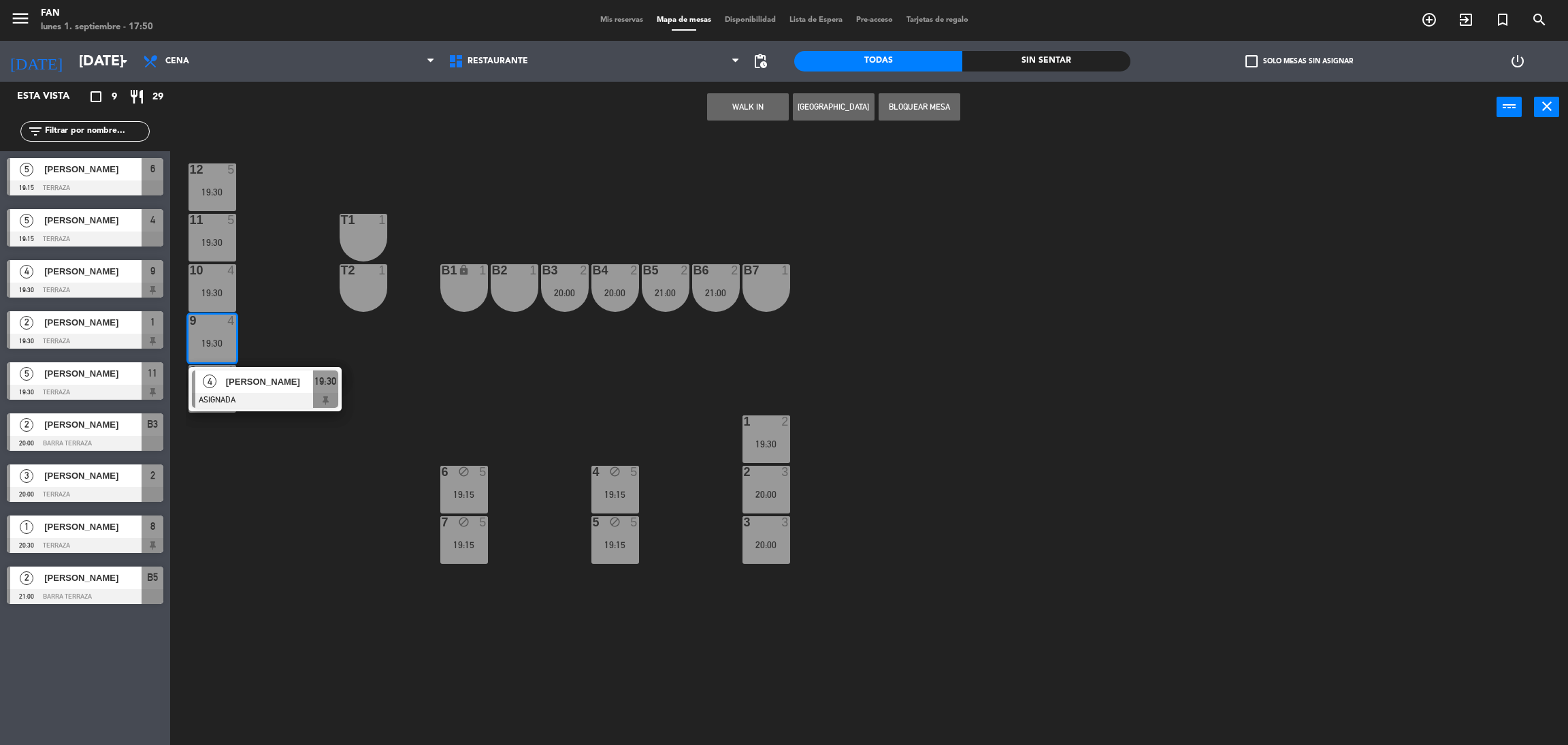
click at [278, 320] on div "12 5 19:30 11 5 19:30 T1 1 10 4 19:30 T2 1 B1 lock 1 B2 1 B3 2 20:00 B4 2 20:00…" at bounding box center [877, 445] width 1382 height 612
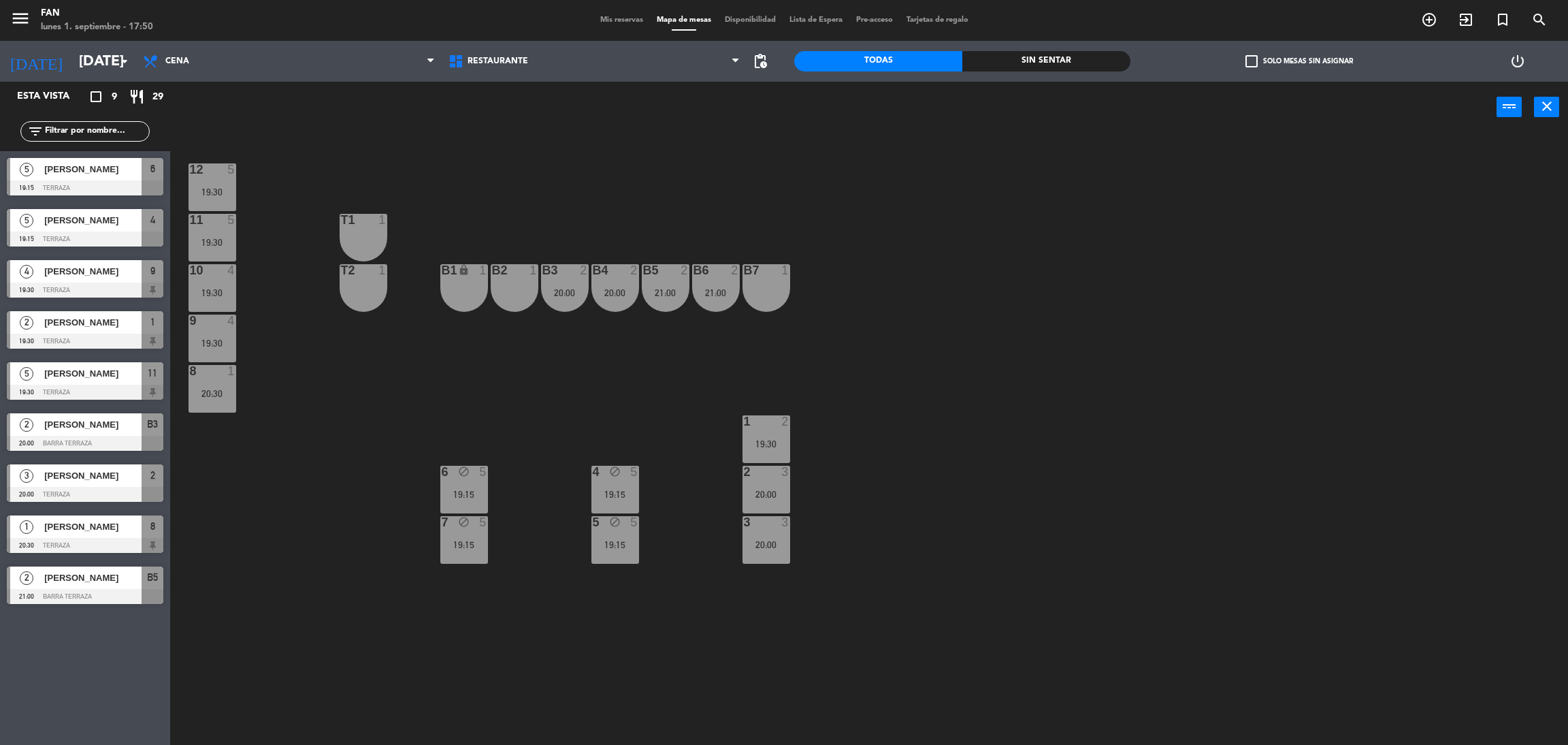
click at [205, 234] on div "11 5 19:30" at bounding box center [212, 237] width 48 height 48
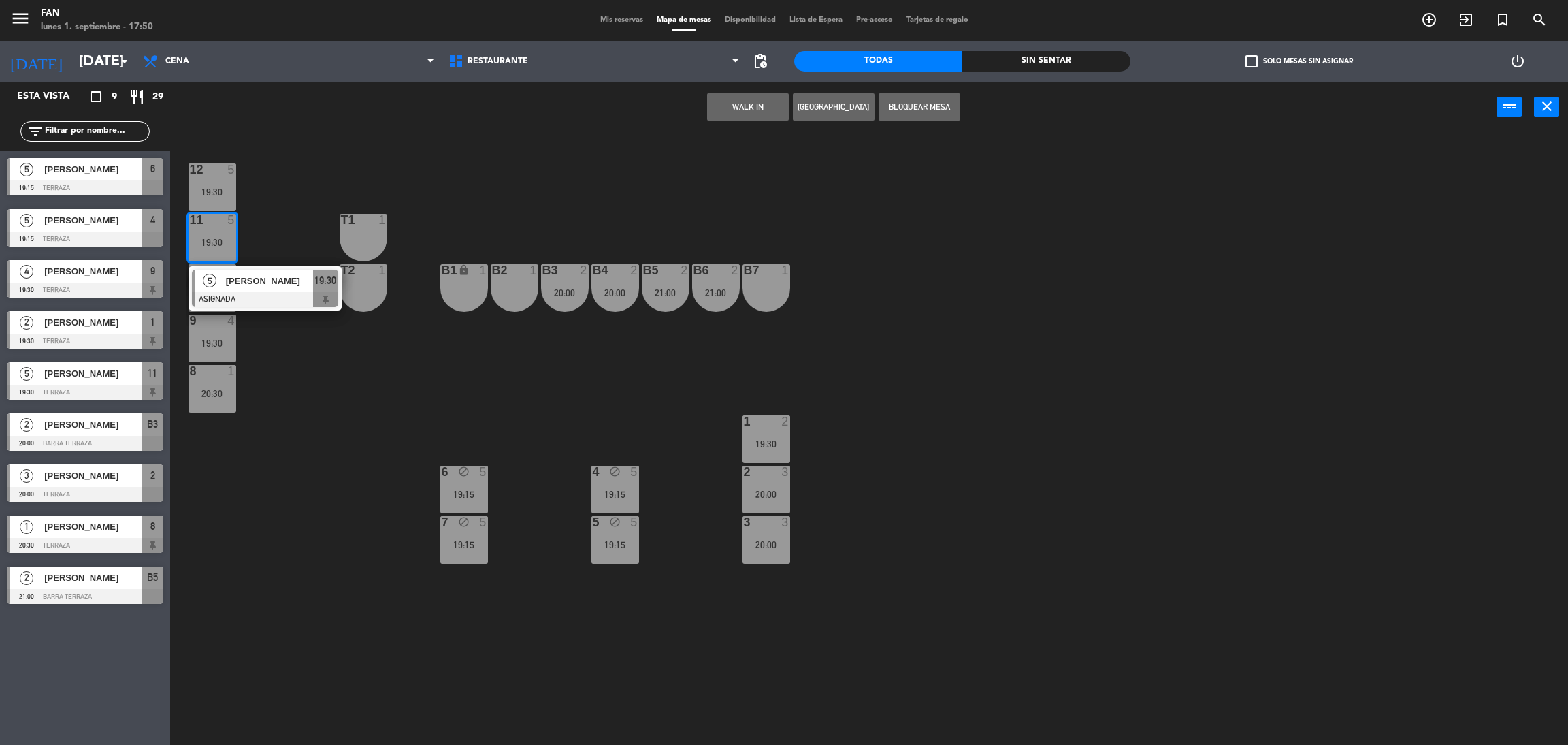
click at [247, 222] on div "12 5 19:30 11 5 19:30 5 [PERSON_NAME] ASIGNADA 19:30 T1 1 10 4 19:30 T2 1 B1 lo…" at bounding box center [877, 445] width 1382 height 612
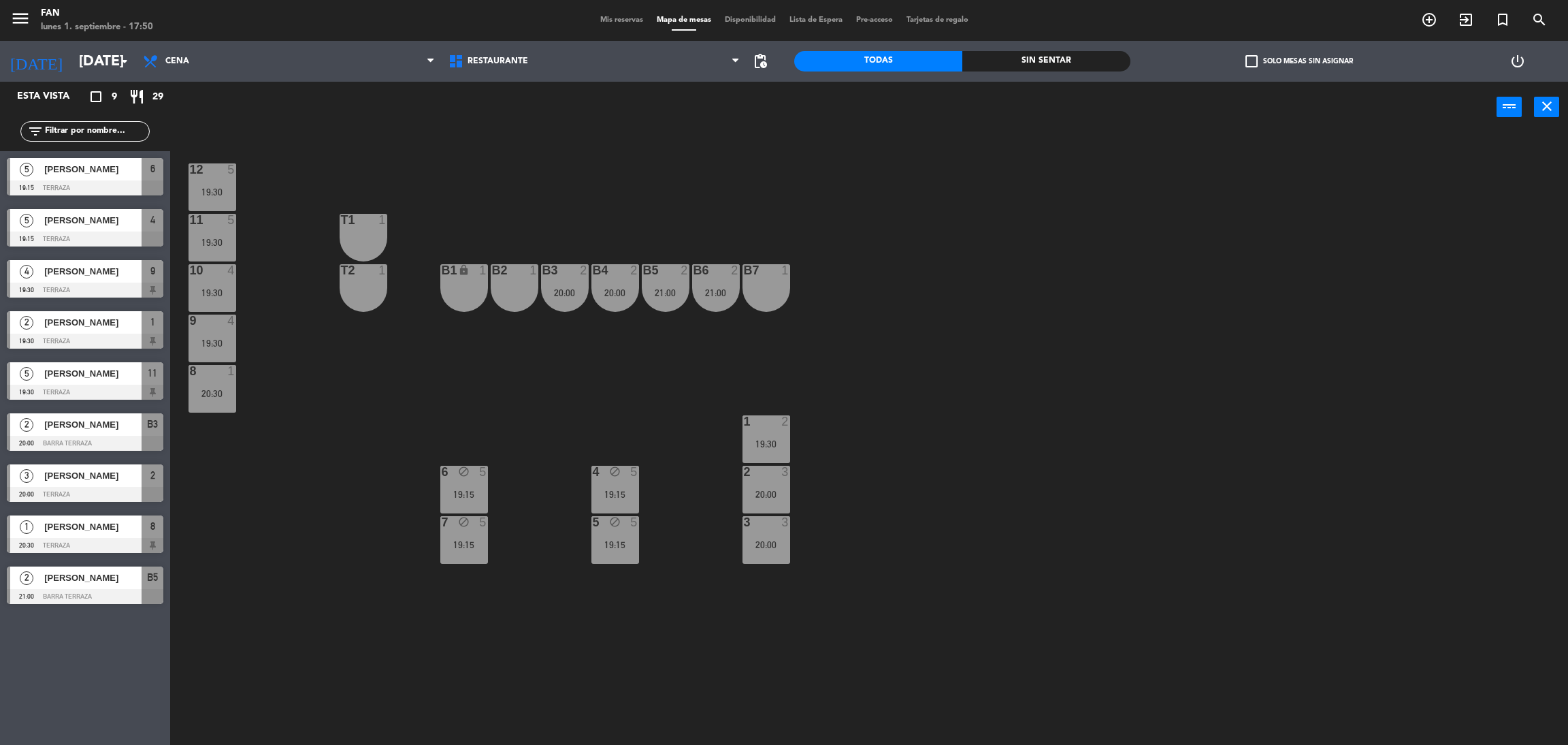
click at [226, 201] on div "12 5 19:30" at bounding box center [212, 187] width 48 height 48
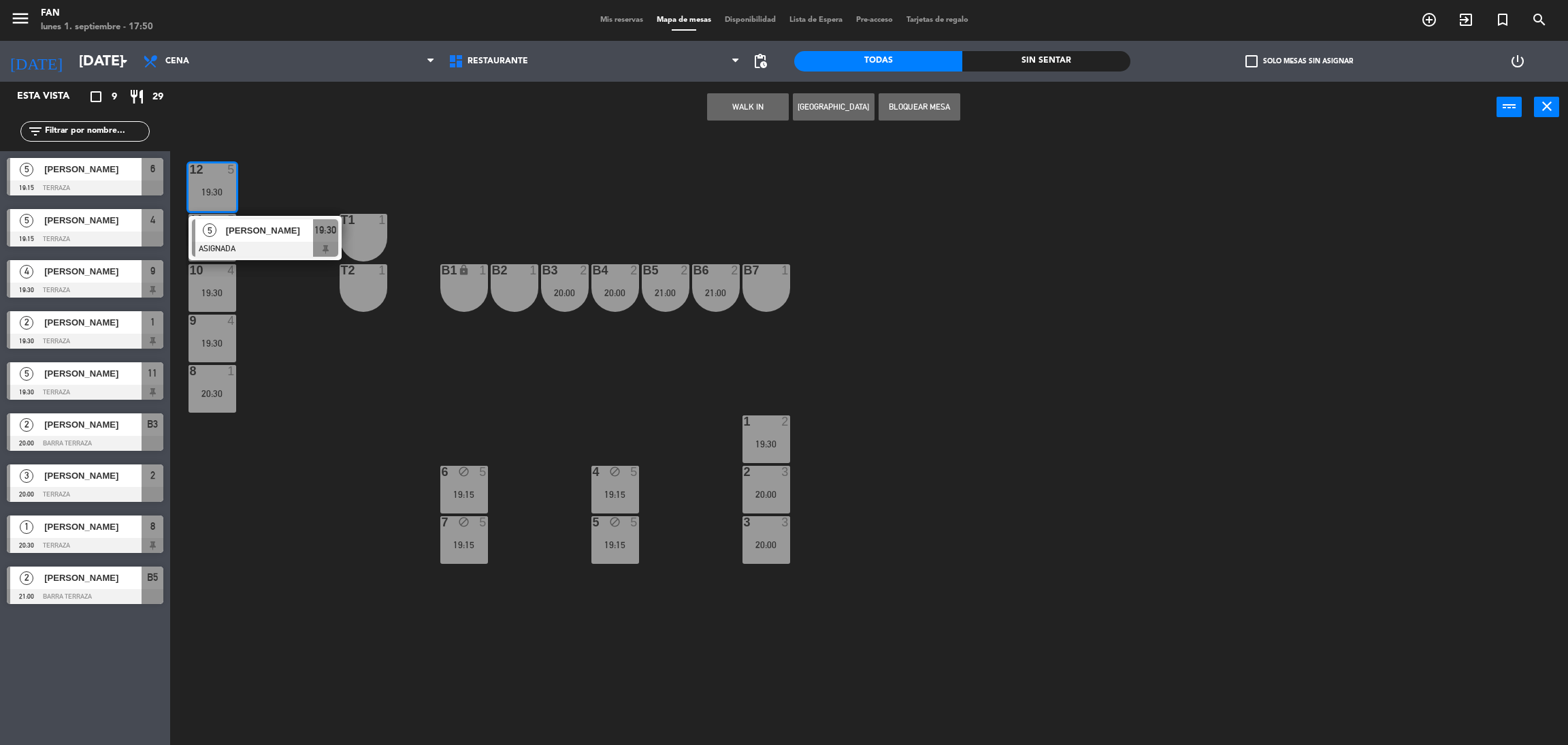
click at [271, 201] on div "12 5 19:30 5 [PERSON_NAME] ASIGNADA 19:30 11 5 19:30 T1 1 10 4 19:30 T2 1 B1 lo…" at bounding box center [877, 445] width 1382 height 612
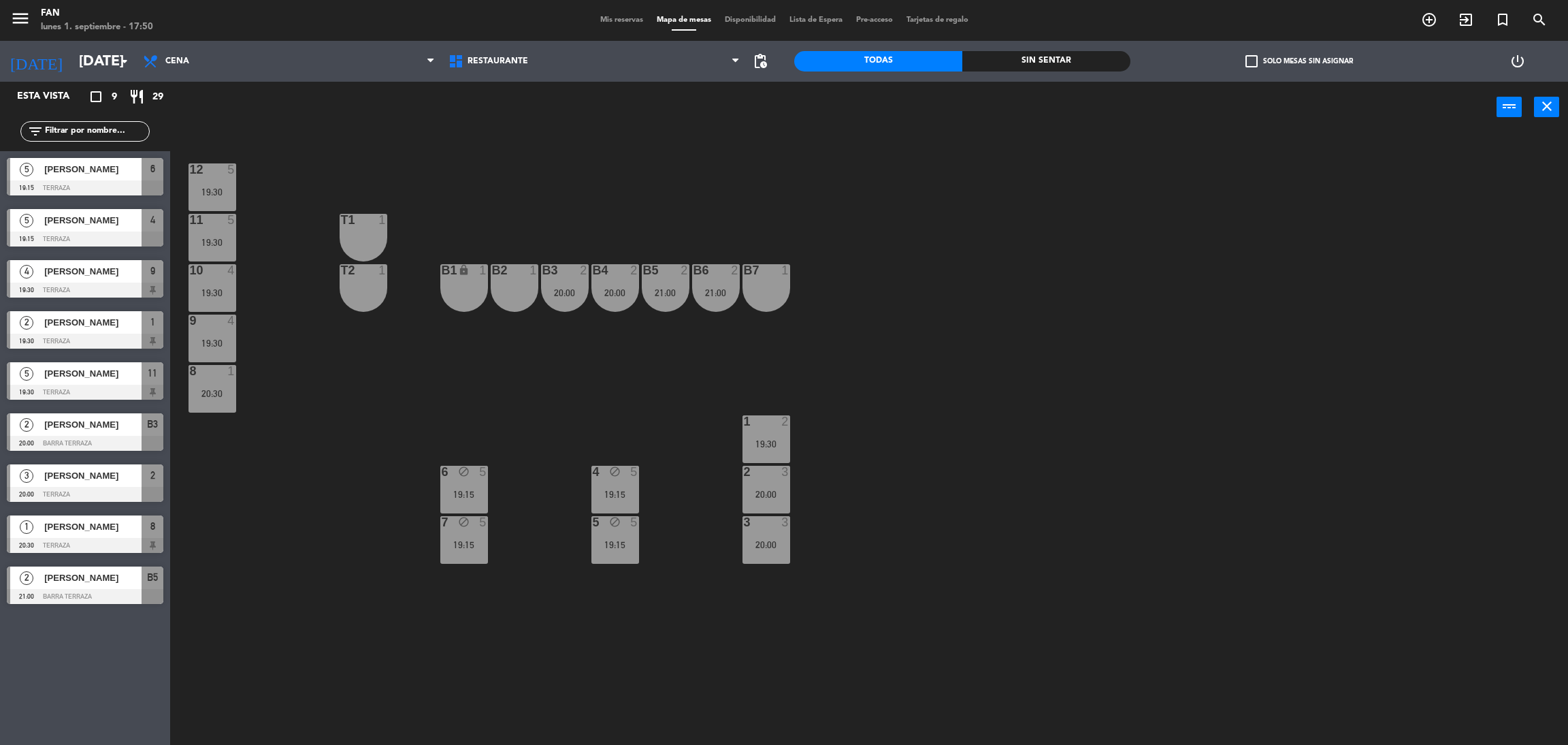
click at [626, 18] on span "Mis reservas" at bounding box center [621, 19] width 56 height 8
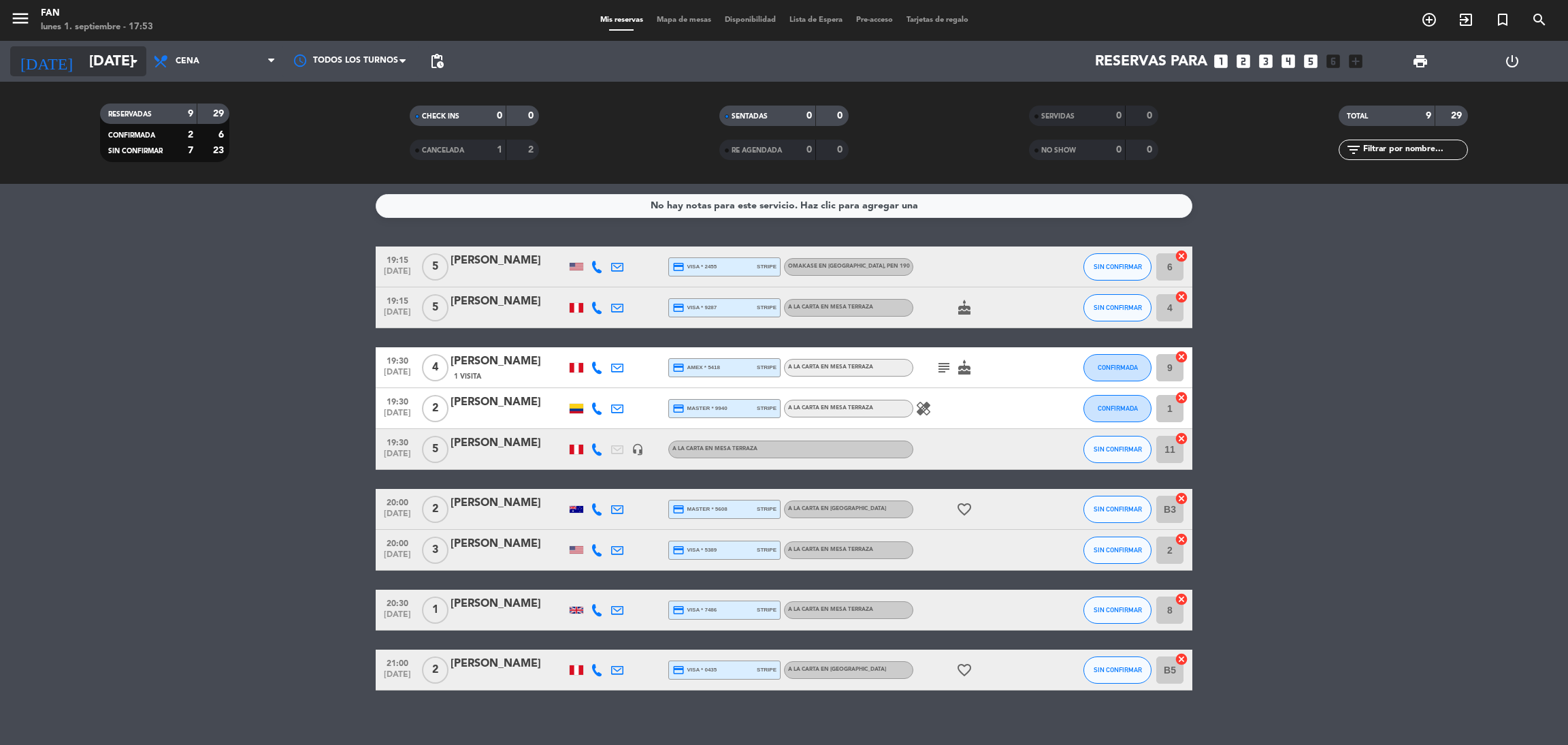
click at [82, 49] on input "[DATE]" at bounding box center [175, 61] width 187 height 31
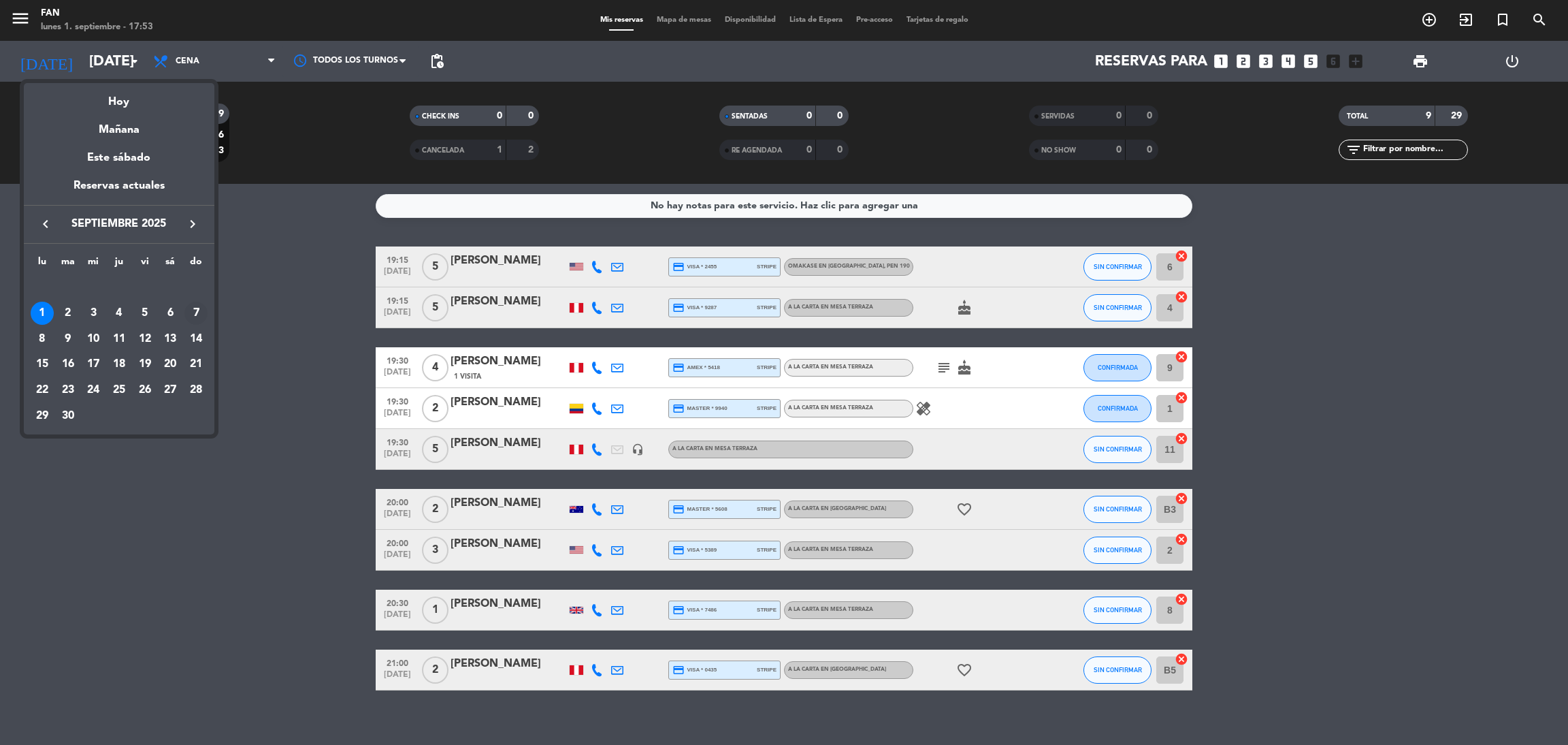
click at [195, 309] on div "7" at bounding box center [196, 313] width 23 height 23
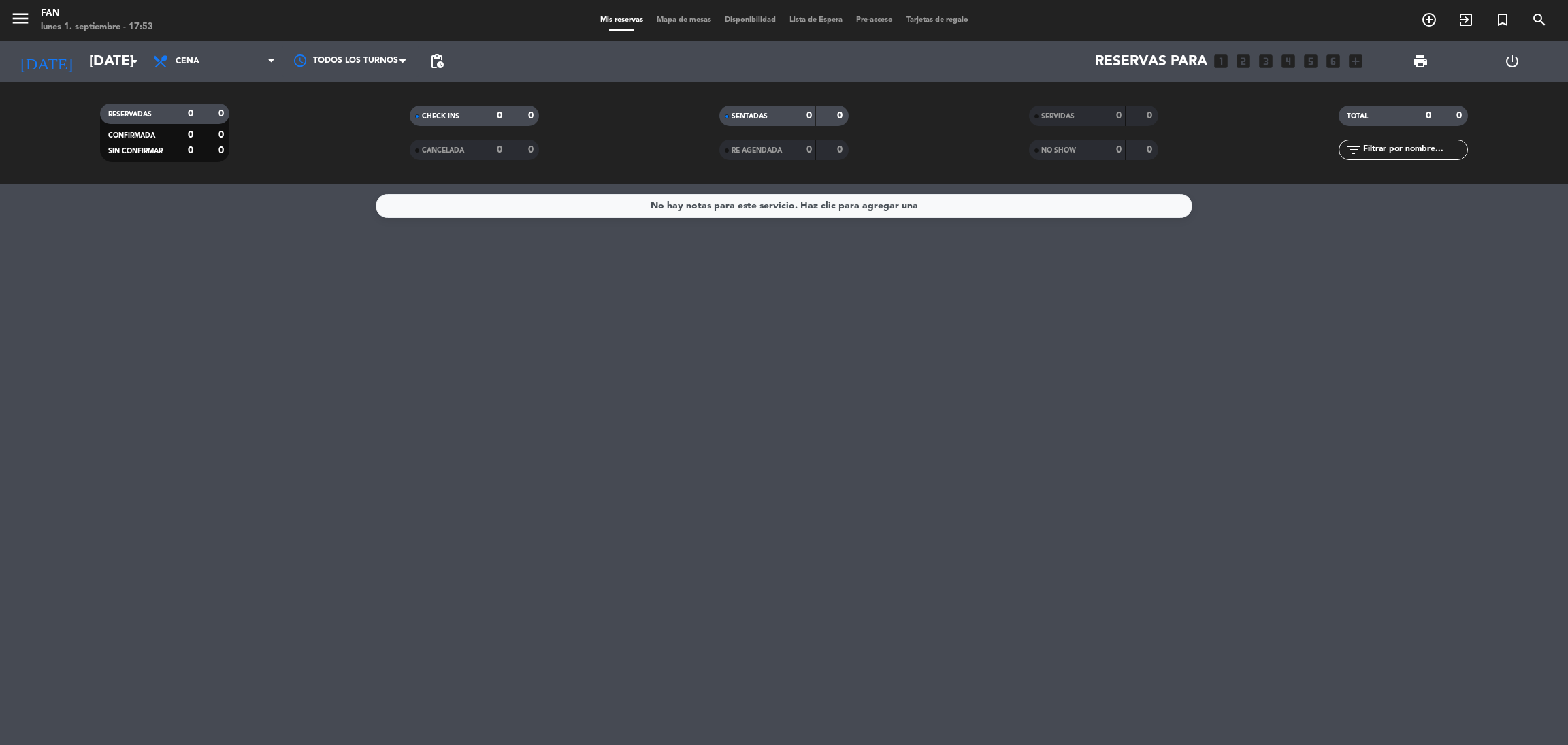
click at [444, 49] on span "pending_actions" at bounding box center [437, 61] width 27 height 27
click at [439, 56] on span "pending_actions" at bounding box center [436, 60] width 16 height 16
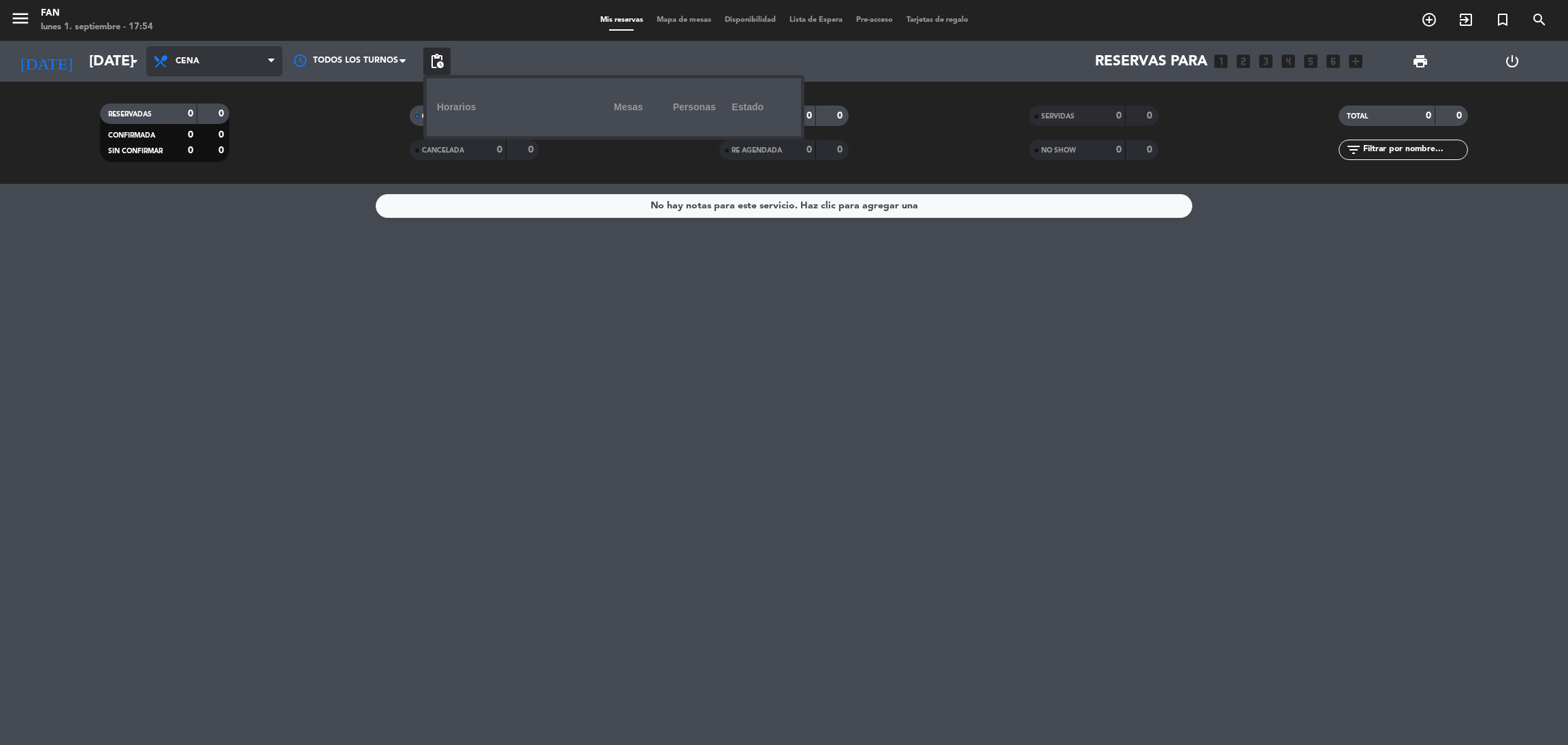
click at [241, 66] on span "Cena" at bounding box center [214, 61] width 136 height 30
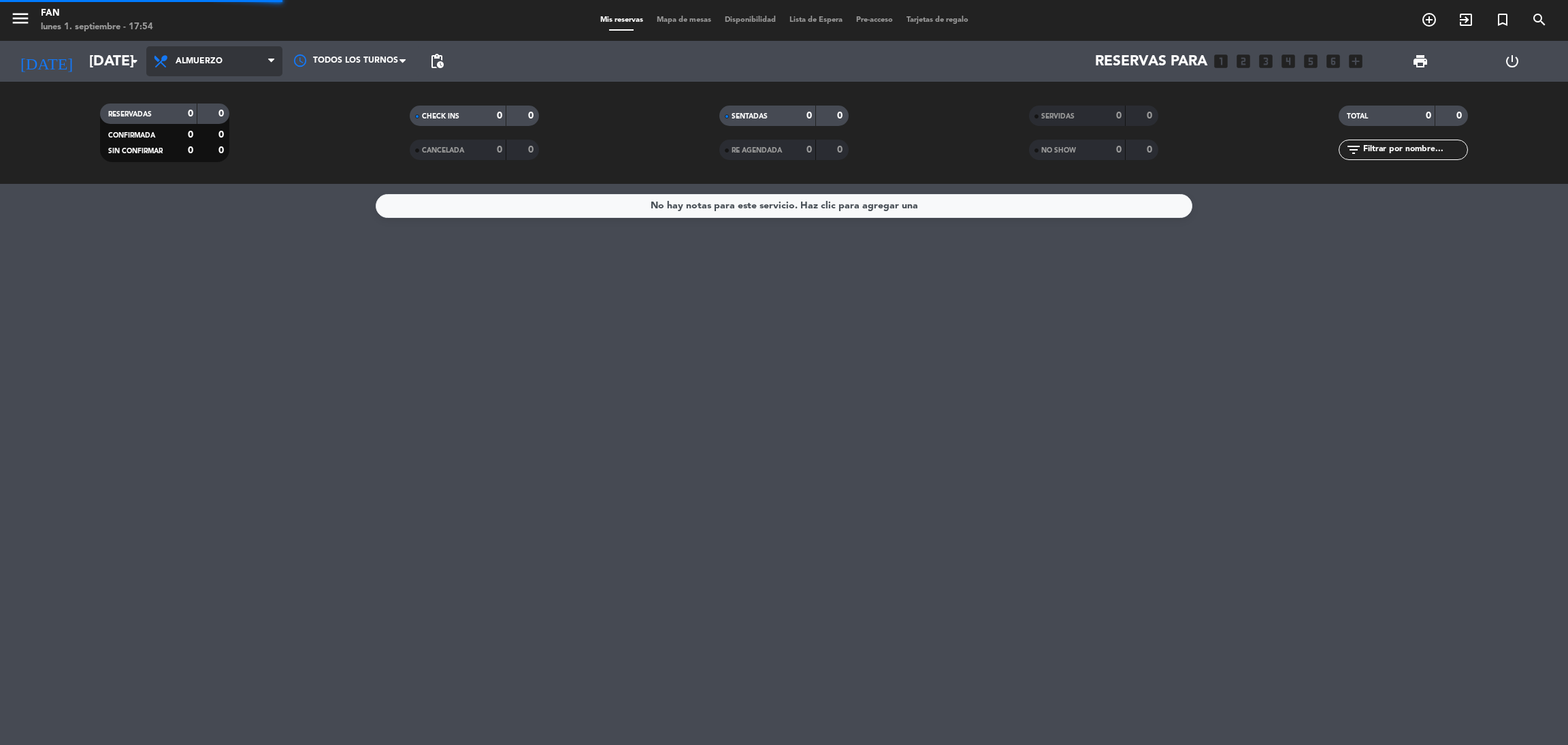
click at [226, 119] on div "menu Fan [DATE] 1. septiembre - 17:54 Mis reservas Mapa de mesas Disponibilidad…" at bounding box center [784, 91] width 1568 height 184
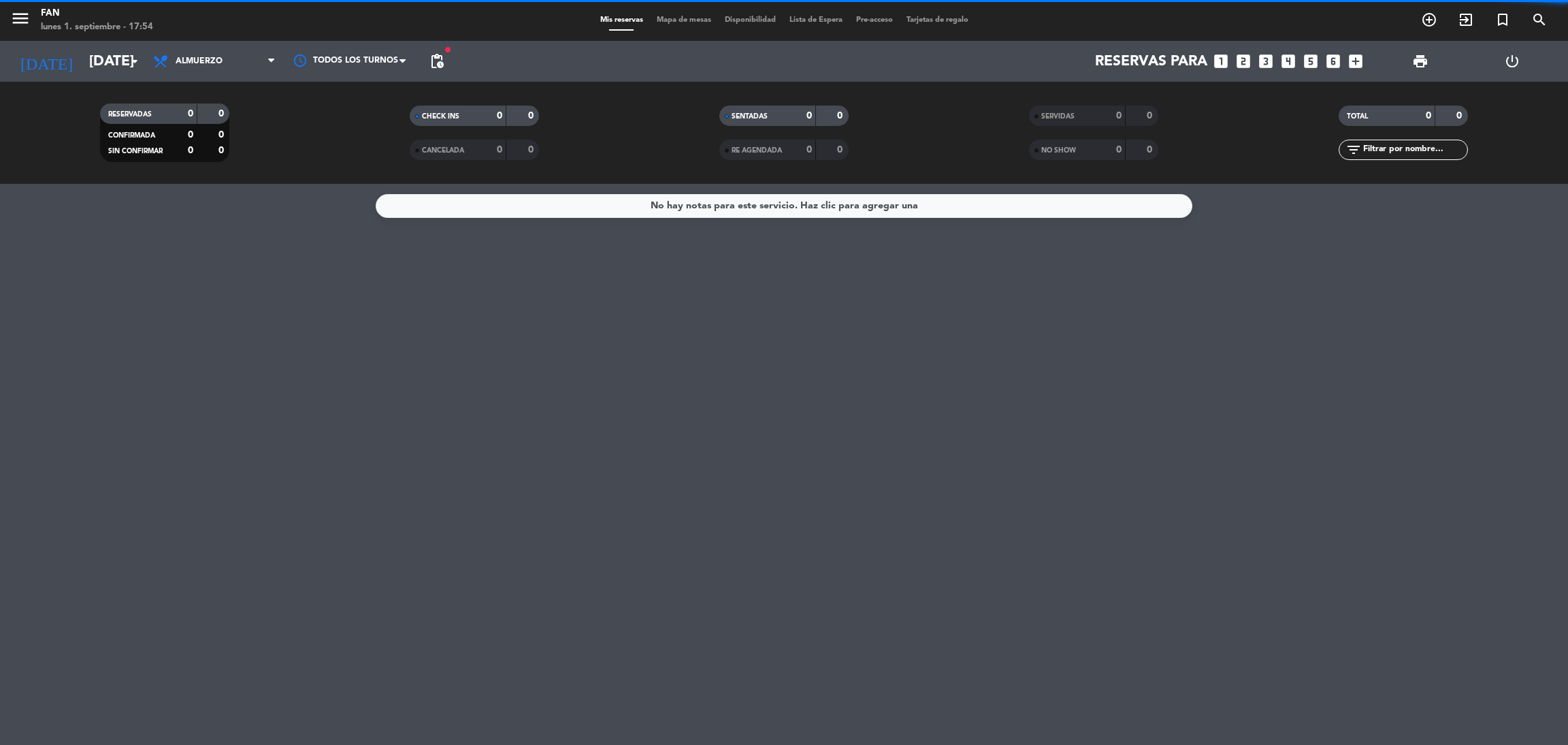
click at [448, 57] on span "pending_actions" at bounding box center [437, 61] width 27 height 27
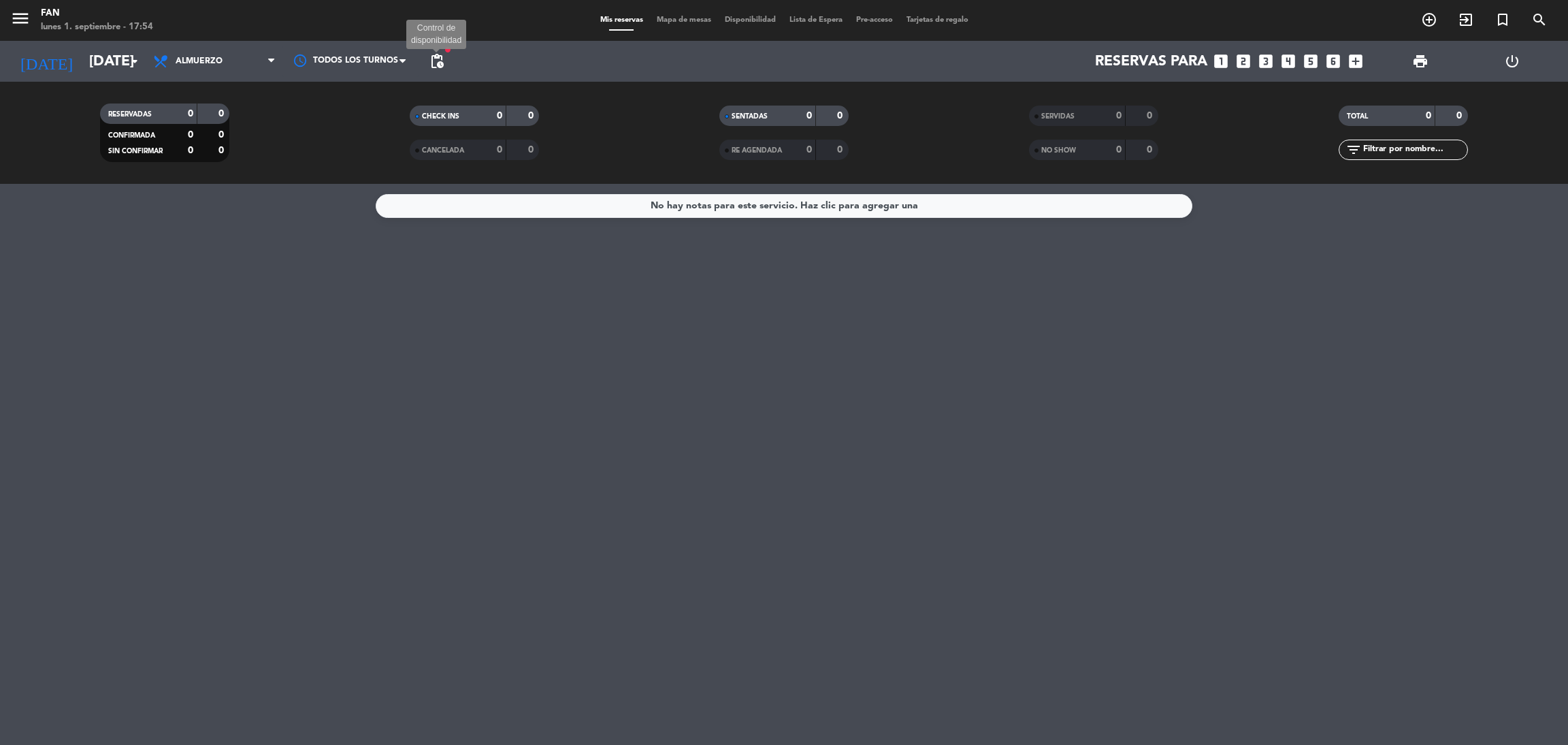
click at [436, 60] on span "pending_actions" at bounding box center [436, 60] width 16 height 16
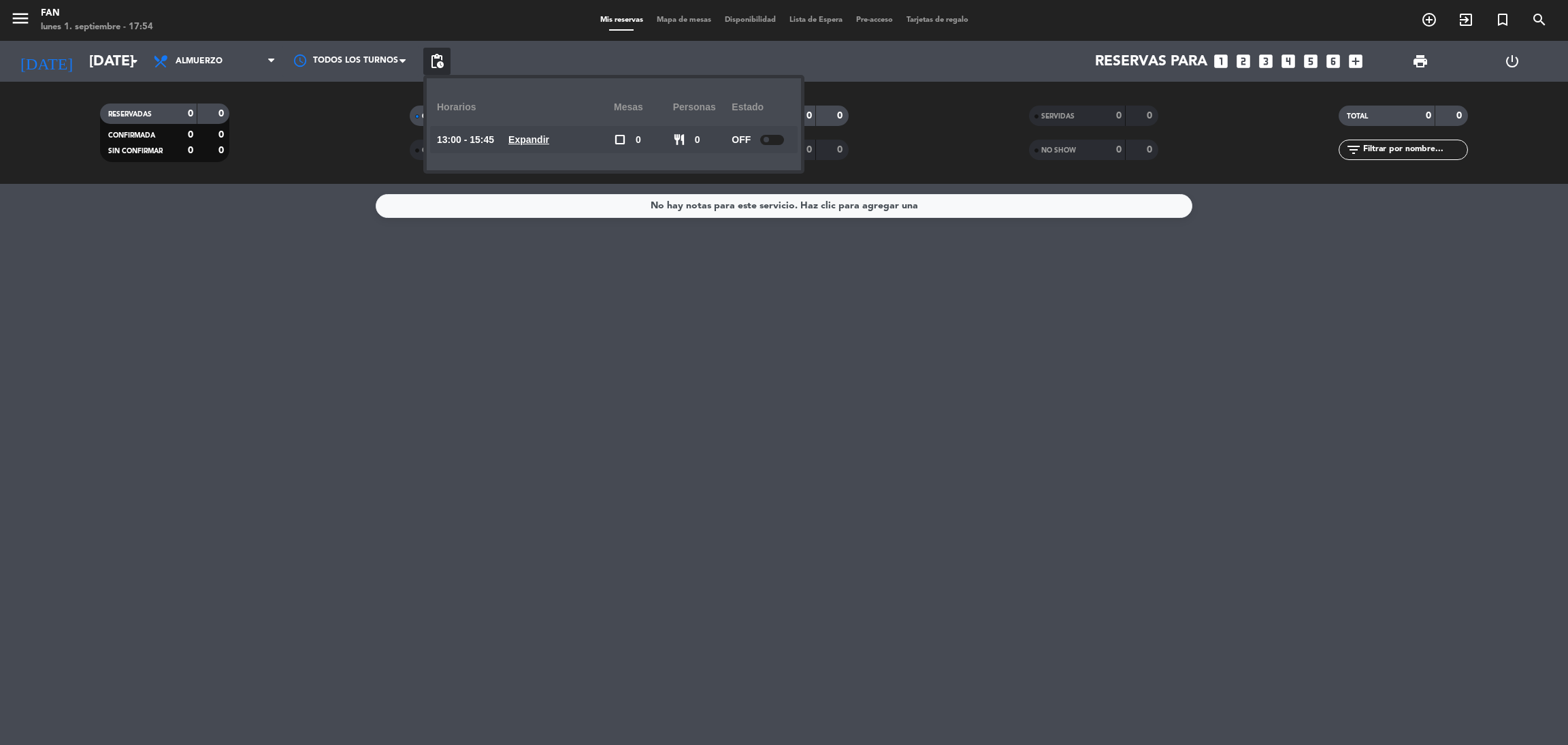
click at [553, 148] on div "13:00 - 15:45 Expandir" at bounding box center [525, 139] width 177 height 27
click at [549, 143] on u "Expandir" at bounding box center [528, 139] width 41 height 11
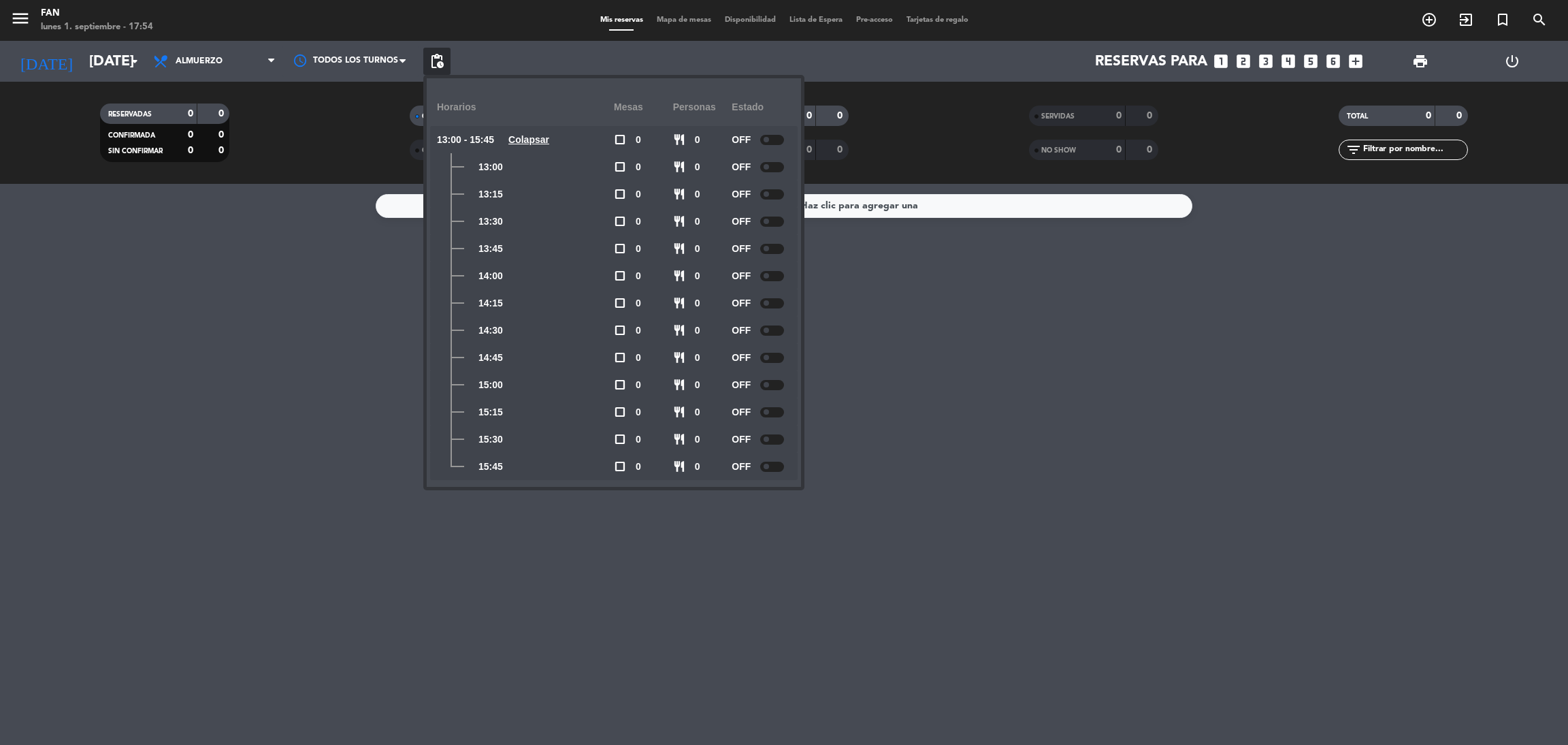
click at [764, 141] on div at bounding box center [771, 140] width 23 height 10
click at [1026, 475] on div "No hay notas para este servicio. Haz clic para agregar una" at bounding box center [784, 464] width 1568 height 561
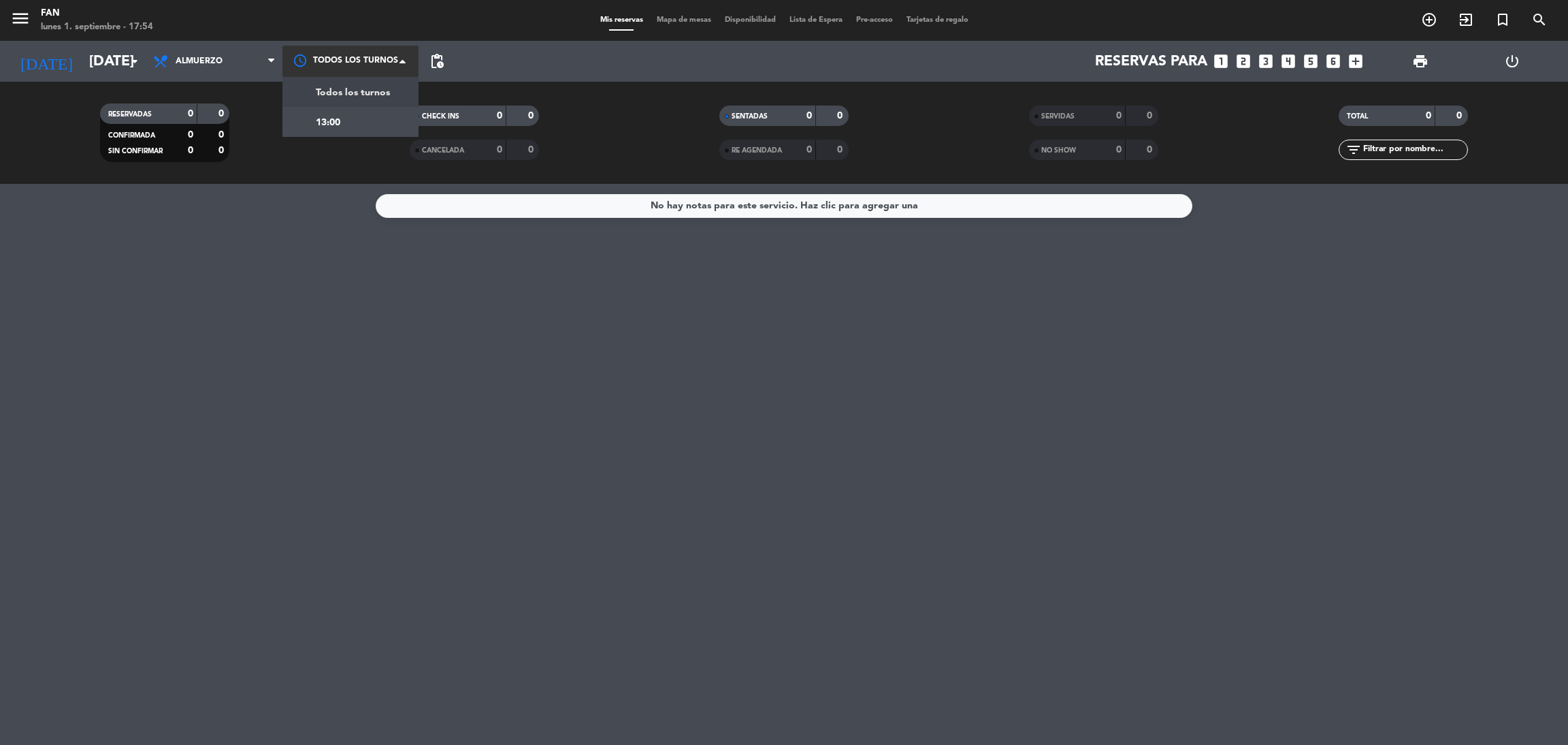
click at [384, 56] on div at bounding box center [350, 60] width 136 height 31
click at [395, 255] on div "No hay notas para este servicio. Haz clic para agregar una" at bounding box center [784, 464] width 1568 height 561
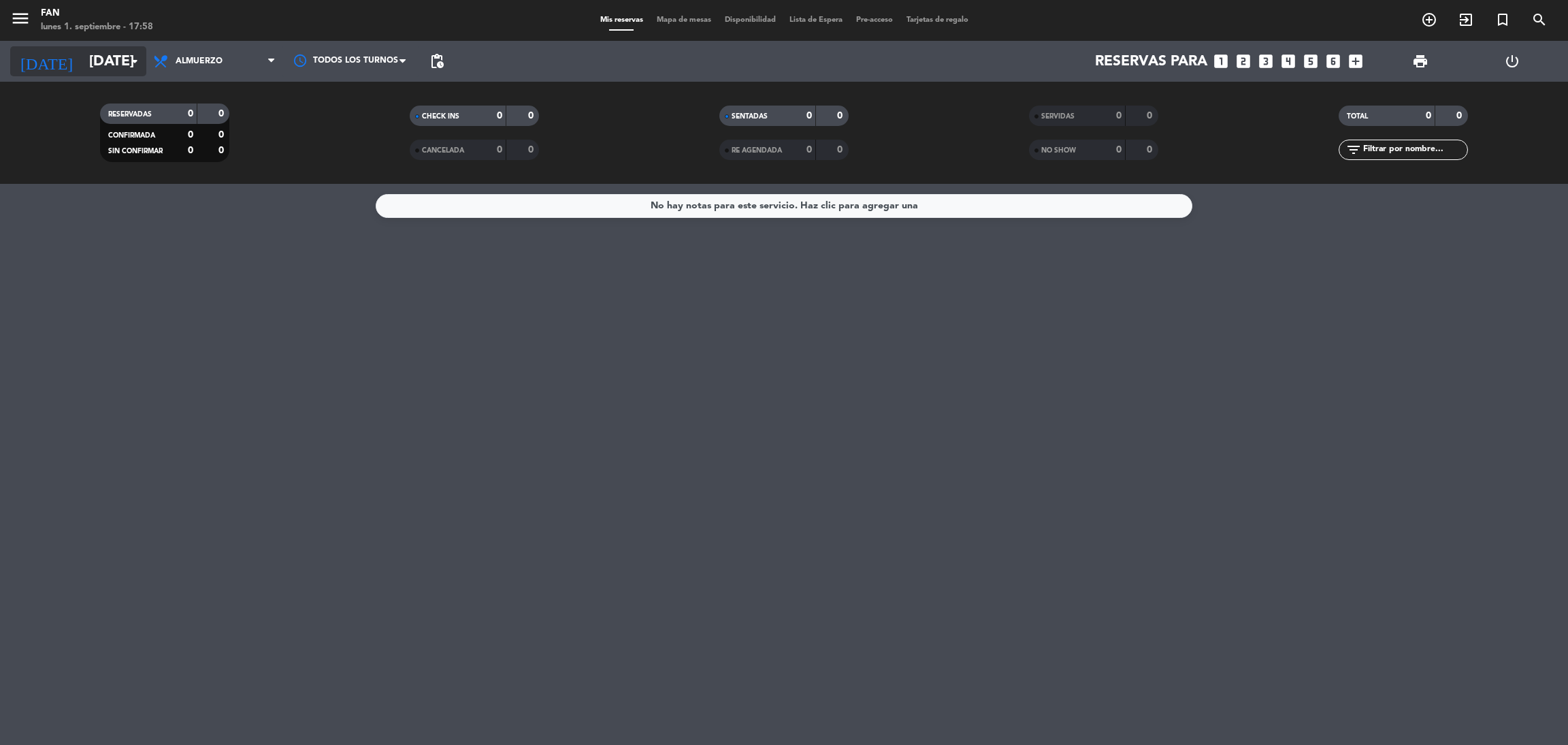
click at [101, 62] on input "[DATE]" at bounding box center [175, 61] width 187 height 31
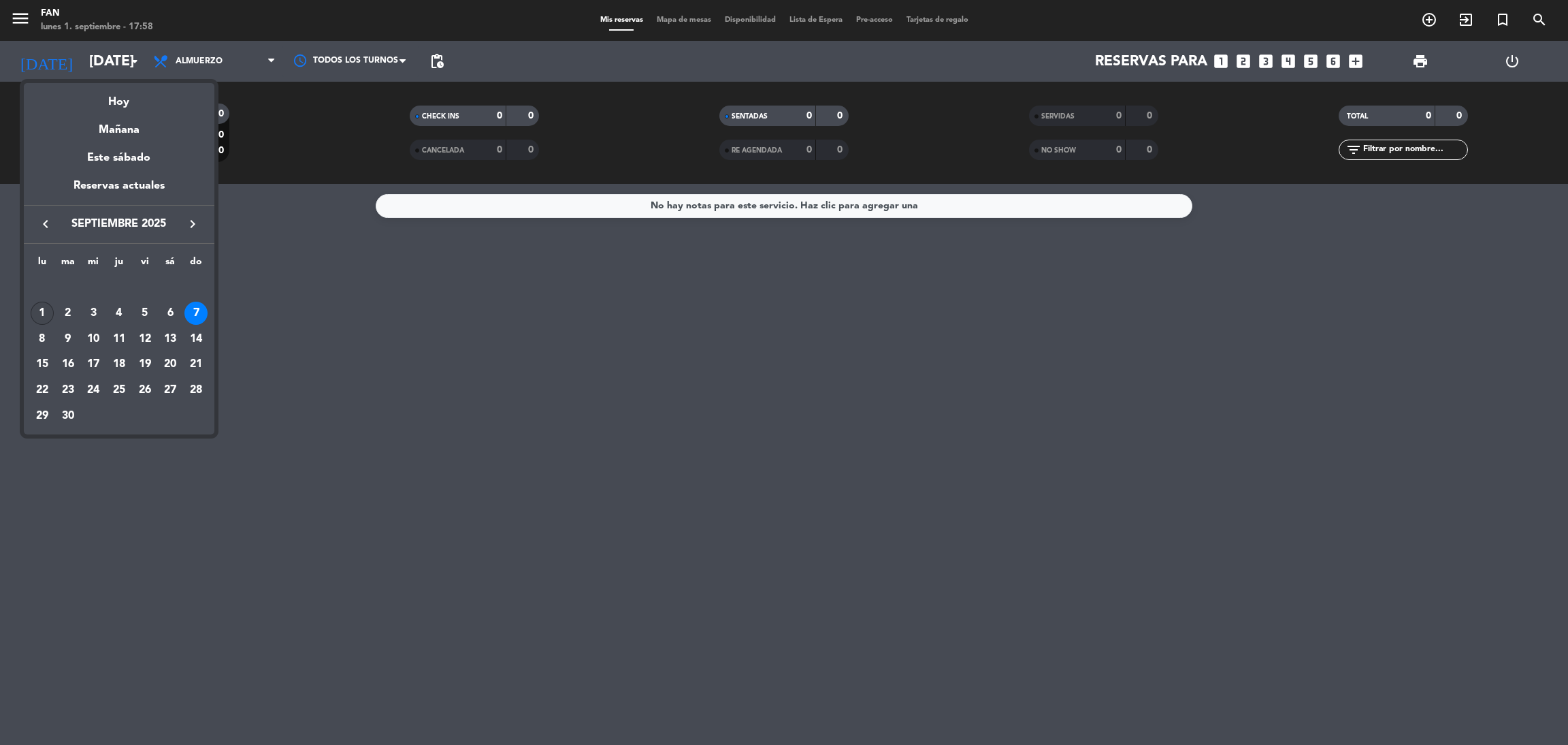
click at [46, 316] on div "1" at bounding box center [43, 313] width 23 height 23
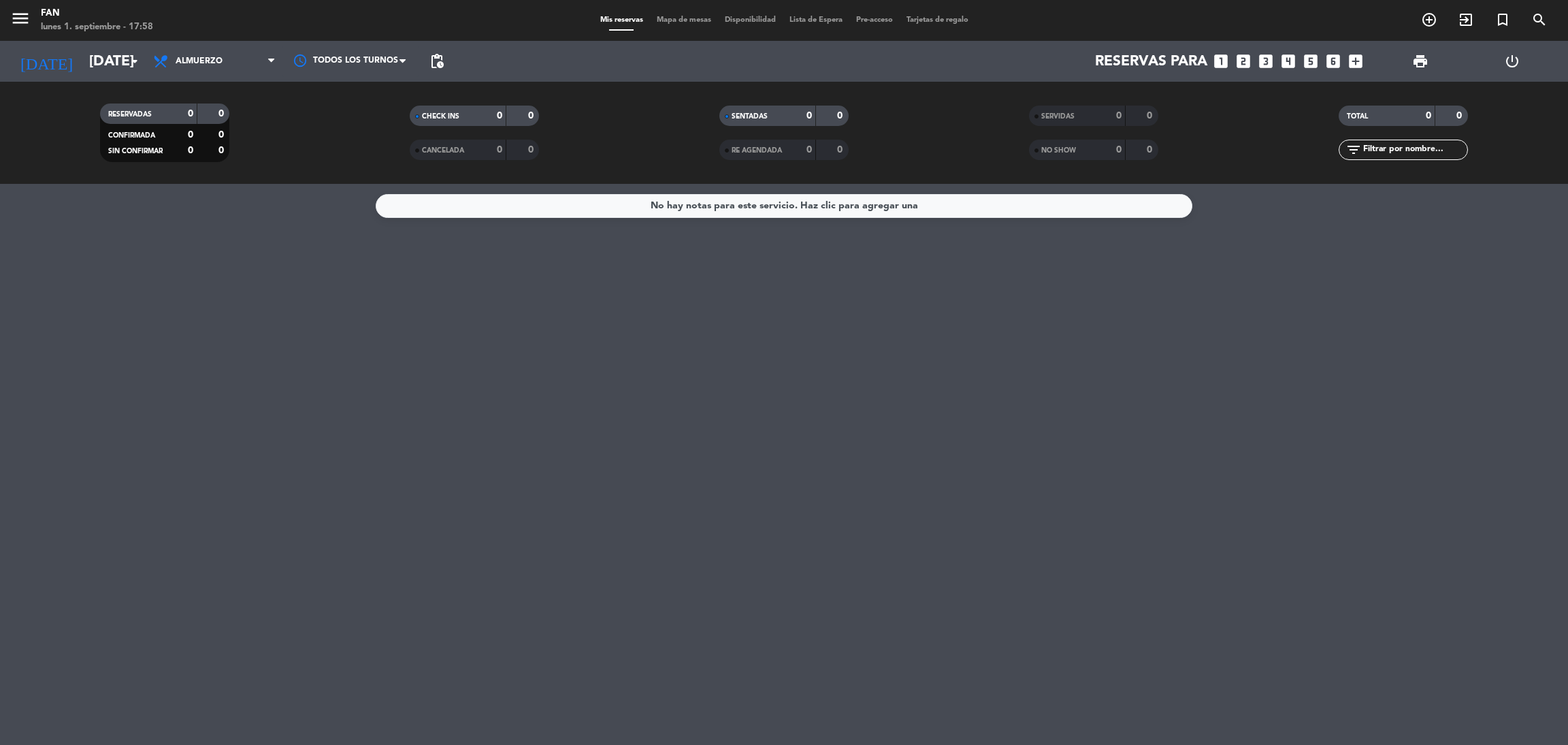
type input "[DATE]"
click at [173, 71] on span "Almuerzo" at bounding box center [214, 61] width 136 height 30
click at [186, 154] on div "menu Fan [DATE] 1. septiembre - 17:58 Mis reservas Mapa de mesas Disponibilidad…" at bounding box center [784, 91] width 1568 height 184
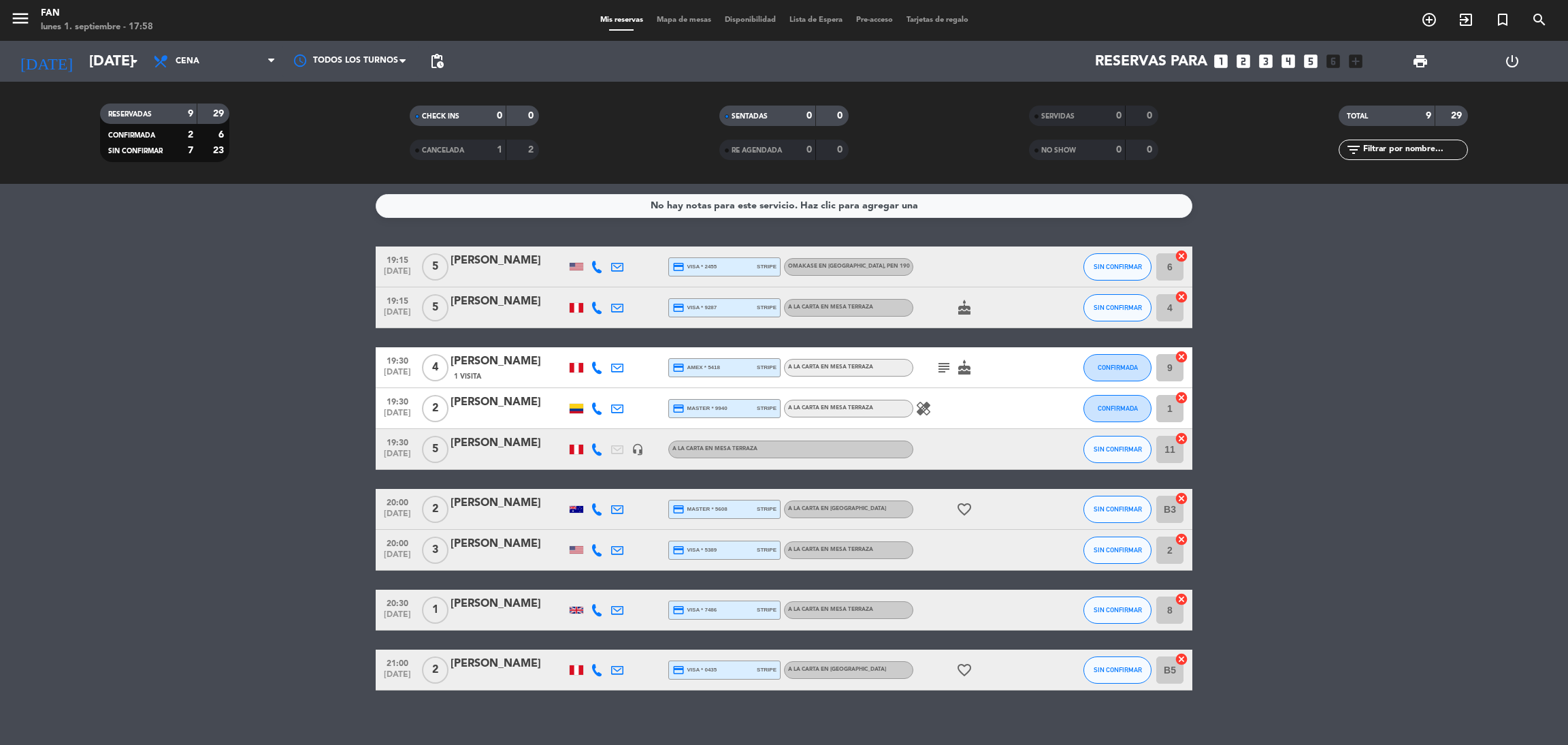
click at [693, 20] on span "Mapa de mesas" at bounding box center [683, 19] width 68 height 8
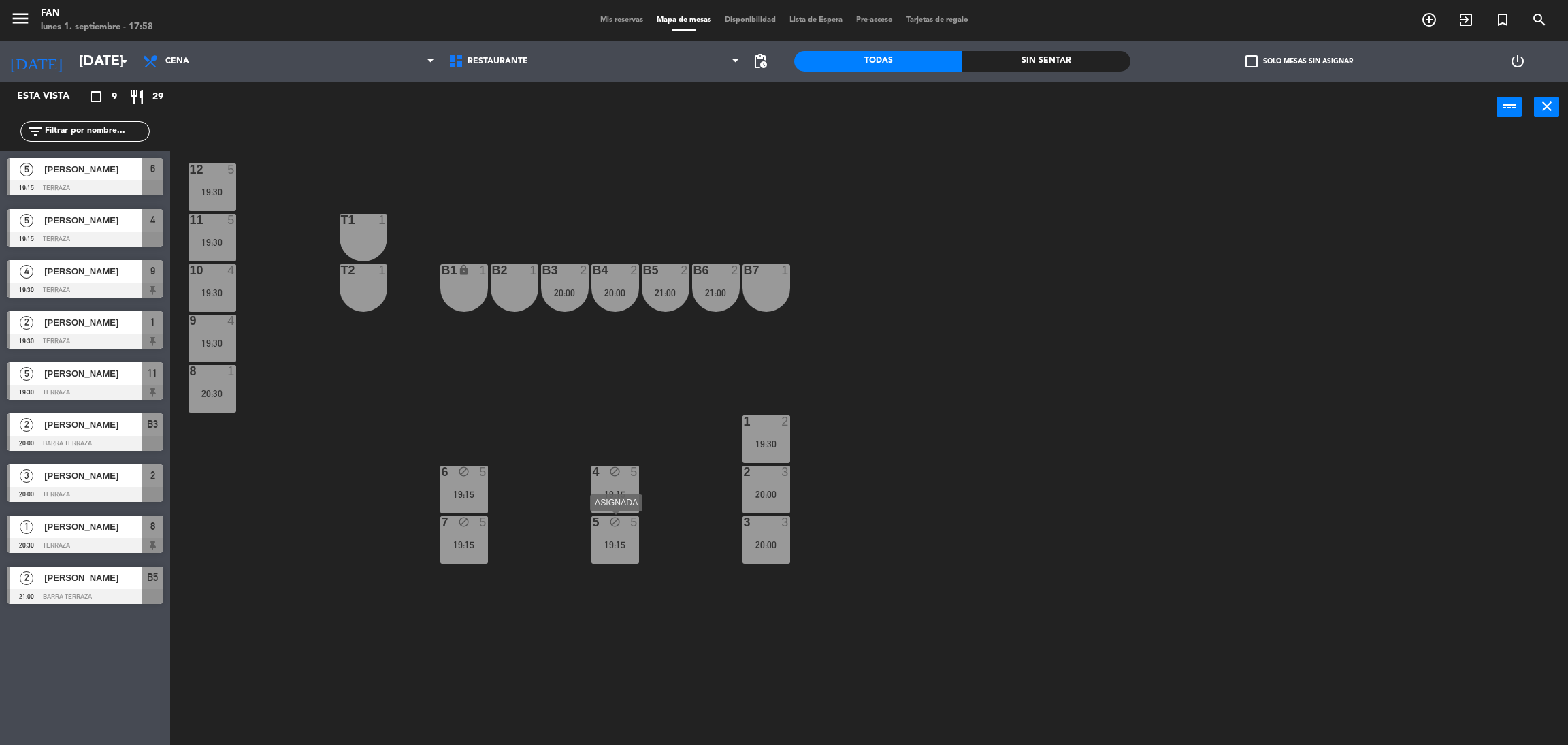
click at [626, 535] on div "5 block 5 19:15" at bounding box center [615, 539] width 48 height 48
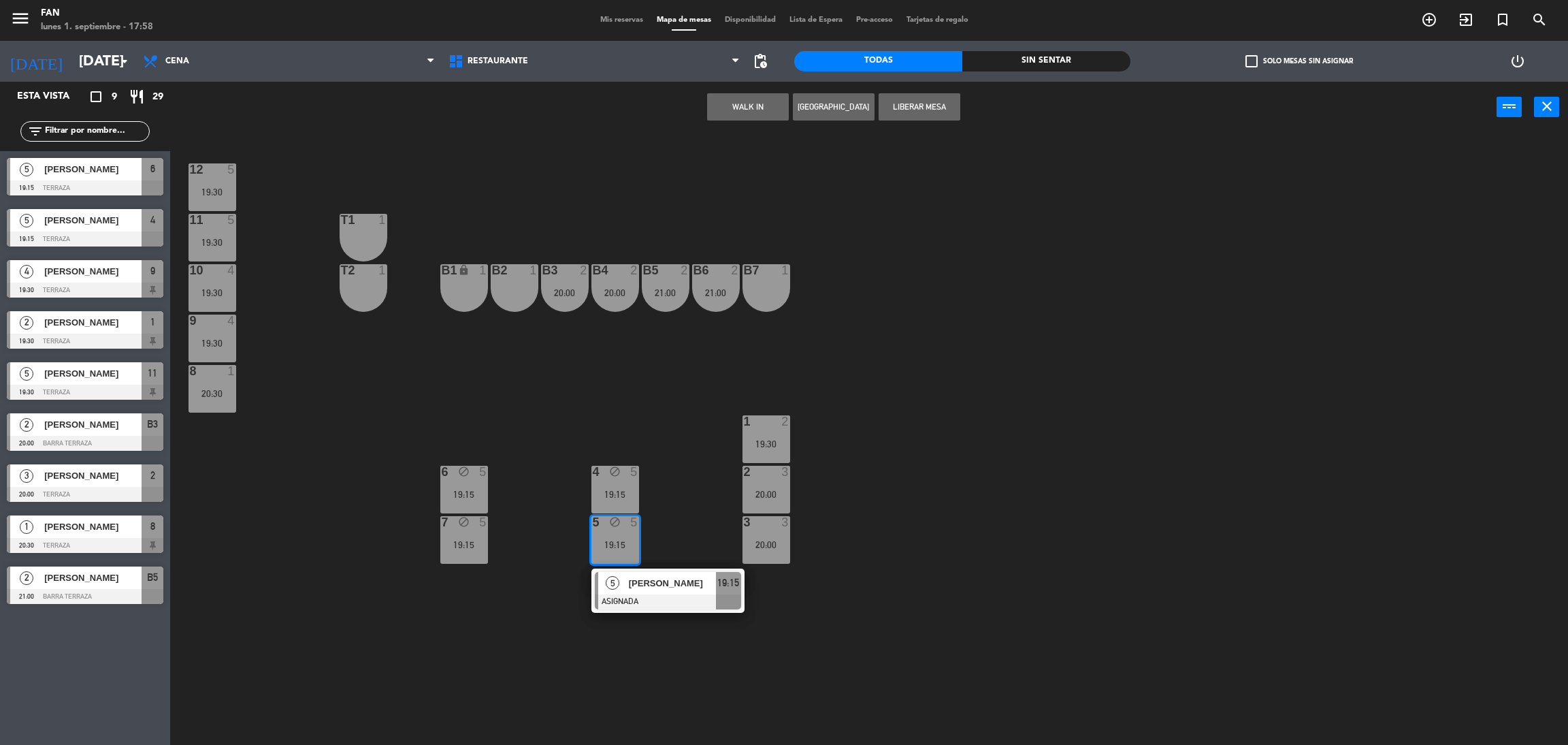
click at [680, 528] on div "12 5 19:30 11 5 19:30 T1 1 10 4 19:30 T2 1 B1 lock 1 B2 1 B3 2 20:00 B4 2 20:00…" at bounding box center [877, 445] width 1382 height 612
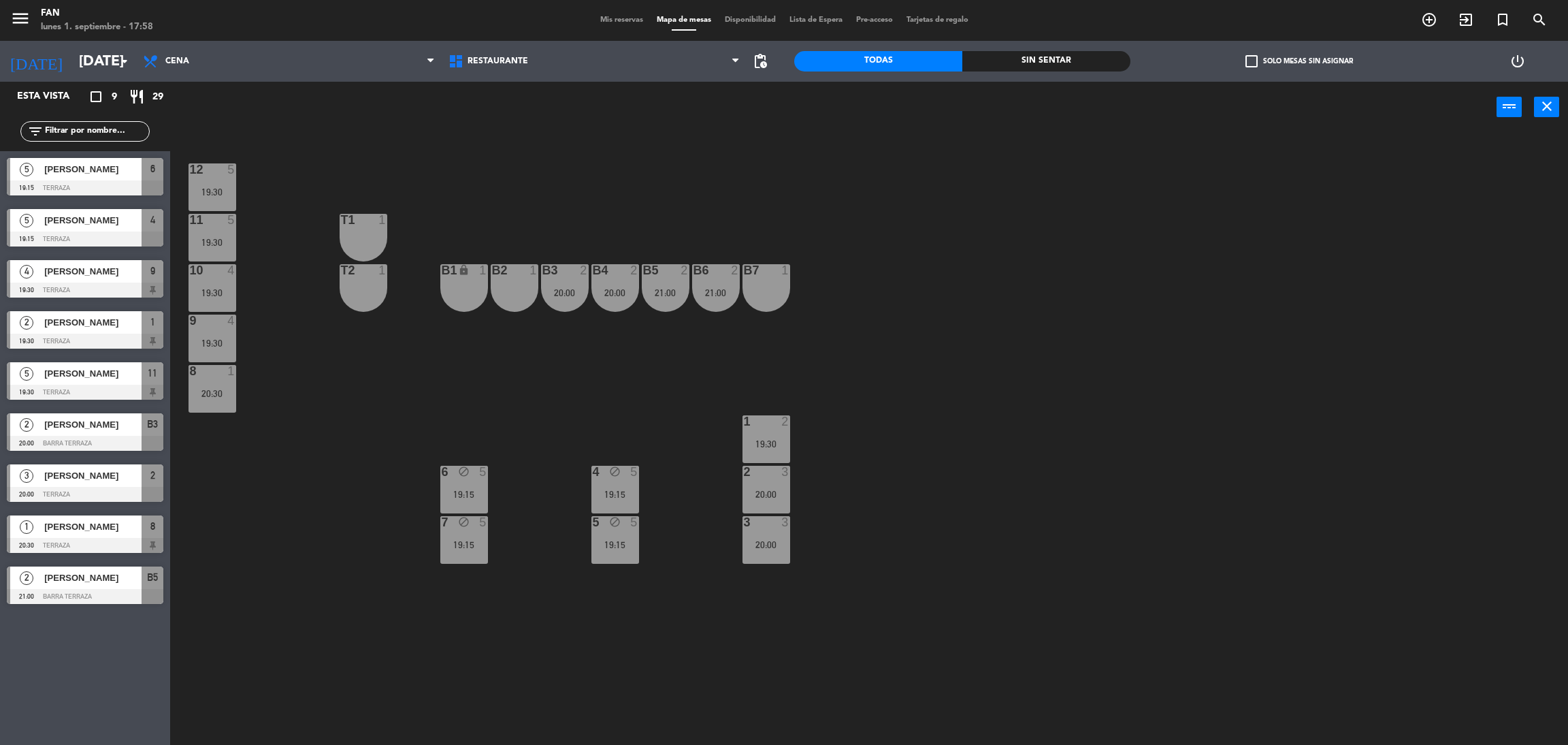
click at [220, 250] on div "11 5 19:30" at bounding box center [212, 237] width 48 height 48
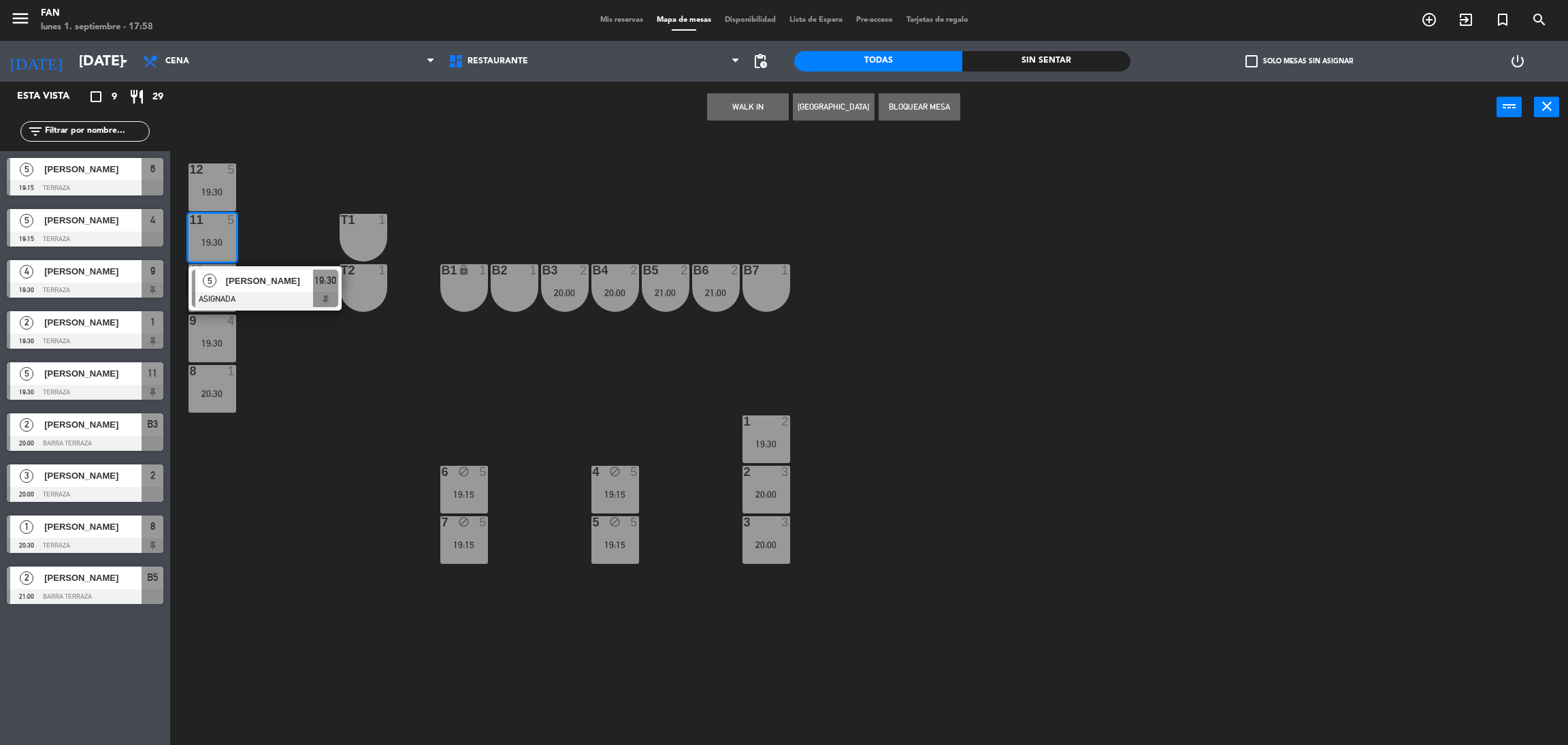
click at [289, 235] on div "12 5 19:30 11 5 19:30 5 [PERSON_NAME] ASIGNADA 19:30 T1 1 10 4 19:30 T2 1 B1 lo…" at bounding box center [877, 445] width 1382 height 612
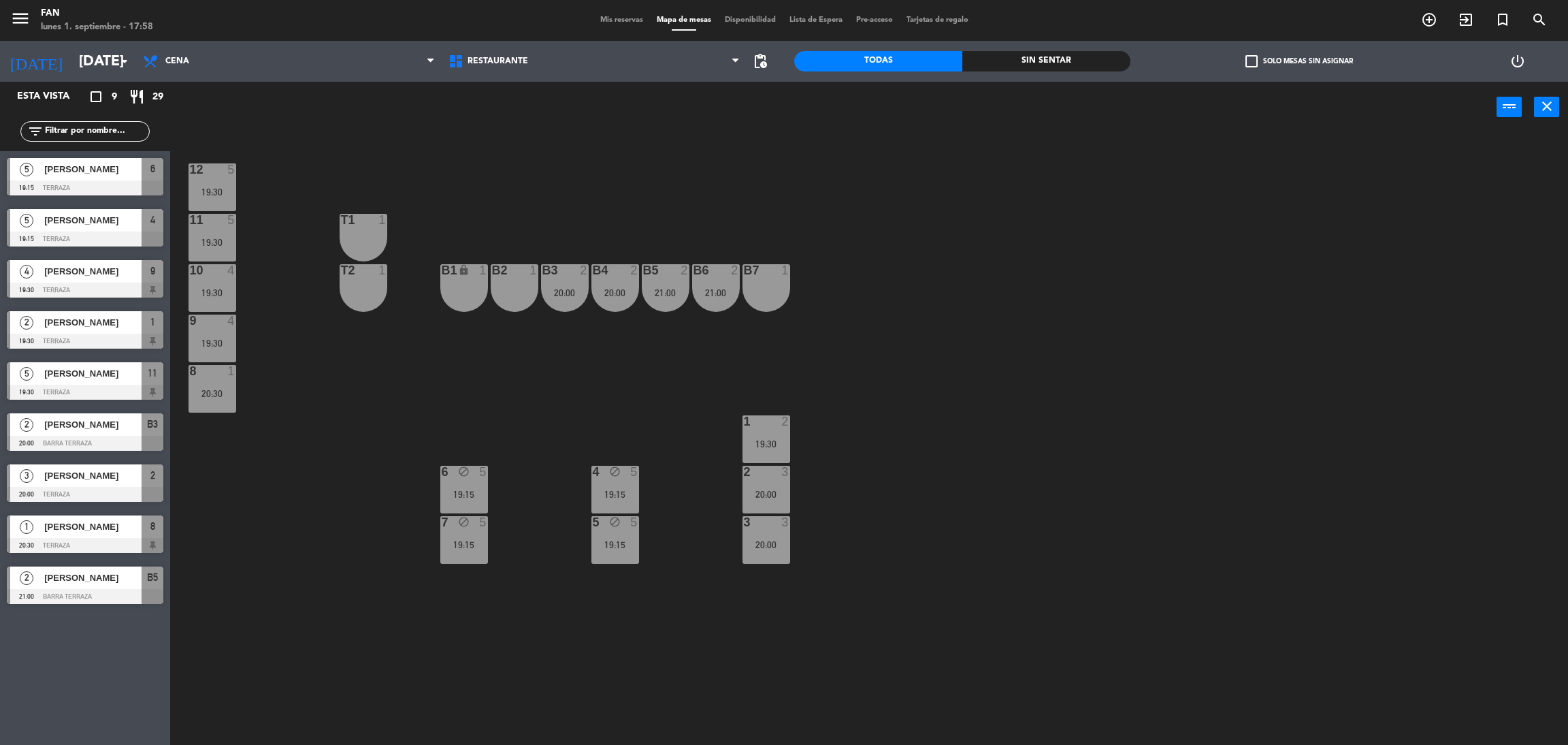
click at [594, 494] on div "19:15" at bounding box center [615, 493] width 48 height 9
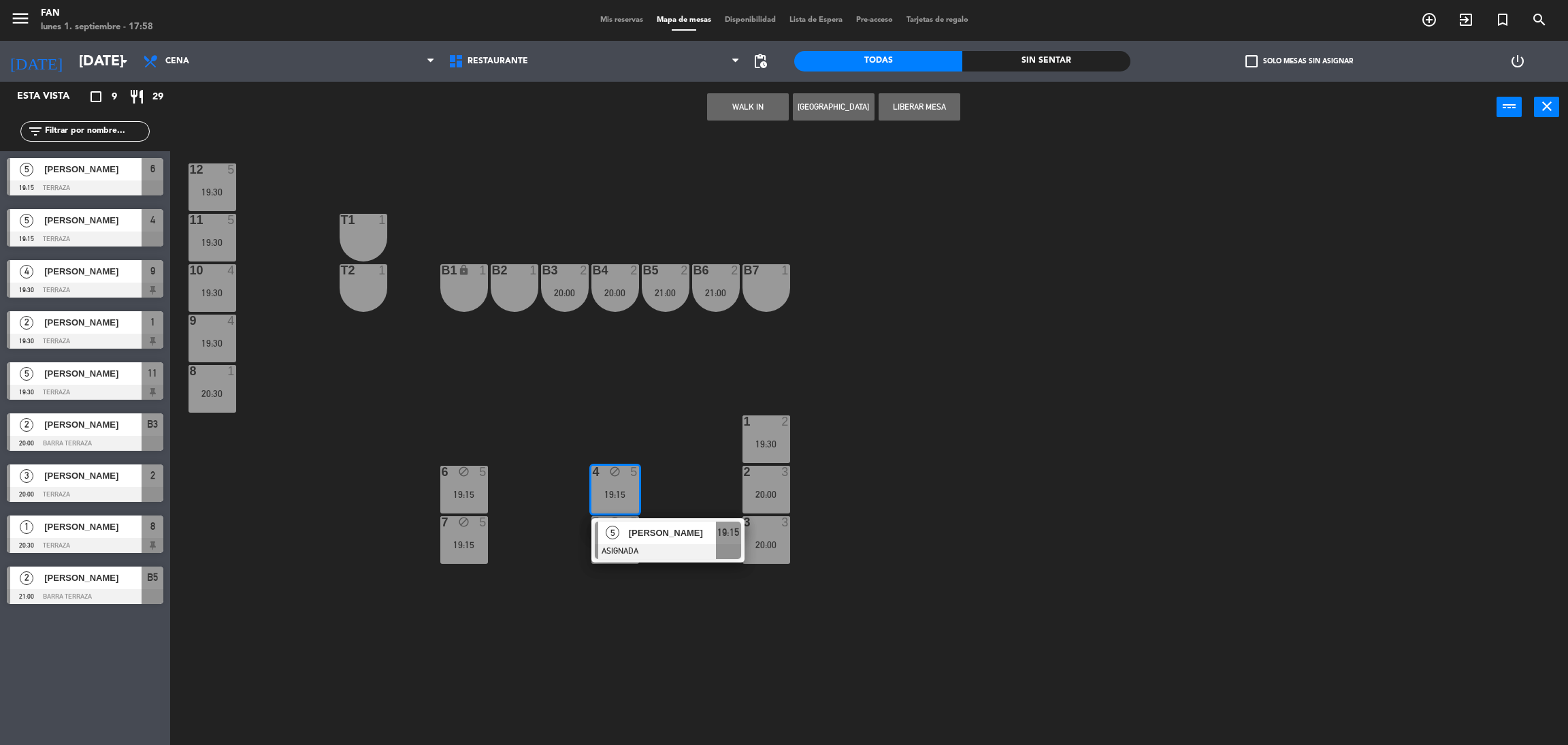
click at [543, 476] on div "12 5 19:30 11 5 19:30 T1 1 10 4 19:30 T2 1 B1 lock 1 B2 1 B3 2 20:00 B4 2 20:00…" at bounding box center [877, 445] width 1382 height 612
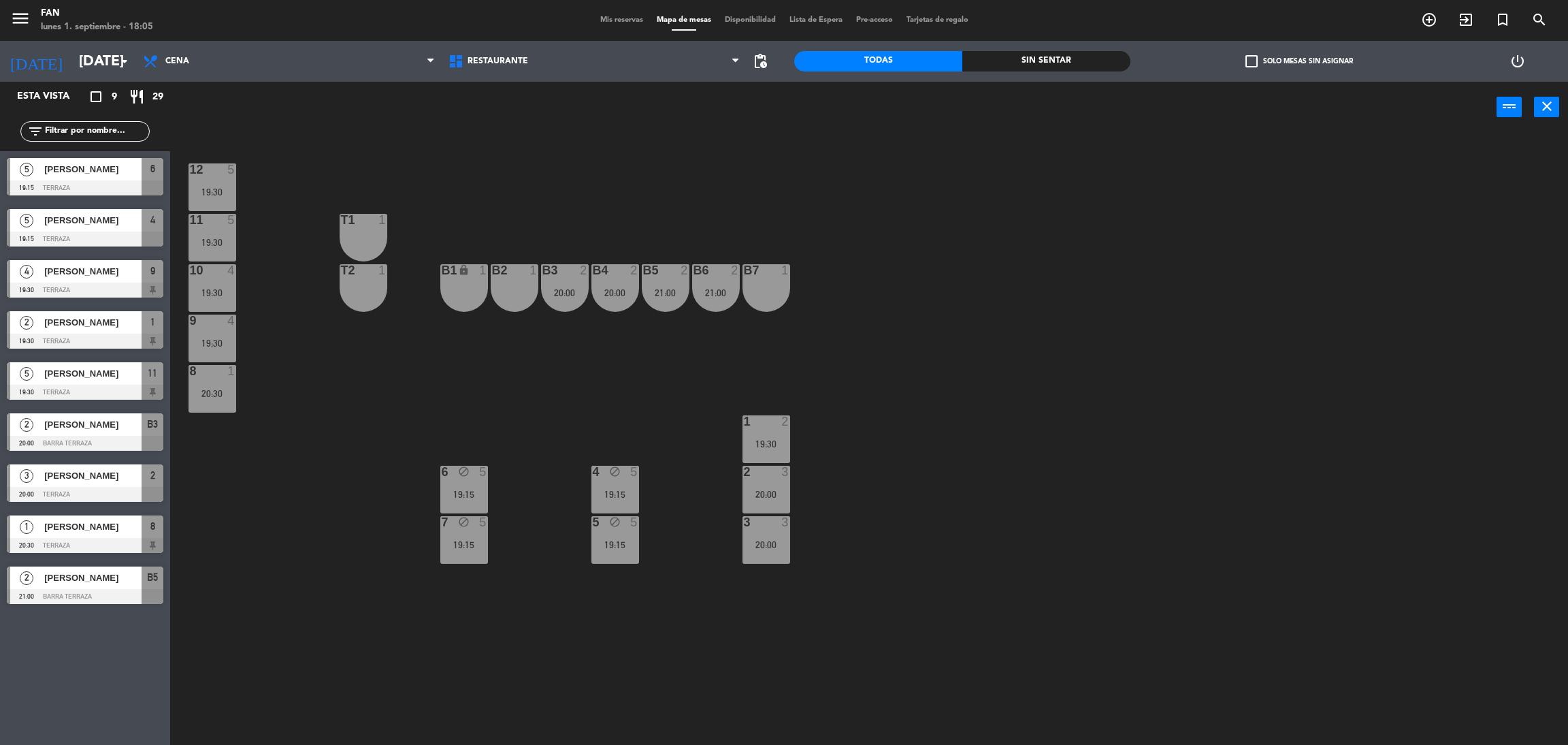
click at [614, 16] on span "Mis reservas" at bounding box center [621, 19] width 56 height 8
